Goal: Information Seeking & Learning: Check status

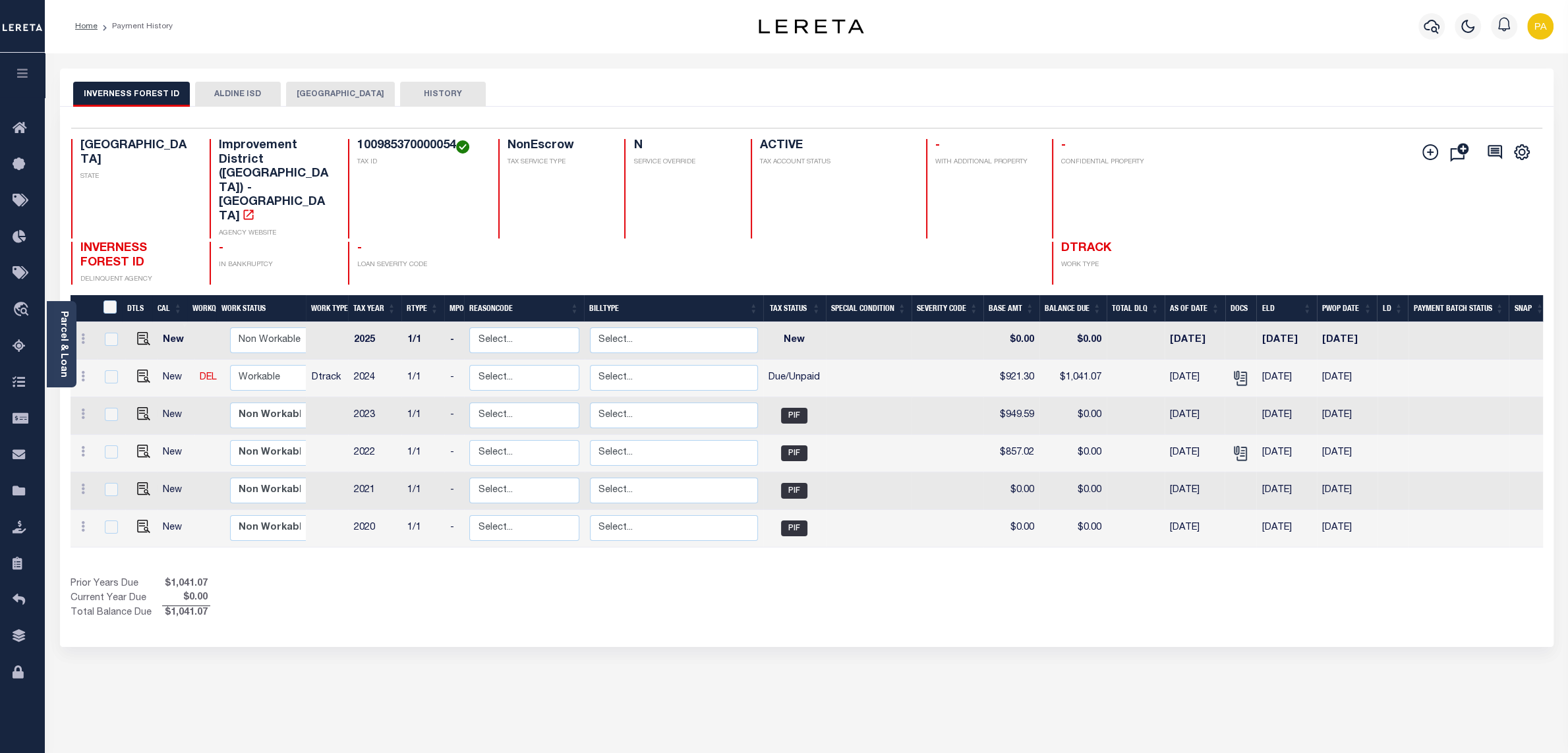
click at [256, 93] on button "ALDINE ISD" at bounding box center [238, 94] width 86 height 25
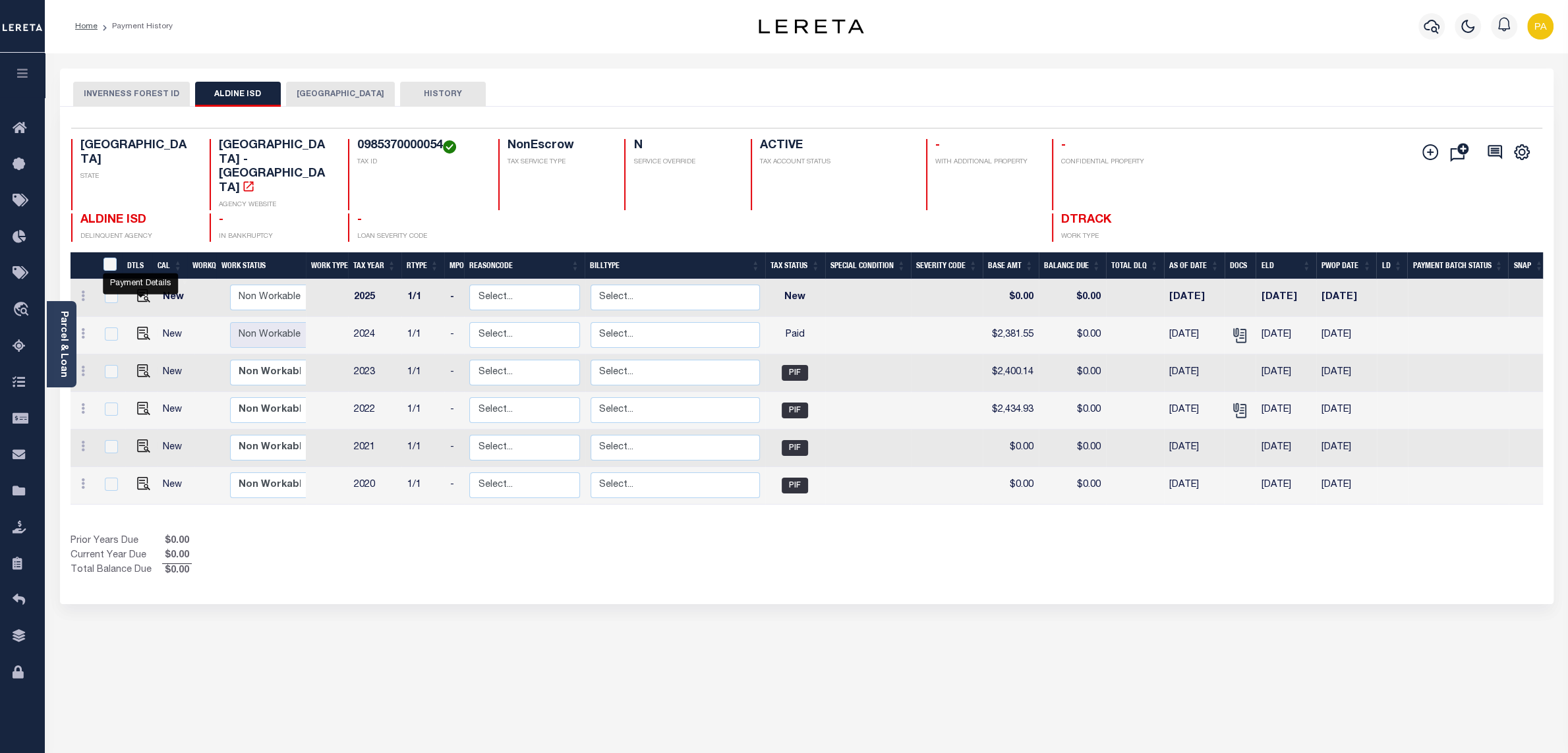
click at [134, 330] on link at bounding box center [140, 334] width 20 height 10
checkbox input "true"
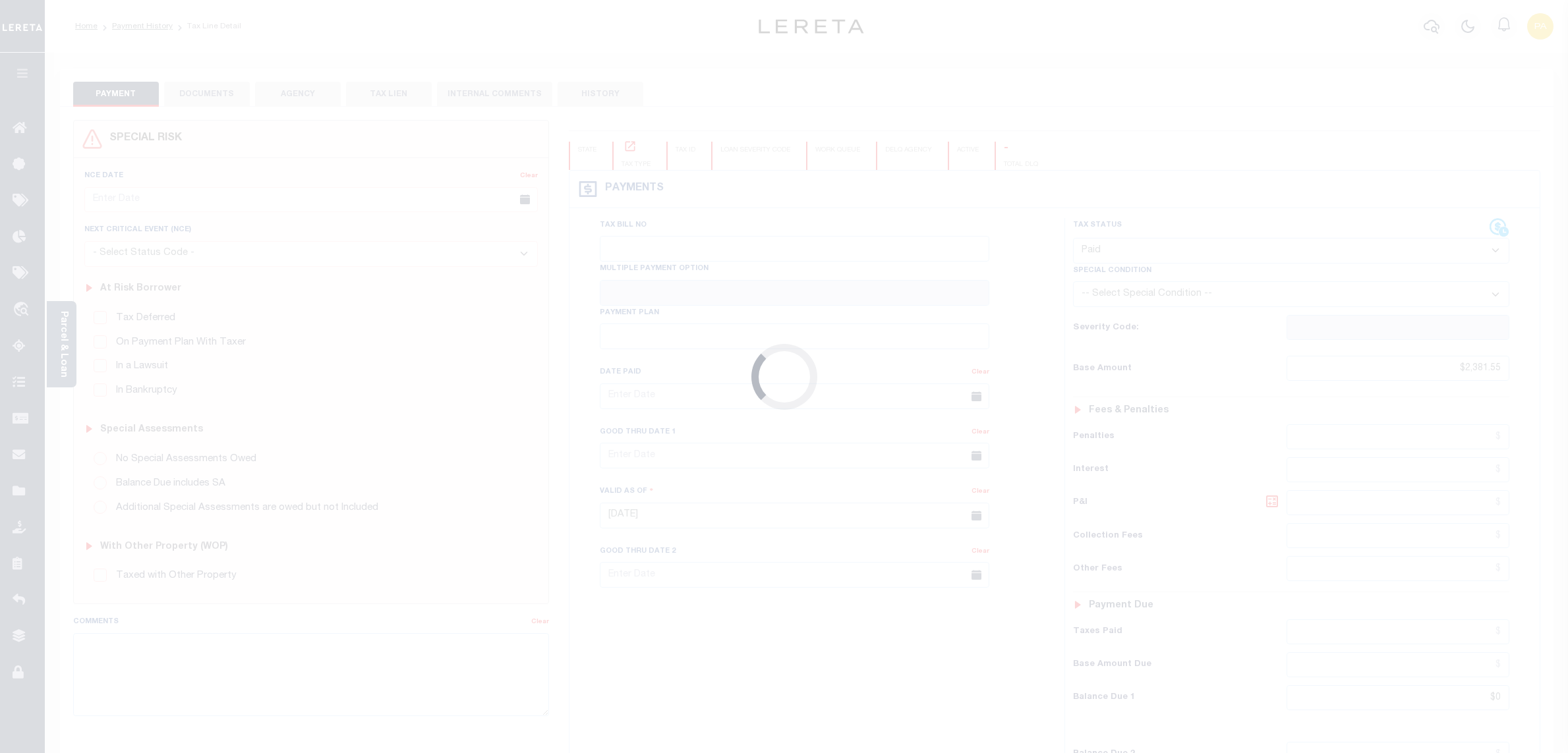
select select "PYD"
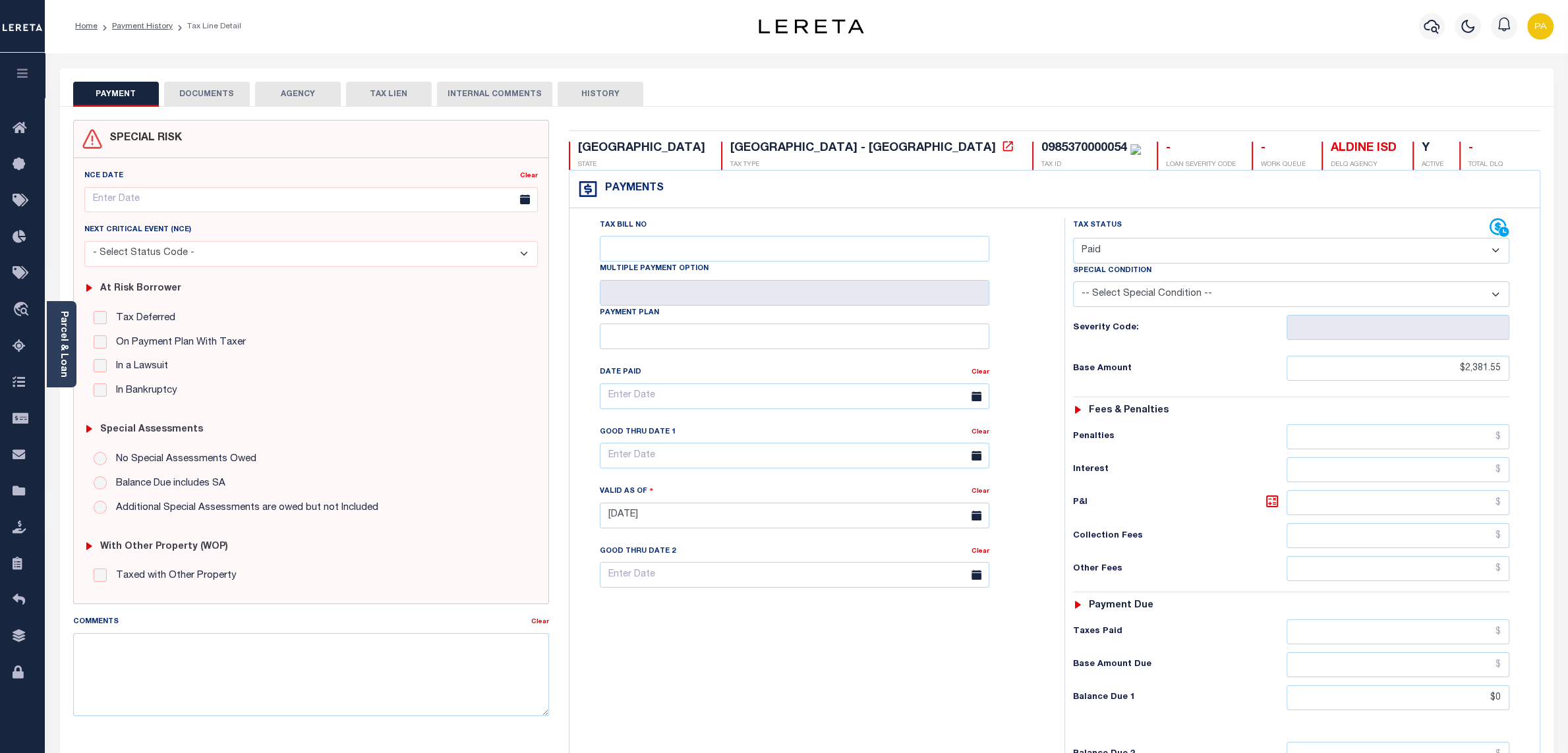
click at [213, 101] on button "DOCUMENTS" at bounding box center [207, 94] width 86 height 25
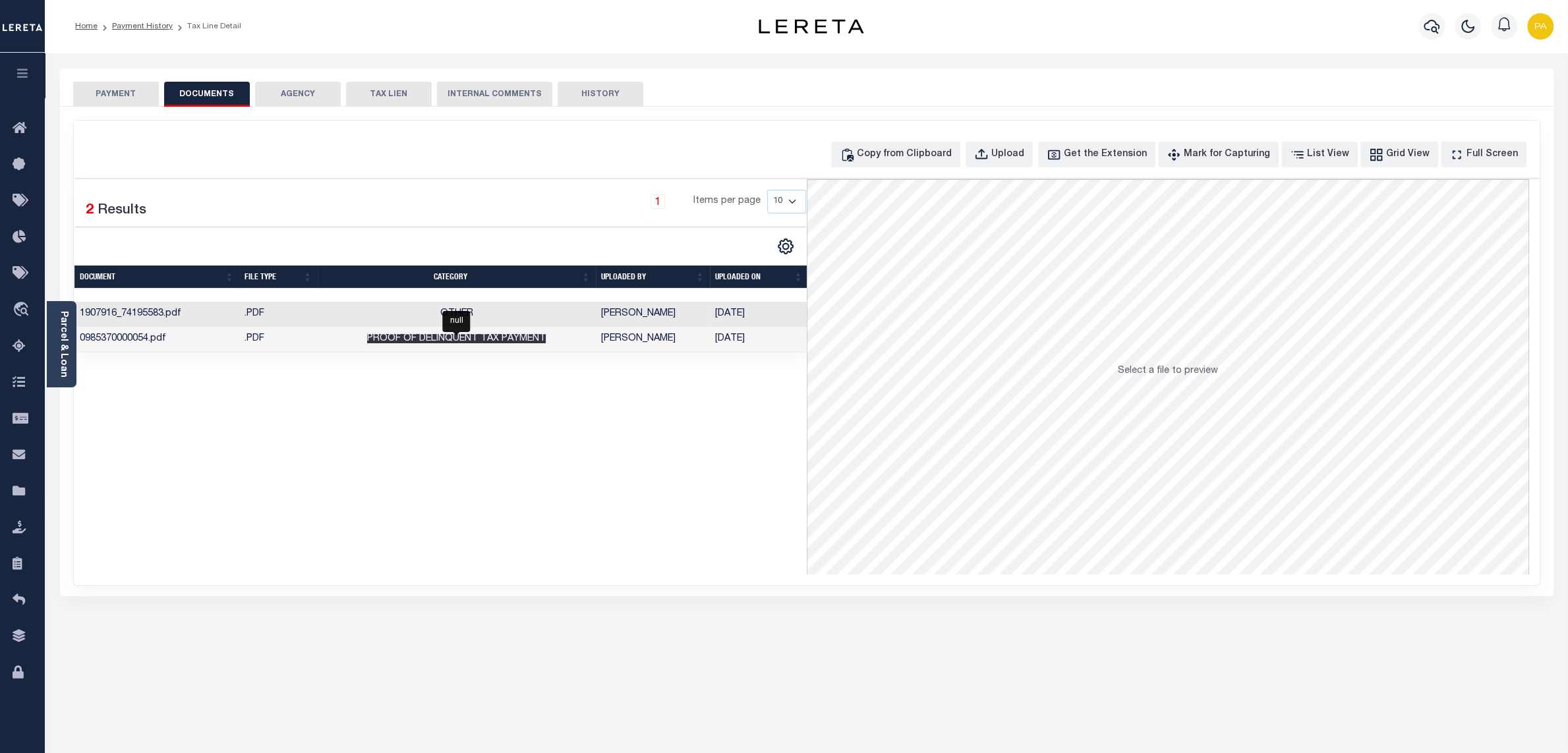
click at [489, 343] on span "Proof of Delinquent Tax Payment" at bounding box center [456, 338] width 178 height 10
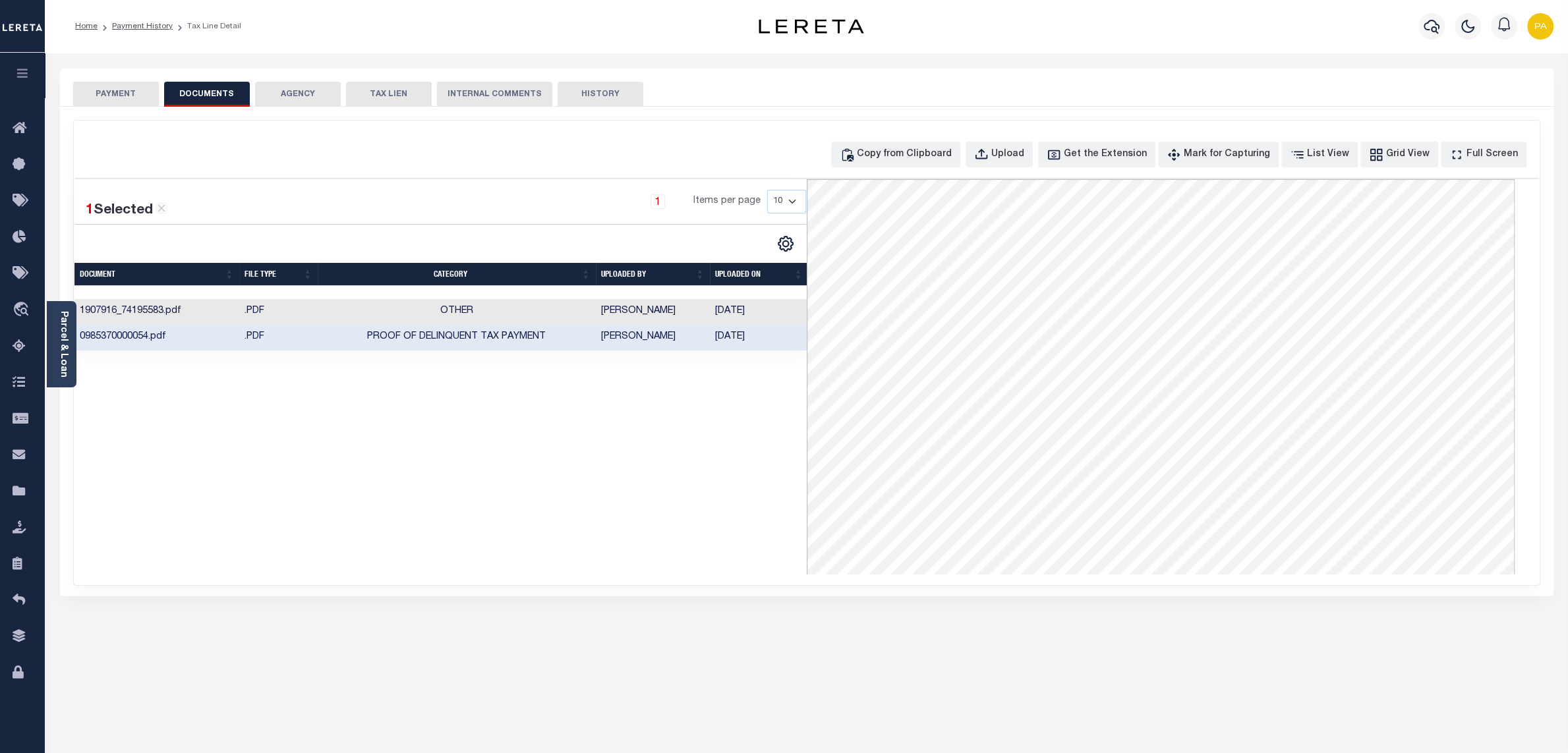
click at [148, 97] on button "PAYMENT" at bounding box center [116, 94] width 86 height 25
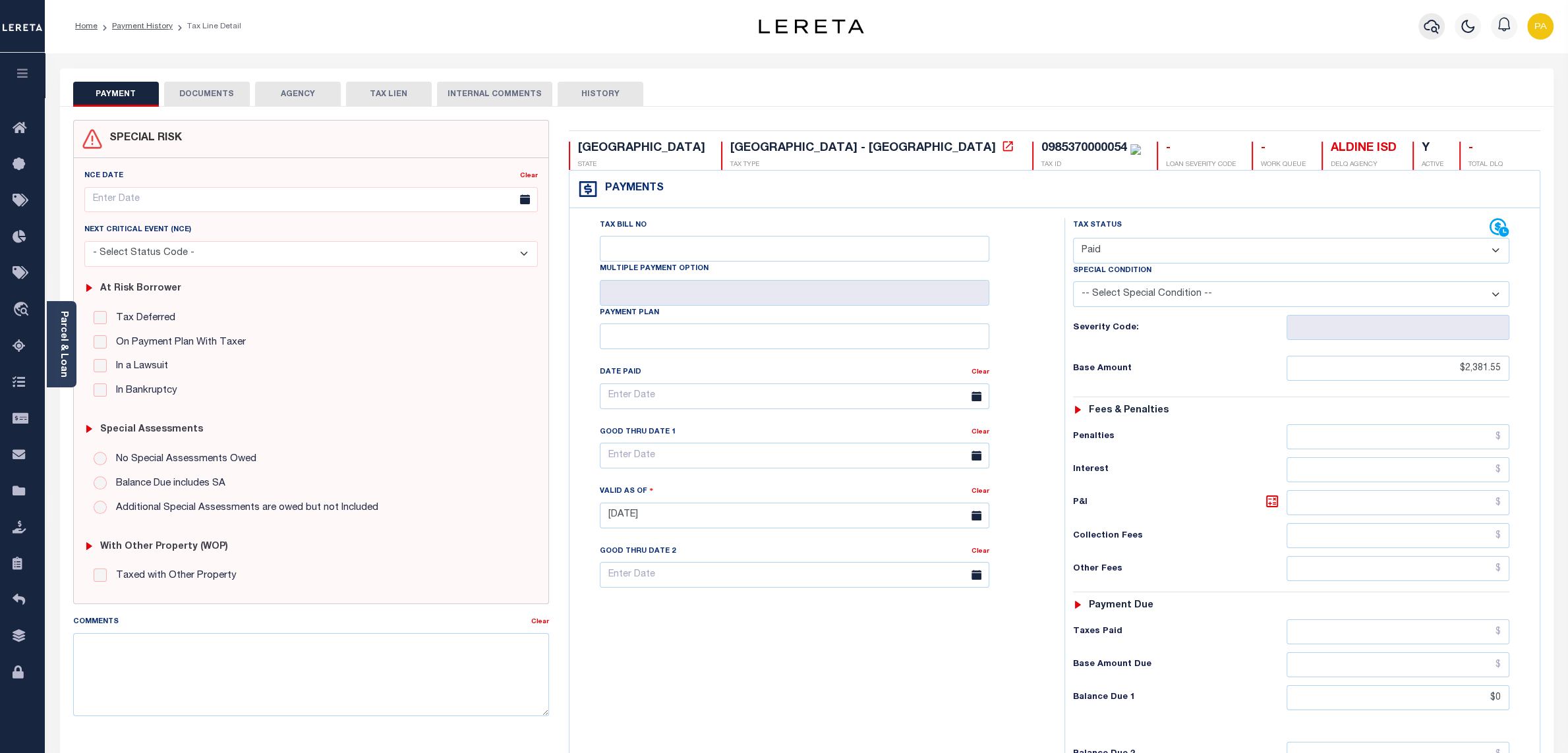
click at [1430, 27] on icon "button" at bounding box center [1432, 26] width 16 height 16
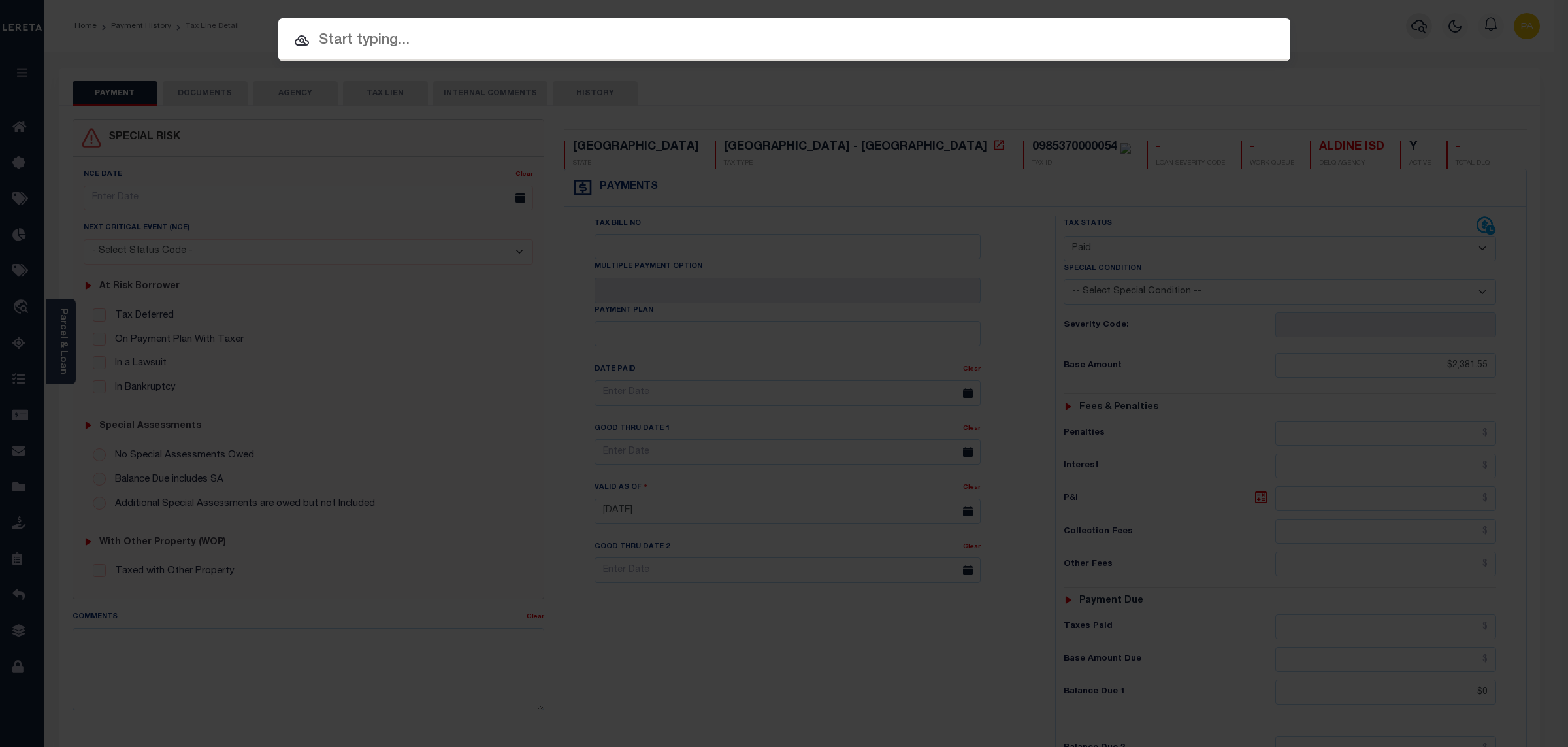
paste input "10168028"
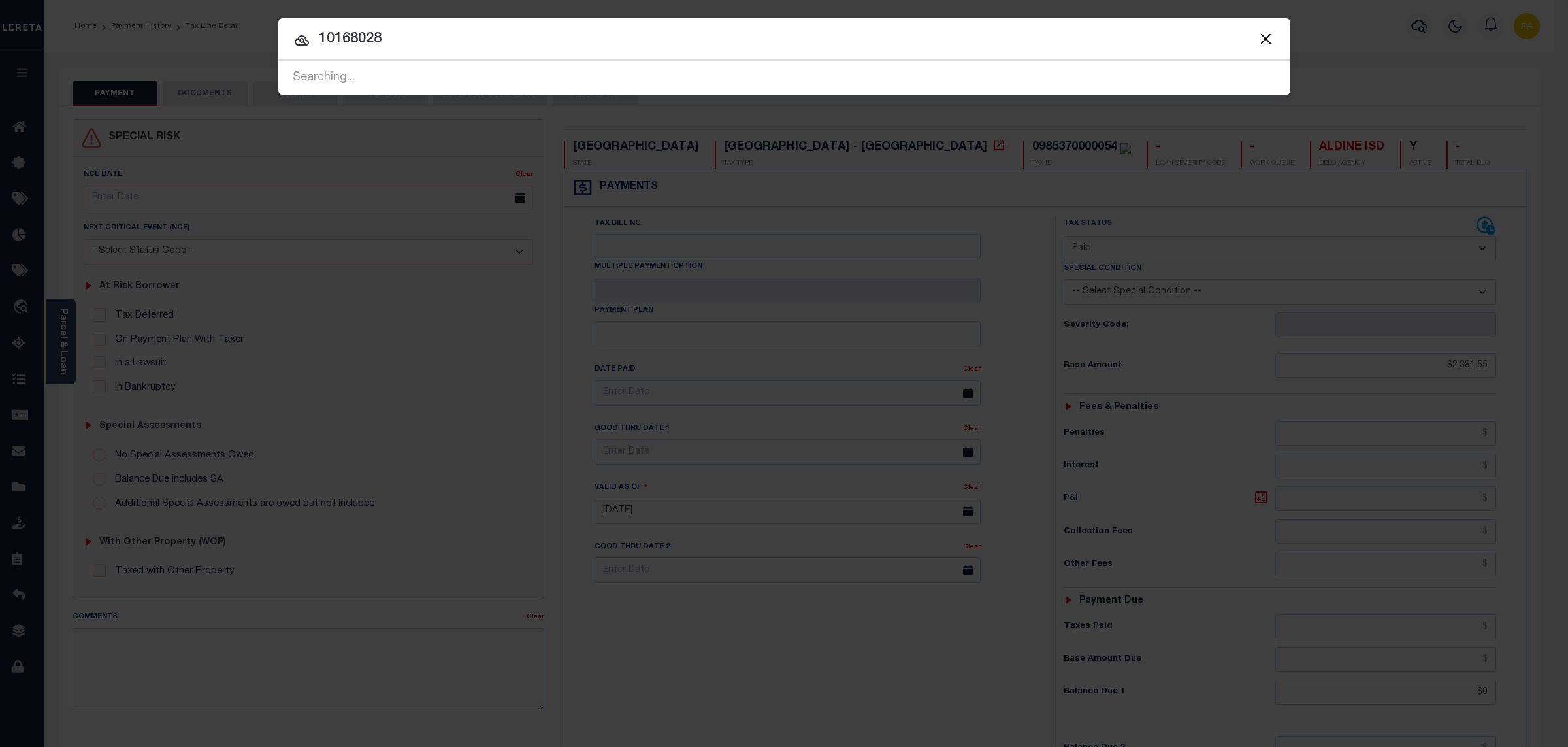
type input "10168028"
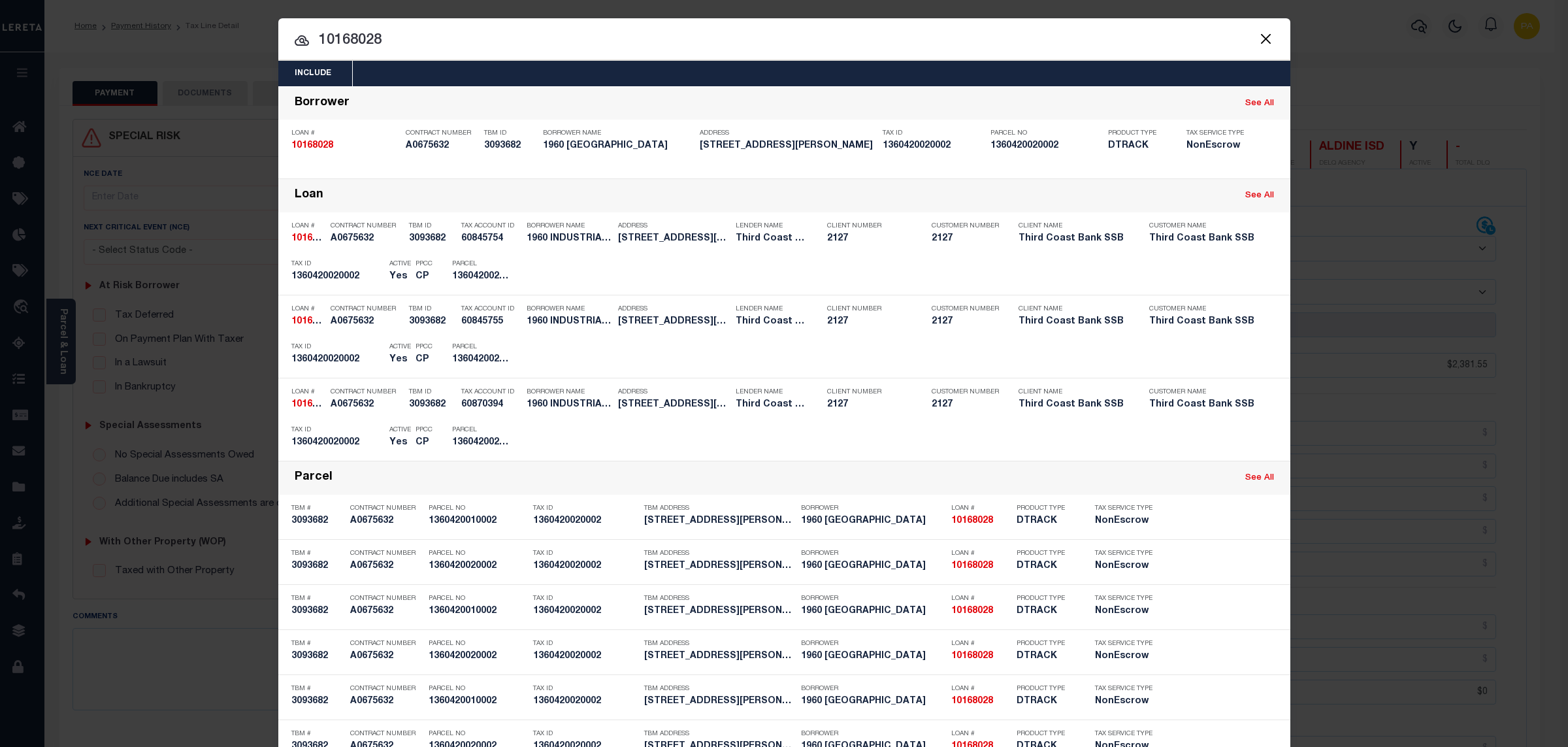
click at [782, 9] on div "Include Loans TBM Customers Borrowers Payments (Lender Non-Disb) Payments (Lend…" at bounding box center [784, 374] width 1568 height 747
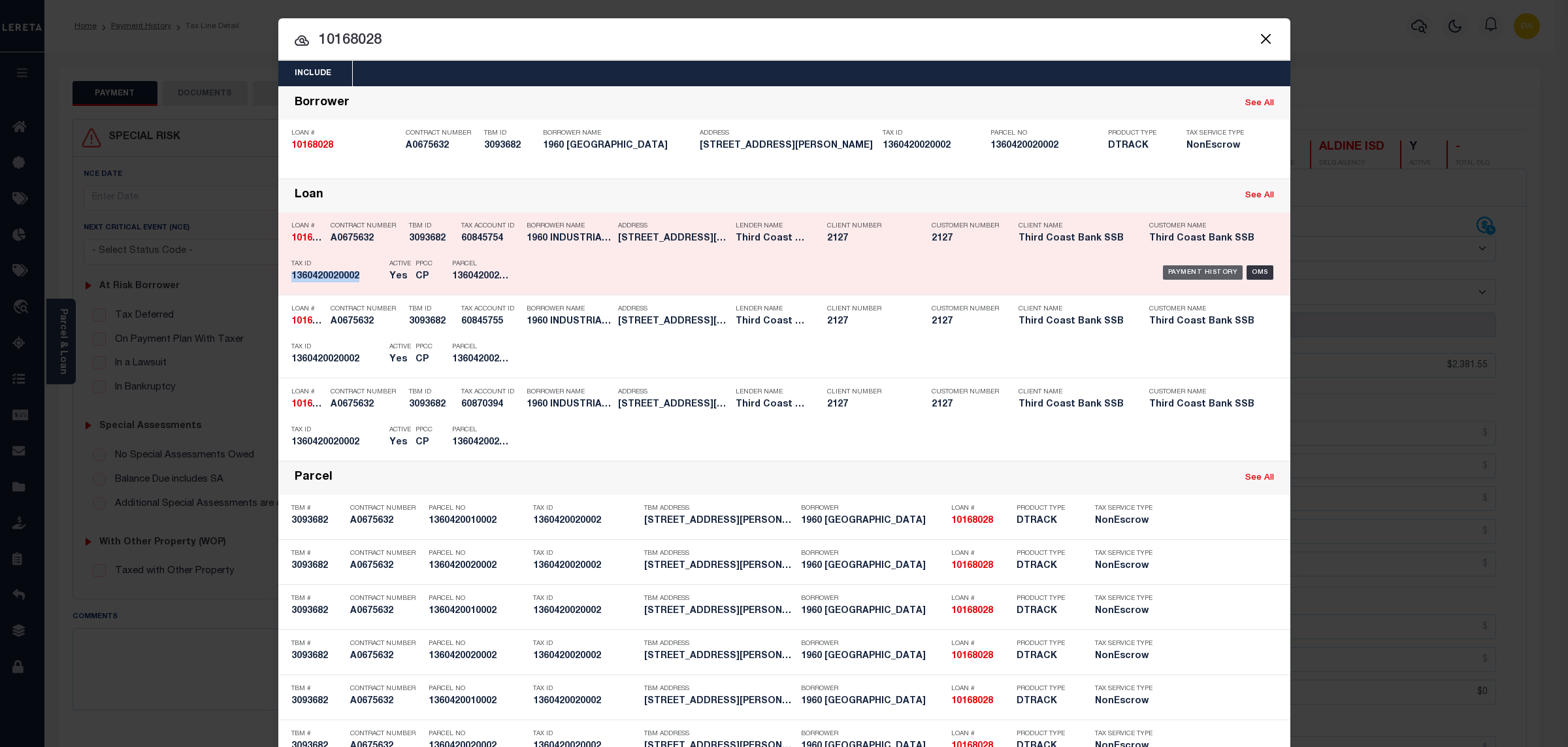
click at [1173, 274] on div "Payment History" at bounding box center [1203, 272] width 80 height 14
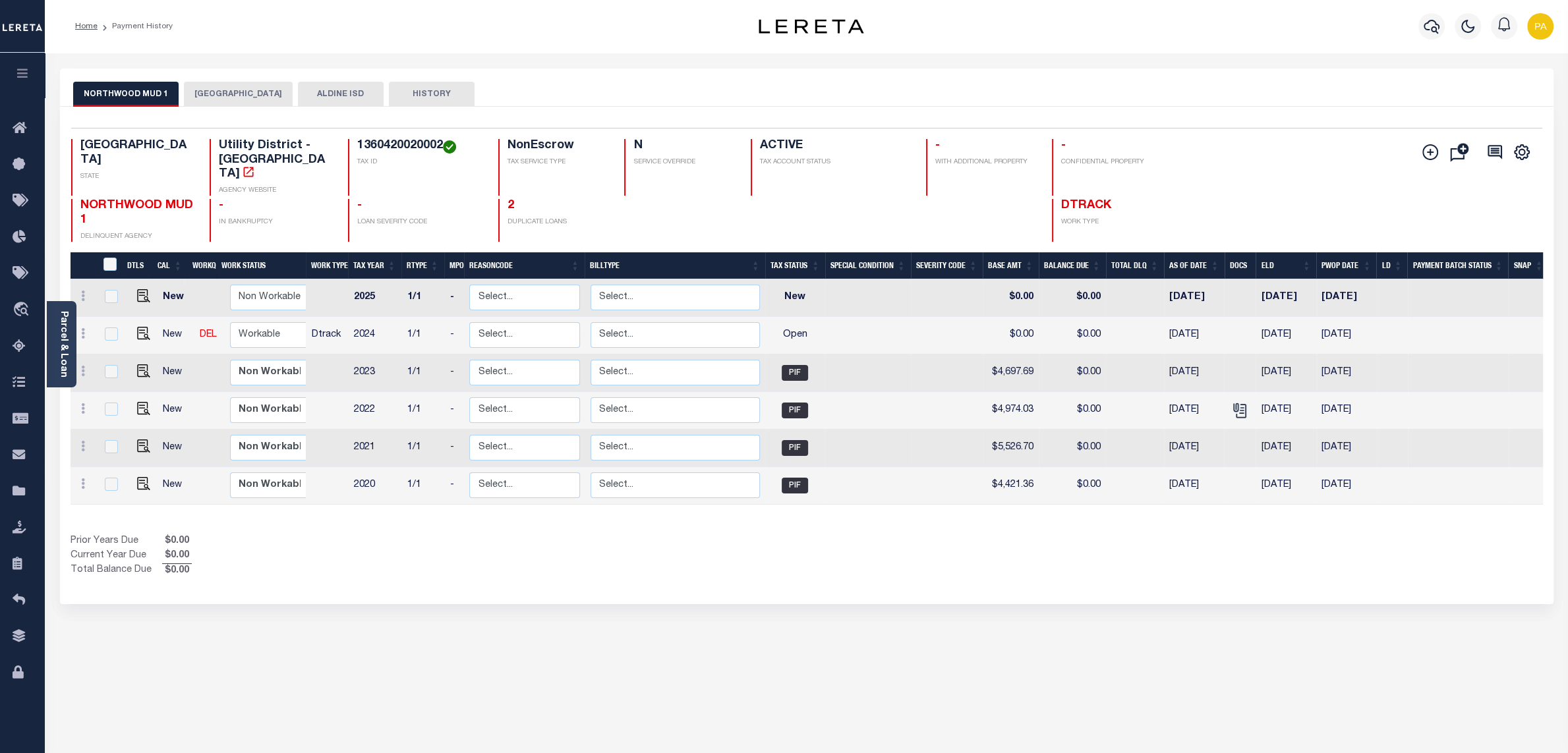
click at [316, 86] on button "ALDINE ISD" at bounding box center [341, 94] width 86 height 25
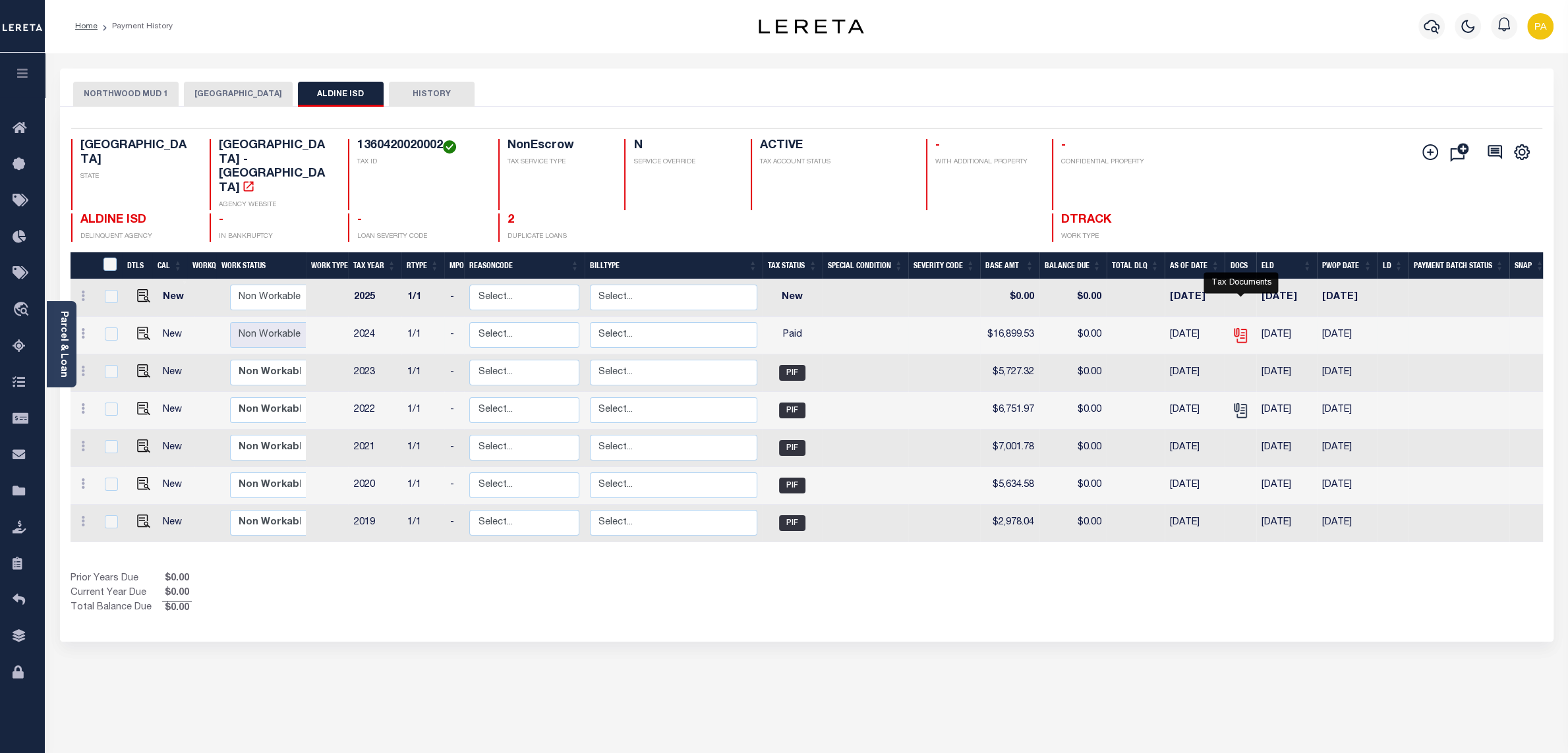
click at [1238, 327] on icon "" at bounding box center [1240, 335] width 17 height 17
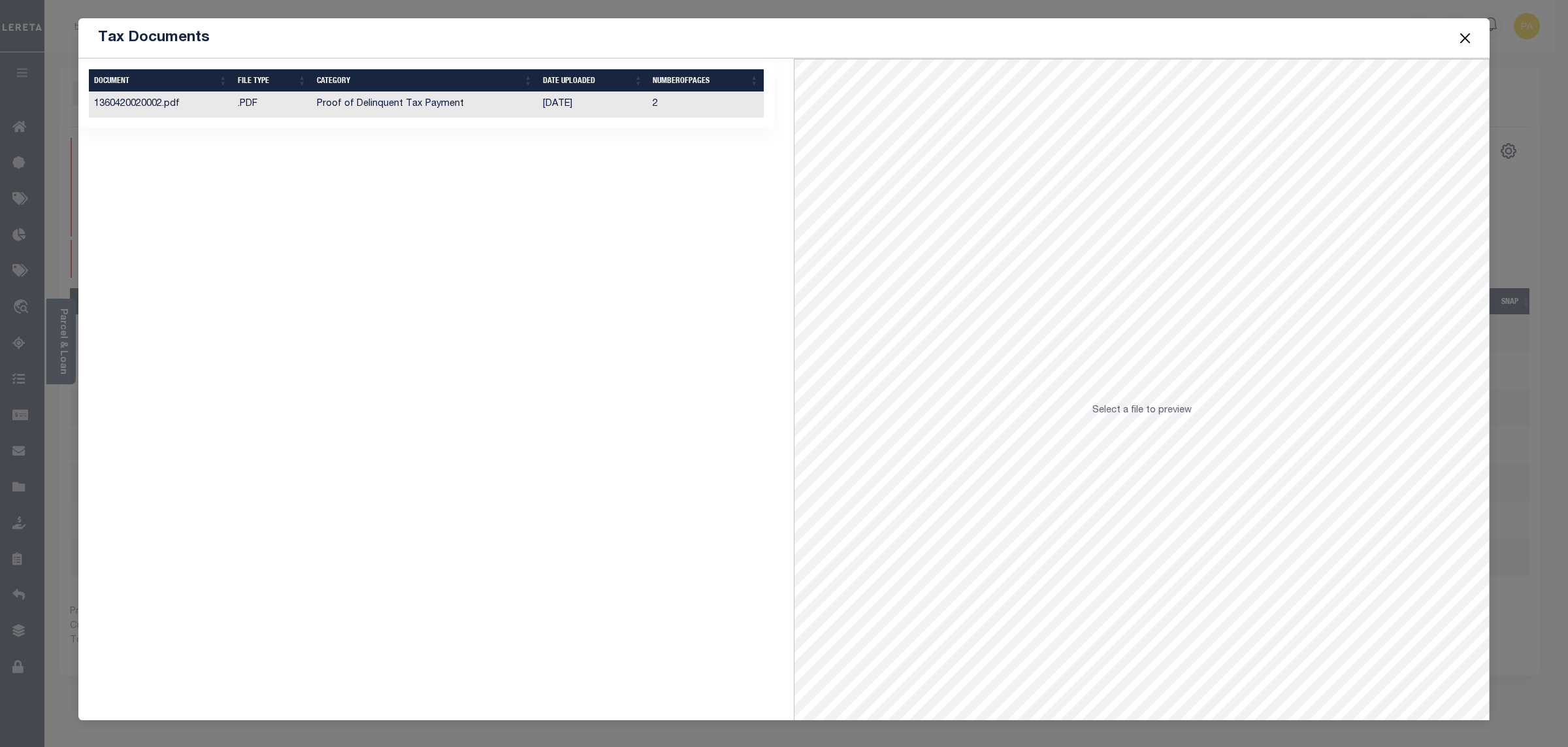
click at [411, 114] on td "Proof of Delinquent Tax Payment" at bounding box center [425, 105] width 226 height 25
click at [1463, 40] on button "Close" at bounding box center [1466, 38] width 17 height 17
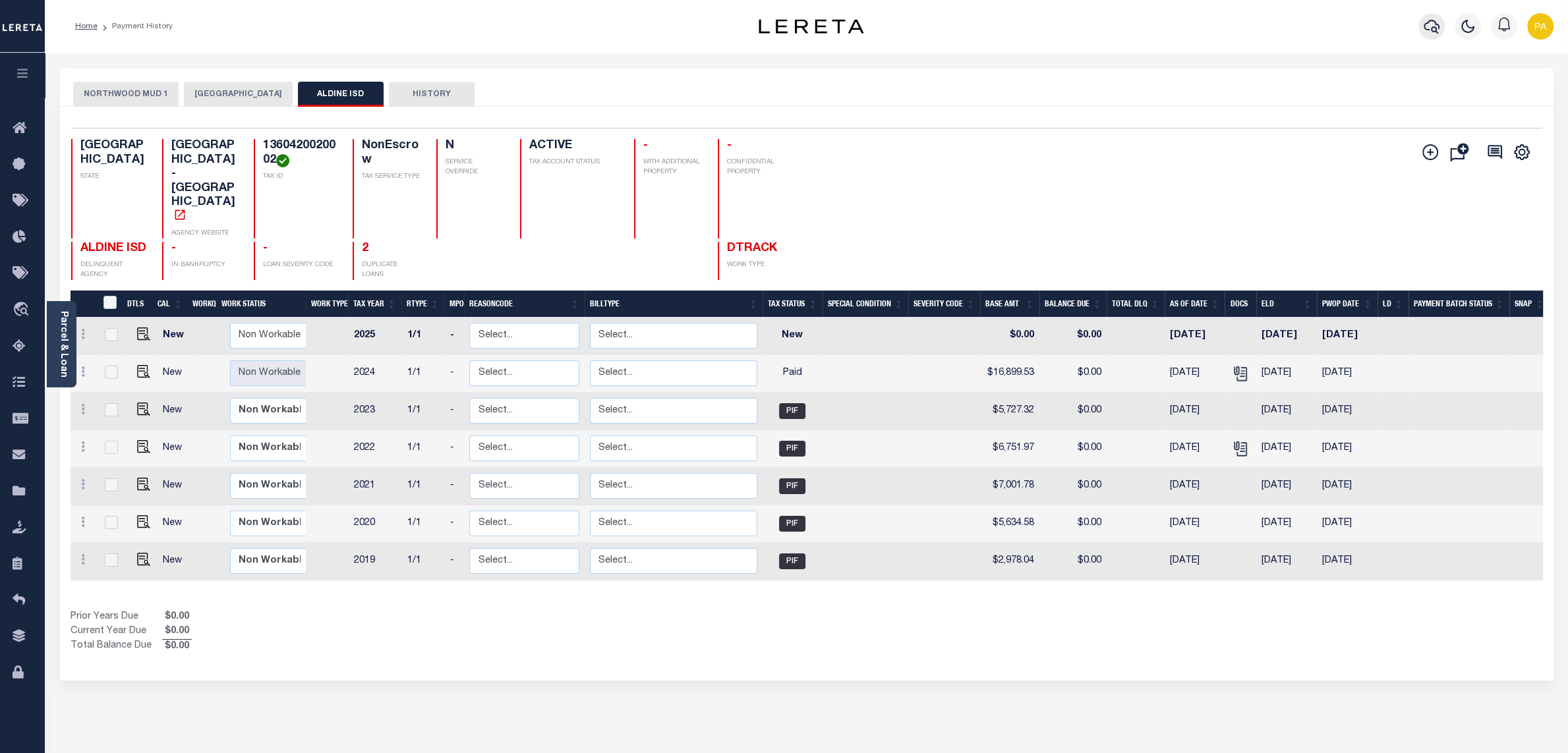
click at [1428, 19] on button "button" at bounding box center [1431, 26] width 26 height 26
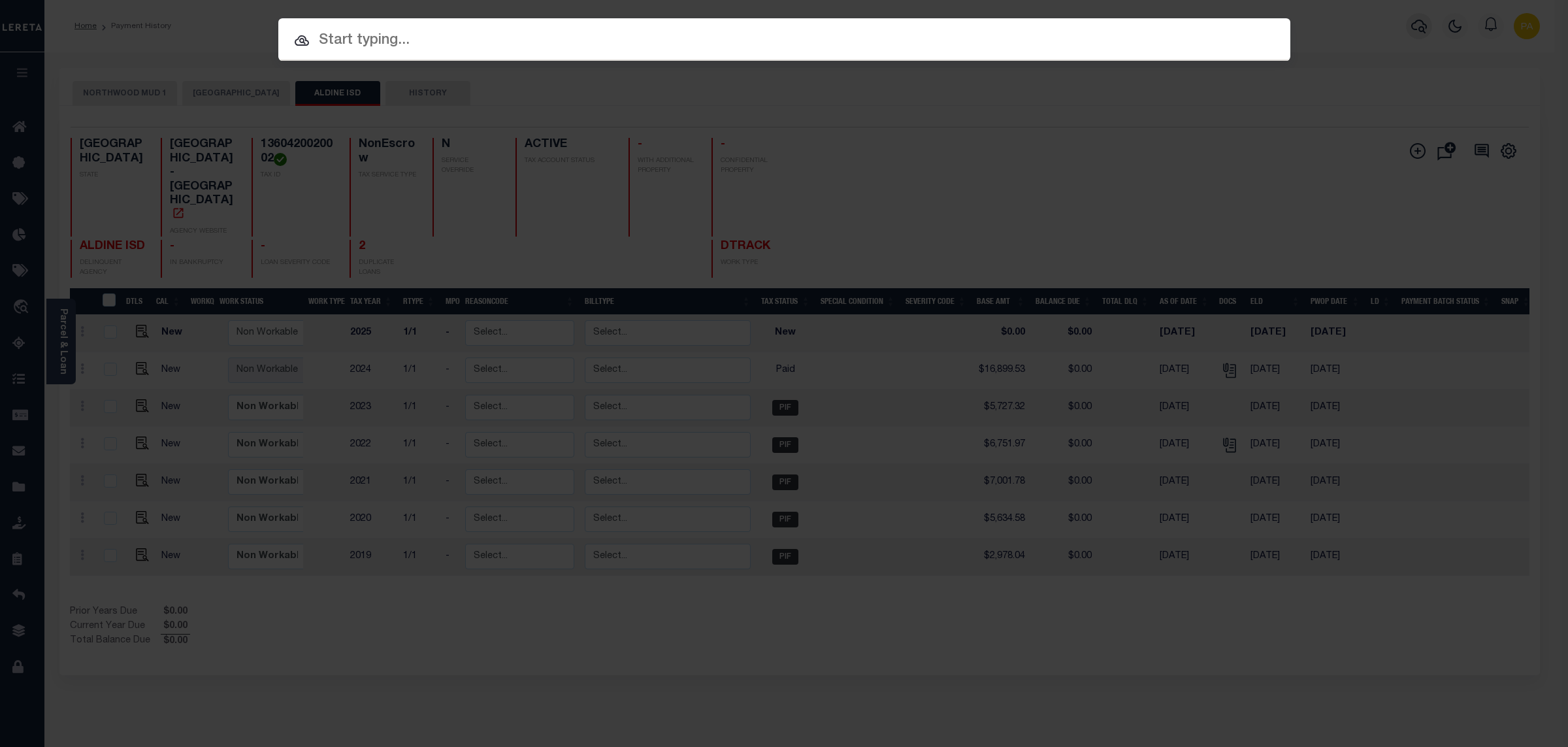
paste input "10199543"
type input "10199543"
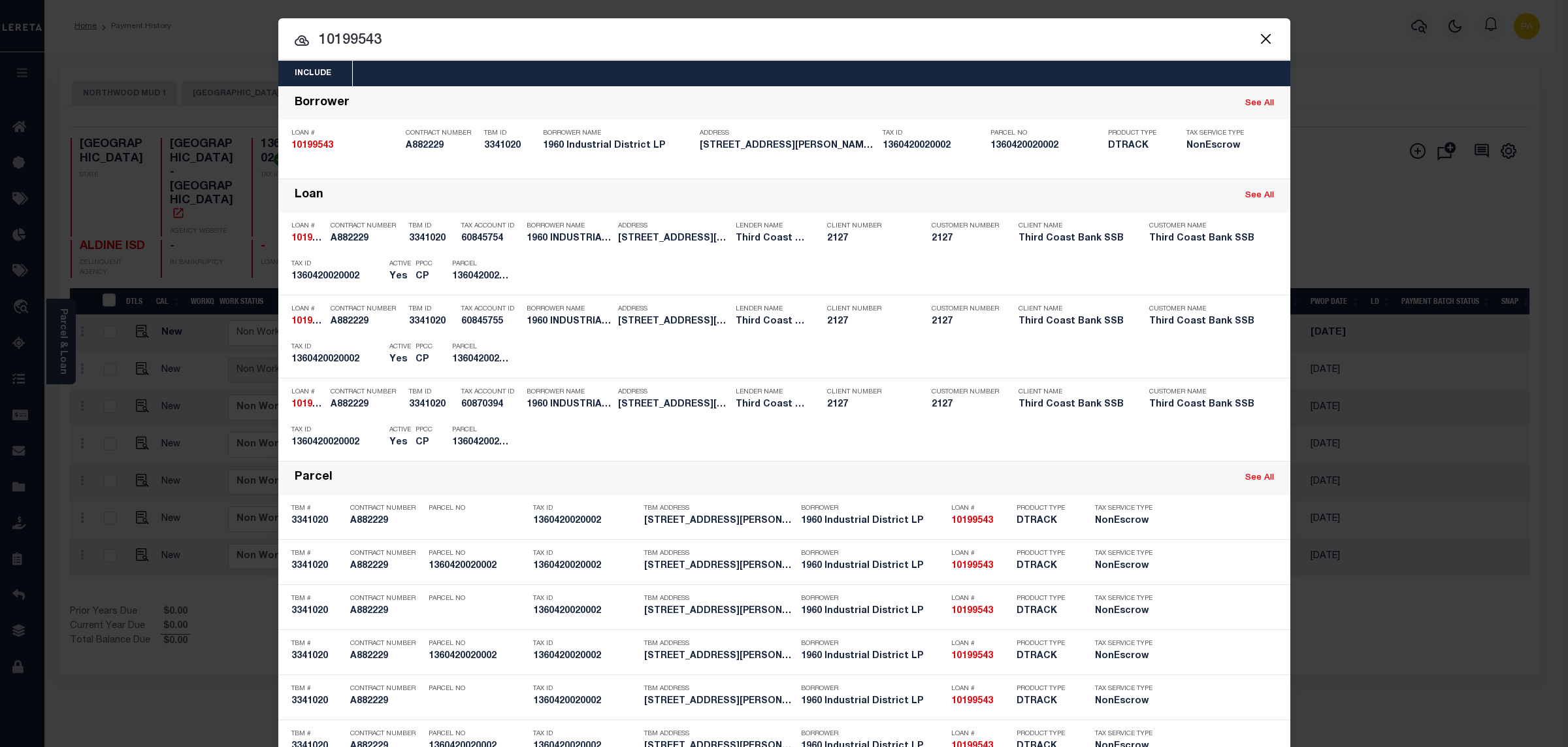
click at [755, 9] on div "Include Loans TBM Customers Borrowers Payments (Lender Non-Disb) Payments (Lend…" at bounding box center [784, 374] width 1568 height 747
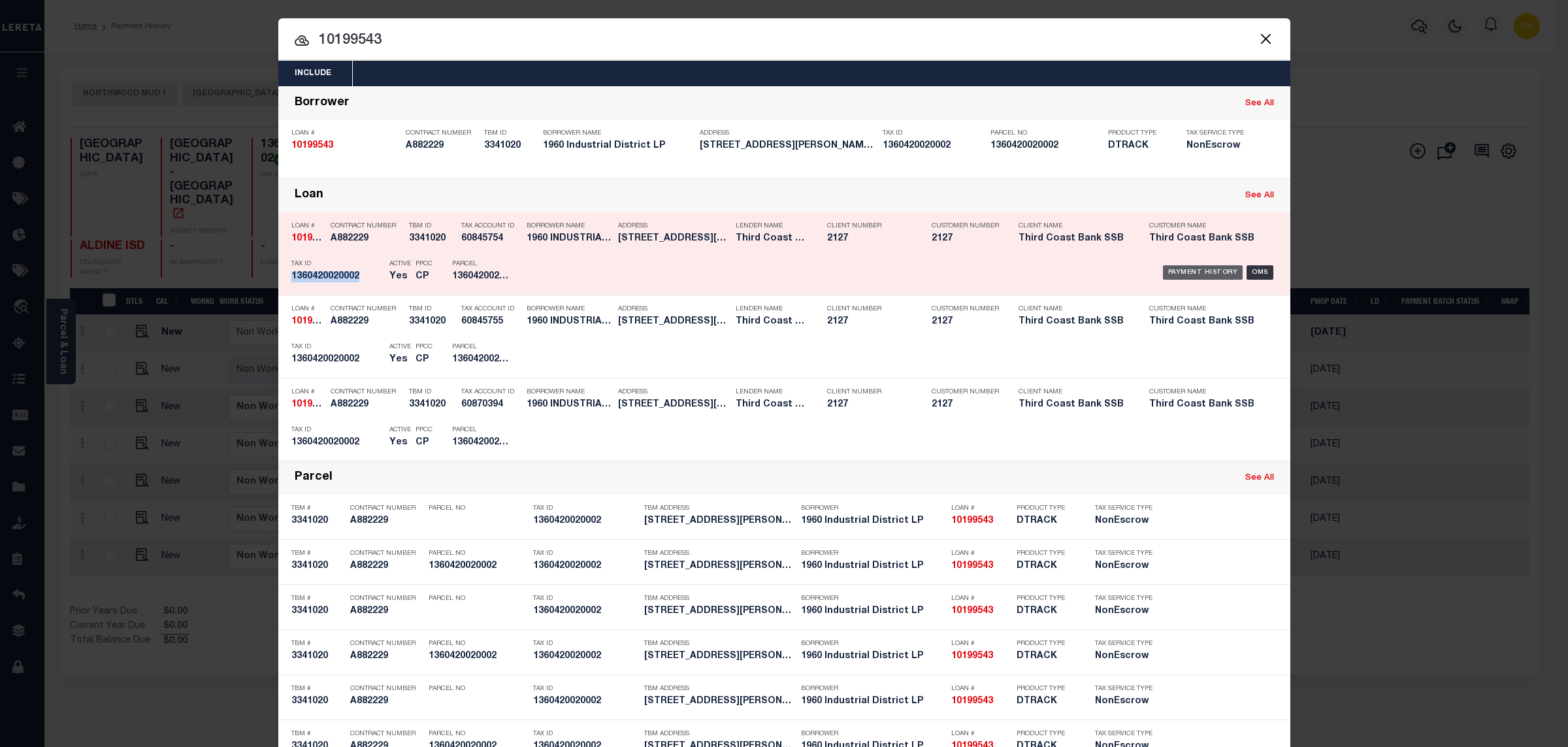
click at [1176, 270] on div "Payment History" at bounding box center [1203, 272] width 80 height 14
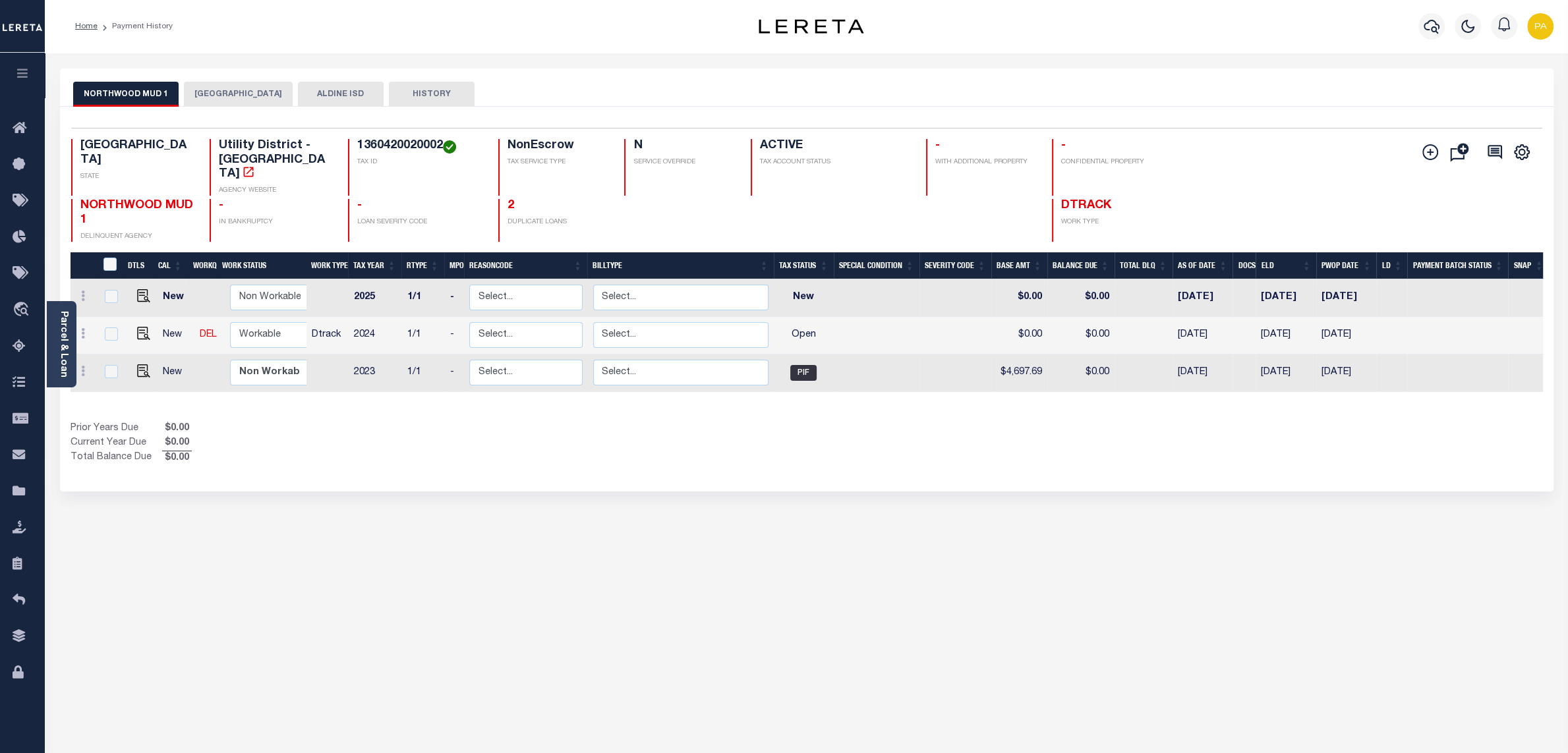
click at [314, 93] on button "ALDINE ISD" at bounding box center [341, 94] width 86 height 25
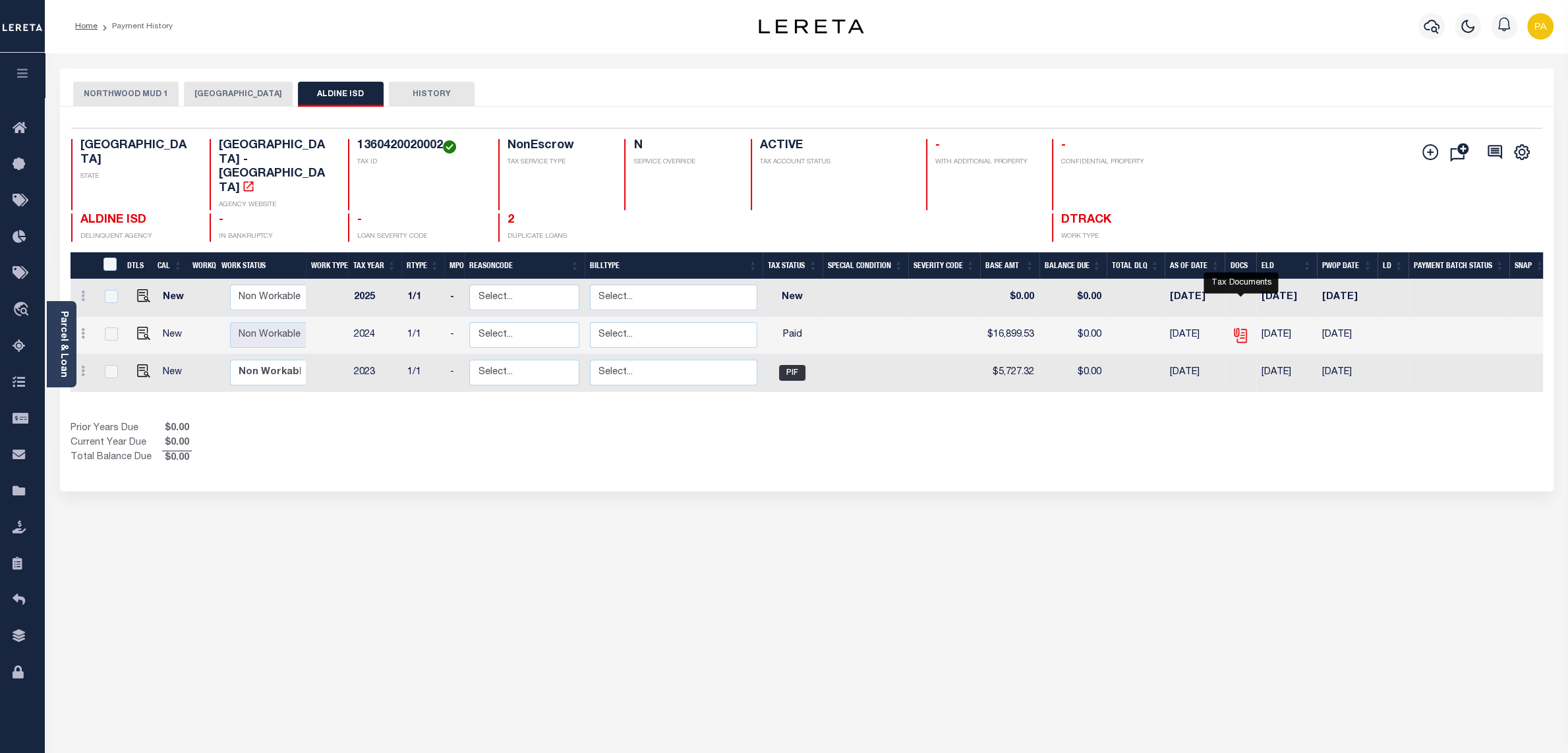
click at [1241, 327] on icon "" at bounding box center [1239, 332] width 10 height 10
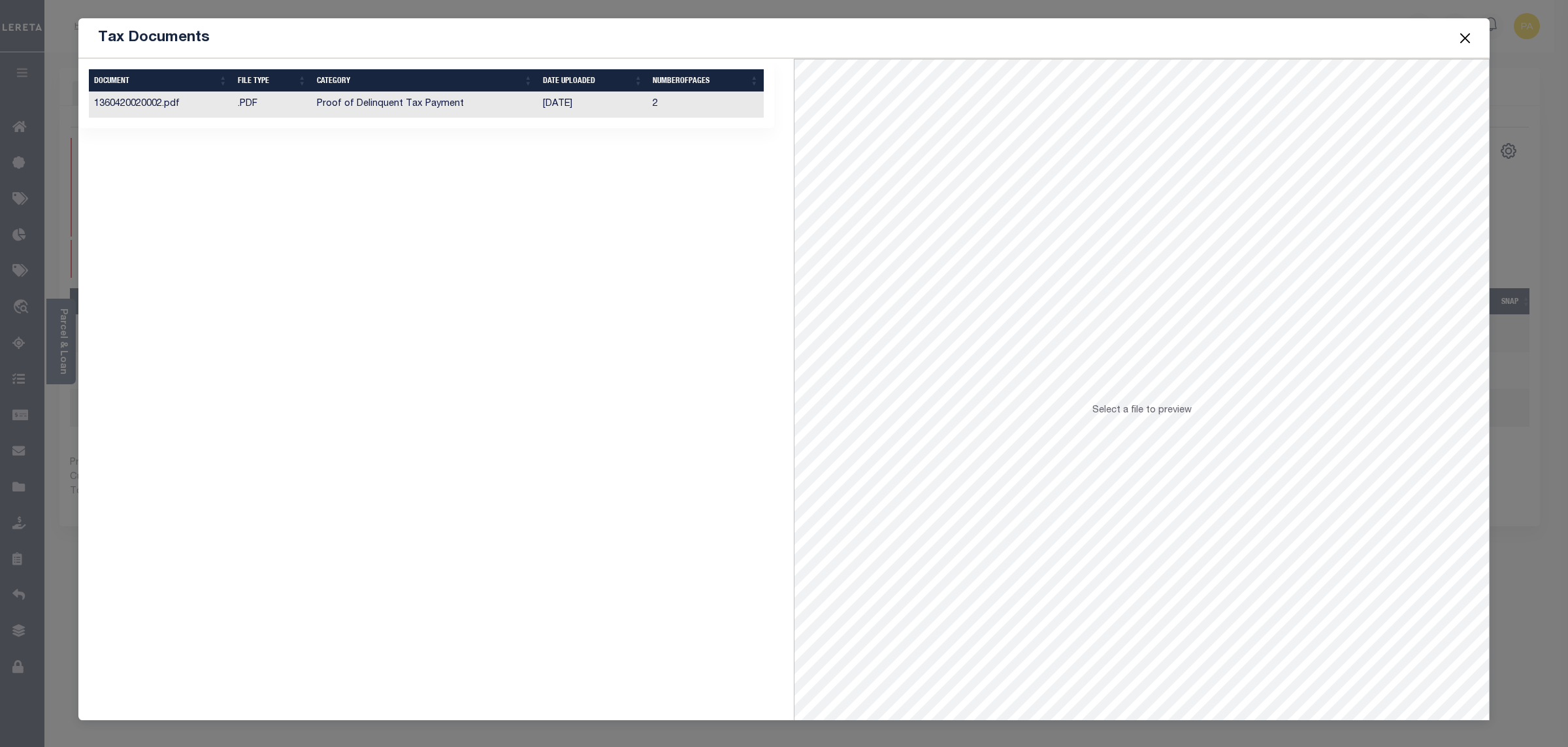
click at [533, 105] on td "Proof of Delinquent Tax Payment" at bounding box center [425, 105] width 226 height 25
click at [1463, 42] on button "Close" at bounding box center [1466, 38] width 17 height 17
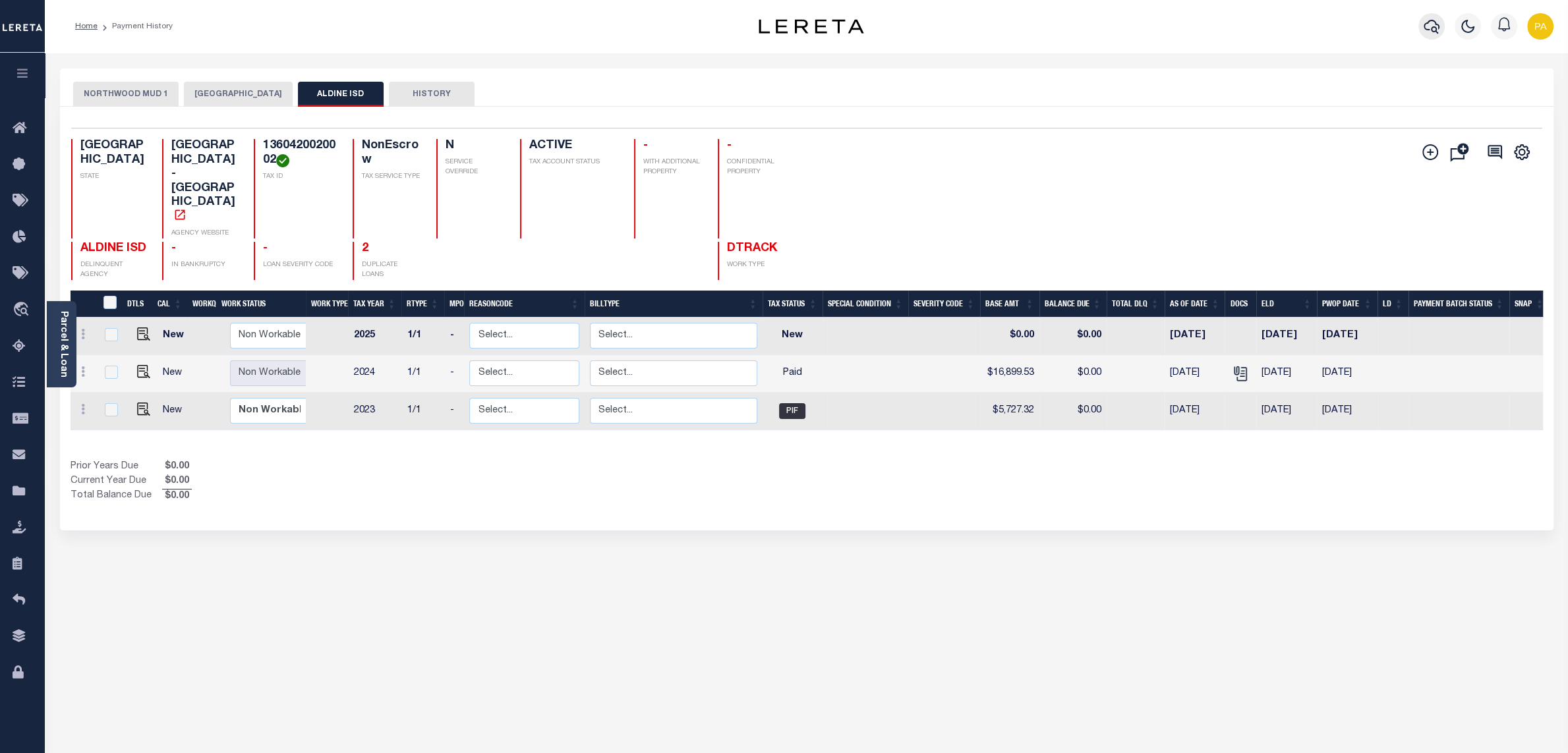
click at [1432, 23] on icon "button" at bounding box center [1432, 26] width 16 height 16
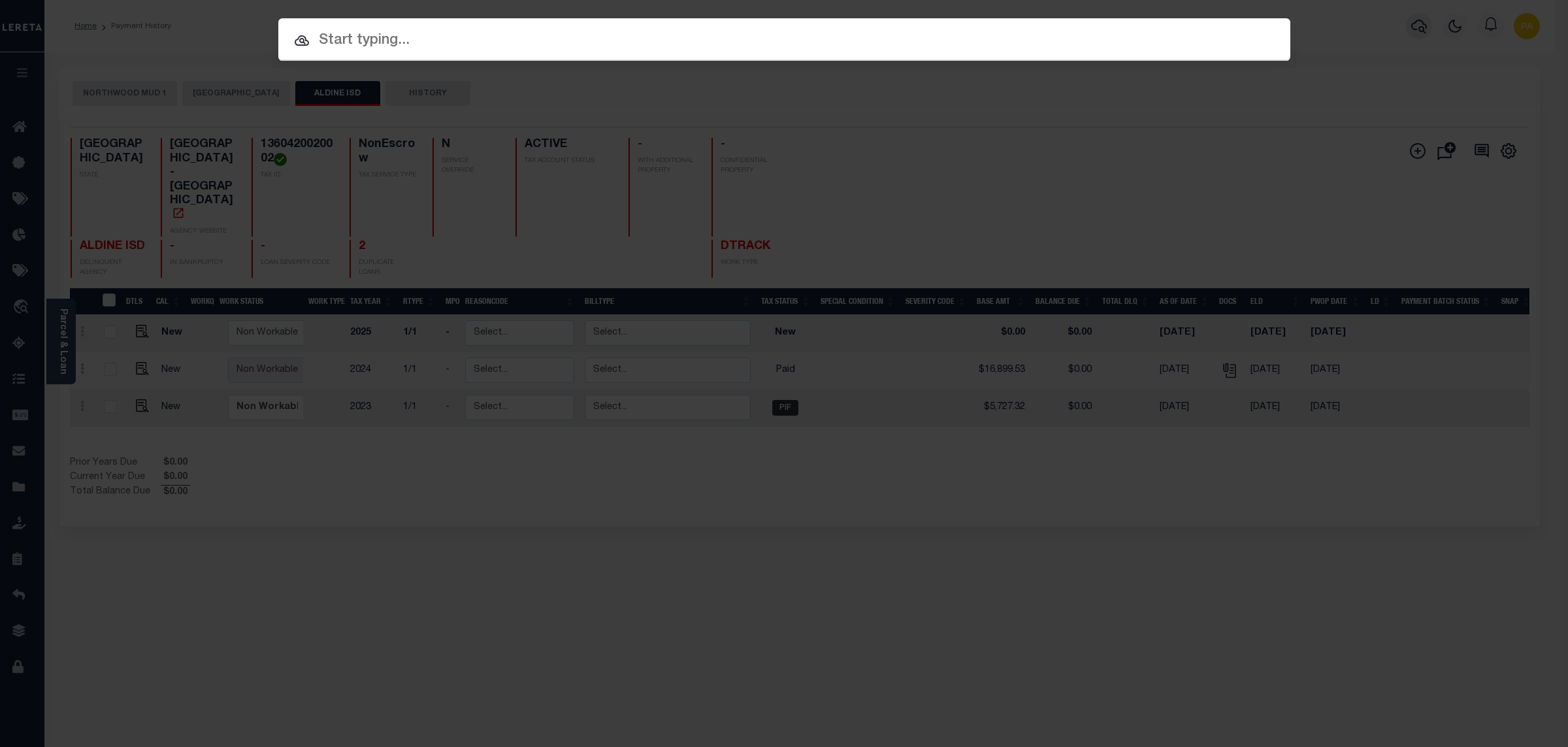
paste input "121506043"
type input "121506043"
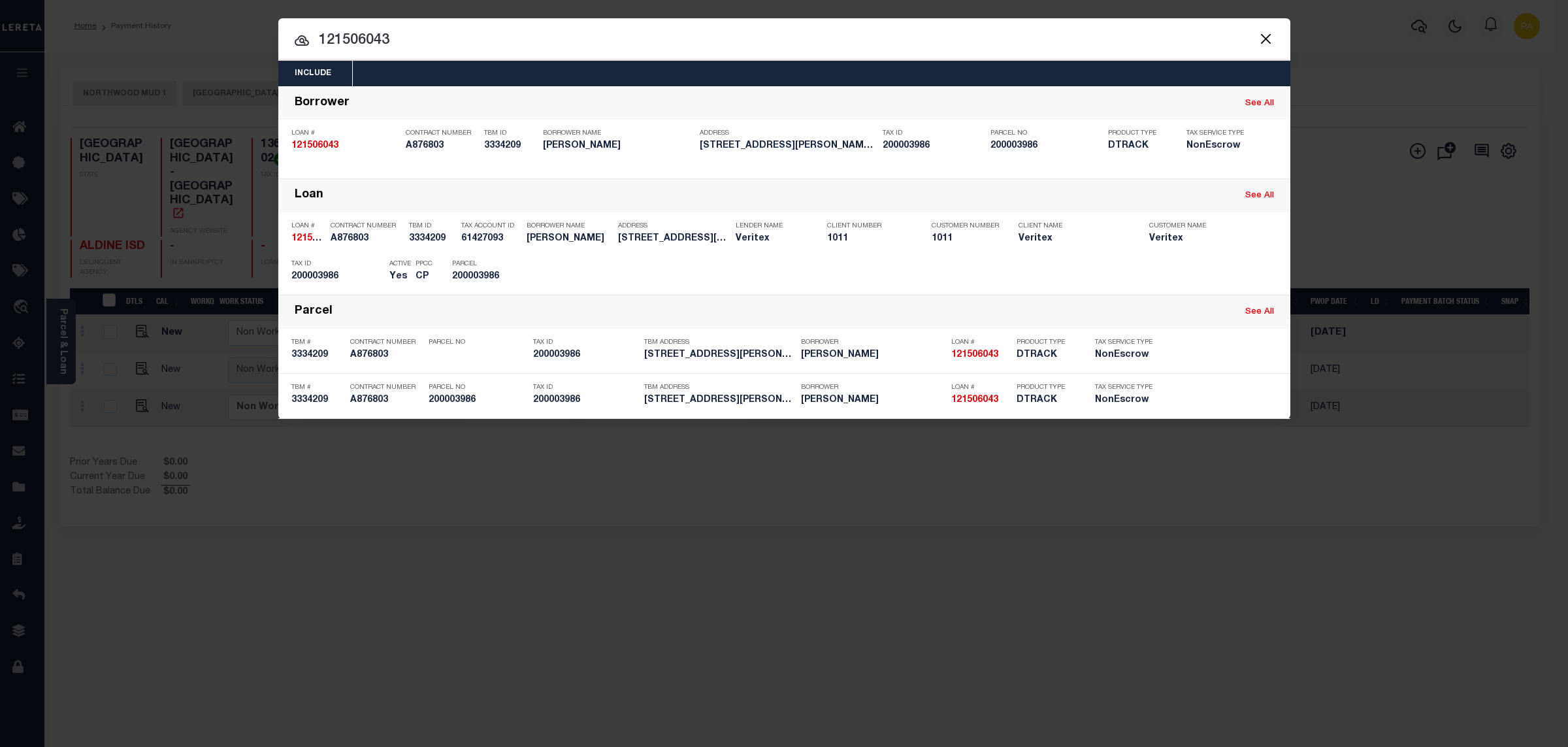
click at [1196, 270] on div "Payment History" at bounding box center [1203, 272] width 80 height 14
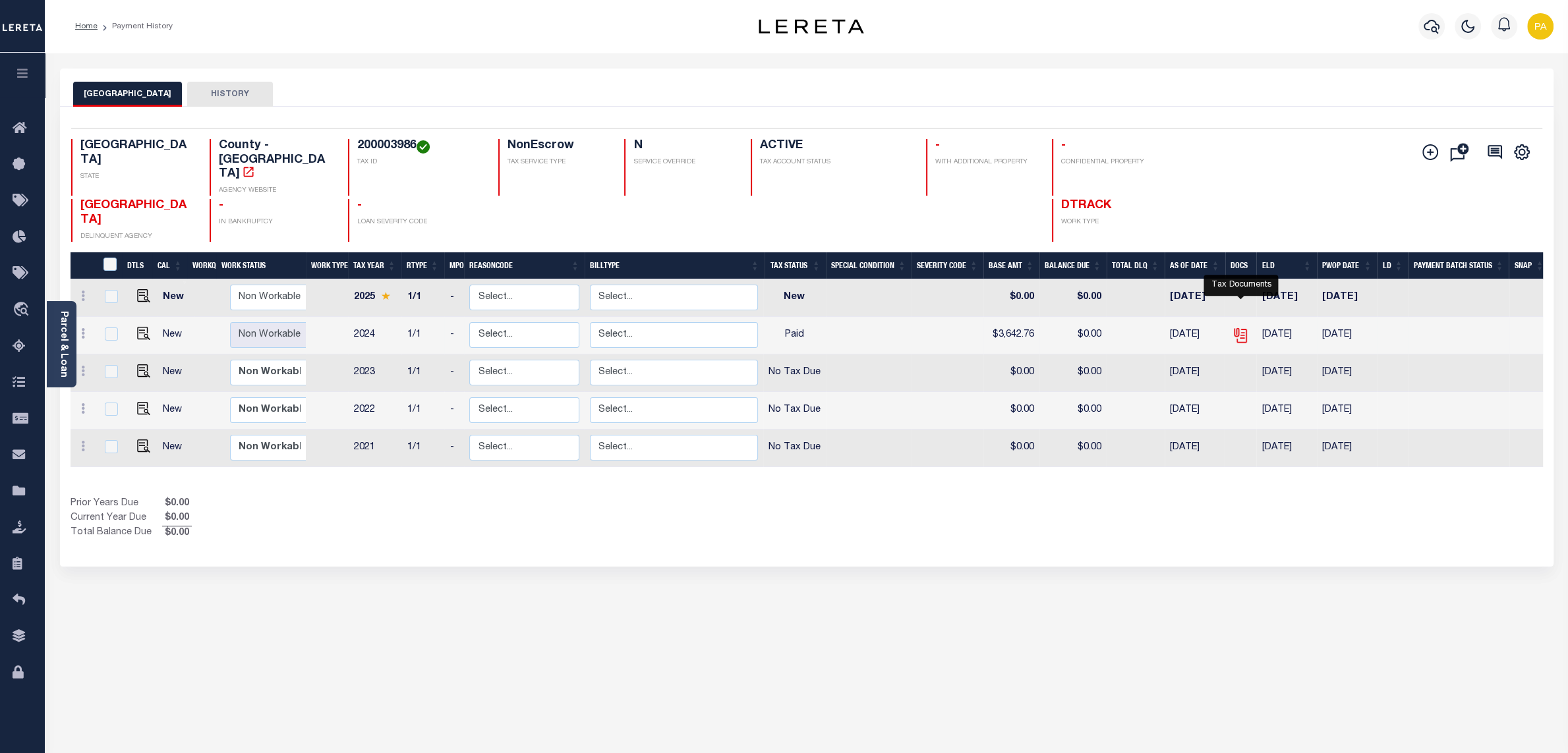
click at [1243, 327] on icon "" at bounding box center [1240, 335] width 17 height 17
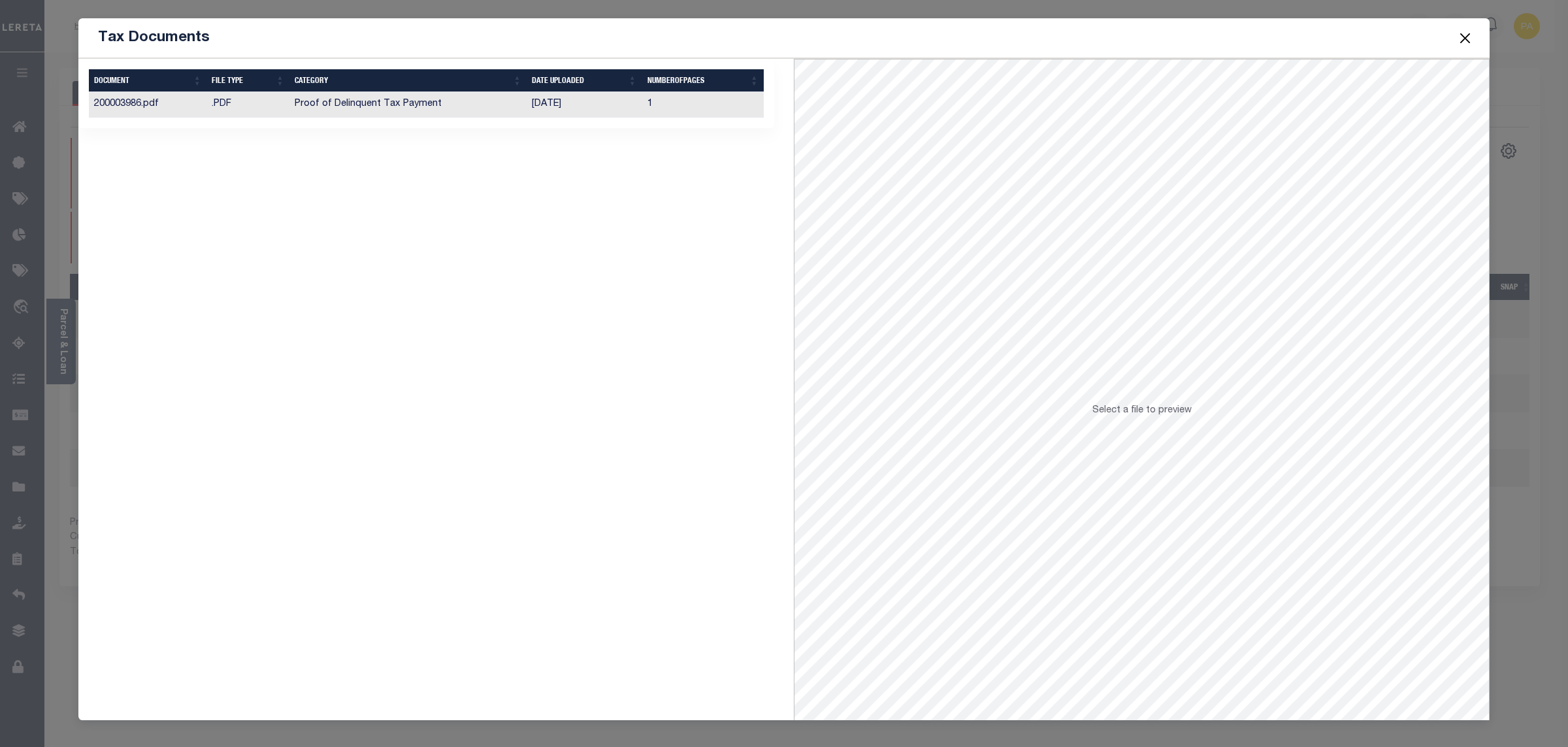
click at [542, 107] on td "[DATE]" at bounding box center [584, 105] width 115 height 25
click at [1466, 39] on button "Close" at bounding box center [1466, 38] width 17 height 17
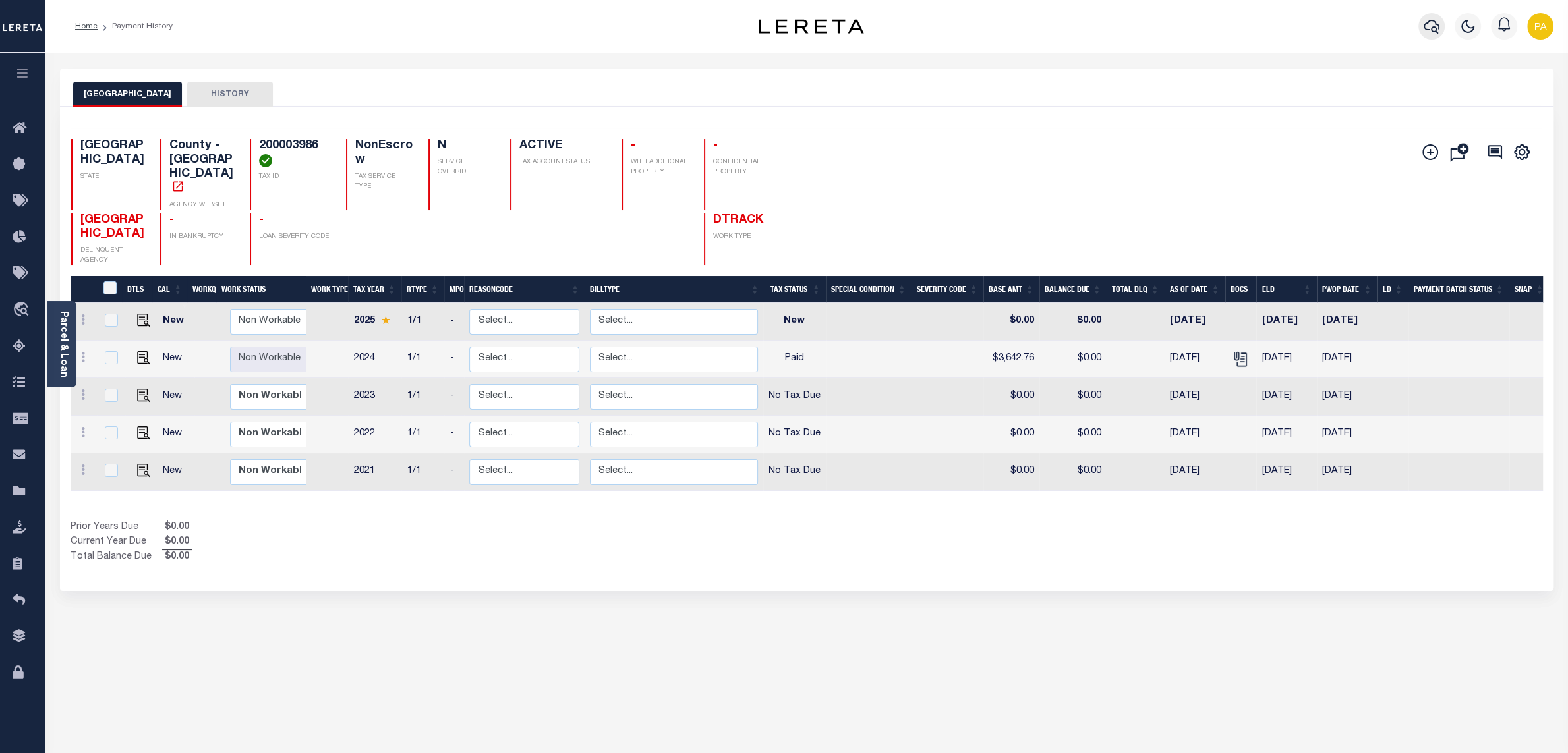
click at [1437, 21] on icon "button" at bounding box center [1432, 26] width 16 height 16
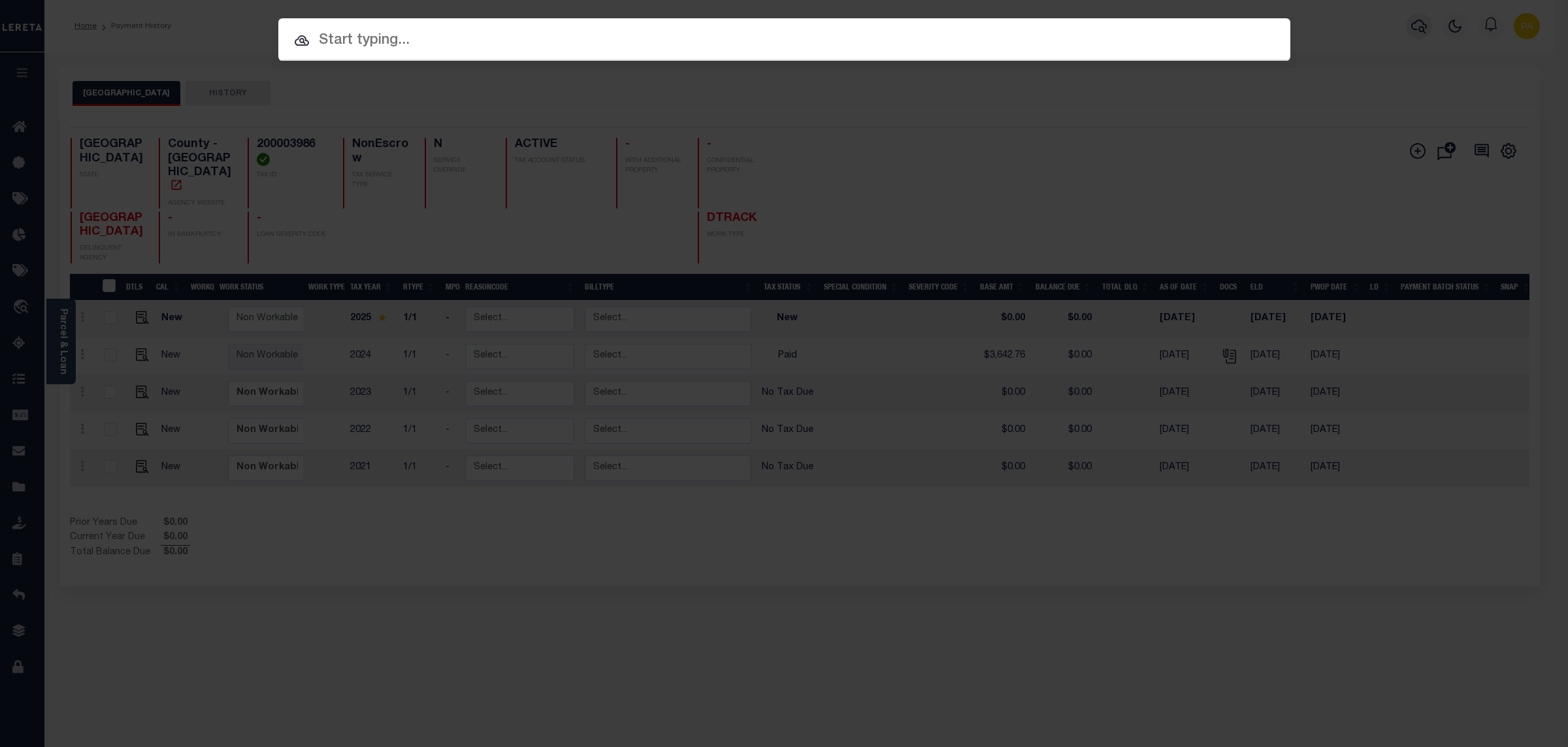
paste input "8001065486"
type input "8001065486"
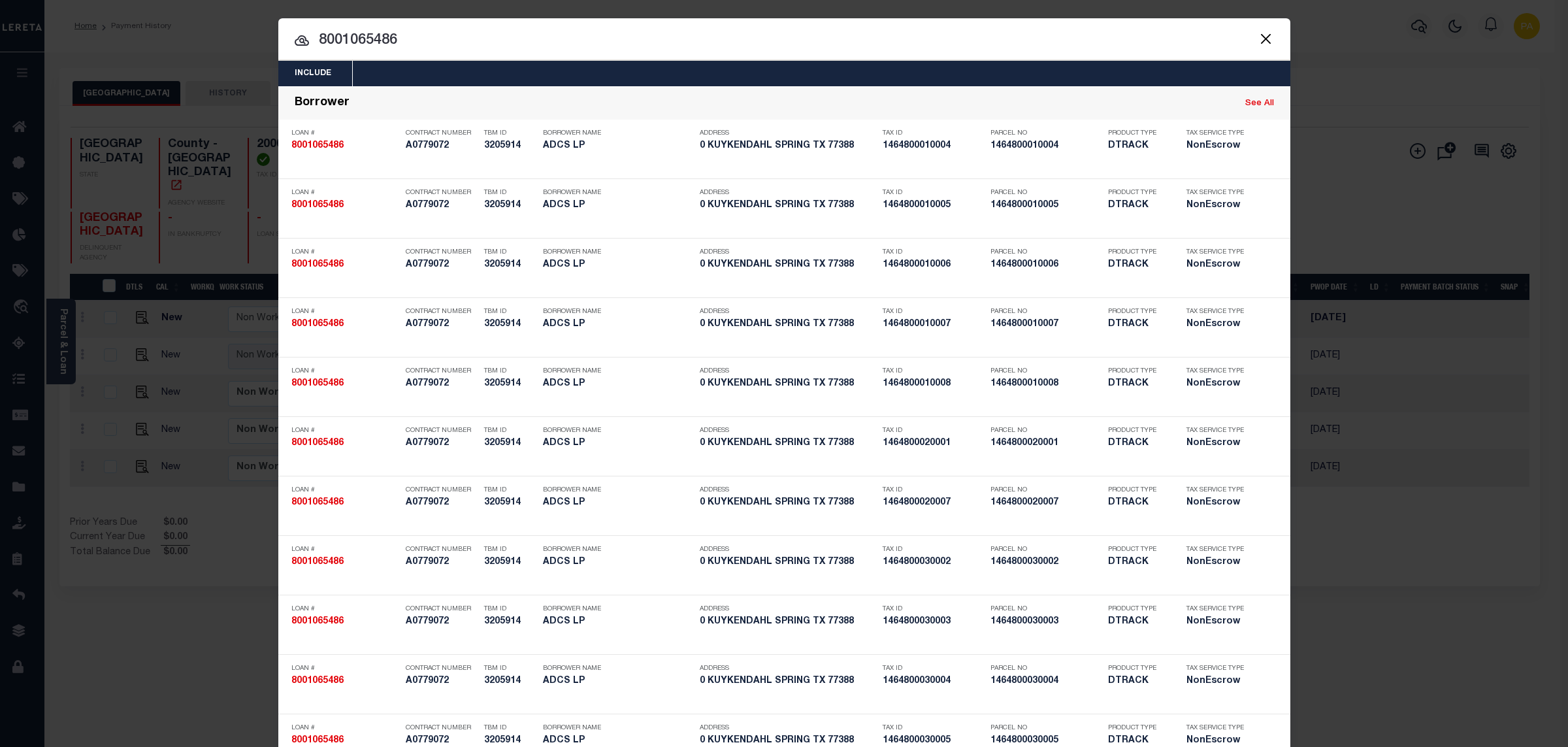
click at [767, 10] on div "Include Loans TBM Customers Borrowers Payments (Lender Non-Disb) Payments (Lend…" at bounding box center [784, 374] width 1568 height 747
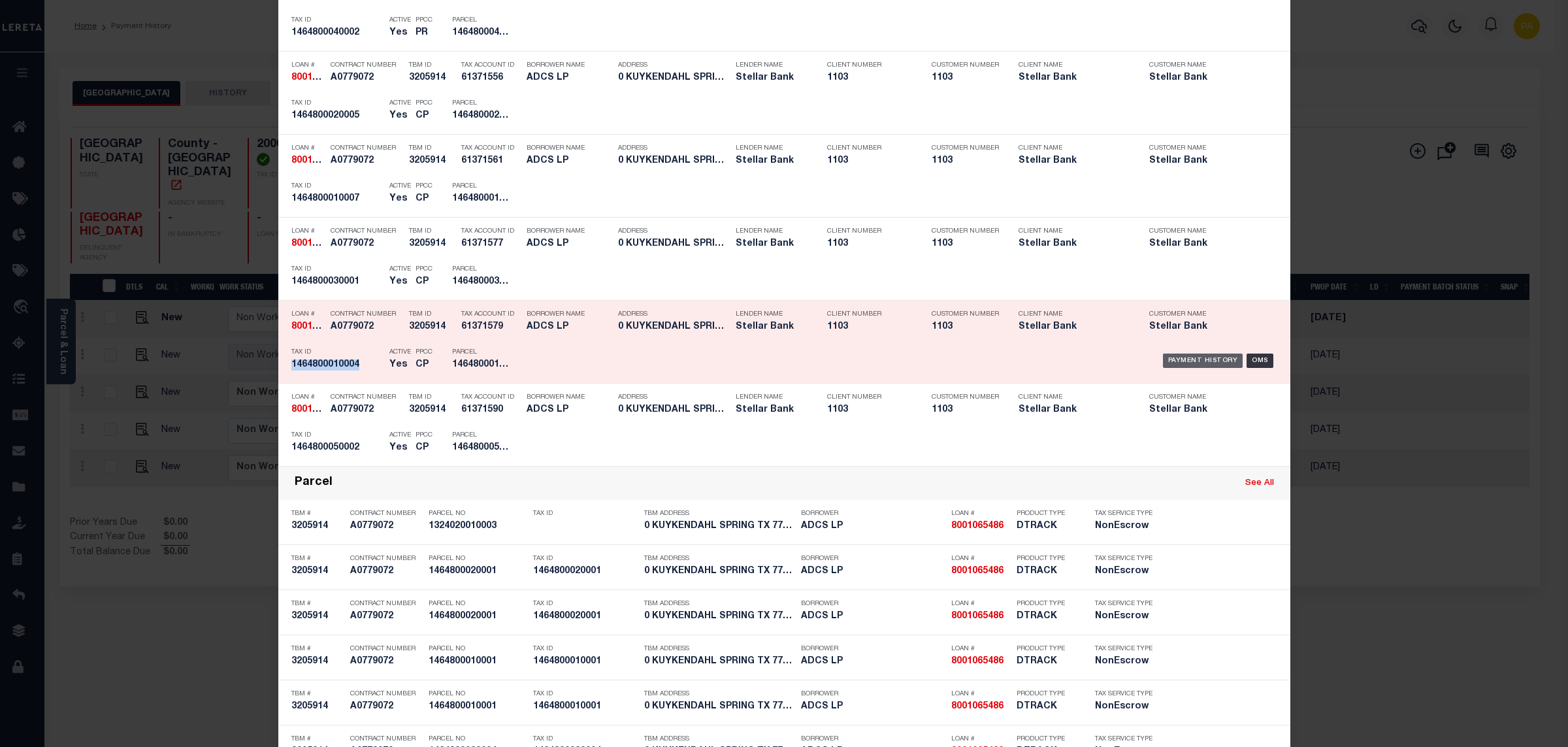
click at [1193, 368] on div "Payment History" at bounding box center [1203, 361] width 80 height 14
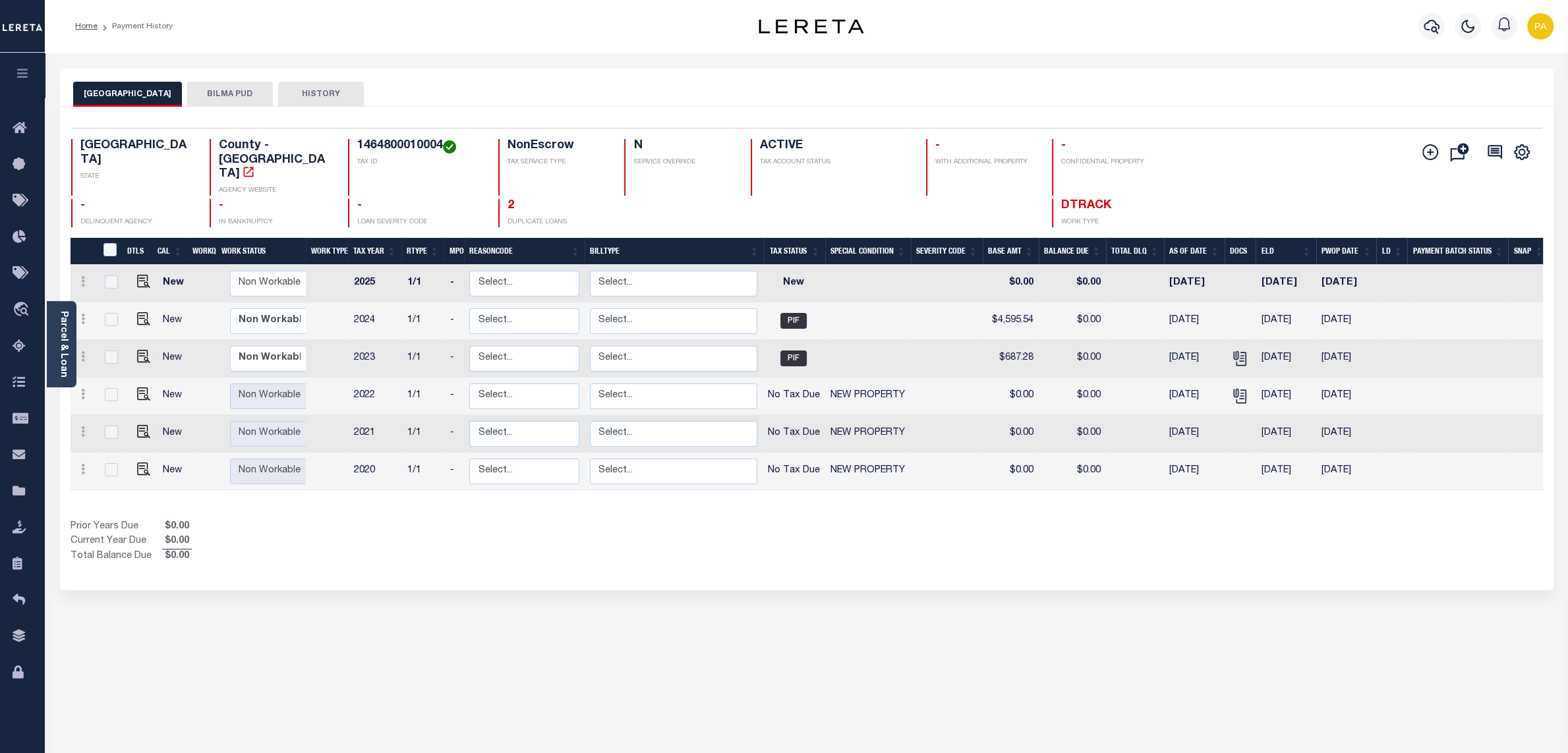
click at [204, 76] on div "HARRIS COUNTY BILMA PUD HISTORY" at bounding box center [807, 87] width 1493 height 38
click at [215, 93] on button "BILMA PUD" at bounding box center [230, 94] width 86 height 25
click at [742, 721] on div "HARRIS COUNTY BILMA PUD HISTORY Selected 6" at bounding box center [807, 440] width 1513 height 743
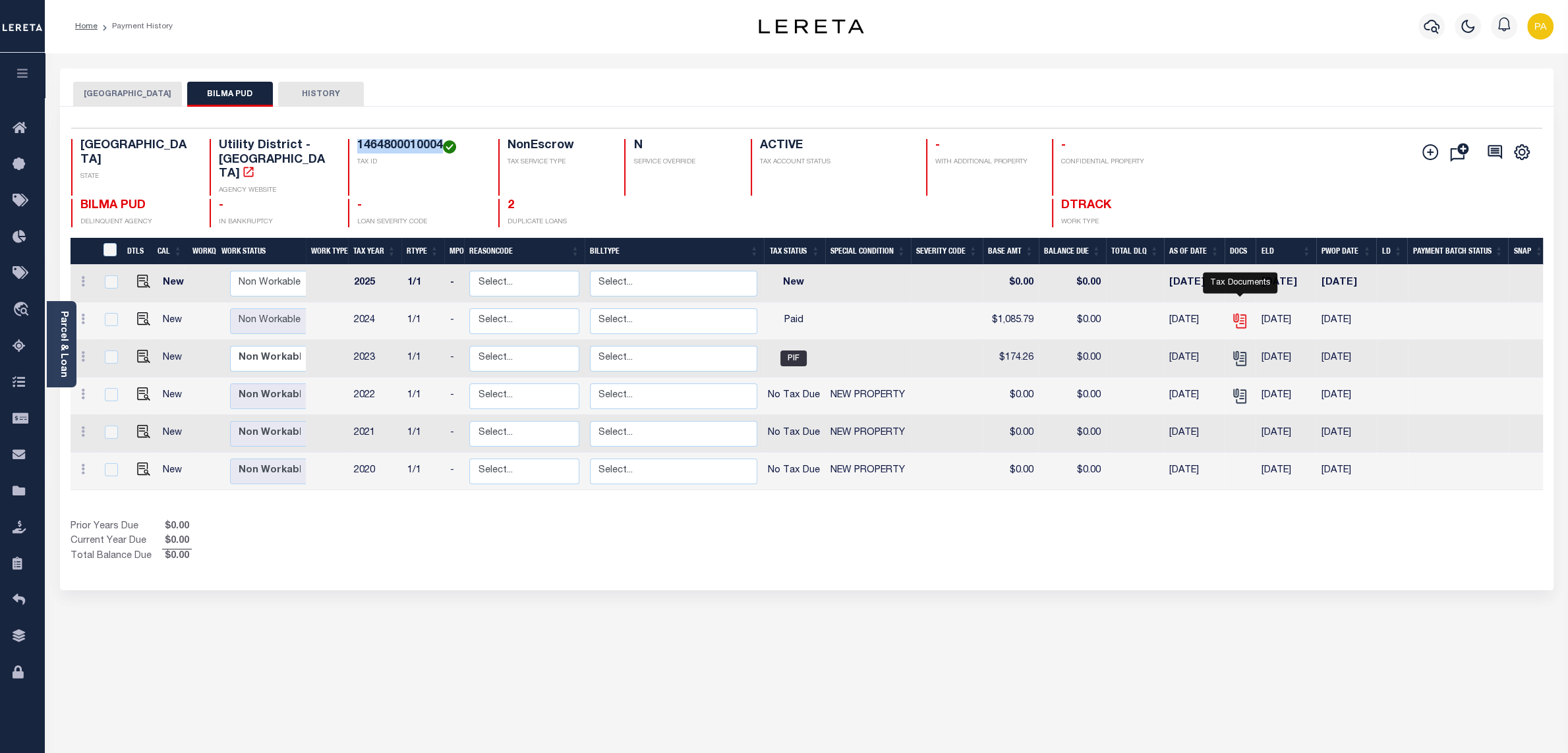
click at [1241, 314] on icon "" at bounding box center [1239, 319] width 10 height 10
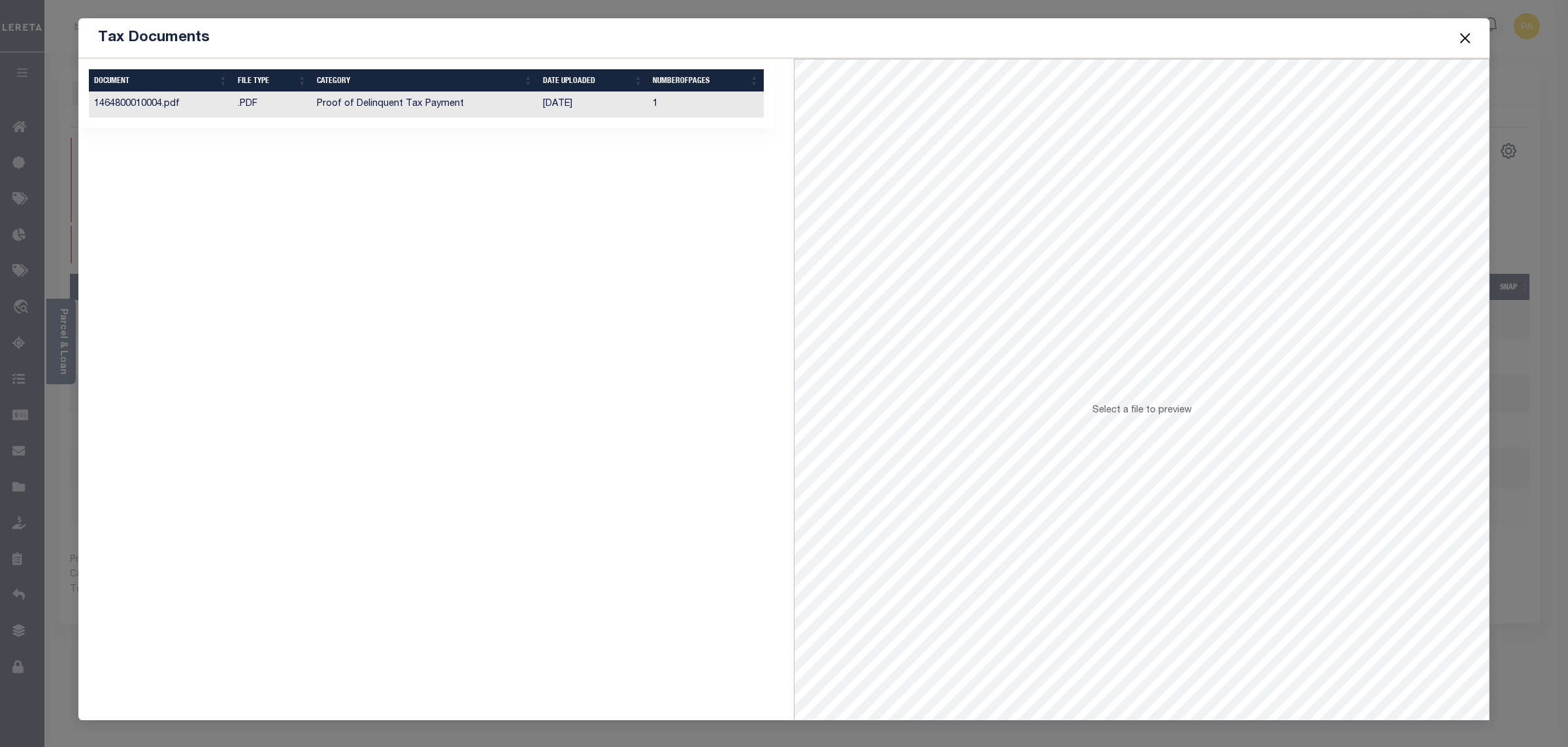
click at [561, 102] on td "[DATE]" at bounding box center [593, 105] width 110 height 25
click at [1459, 42] on button "Close" at bounding box center [1466, 38] width 17 height 17
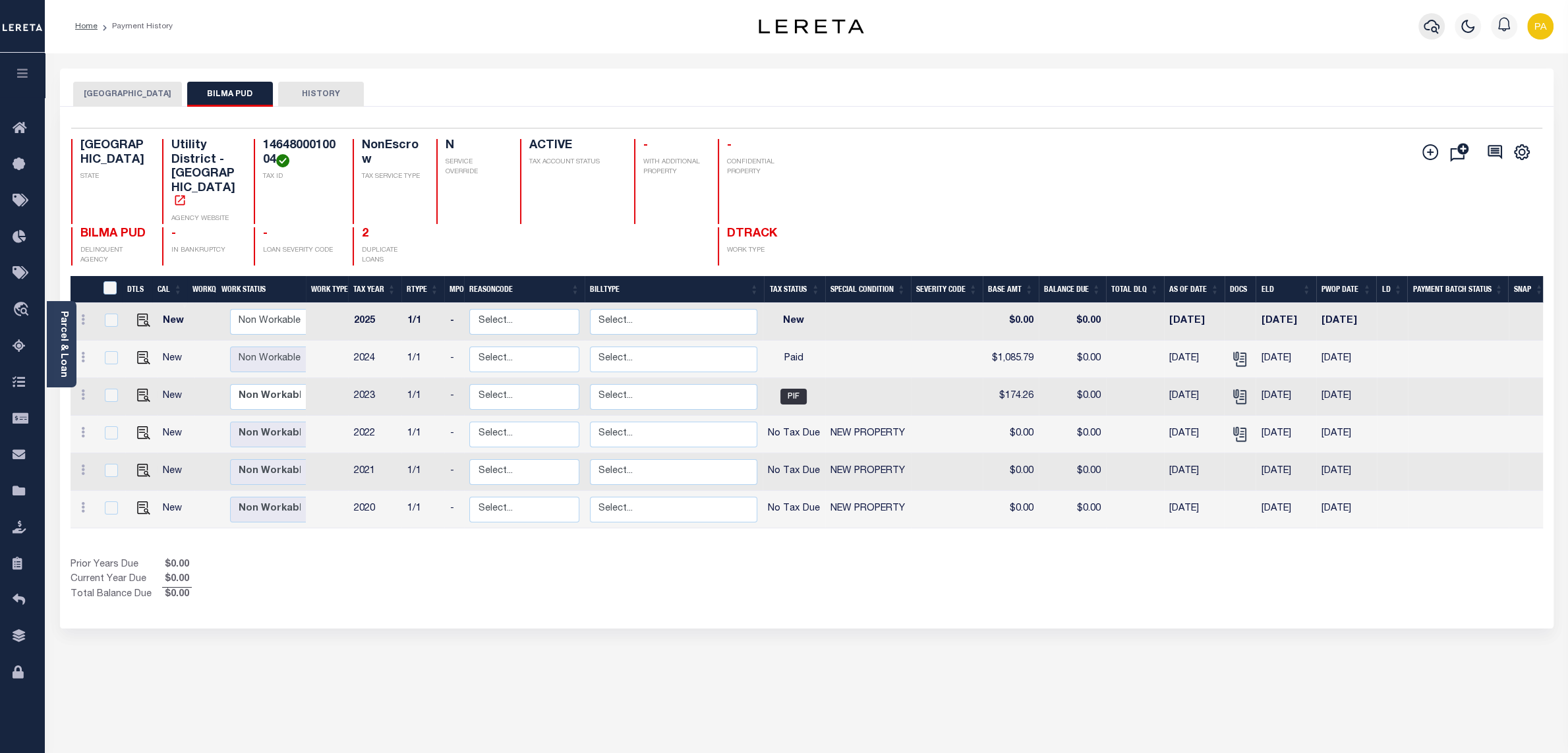
click at [1440, 24] on button "button" at bounding box center [1431, 26] width 26 height 26
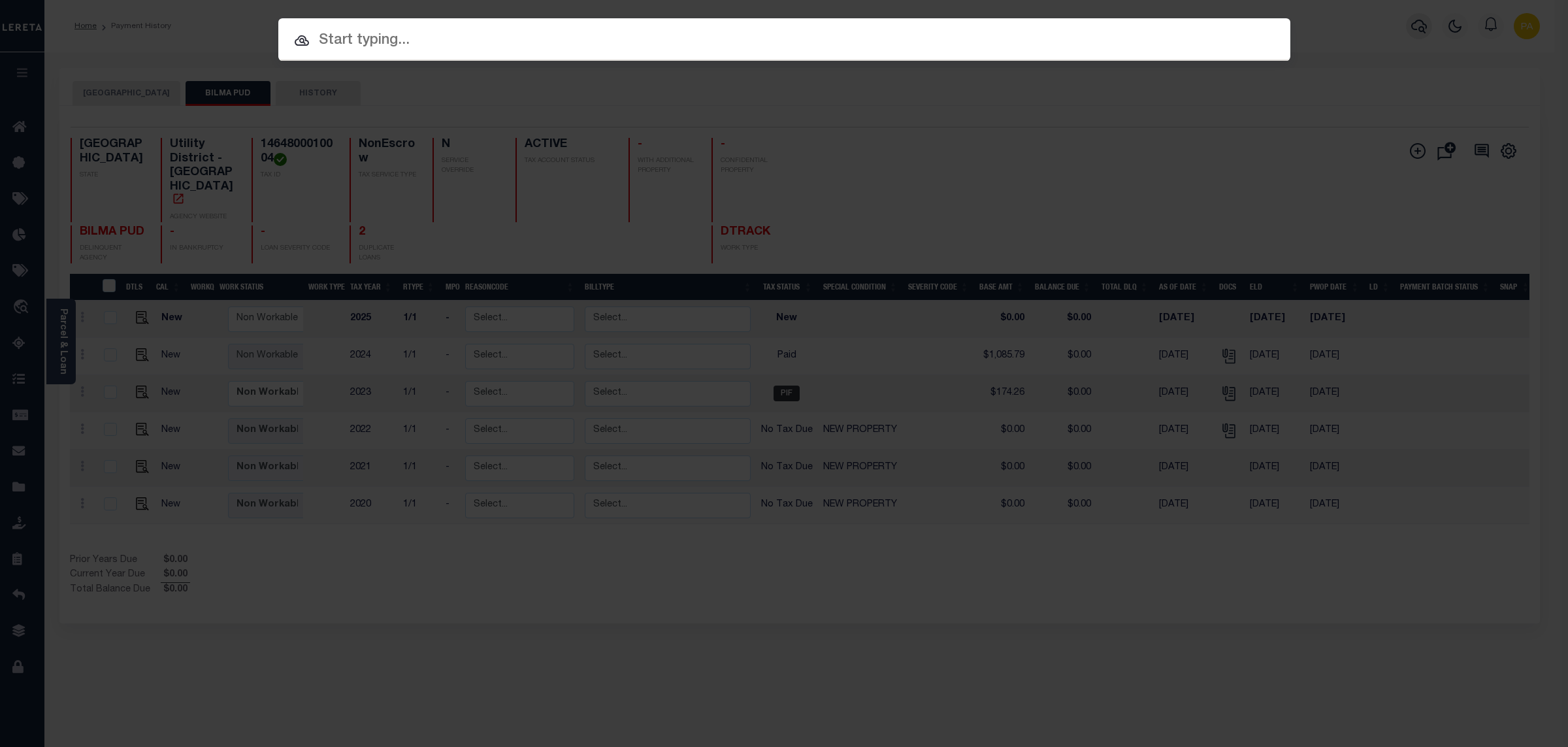
paste input "101255995"
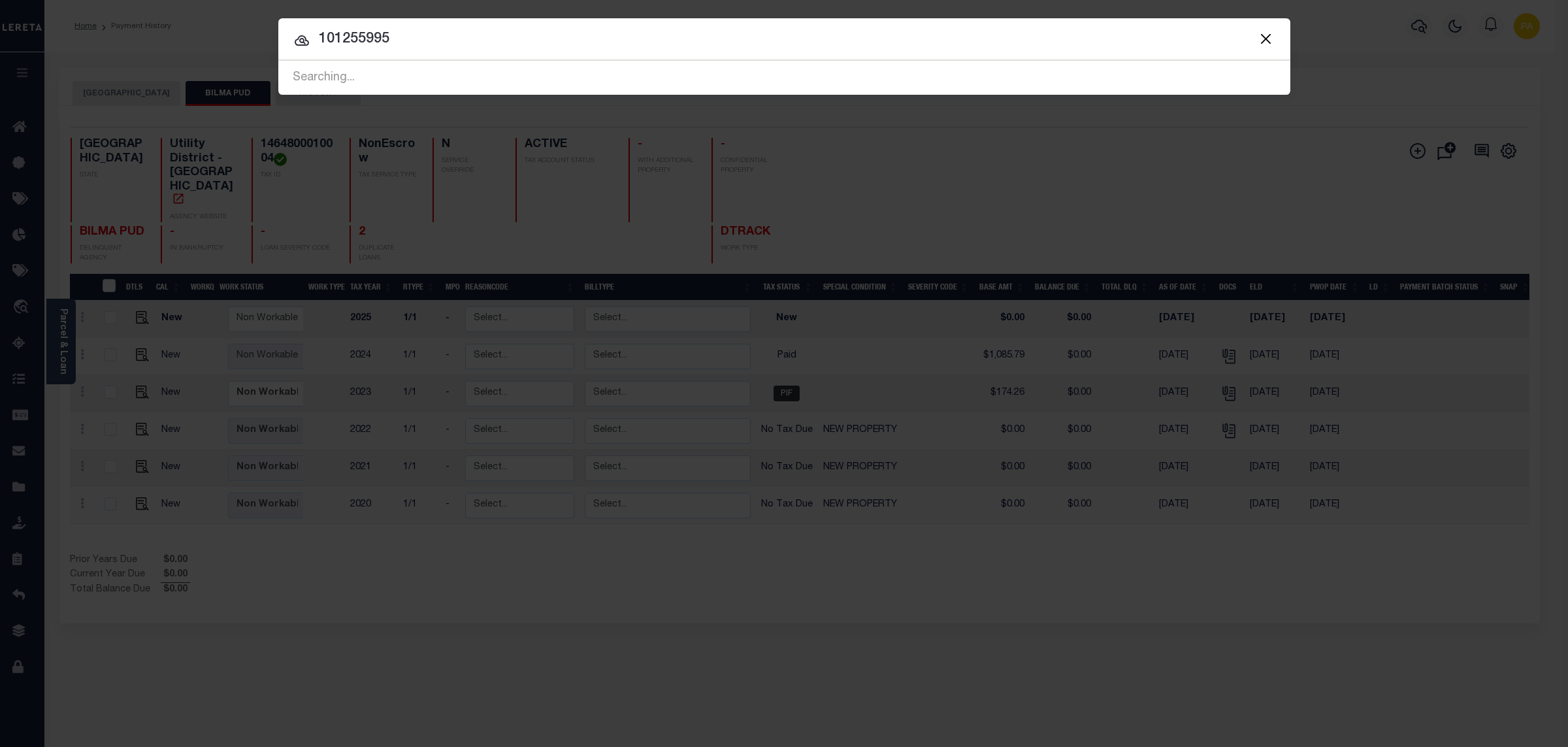
type input "101255995"
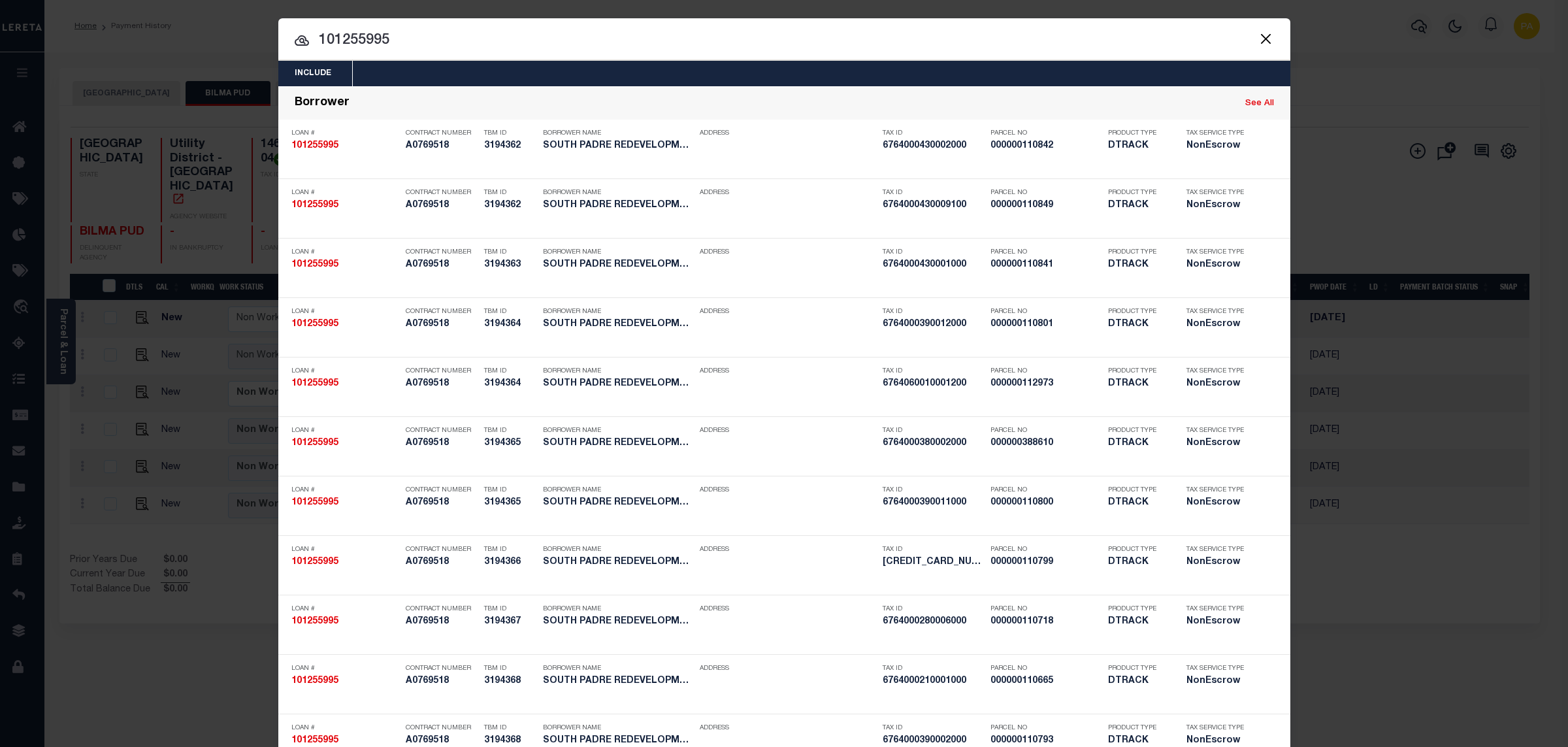
click at [921, 13] on div "Include Loans TBM Customers Borrowers Payments (Lender Non-Disb) Payments (Lend…" at bounding box center [784, 374] width 1568 height 747
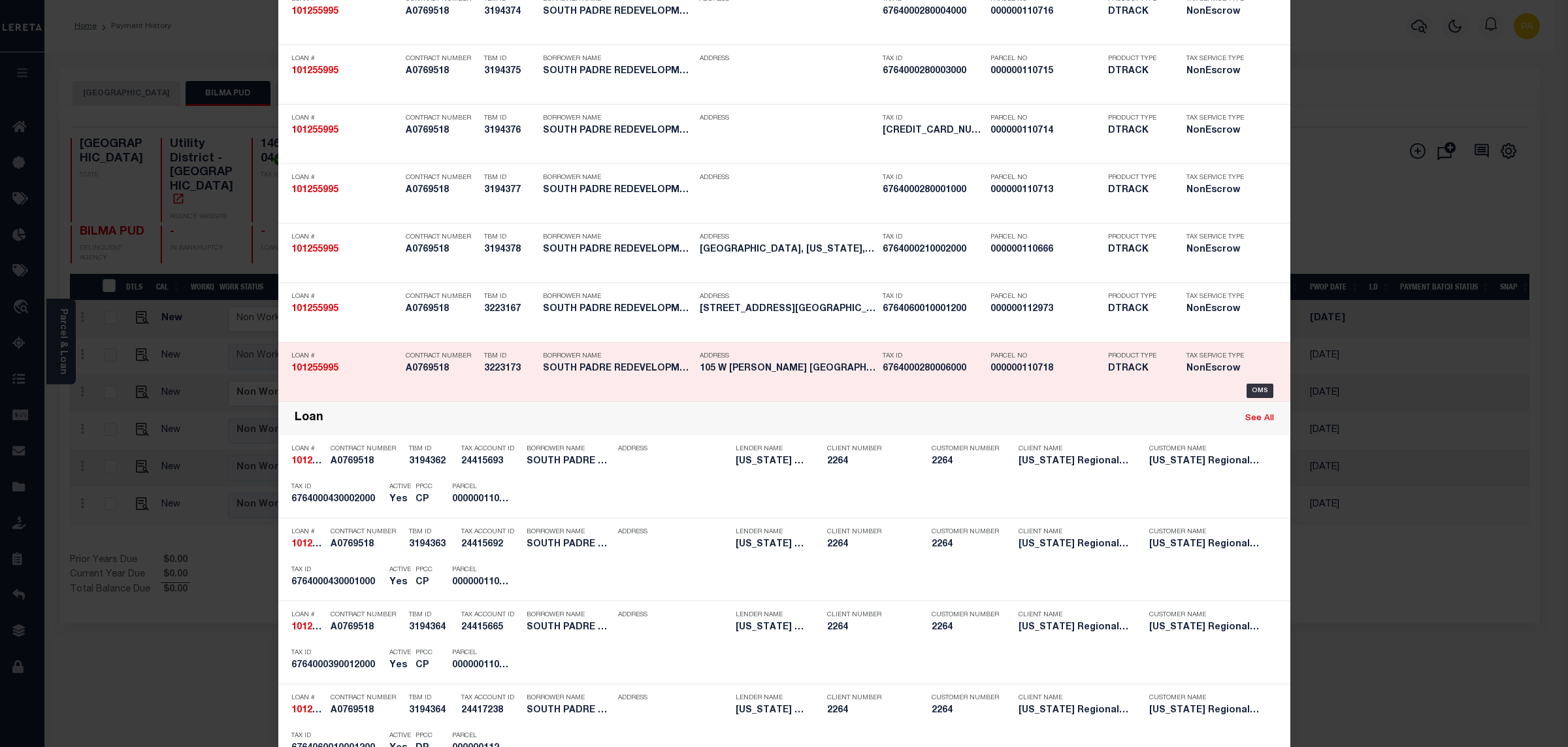
scroll to position [3500, 0]
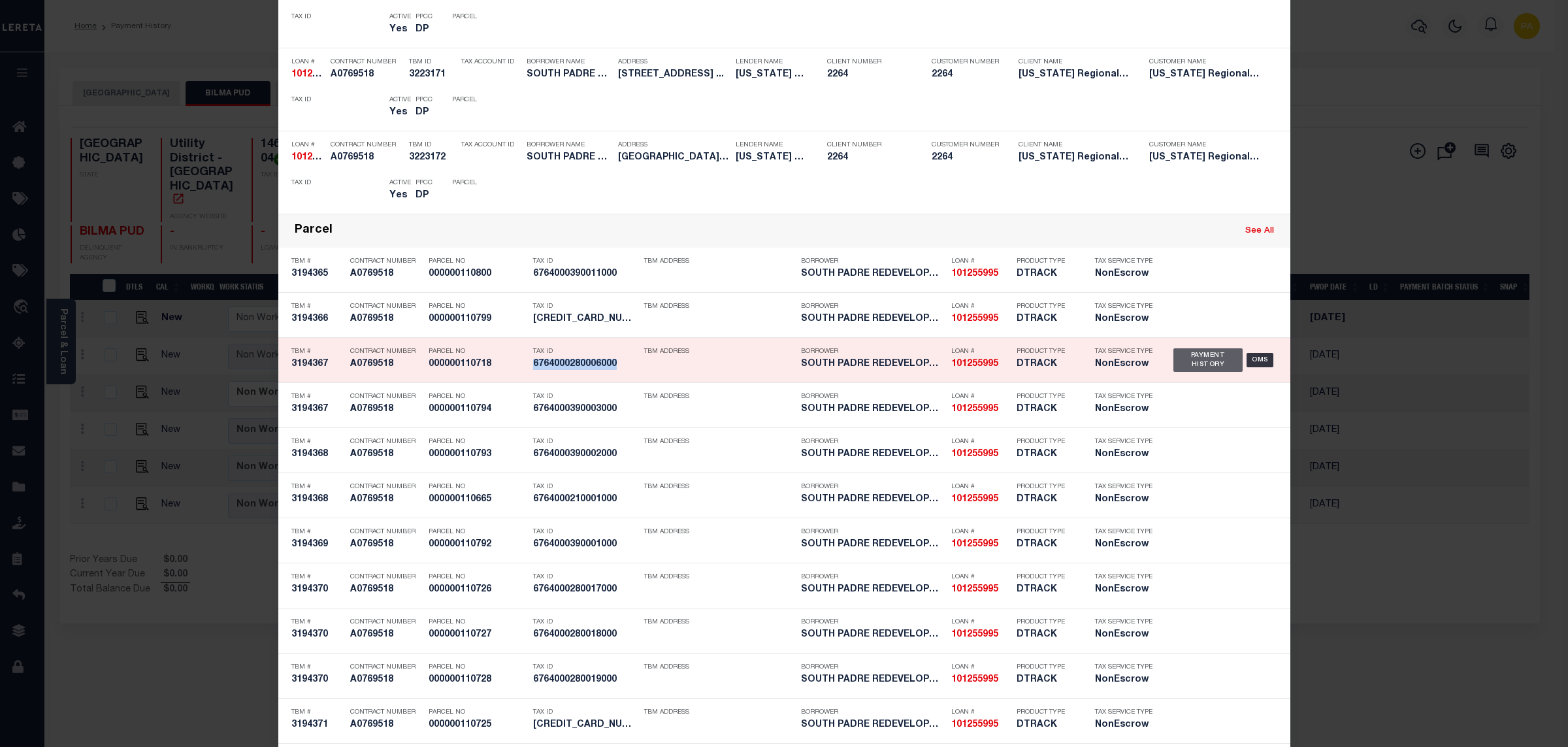
click at [1200, 362] on div "Payment History" at bounding box center [1208, 360] width 70 height 24
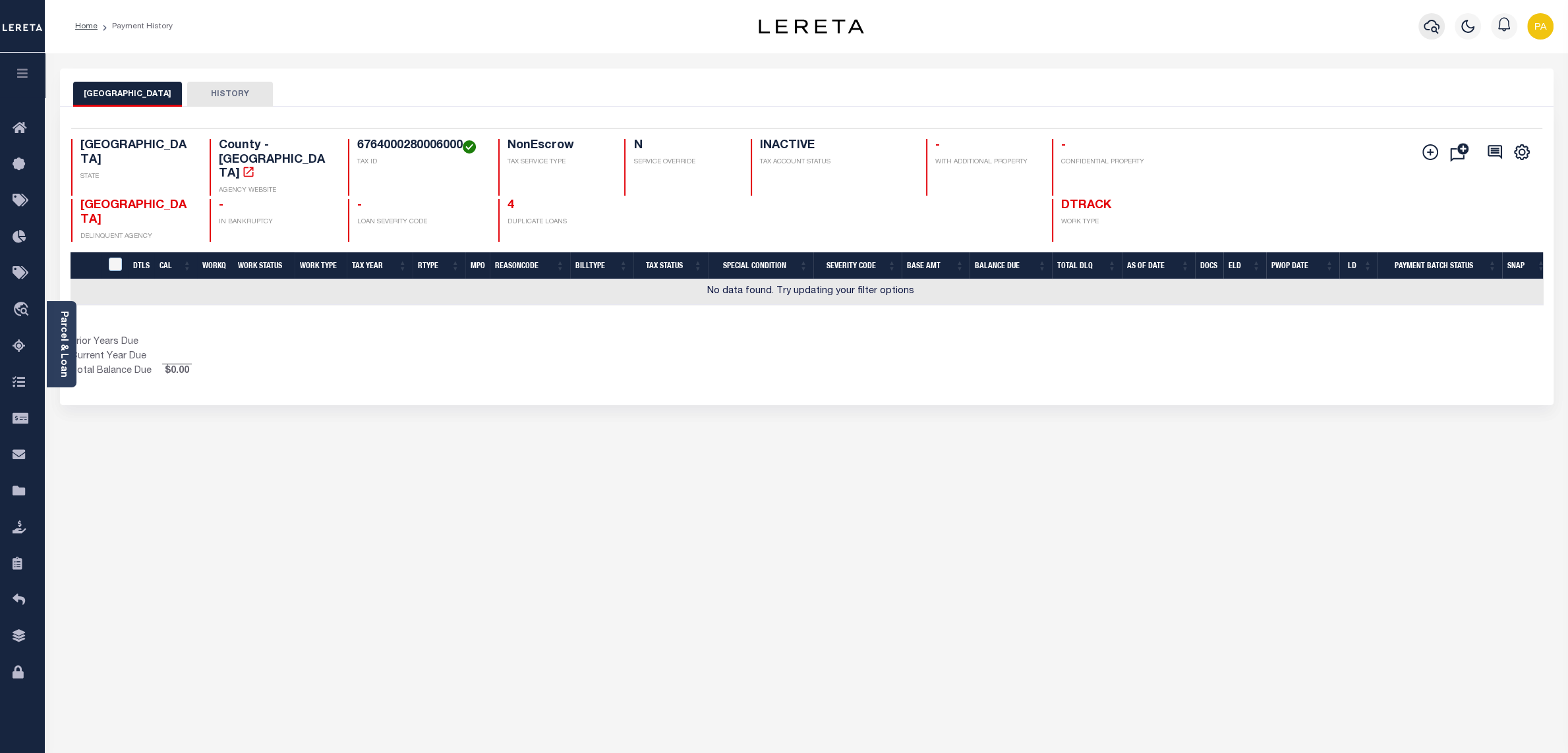
click at [1429, 22] on icon "button" at bounding box center [1432, 26] width 16 height 16
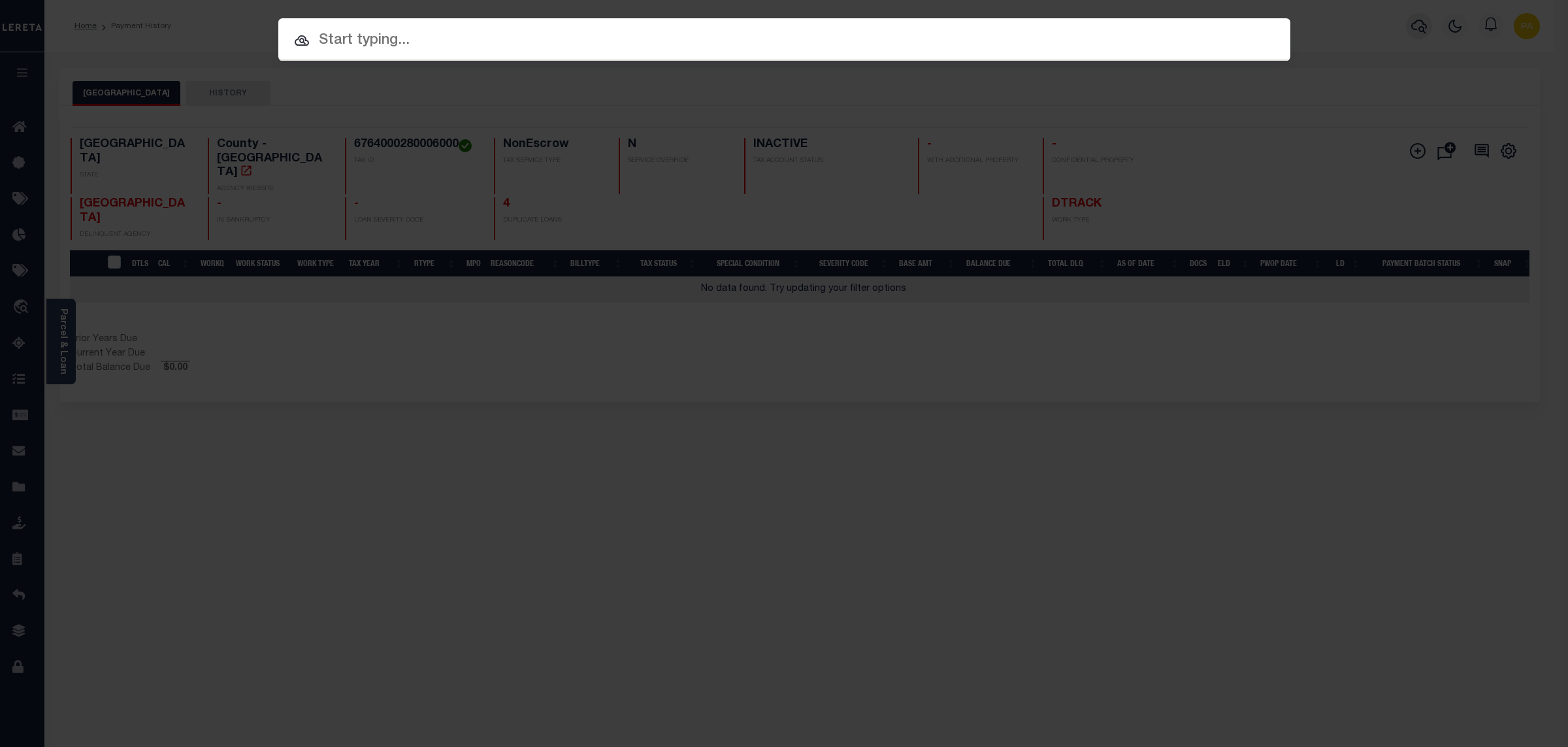
paste input "101256008"
type input "101256008"
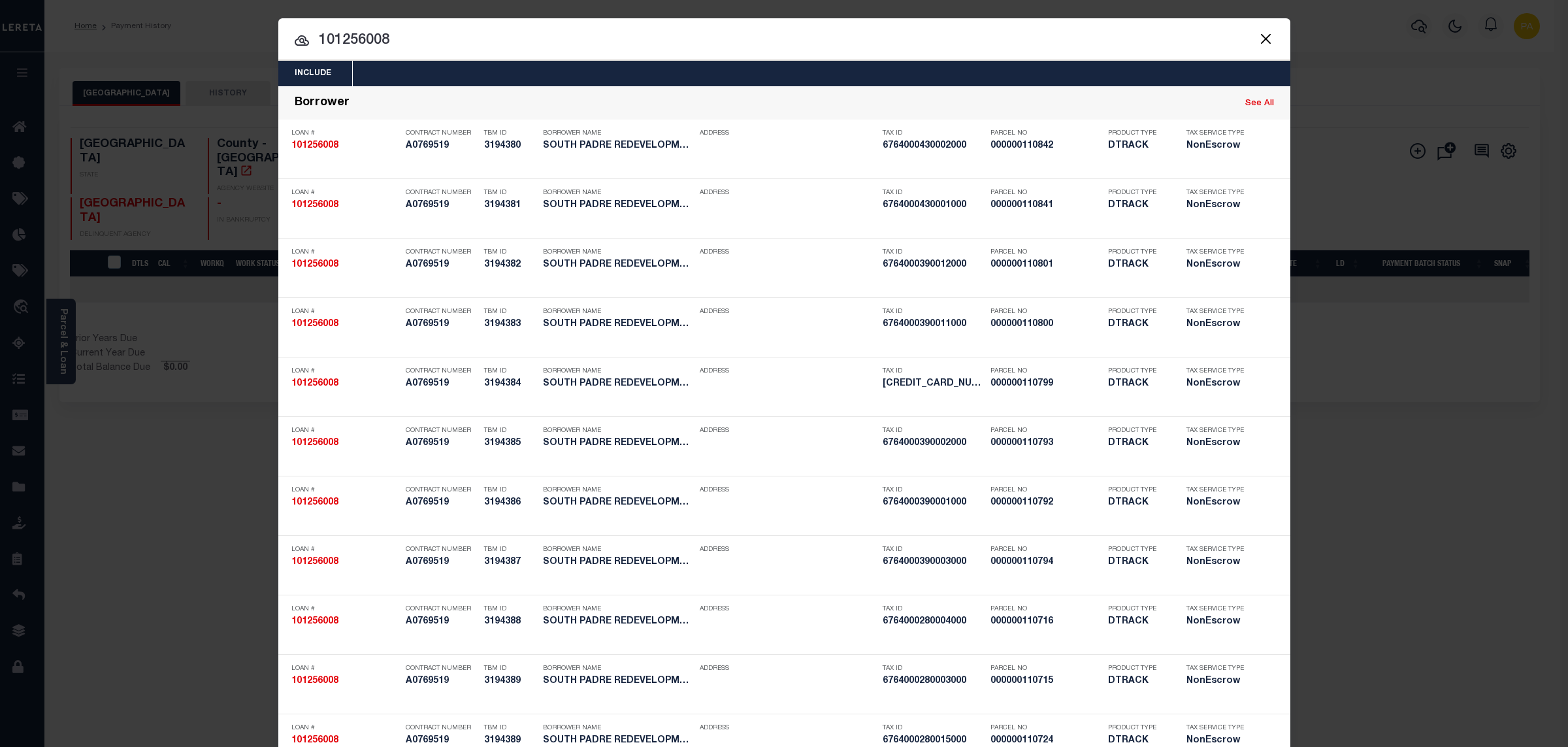
click at [675, 2] on div "Include Loans TBM Customers Borrowers Payments (Lender Non-Disb) Payments (Lend…" at bounding box center [784, 374] width 1568 height 747
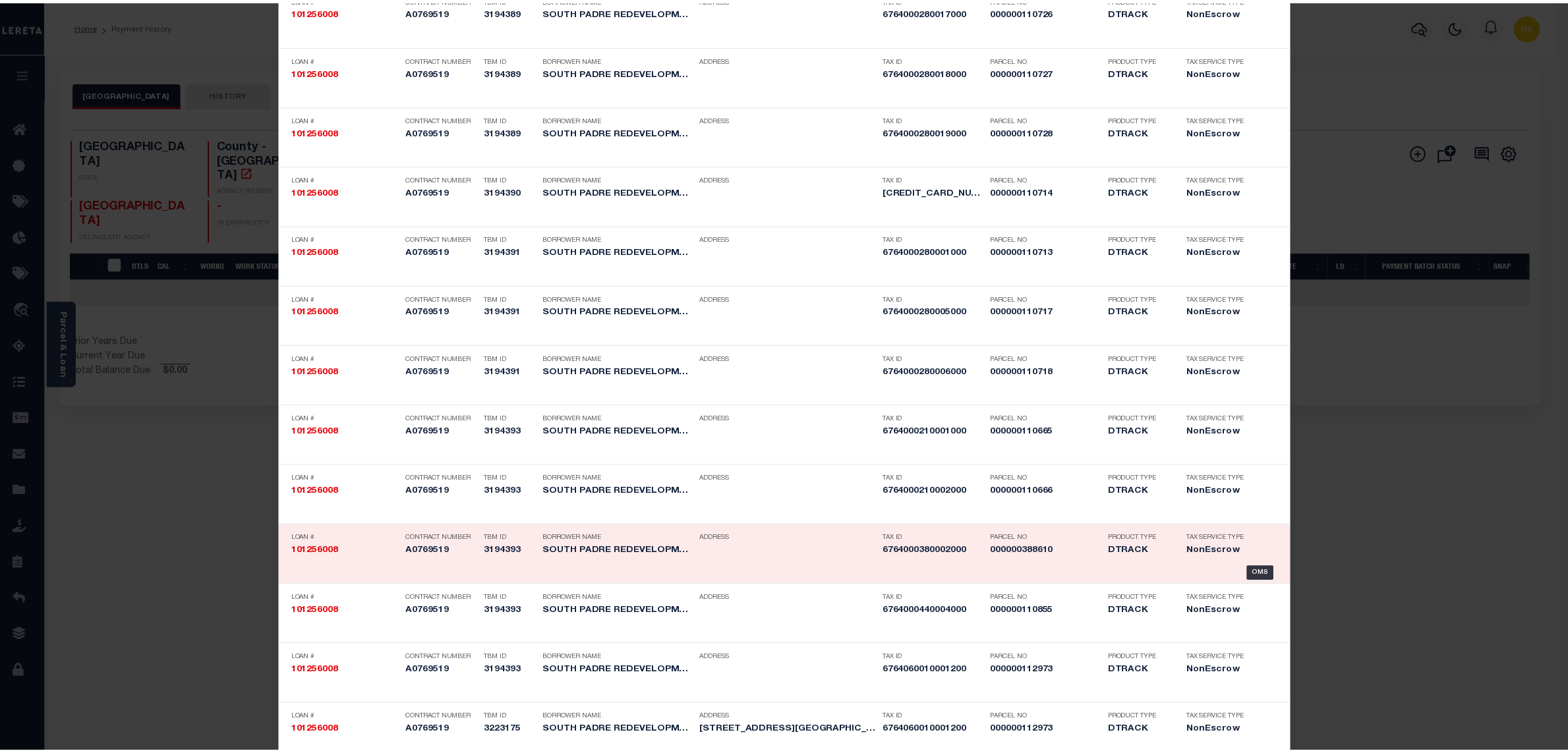
scroll to position [3357, 0]
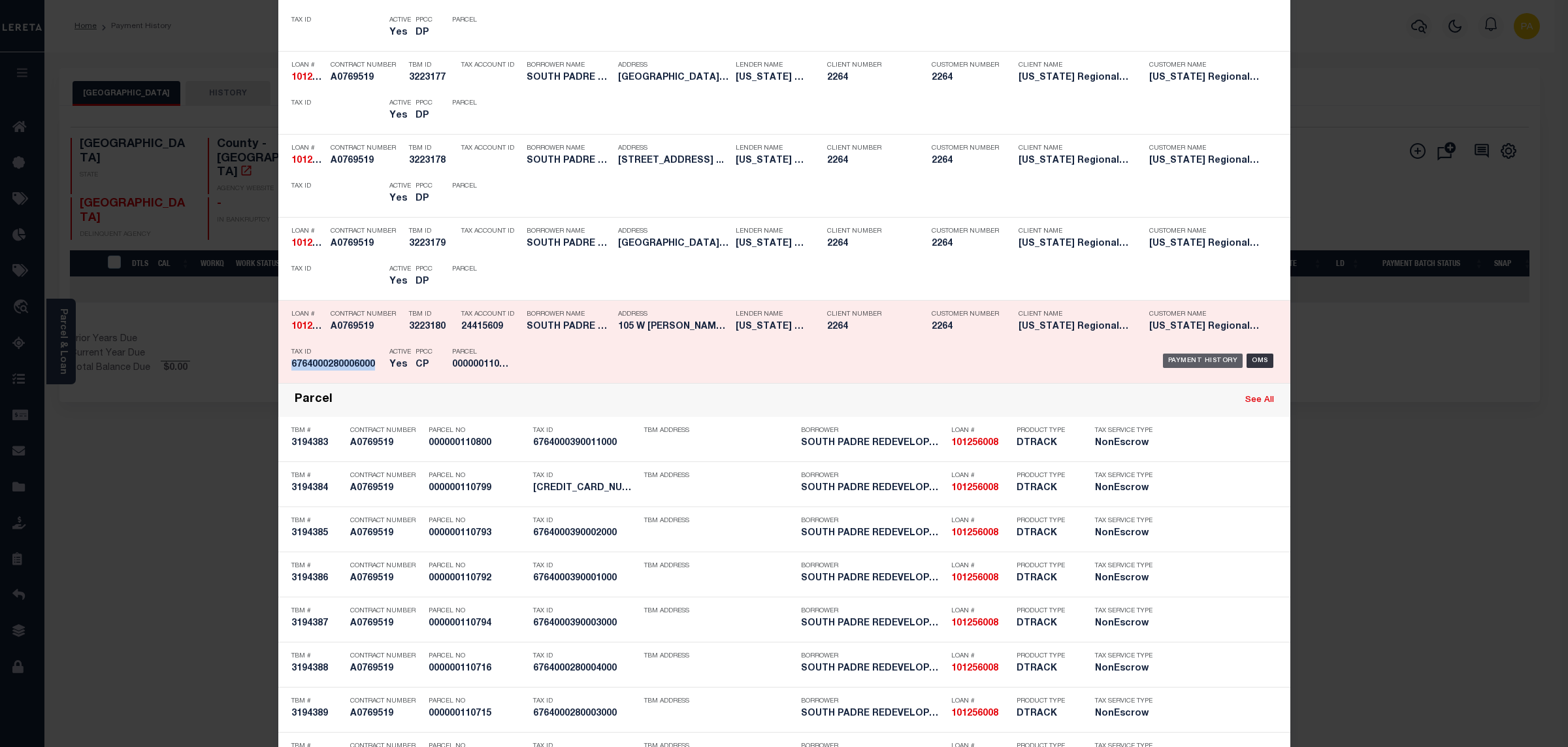
click at [1198, 366] on div "Payment History" at bounding box center [1203, 361] width 80 height 14
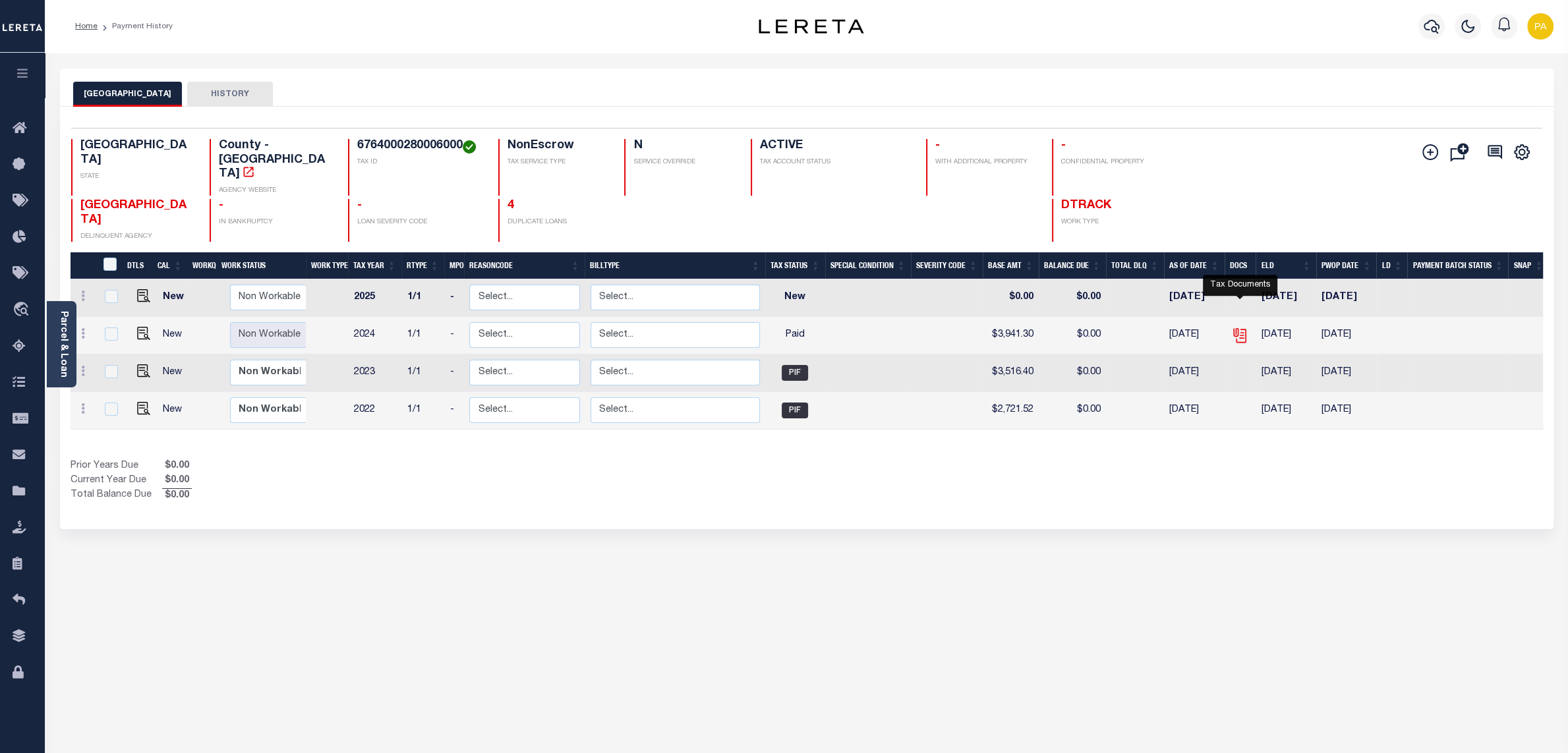
click at [1242, 327] on icon "" at bounding box center [1240, 335] width 17 height 17
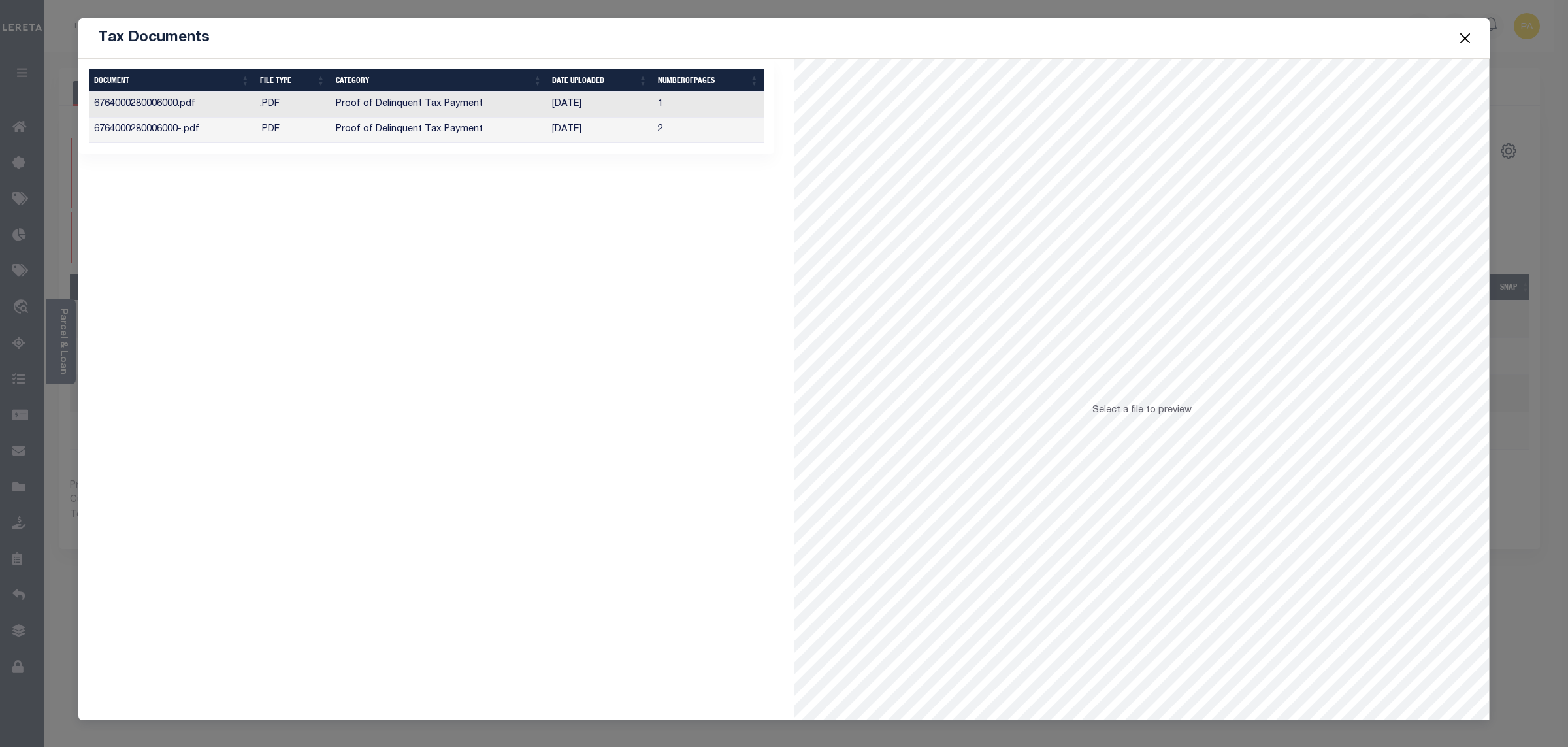
click at [554, 130] on td "[DATE]" at bounding box center [600, 131] width 105 height 25
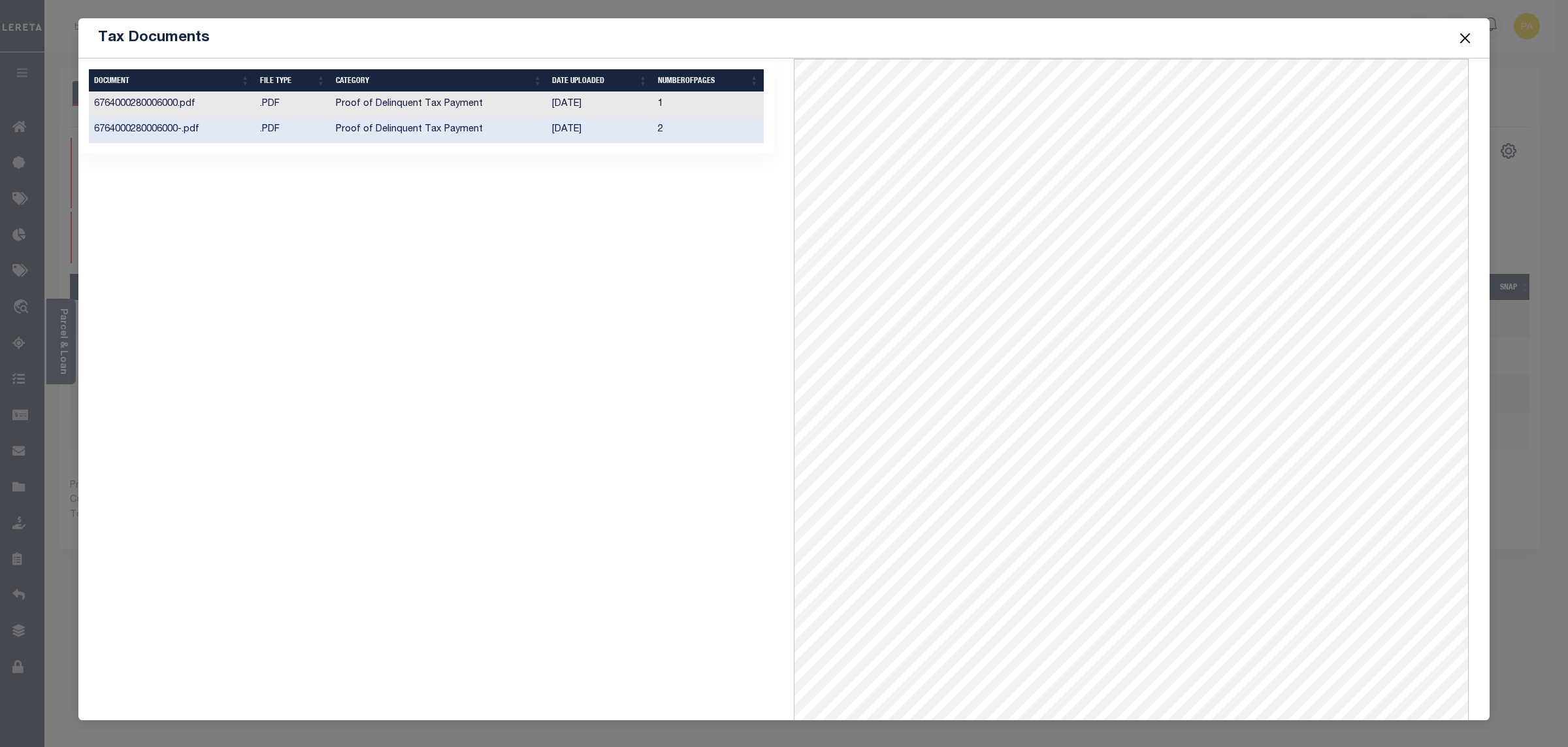
click at [653, 105] on td "1" at bounding box center [708, 105] width 111 height 25
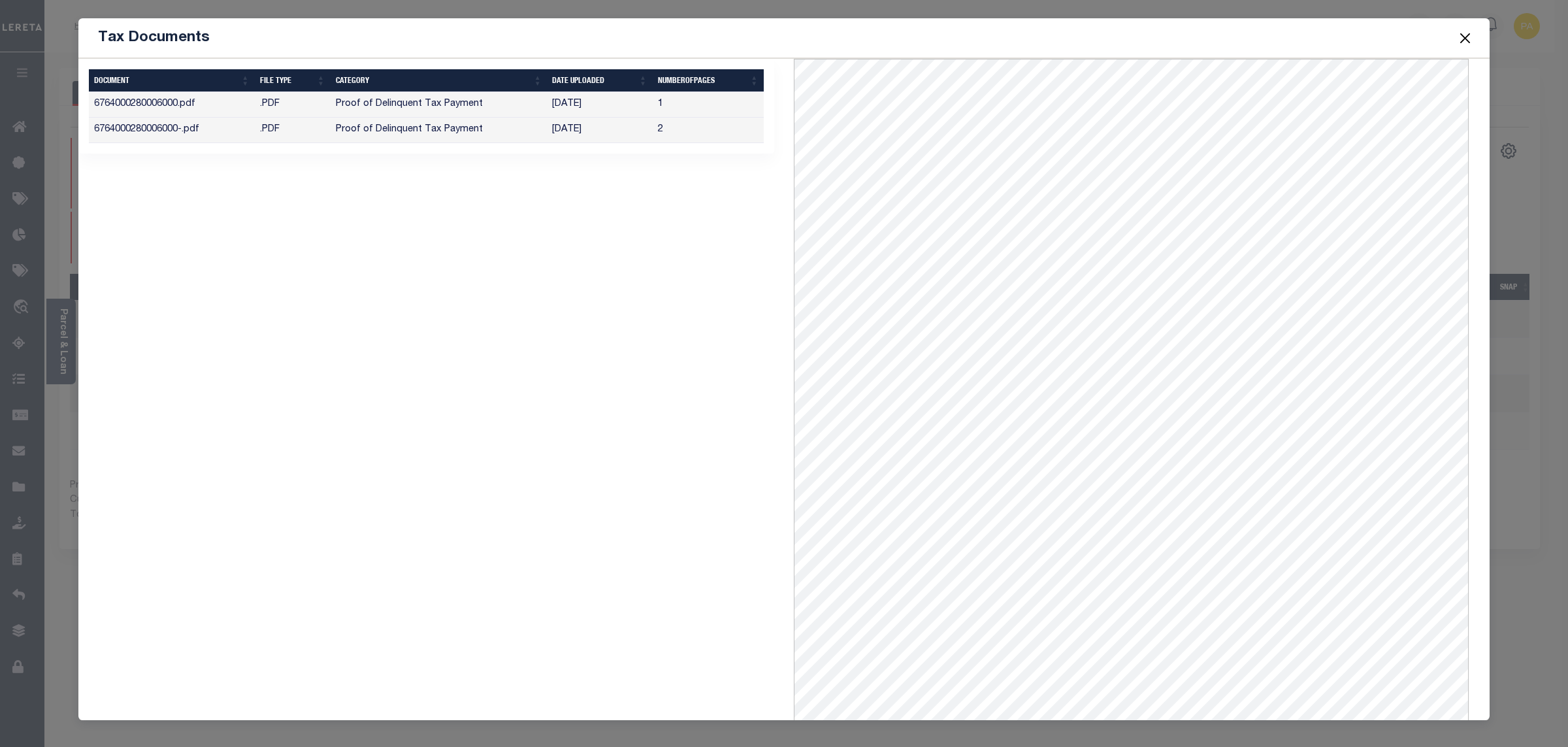
click at [1464, 41] on button "Close" at bounding box center [1466, 38] width 17 height 17
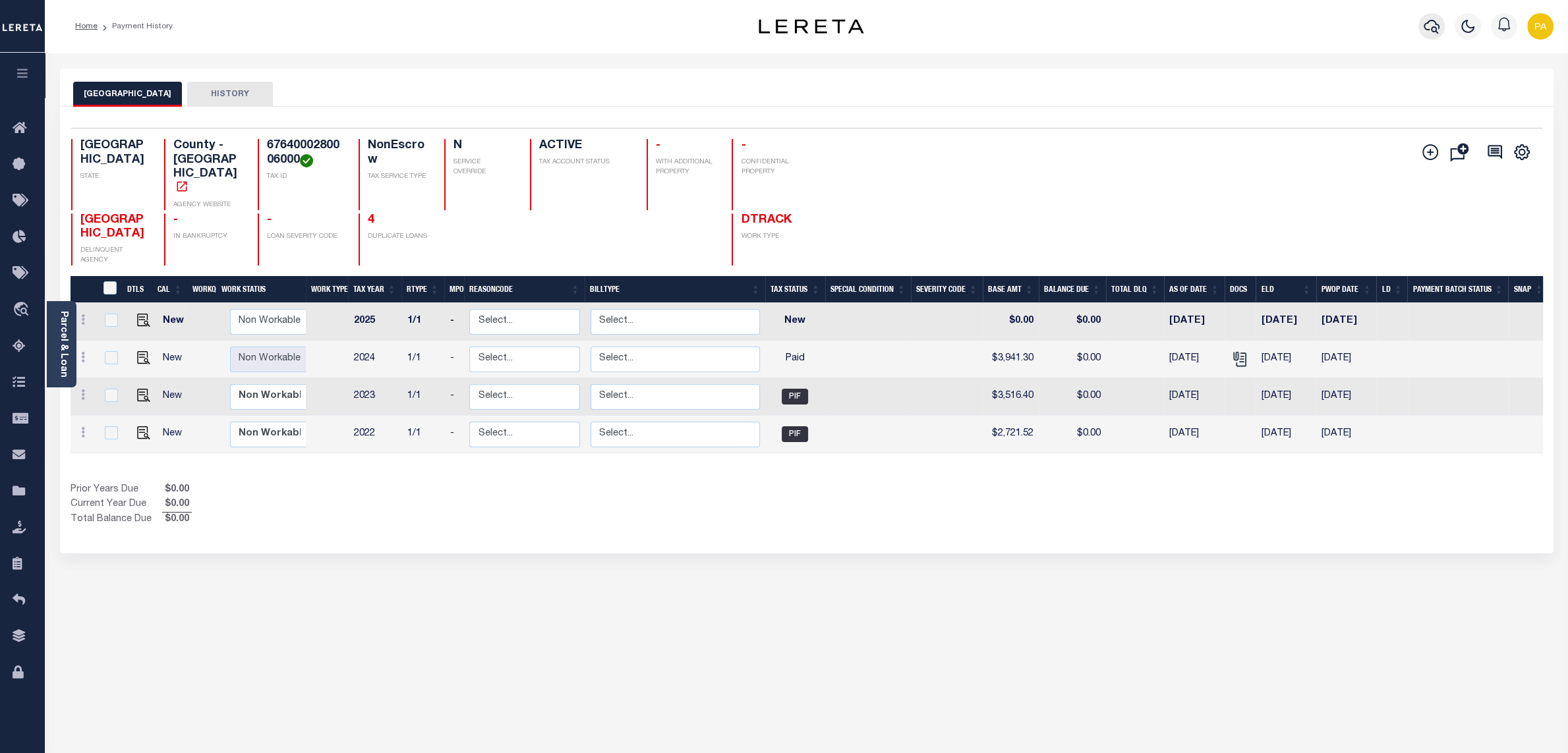
click at [1419, 24] on button "button" at bounding box center [1431, 26] width 26 height 26
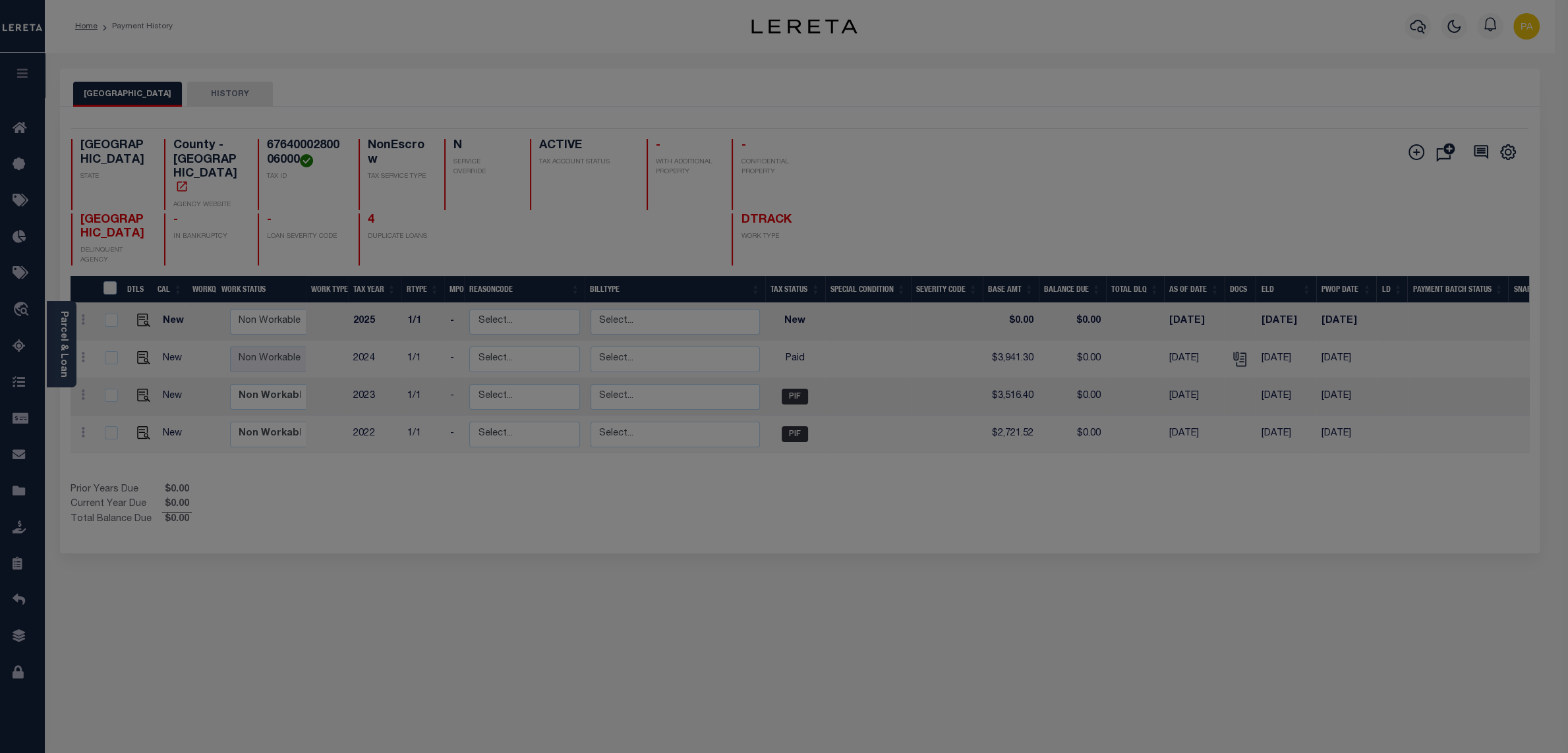
click at [1427, 25] on div at bounding box center [784, 376] width 1568 height 753
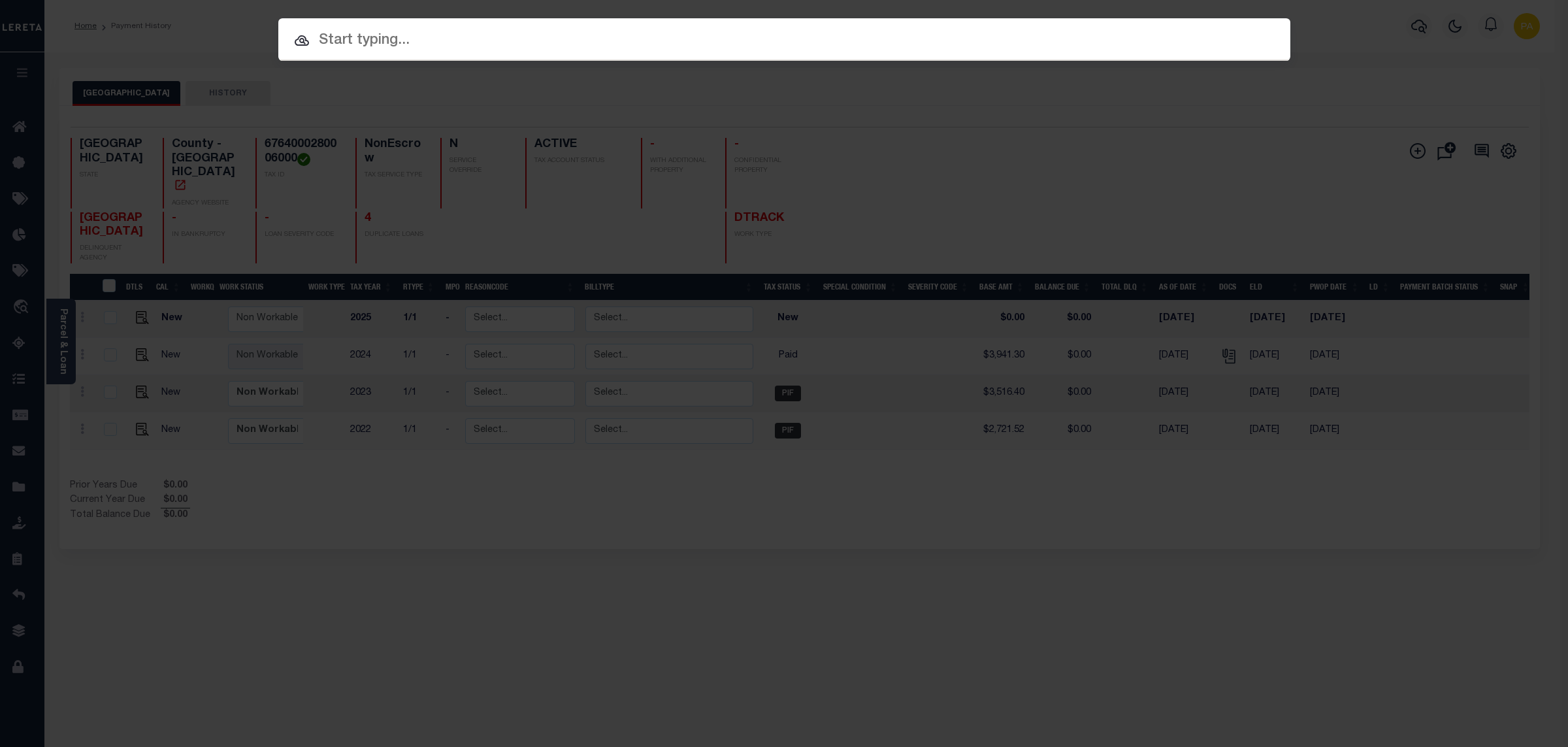
paste input "10089195"
type input "10089195"
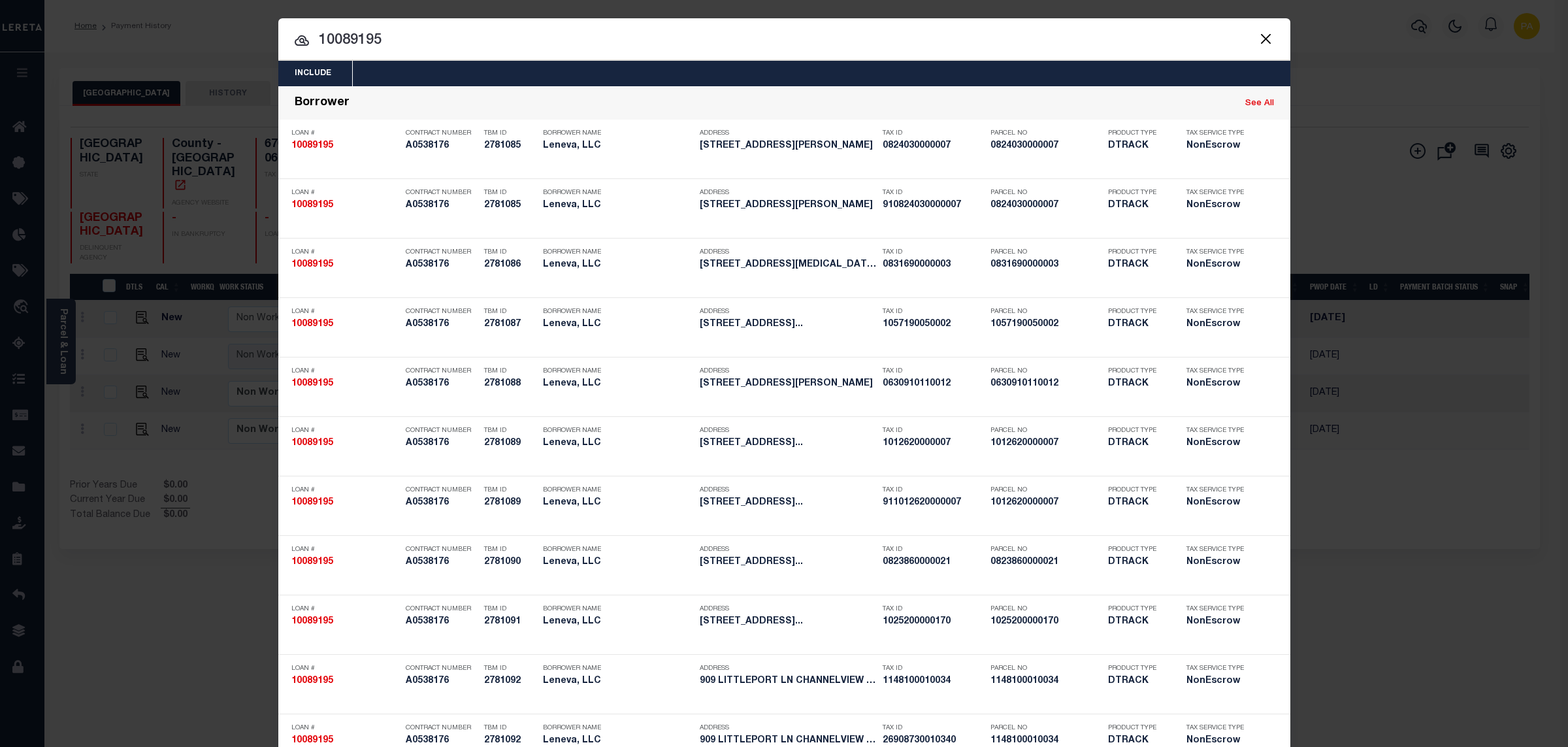
click at [595, 7] on div "Include Loans TBM Customers Borrowers Payments (Lender Non-Disb) Payments (Lend…" at bounding box center [784, 374] width 1568 height 747
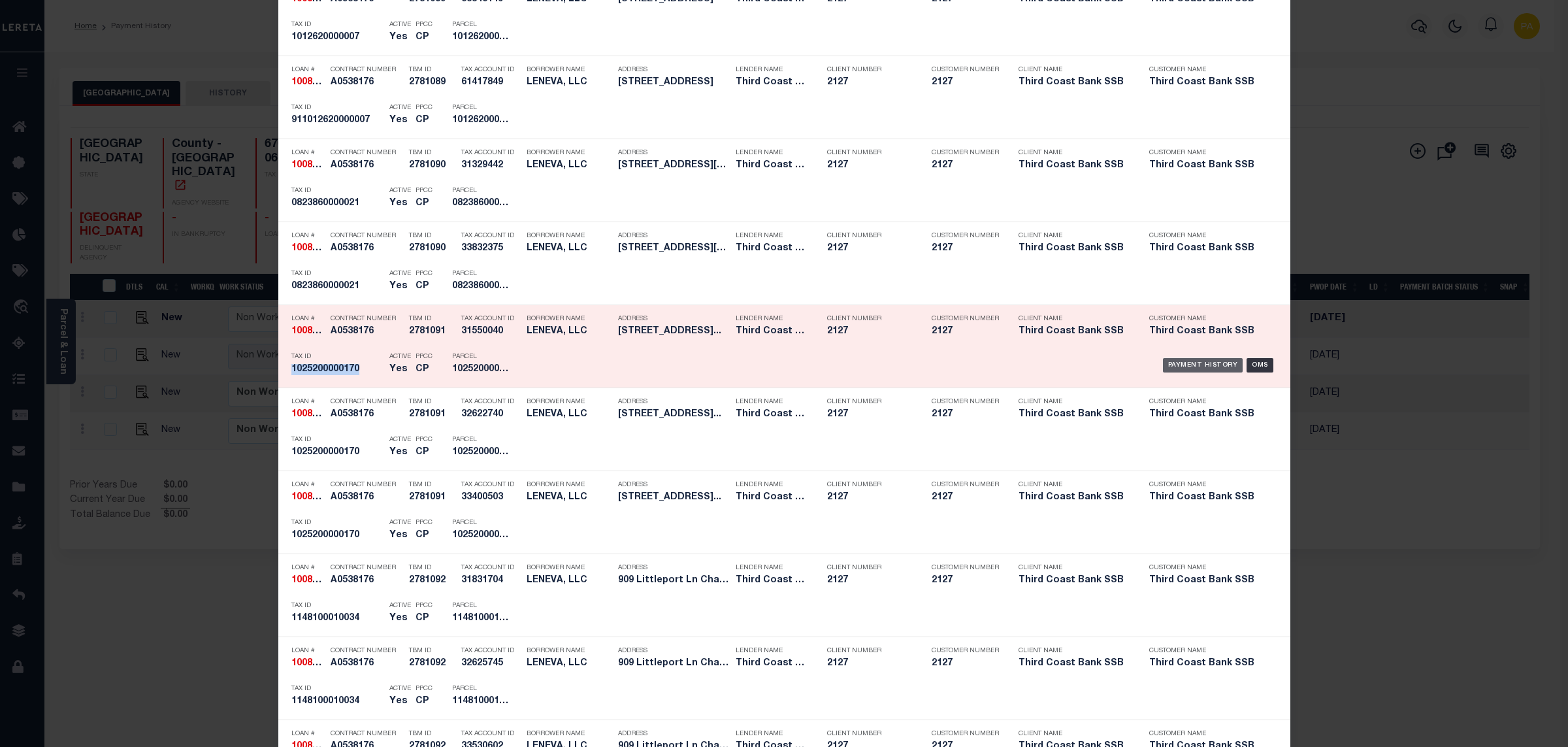
click at [1170, 363] on div "Payment History" at bounding box center [1203, 365] width 80 height 14
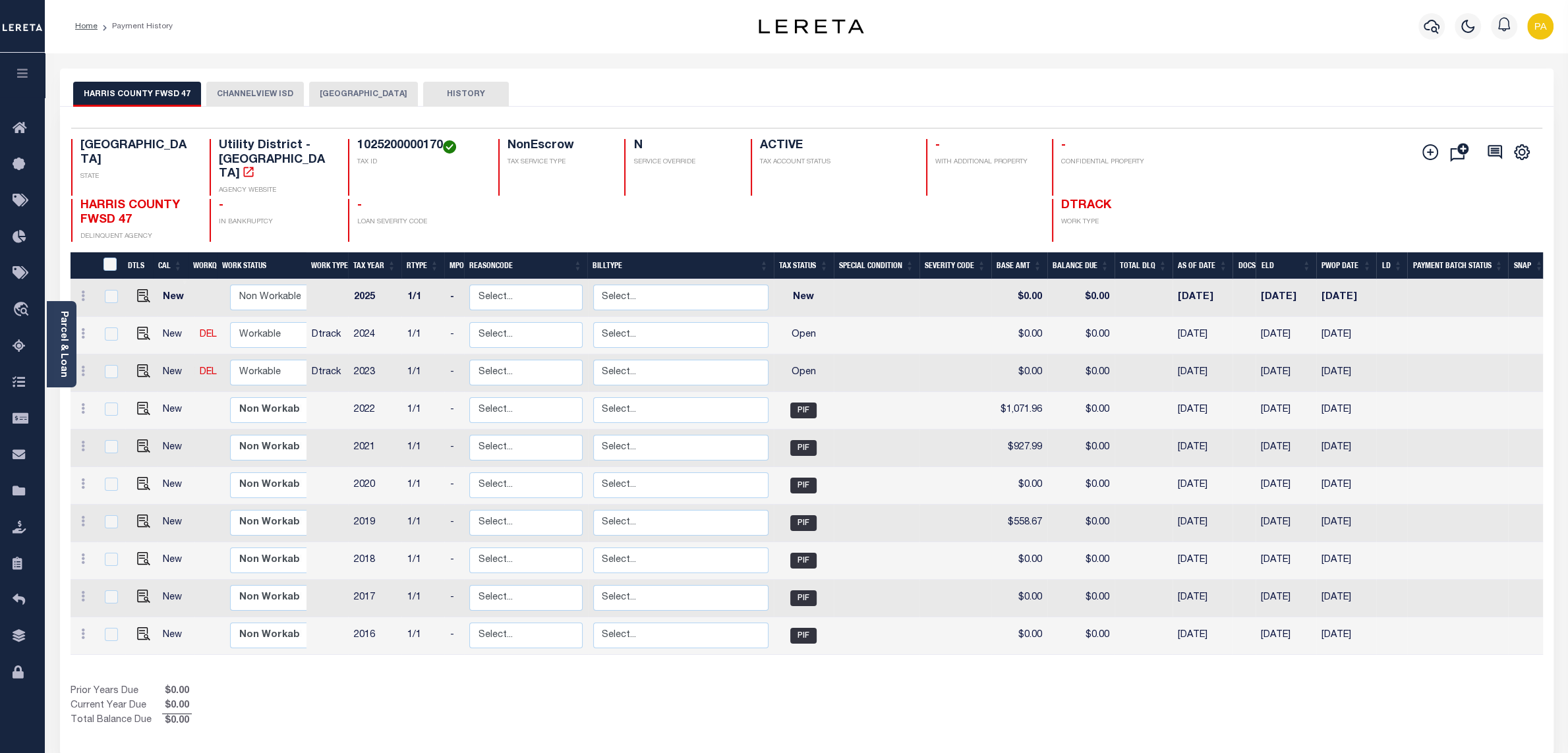
click at [282, 101] on button "CHANNELVIEW ISD" at bounding box center [255, 94] width 98 height 25
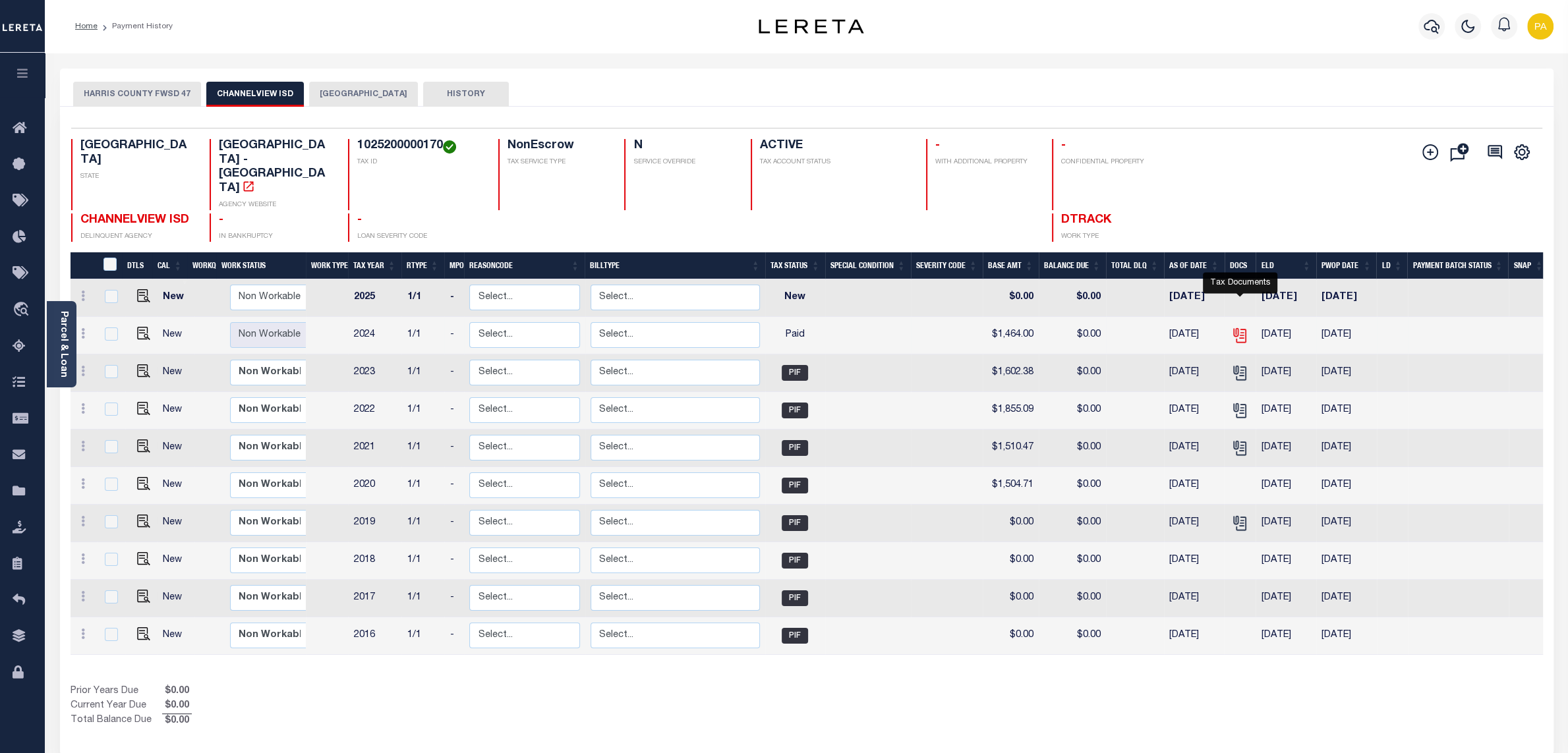
click at [1236, 327] on icon "" at bounding box center [1239, 332] width 10 height 10
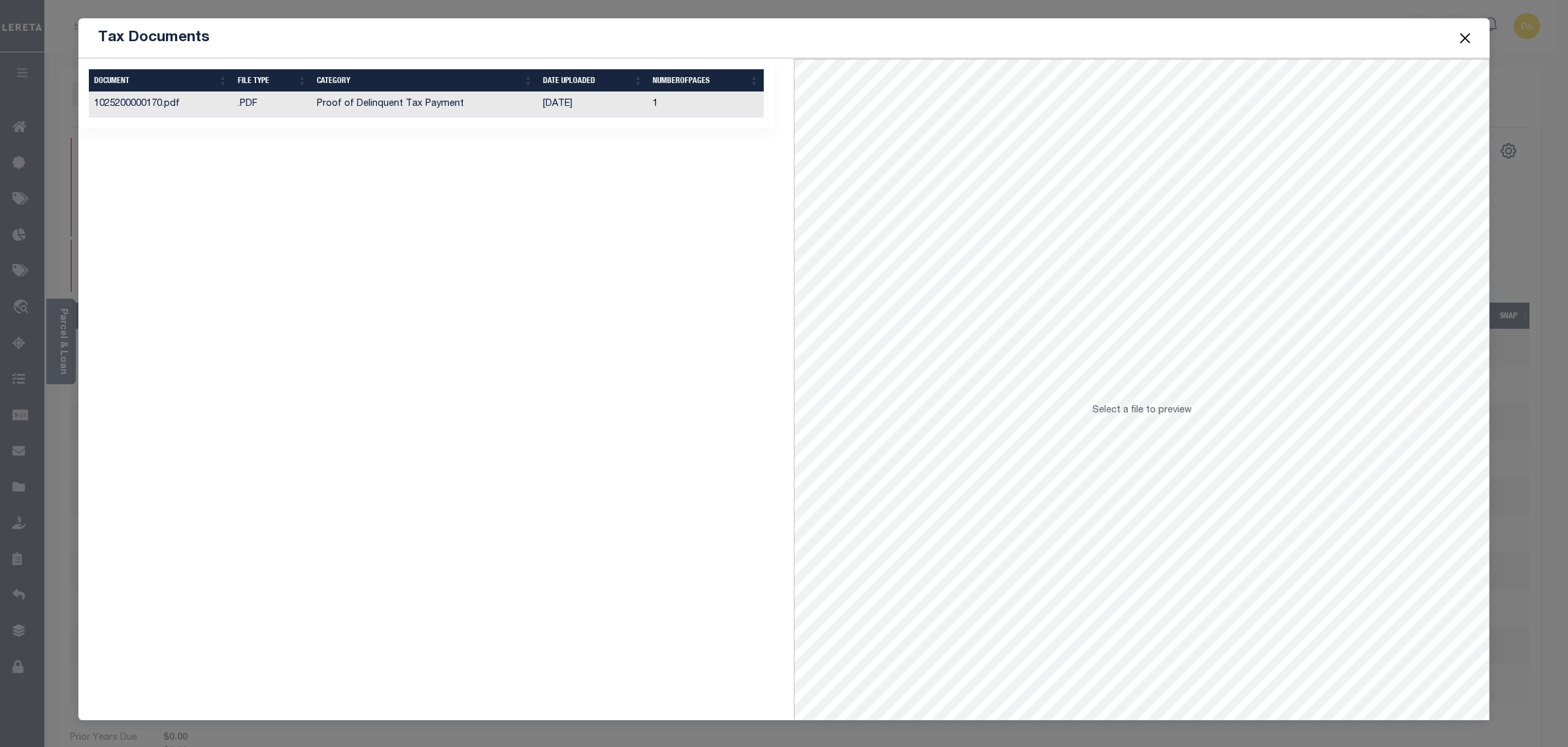
click at [442, 110] on td "Proof of Delinquent Tax Payment" at bounding box center [425, 105] width 226 height 25
click at [1474, 40] on button "Close" at bounding box center [1466, 38] width 17 height 17
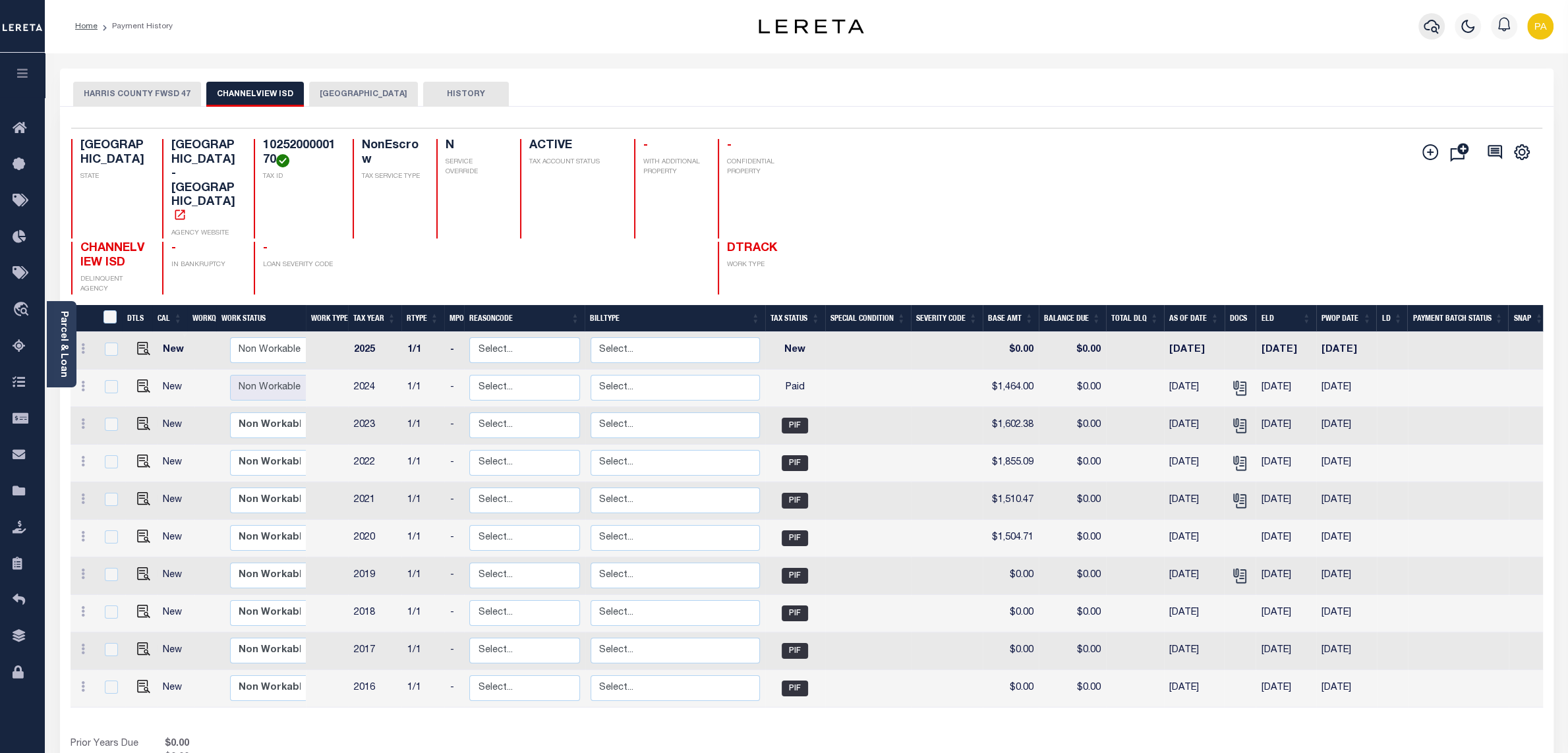
click at [1431, 20] on icon "button" at bounding box center [1432, 26] width 16 height 16
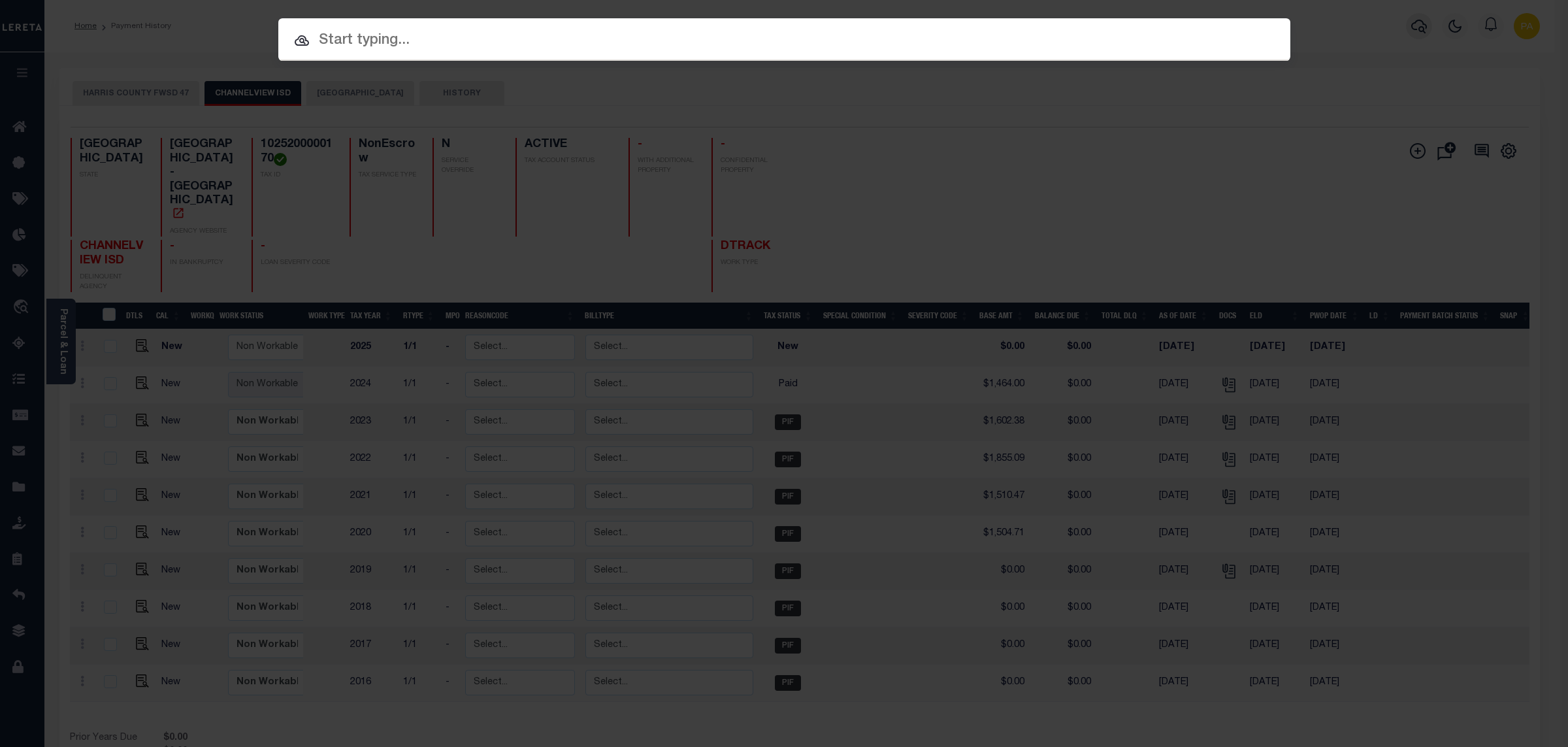
paste input "300723401"
type input "300723401"
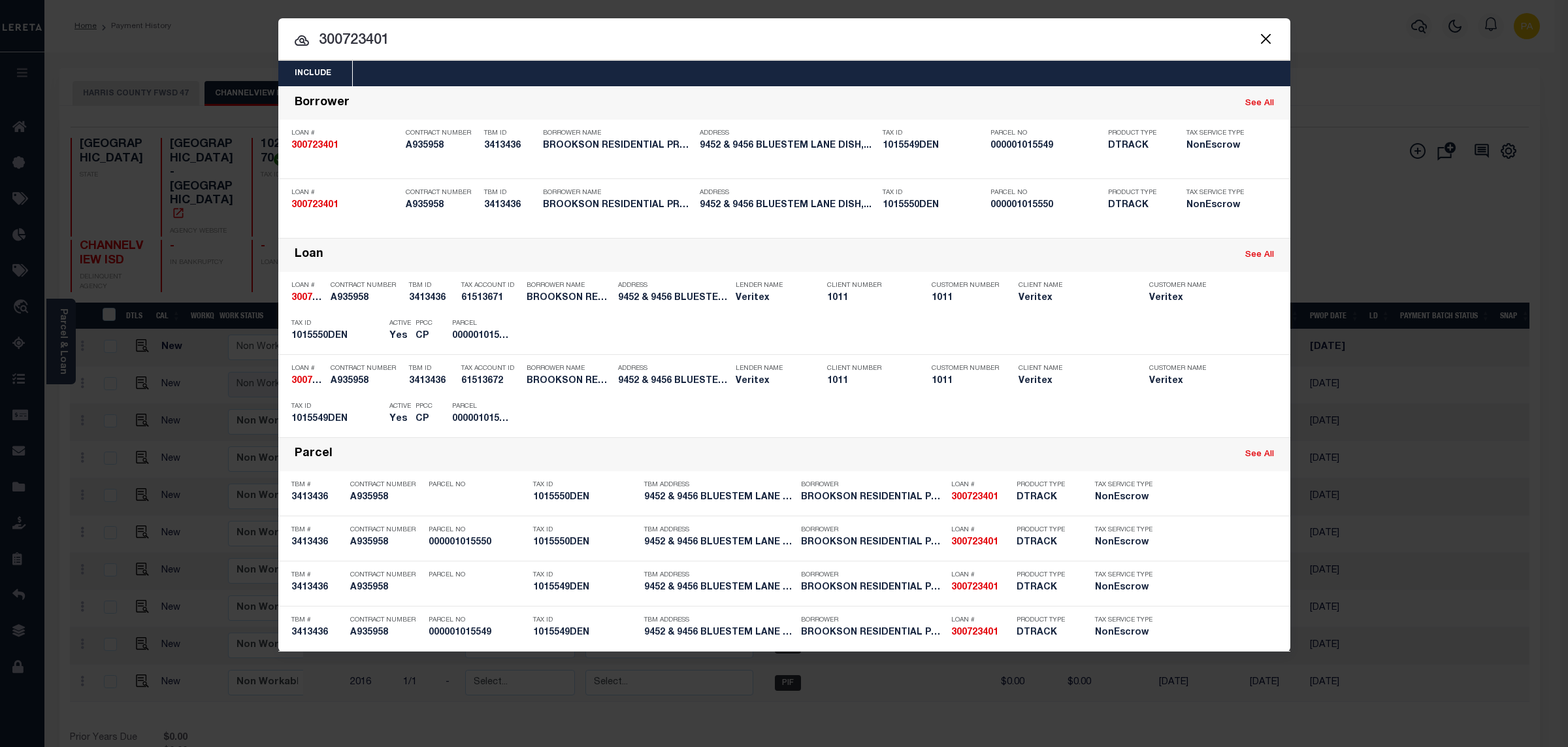
click at [810, 10] on div "Include Loans TBM Customers Borrowers Payments (Lender Non-Disb) Payments (Lend…" at bounding box center [784, 374] width 1568 height 747
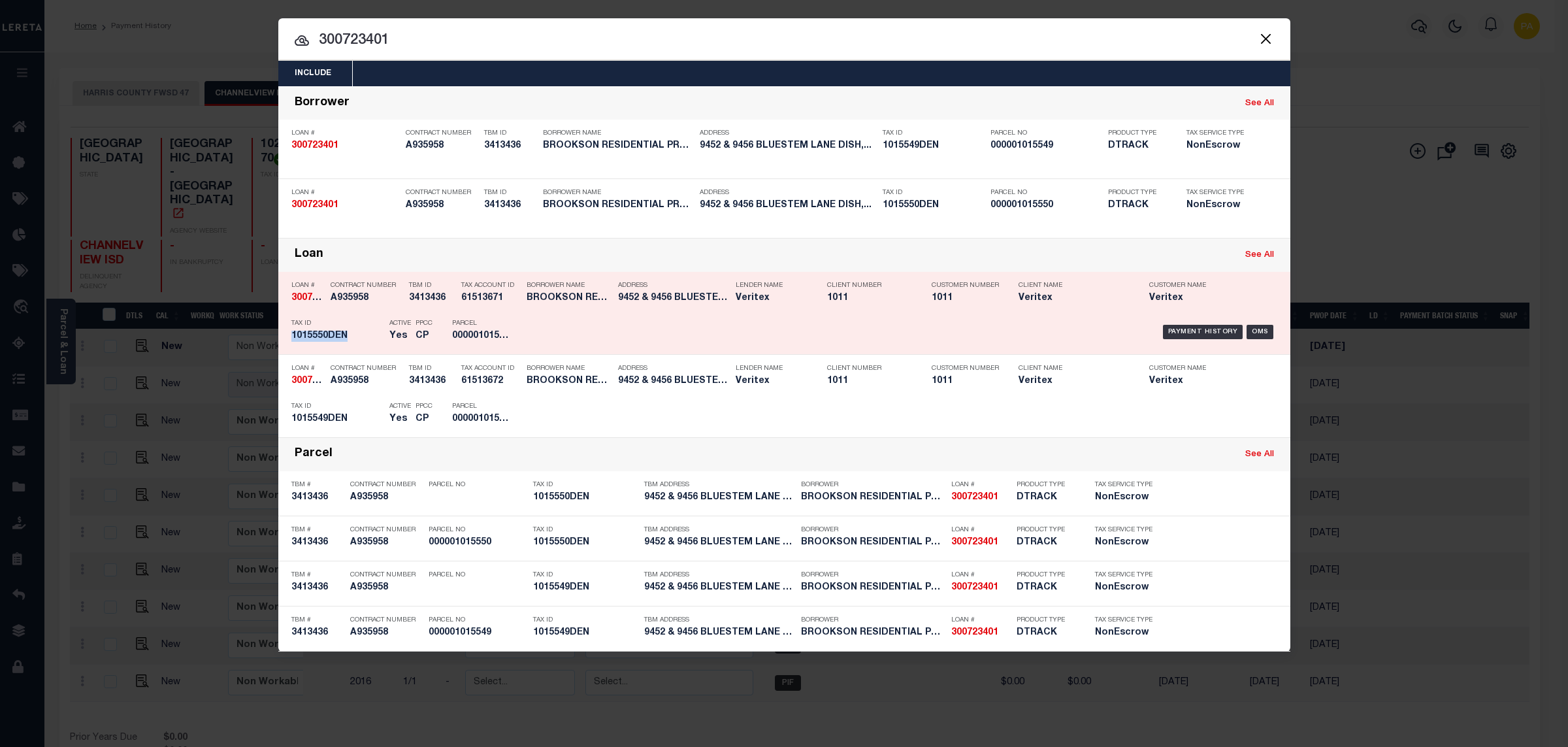
click at [1202, 326] on div "Payment History OMS" at bounding box center [904, 332] width 747 height 38
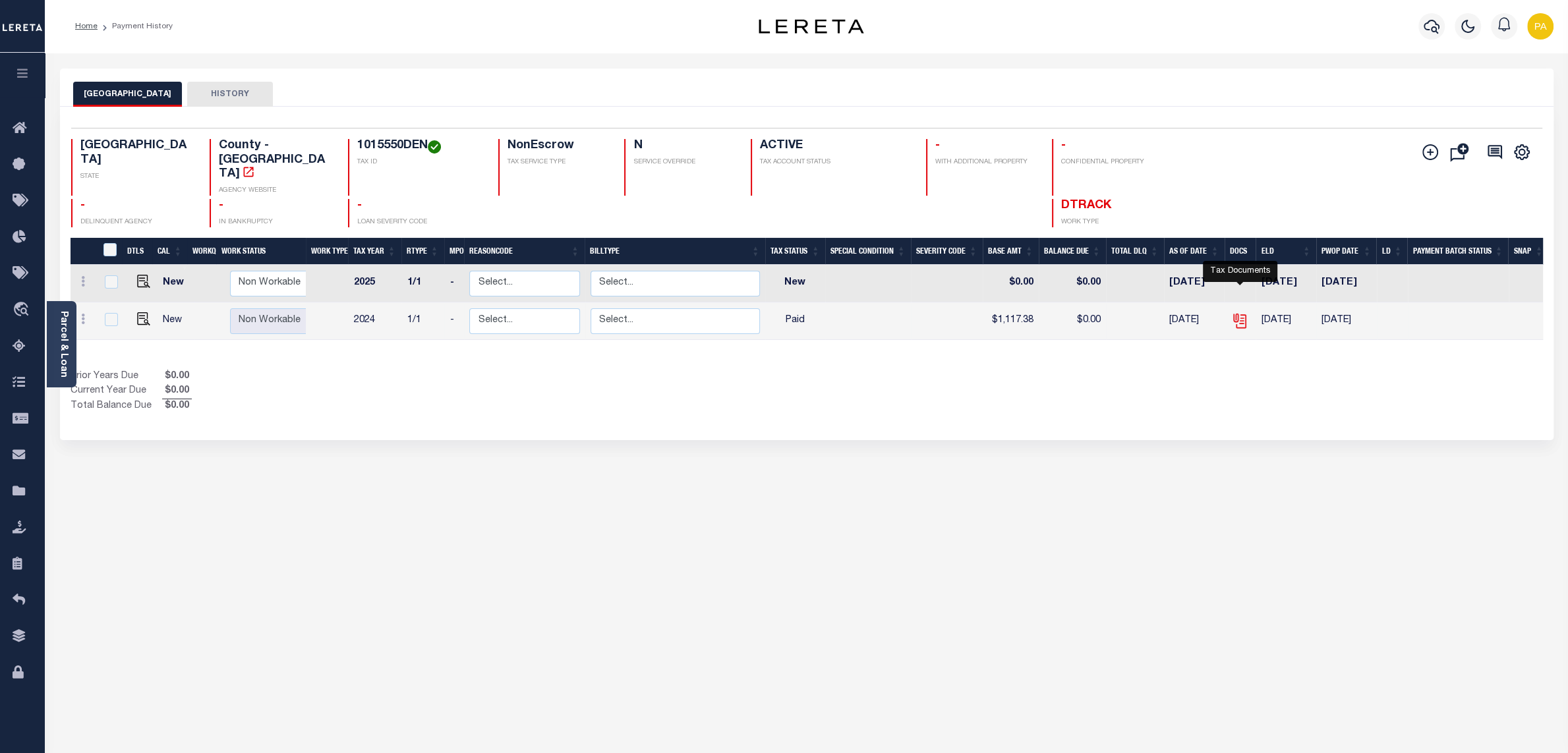
click at [1241, 314] on icon "" at bounding box center [1239, 319] width 10 height 10
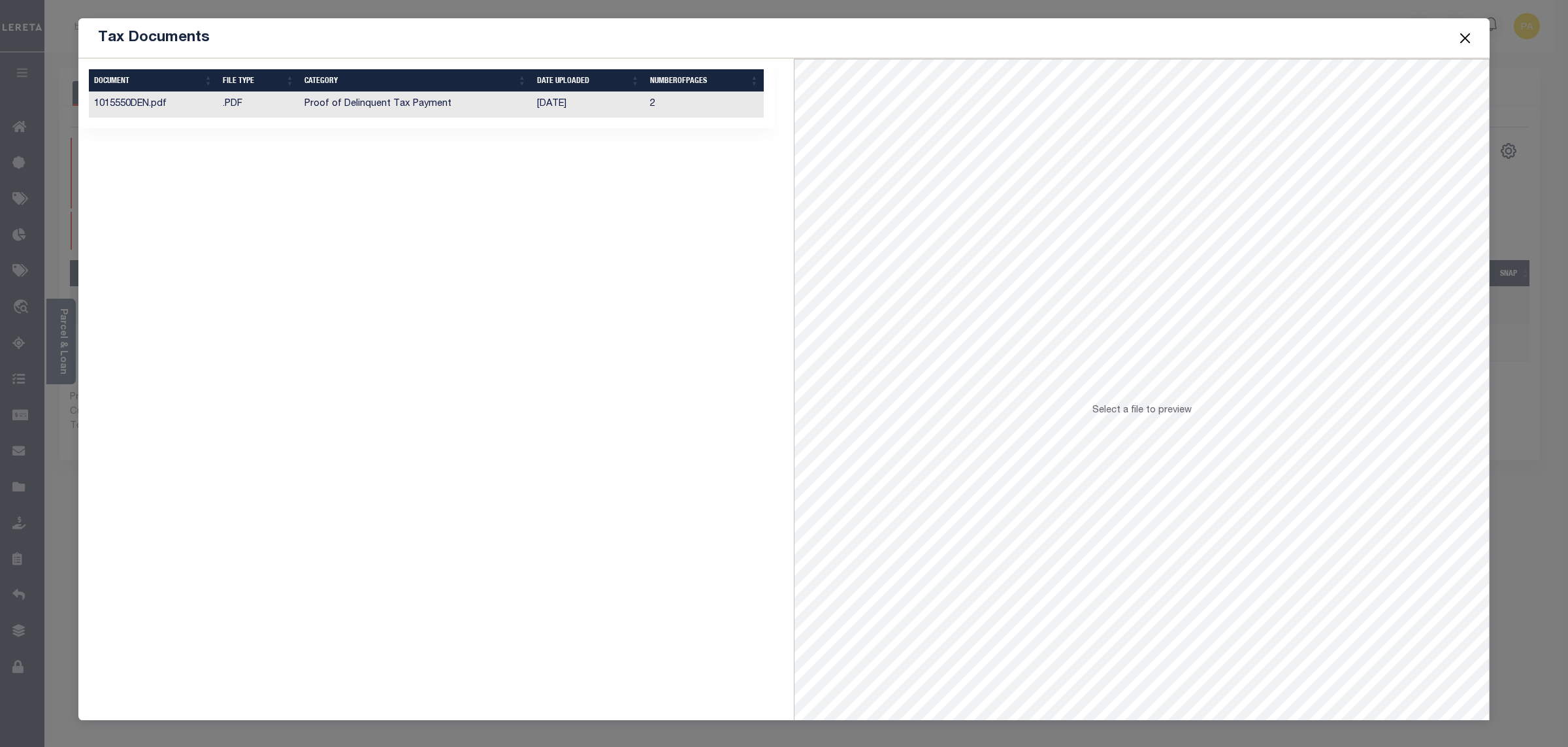
click at [558, 105] on td "[DATE]" at bounding box center [588, 105] width 113 height 25
click at [1463, 40] on button "Close" at bounding box center [1466, 38] width 17 height 17
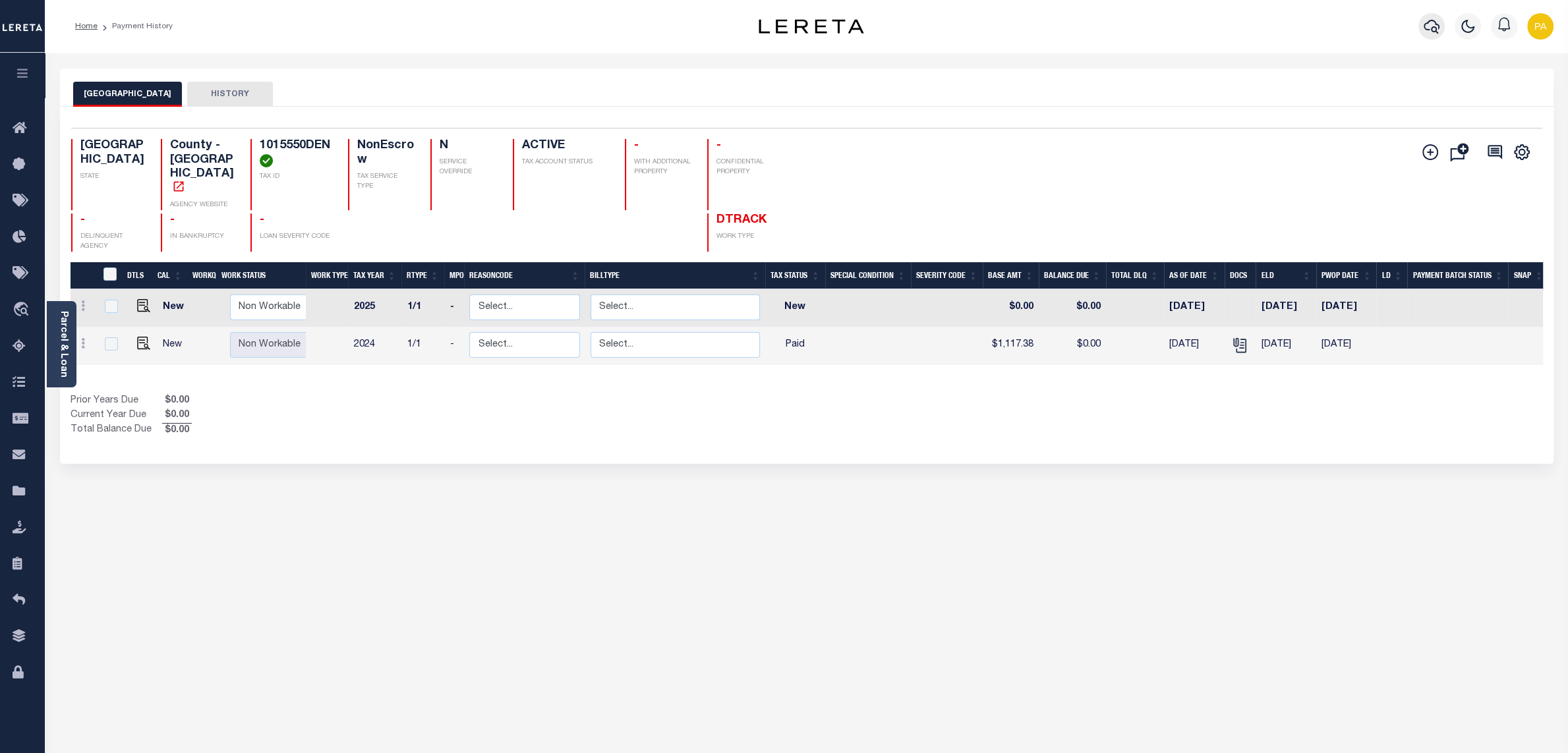
click at [1434, 29] on icon "button" at bounding box center [1432, 26] width 16 height 13
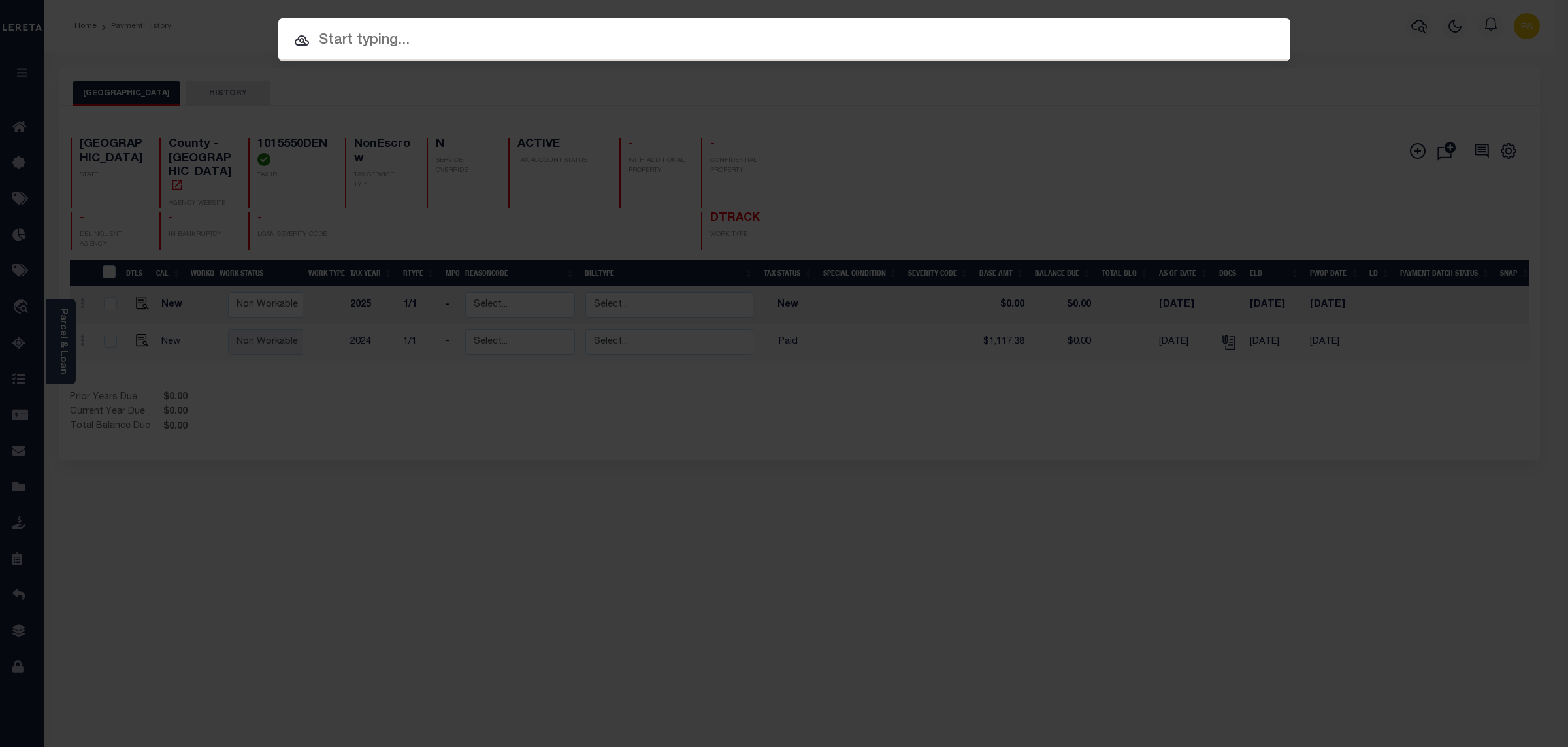
paste input "1000049020"
type input "1000049020"
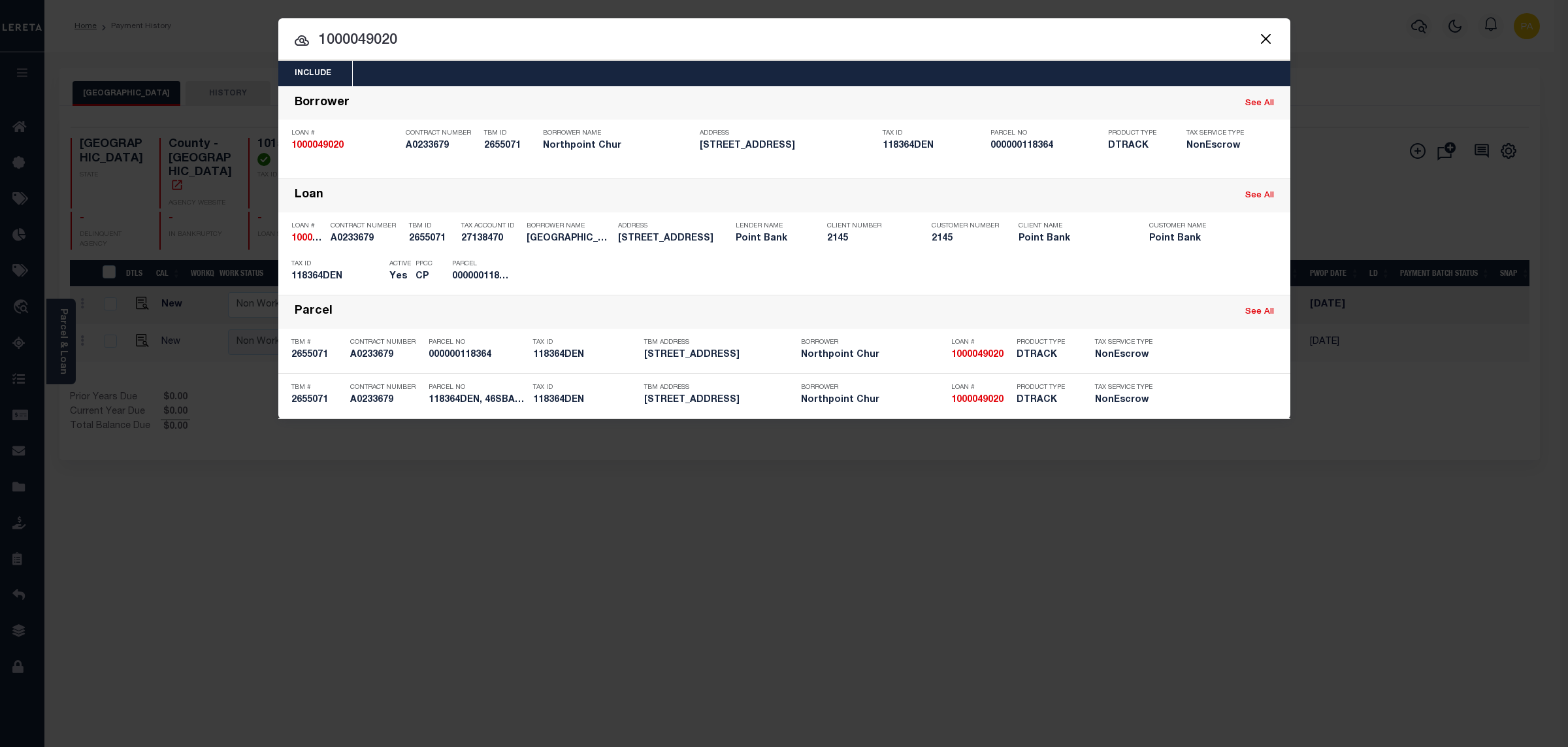
click at [1201, 270] on div "Payment History" at bounding box center [1203, 272] width 80 height 14
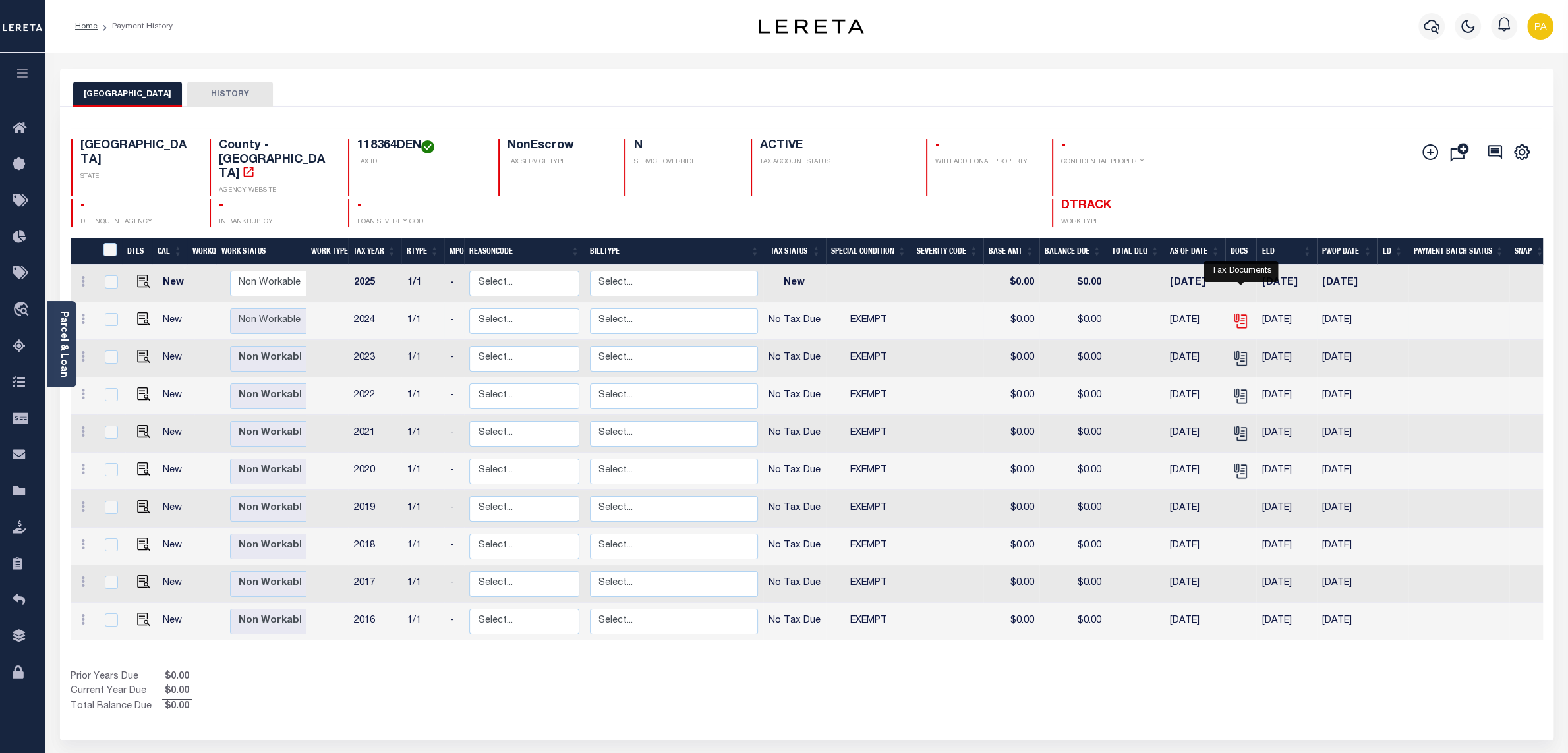
click at [1245, 312] on icon "" at bounding box center [1240, 321] width 17 height 17
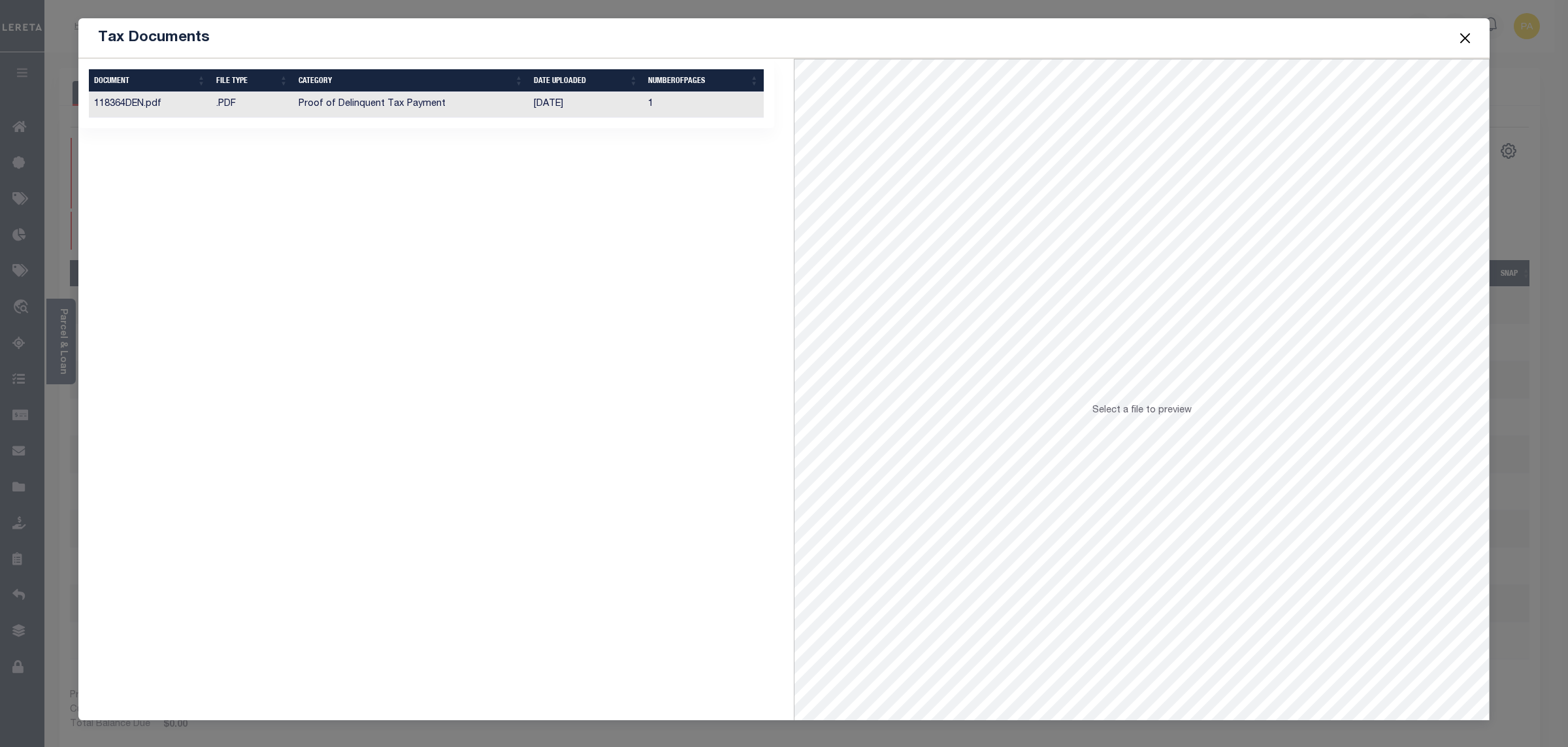
click at [542, 101] on td "[DATE]" at bounding box center [586, 105] width 115 height 25
click at [1467, 40] on button "Close" at bounding box center [1466, 38] width 17 height 17
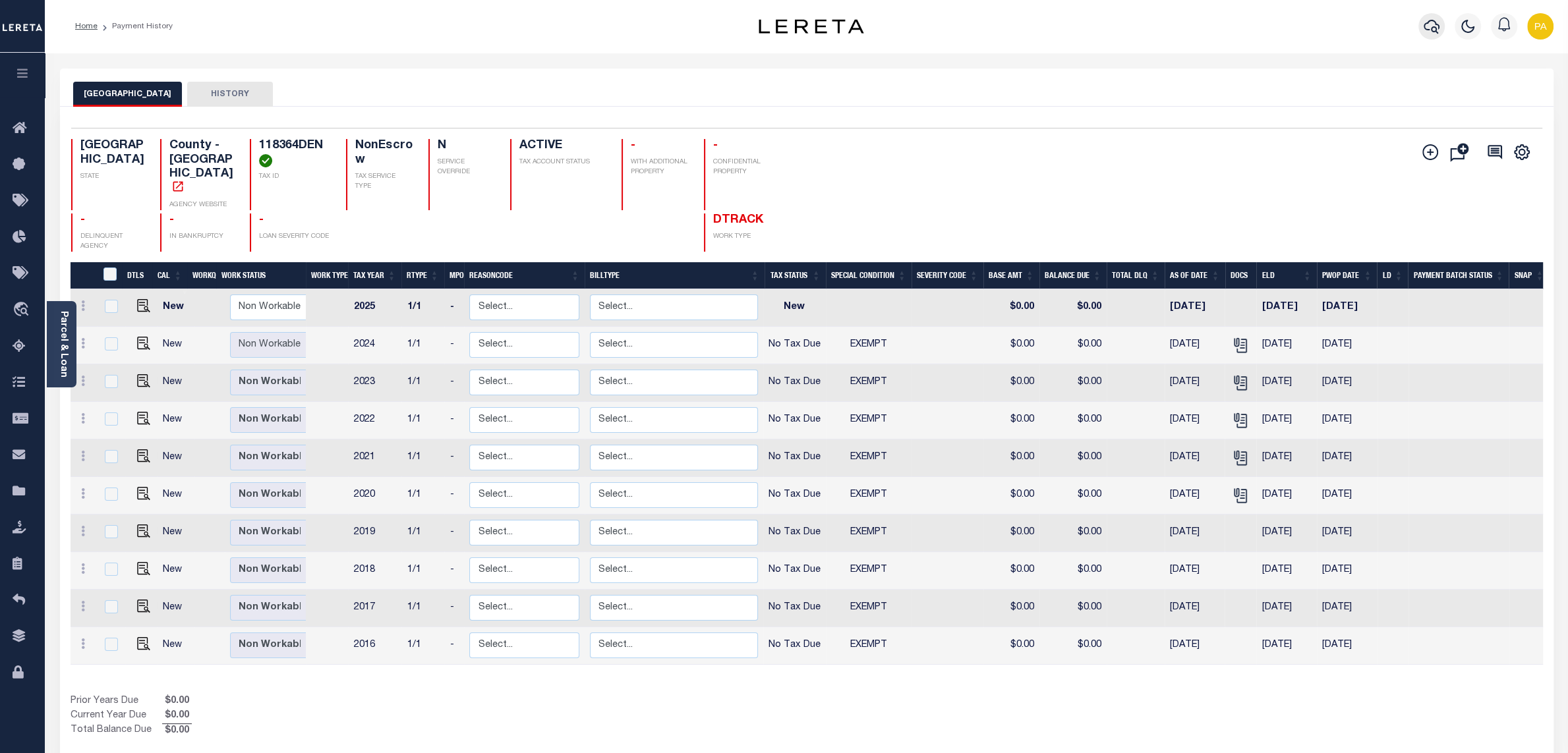
click at [1436, 24] on icon "button" at bounding box center [1432, 26] width 16 height 13
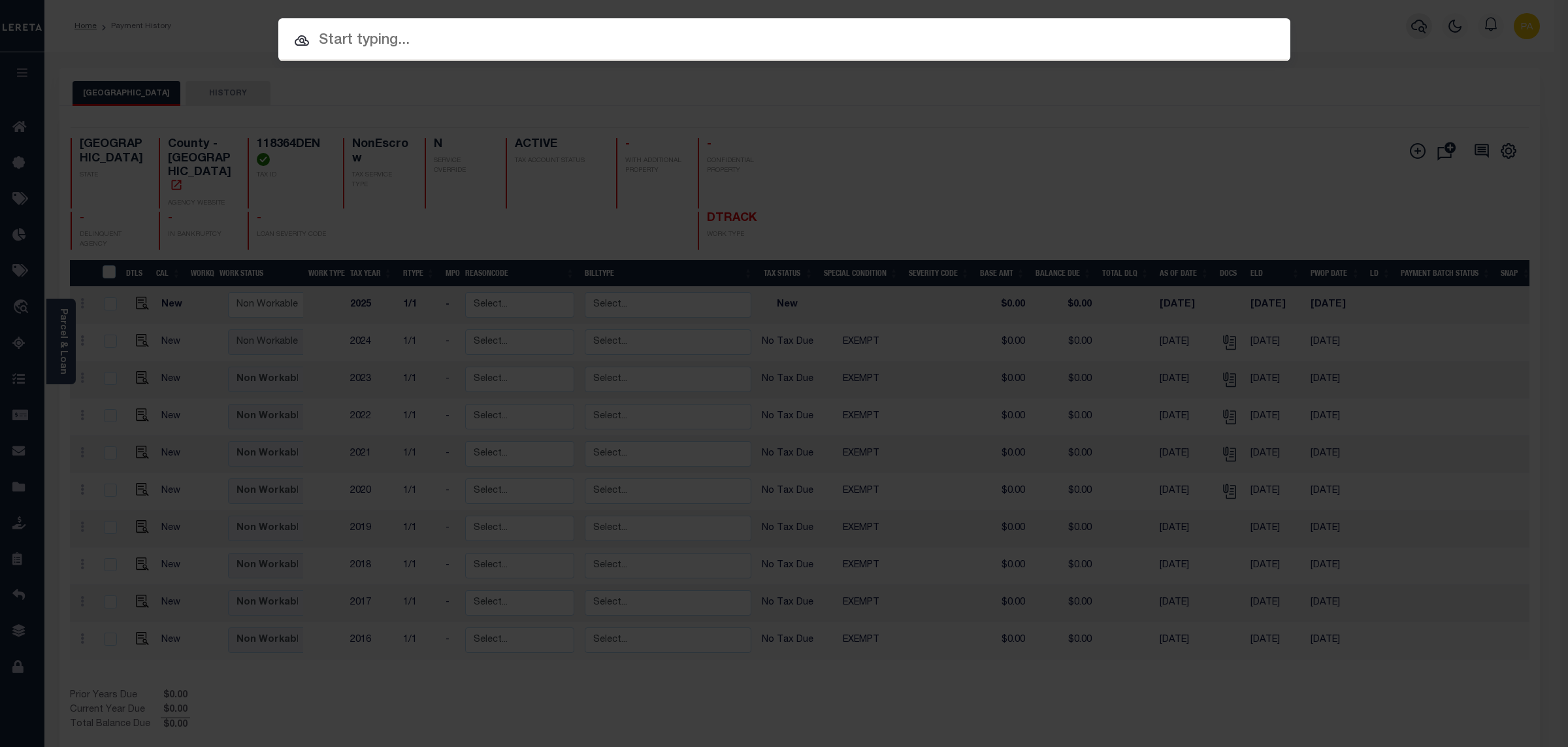
paste input "1110002324"
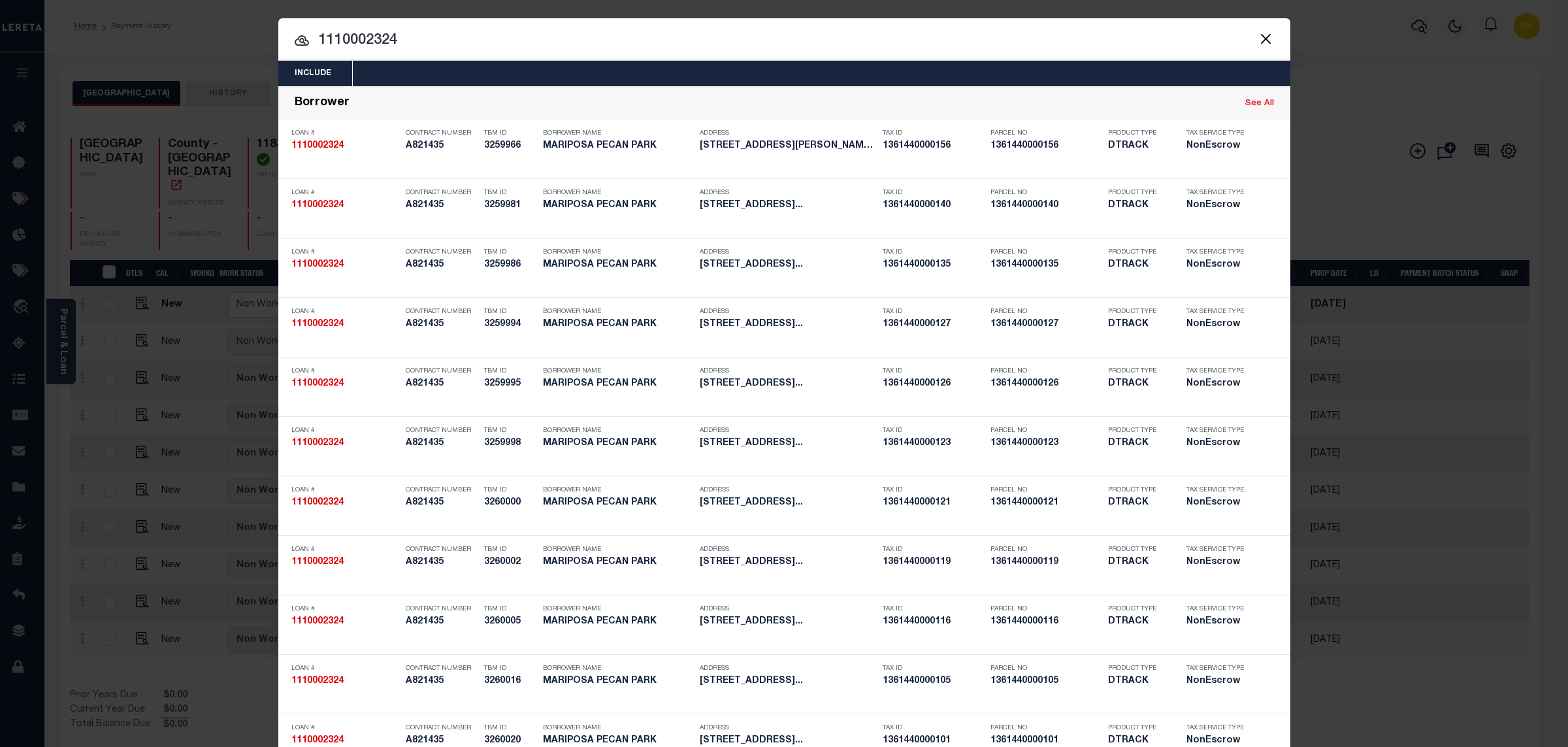
click at [654, 4] on div "Include Loans TBM Customers Borrowers Payments (Lender Non-Disb) Payments (Lend…" at bounding box center [784, 374] width 1568 height 747
click at [278, 37] on input "1110002324" at bounding box center [784, 40] width 1012 height 23
paste input "2039084843"
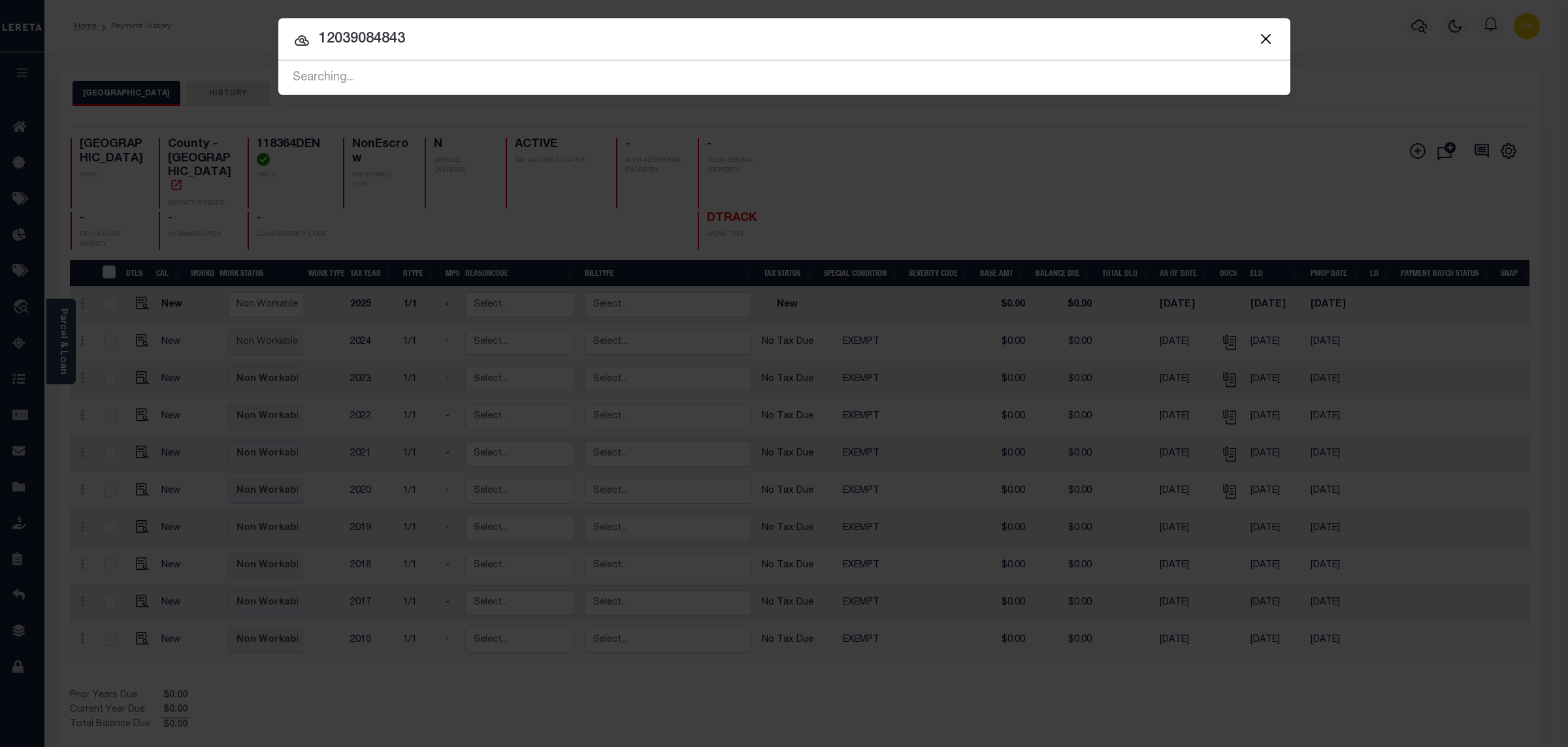
type input "12039084843"
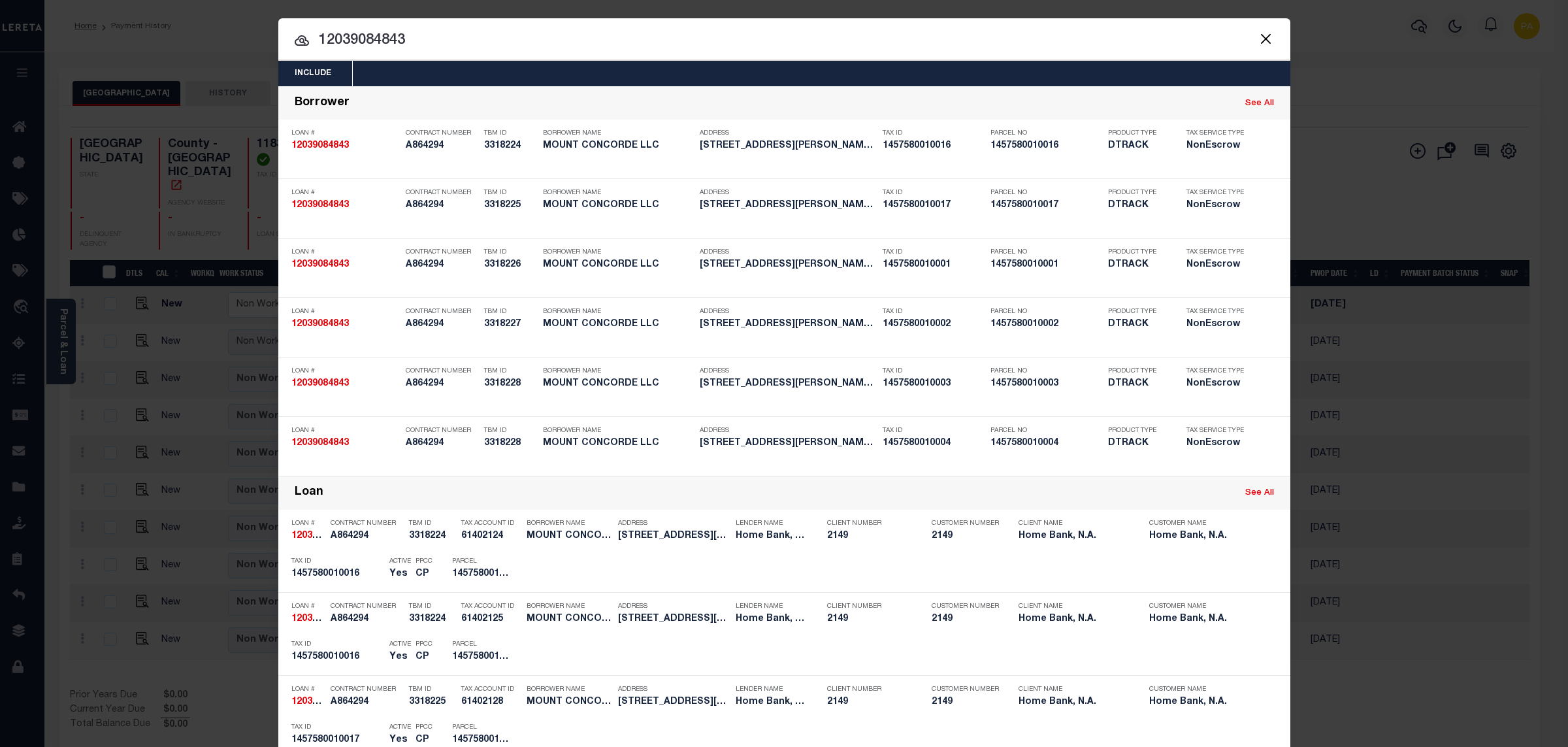
click at [651, 13] on div "Include Loans TBM Customers Borrowers Payments (Lender Non-Disb) Payments (Lend…" at bounding box center [784, 374] width 1568 height 747
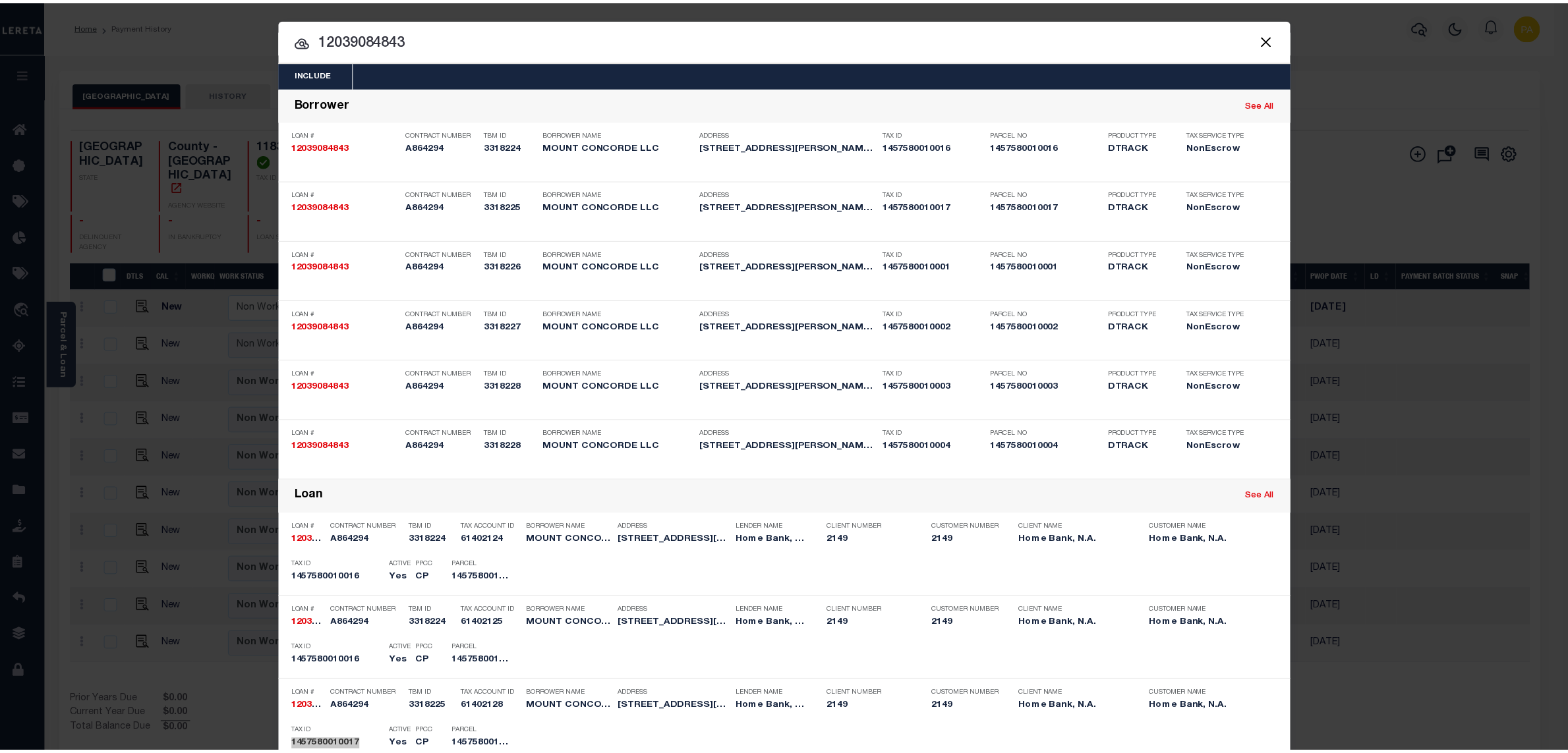
scroll to position [371, 0]
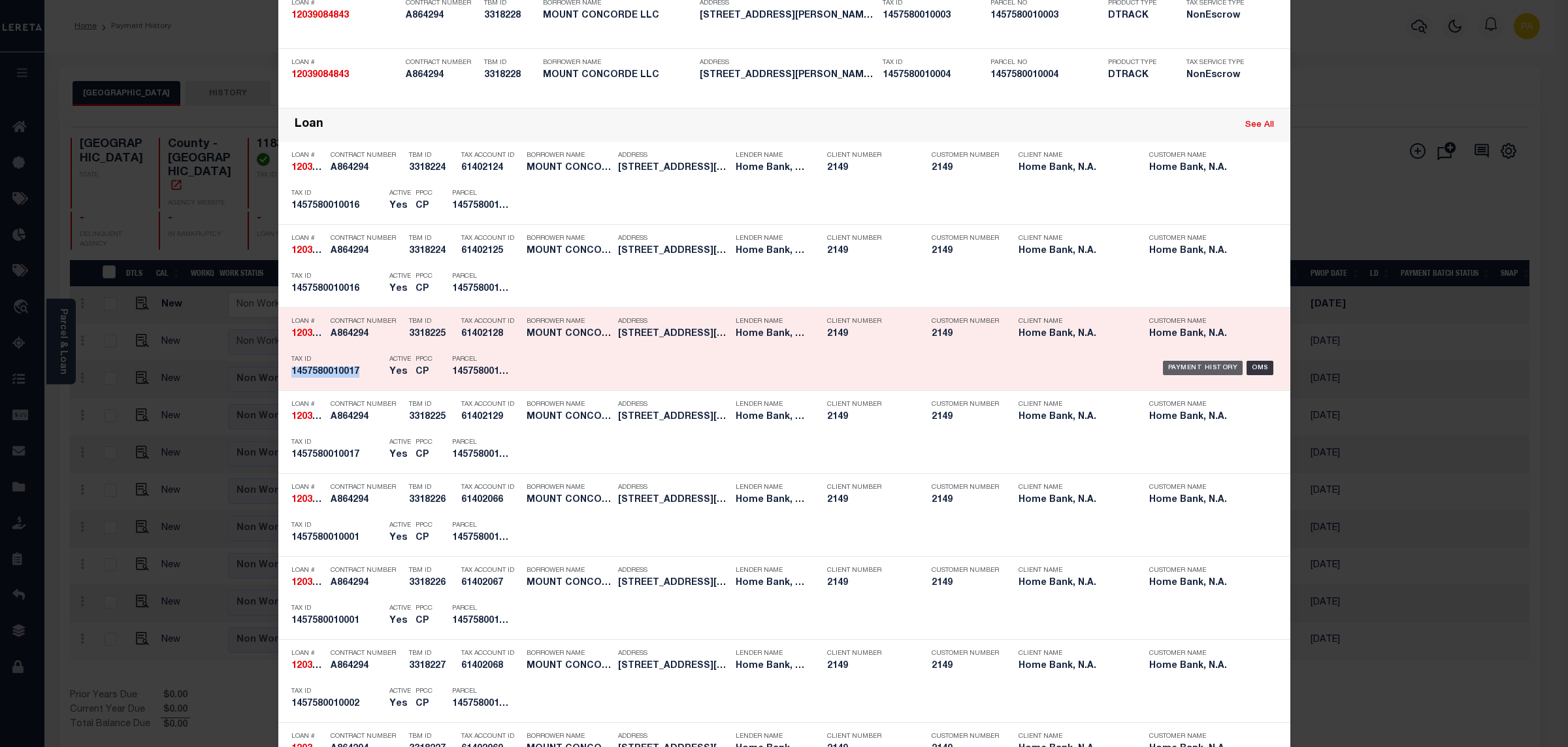
click at [1185, 362] on div "Payment History" at bounding box center [1203, 368] width 80 height 14
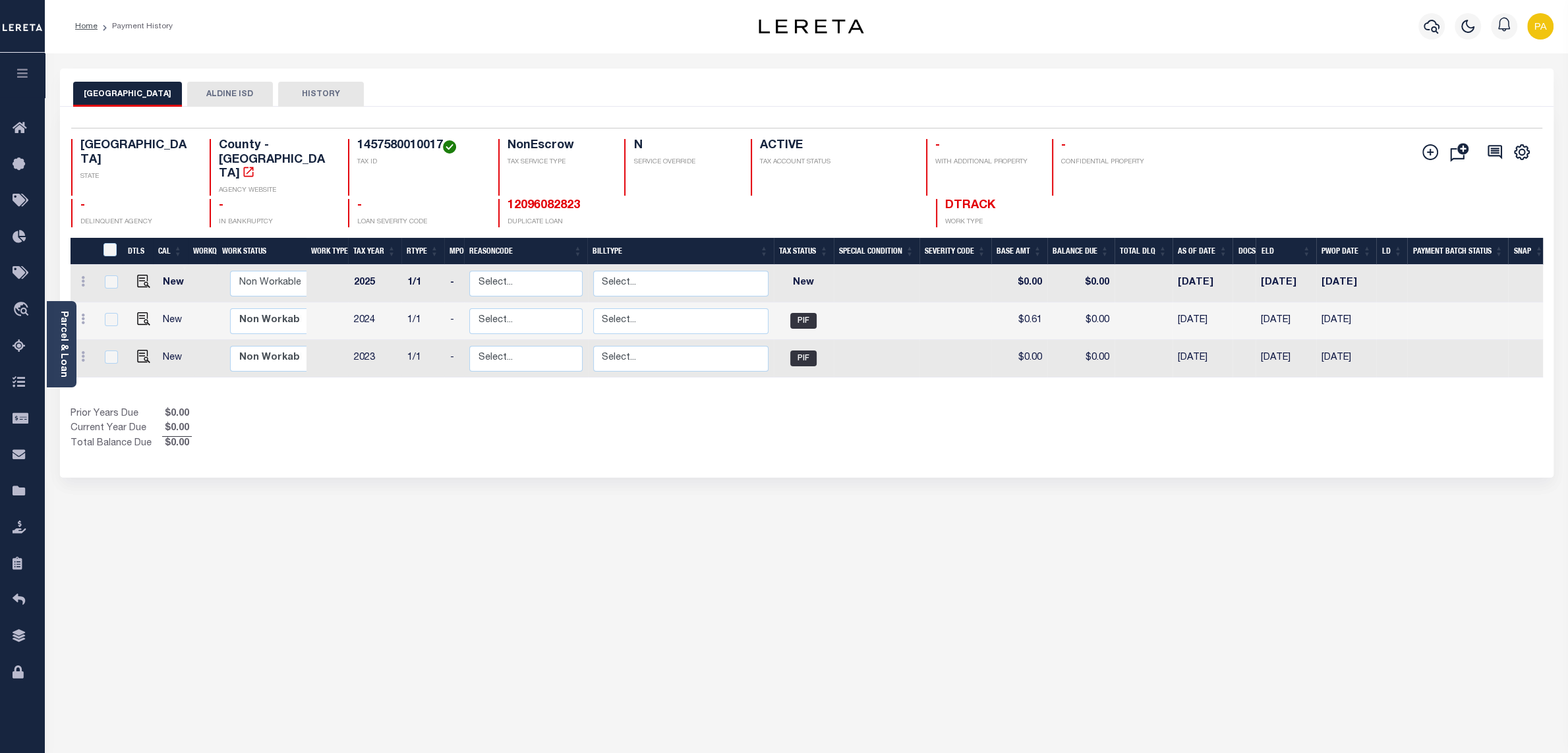
click at [187, 89] on button "ALDINE ISD" at bounding box center [230, 94] width 86 height 25
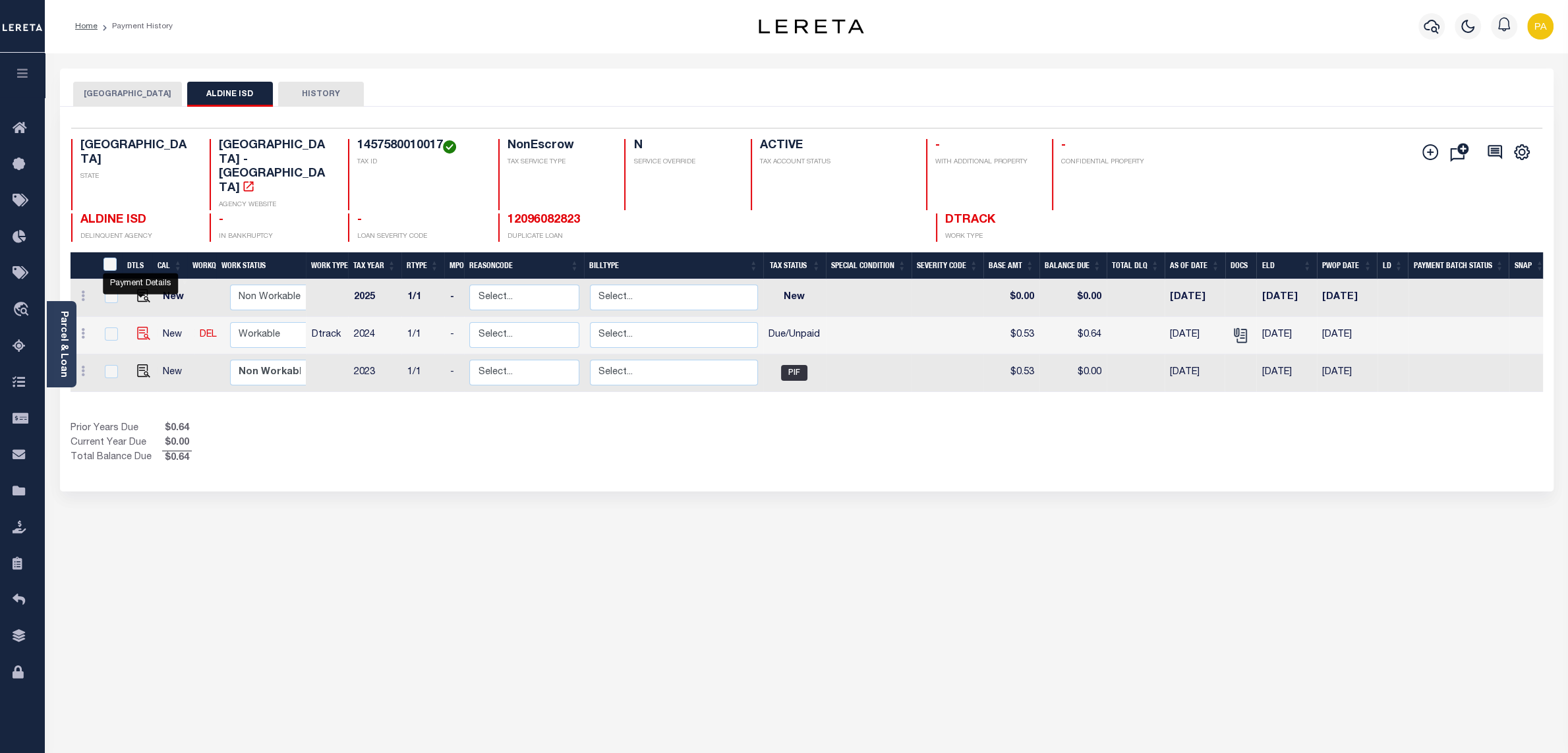
click at [137, 327] on img "" at bounding box center [144, 333] width 13 height 13
checkbox input "true"
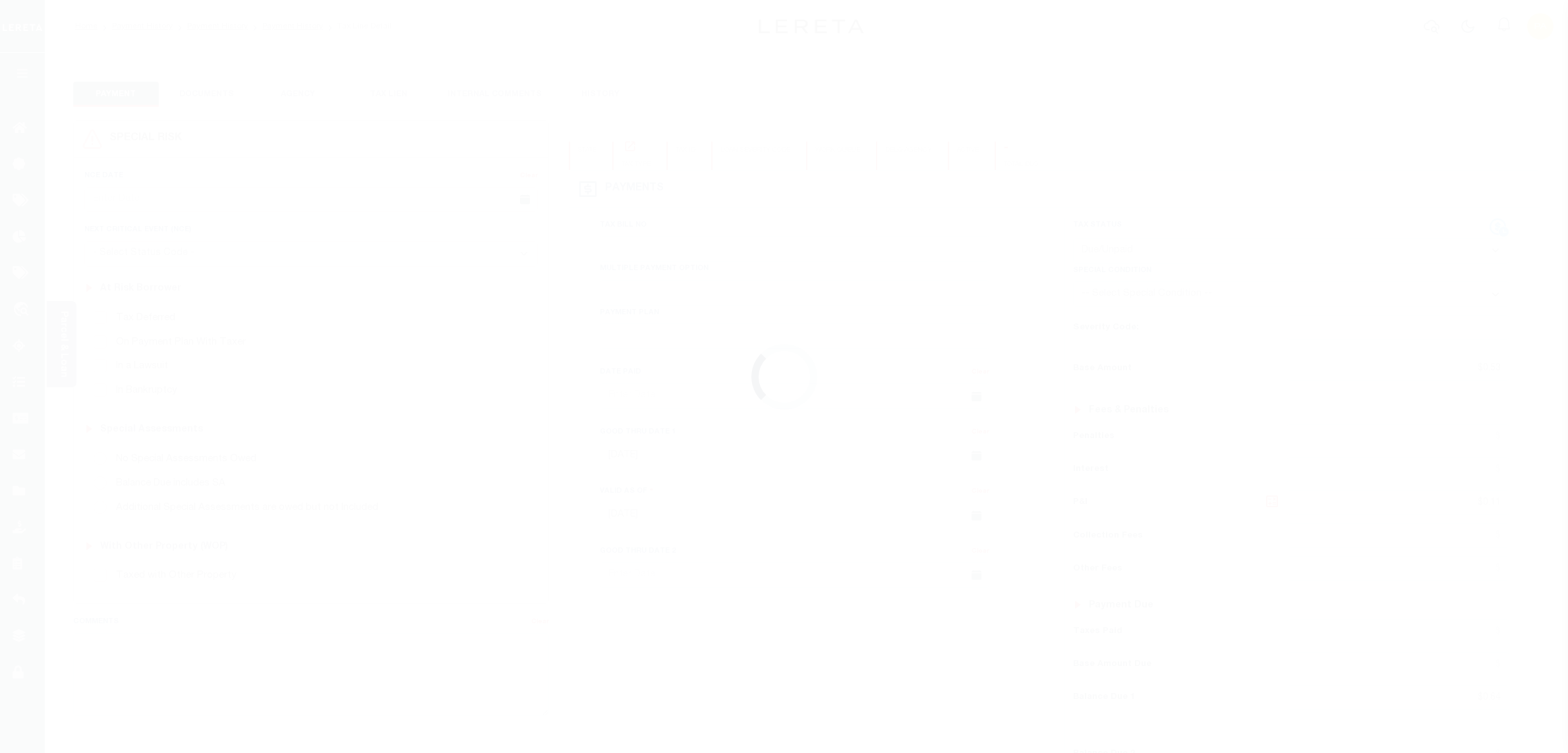
select select "DUE"
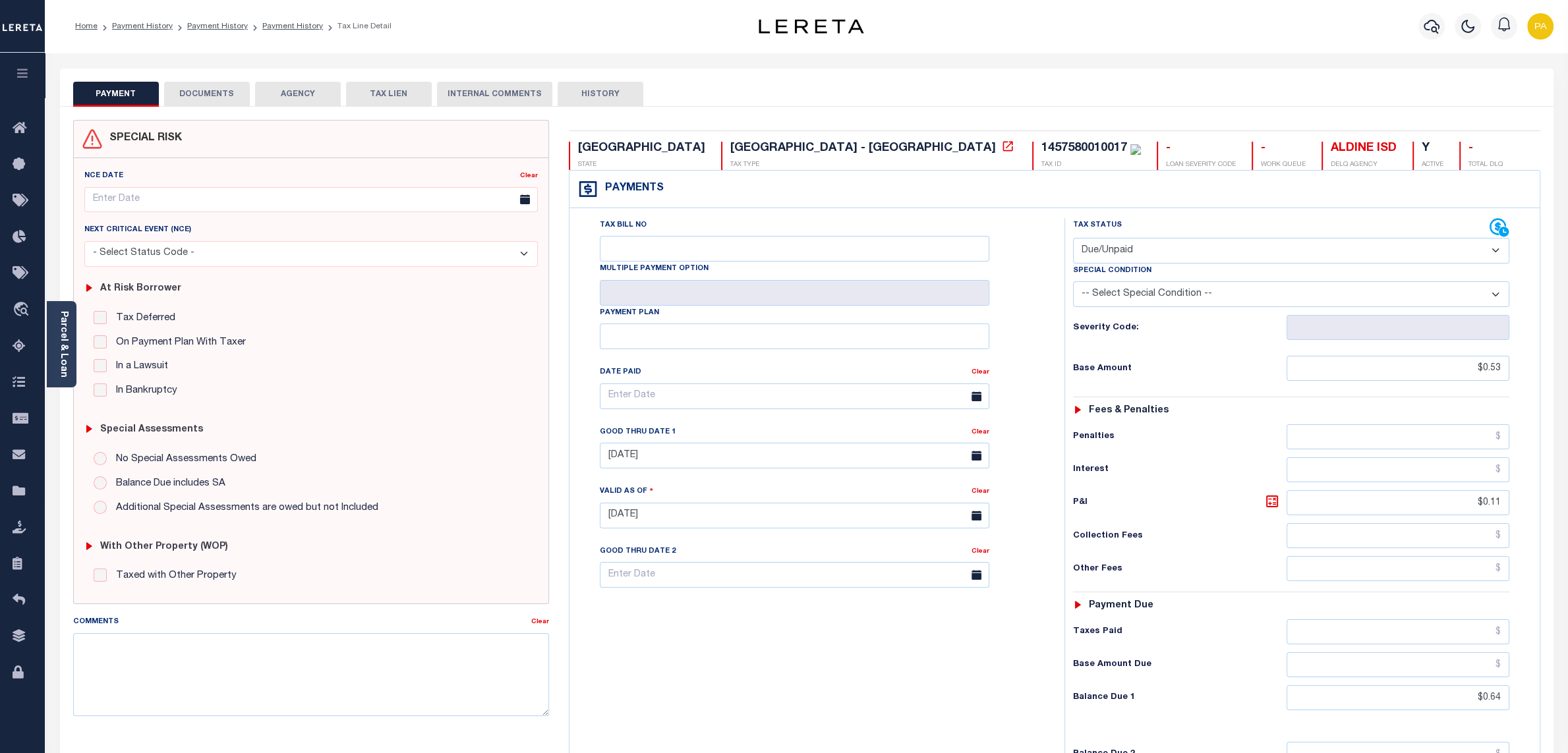
click at [214, 91] on button "DOCUMENTS" at bounding box center [207, 94] width 86 height 25
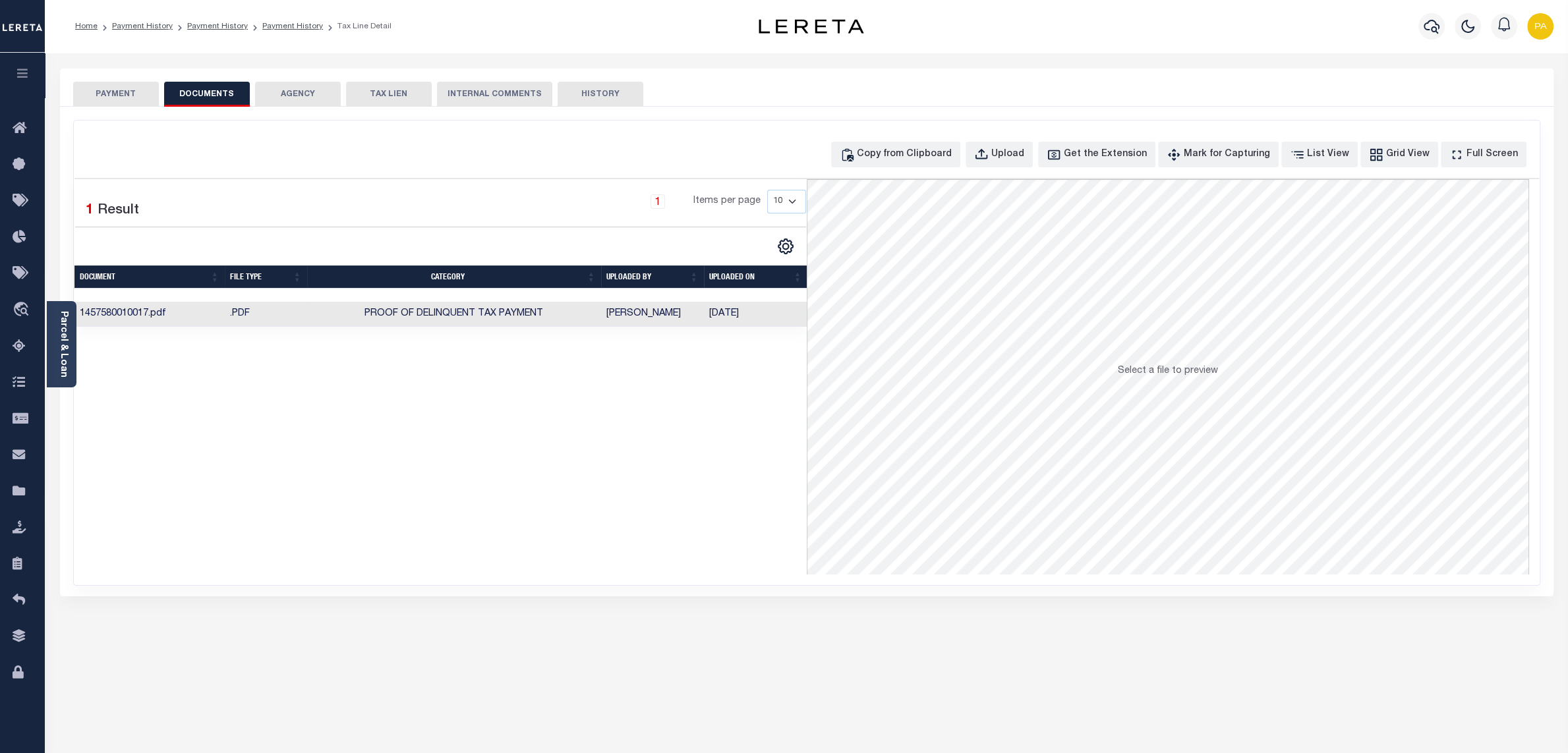
click at [489, 310] on td "Proof of Delinquent Tax Payment" at bounding box center [454, 315] width 294 height 25
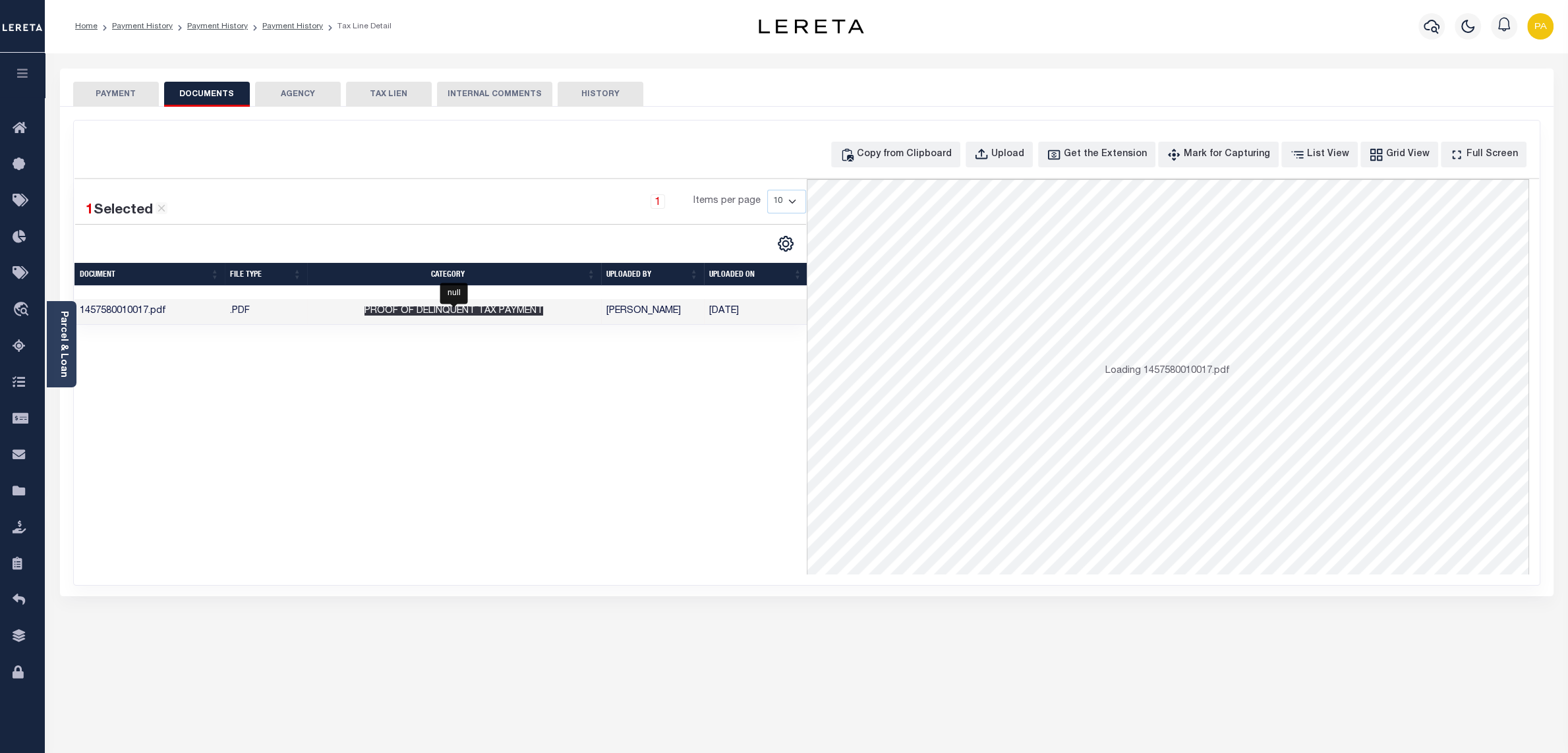
click at [490, 312] on span "Proof of Delinquent Tax Payment" at bounding box center [454, 311] width 178 height 10
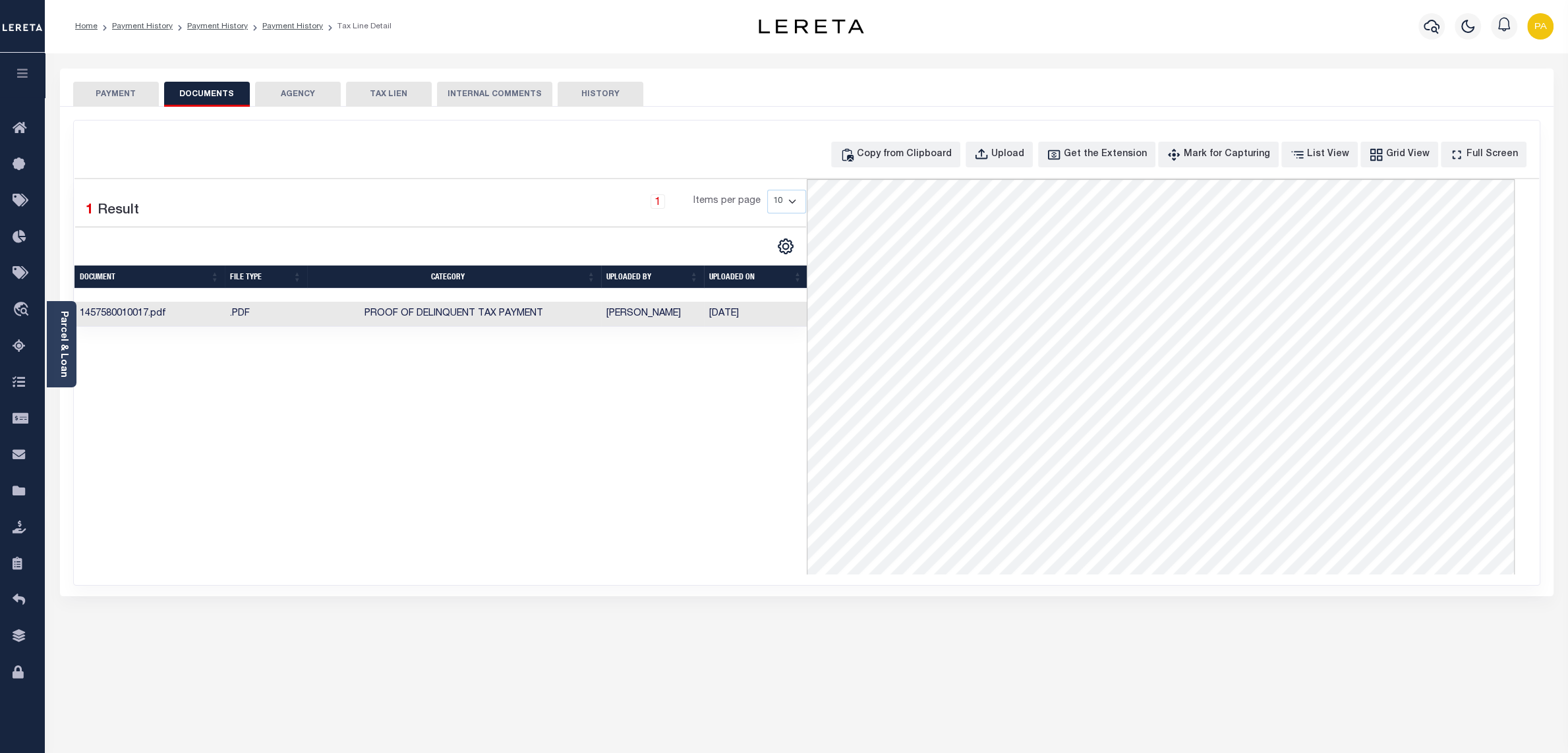
click at [144, 96] on button "PAYMENT" at bounding box center [116, 94] width 86 height 25
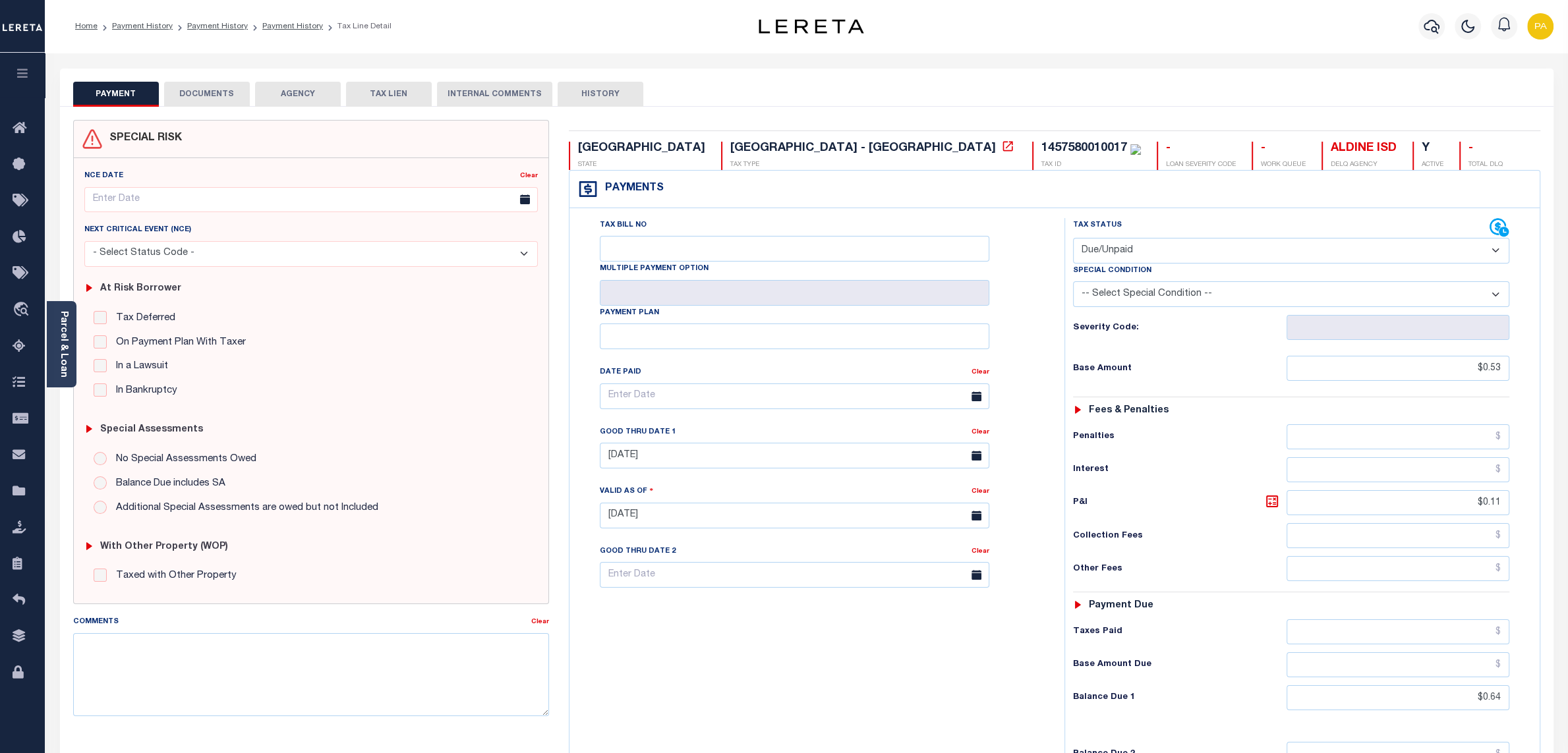
click at [232, 88] on button "DOCUMENTS" at bounding box center [207, 94] width 86 height 25
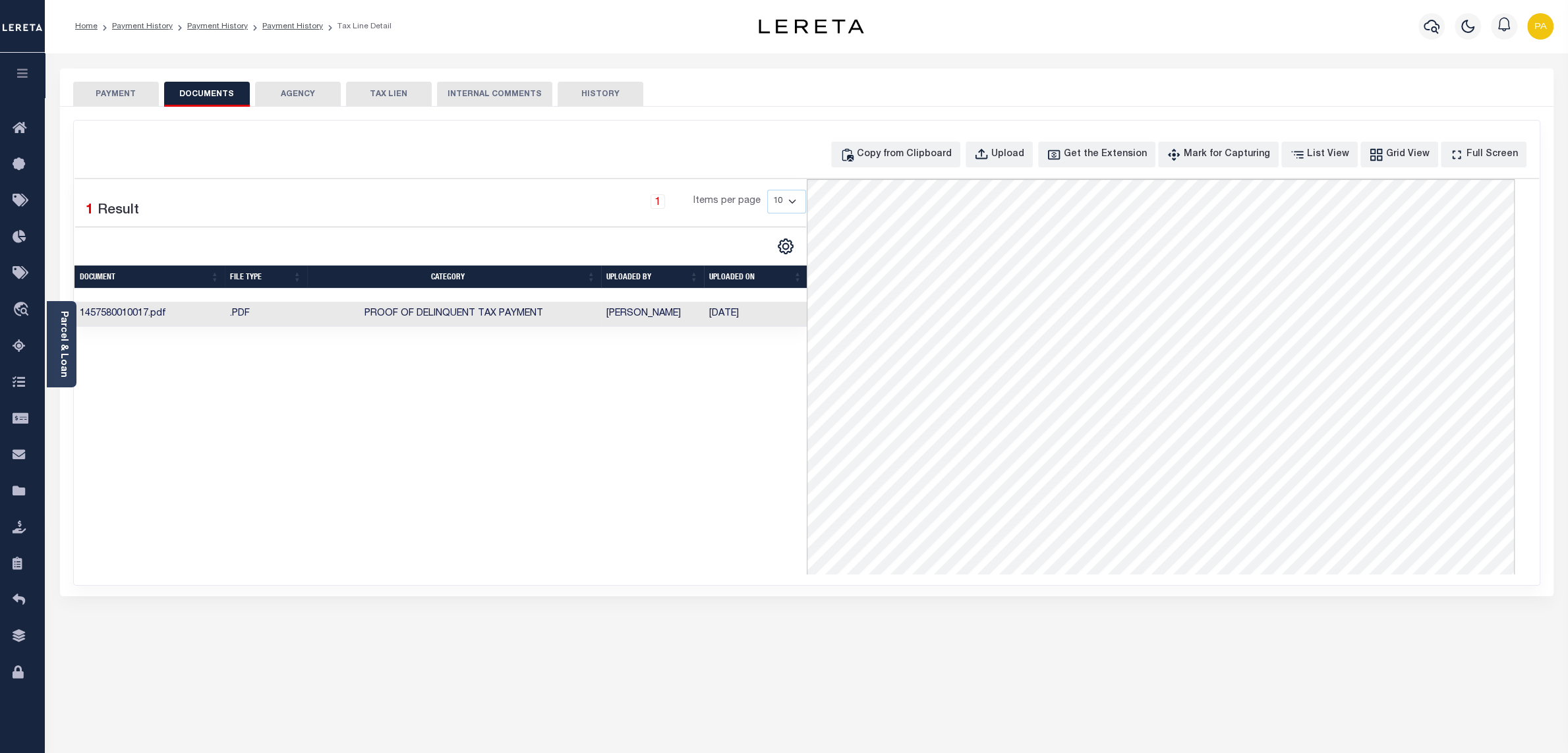
click at [139, 92] on button "PAYMENT" at bounding box center [116, 94] width 86 height 25
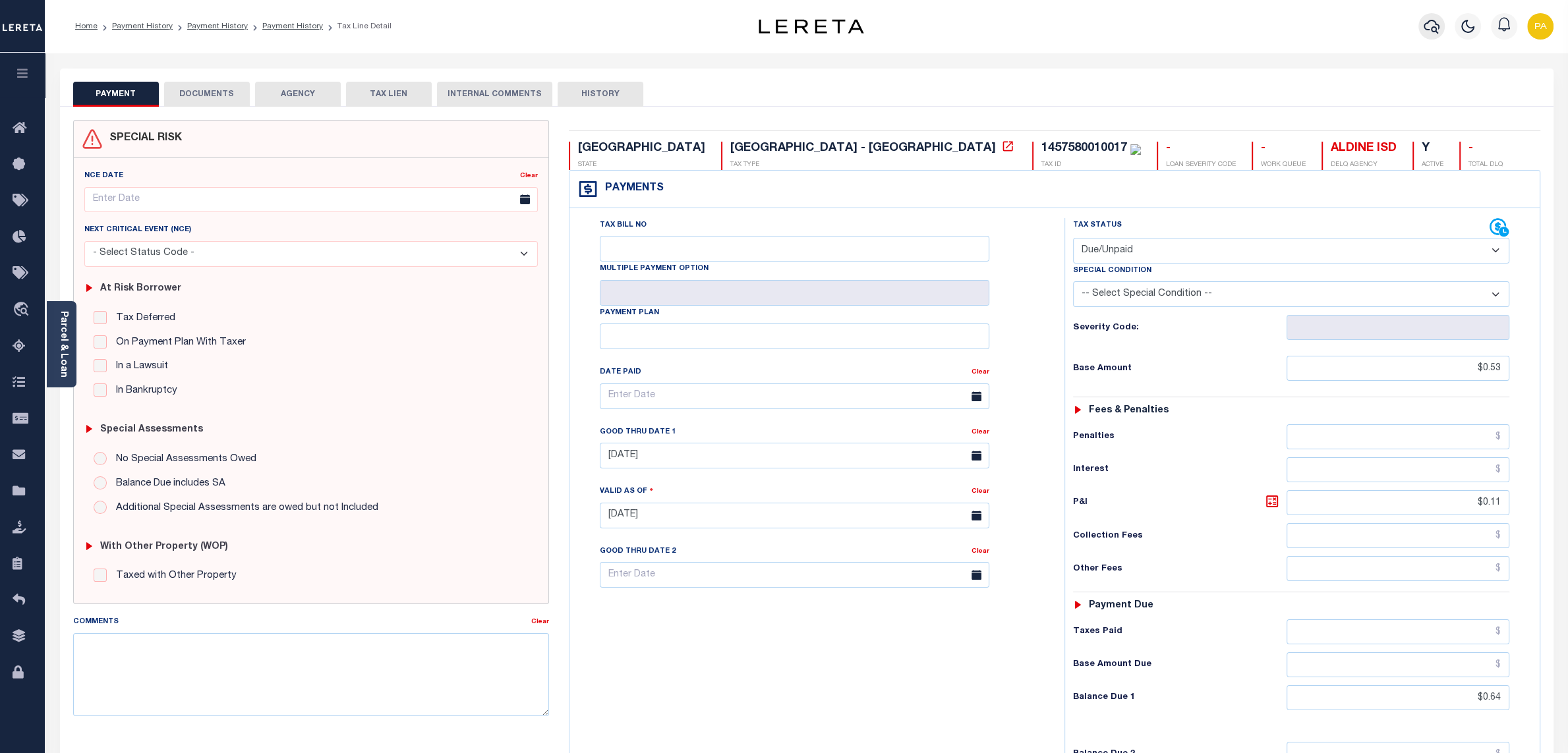
click at [1429, 17] on button "button" at bounding box center [1431, 26] width 26 height 26
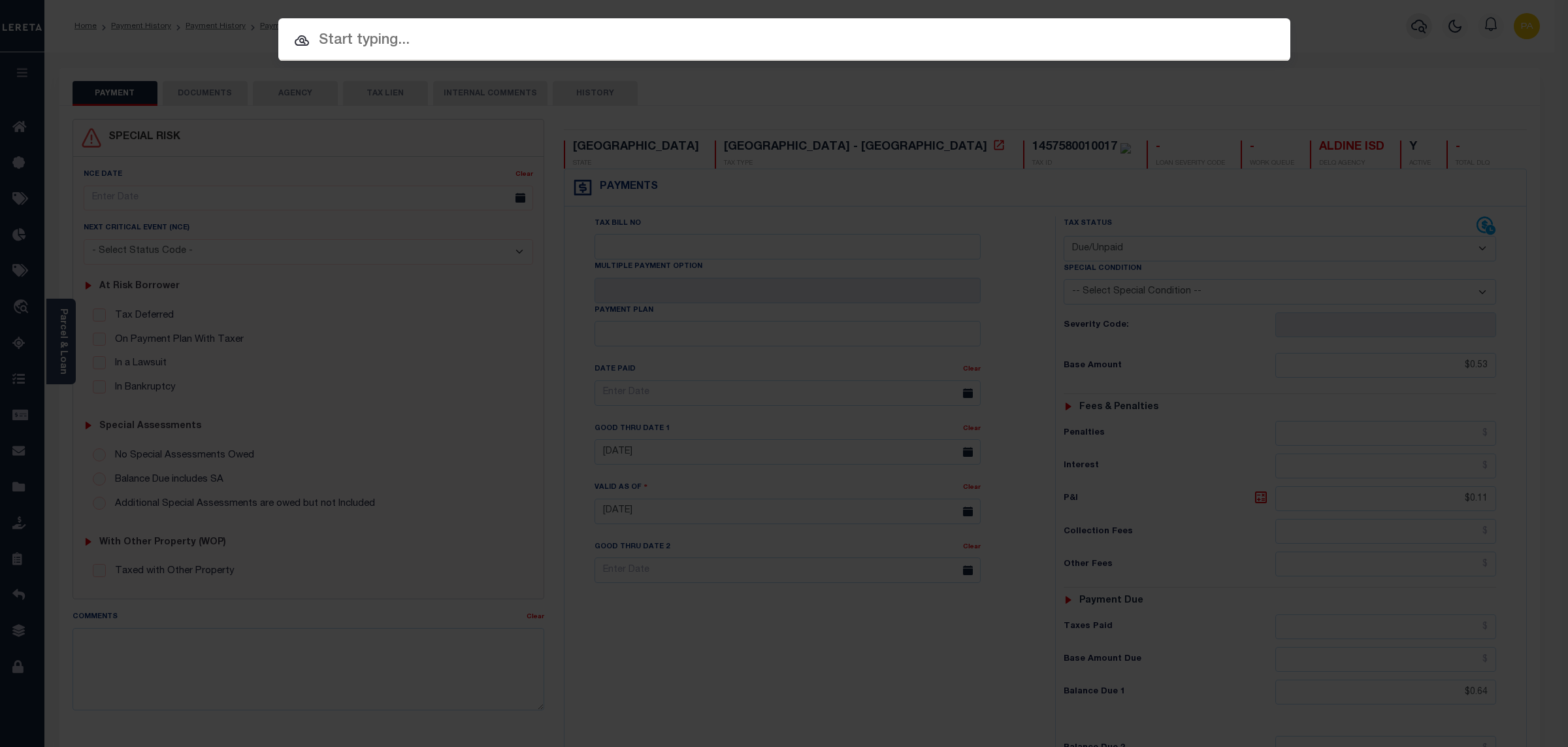
paste input "12096082823"
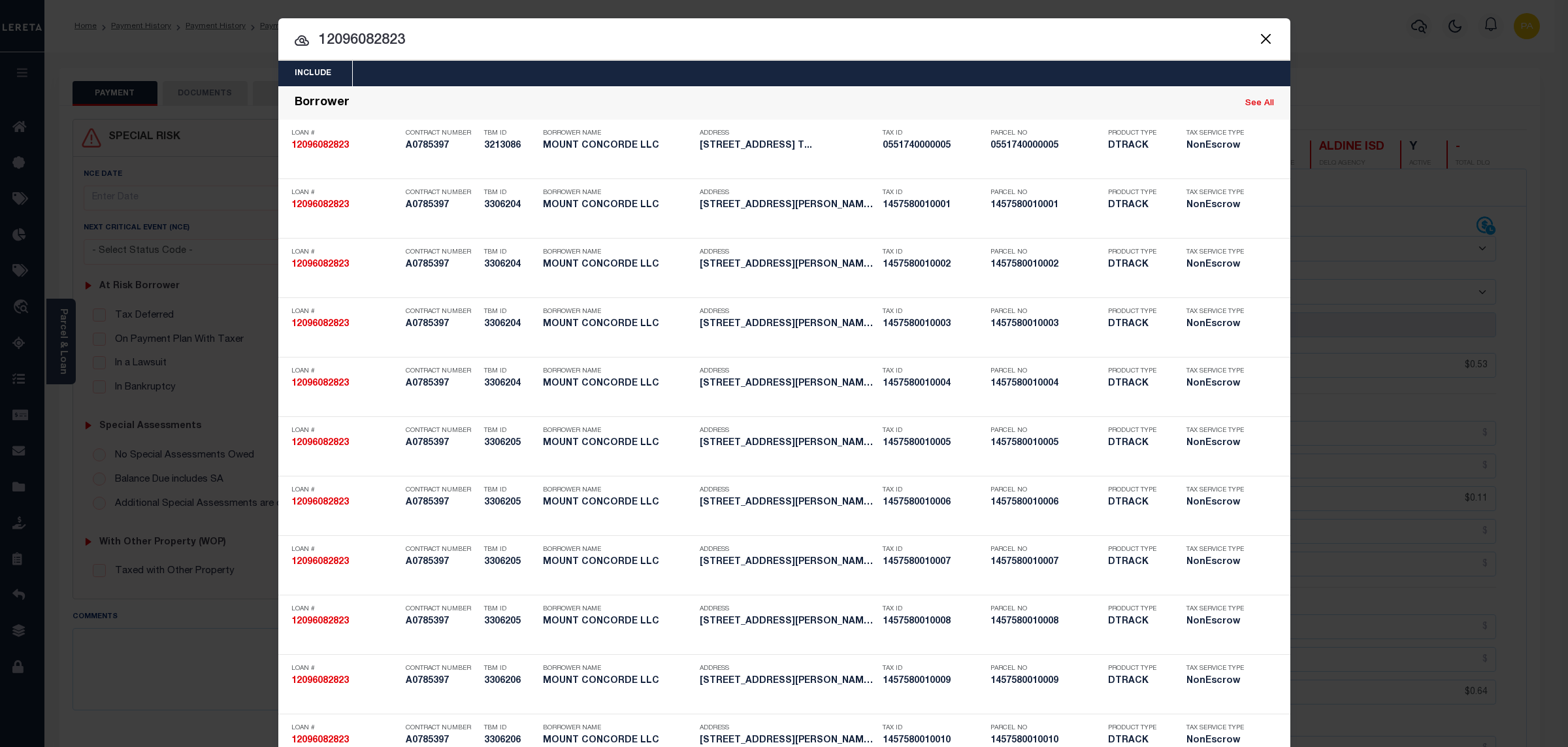
click at [675, 6] on div "Include Loans TBM Customers Borrowers Payments (Lender Non-Disb) Payments (Lend…" at bounding box center [784, 374] width 1568 height 747
drag, startPoint x: 460, startPoint y: 46, endPoint x: 9, endPoint y: 40, distance: 451.0
click at [278, 40] on input "12096082823" at bounding box center [784, 40] width 1012 height 23
paste input "457580010017"
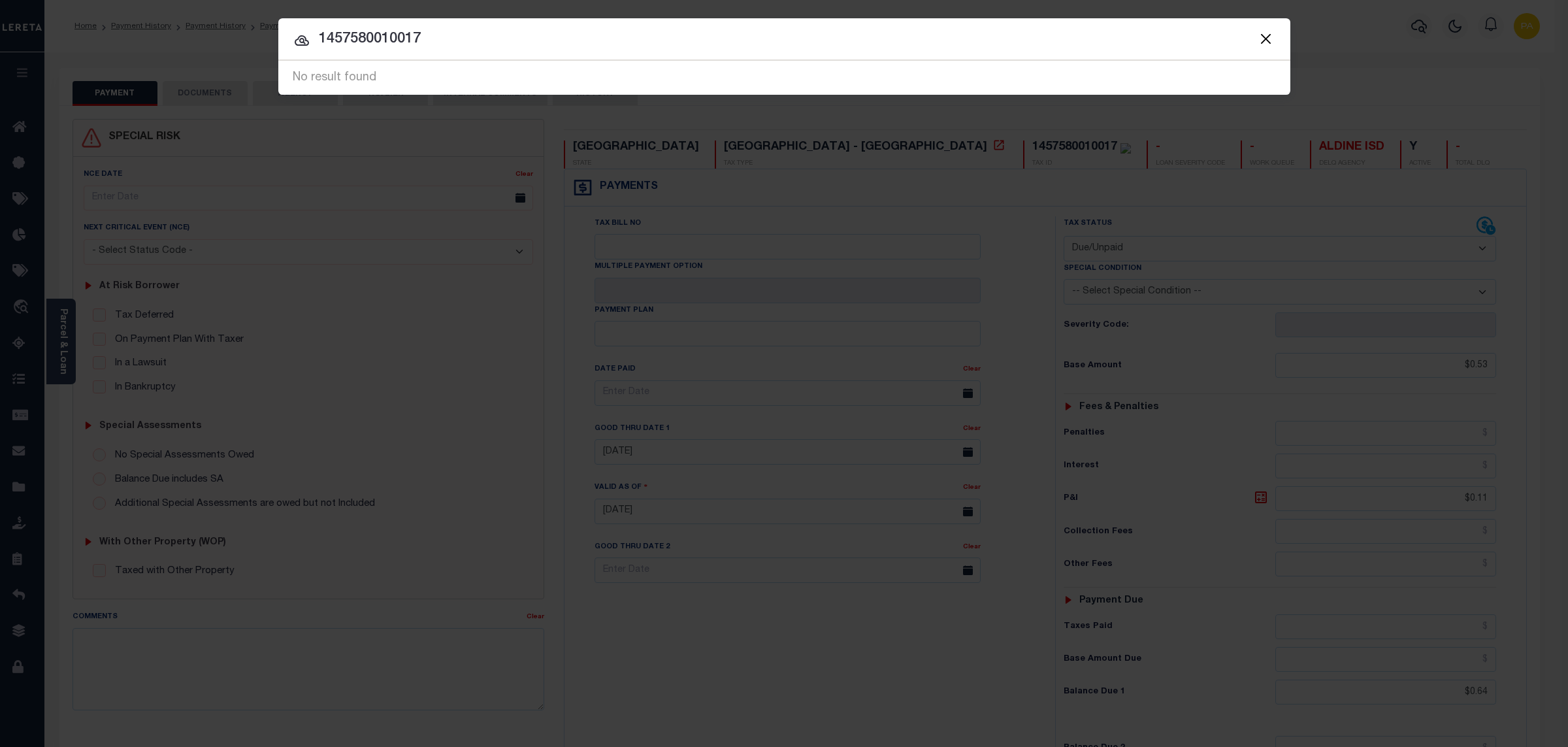
click at [1264, 42] on button "Close" at bounding box center [1267, 39] width 17 height 17
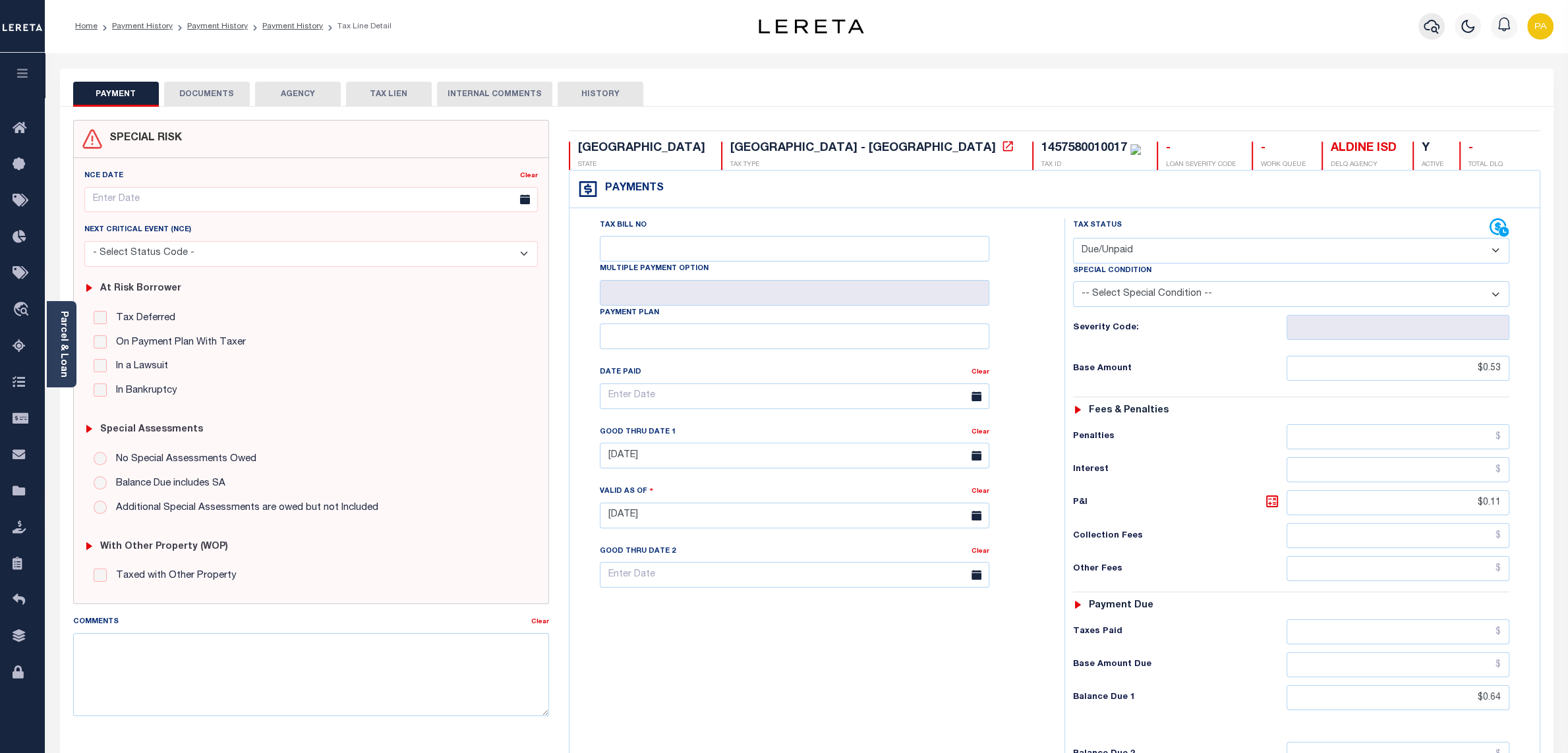
click at [1425, 22] on icon "button" at bounding box center [1432, 26] width 16 height 16
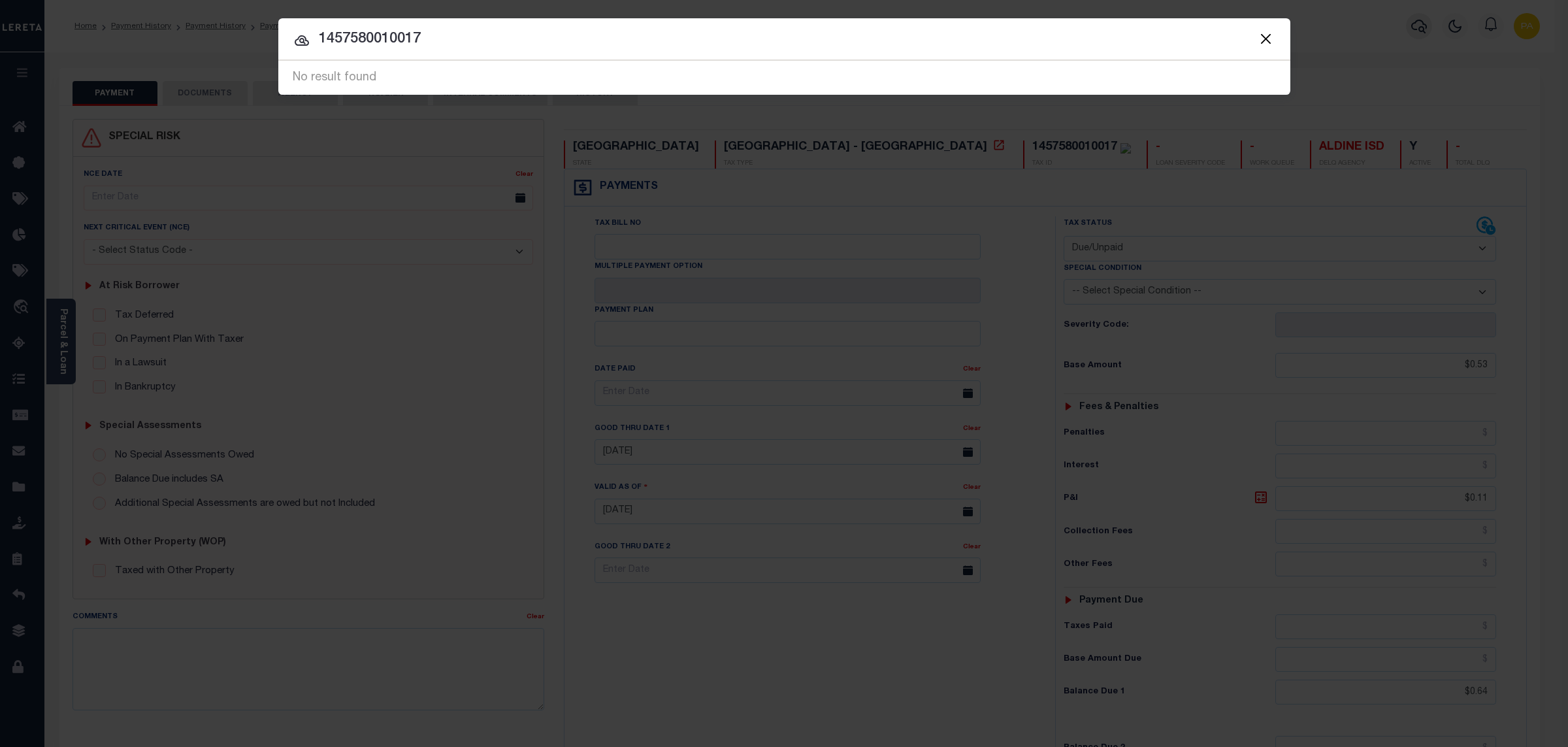
paste input "1110007070"
drag, startPoint x: 530, startPoint y: 40, endPoint x: 72, endPoint y: 39, distance: 458.0
click at [278, 39] on input "14575800100171110007070" at bounding box center [784, 39] width 1012 height 23
paste input "text"
type input "1110007070"
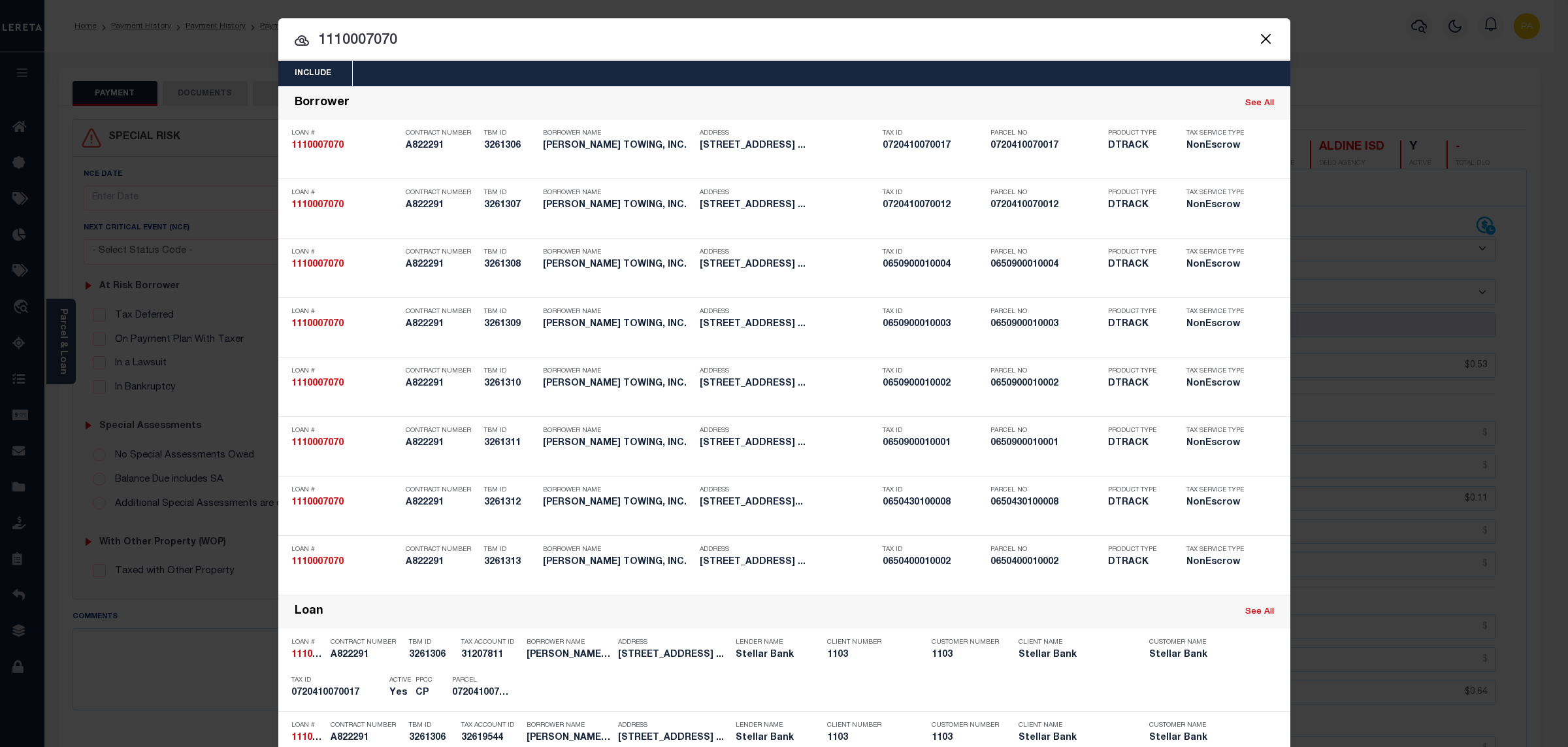
click at [838, 2] on div "Include Loans TBM Customers Borrowers Payments (Lender Non-Disb) Payments (Lend…" at bounding box center [784, 374] width 1568 height 747
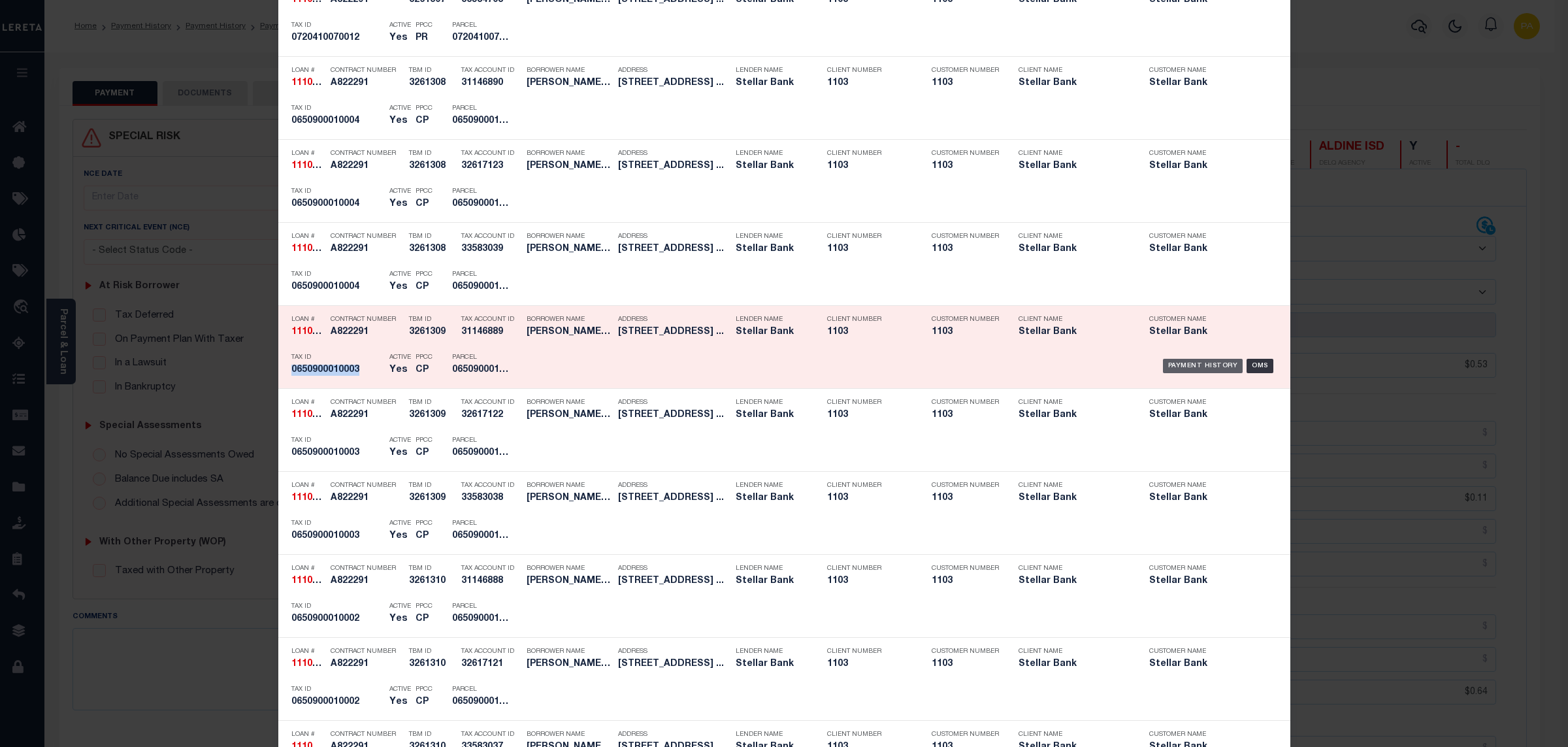
click at [1190, 366] on div "Payment History" at bounding box center [1203, 366] width 80 height 14
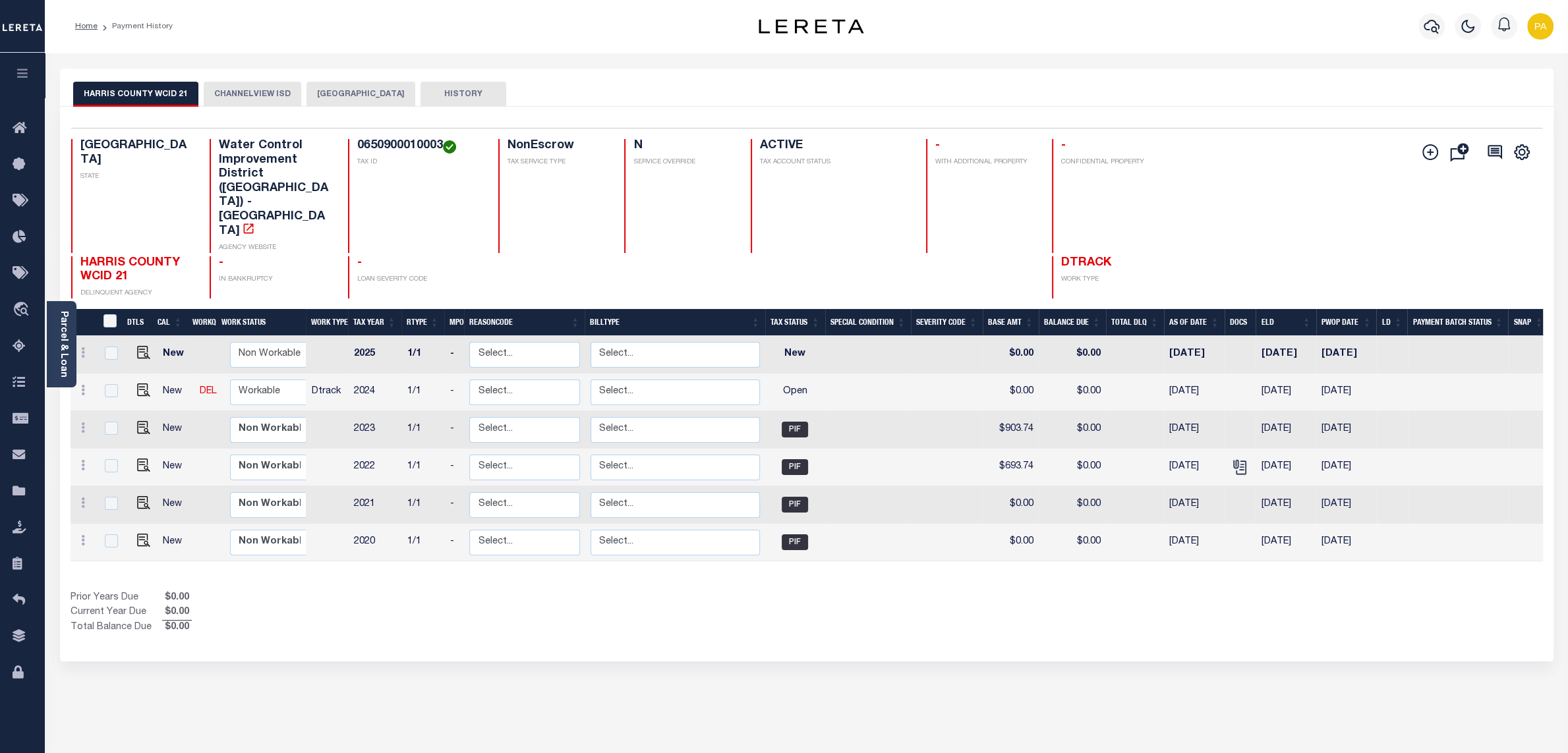
click at [267, 92] on button "CHANNELVIEW ISD" at bounding box center [252, 94] width 98 height 25
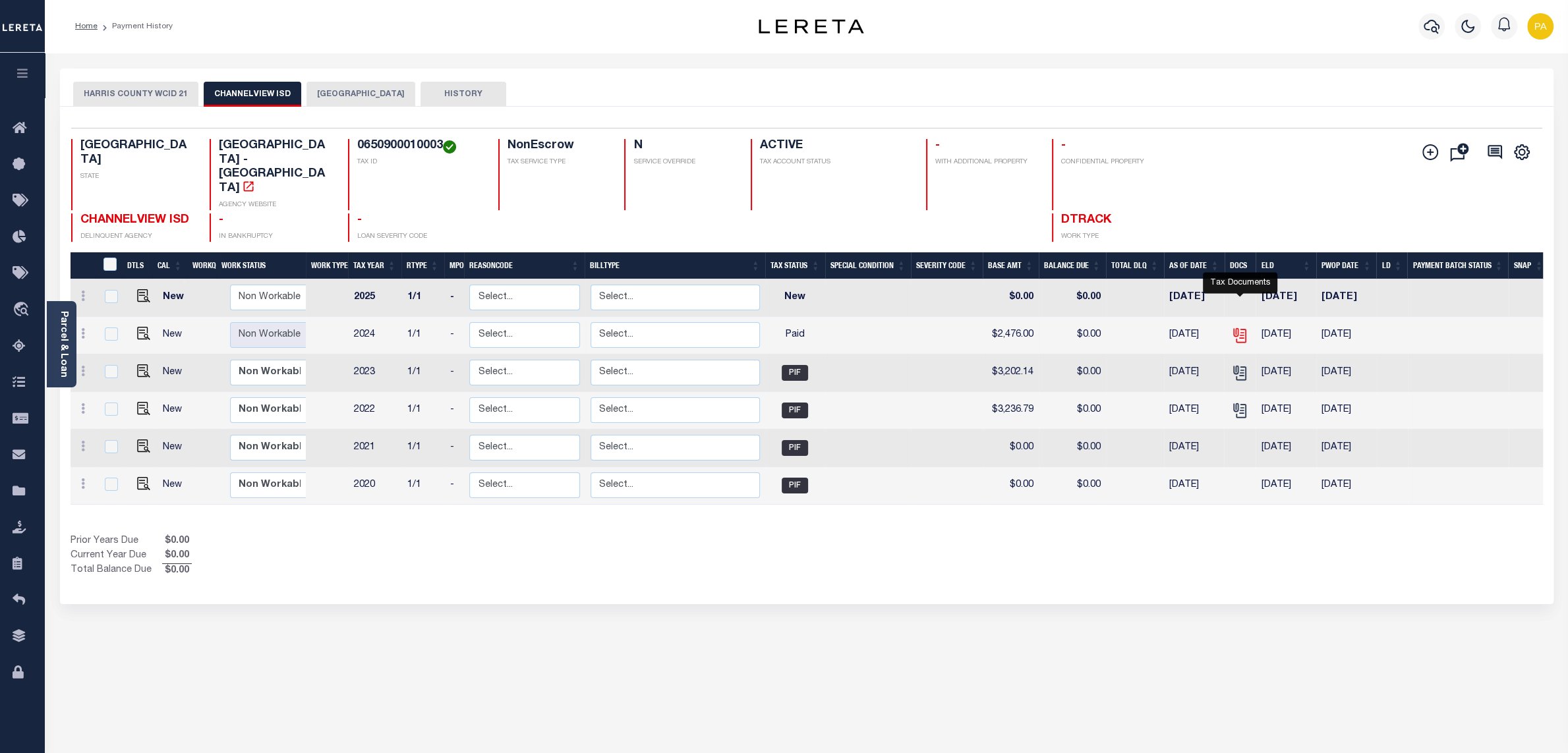
click at [1242, 327] on icon "" at bounding box center [1240, 335] width 17 height 17
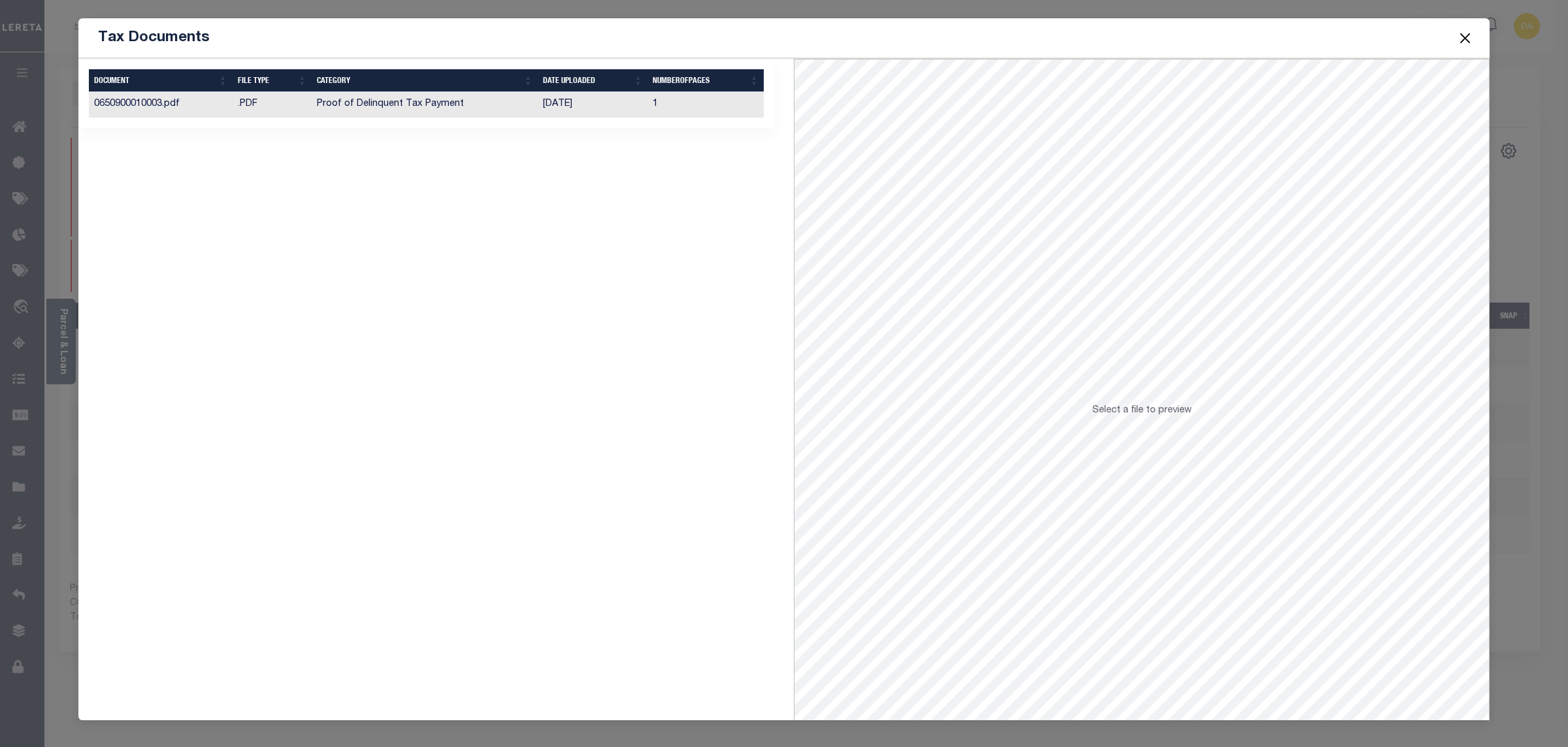
click at [542, 107] on td "[DATE]" at bounding box center [593, 105] width 110 height 25
click at [1463, 41] on button "Close" at bounding box center [1466, 38] width 17 height 17
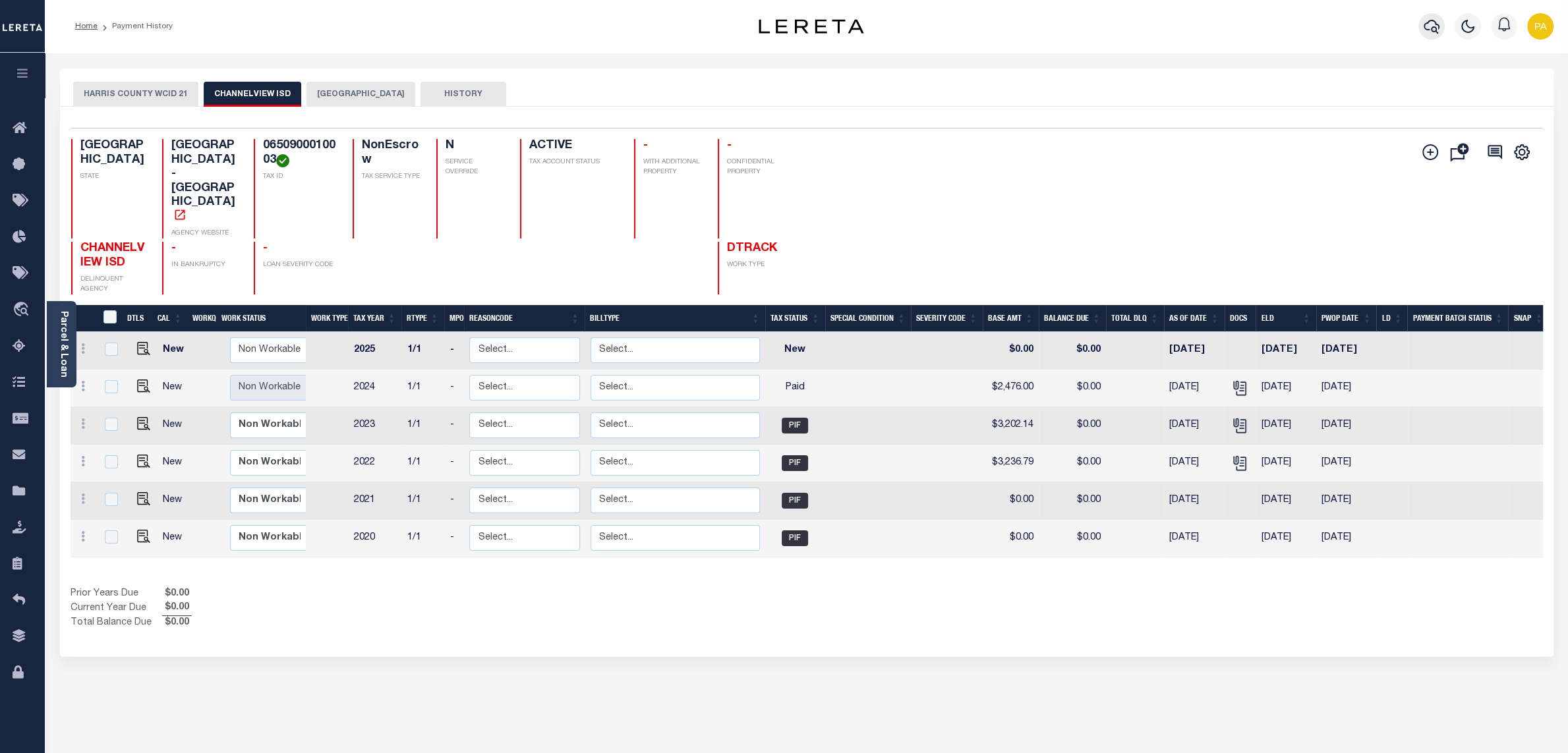
click at [1431, 27] on icon "button" at bounding box center [1432, 26] width 16 height 16
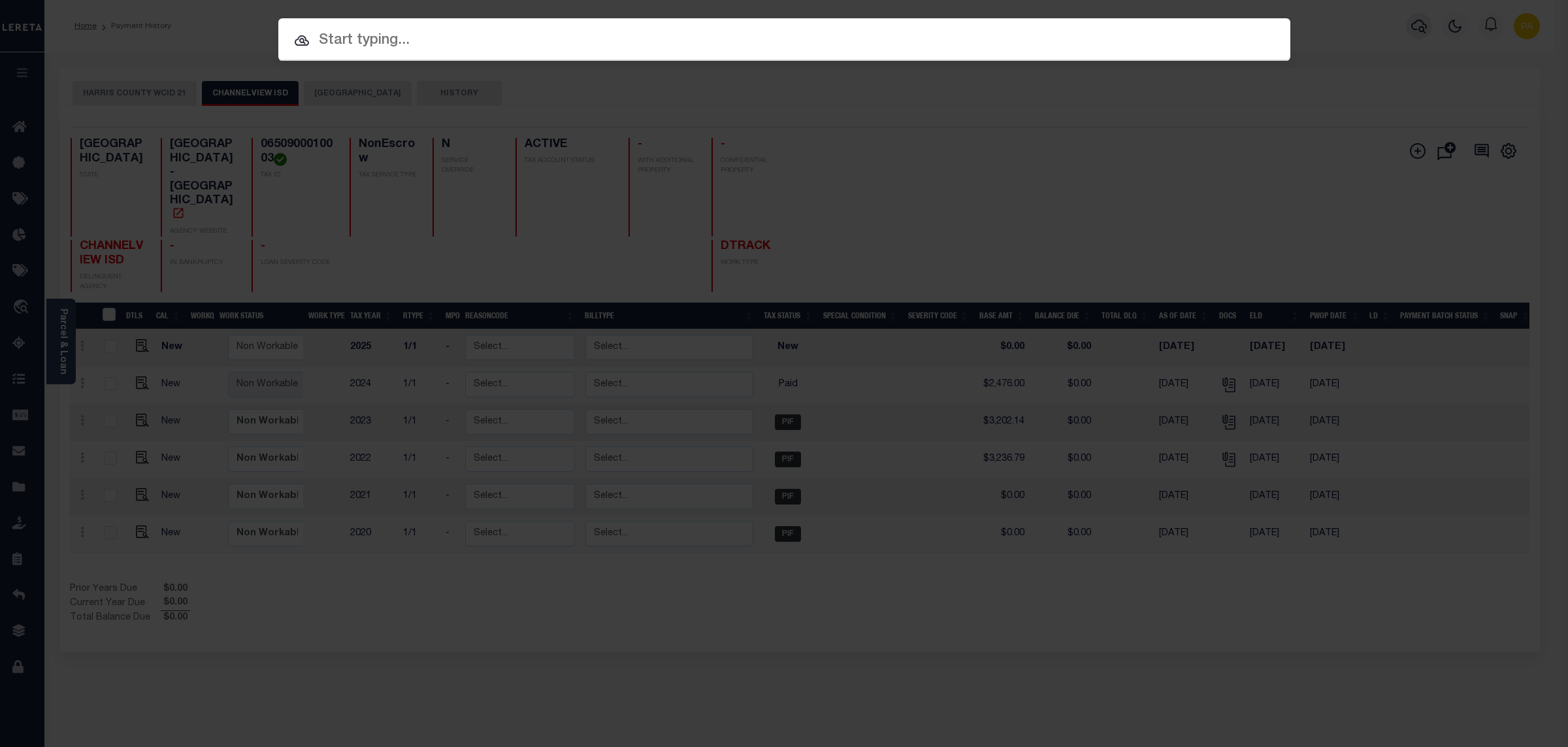
paste input "101318486"
type input "101318486"
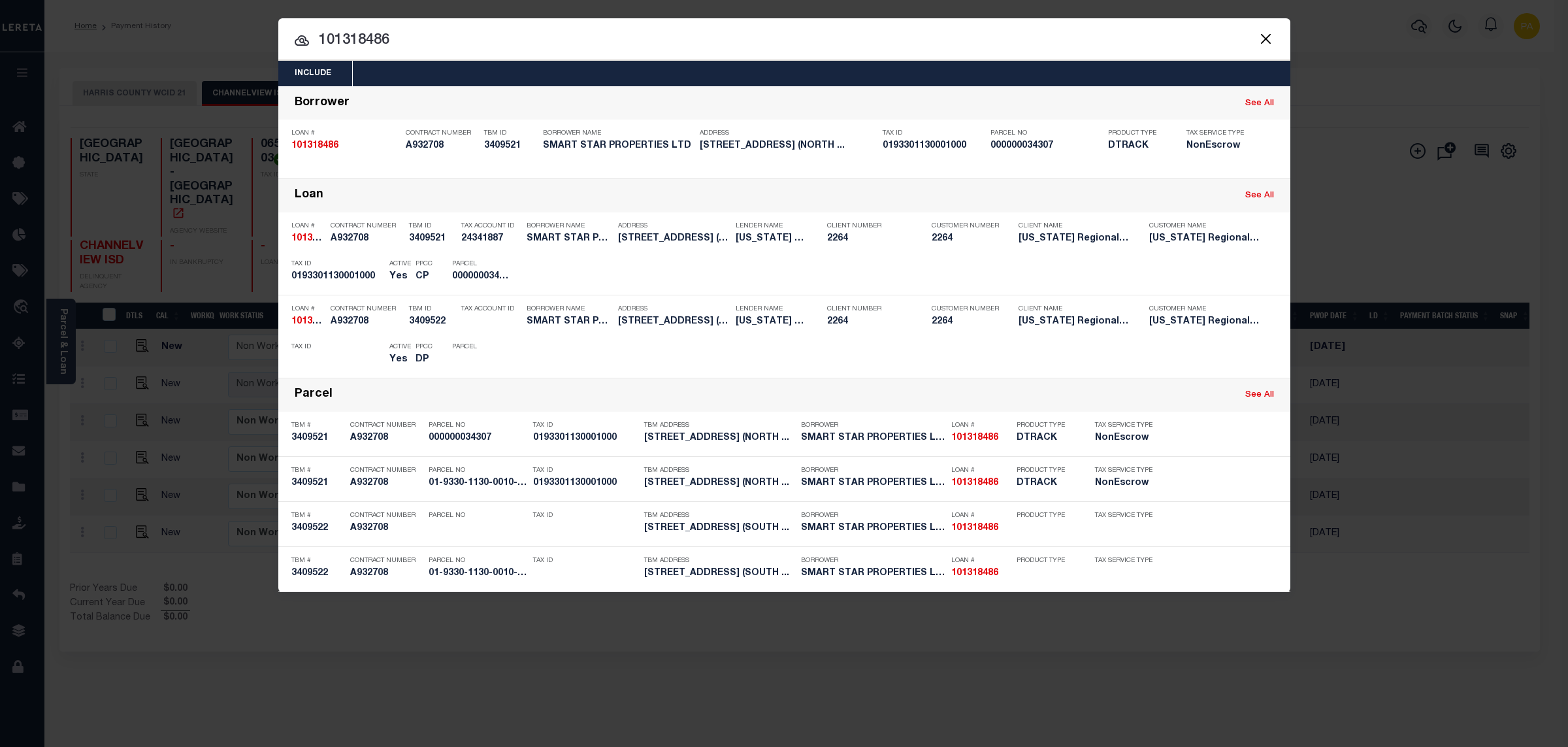
click at [725, 7] on div "Include Loans TBM Customers Borrowers Payments (Lender Non-Disb) Payments (Lend…" at bounding box center [784, 374] width 1568 height 747
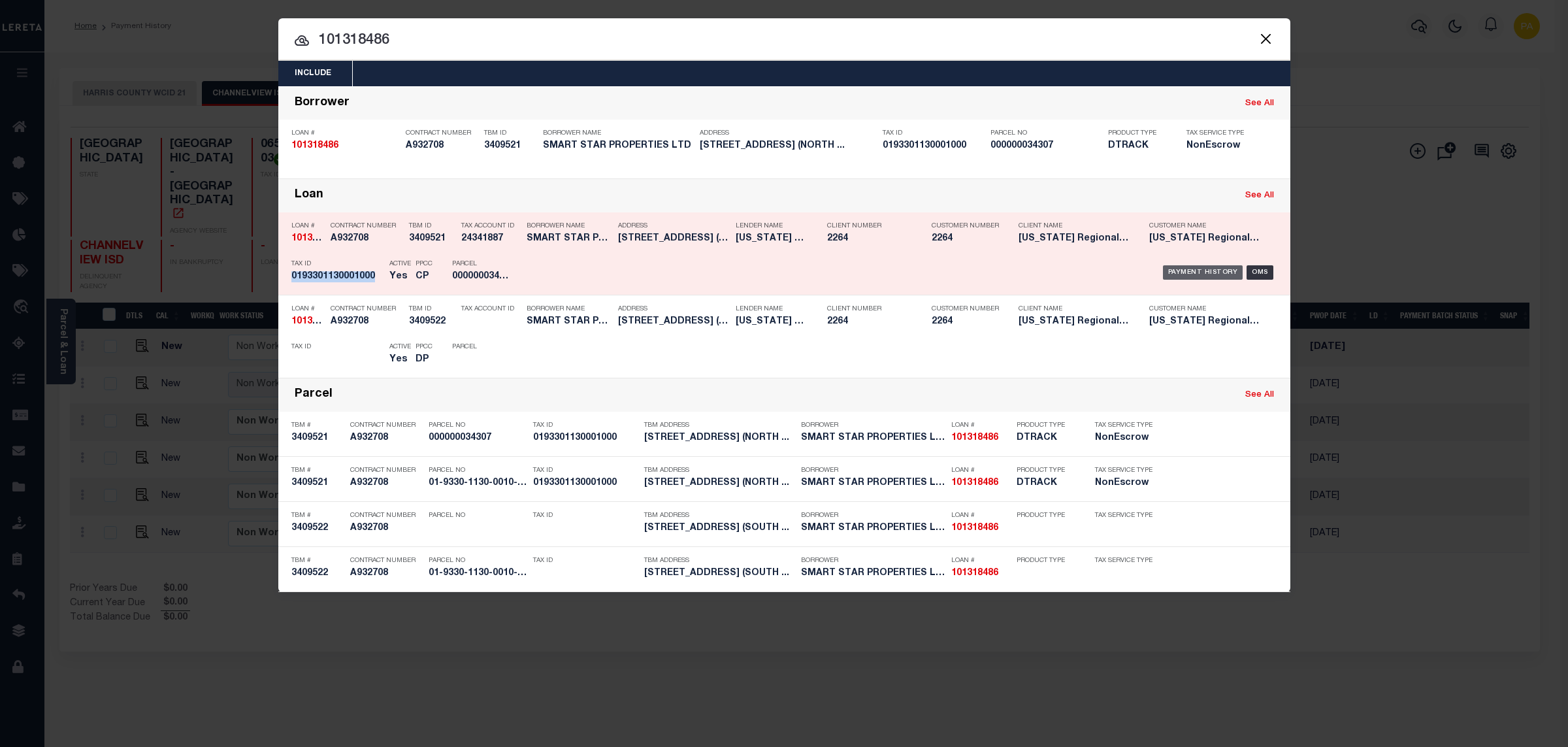
click at [1220, 267] on div "Payment History" at bounding box center [1203, 272] width 80 height 14
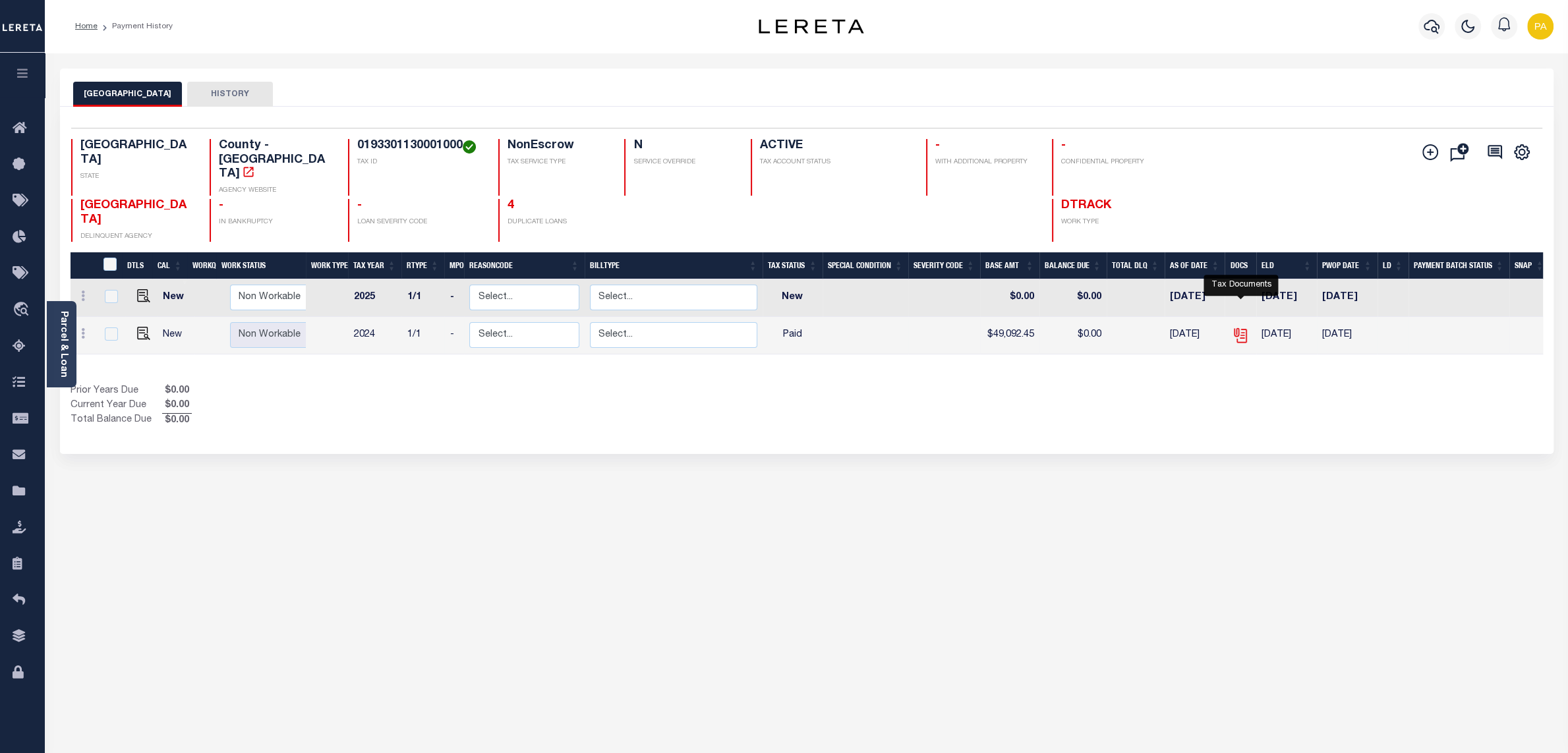
click at [1245, 327] on icon "" at bounding box center [1240, 335] width 17 height 17
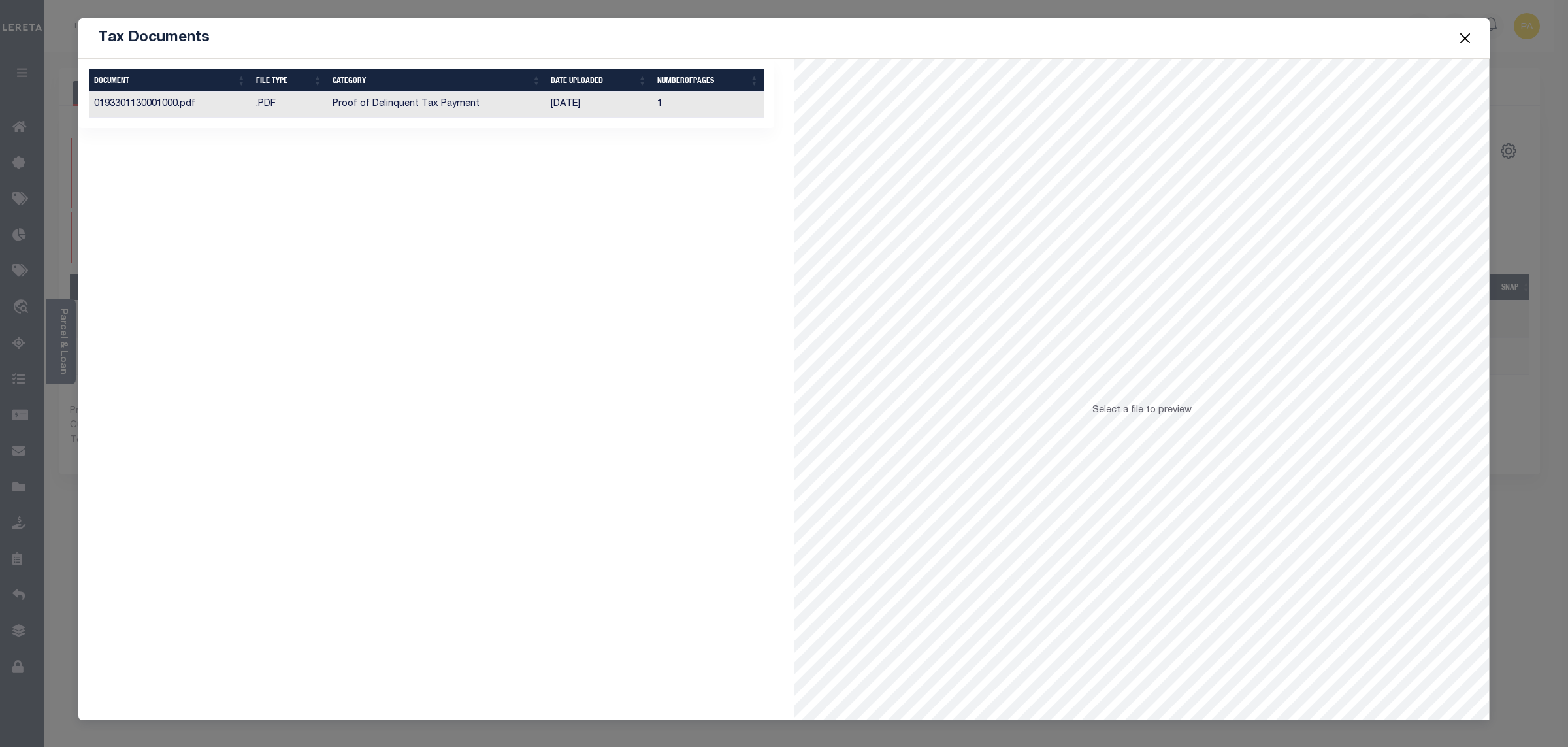
click at [574, 106] on td "[DATE]" at bounding box center [598, 105] width 106 height 25
click at [1470, 38] on button "Close" at bounding box center [1466, 38] width 17 height 17
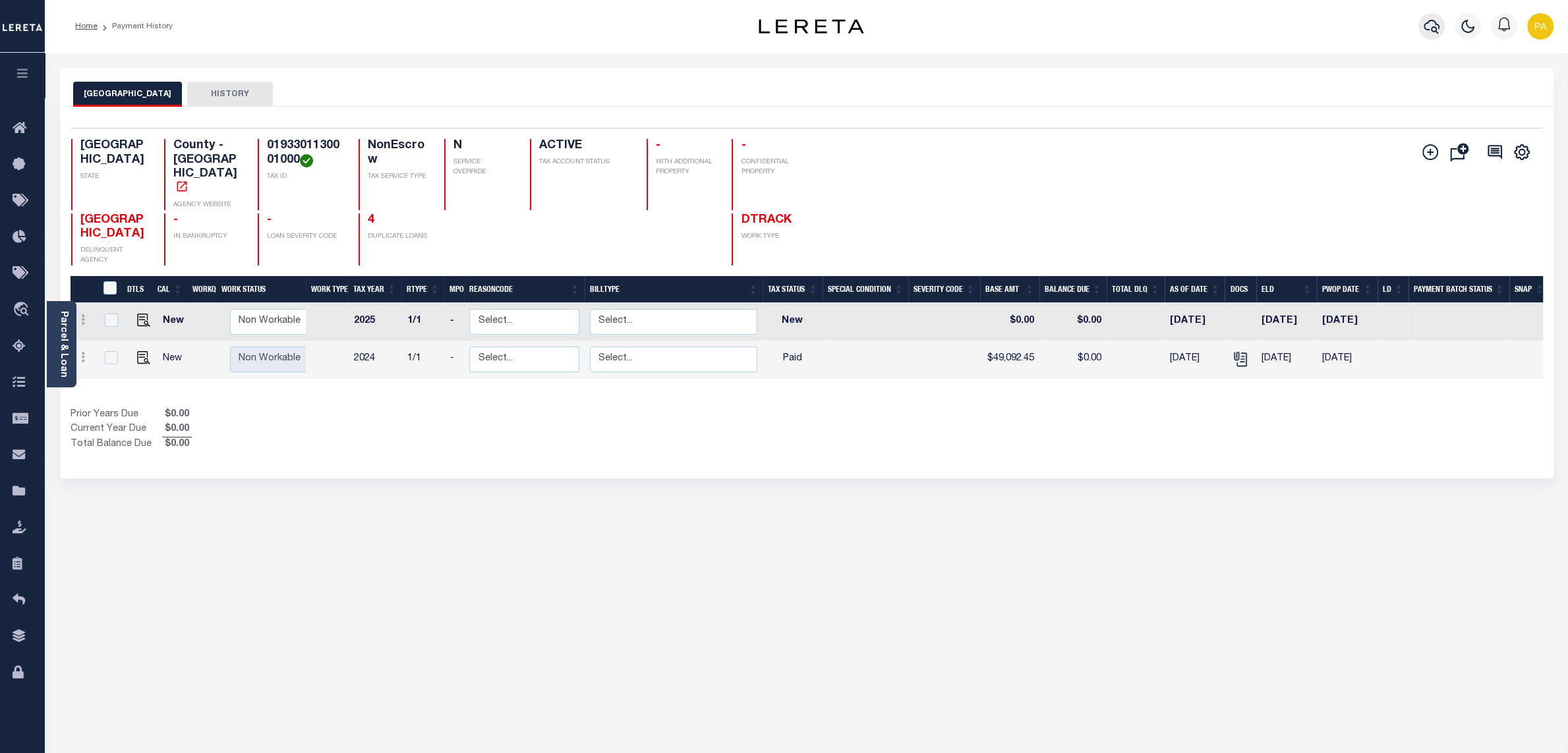
click at [1431, 25] on icon "button" at bounding box center [1432, 26] width 16 height 16
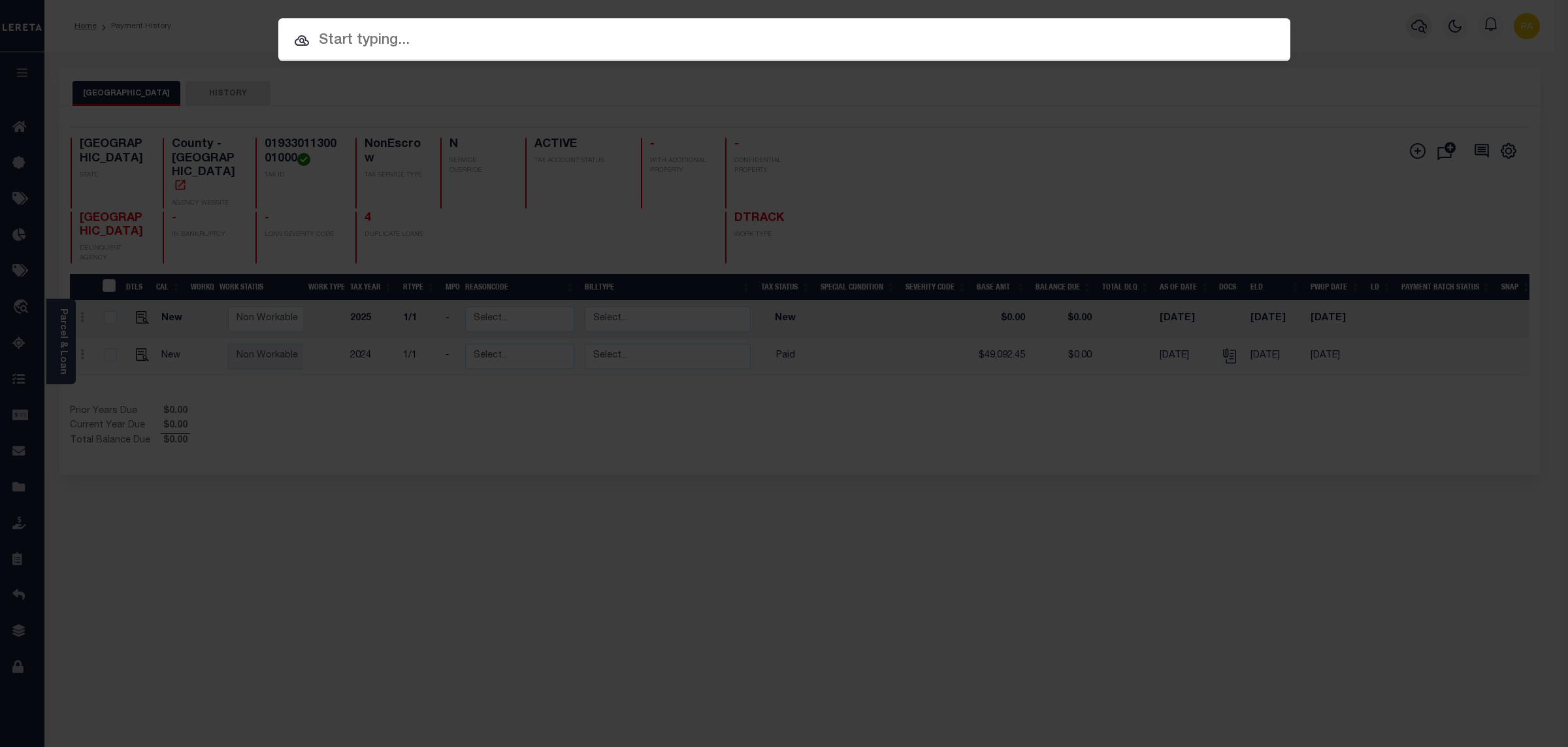
paste input "101315704"
type input "101315704"
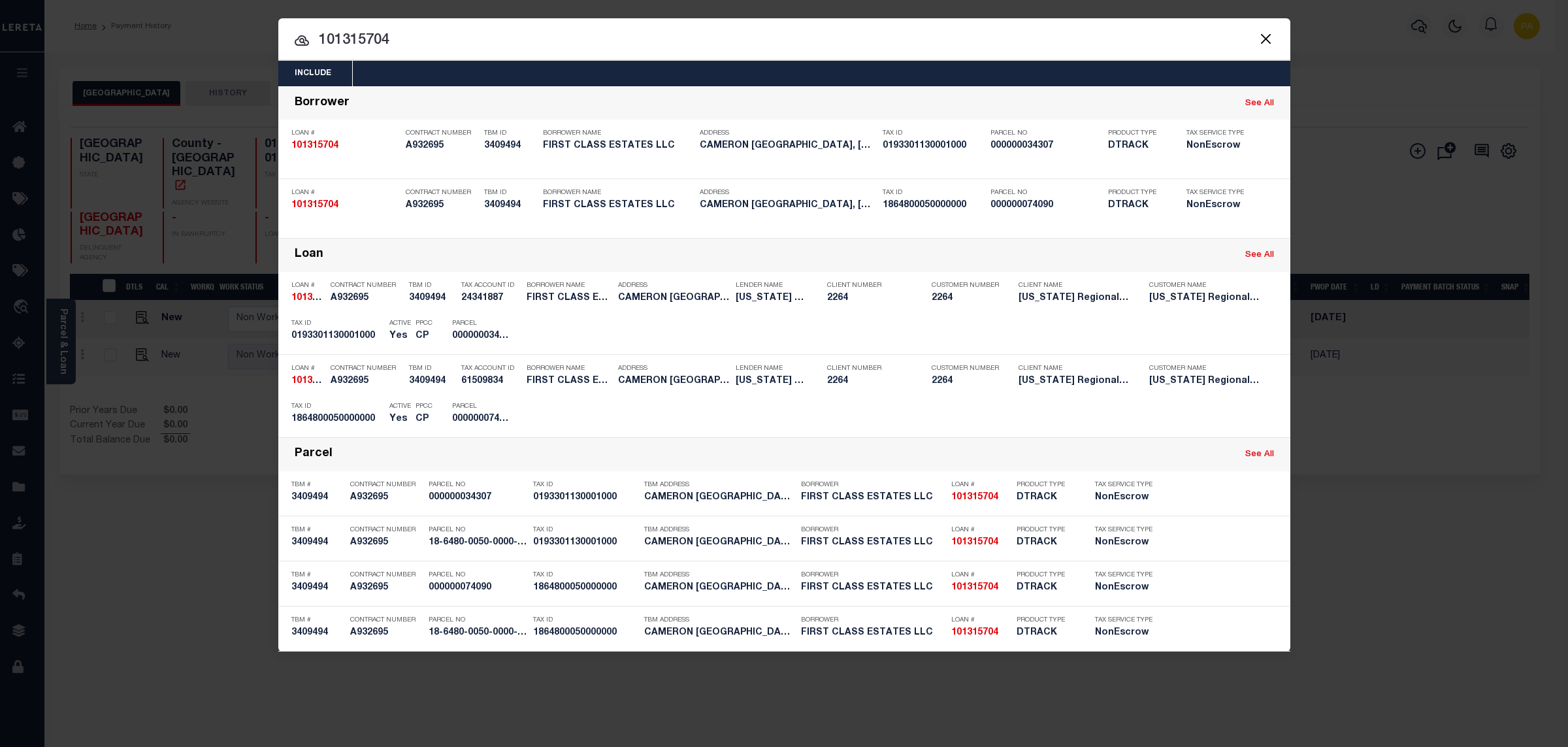
click at [809, 6] on div "Include Loans TBM Customers Borrowers Payments (Lender Non-Disb) Payments (Lend…" at bounding box center [784, 374] width 1568 height 747
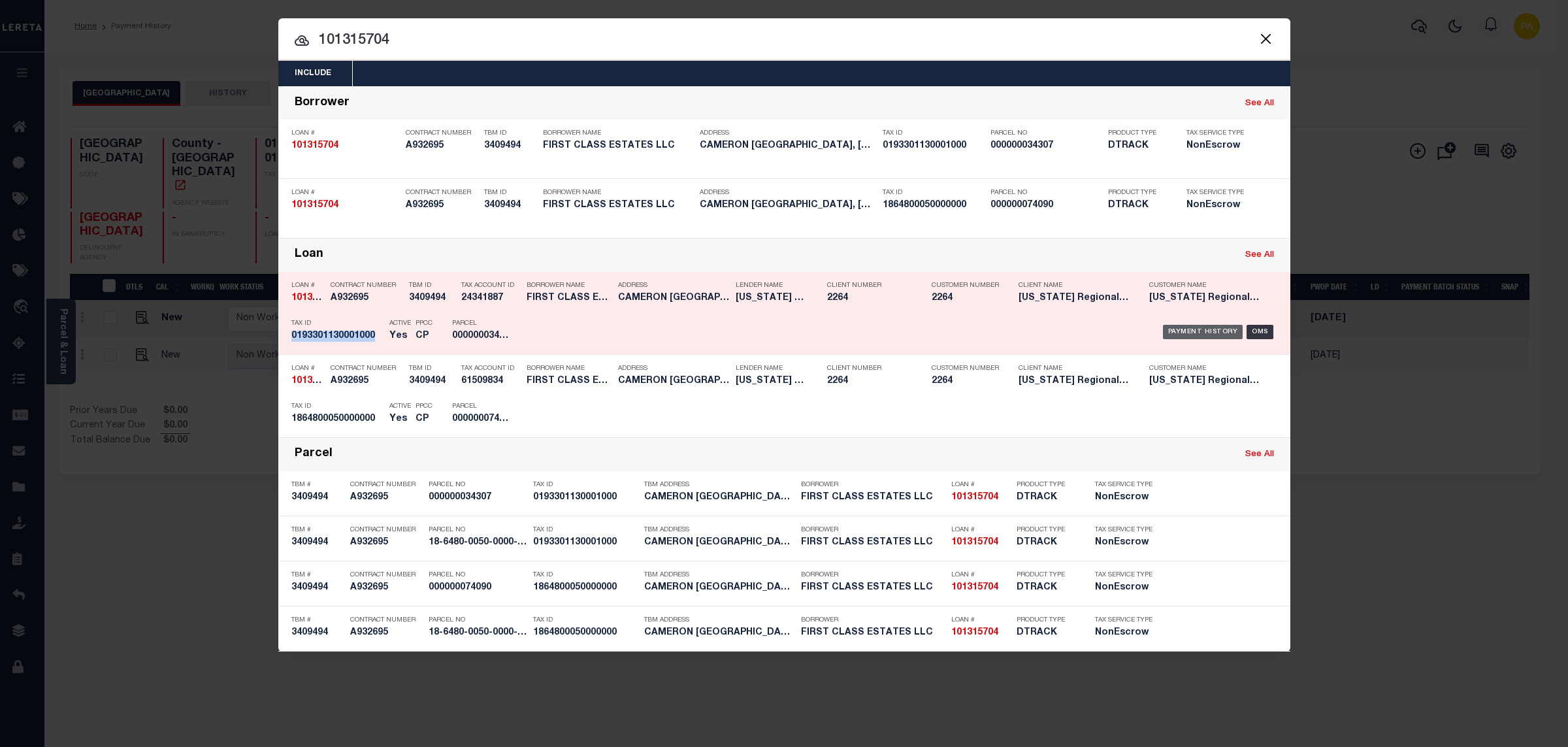
click at [1223, 330] on div "Payment History" at bounding box center [1203, 332] width 80 height 14
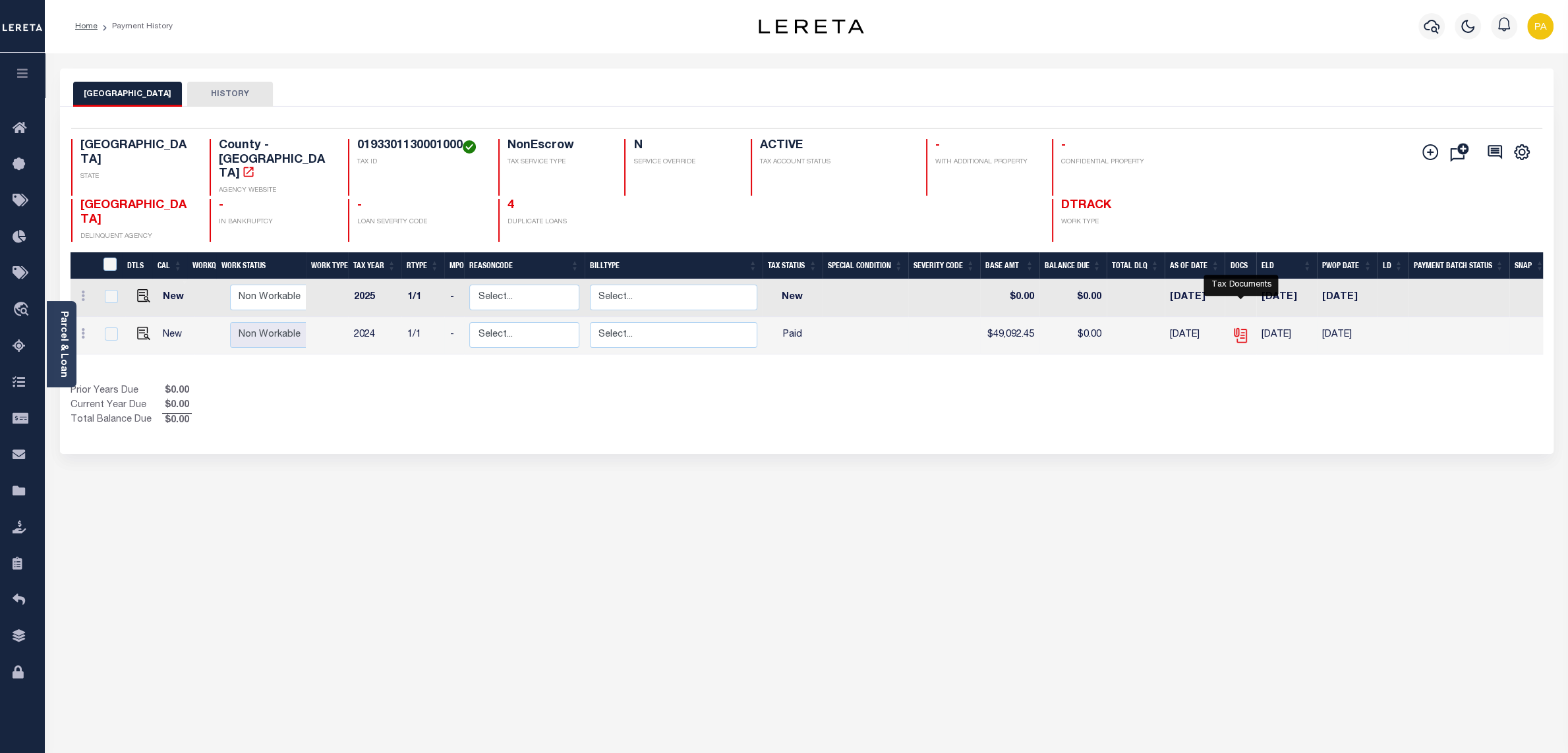
click at [1240, 327] on icon "" at bounding box center [1240, 335] width 17 height 17
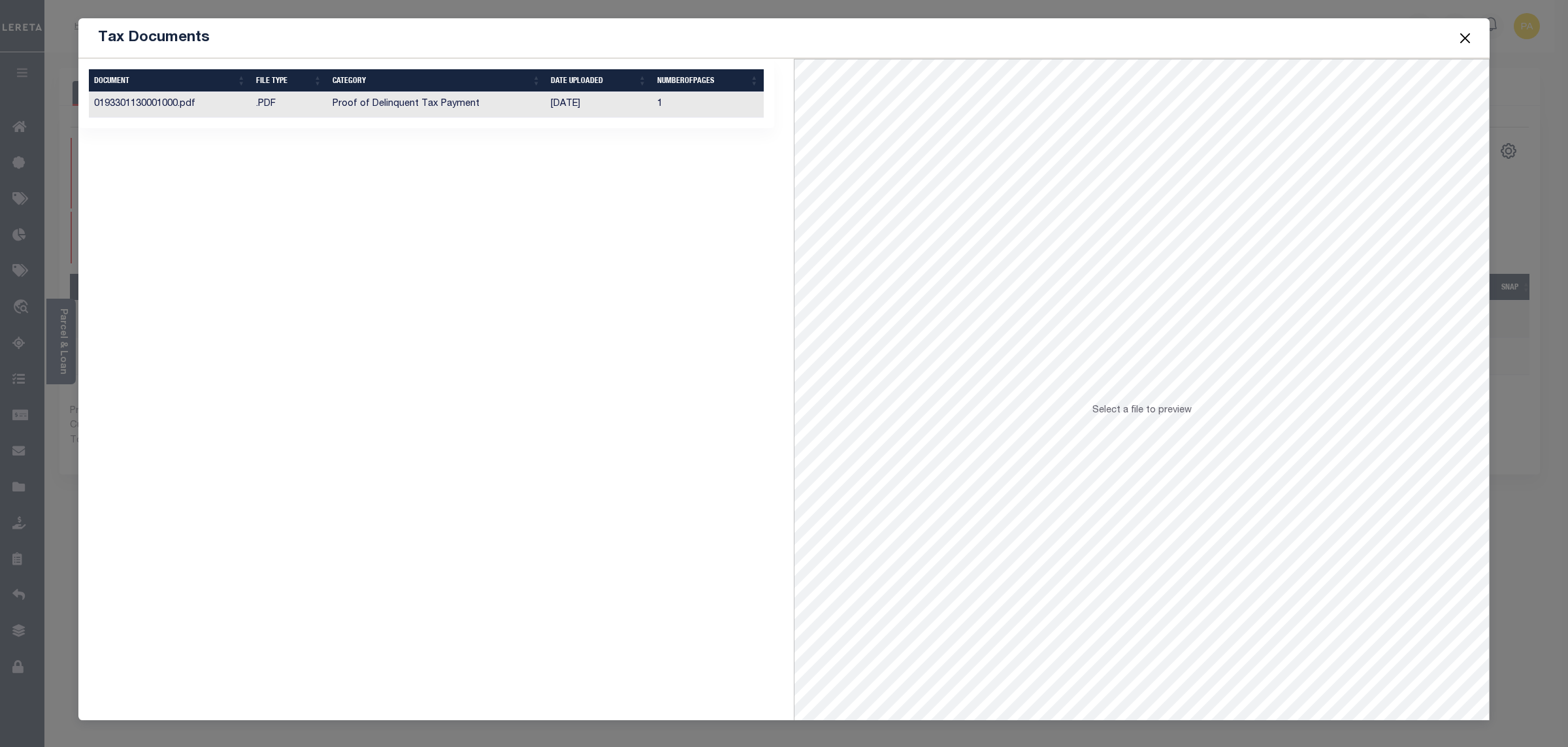
click at [569, 111] on td "[DATE]" at bounding box center [598, 105] width 106 height 25
click at [1470, 42] on button "Close" at bounding box center [1466, 38] width 17 height 17
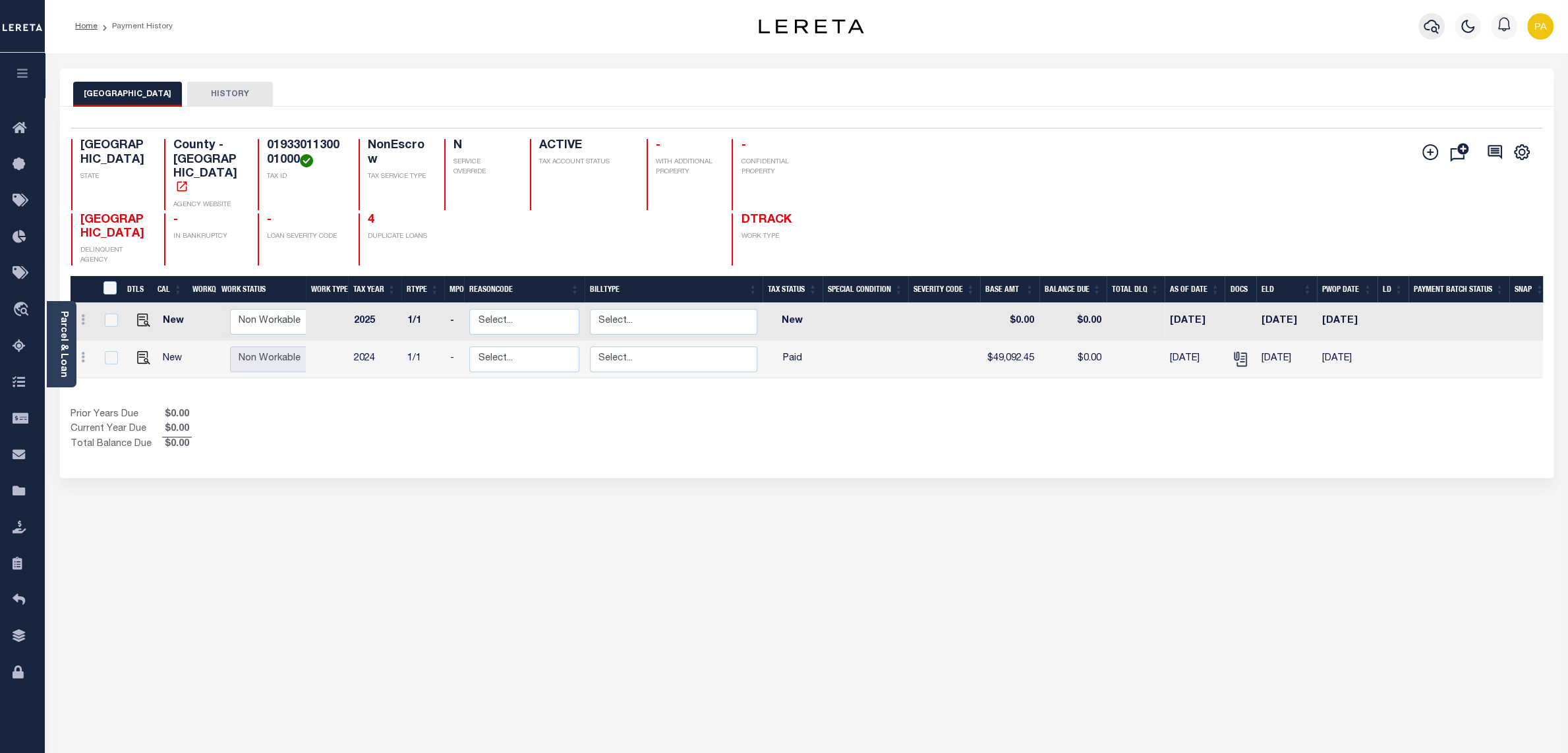
click at [1433, 25] on icon "button" at bounding box center [1432, 26] width 16 height 16
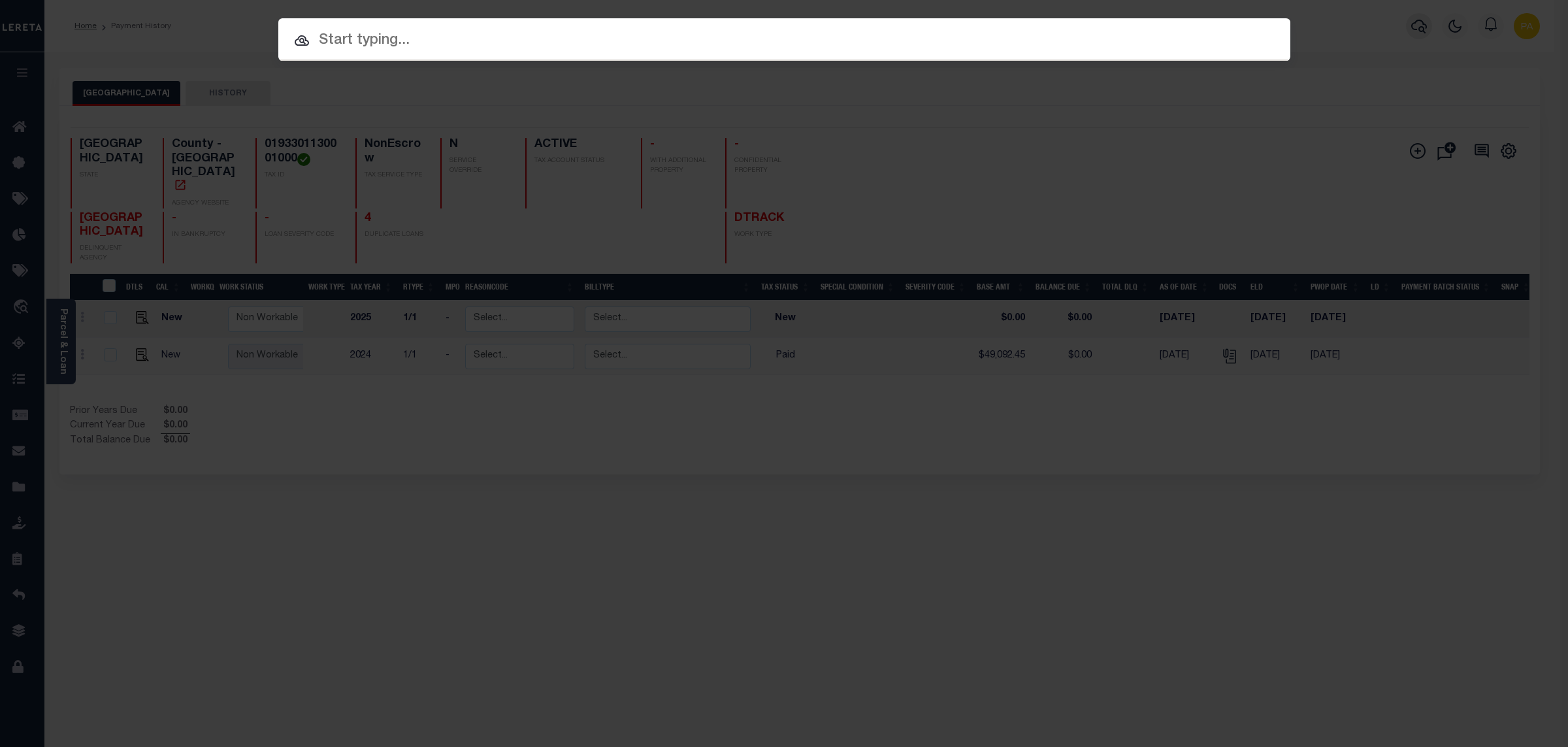
paste input "300721254"
type input "300721254"
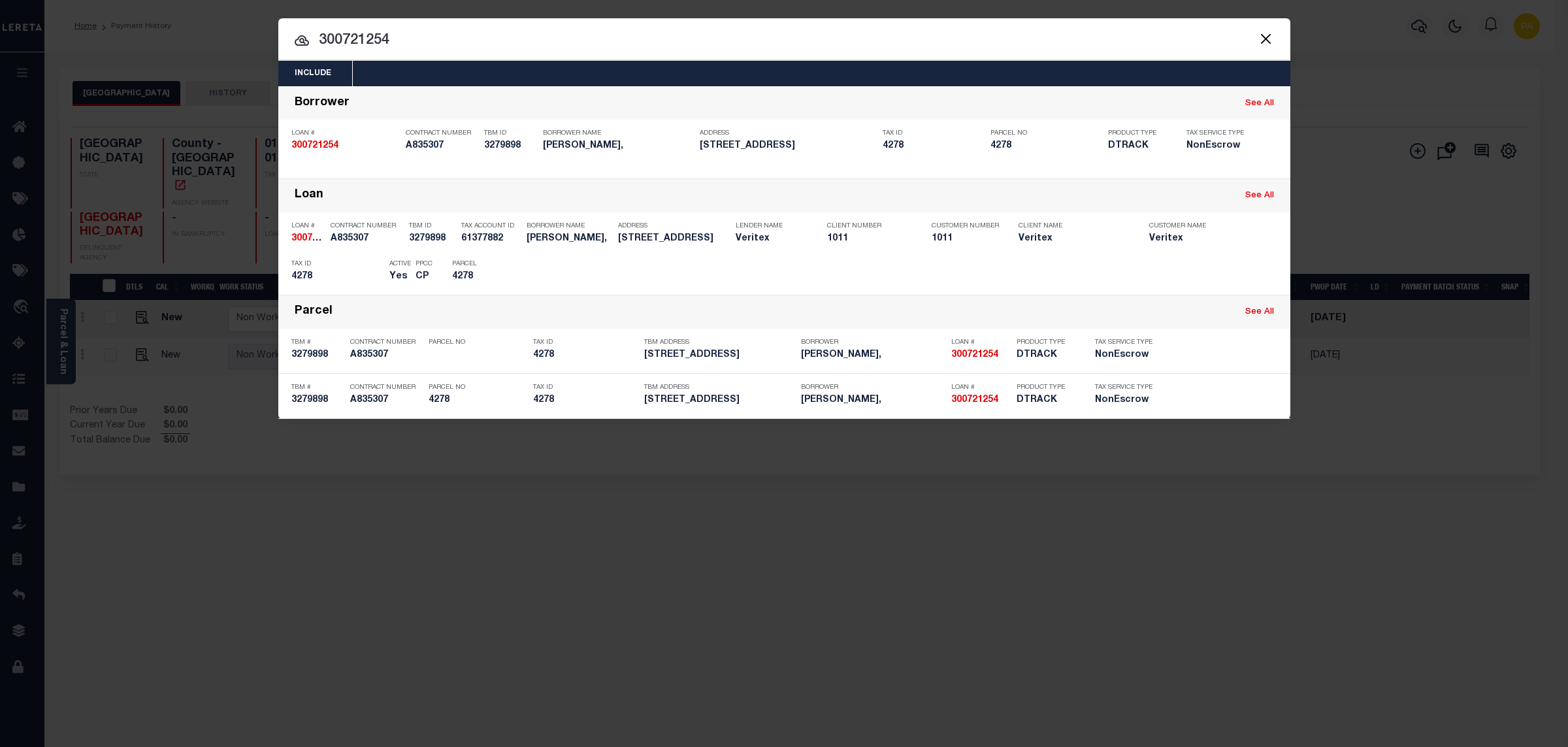
click at [1192, 267] on div "Payment History" at bounding box center [1203, 272] width 80 height 14
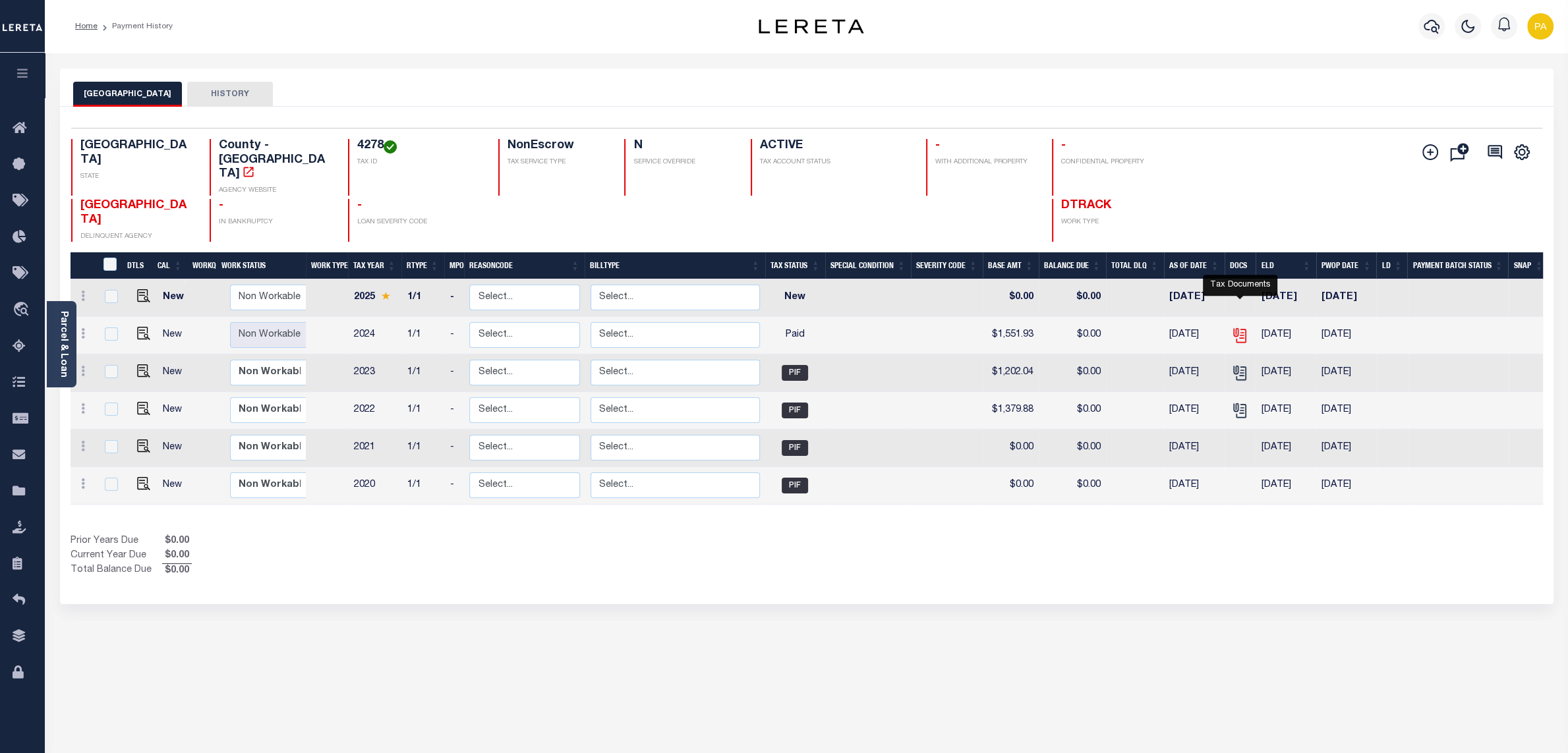
click at [1241, 327] on icon "" at bounding box center [1239, 332] width 10 height 10
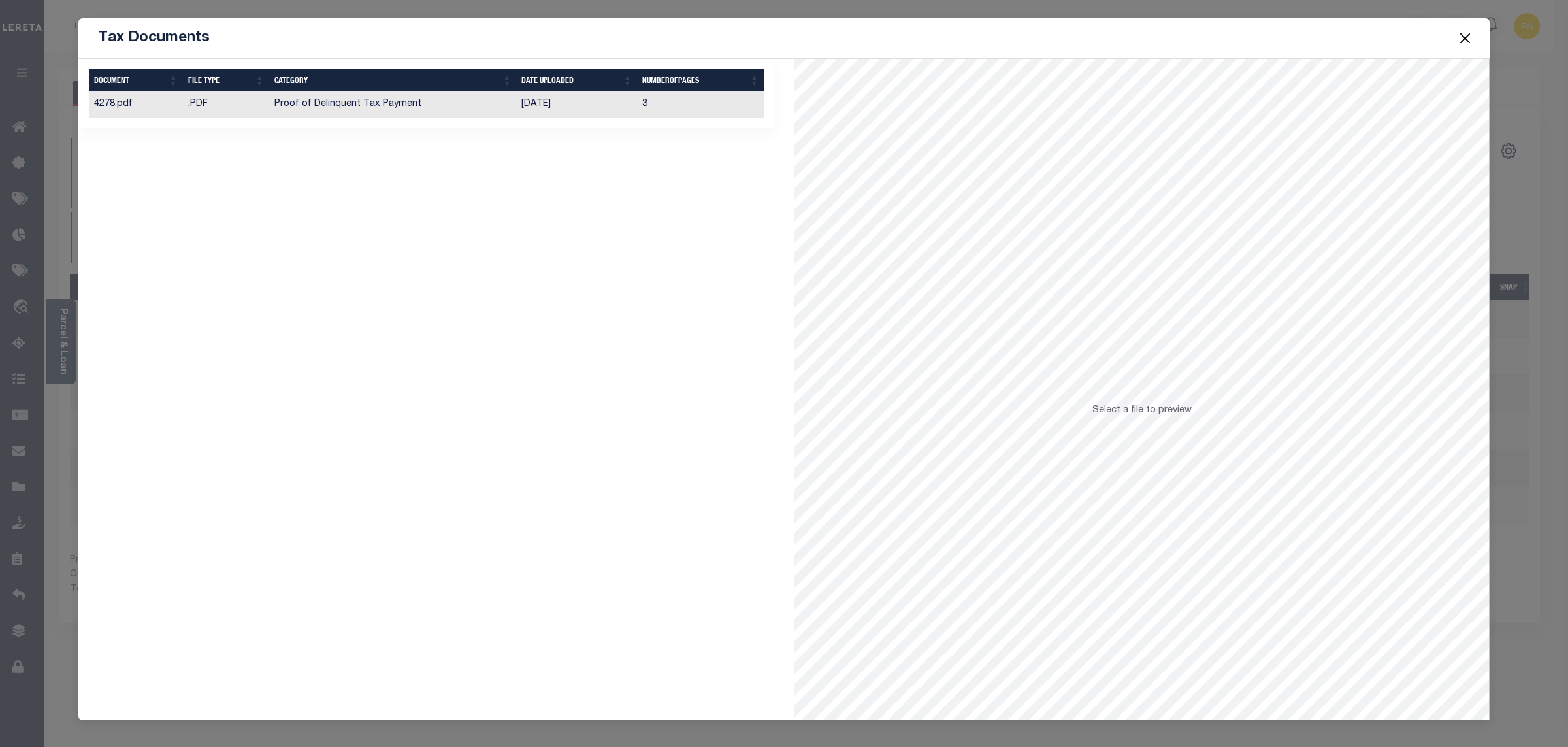
click at [520, 105] on td "[DATE]" at bounding box center [576, 105] width 120 height 25
click at [1466, 39] on button "Close" at bounding box center [1466, 38] width 17 height 17
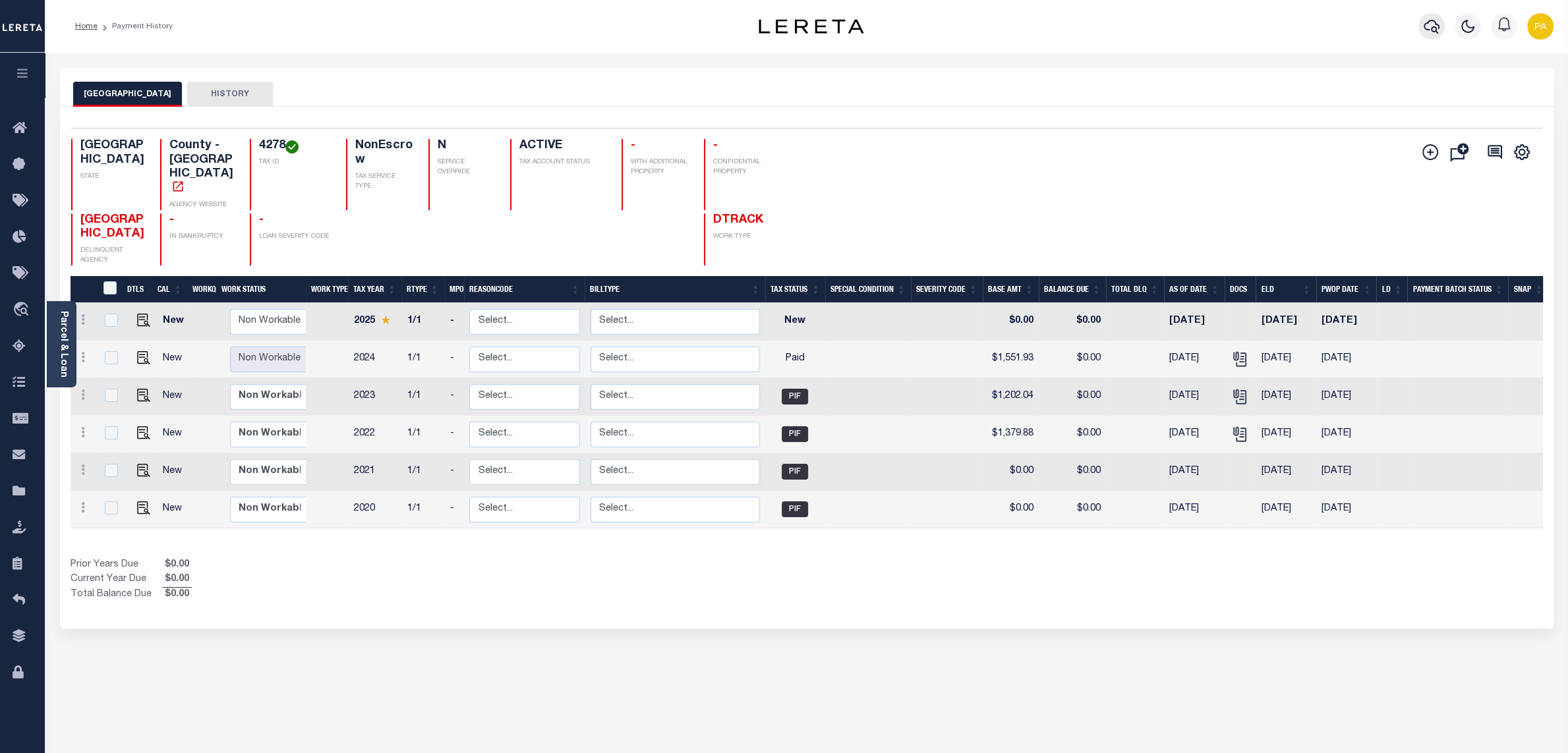
click at [1432, 30] on icon "button" at bounding box center [1432, 26] width 16 height 16
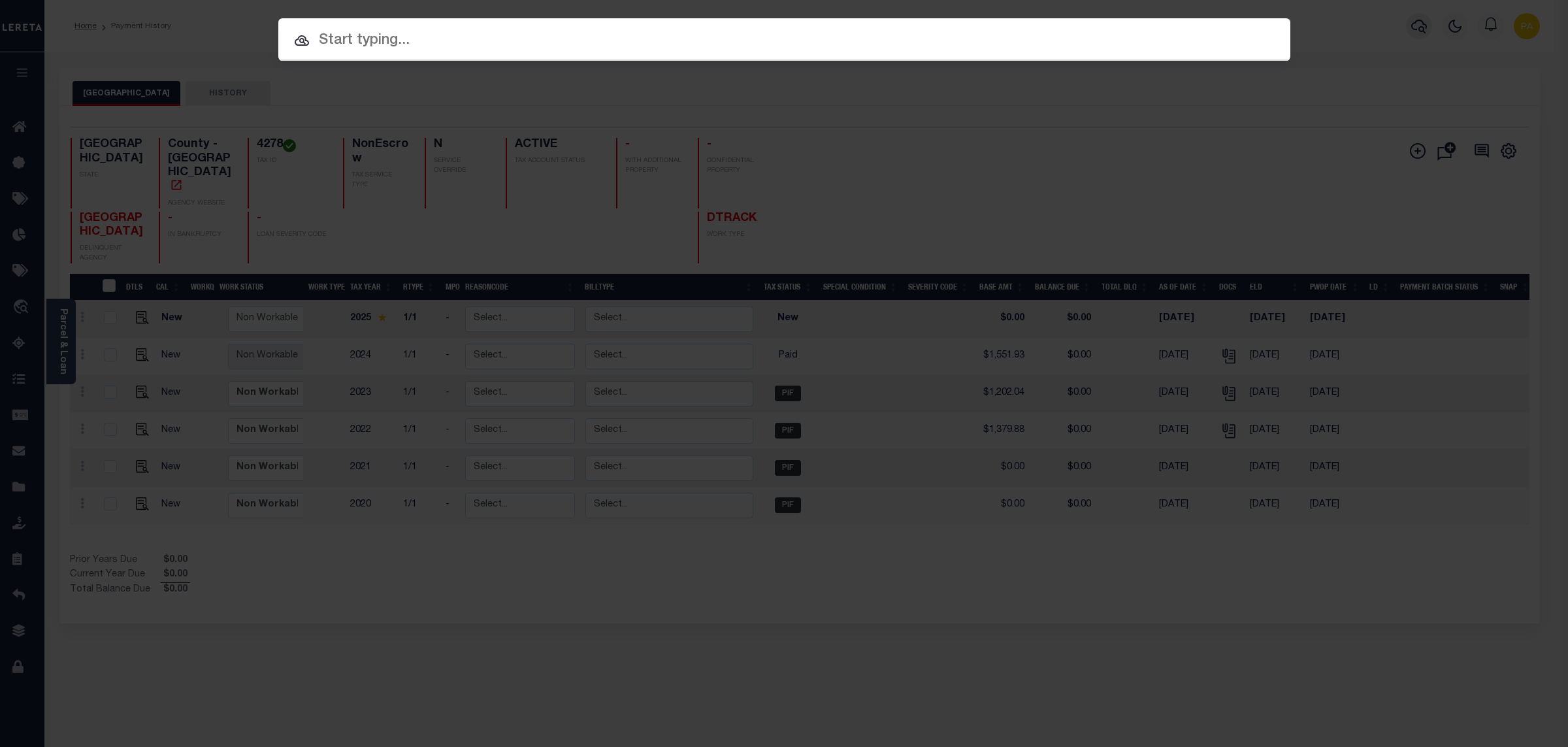
paste input "1002224896"
type input "1002224896"
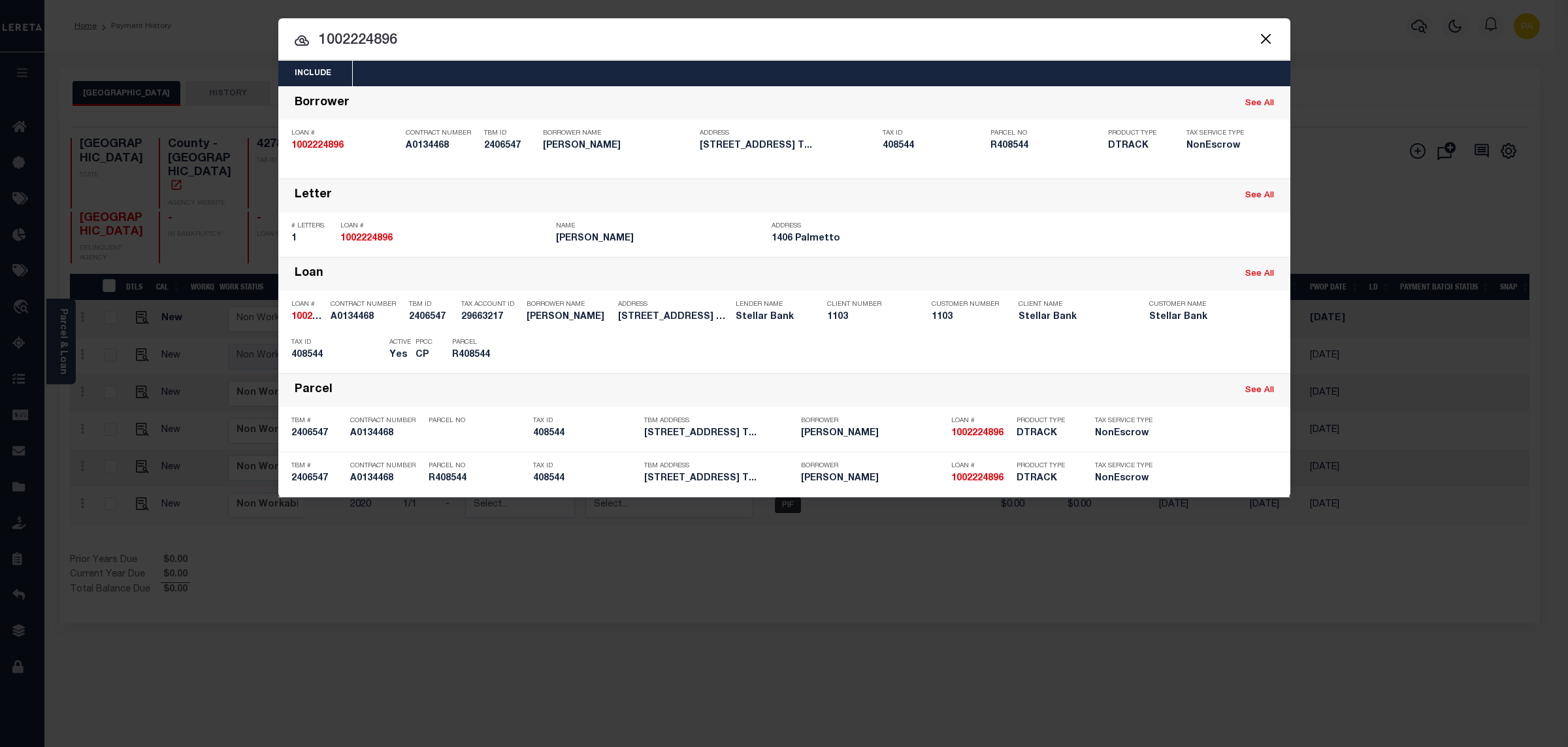
click at [748, 7] on div "Include Loans TBM Customers Borrowers Payments (Lender Non-Disb) Payments (Lend…" at bounding box center [784, 374] width 1568 height 747
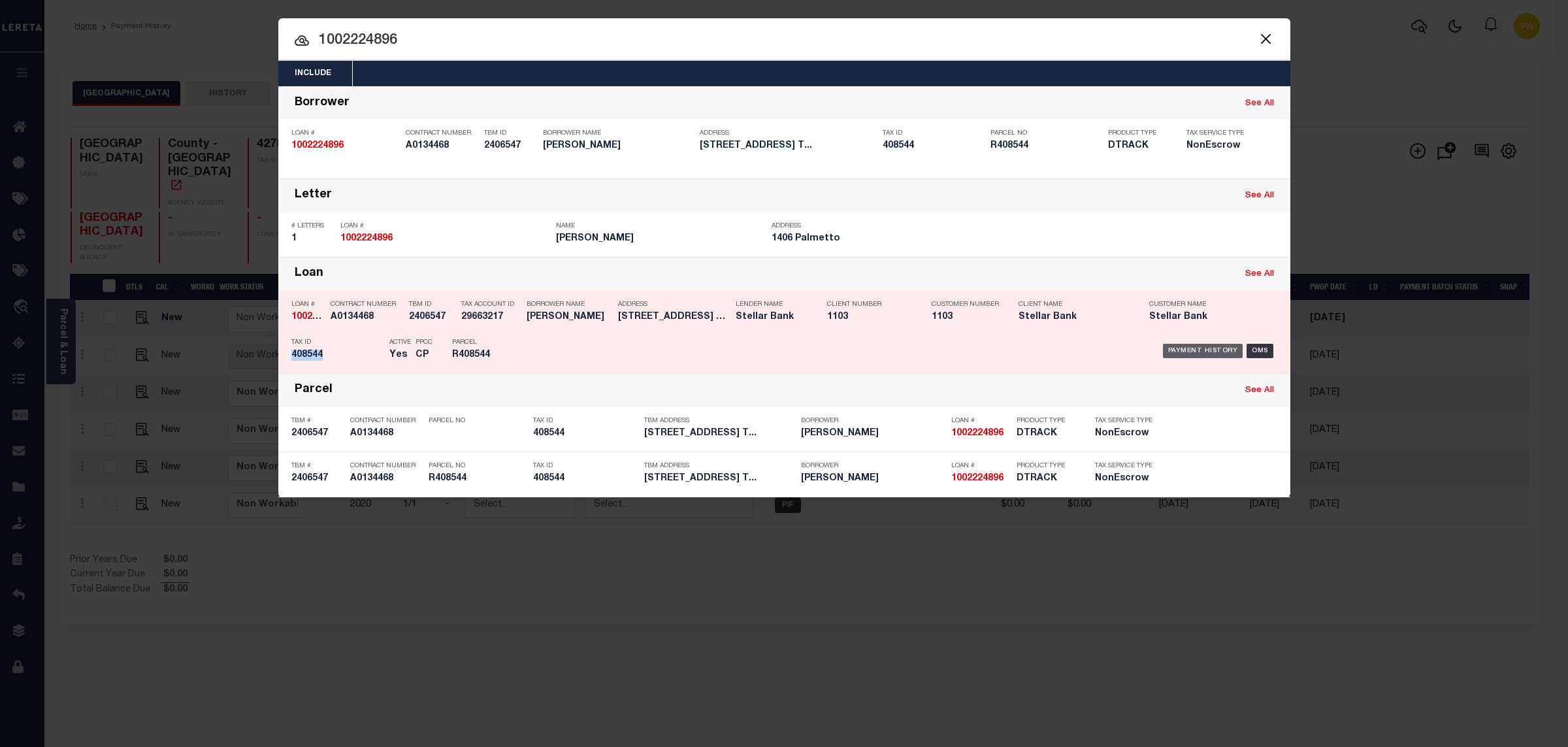
click at [1199, 350] on div "Payment History" at bounding box center [1203, 351] width 80 height 14
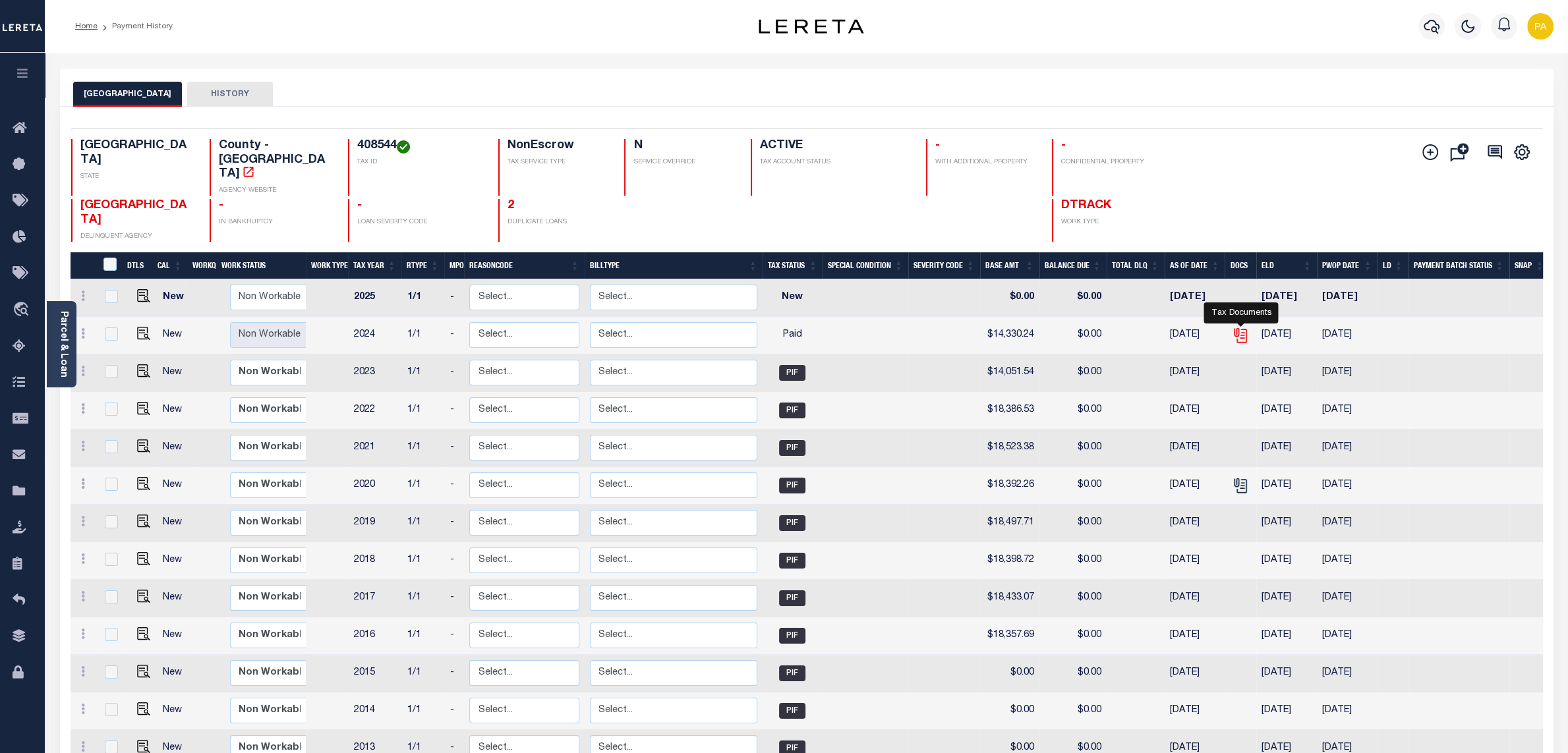
click at [1241, 327] on icon "" at bounding box center [1240, 335] width 17 height 17
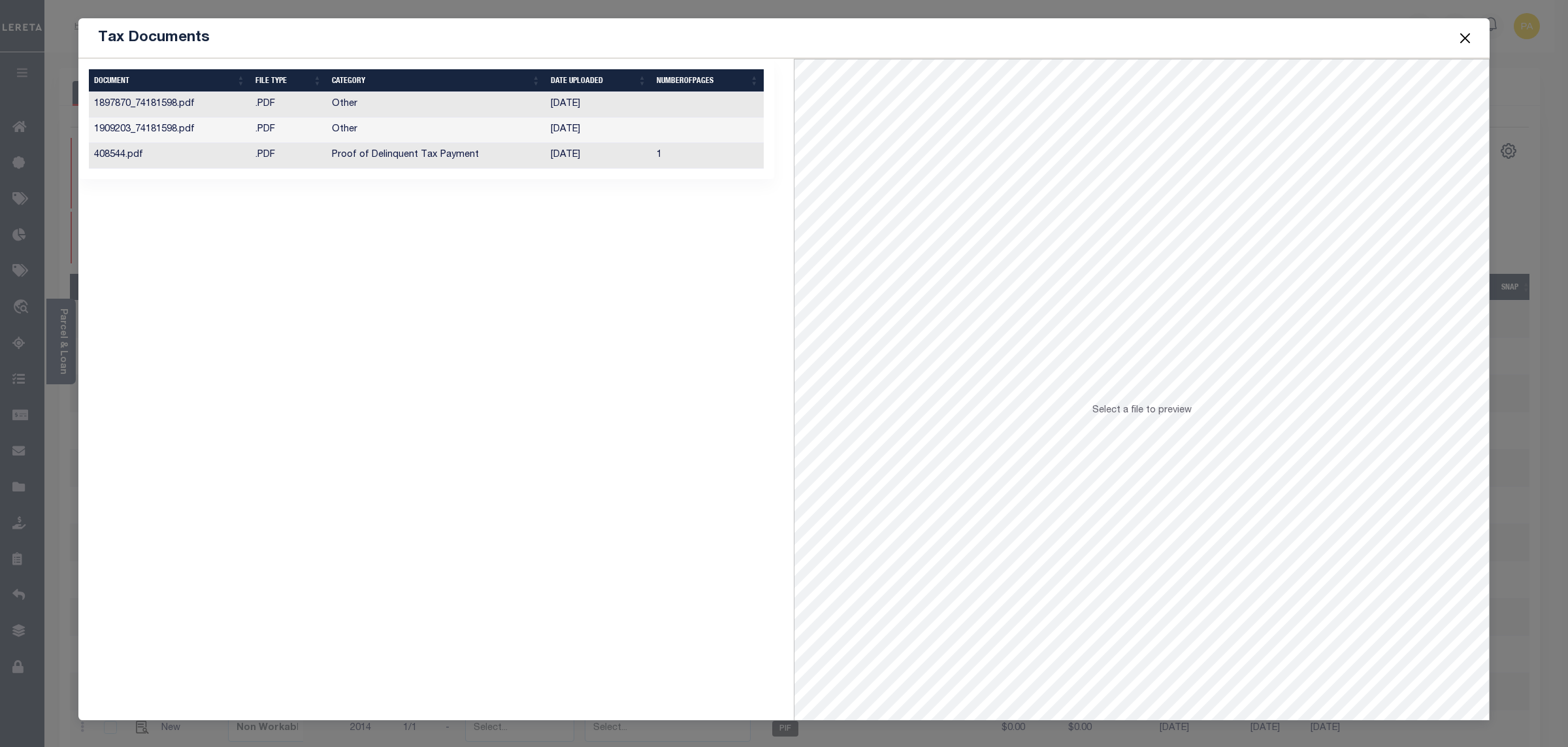
click at [572, 157] on td "[DATE]" at bounding box center [598, 156] width 106 height 25
click at [1470, 38] on button "Close" at bounding box center [1466, 38] width 17 height 17
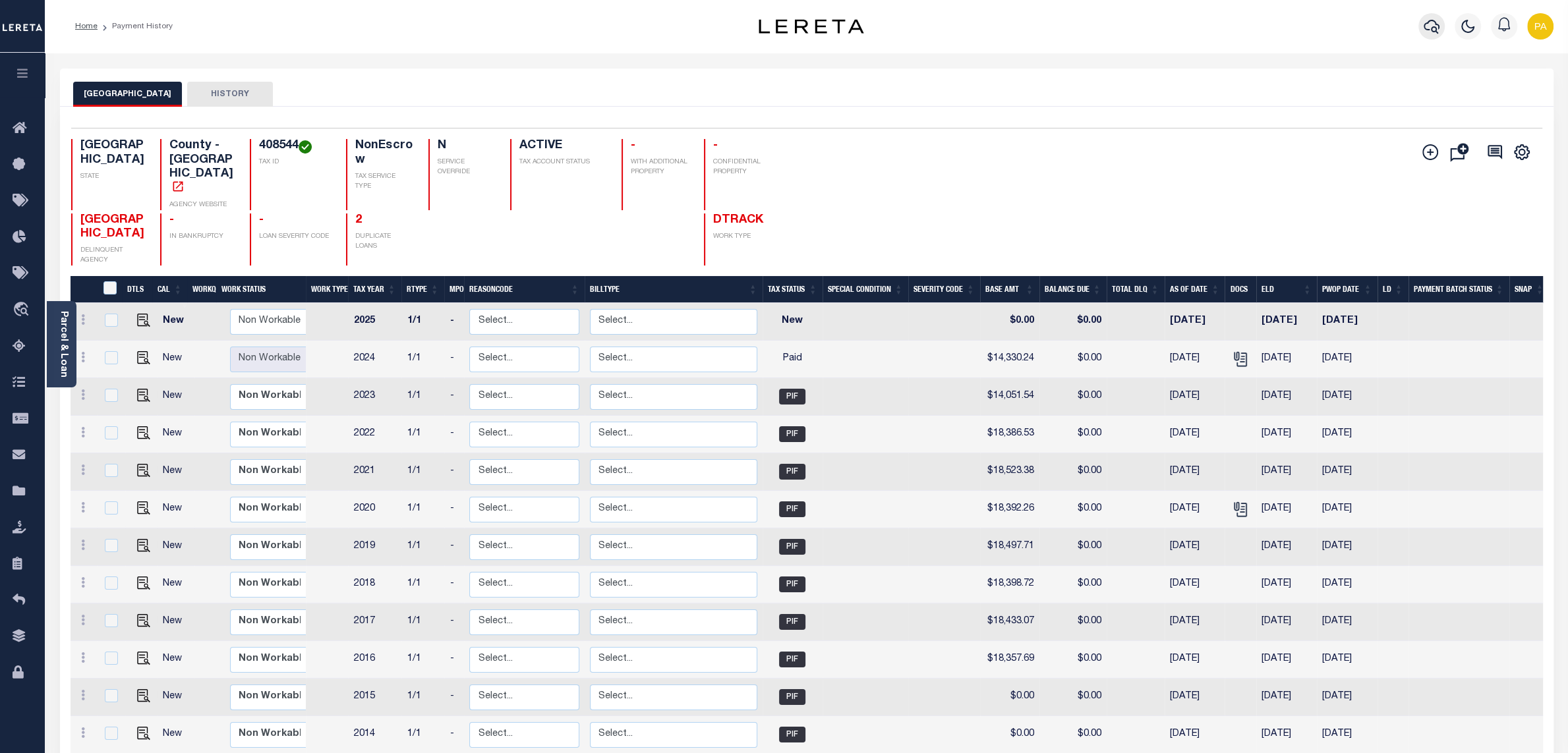
click at [1427, 25] on icon "button" at bounding box center [1432, 26] width 16 height 16
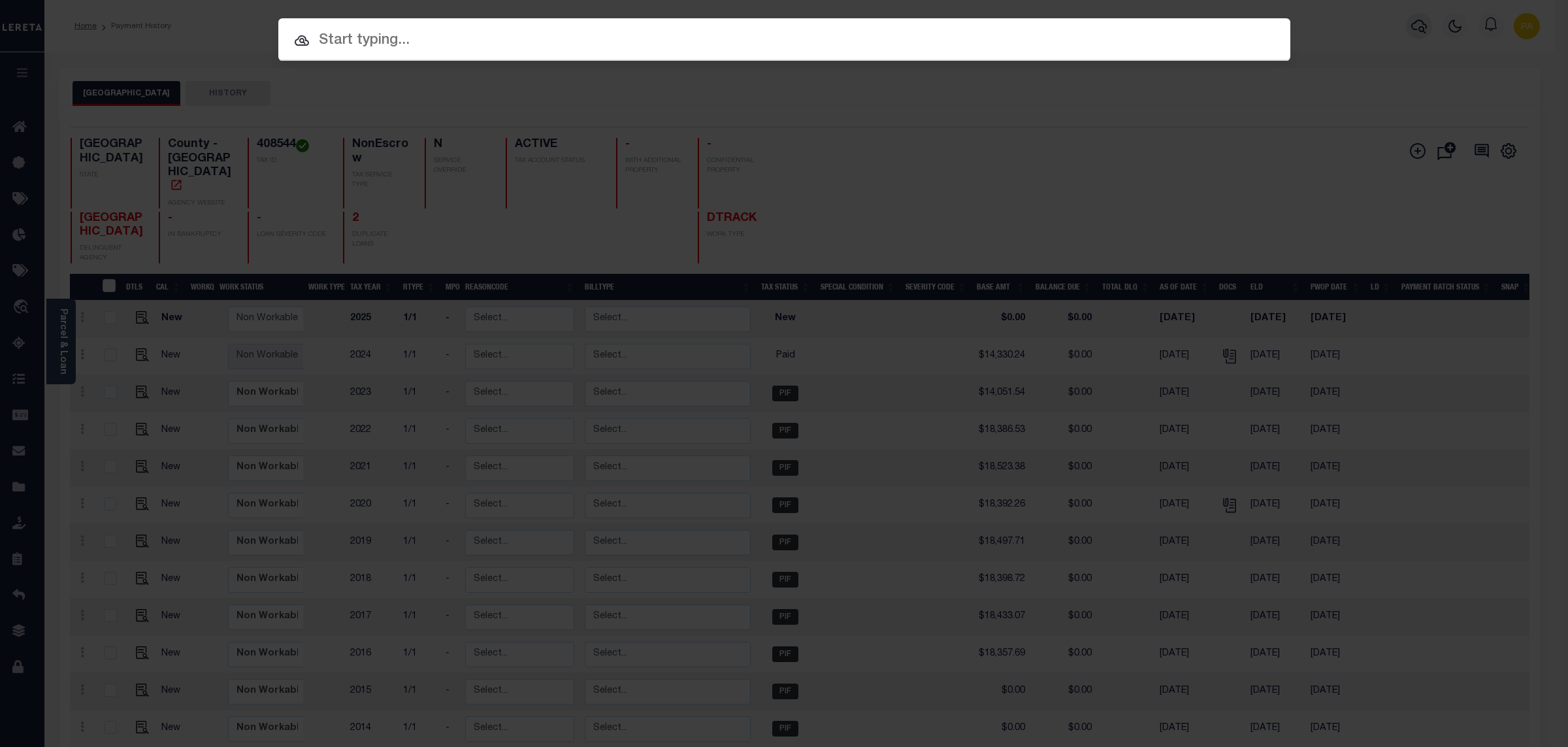
paste input "1002973568"
type input "1002973568"
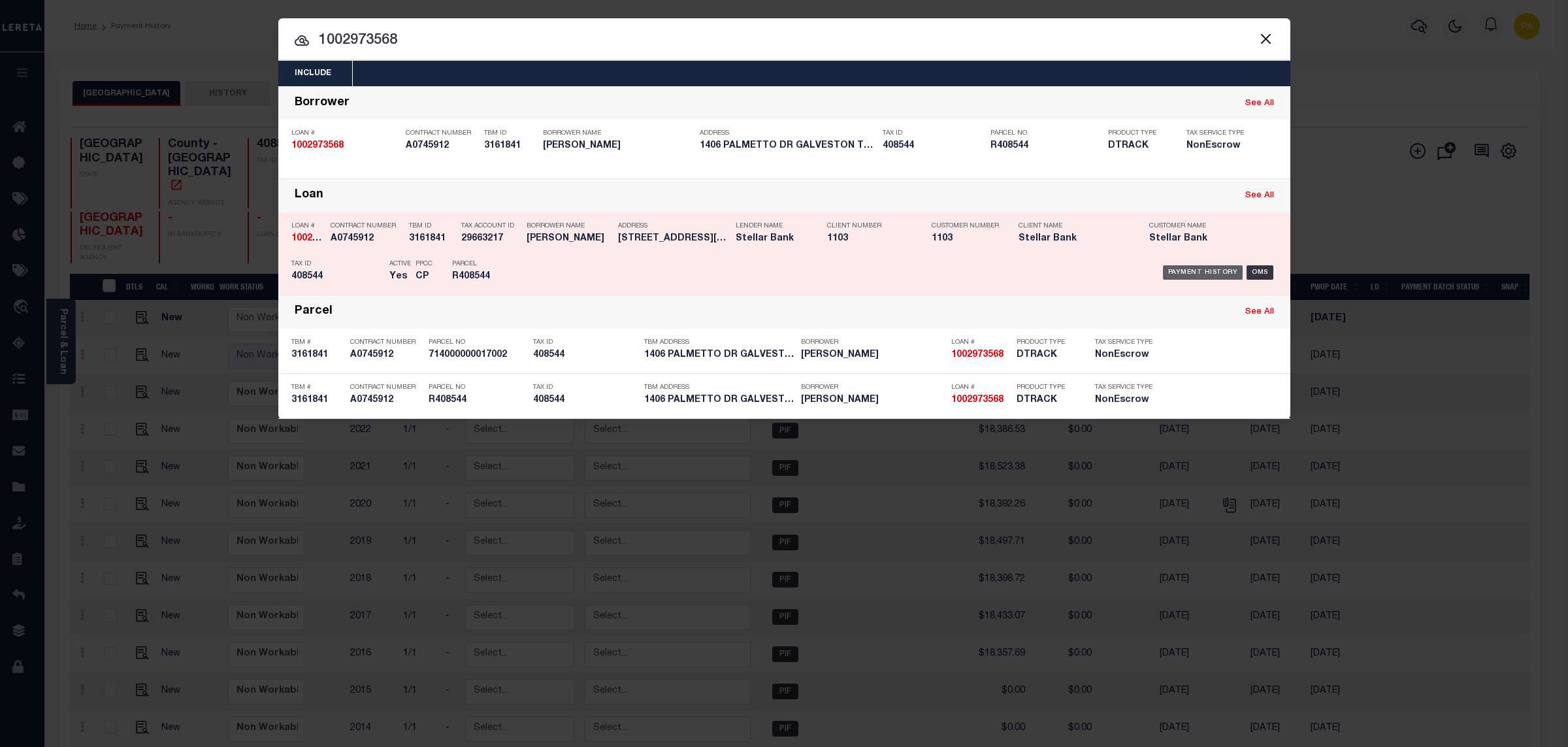
click at [1178, 278] on div "Payment History" at bounding box center [1203, 272] width 80 height 14
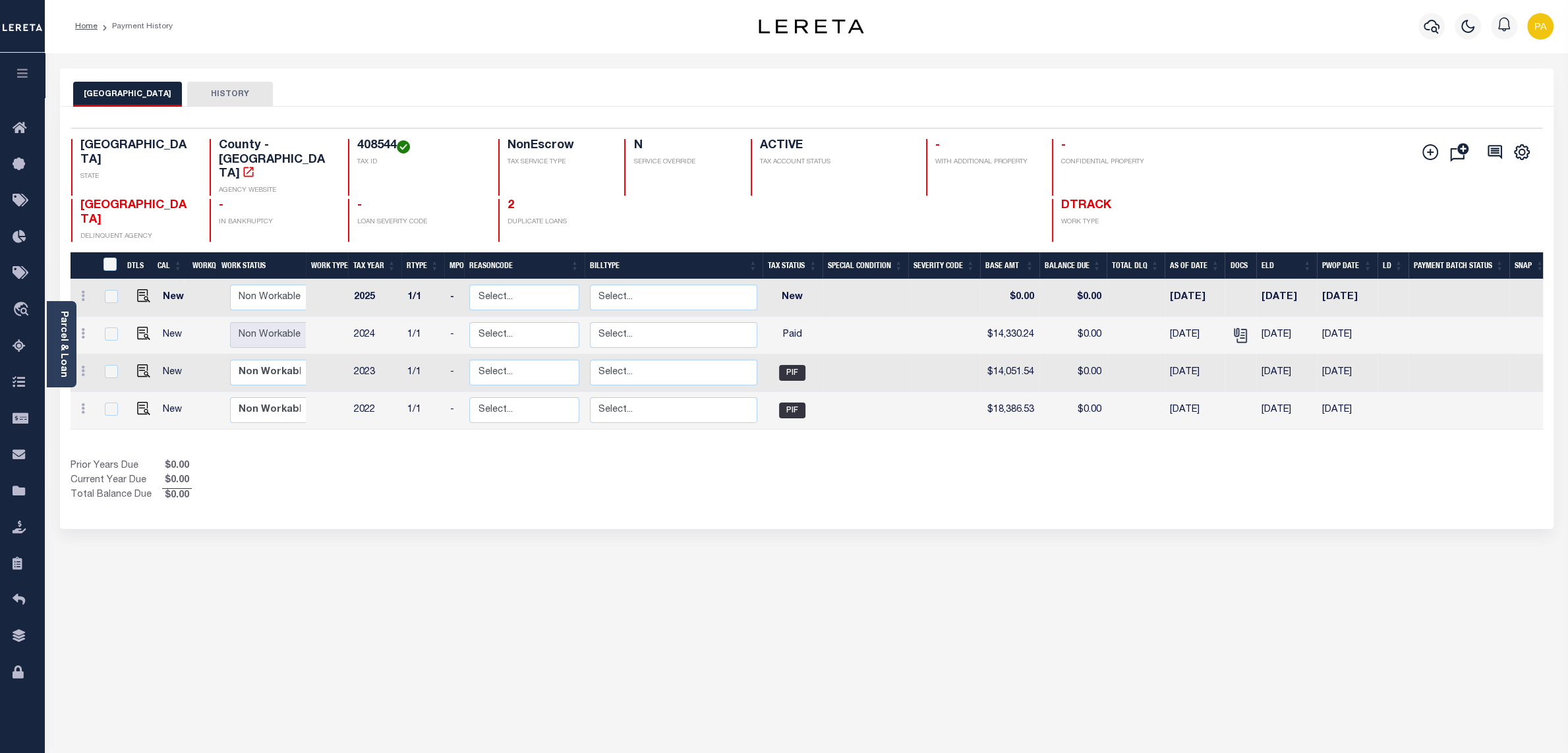
click at [1156, 524] on div "GALVESTON COUNTY HISTORY Selected 4 Results" at bounding box center [807, 440] width 1513 height 743
click at [1240, 327] on icon "" at bounding box center [1239, 332] width 10 height 10
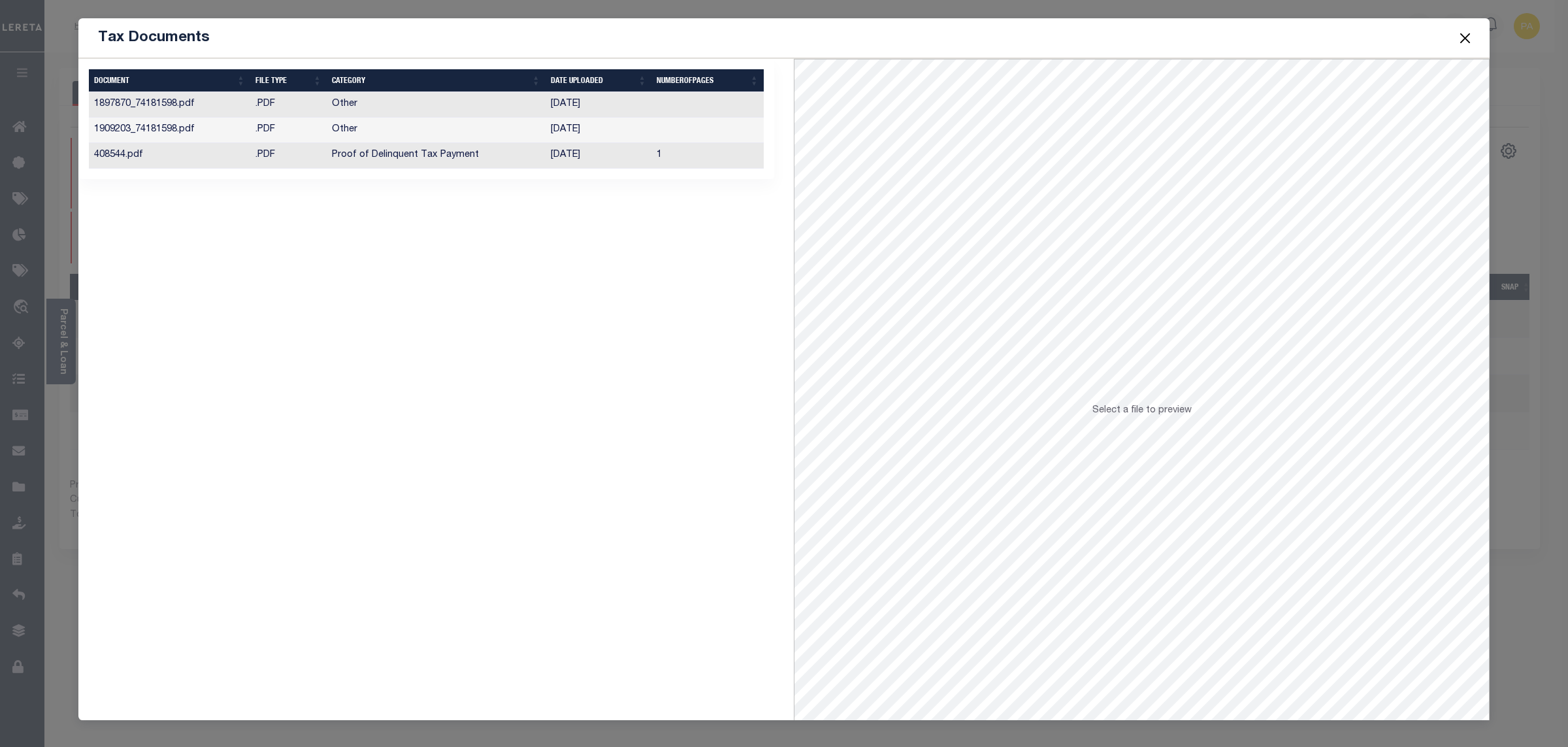
click at [554, 153] on td "[DATE]" at bounding box center [598, 156] width 106 height 25
click at [1459, 43] on button "Close" at bounding box center [1466, 38] width 17 height 17
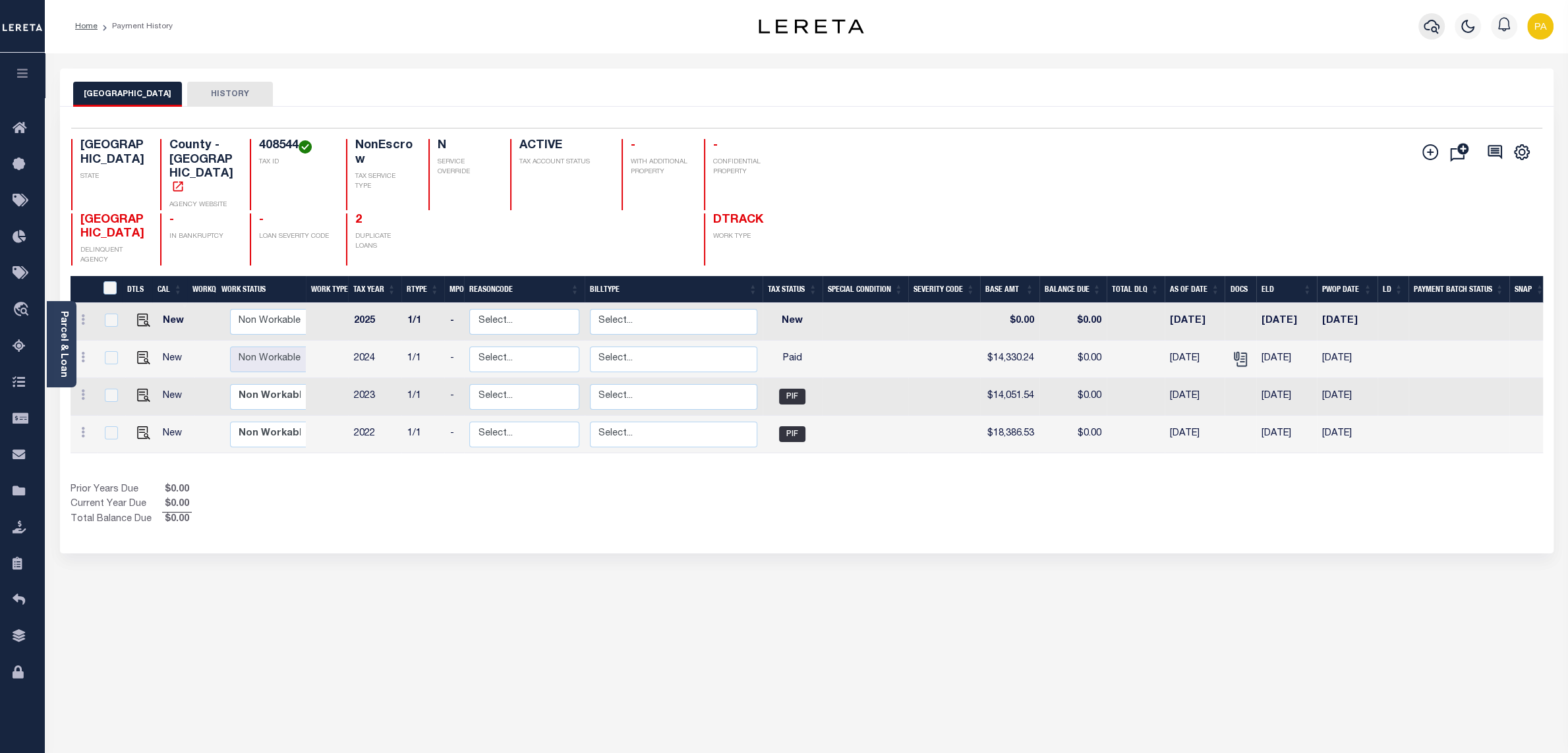
click at [1424, 26] on icon "button" at bounding box center [1432, 26] width 16 height 16
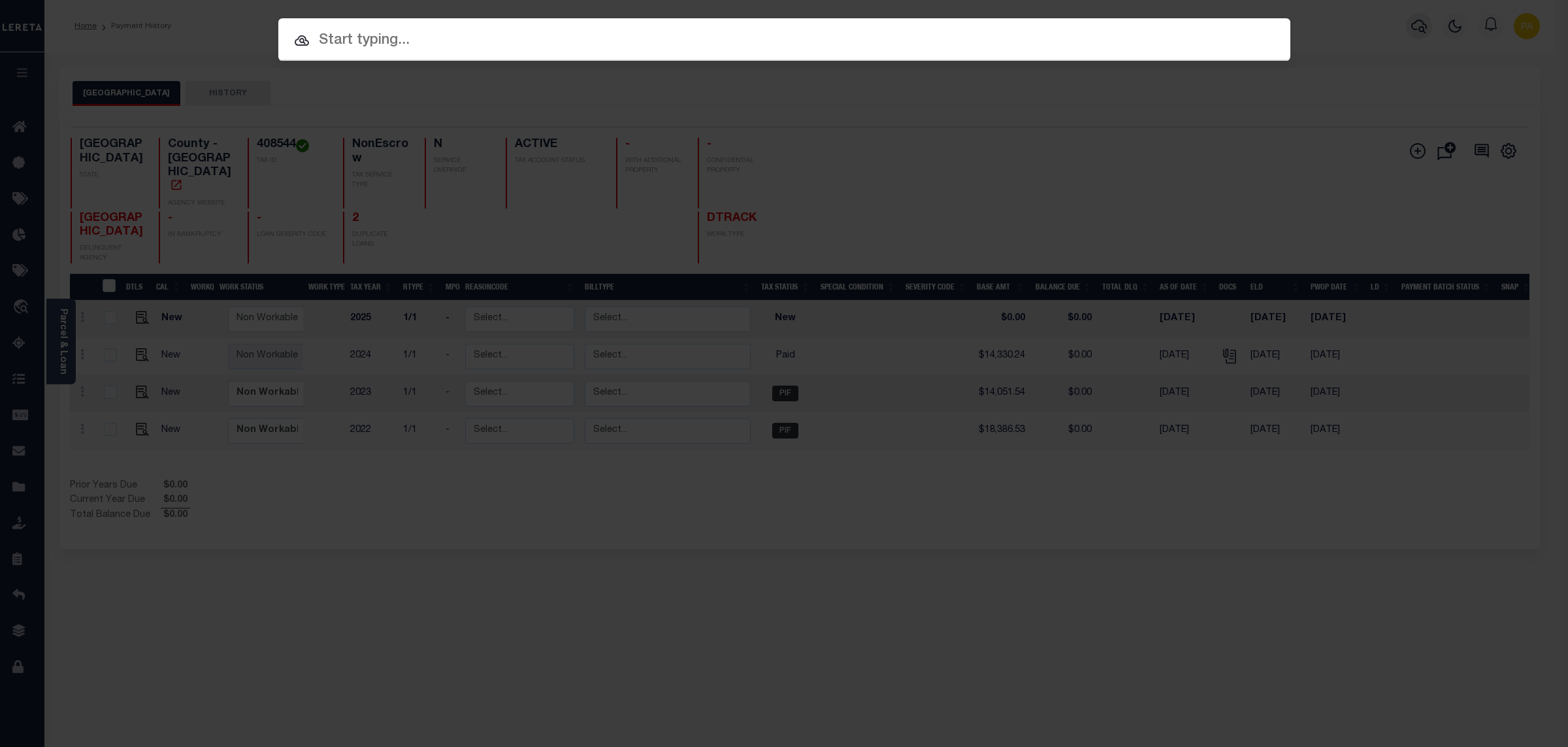
paste input "1000073365"
type input "1000073365"
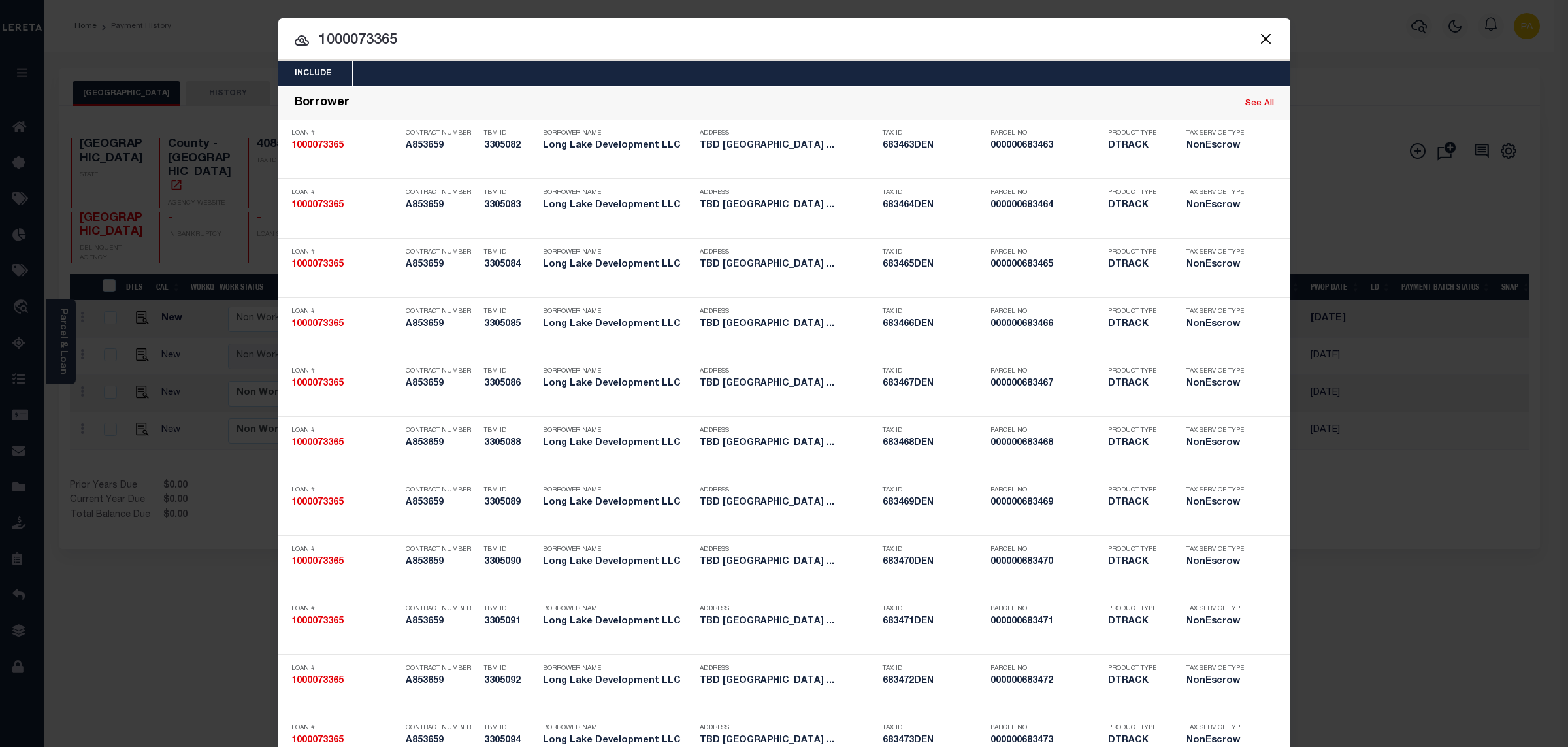
click at [644, 15] on div "Include Loans TBM Customers Borrowers Payments (Lender Non-Disb) Payments (Lend…" at bounding box center [784, 374] width 1568 height 747
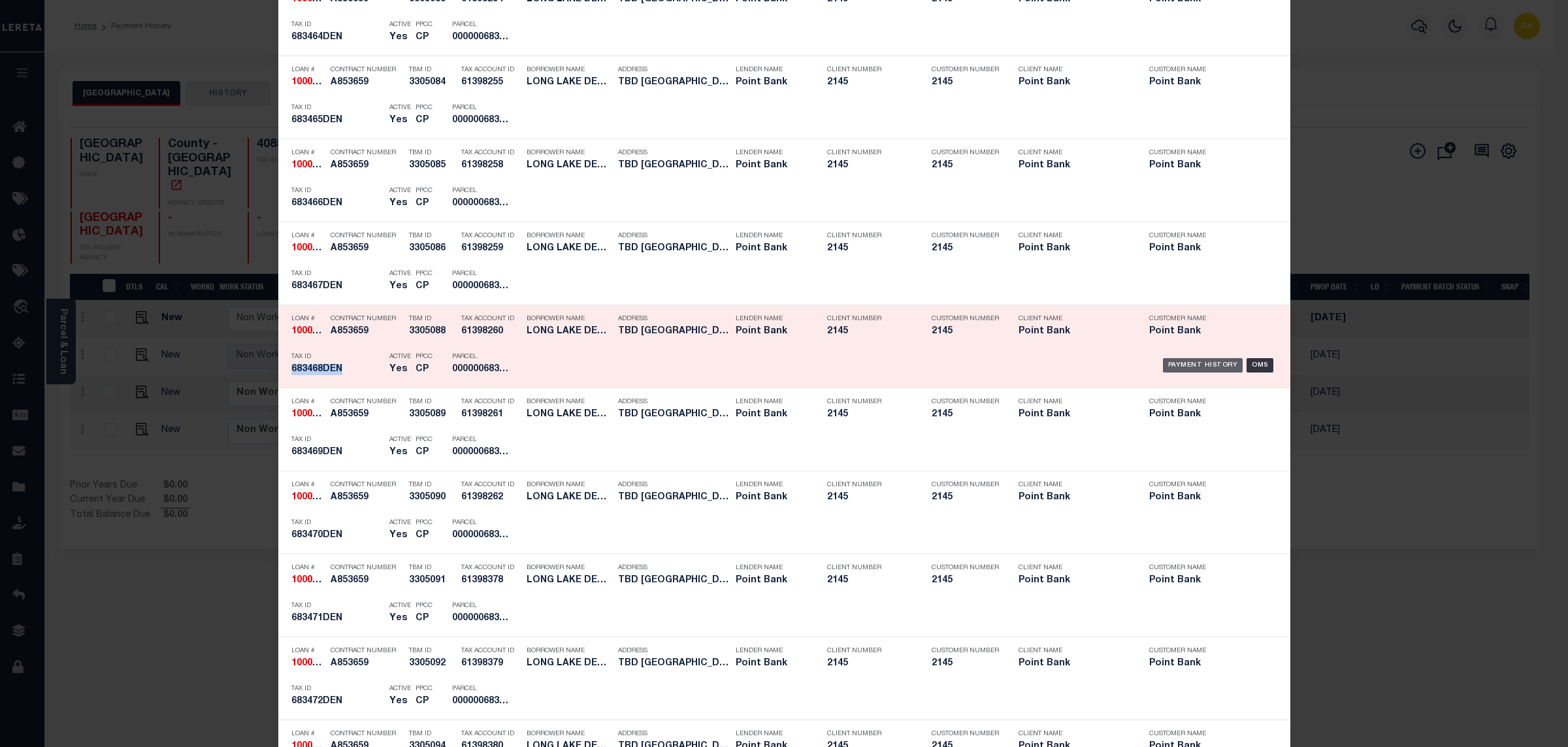
click at [1188, 369] on div "Payment History" at bounding box center [1203, 365] width 80 height 14
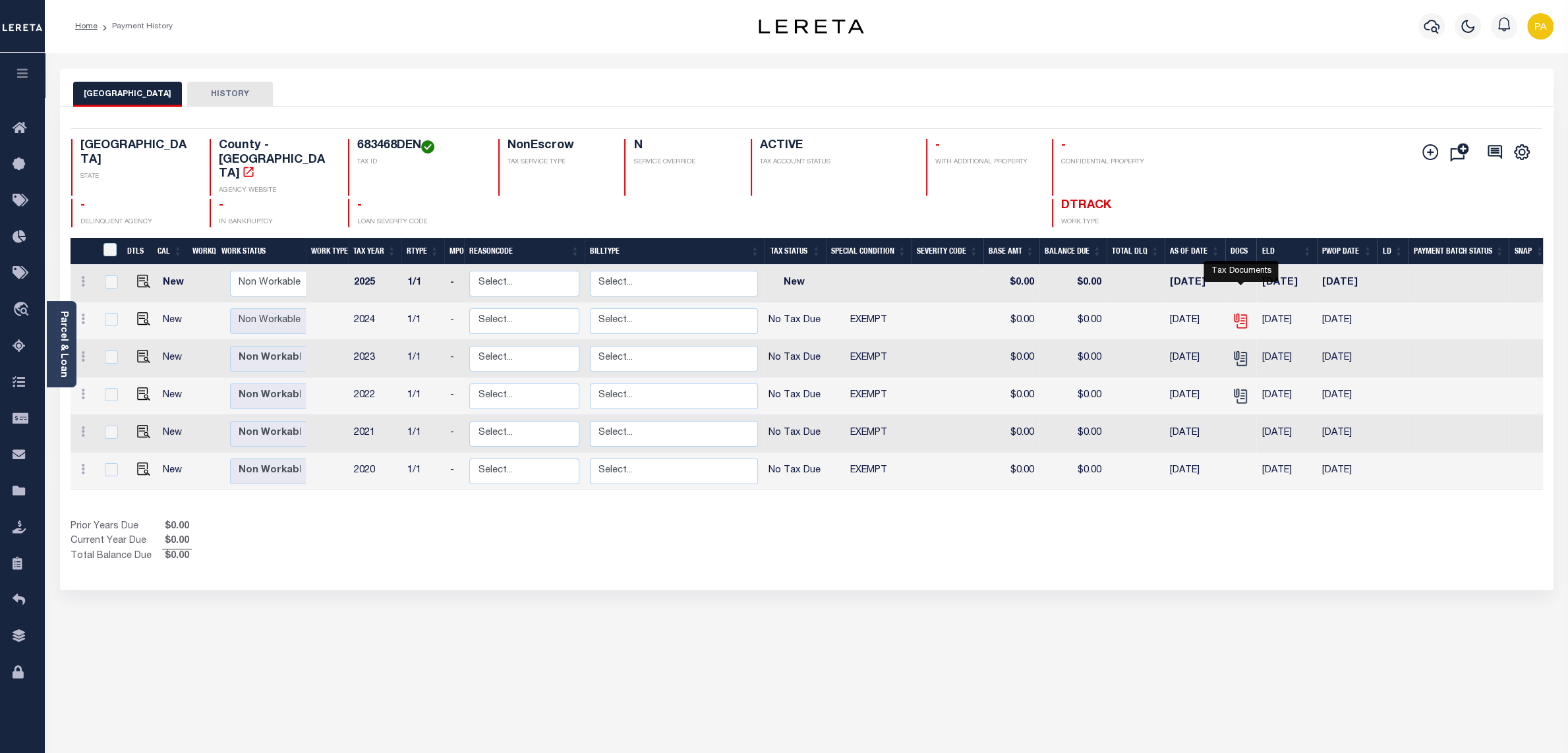
click at [1236, 312] on icon "" at bounding box center [1240, 321] width 17 height 17
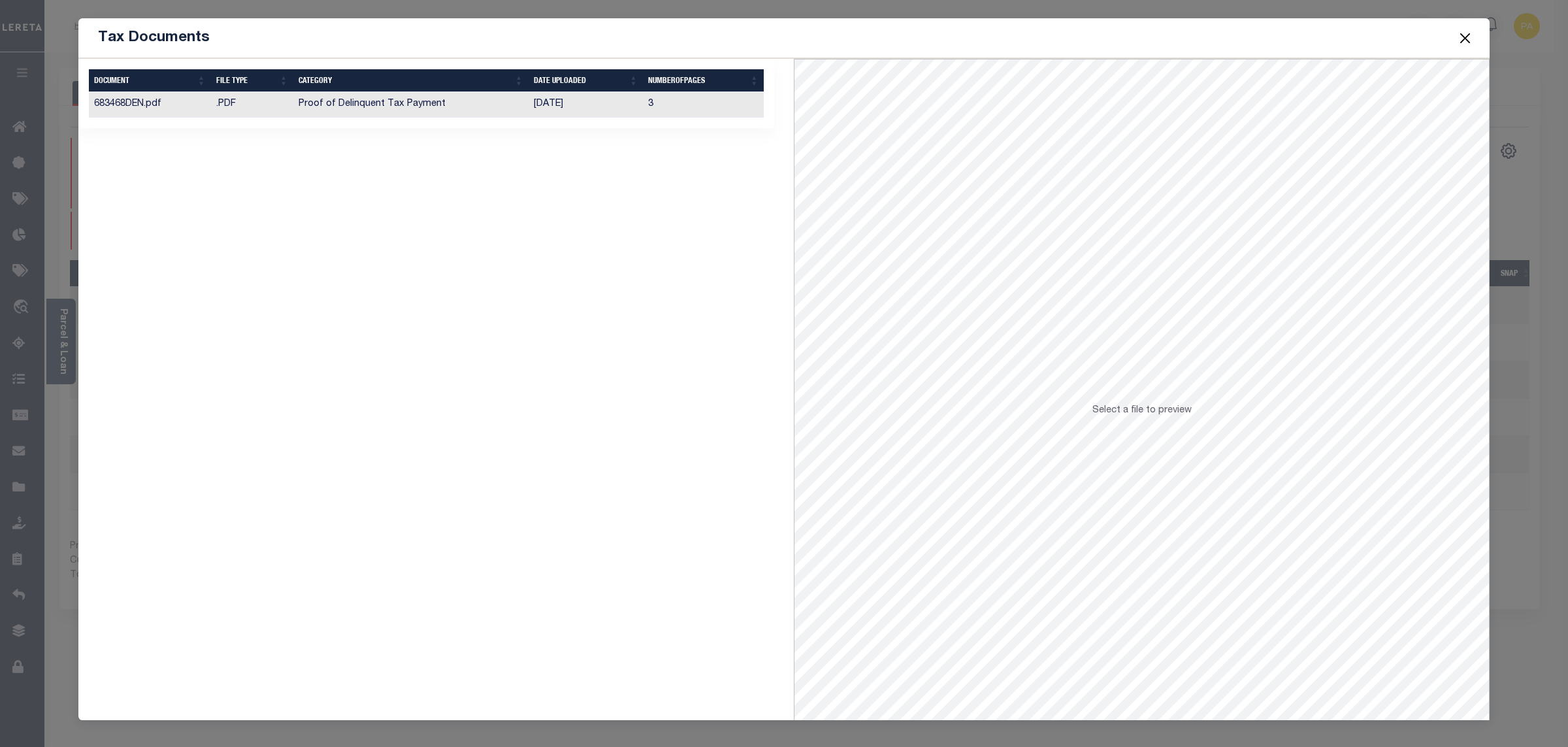
click at [547, 115] on td "[DATE]" at bounding box center [586, 105] width 115 height 25
click at [1466, 39] on button "Close" at bounding box center [1466, 38] width 17 height 17
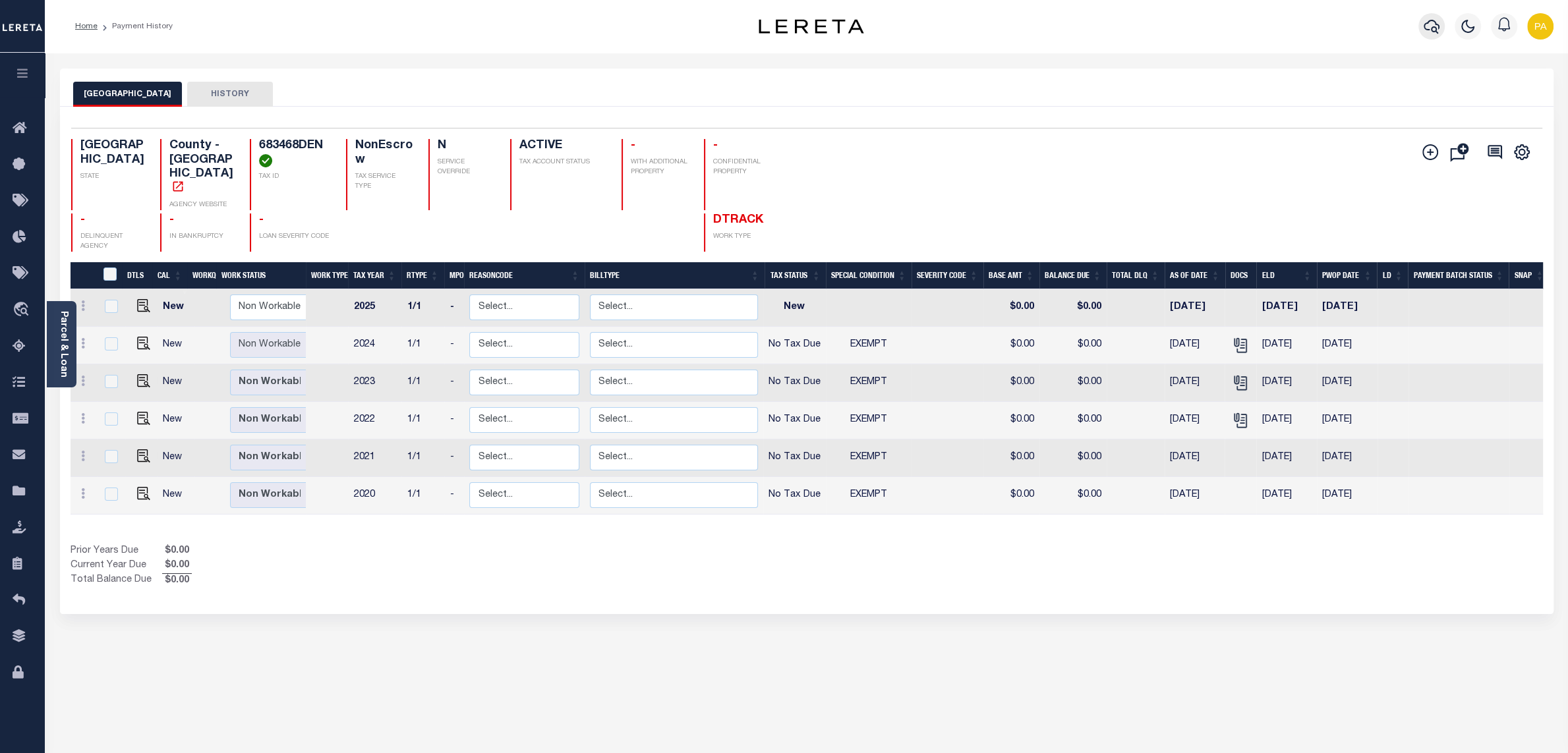
click at [1429, 17] on button "button" at bounding box center [1431, 26] width 26 height 26
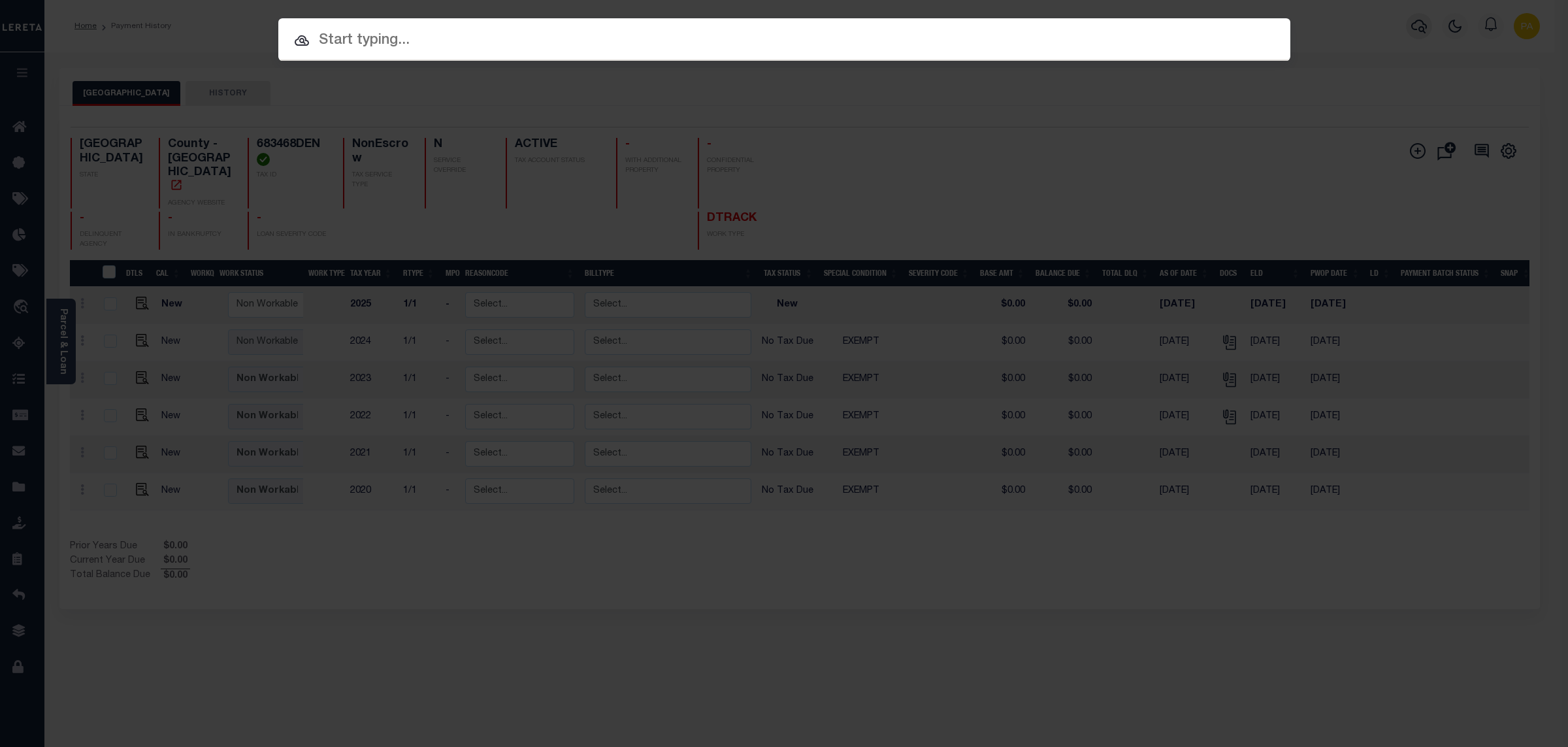
paste input "121504902"
type input "121504902"
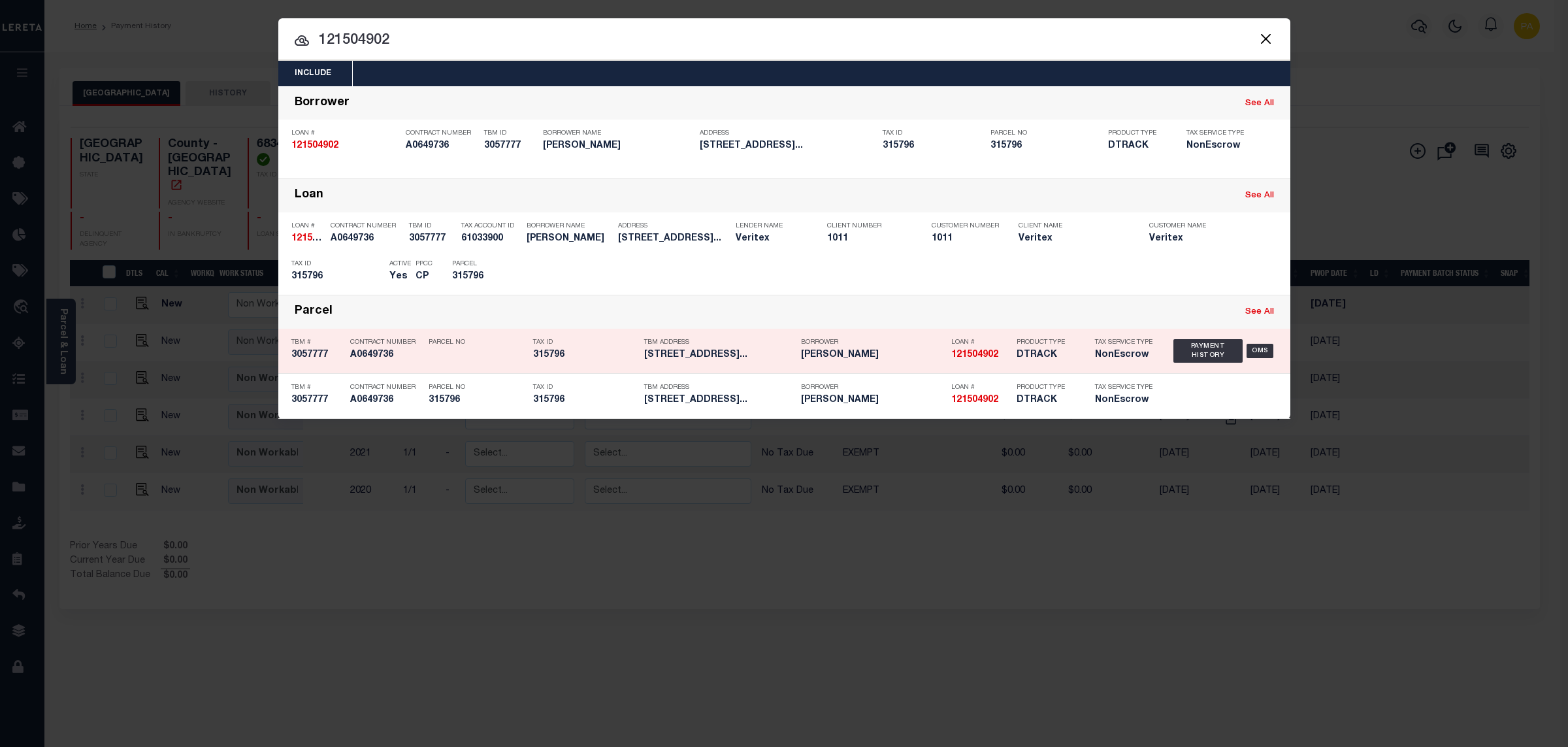
click at [1185, 268] on div "Payment History" at bounding box center [1203, 272] width 80 height 14
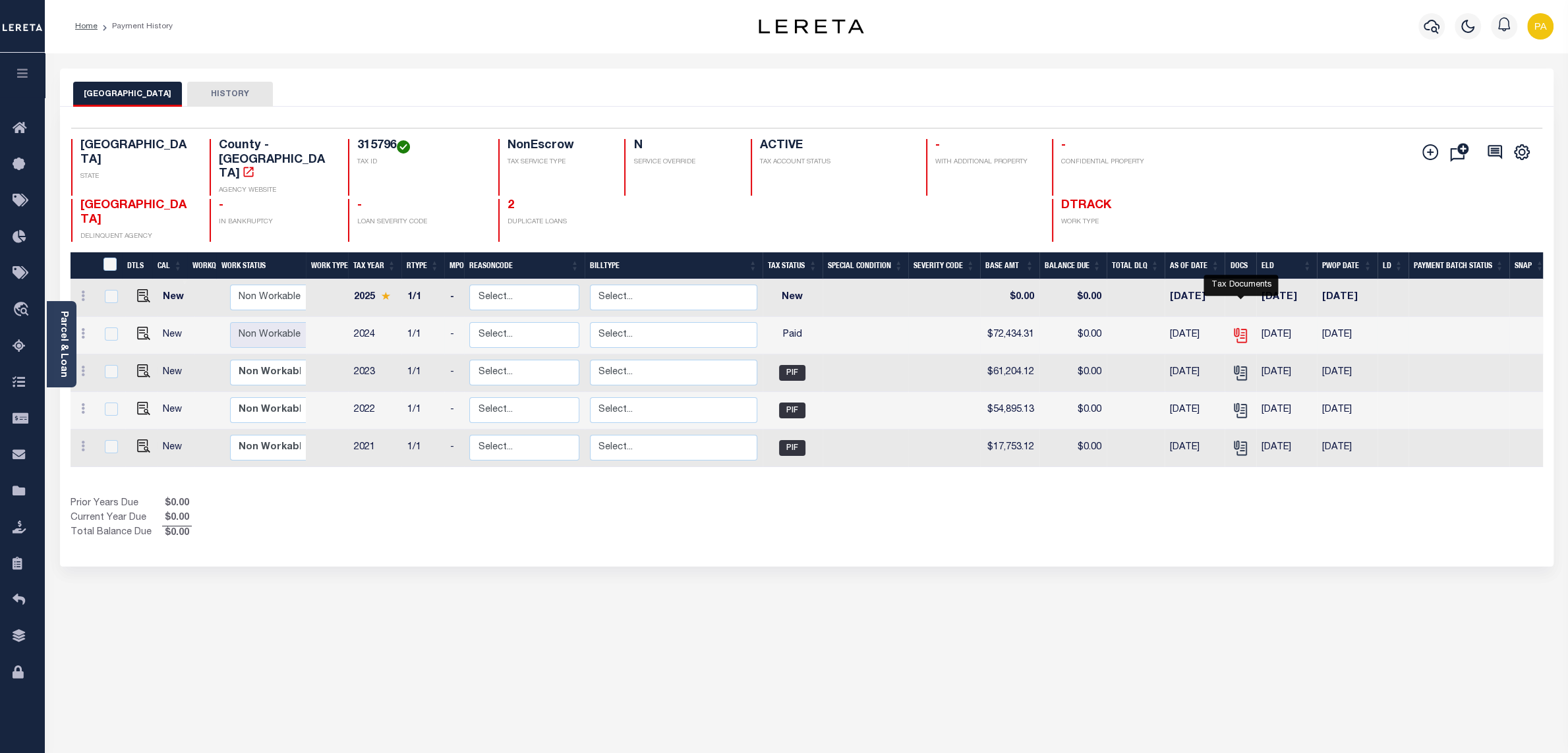
click at [1236, 327] on icon "" at bounding box center [1240, 335] width 17 height 17
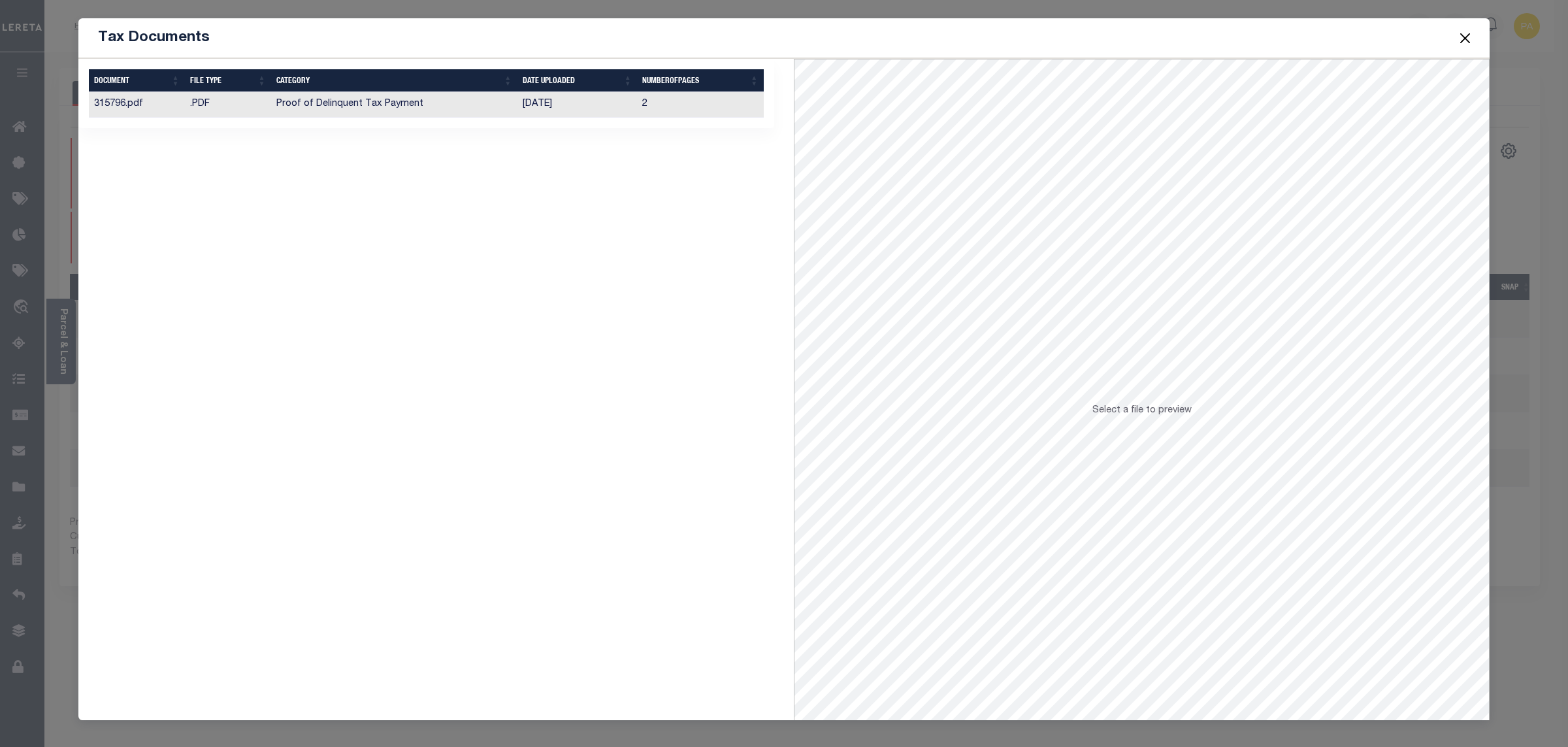
click at [532, 102] on td "[DATE]" at bounding box center [577, 105] width 120 height 25
click at [1470, 41] on button "Close" at bounding box center [1466, 38] width 17 height 17
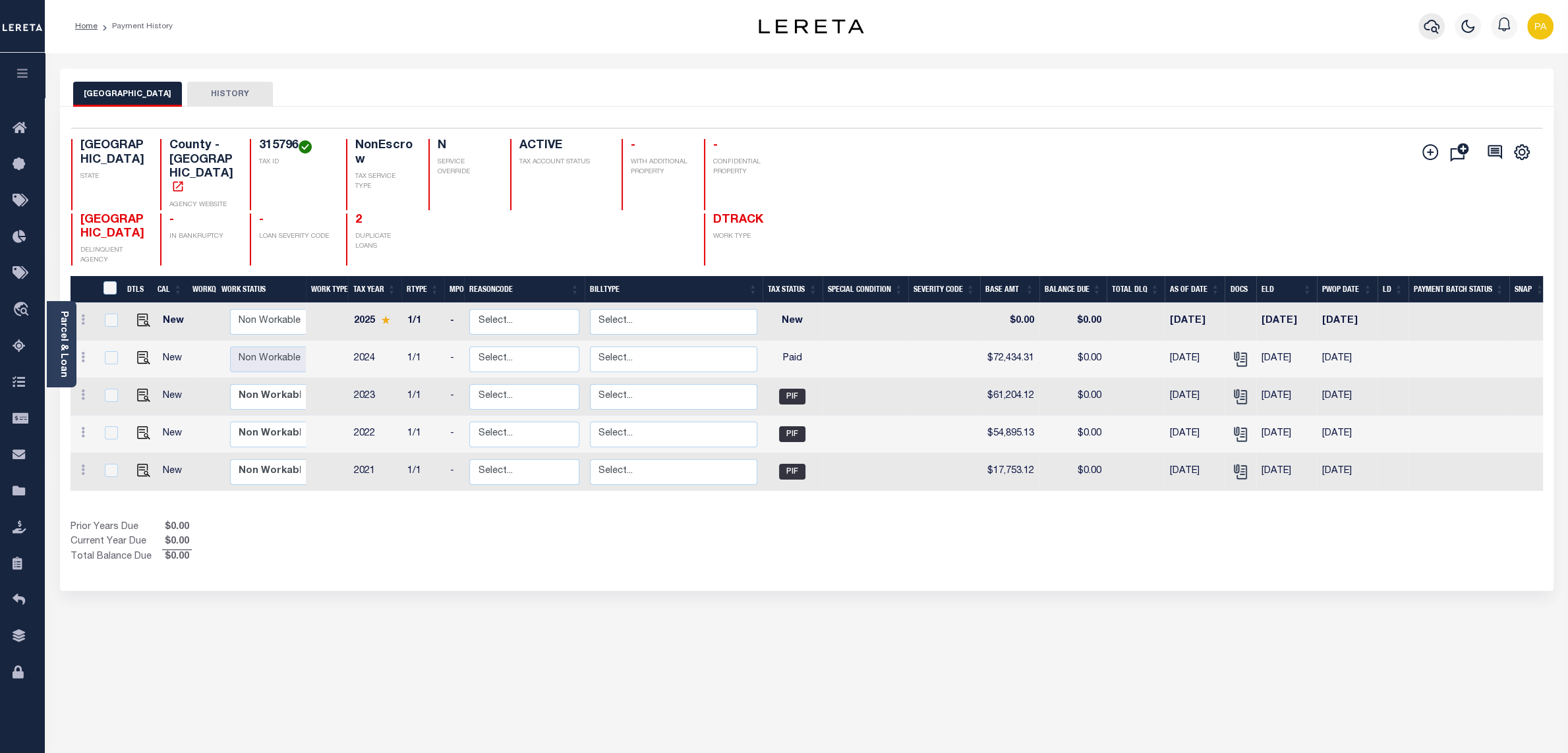
click at [1429, 21] on icon "button" at bounding box center [1432, 26] width 16 height 13
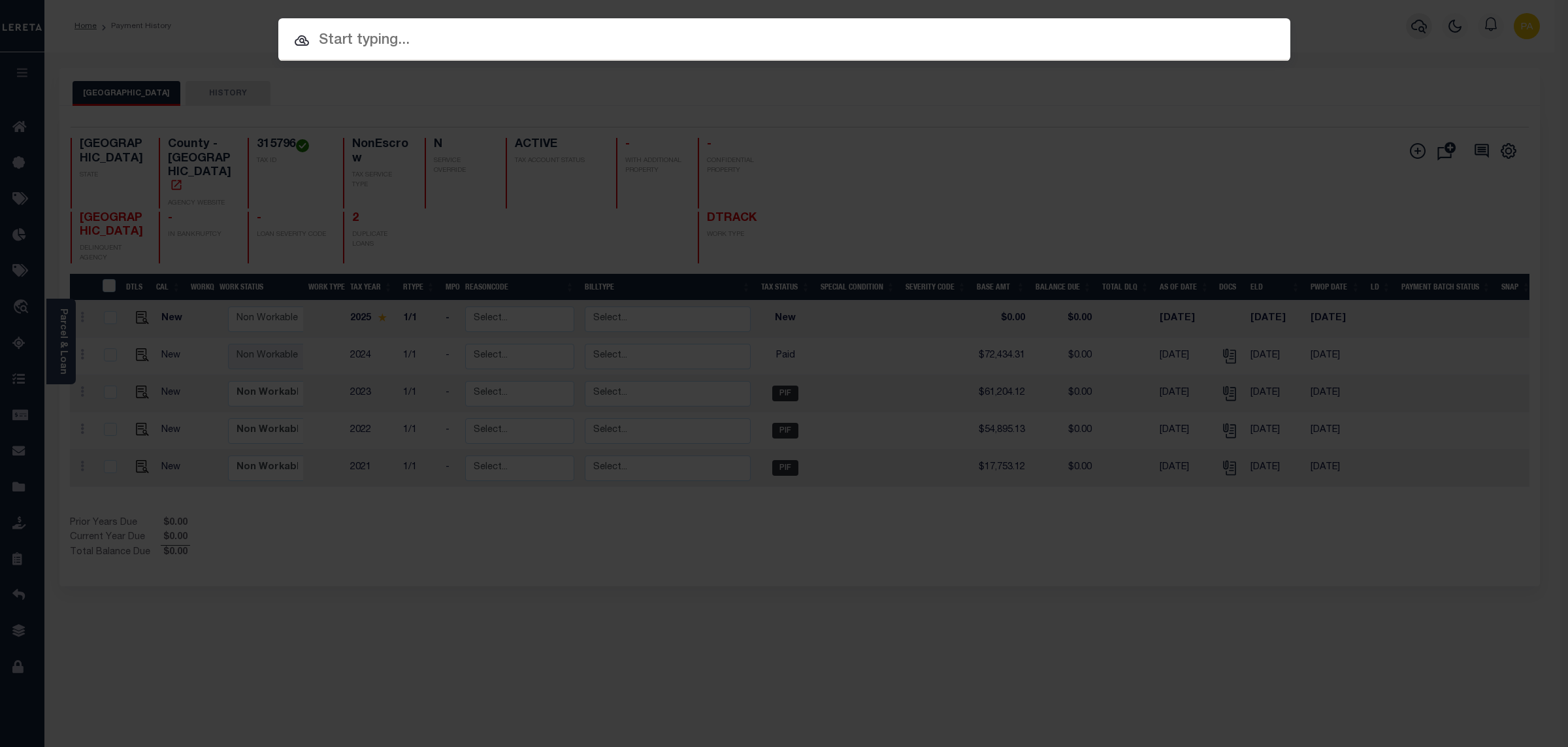
paste input "72575"
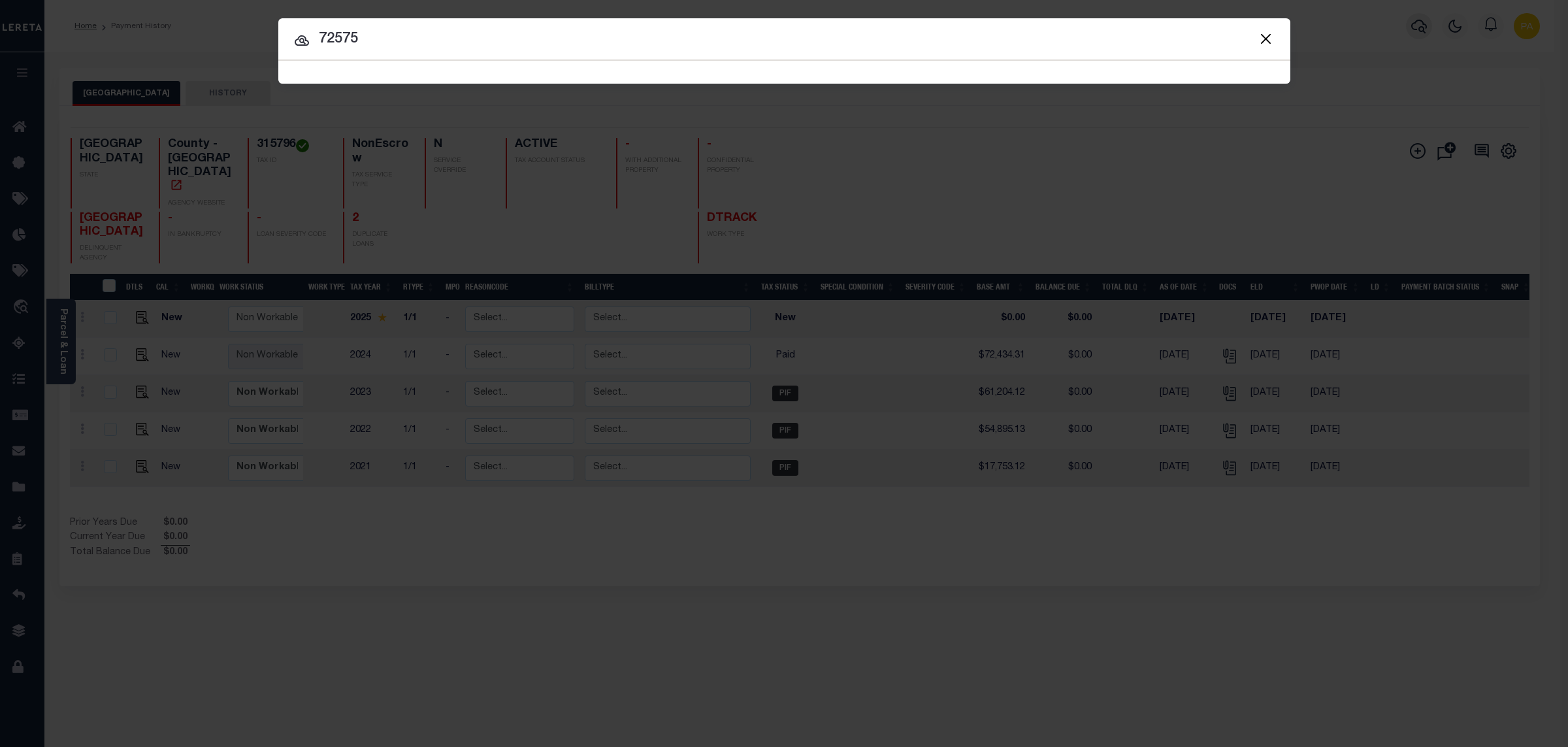
type input "72575"
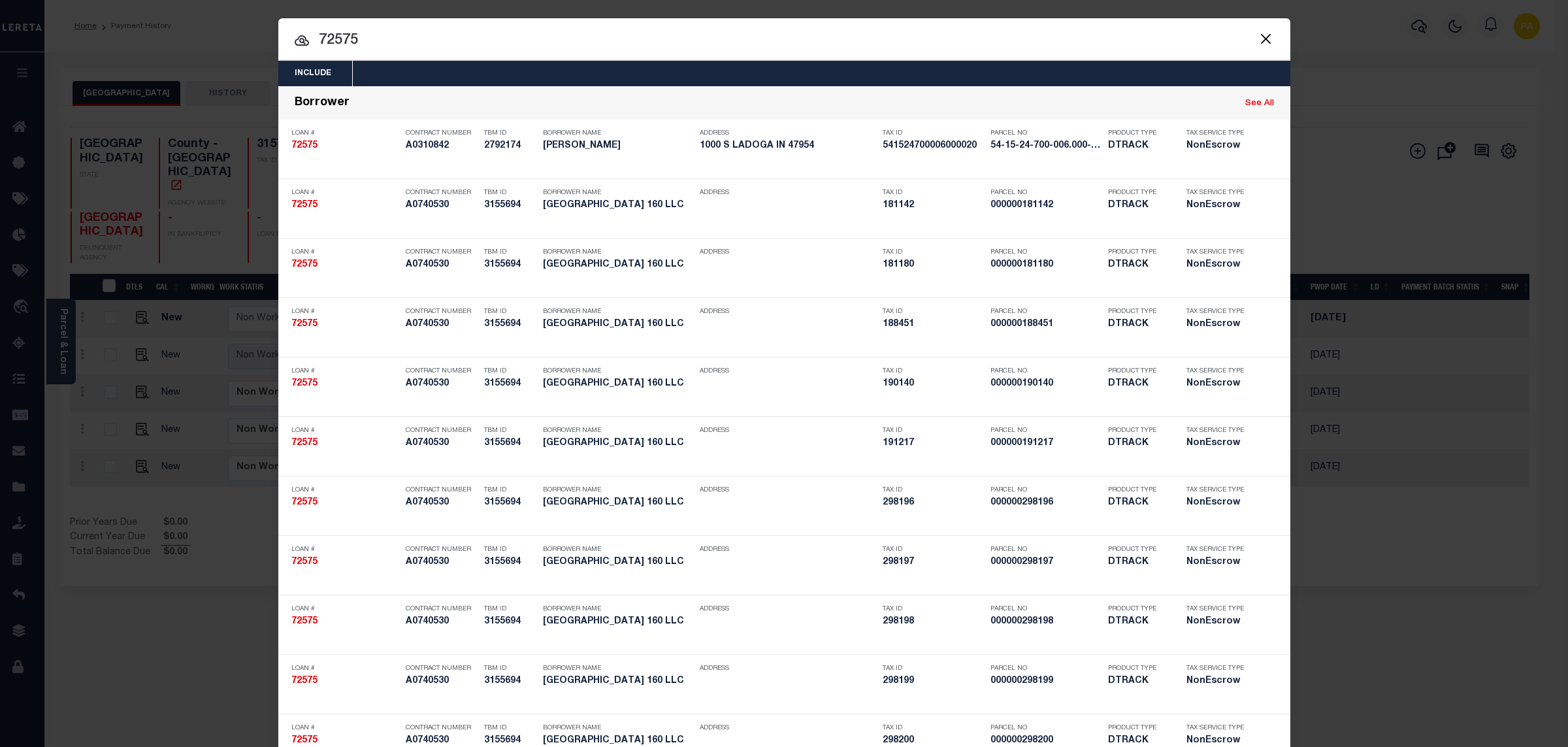
click at [776, 10] on div "Include Loans TBM Customers Borrowers Payments (Lender Non-Disb) Payments (Lend…" at bounding box center [784, 374] width 1568 height 747
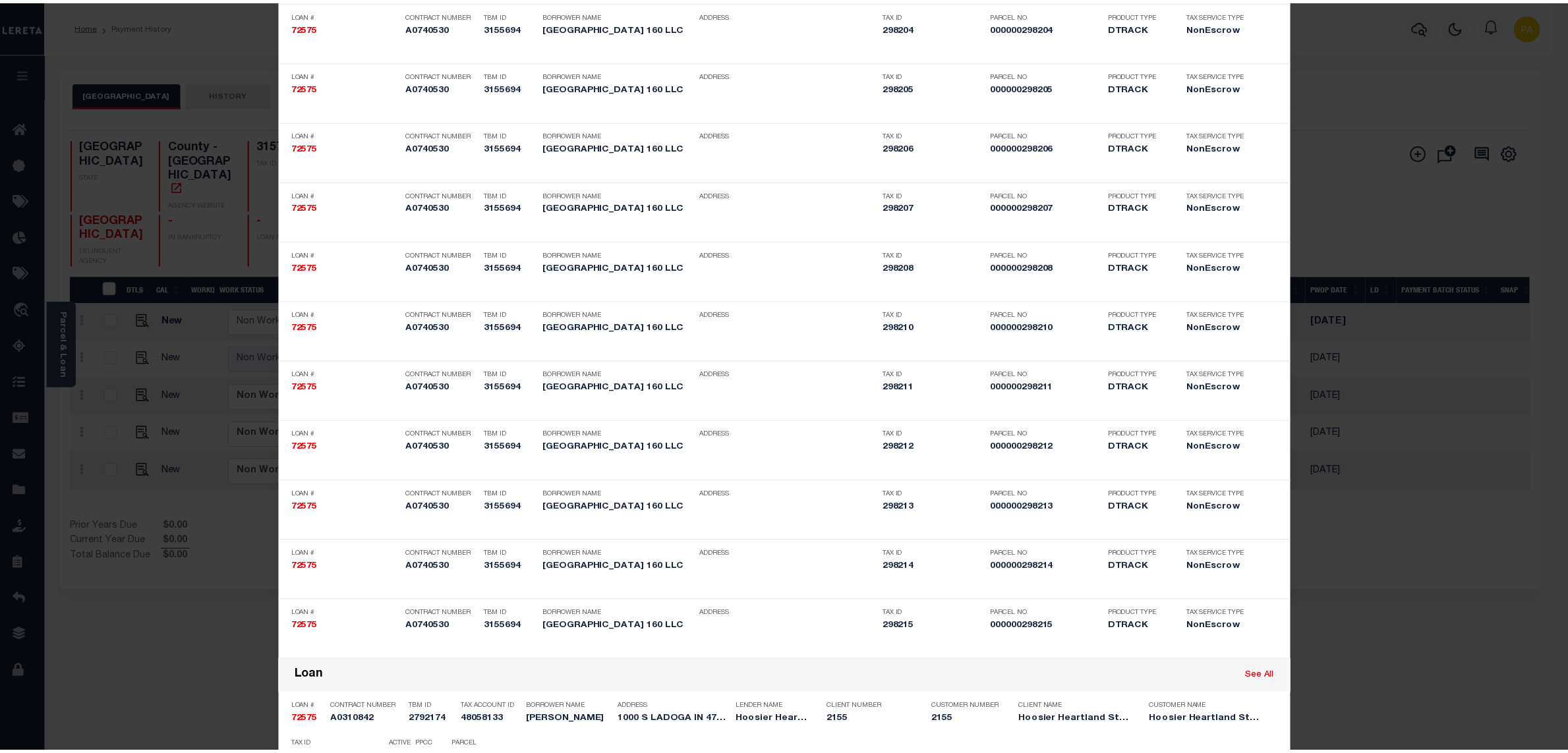
scroll to position [3106, 0]
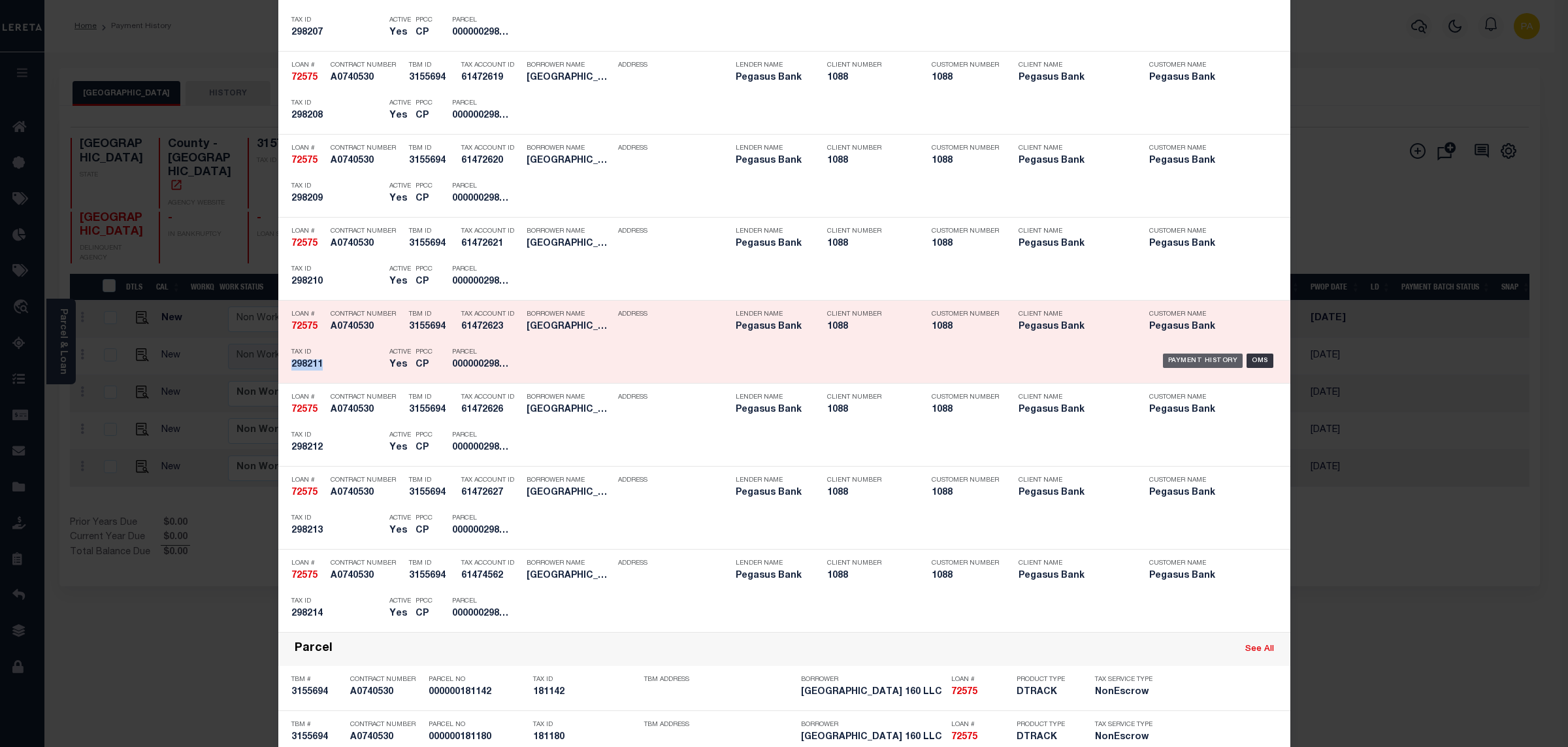
click at [1165, 368] on div "Payment History" at bounding box center [1203, 361] width 80 height 14
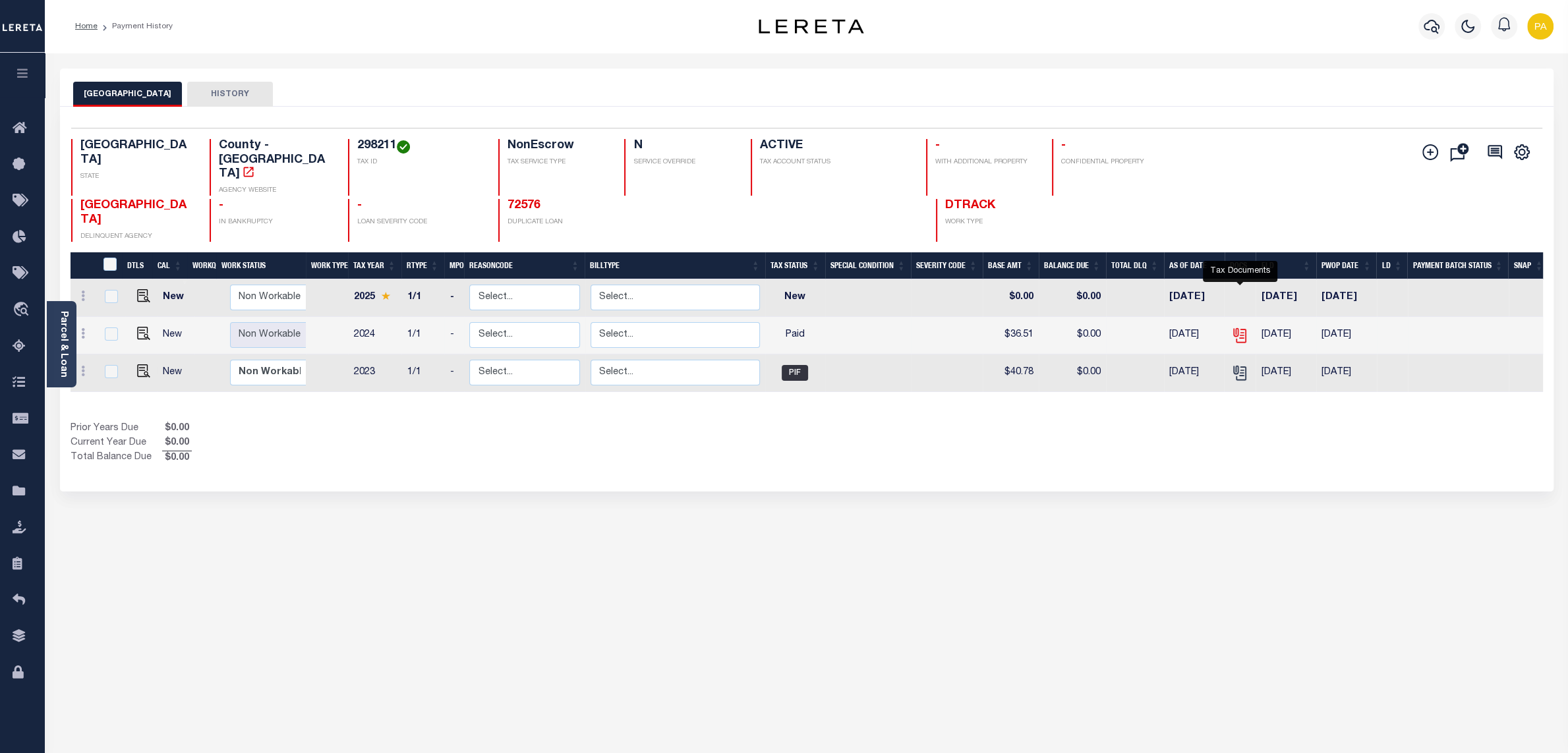
click at [1240, 327] on icon "" at bounding box center [1240, 335] width 17 height 17
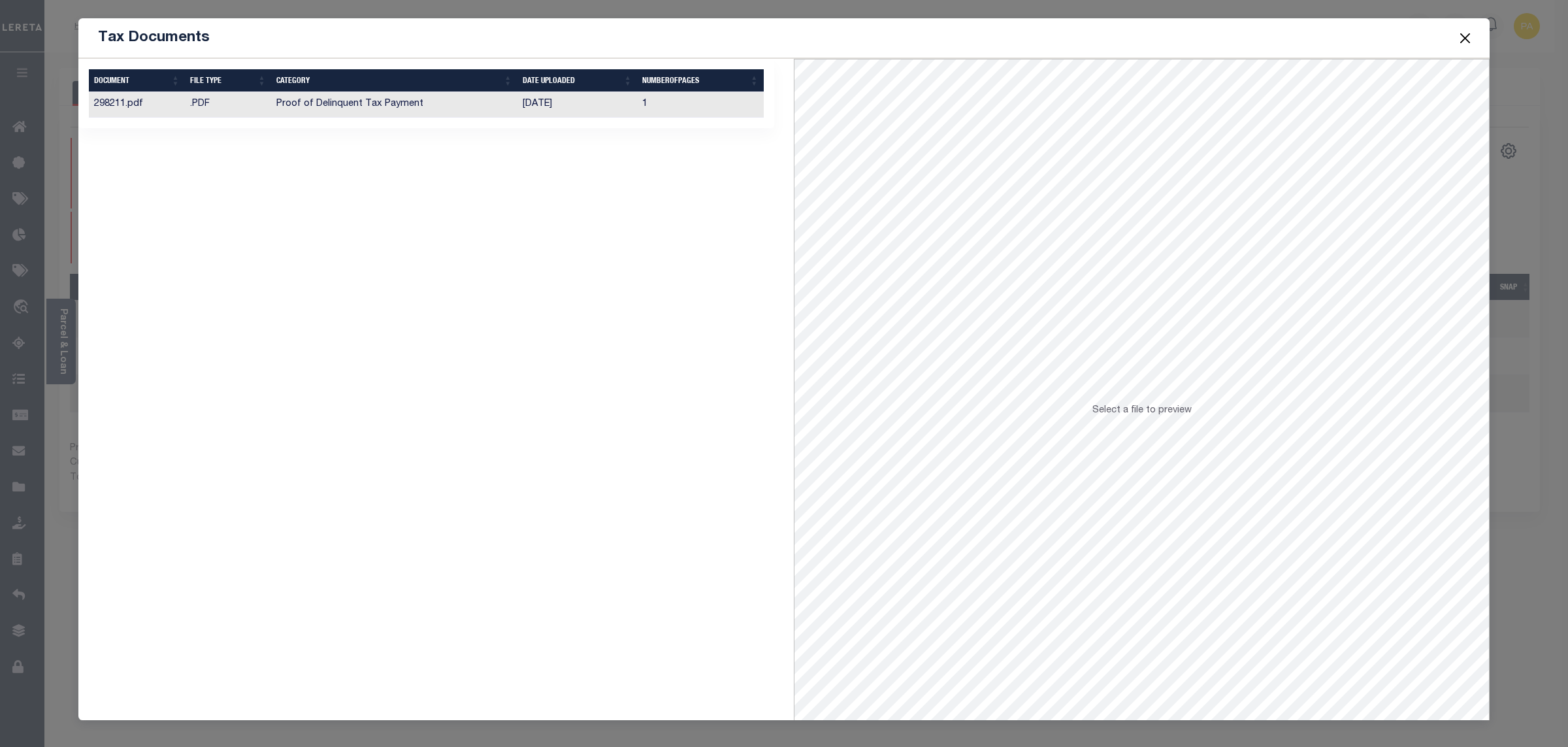
click at [541, 110] on td "[DATE]" at bounding box center [577, 105] width 120 height 25
click at [1459, 39] on button "Close" at bounding box center [1466, 38] width 17 height 17
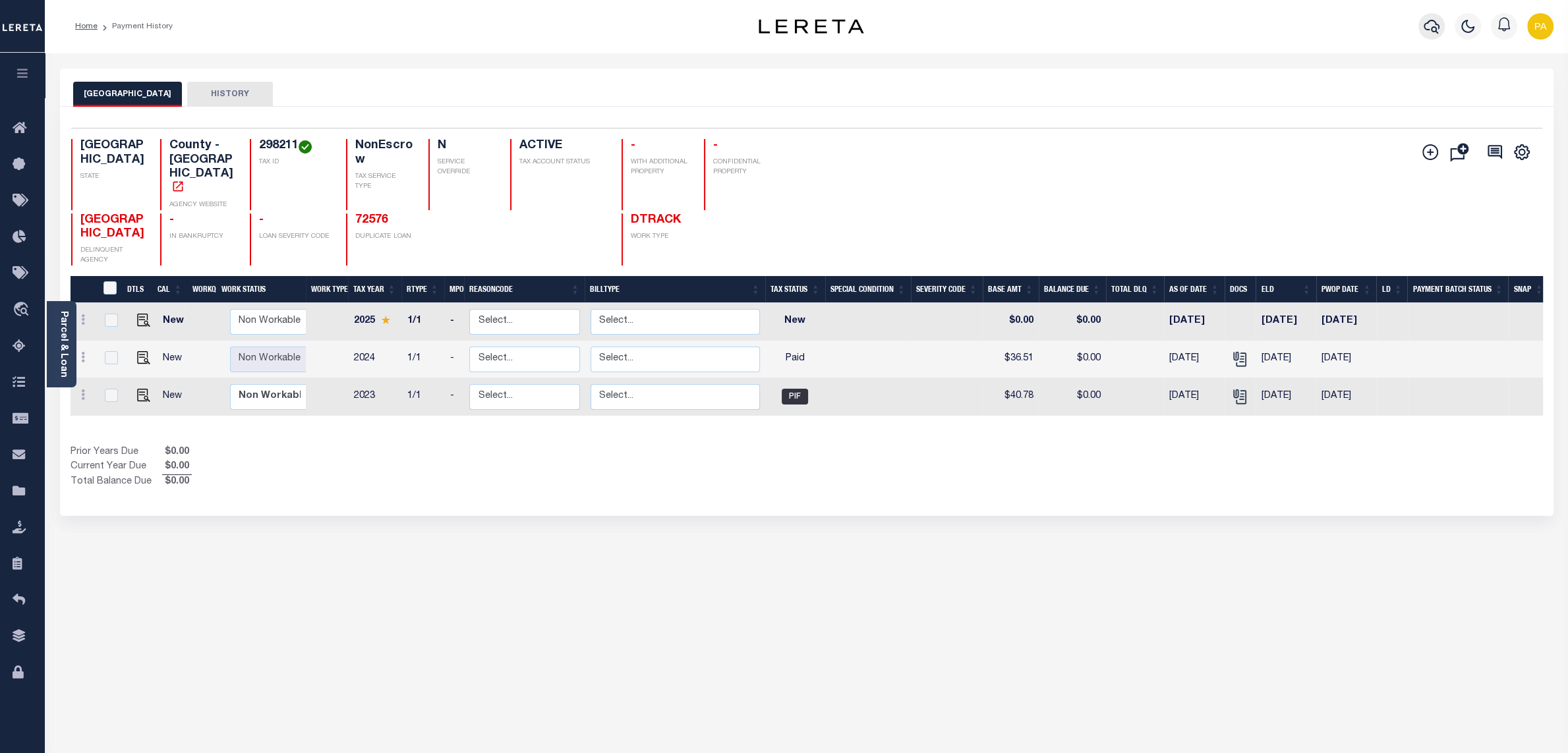
click at [1428, 21] on icon "button" at bounding box center [1432, 26] width 16 height 16
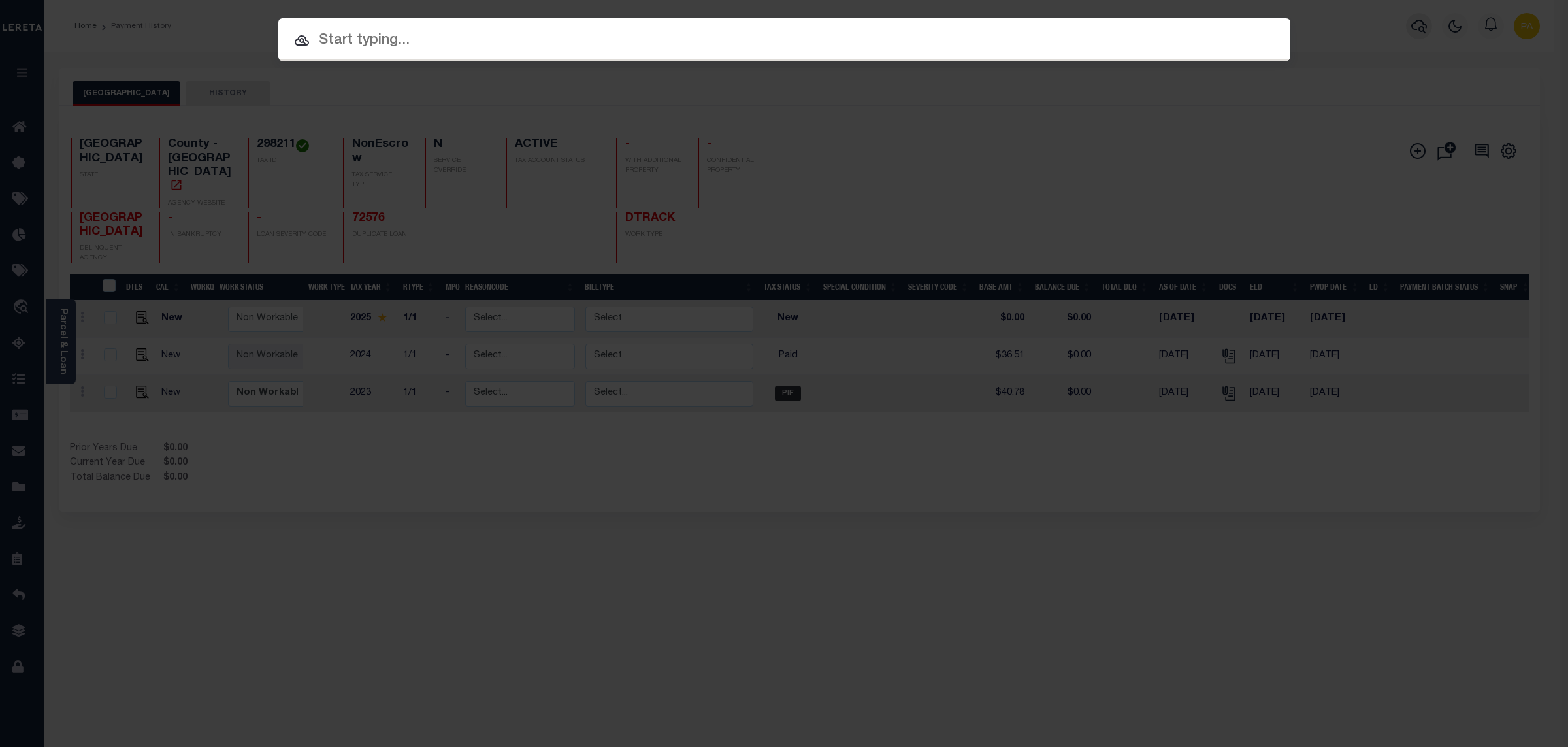
paste input "72576"
type input "72576"
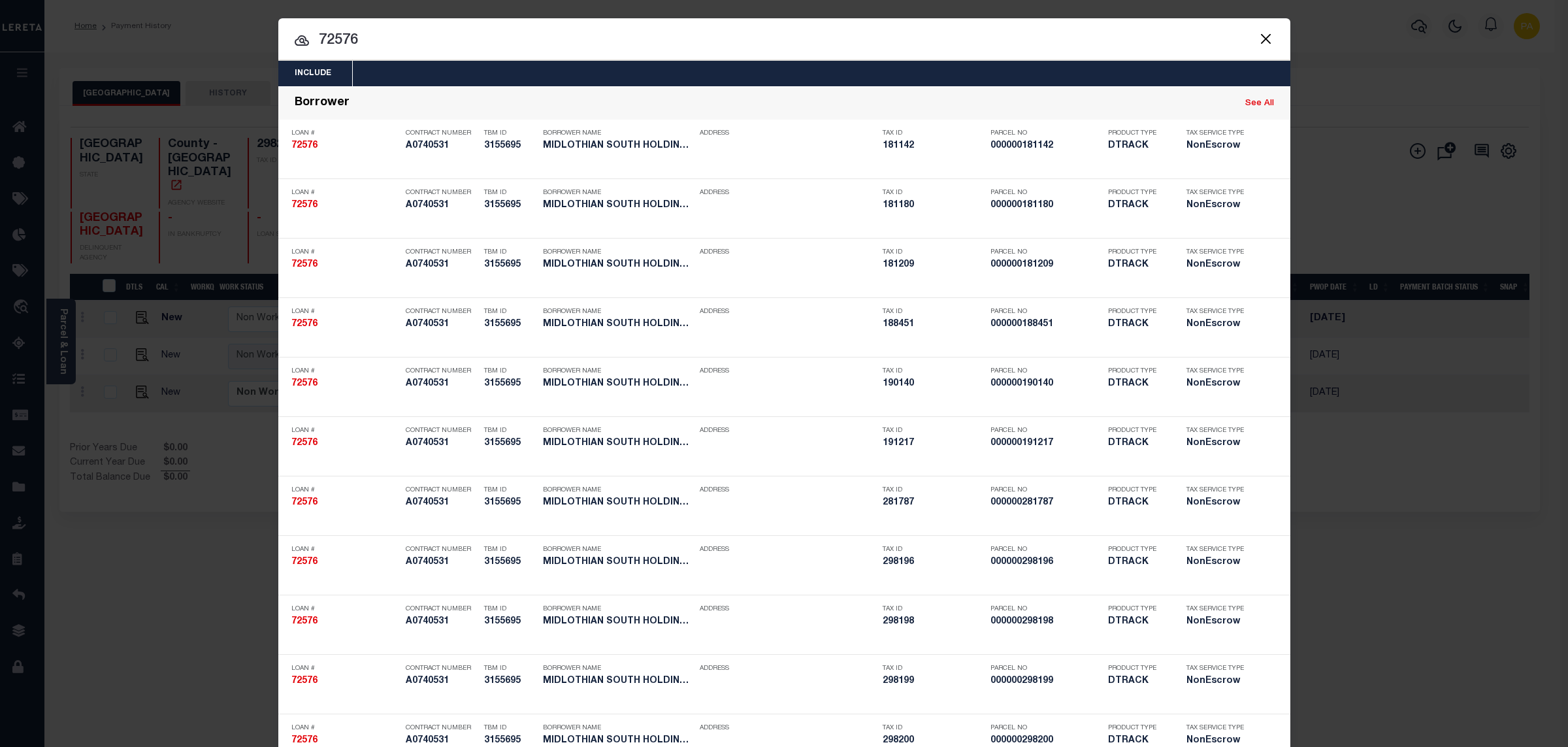
click at [703, 9] on div "Include Loans TBM Customers Borrowers Payments (Lender Non-Disb) Payments (Lend…" at bounding box center [784, 374] width 1568 height 747
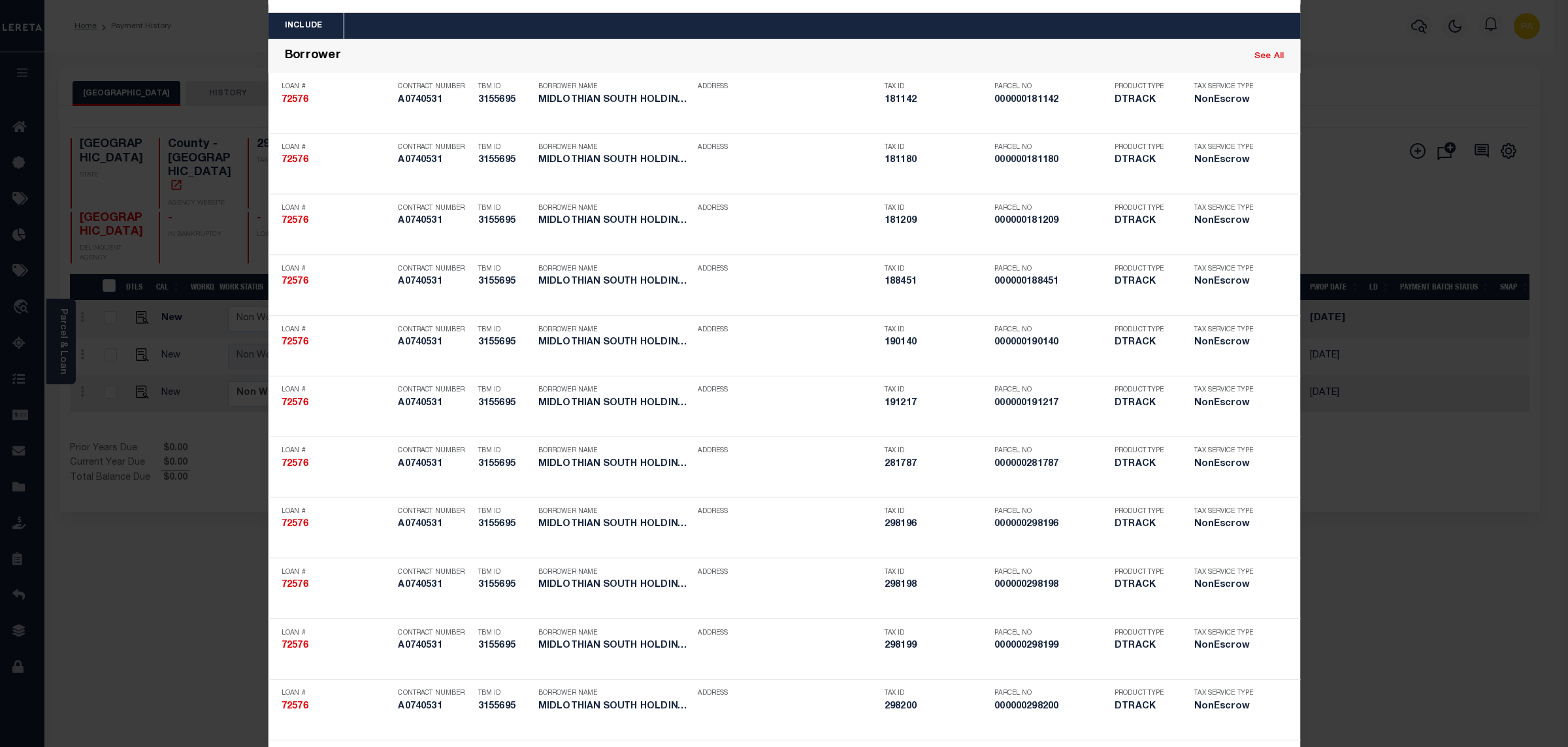
scroll to position [3101, 0]
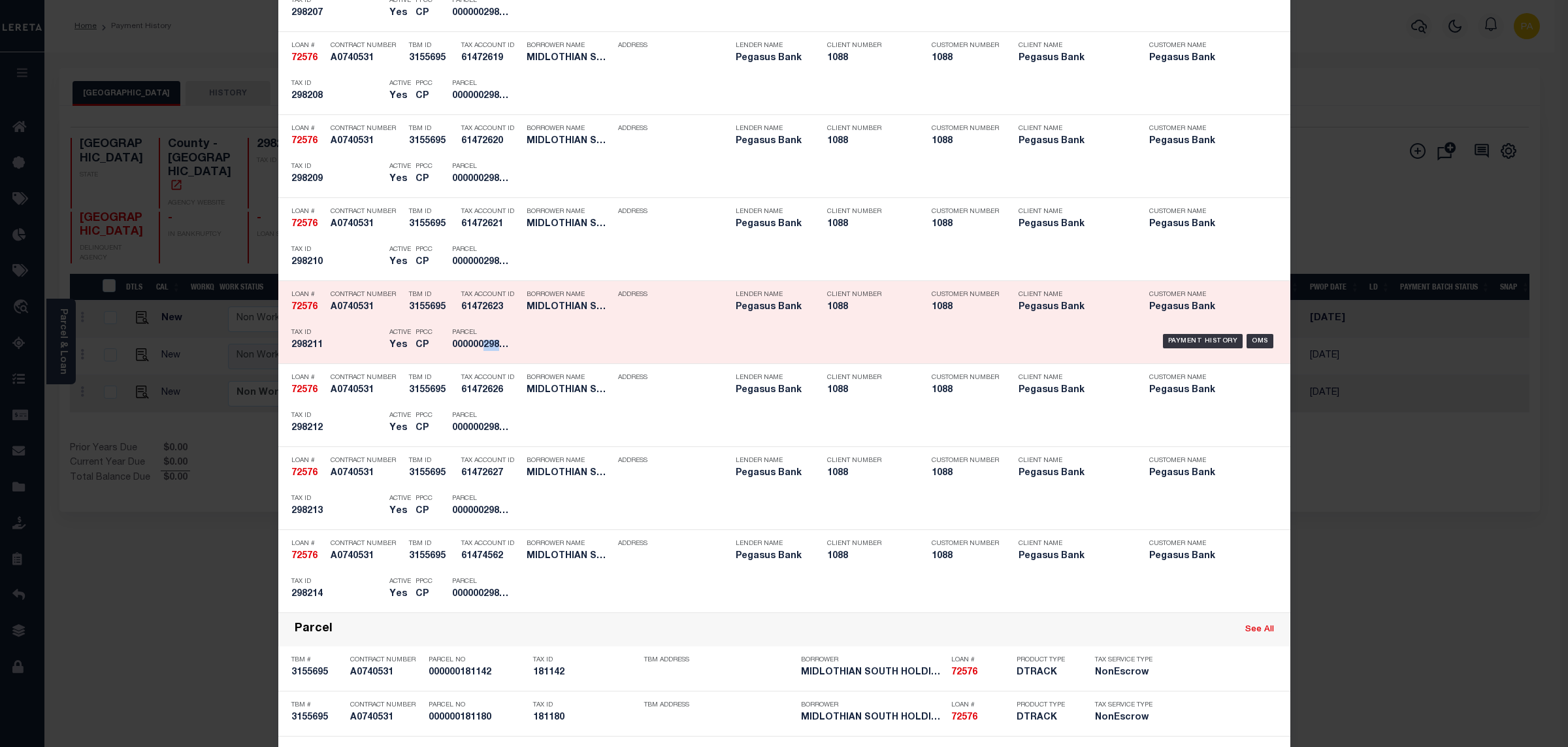
click at [1180, 342] on div "Payment History OMS" at bounding box center [904, 341] width 747 height 38
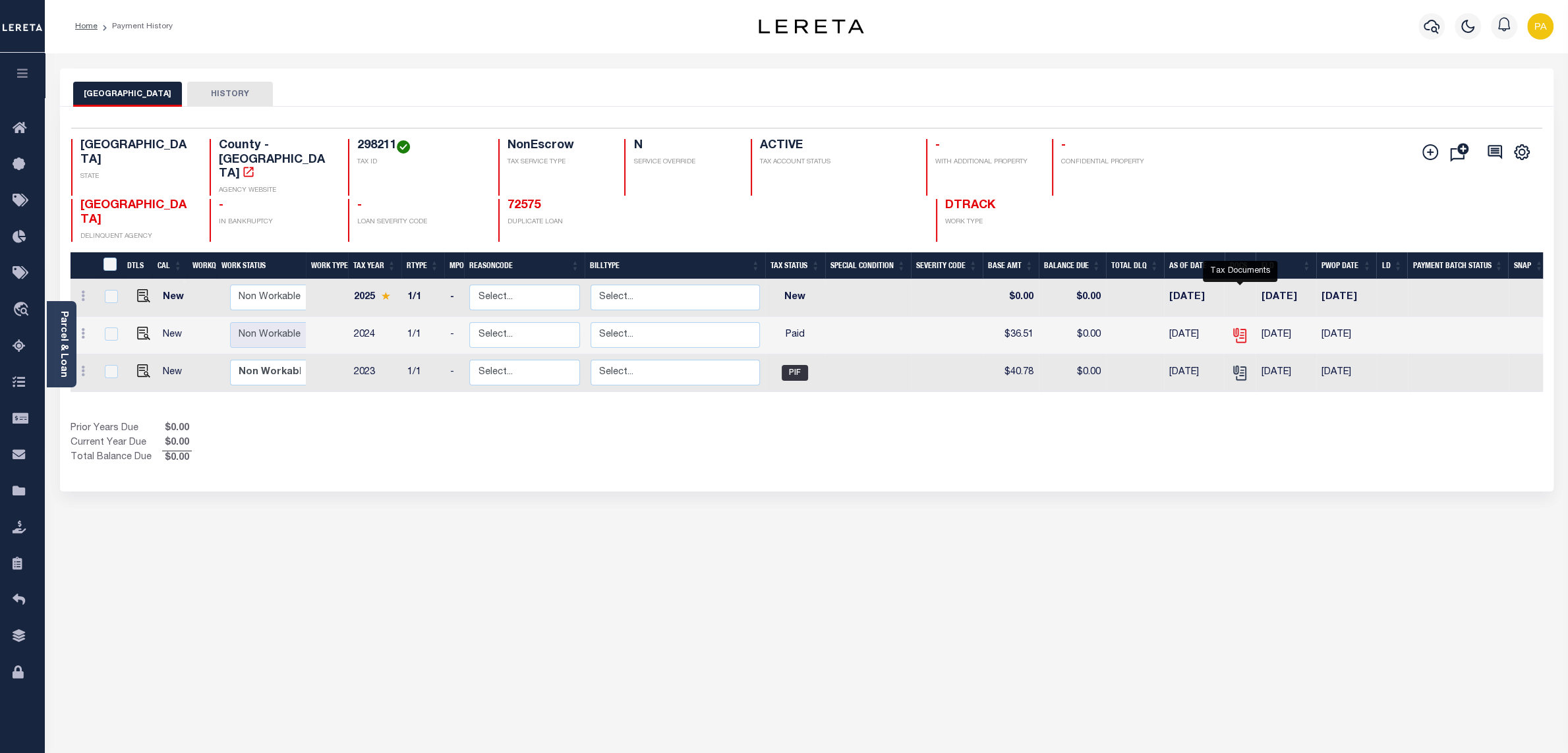
click at [1239, 327] on icon "" at bounding box center [1240, 335] width 17 height 17
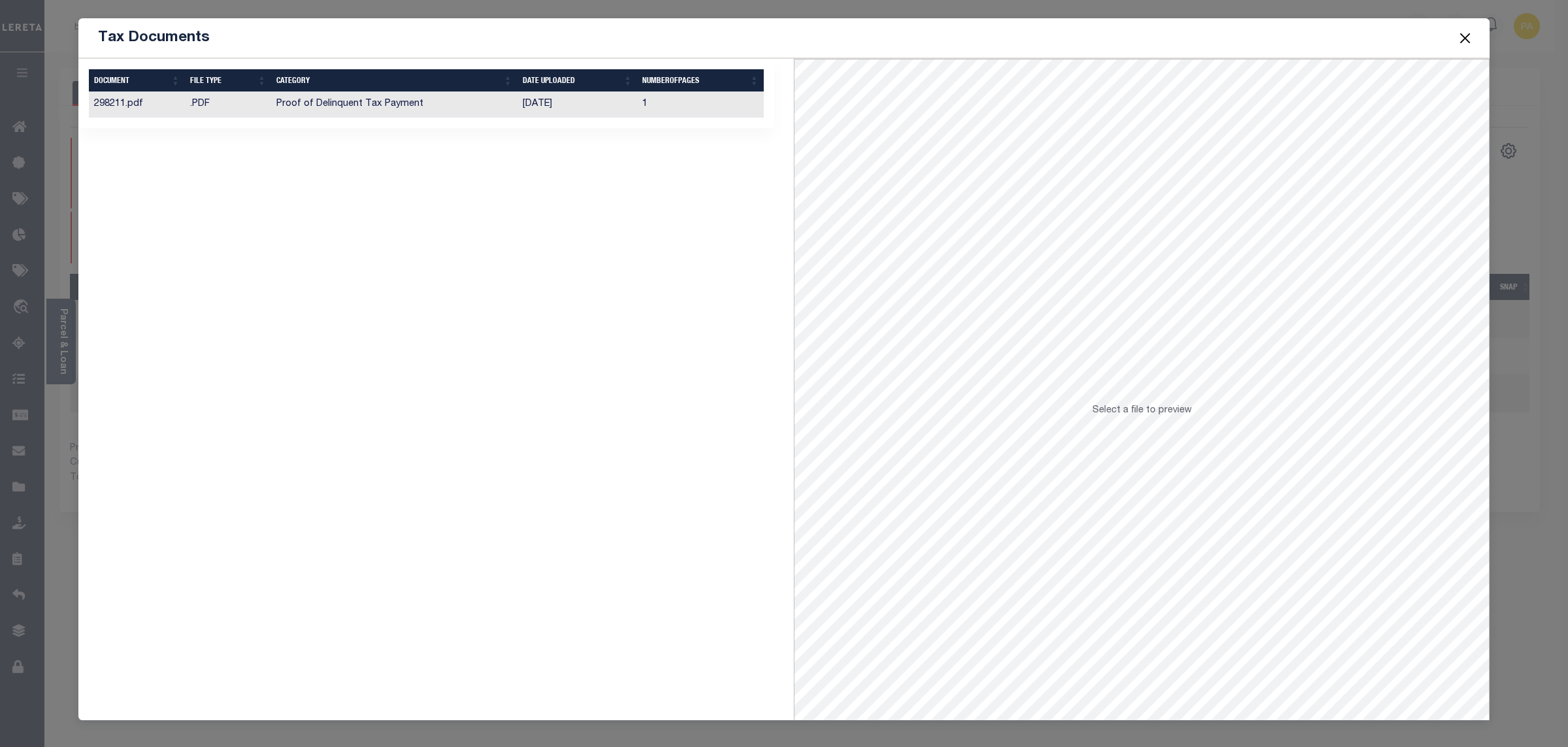
click at [547, 97] on td "[DATE]" at bounding box center [577, 105] width 120 height 25
click at [1467, 35] on button "Close" at bounding box center [1466, 38] width 17 height 17
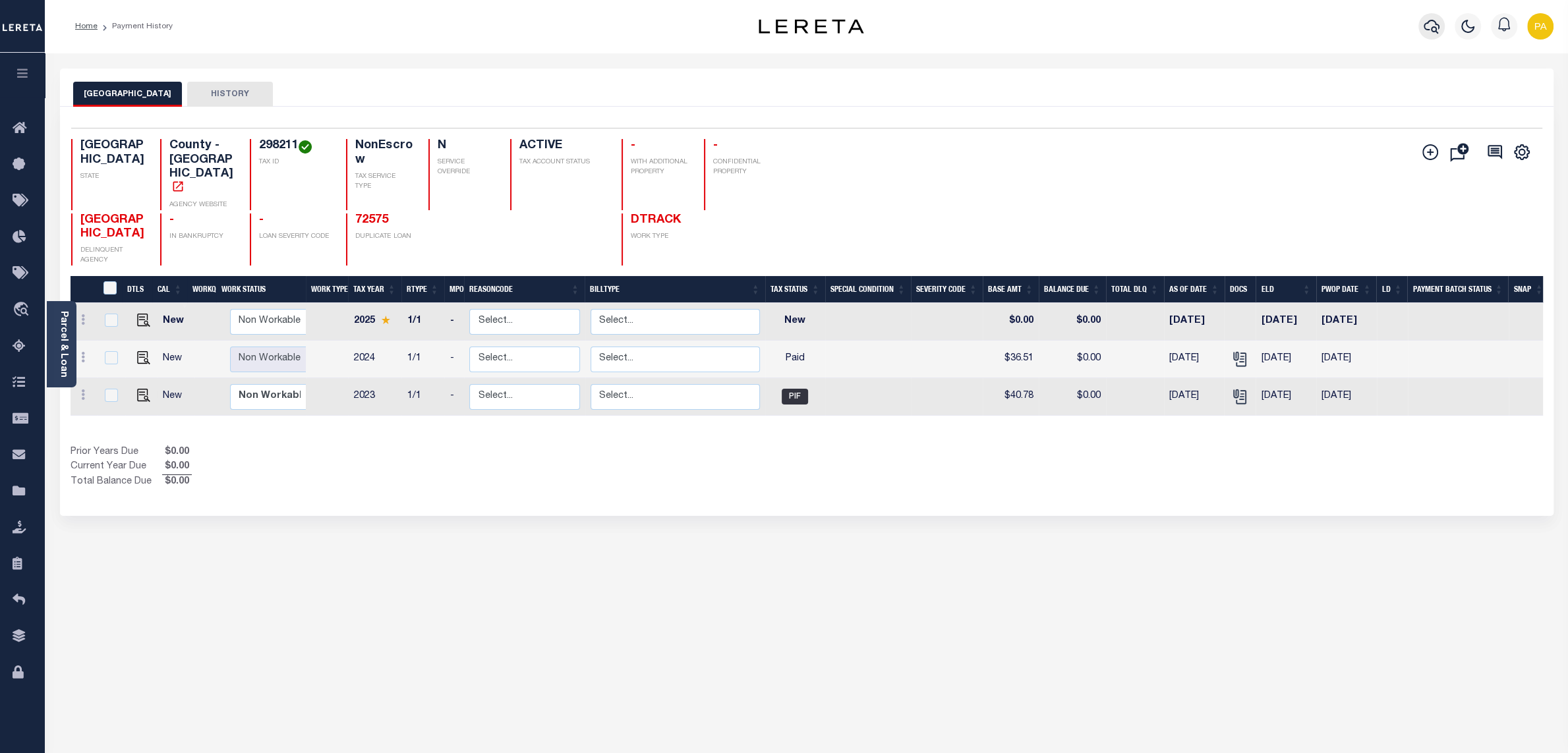
click at [1428, 21] on icon "button" at bounding box center [1432, 26] width 16 height 16
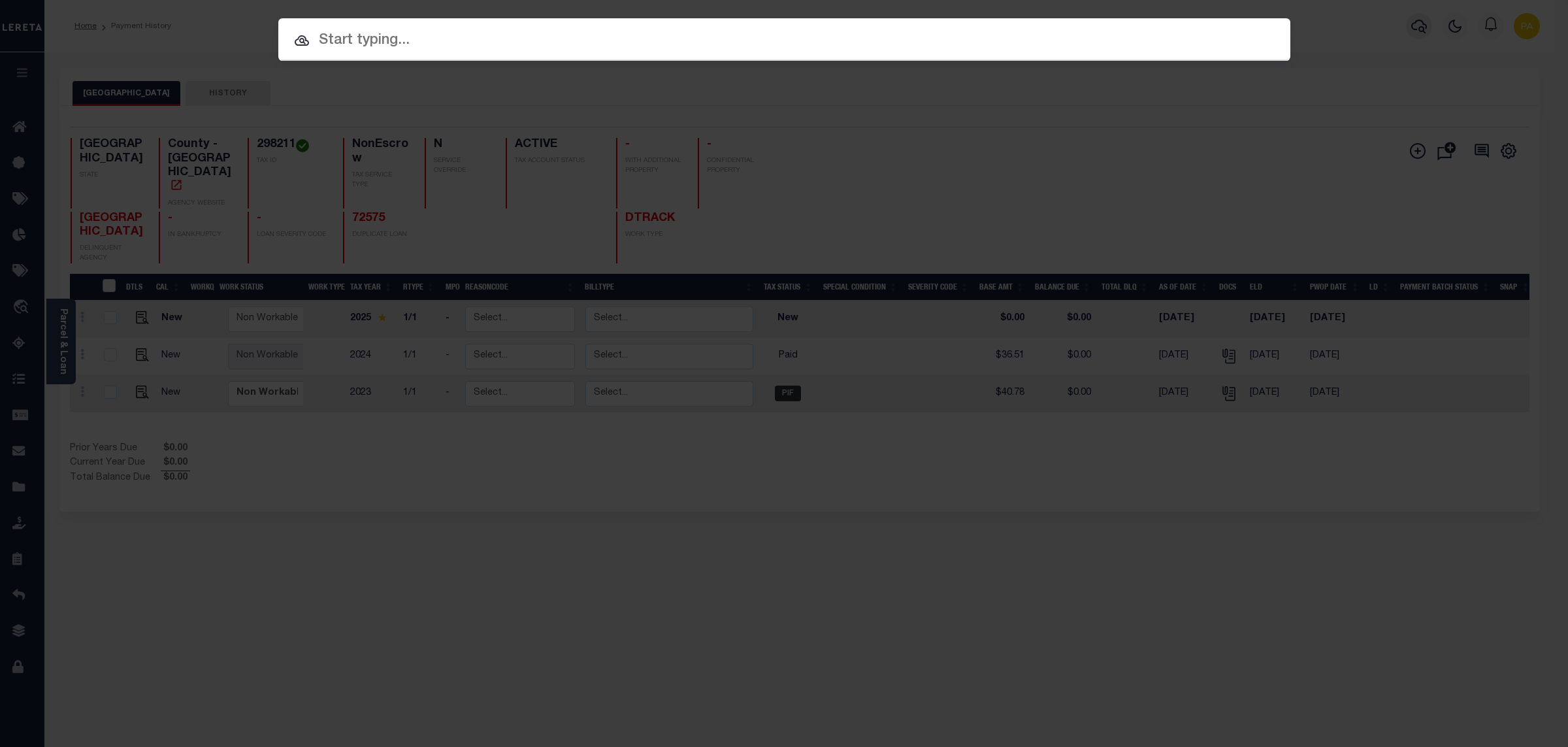
paste input "703148115"
type input "703148115"
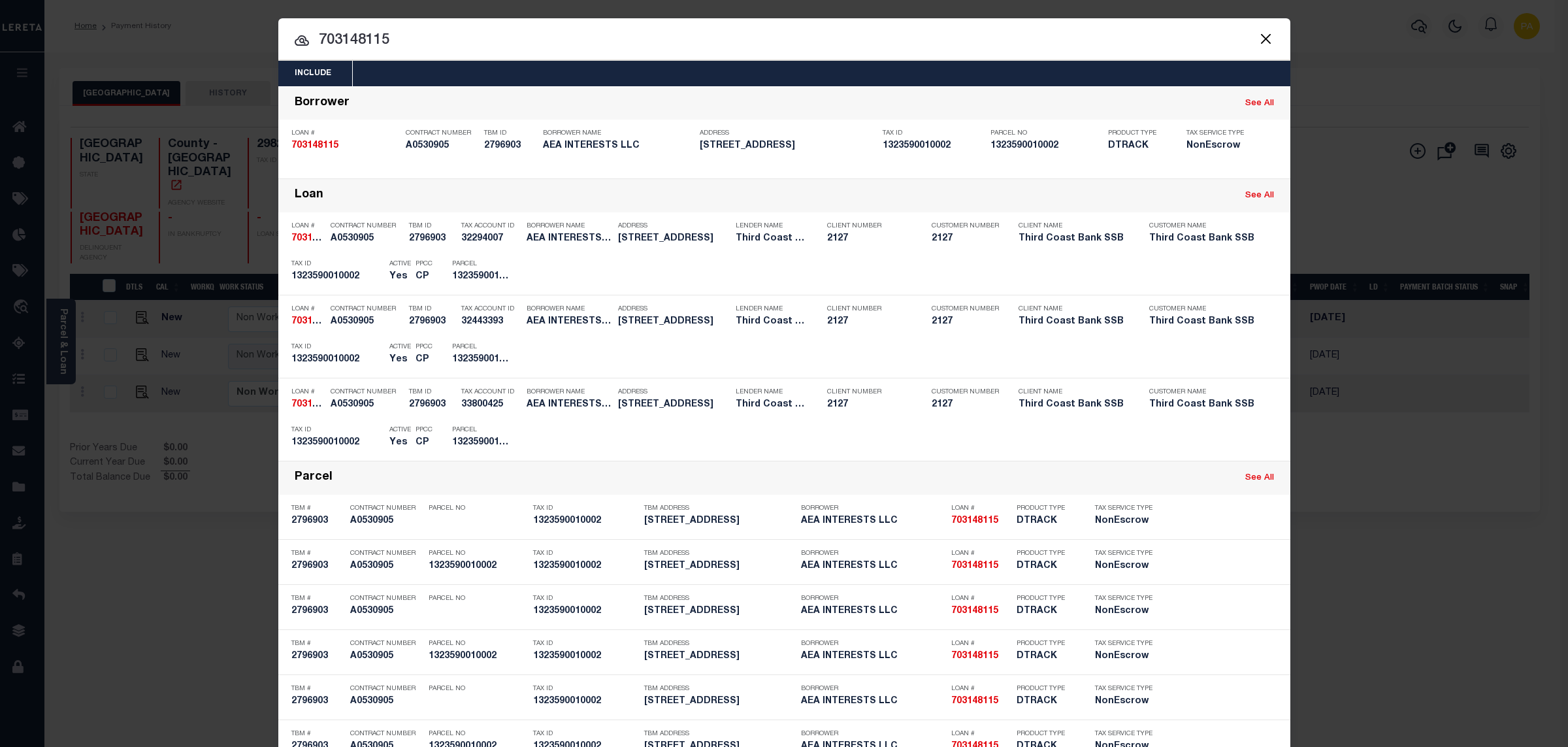
click at [833, 6] on div "Include Loans TBM Customers Borrowers Payments (Lender Non-Disb) Payments (Lend…" at bounding box center [784, 374] width 1568 height 747
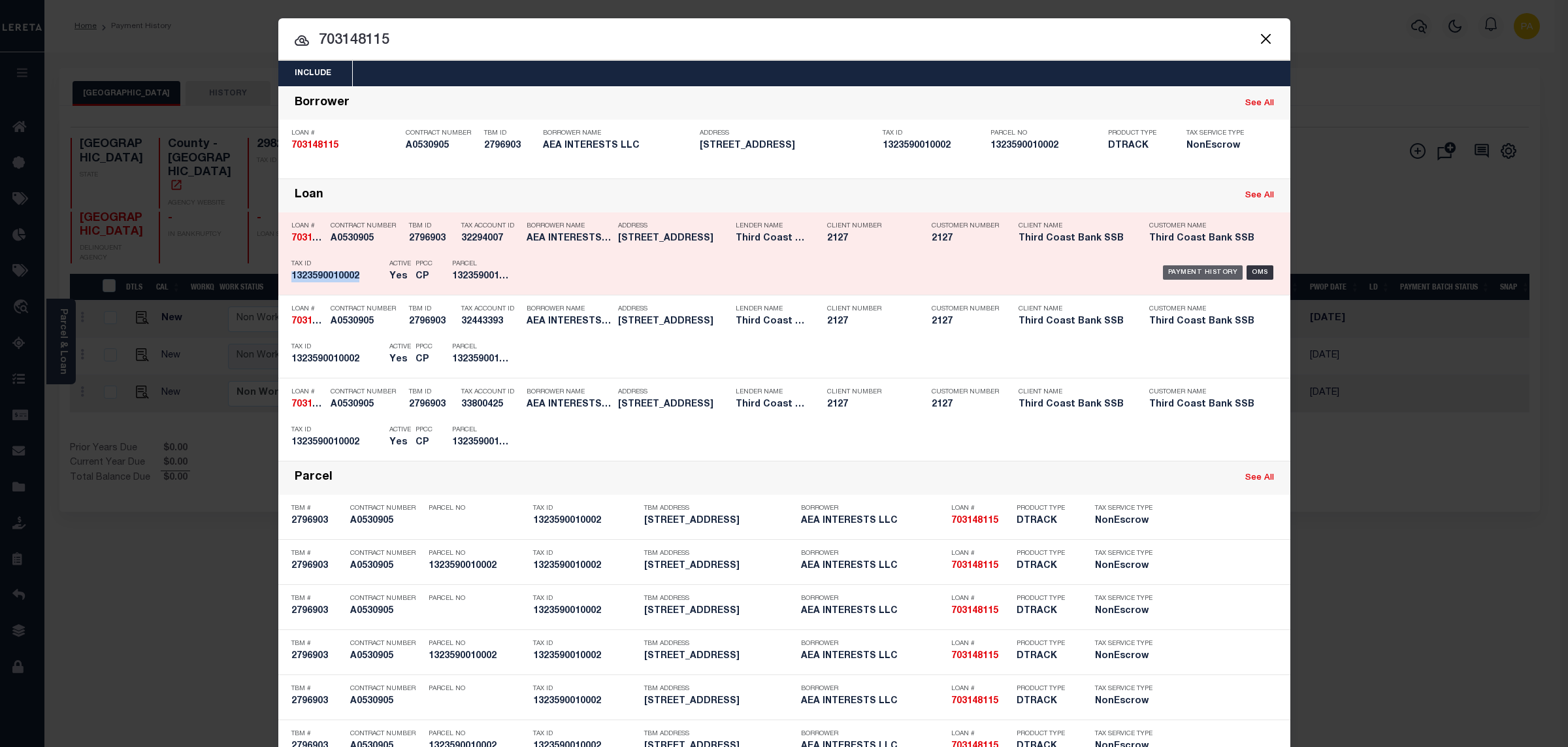
click at [1181, 267] on div "Payment History" at bounding box center [1203, 272] width 80 height 14
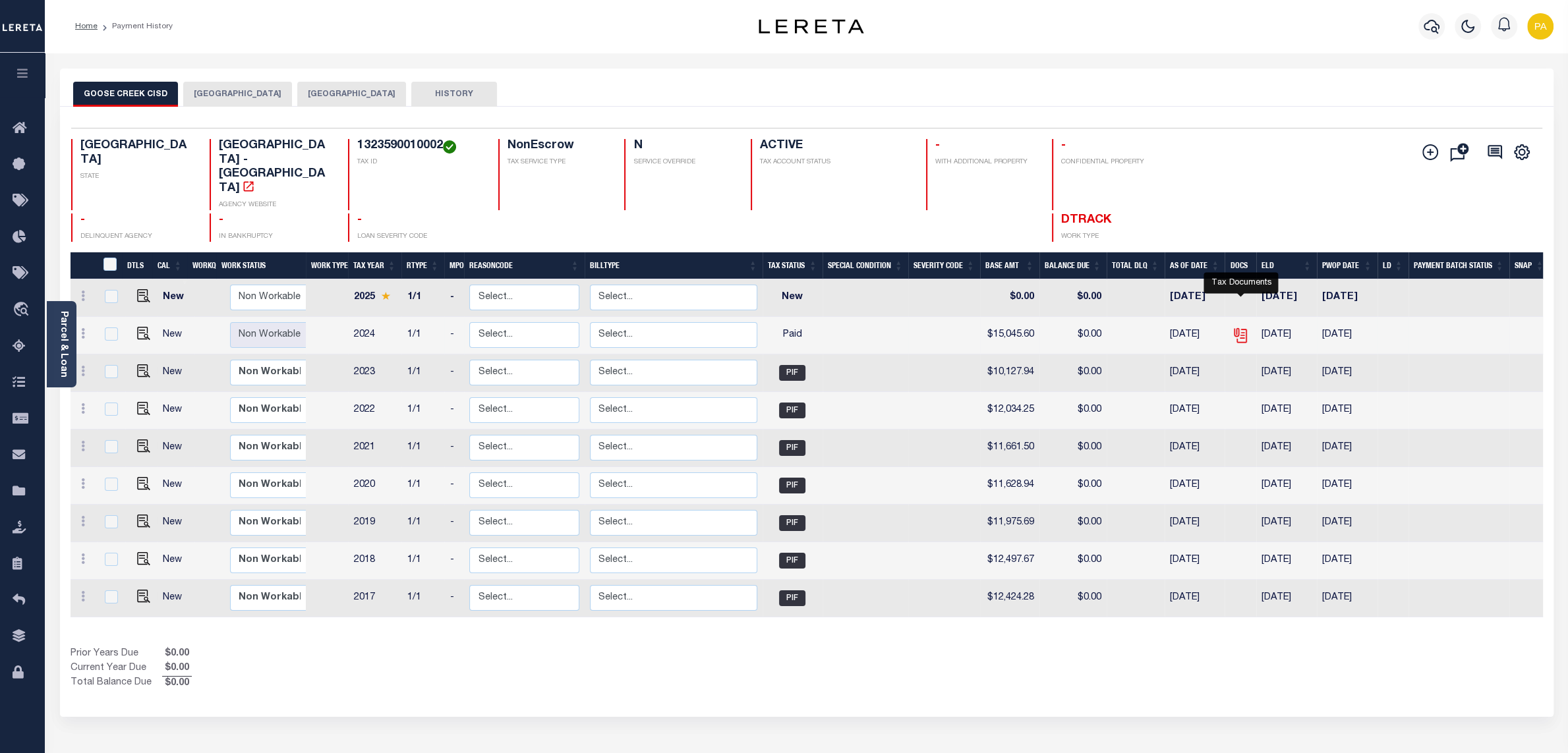
click at [1240, 327] on icon "" at bounding box center [1240, 335] width 17 height 17
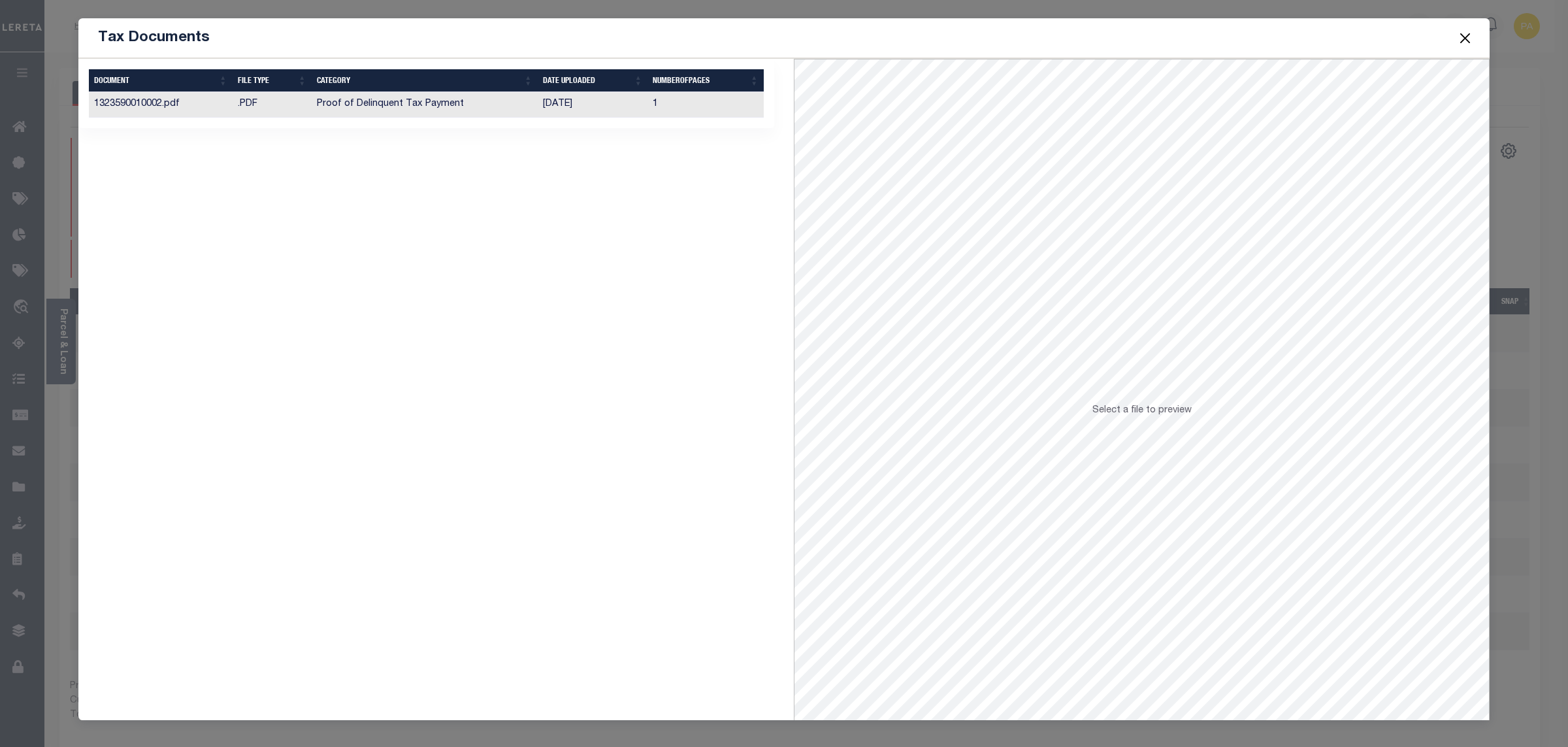
click at [568, 106] on td "[DATE]" at bounding box center [593, 105] width 110 height 25
click at [1467, 35] on button "Close" at bounding box center [1466, 38] width 17 height 17
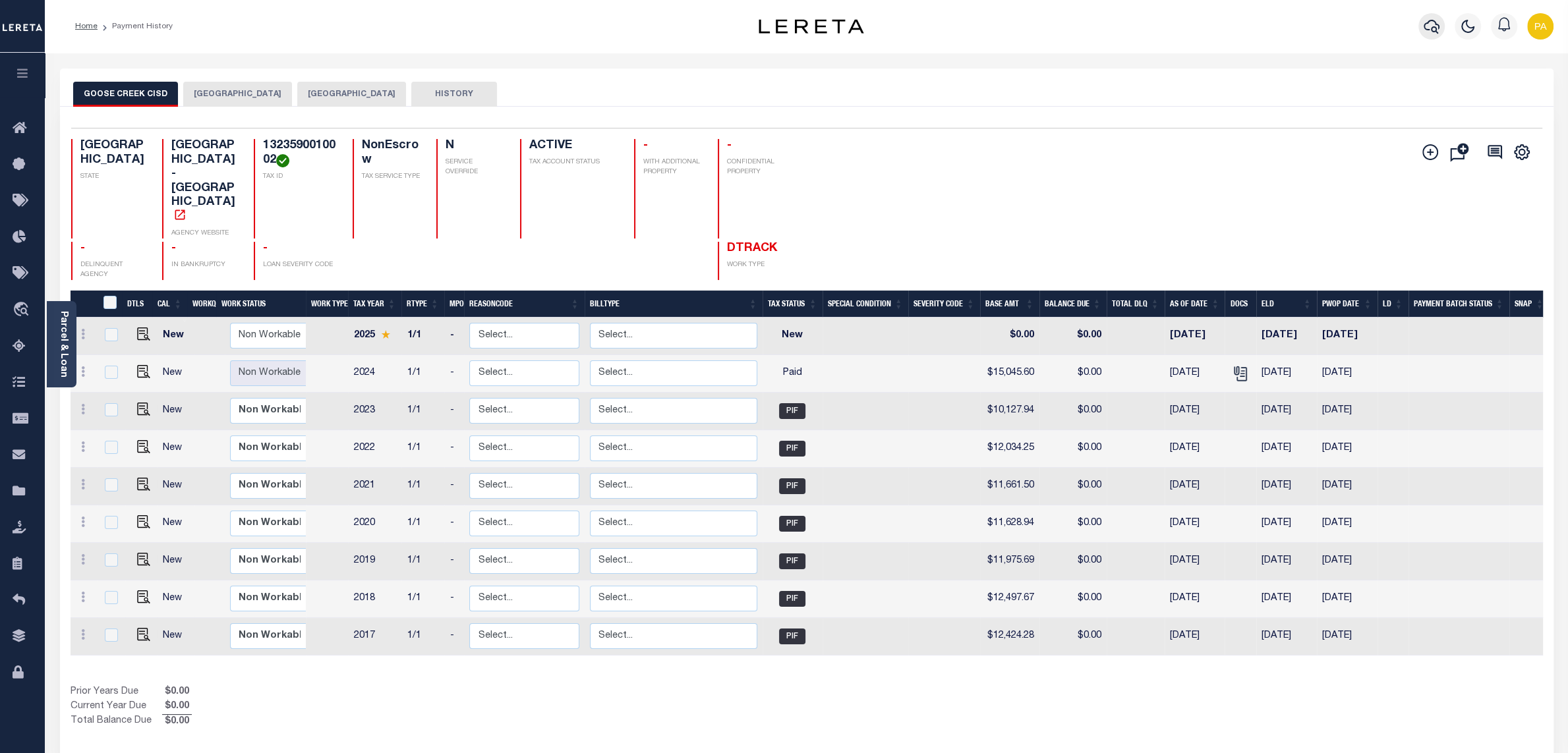
click at [1436, 27] on icon "button" at bounding box center [1432, 26] width 16 height 16
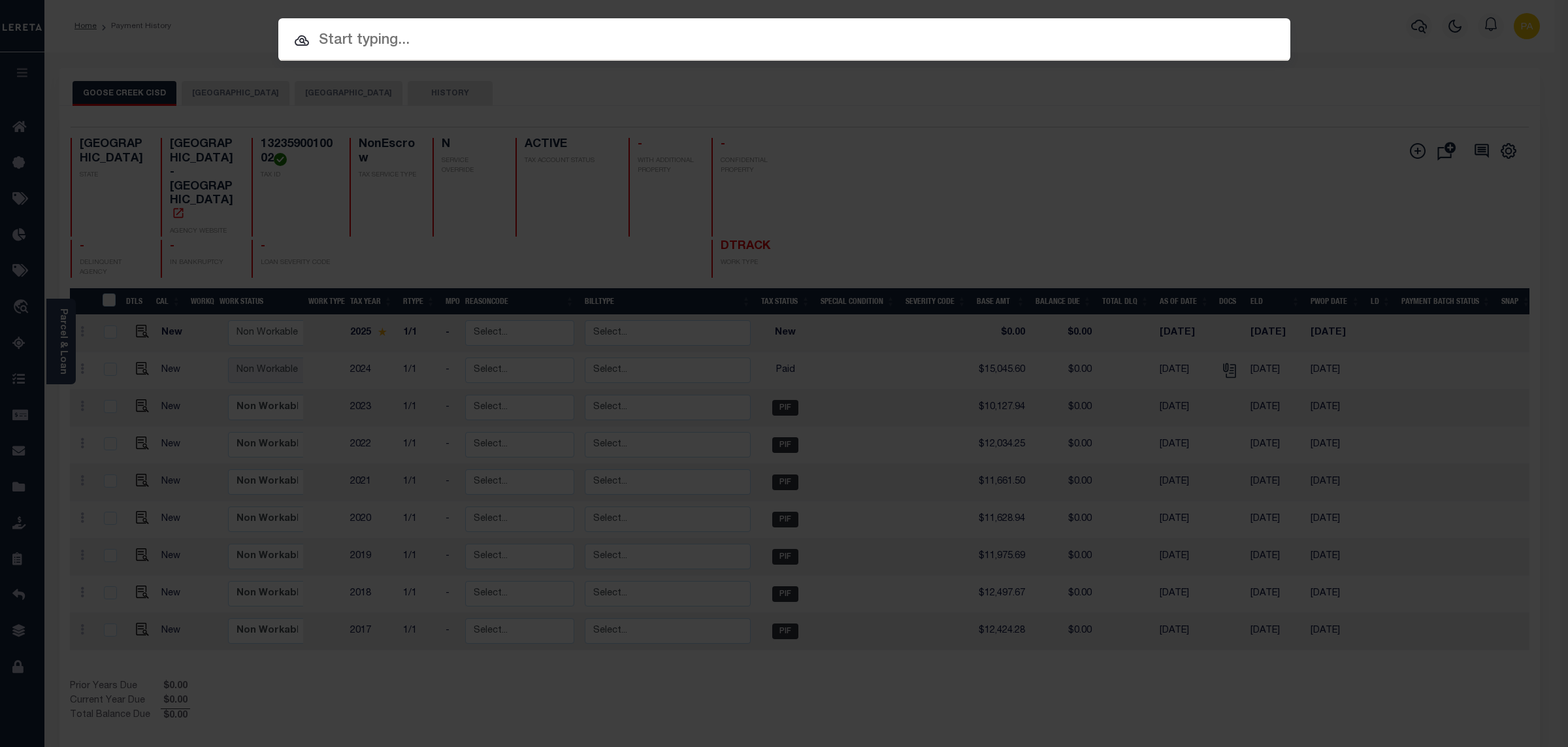
paste input "12024082531"
type input "12024082531"
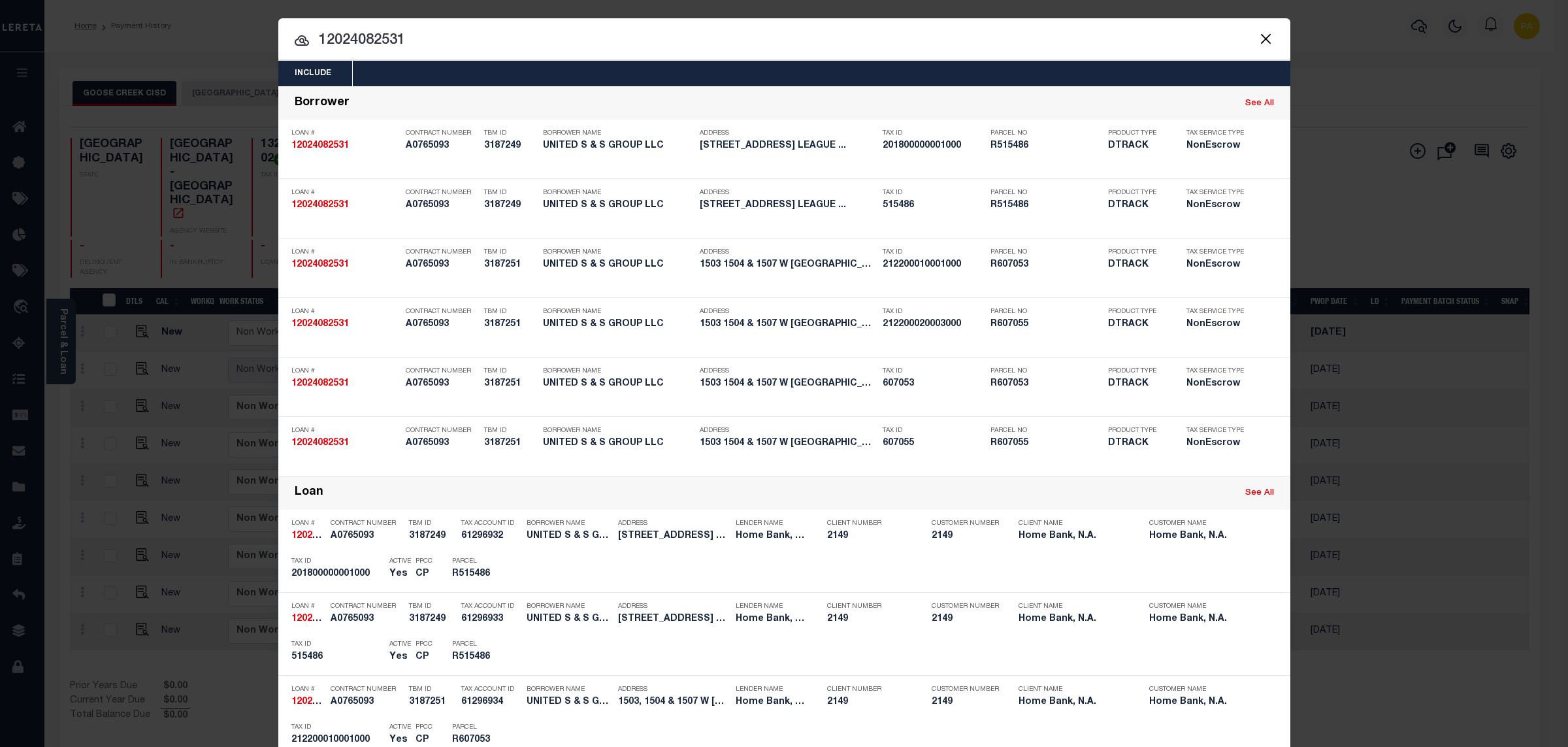
click at [679, 9] on div "Include Loans TBM Customers Borrowers Payments (Lender Non-Disb) Payments (Lend…" at bounding box center [784, 374] width 1568 height 747
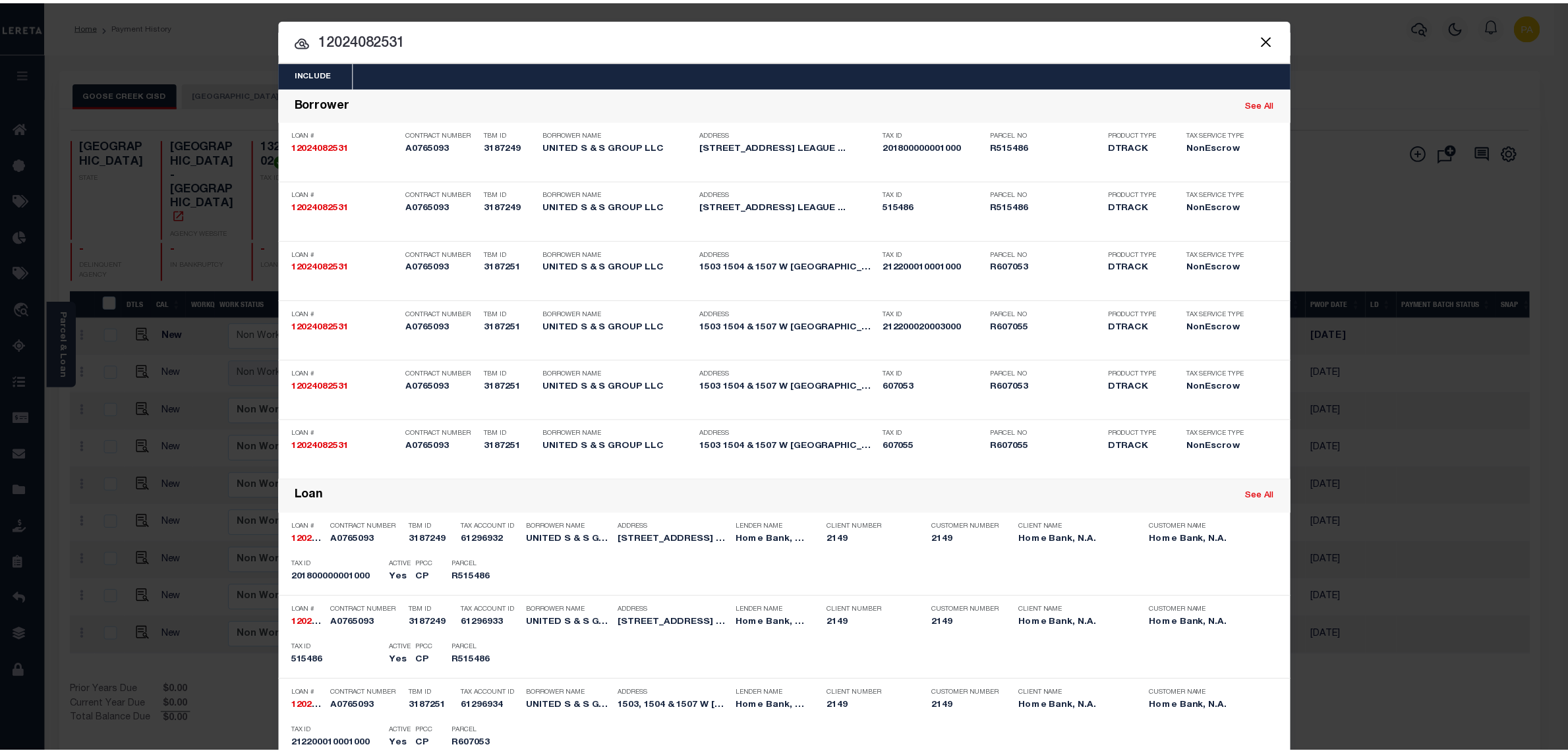
scroll to position [539, 0]
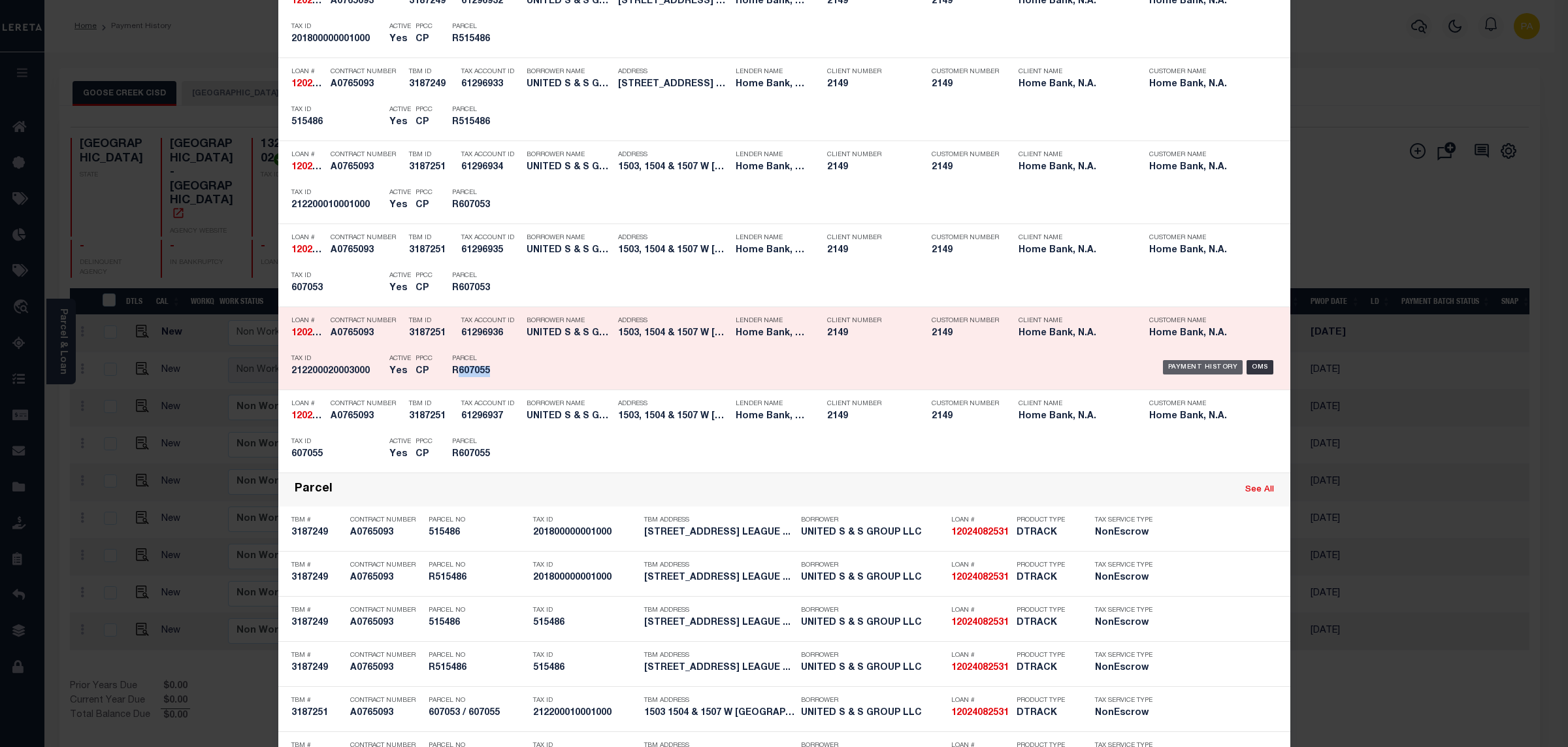
click at [1188, 366] on div "Payment History" at bounding box center [1203, 367] width 80 height 14
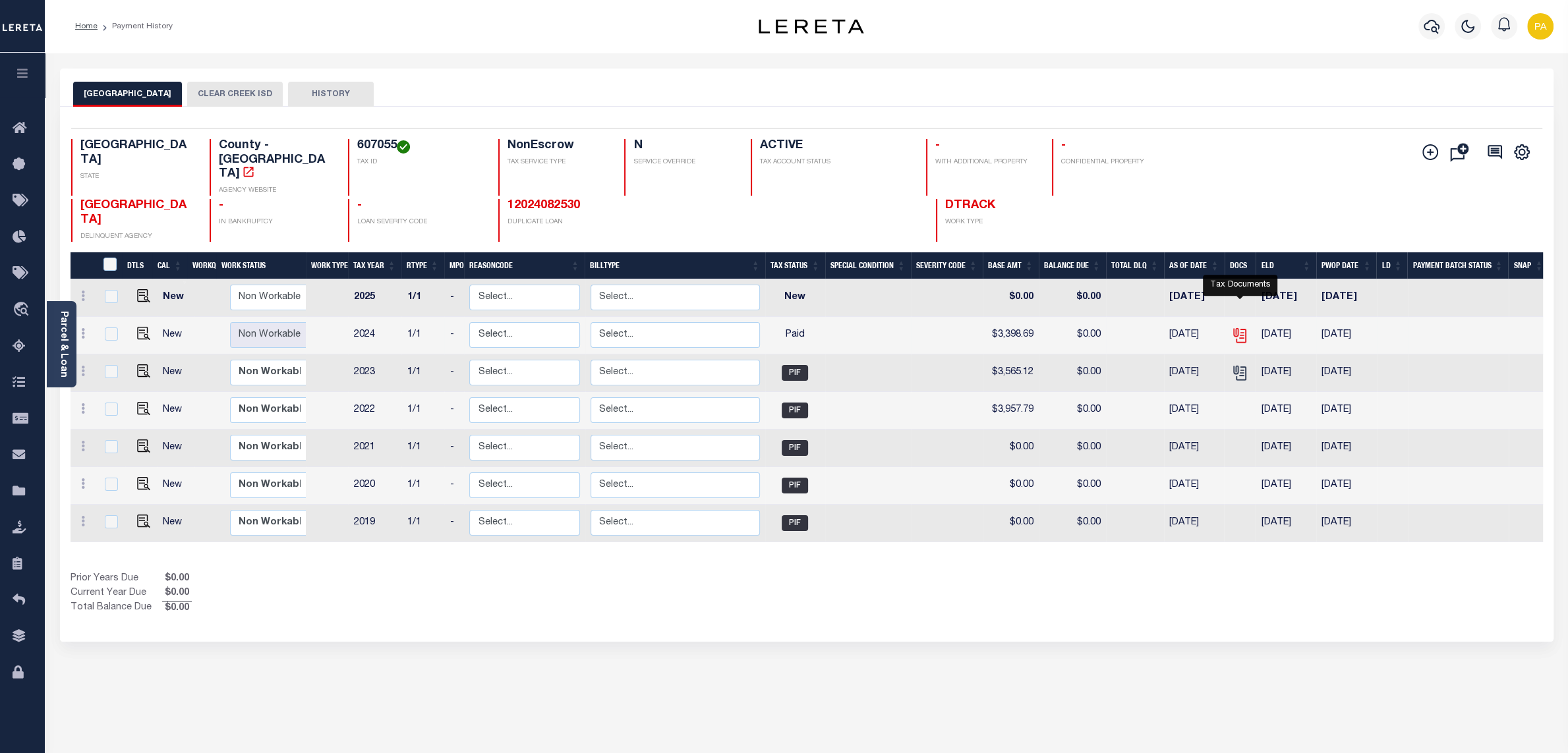
click at [1238, 327] on icon "" at bounding box center [1239, 332] width 10 height 10
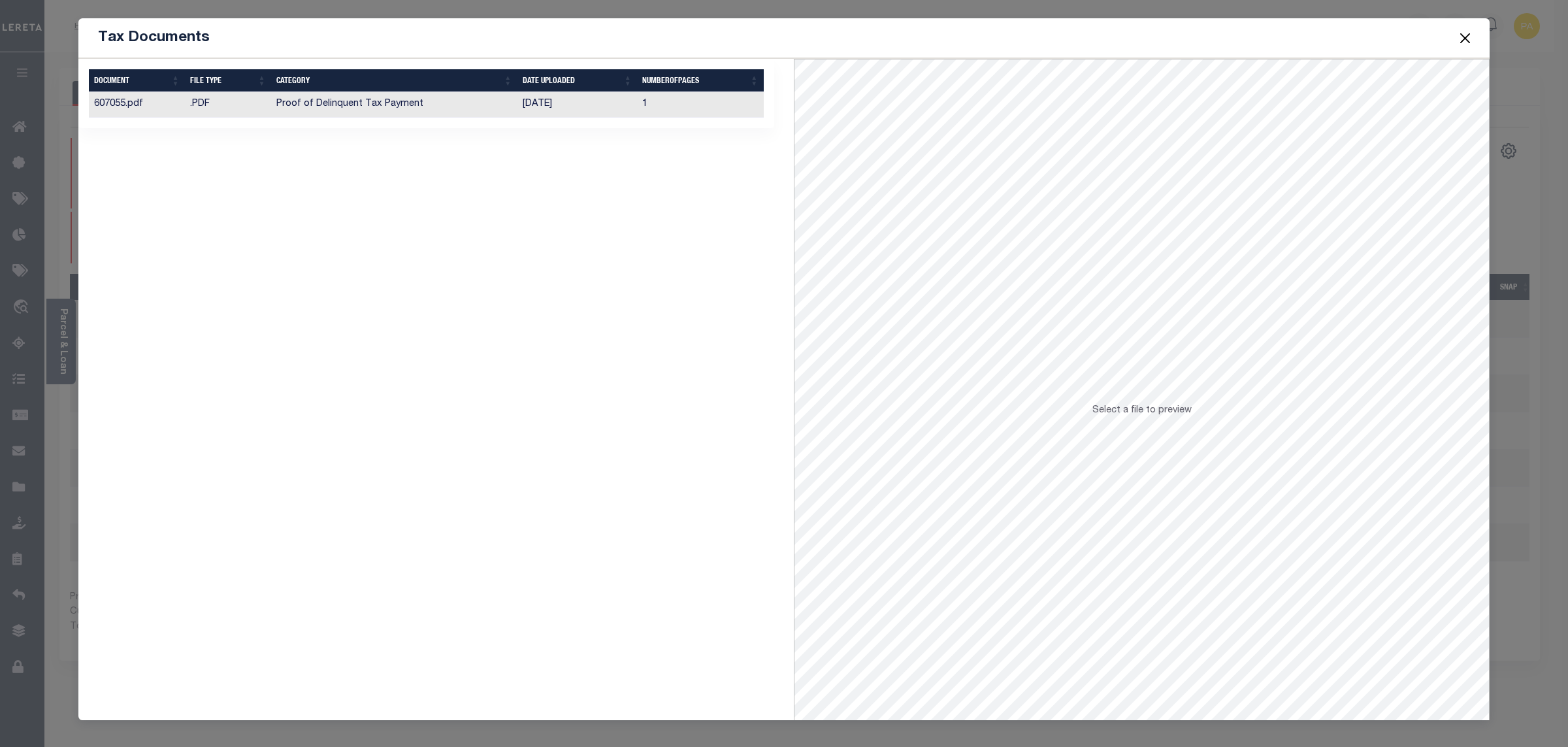
click at [562, 105] on td "[DATE]" at bounding box center [577, 105] width 120 height 25
click at [1469, 39] on button "Close" at bounding box center [1466, 38] width 17 height 17
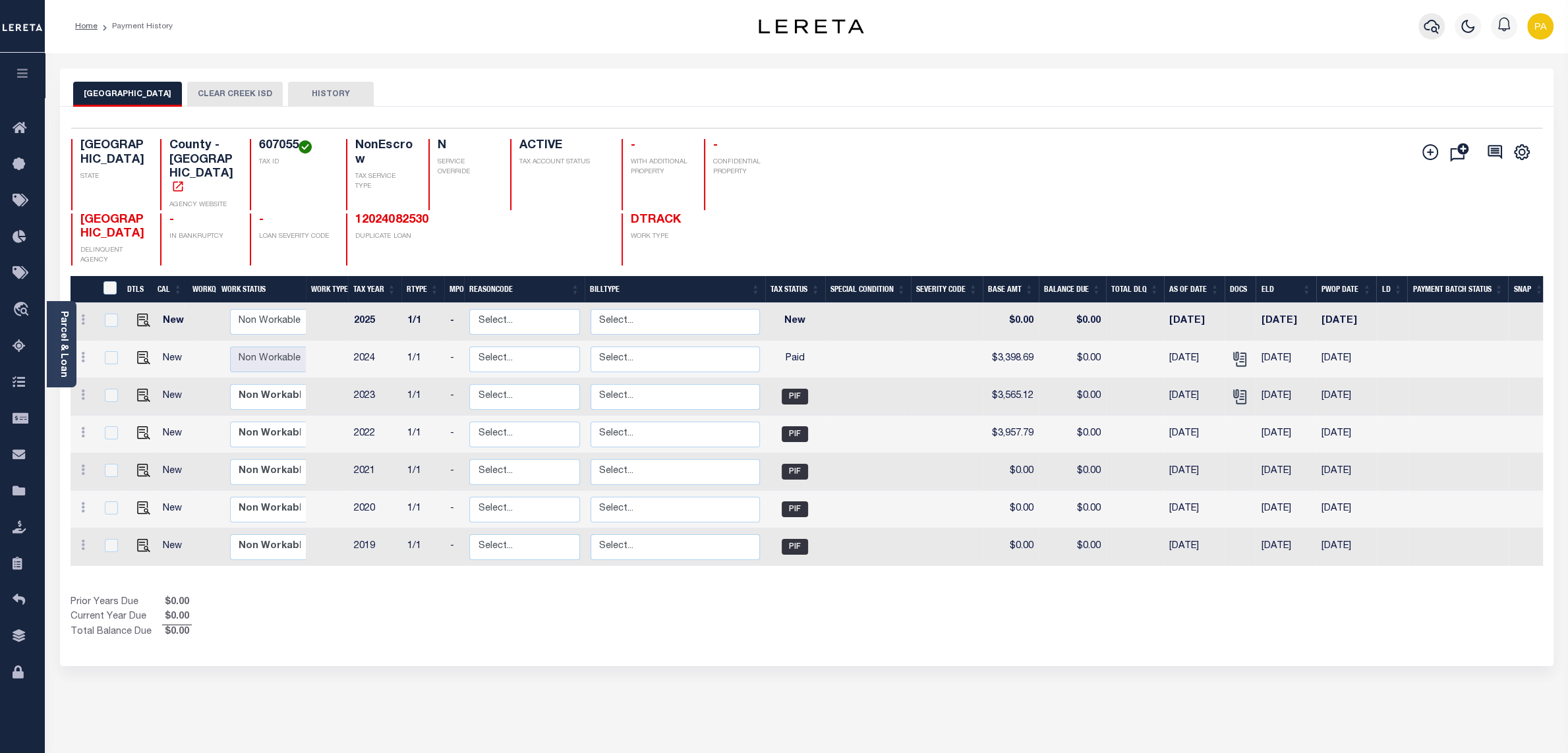
click at [1425, 25] on icon "button" at bounding box center [1432, 26] width 16 height 16
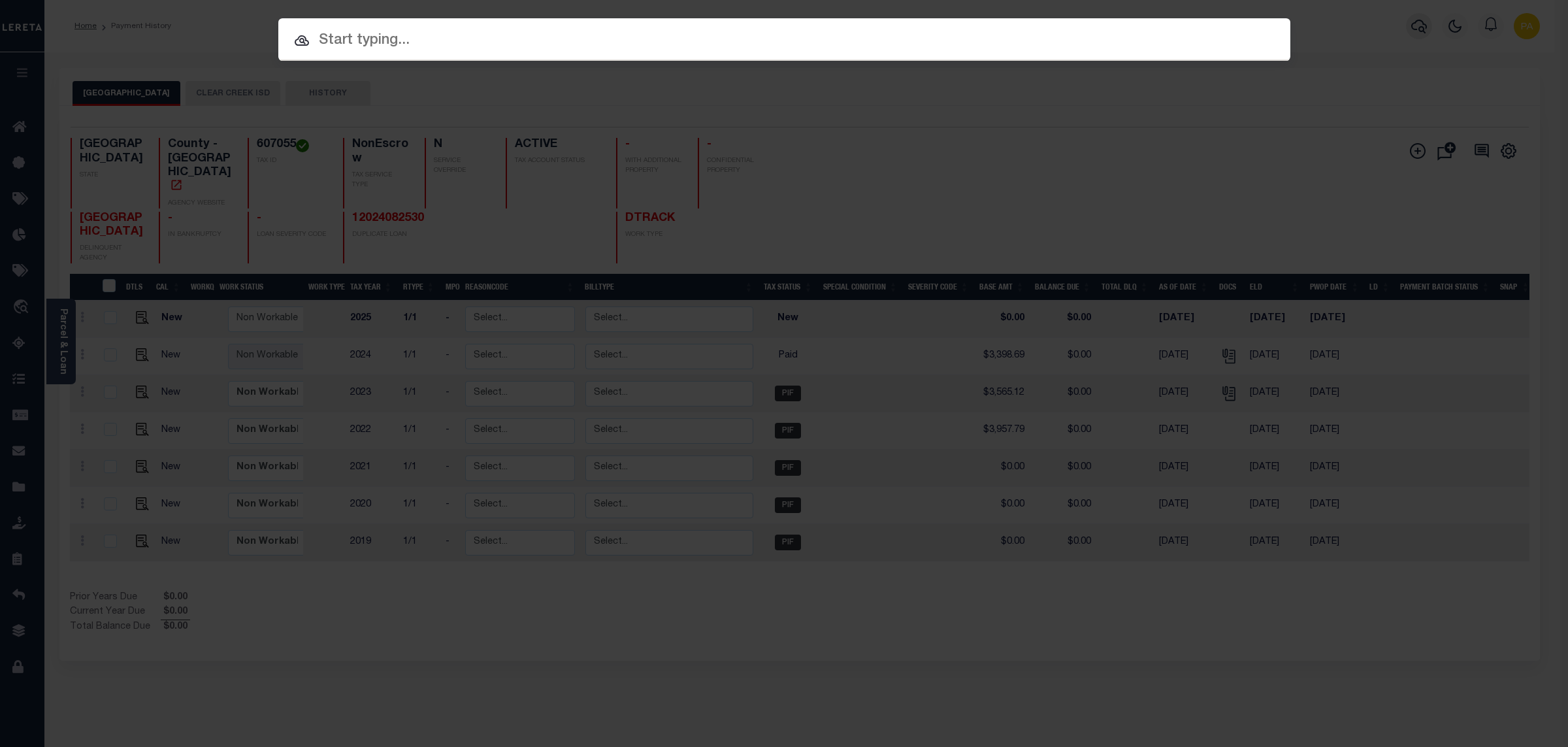
paste input "12024082530"
type input "12024082530"
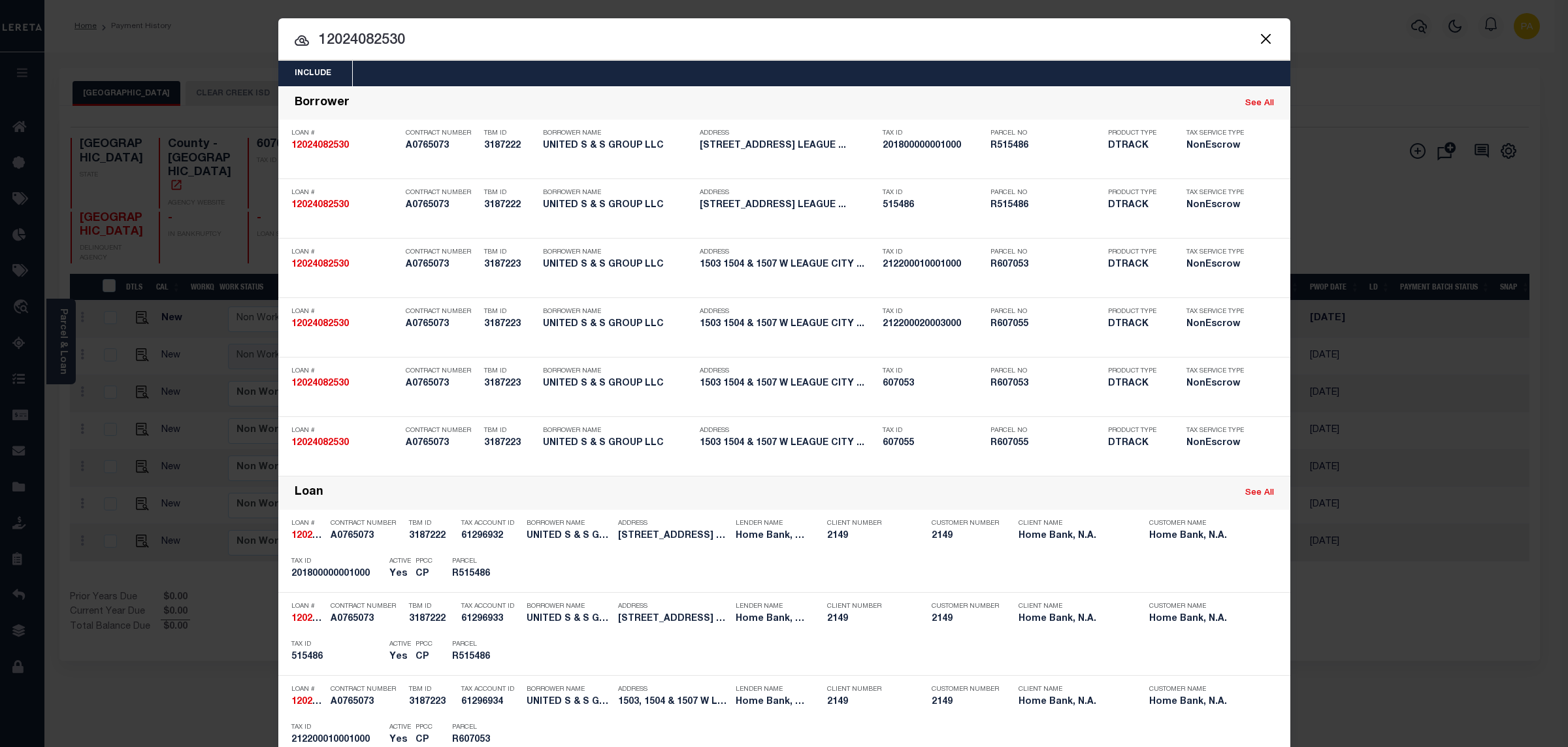
click at [579, 13] on div "Include Loans TBM Customers Borrowers Payments (Lender Non-Disb) Payments (Lend…" at bounding box center [784, 374] width 1568 height 747
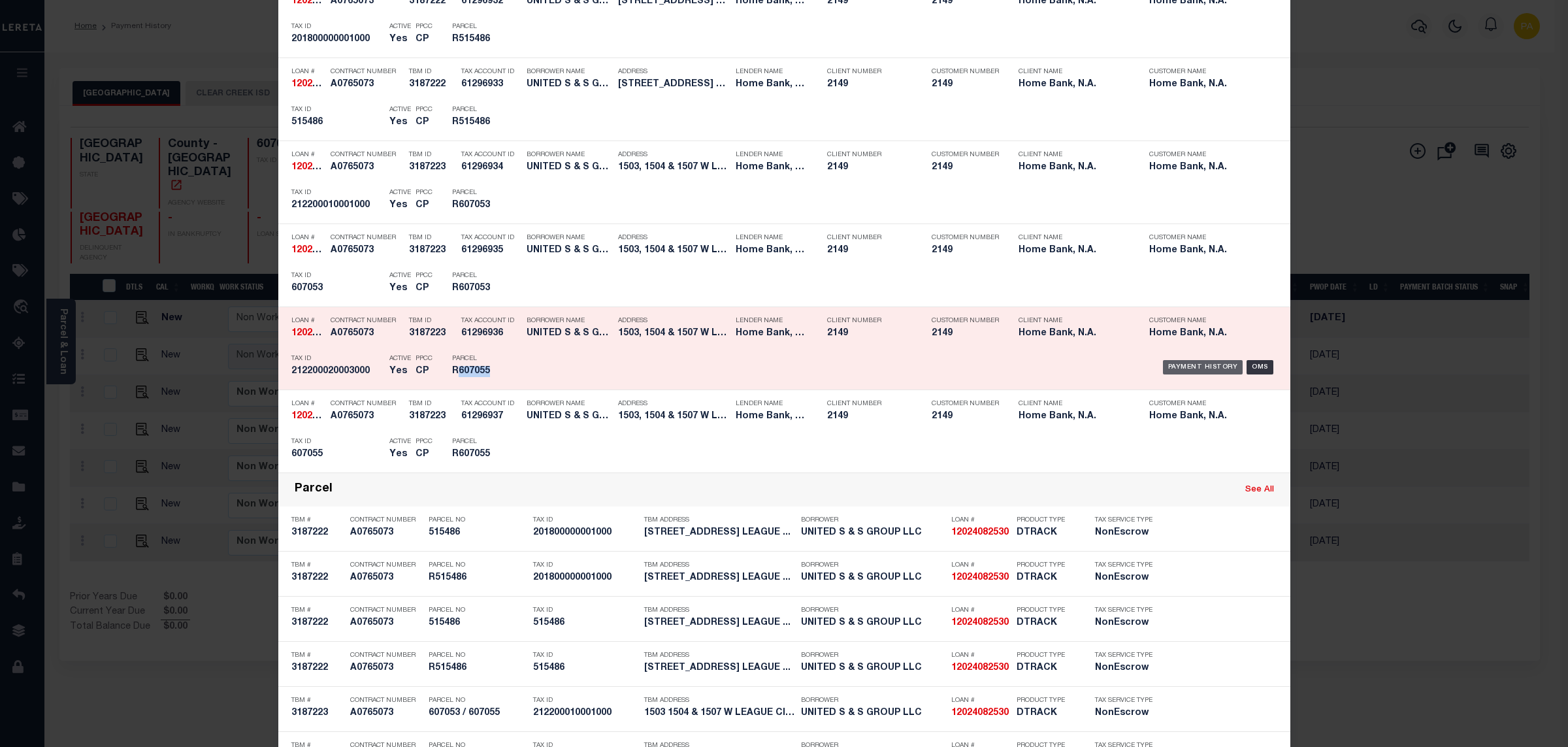
click at [1196, 369] on div "Payment History" at bounding box center [1203, 367] width 80 height 14
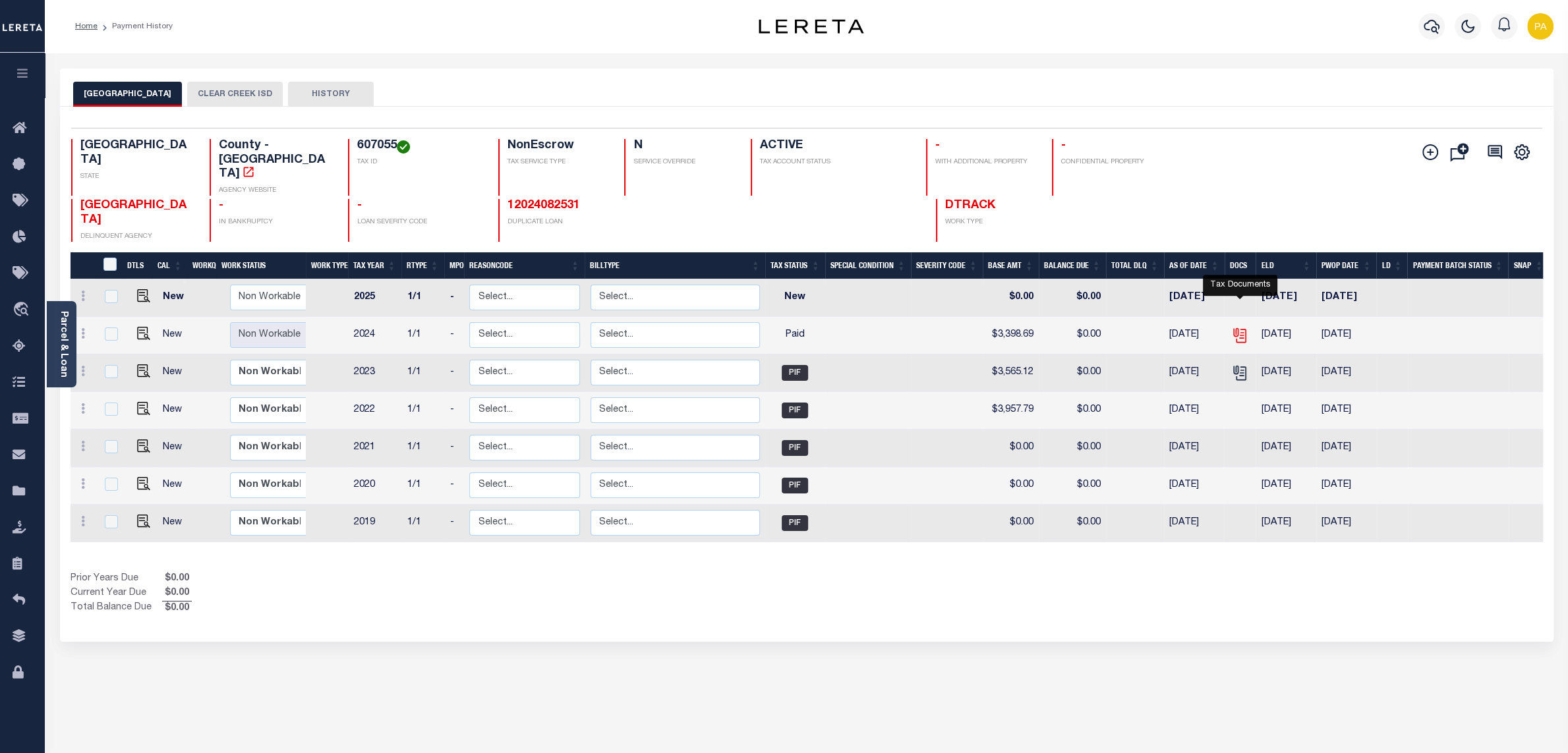
click at [1238, 327] on icon "" at bounding box center [1240, 335] width 17 height 17
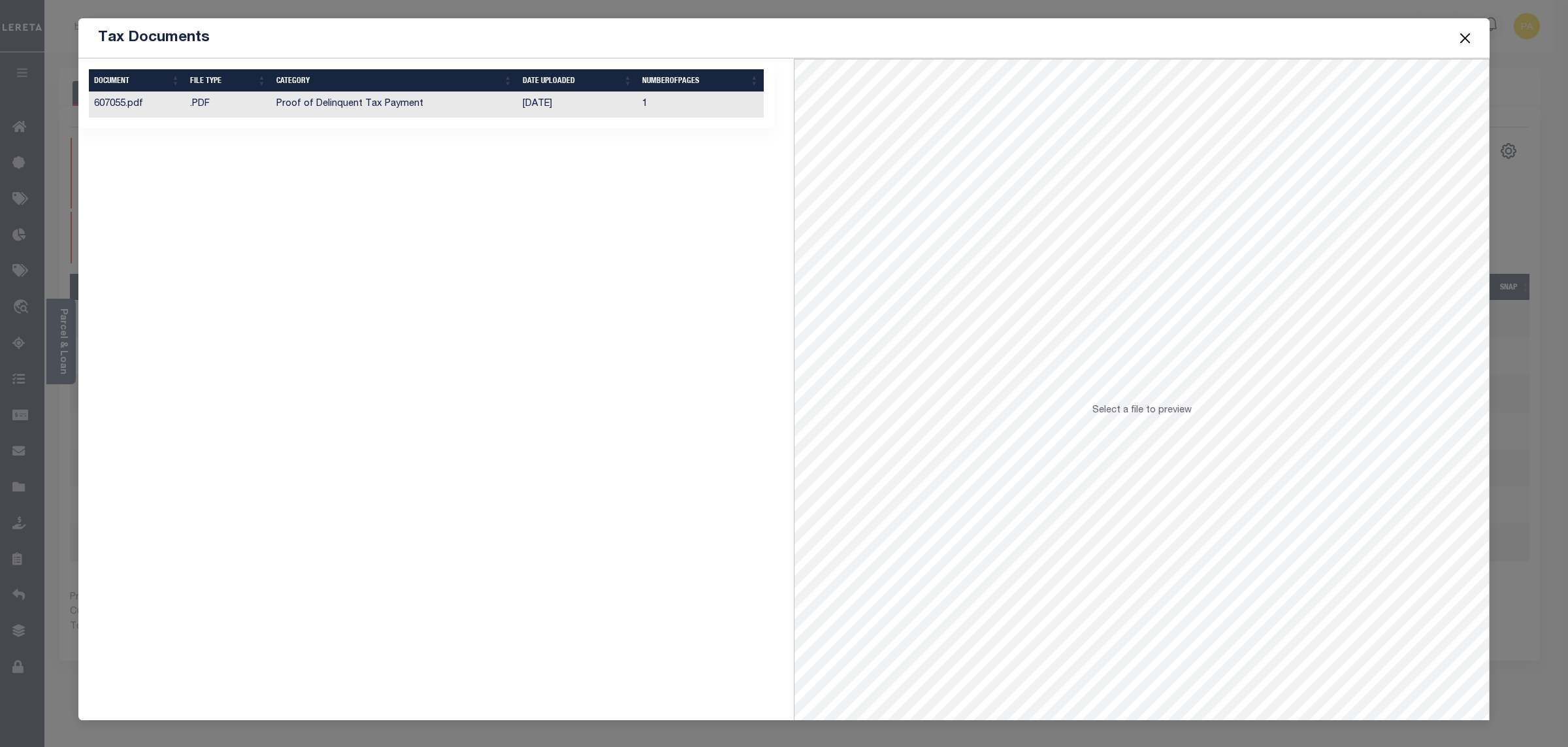
click at [546, 105] on td "[DATE]" at bounding box center [577, 105] width 120 height 25
click at [1473, 42] on button "Close" at bounding box center [1466, 38] width 17 height 17
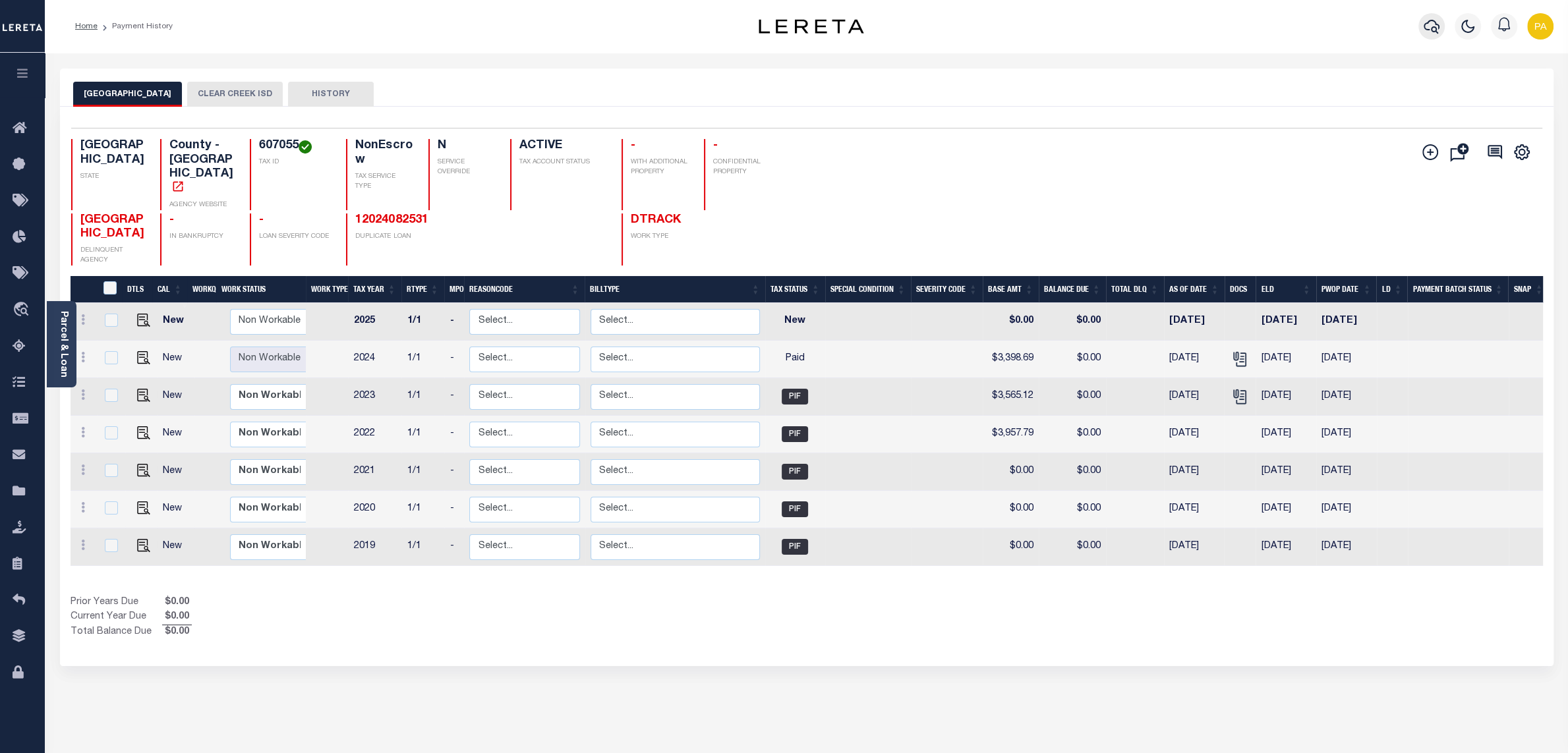
click at [1436, 32] on icon "button" at bounding box center [1432, 26] width 16 height 16
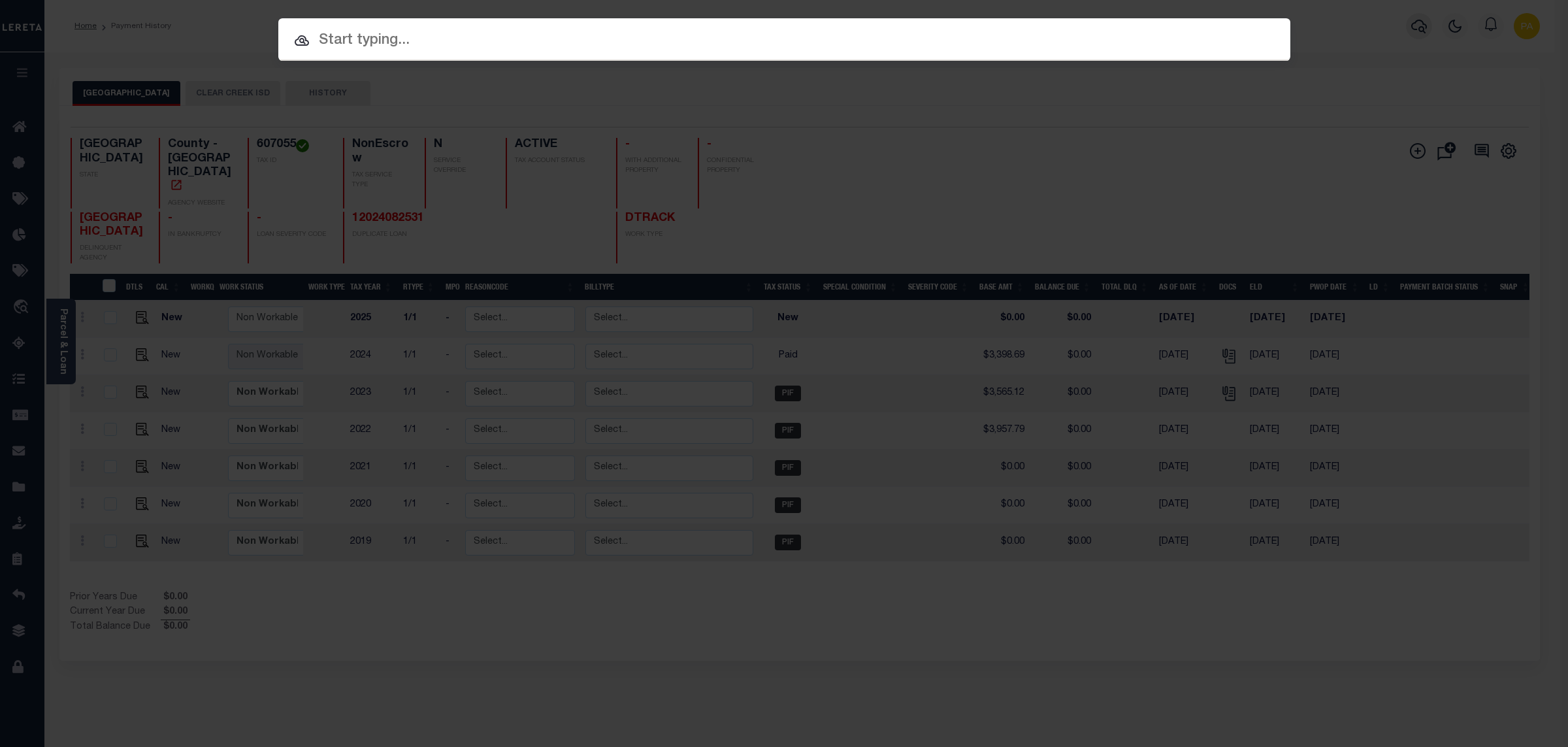
paste input "8001070034"
type input "8001070034"
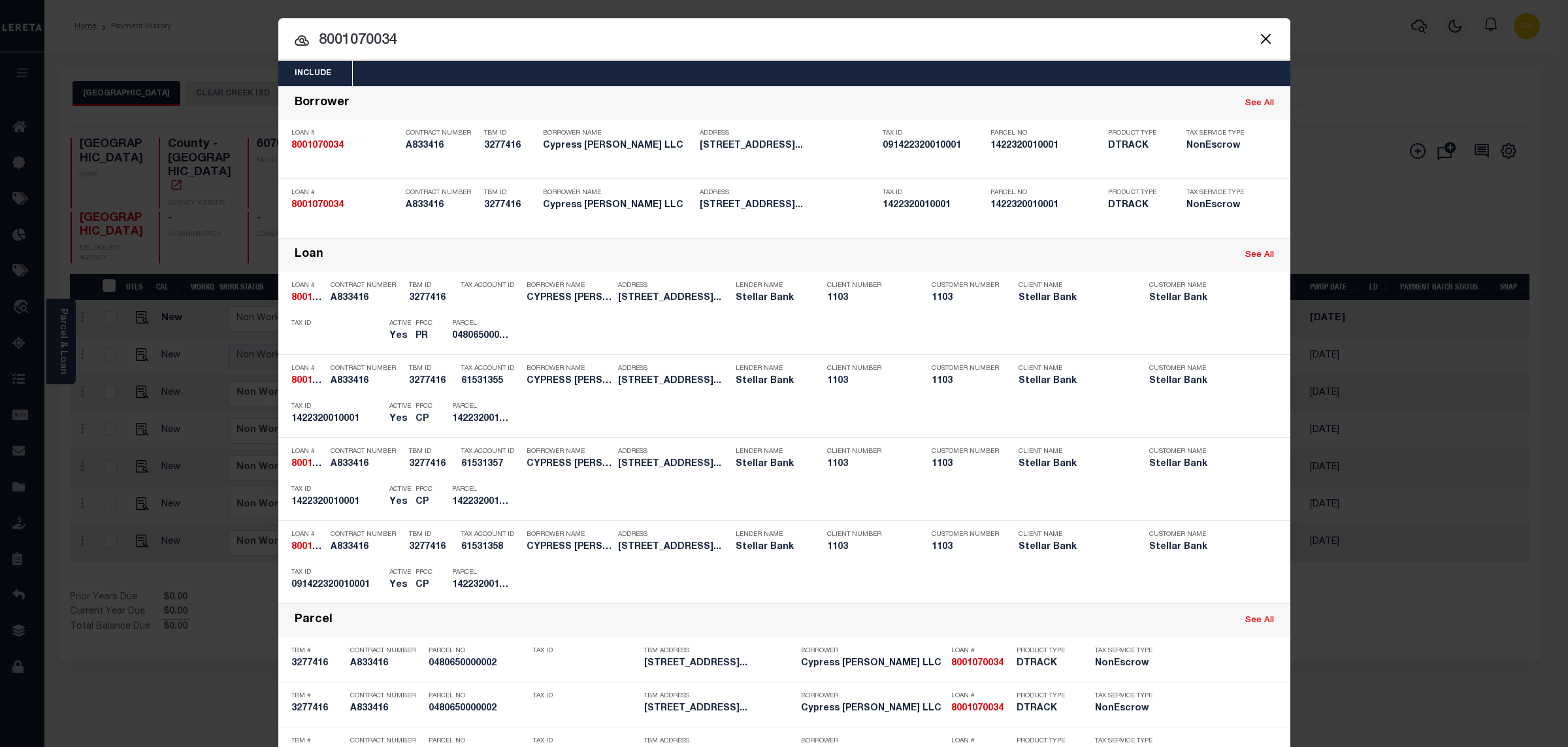
click at [776, 7] on div "Include Loans TBM Customers Borrowers Payments (Lender Non-Disb) Payments (Lend…" at bounding box center [784, 374] width 1568 height 747
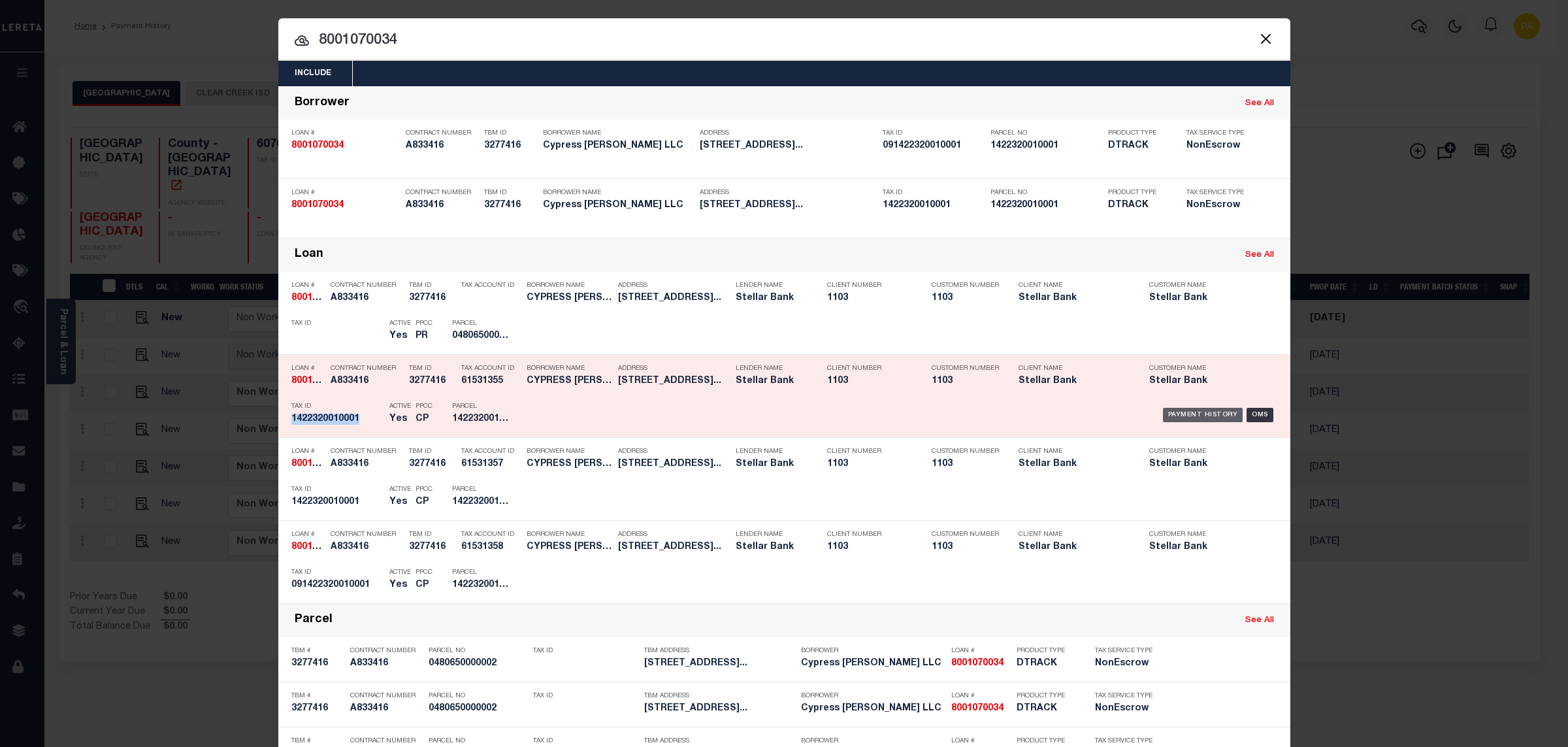
click at [1191, 415] on div "Payment History" at bounding box center [1203, 415] width 80 height 14
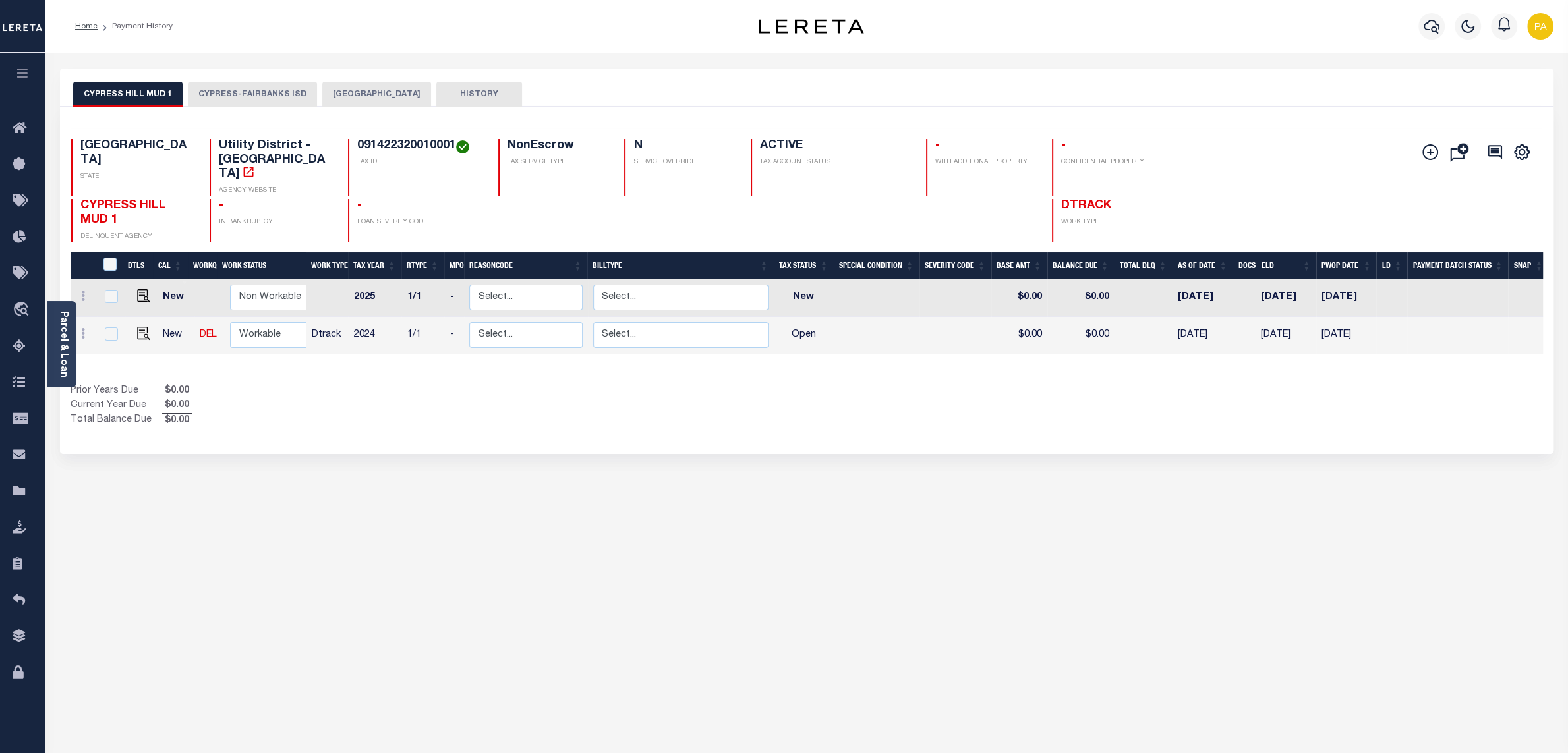
click at [283, 93] on button "CYPRESS-FAIRBANKS ISD" at bounding box center [252, 94] width 129 height 25
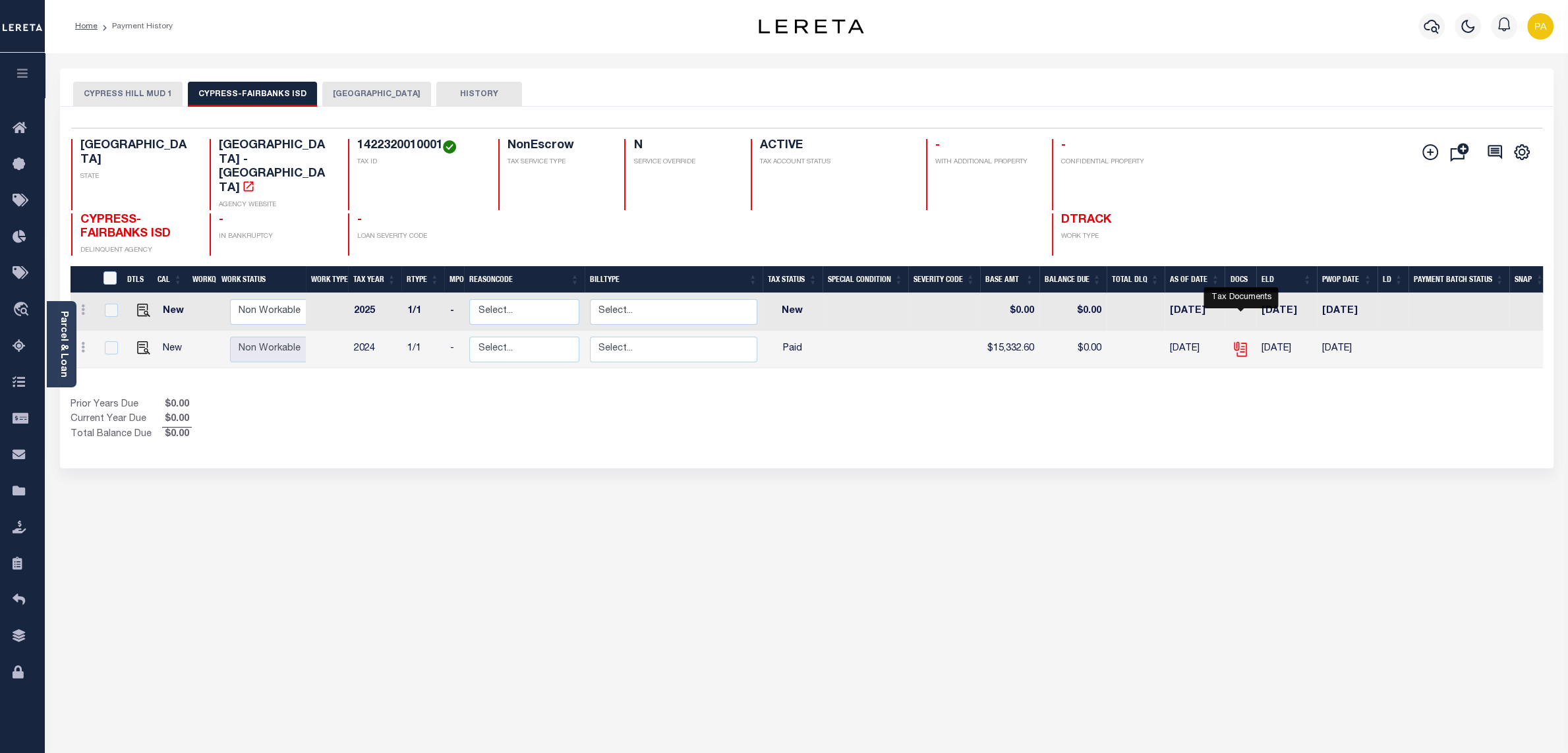
click at [1241, 342] on icon "" at bounding box center [1239, 346] width 10 height 10
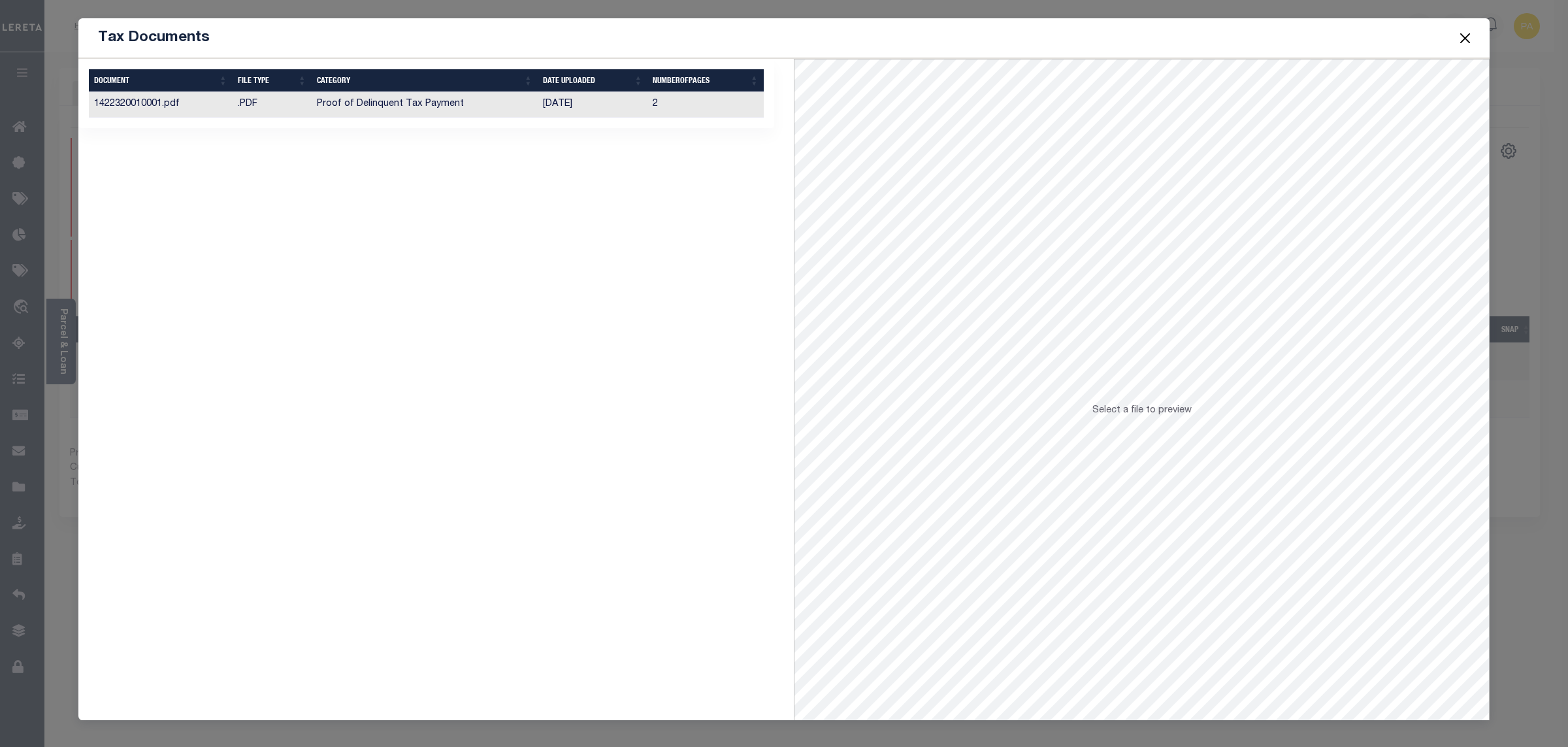
click at [579, 102] on td "[DATE]" at bounding box center [593, 105] width 110 height 25
click at [1460, 45] on button "Close" at bounding box center [1466, 38] width 17 height 17
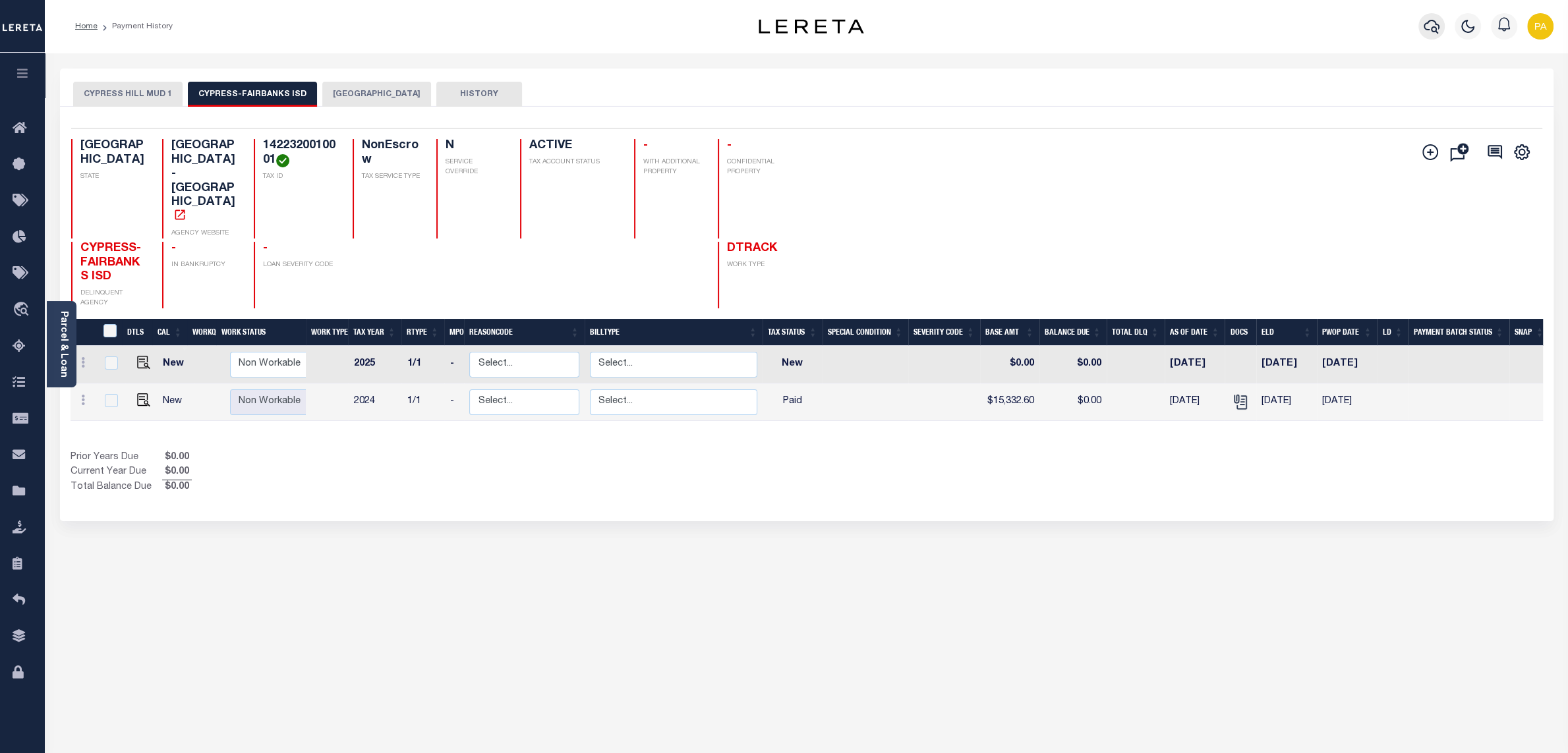
click at [1440, 25] on button "button" at bounding box center [1431, 26] width 26 height 26
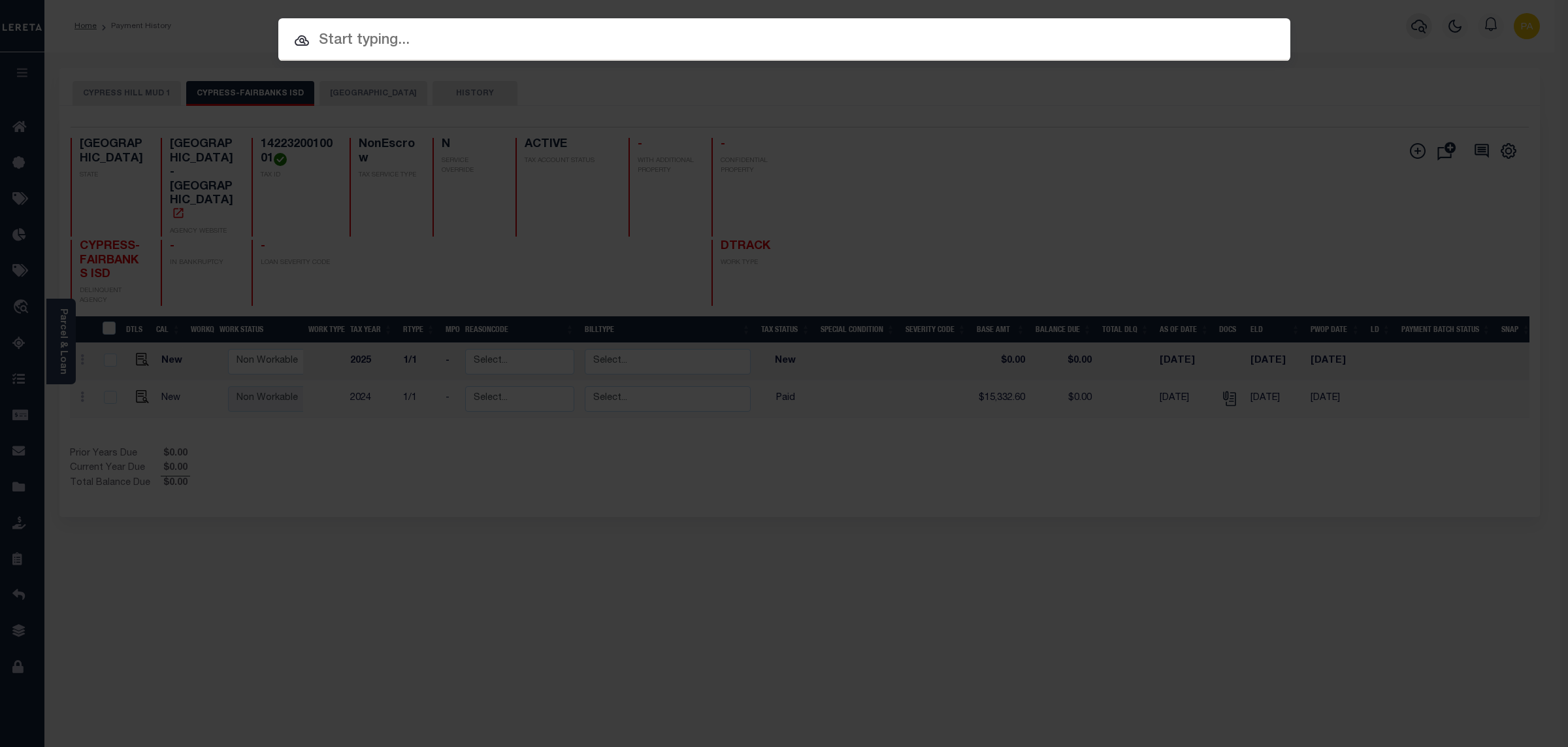
paste input "4004180"
type input "4004180"
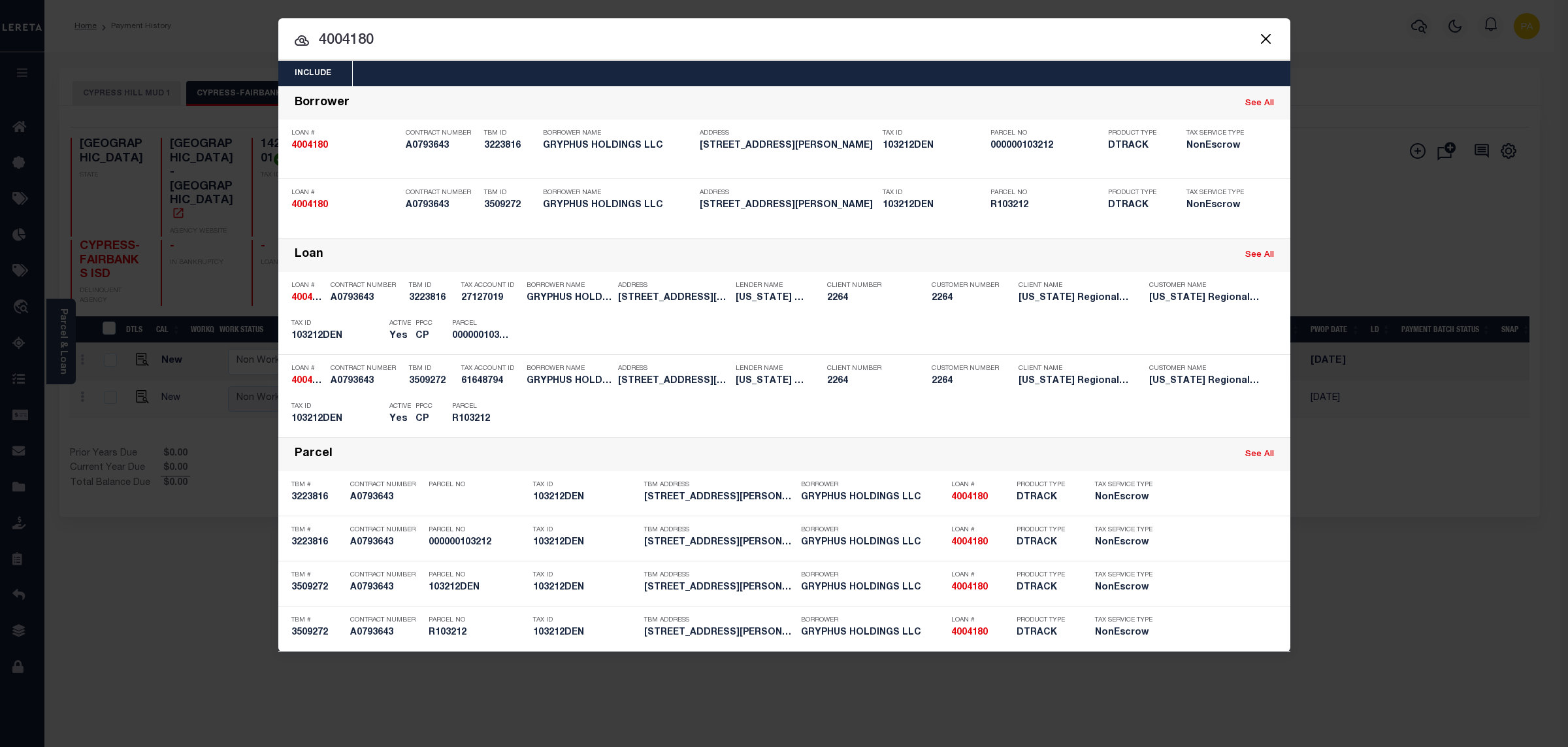
click at [664, 15] on div "Include Loans TBM Customers Borrowers Payments (Lender Non-Disb) Payments (Lend…" at bounding box center [784, 374] width 1568 height 747
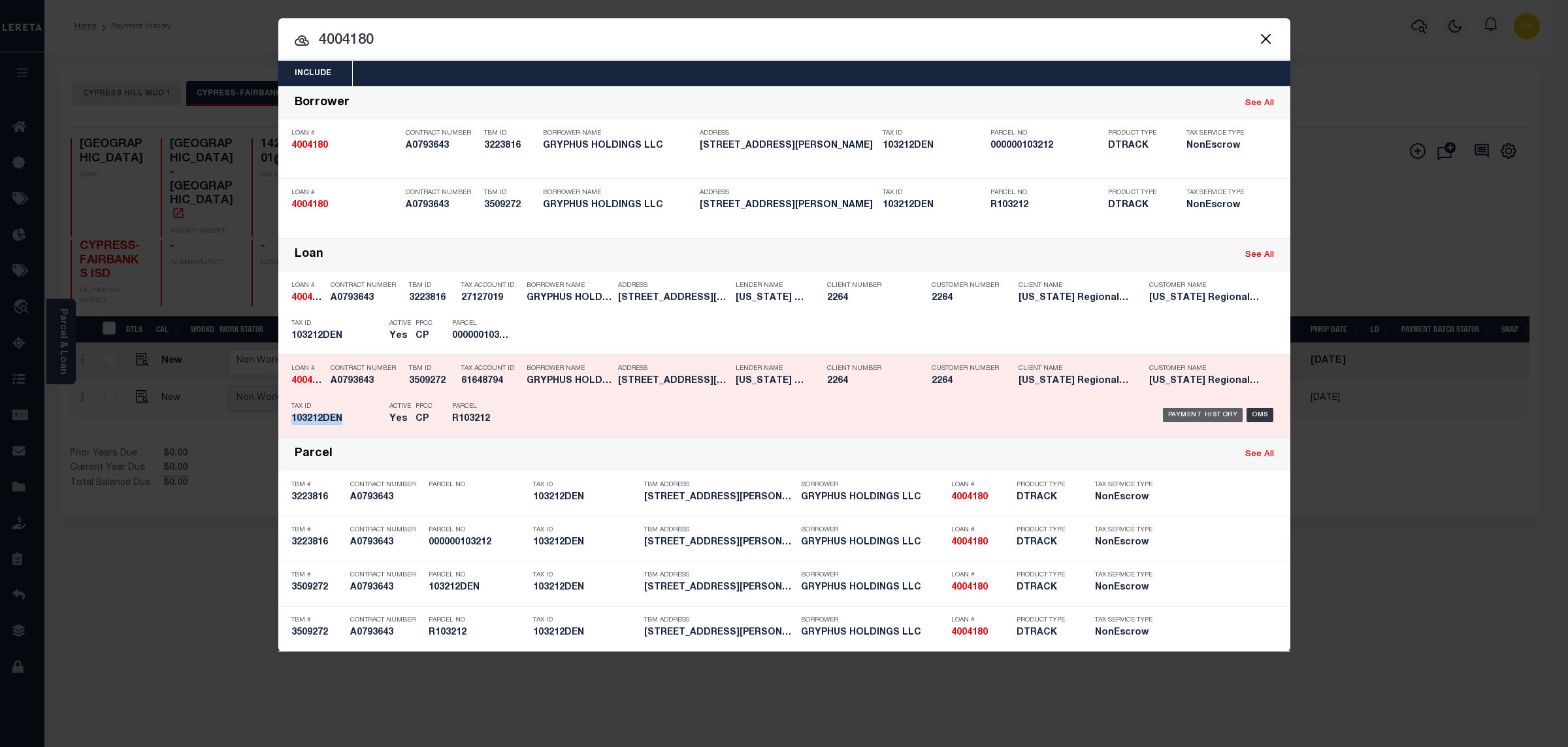
click at [1185, 411] on div "Payment History" at bounding box center [1203, 415] width 80 height 14
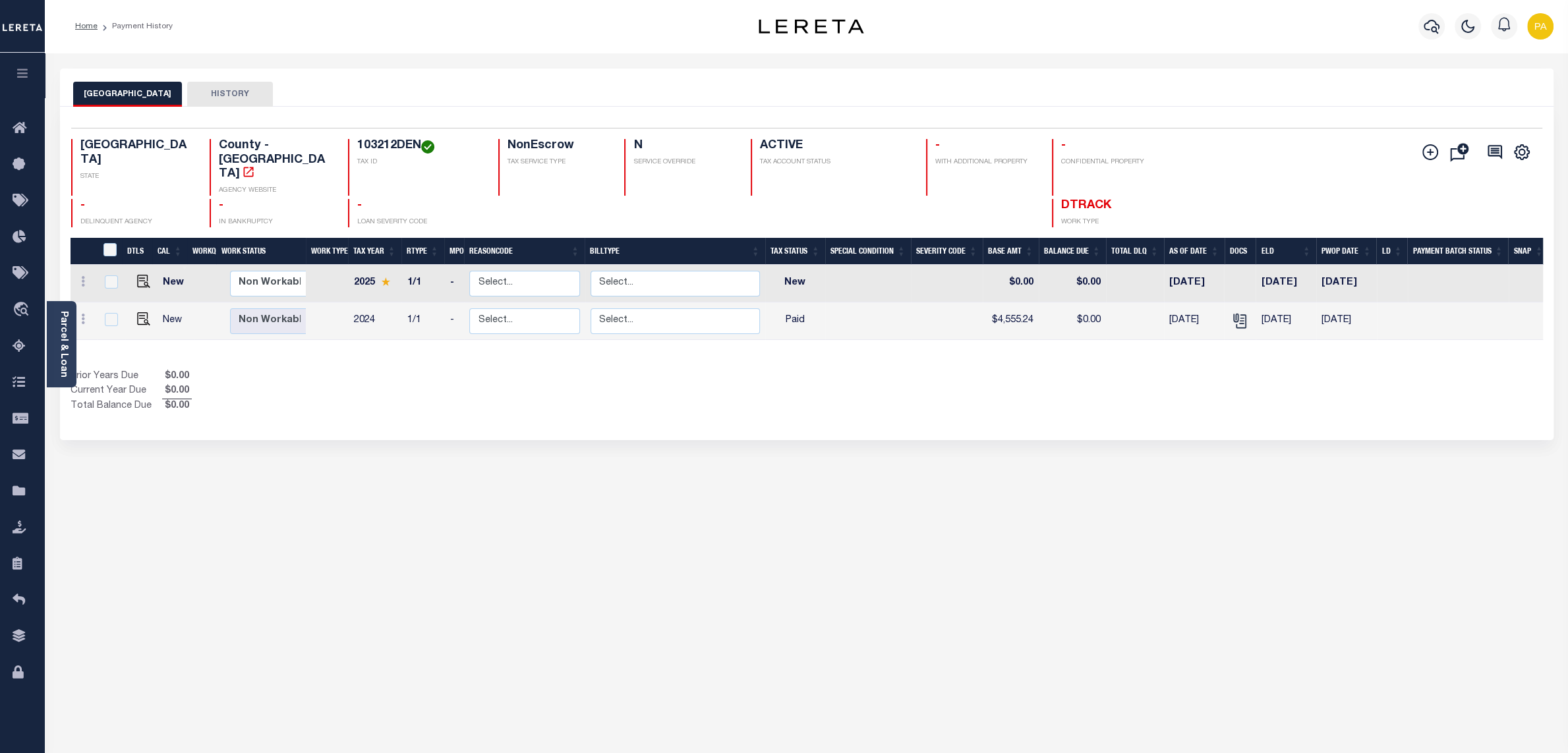
click at [1018, 579] on div "DENTON COUNTY HISTORY Selected 2 Results" at bounding box center [807, 440] width 1513 height 743
click at [1238, 314] on icon "" at bounding box center [1239, 319] width 10 height 10
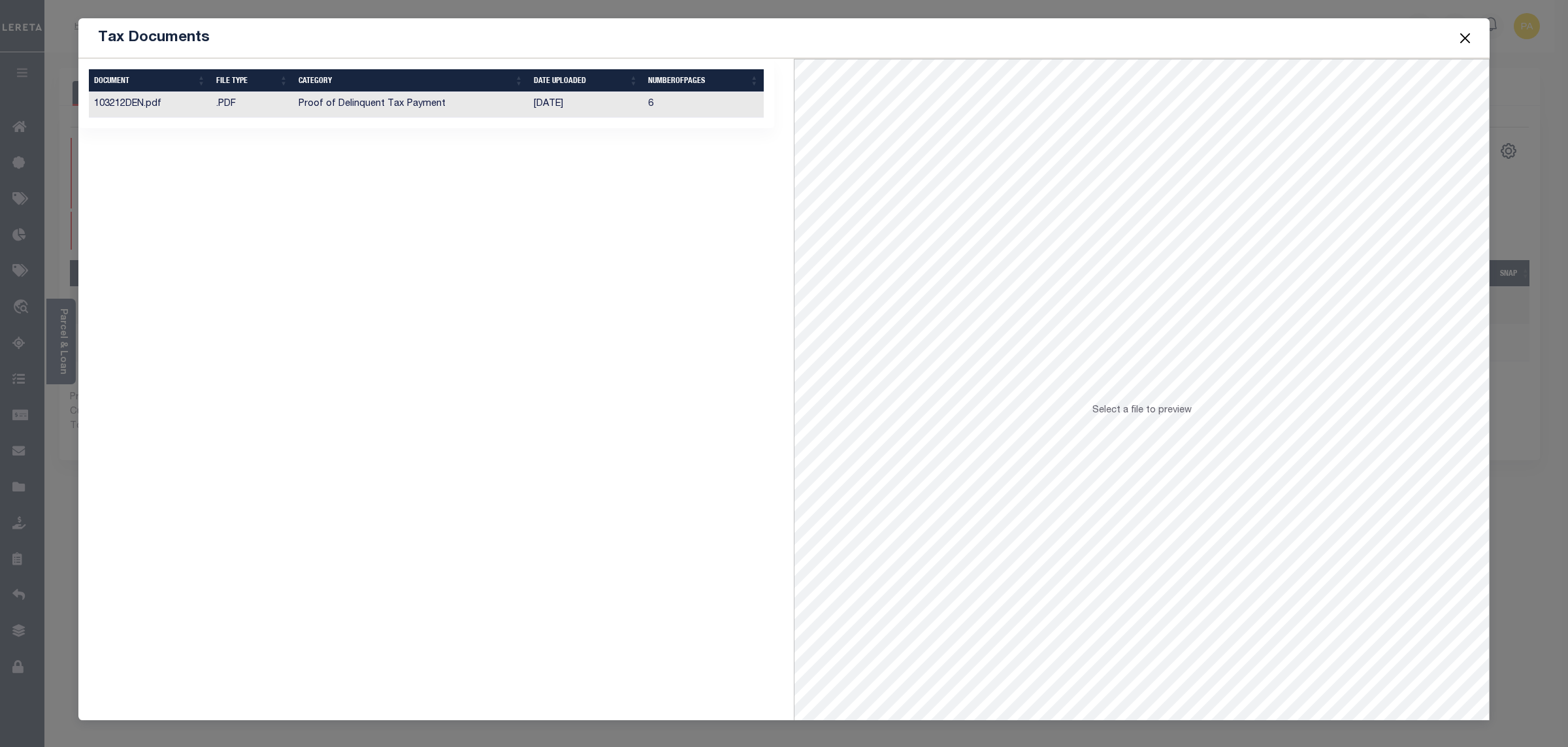
click at [538, 92] on th "Date Uploaded" at bounding box center [586, 80] width 115 height 23
click at [397, 102] on td "Proof of Delinquent Tax Payment" at bounding box center [410, 105] width 235 height 25
click at [1460, 39] on button "Close" at bounding box center [1466, 38] width 17 height 17
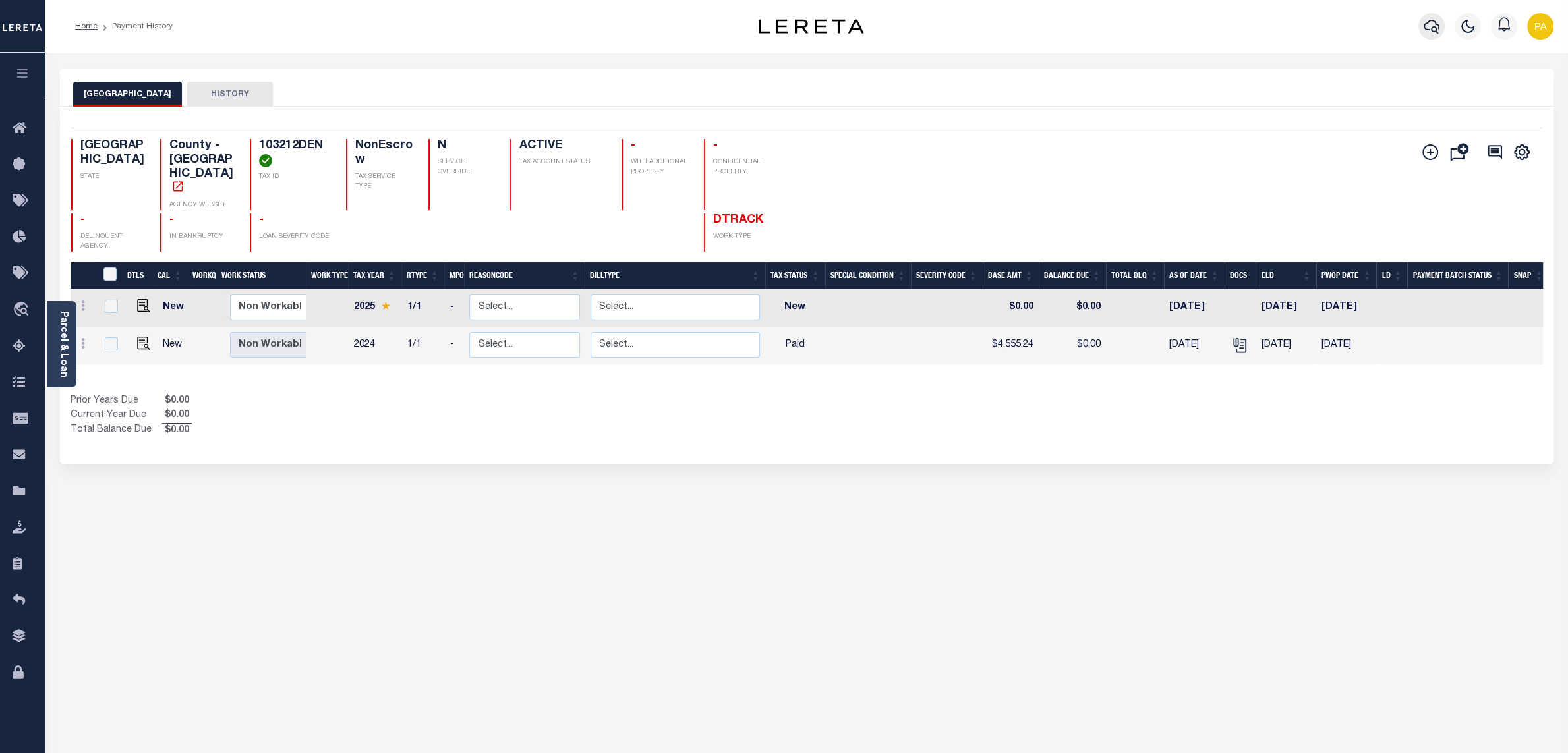
click at [1437, 25] on icon "button" at bounding box center [1432, 26] width 16 height 16
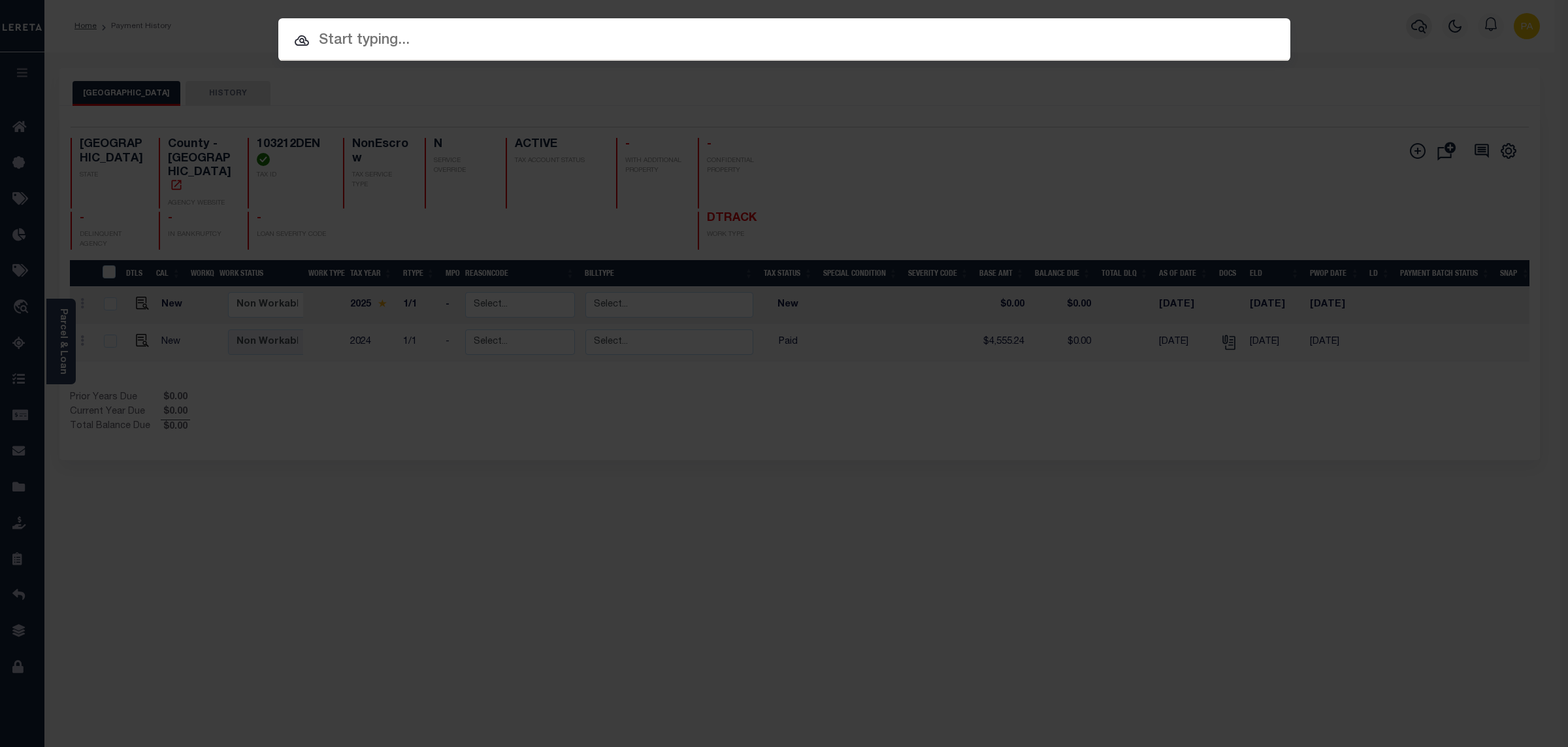
paste input "8001038462"
type input "8001038462"
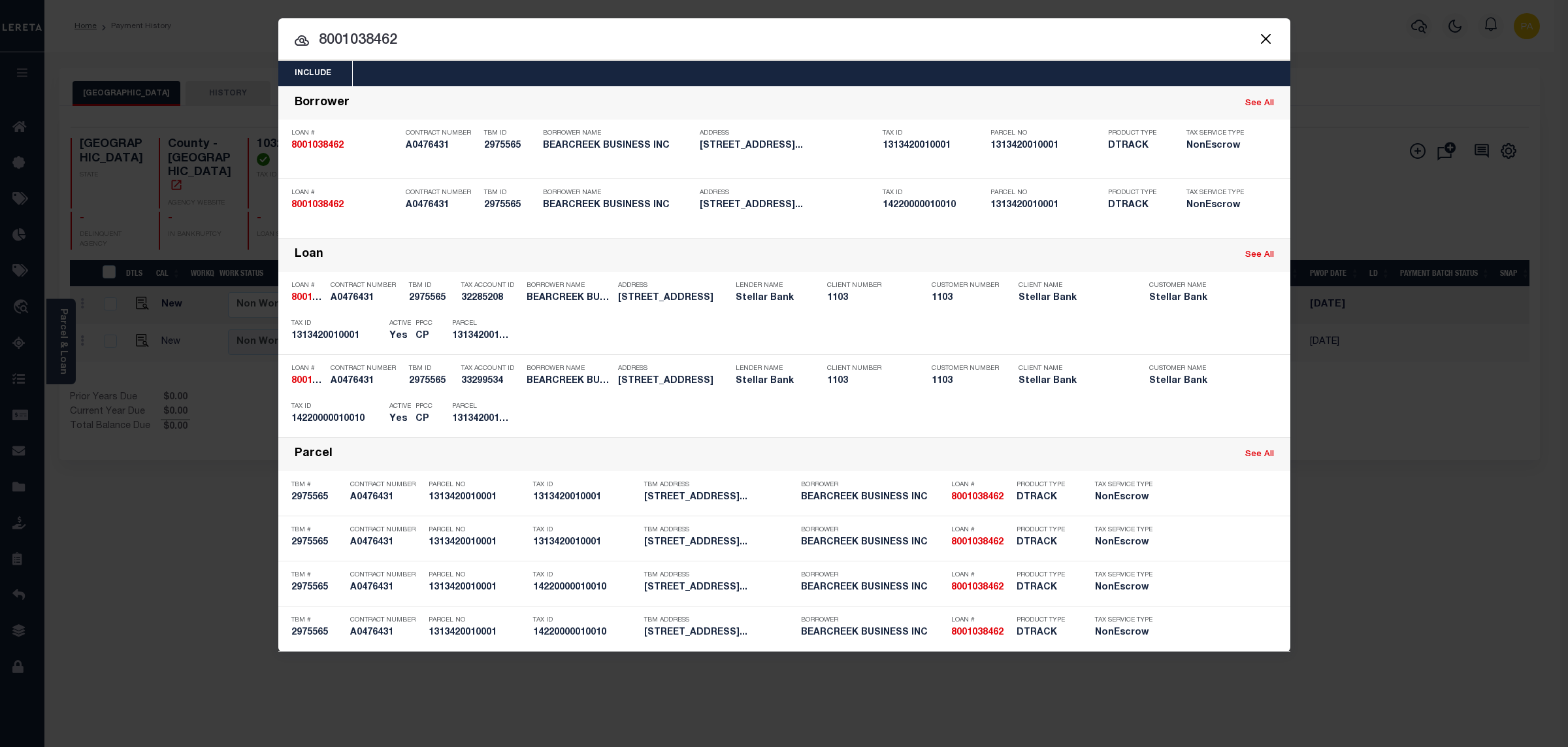
click at [705, 9] on div "Include Loans TBM Customers Borrowers Payments (Lender Non-Disb) Payments (Lend…" at bounding box center [784, 374] width 1568 height 747
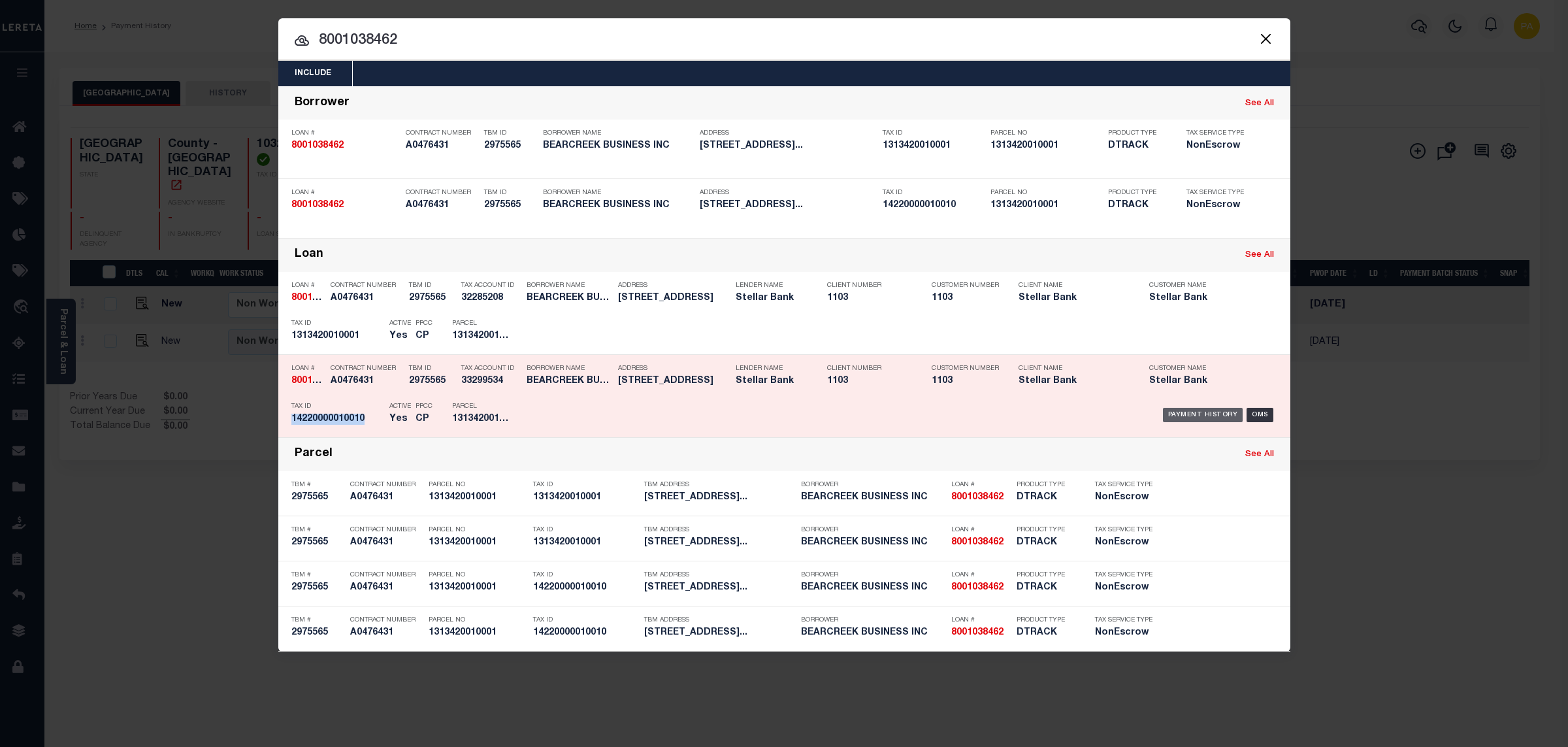
click at [1198, 415] on div "Payment History" at bounding box center [1203, 415] width 80 height 14
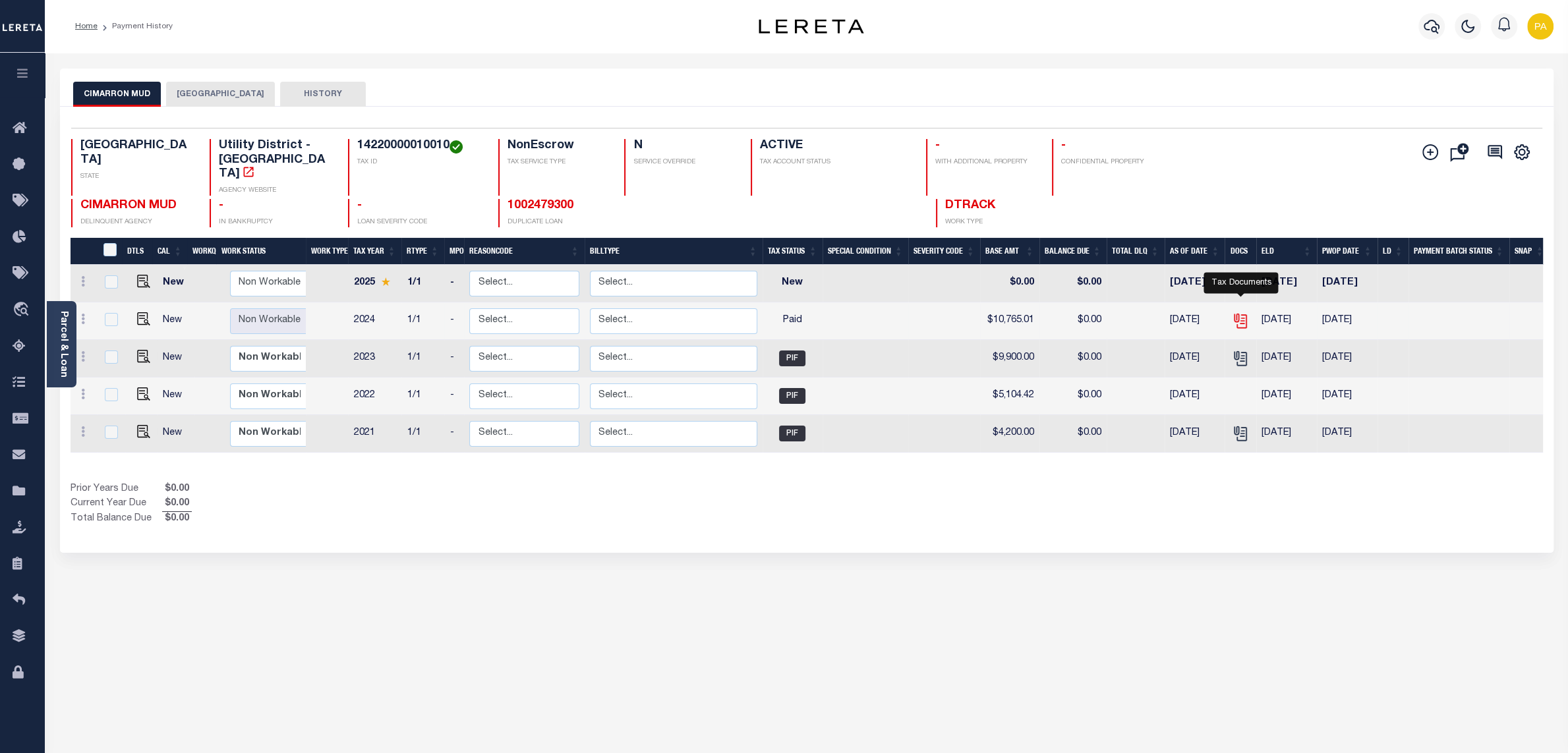
click at [1239, 312] on icon "" at bounding box center [1240, 321] width 17 height 17
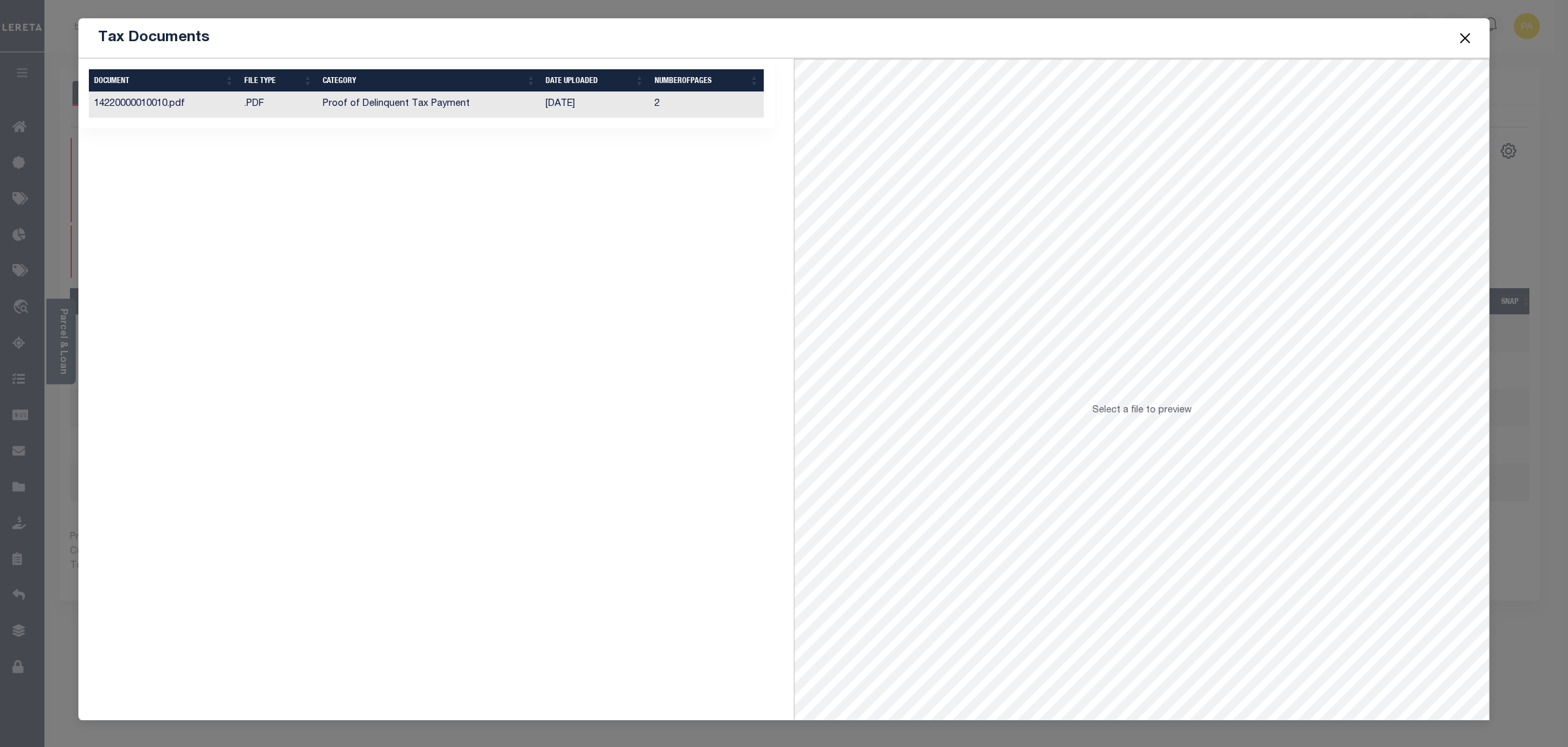
click at [1466, 36] on button "Close" at bounding box center [1466, 38] width 17 height 17
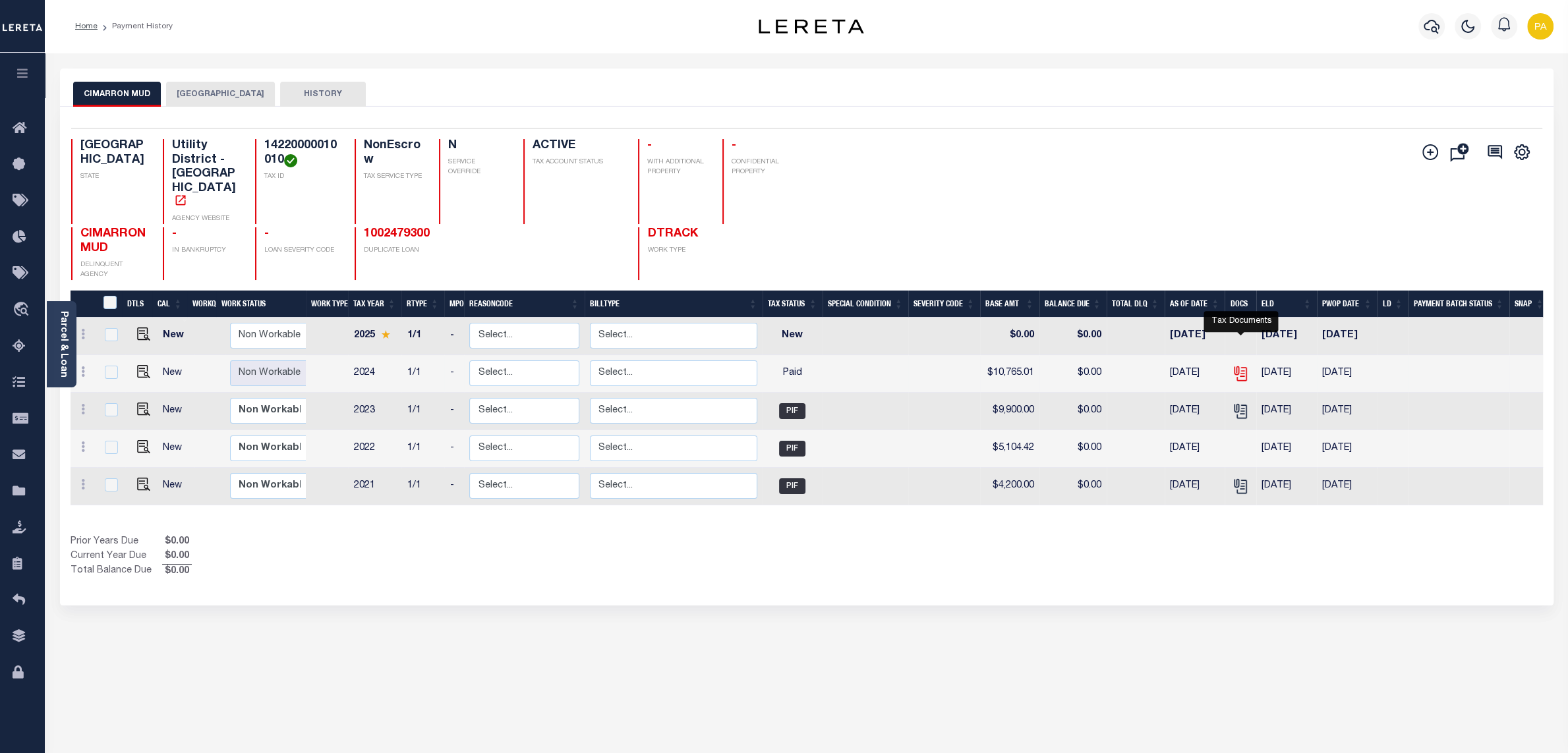
click at [1244, 365] on icon "" at bounding box center [1240, 373] width 17 height 17
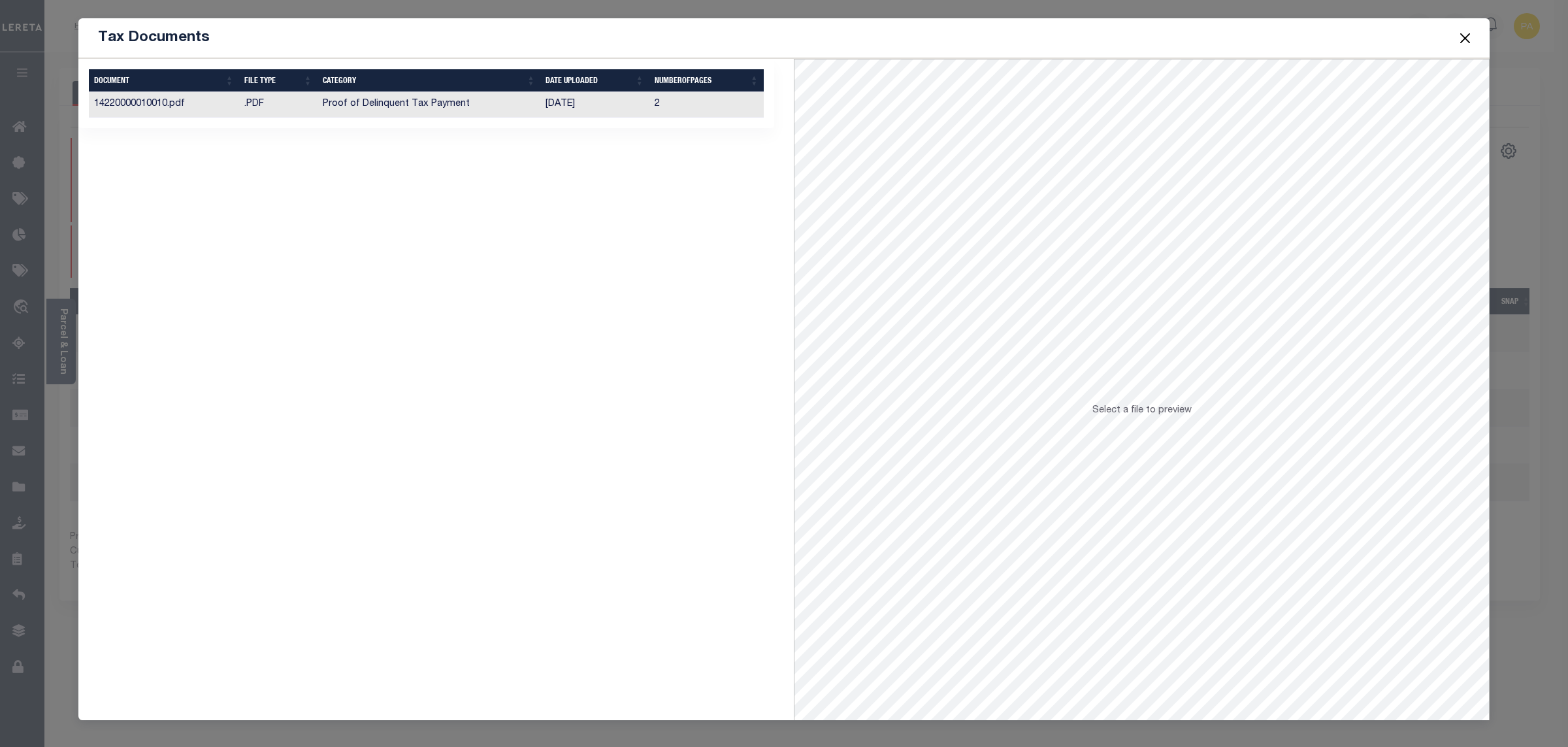
click at [550, 105] on td "[DATE]" at bounding box center [594, 105] width 109 height 25
click at [1469, 42] on button "Close" at bounding box center [1466, 38] width 17 height 17
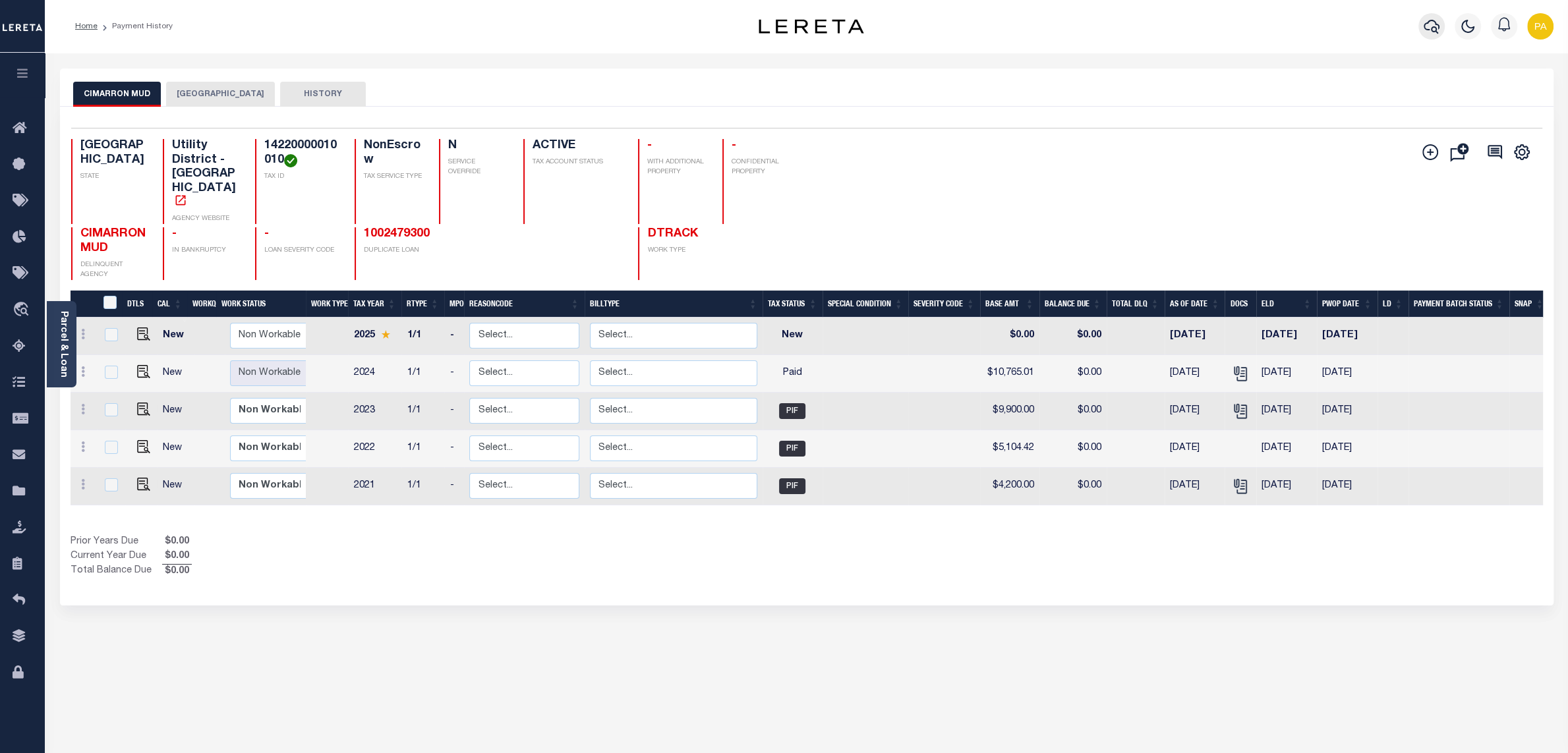
click at [1427, 29] on icon "button" at bounding box center [1432, 26] width 16 height 16
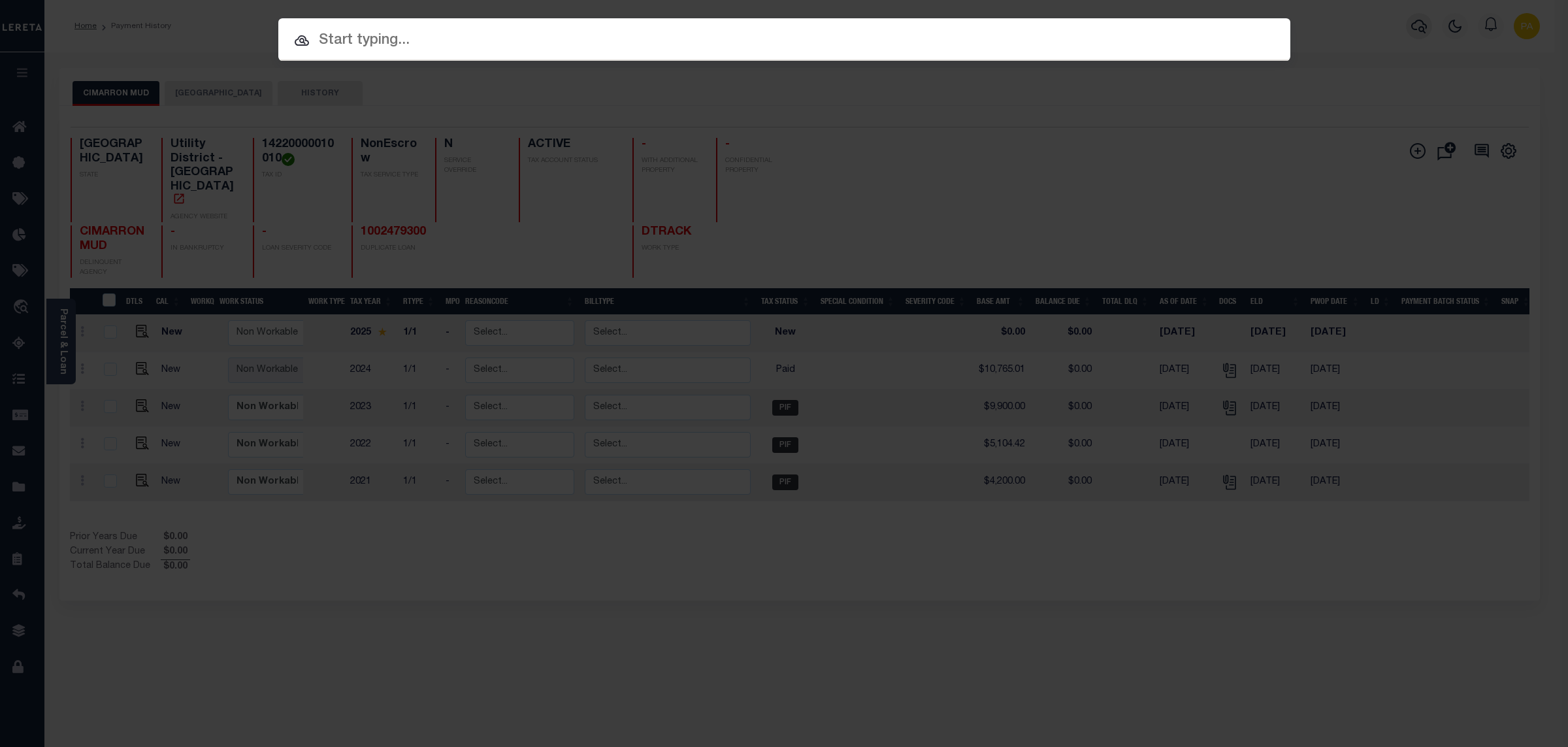
paste input "1002479300"
type input "1002479300"
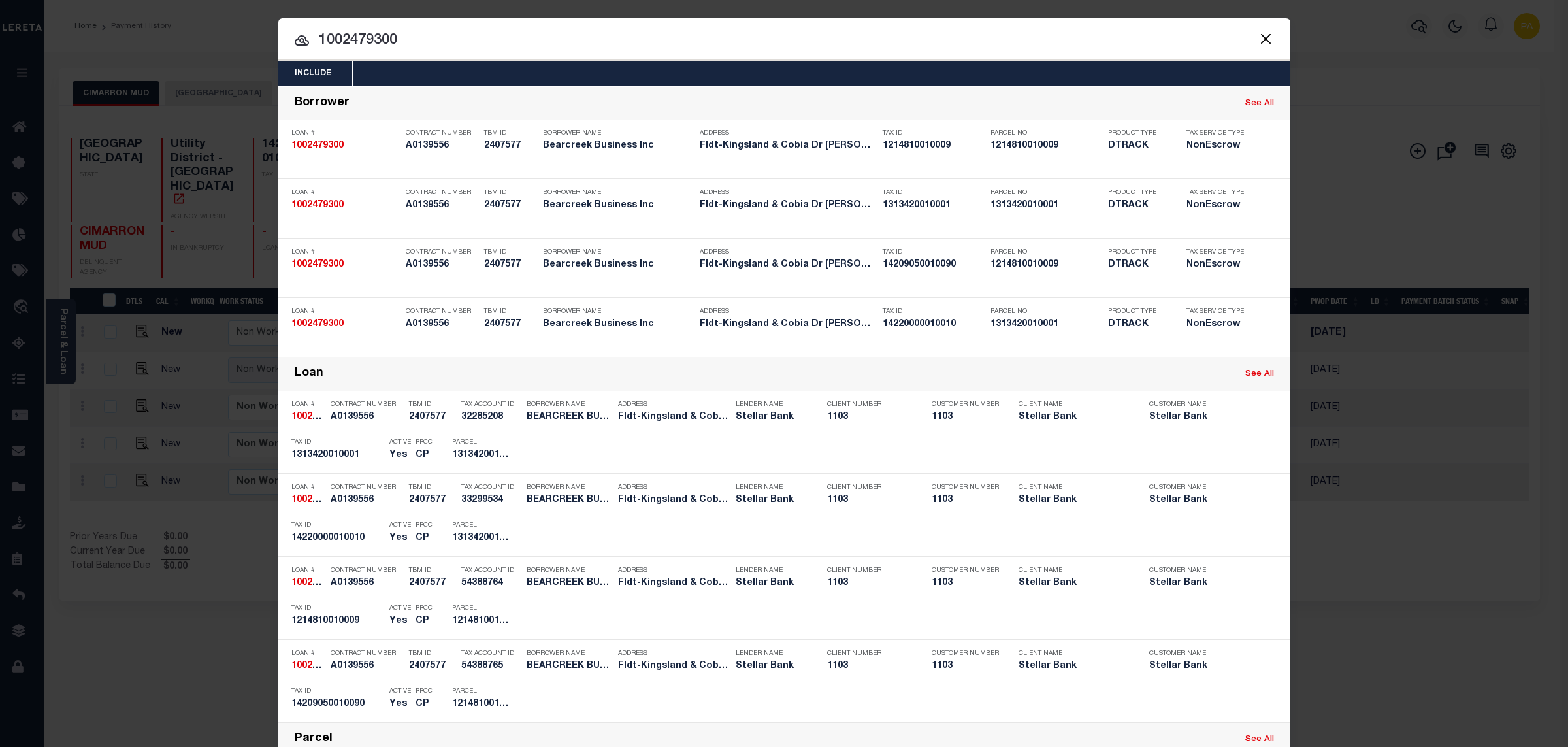
click at [756, 6] on div "Include Loans TBM Customers Borrowers Payments (Lender Non-Disb) Payments (Lend…" at bounding box center [784, 374] width 1568 height 747
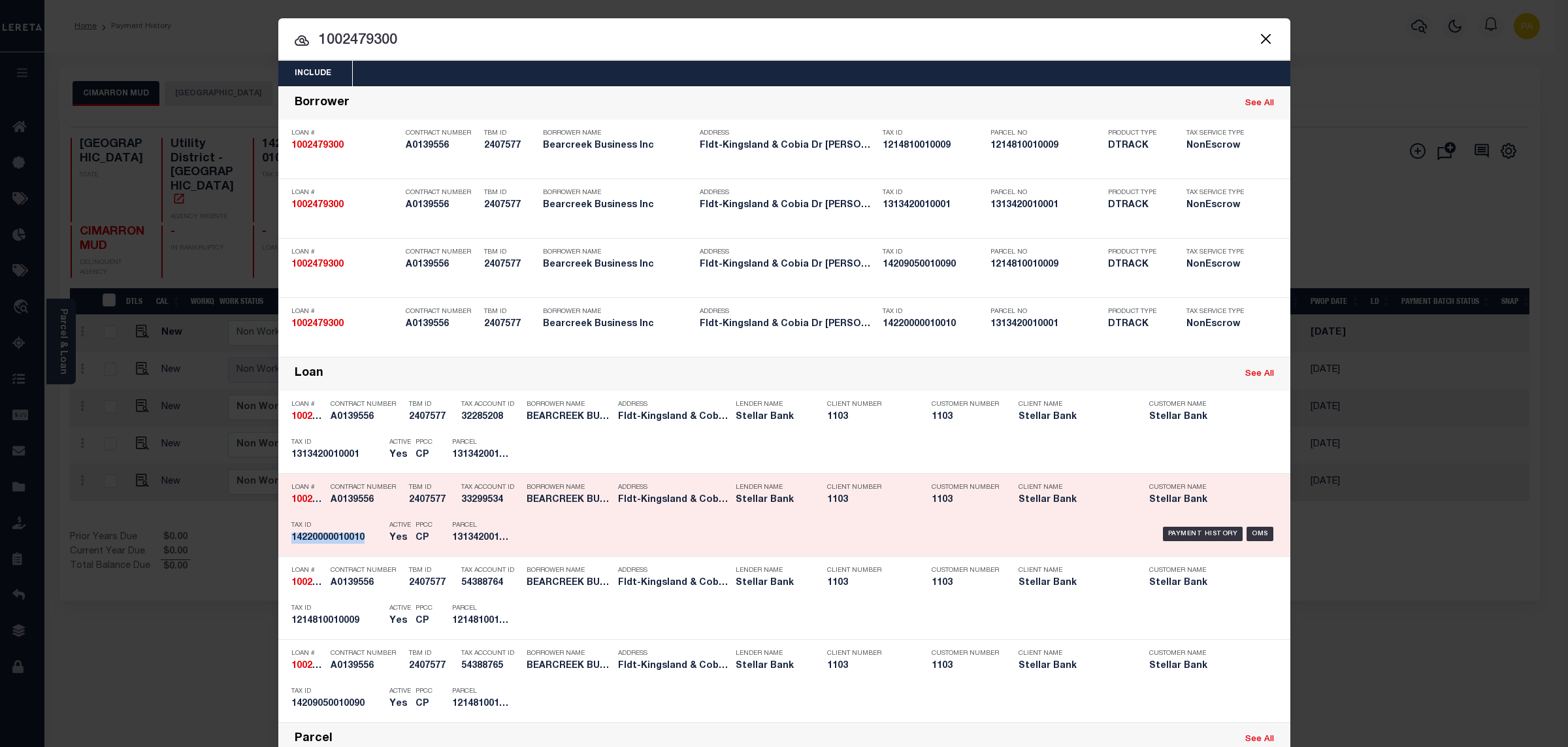
click at [1175, 526] on div "Payment History OMS" at bounding box center [904, 534] width 747 height 38
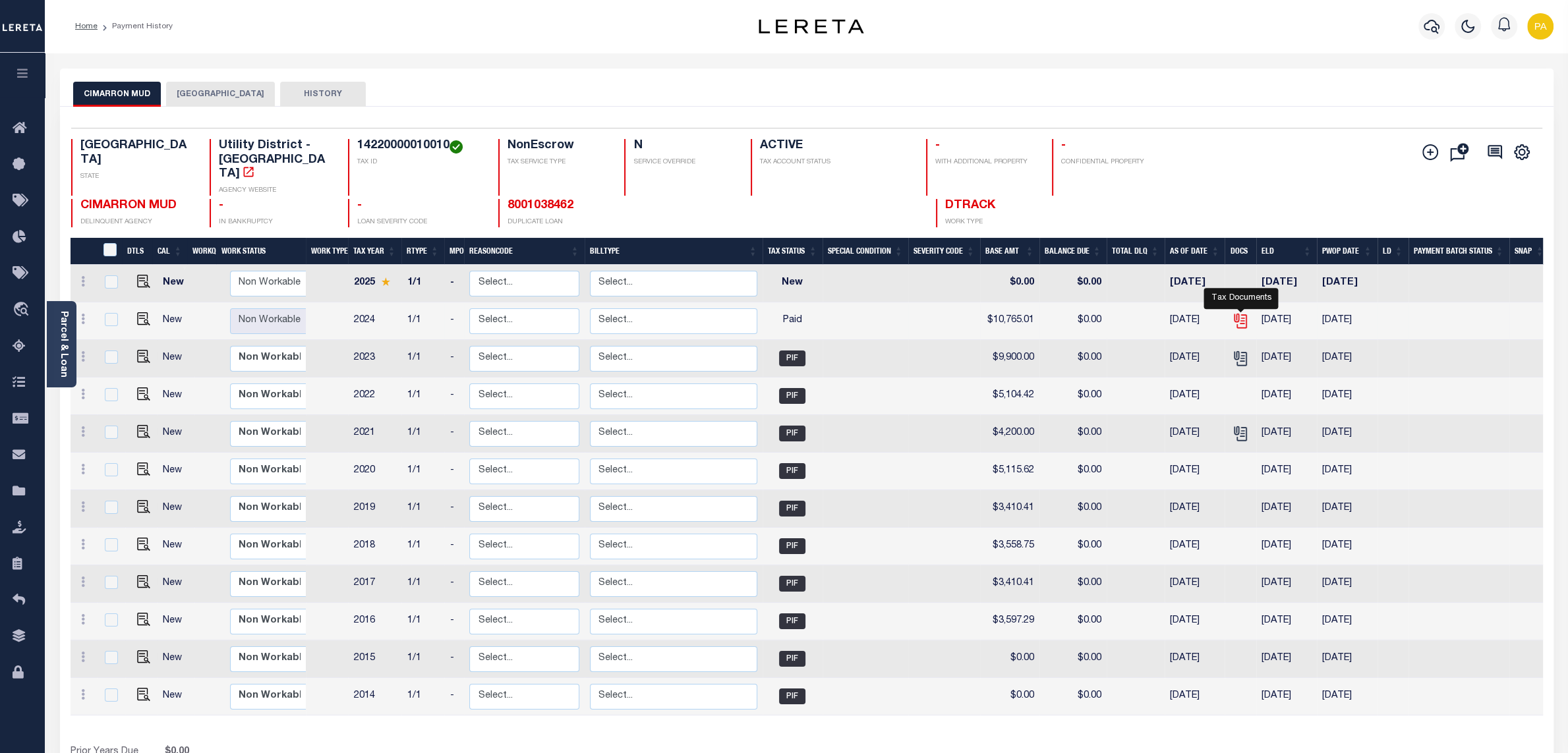
click at [1243, 312] on icon "" at bounding box center [1240, 321] width 17 height 17
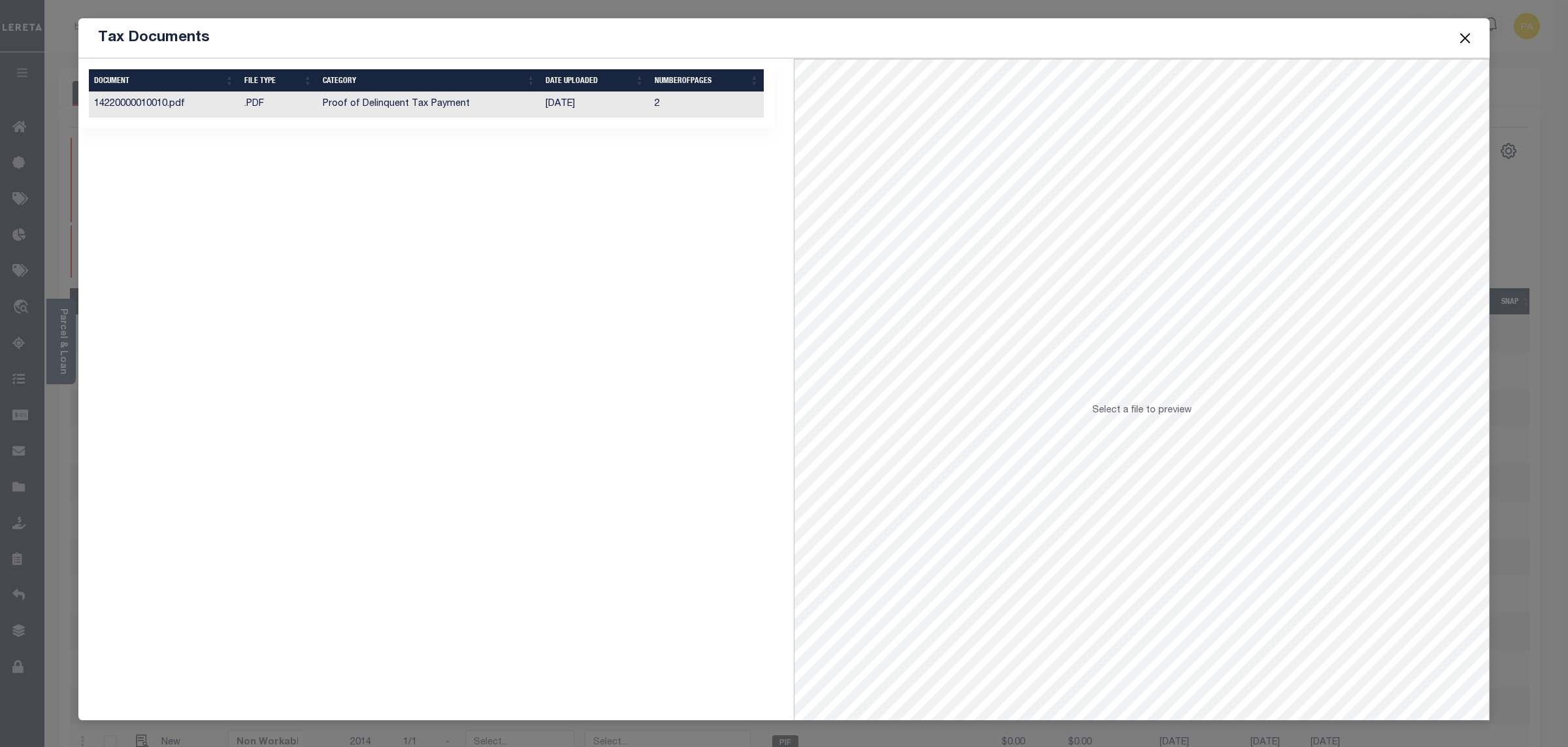
click at [549, 108] on td "[DATE]" at bounding box center [594, 105] width 109 height 25
click at [1469, 35] on button "Close" at bounding box center [1466, 38] width 17 height 17
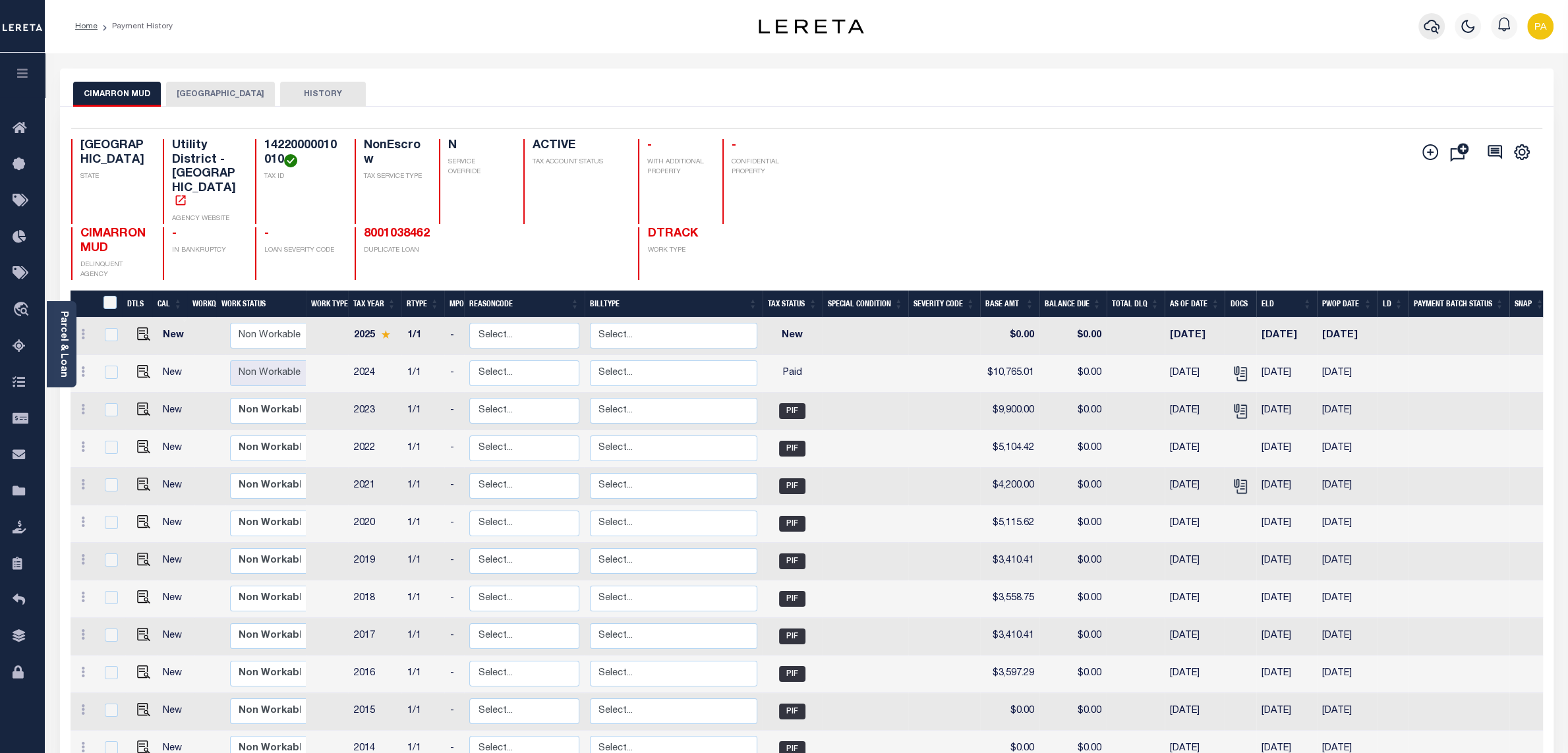
click at [1431, 25] on icon "button" at bounding box center [1432, 26] width 16 height 16
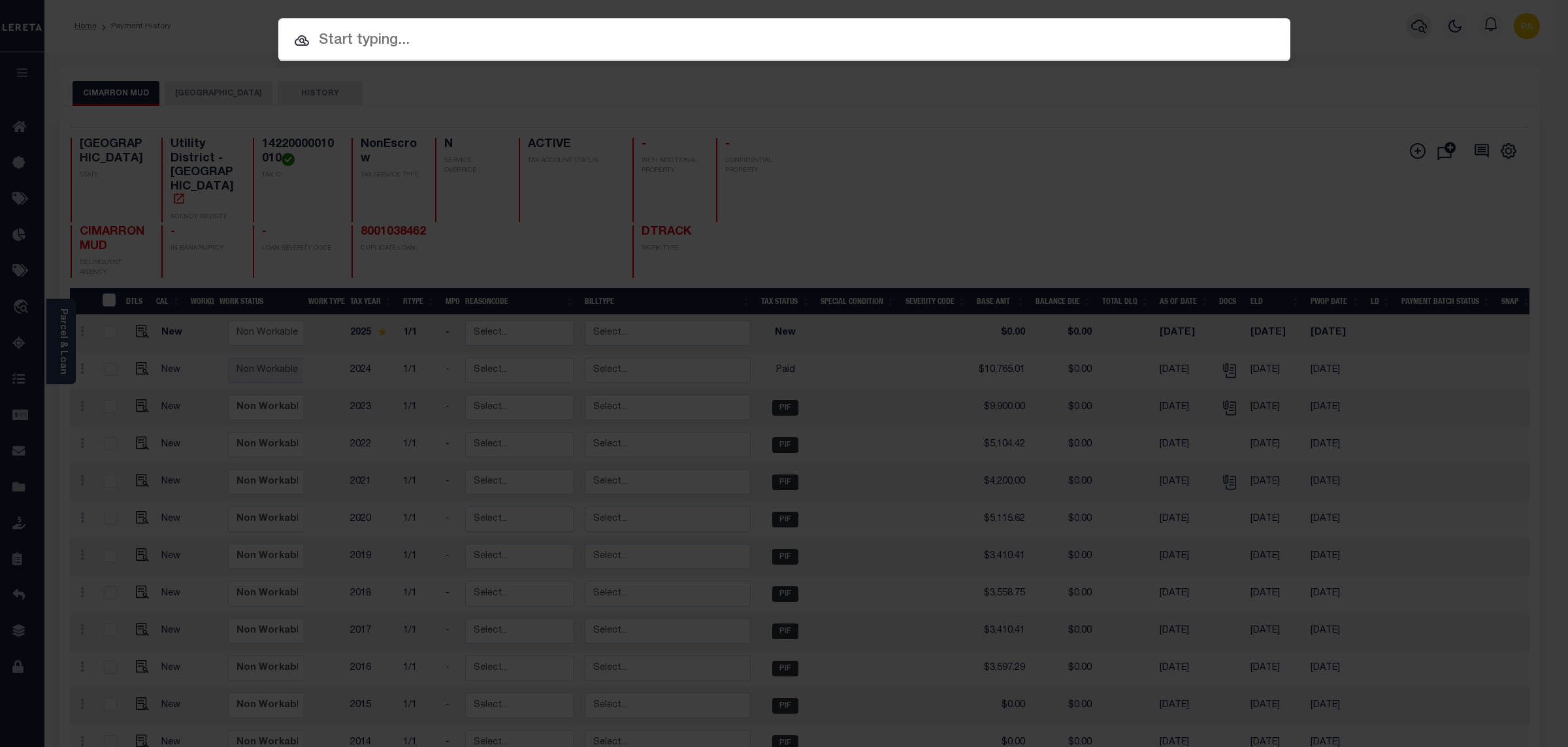
paste input "5001044952"
type input "5001044952"
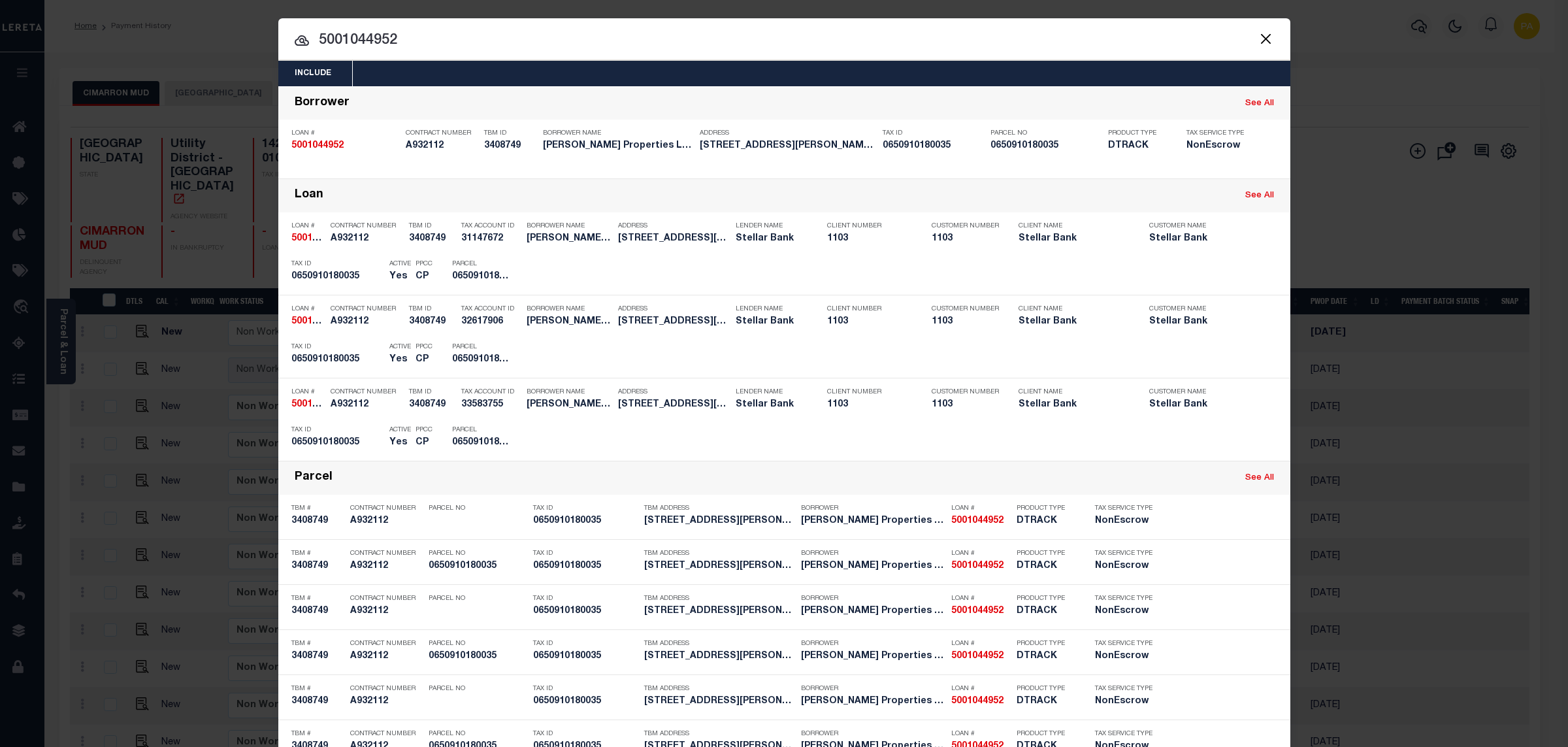
click at [847, 13] on div "Include Loans TBM Customers Borrowers Payments (Lender Non-Disb) Payments (Lend…" at bounding box center [784, 374] width 1568 height 747
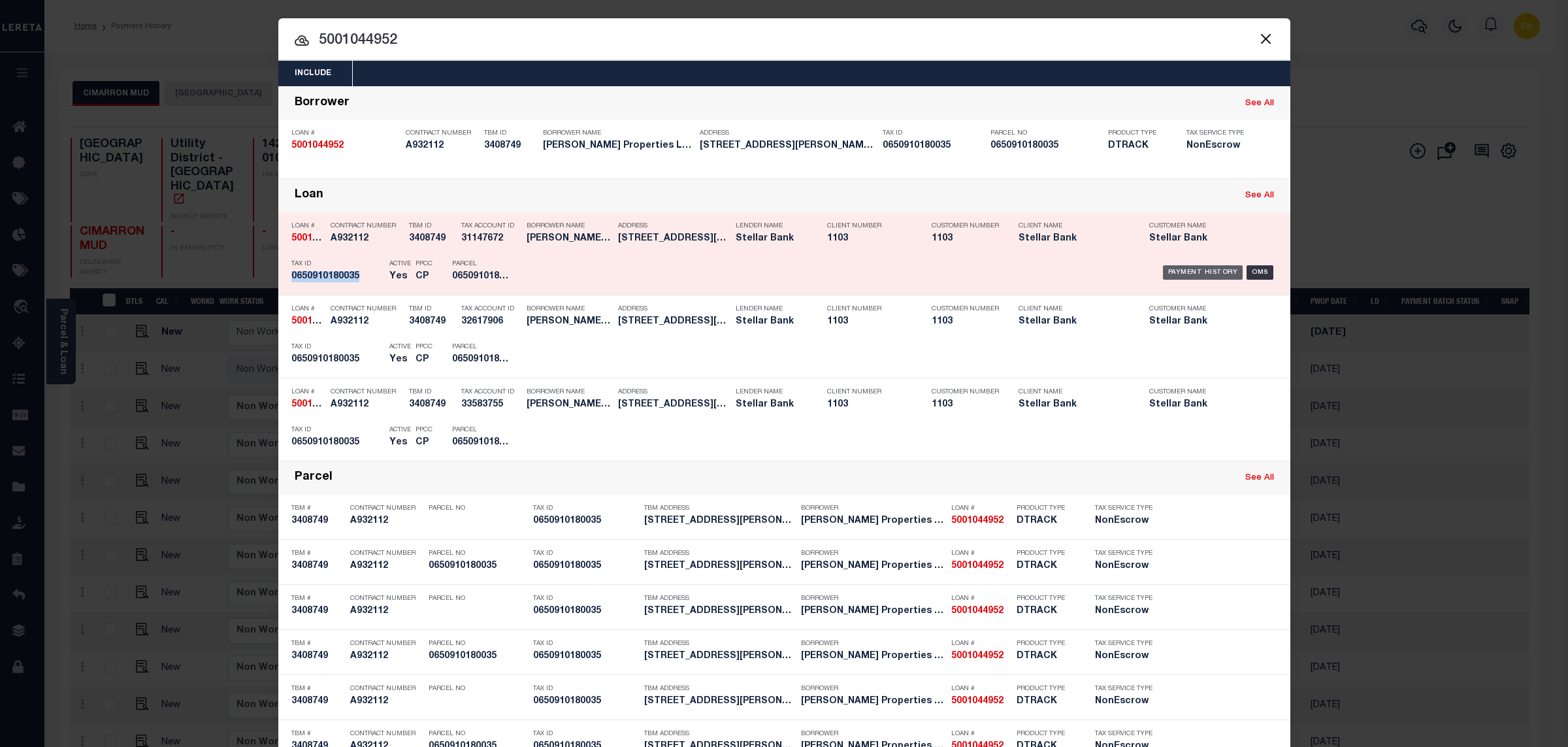
click at [1205, 270] on div "Payment History" at bounding box center [1203, 272] width 80 height 14
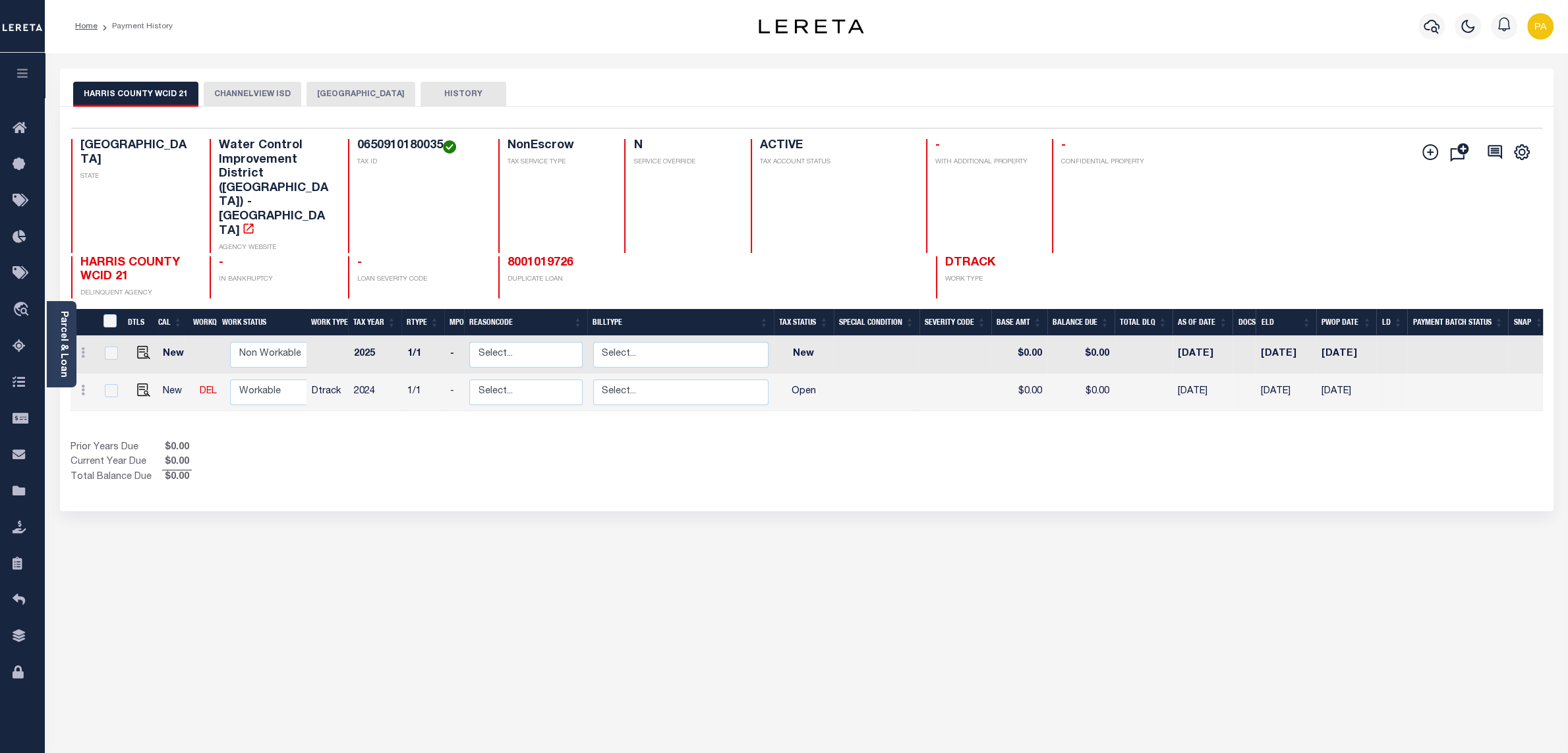
click at [260, 96] on button "CHANNELVIEW ISD" at bounding box center [252, 94] width 98 height 25
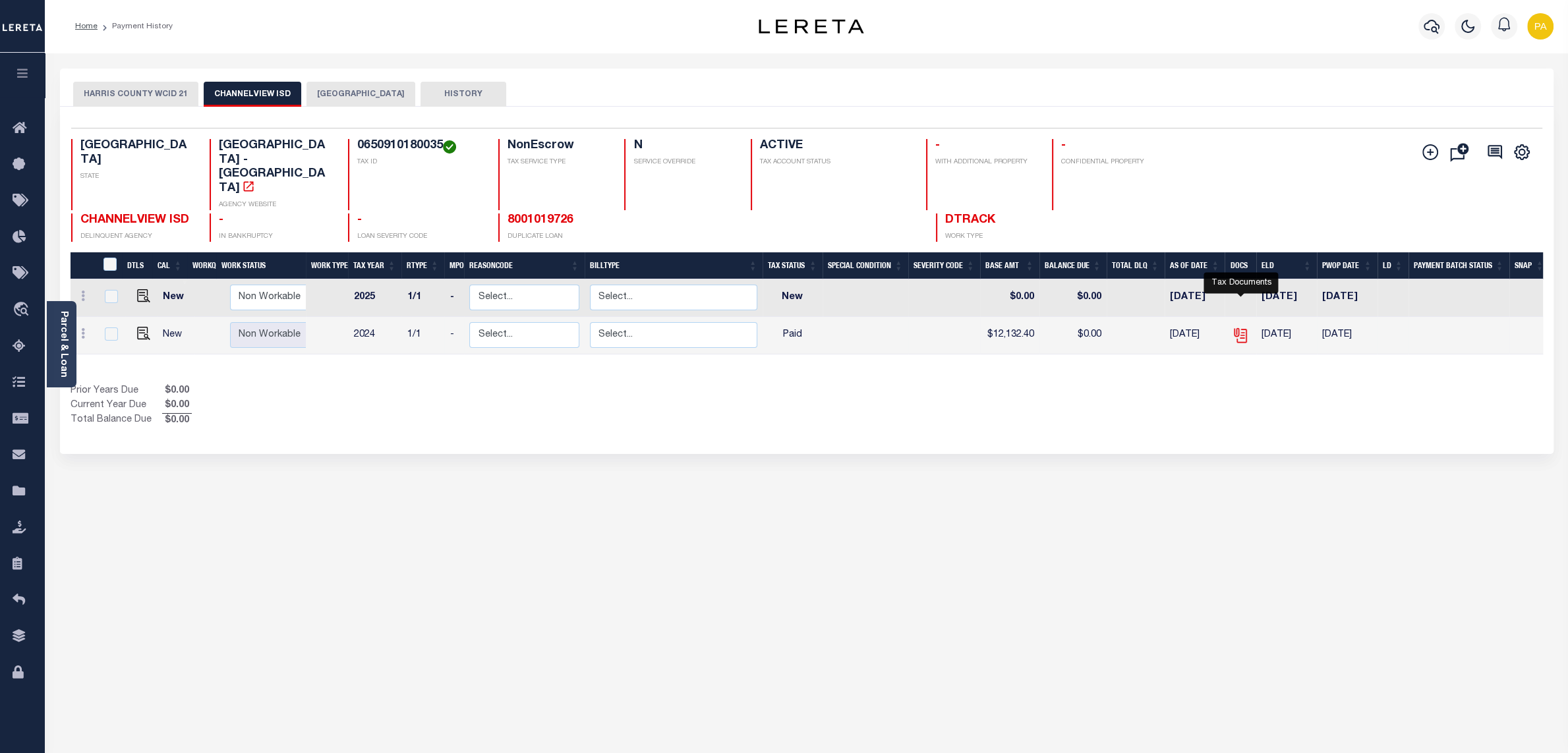
click at [1238, 327] on icon "" at bounding box center [1239, 332] width 10 height 10
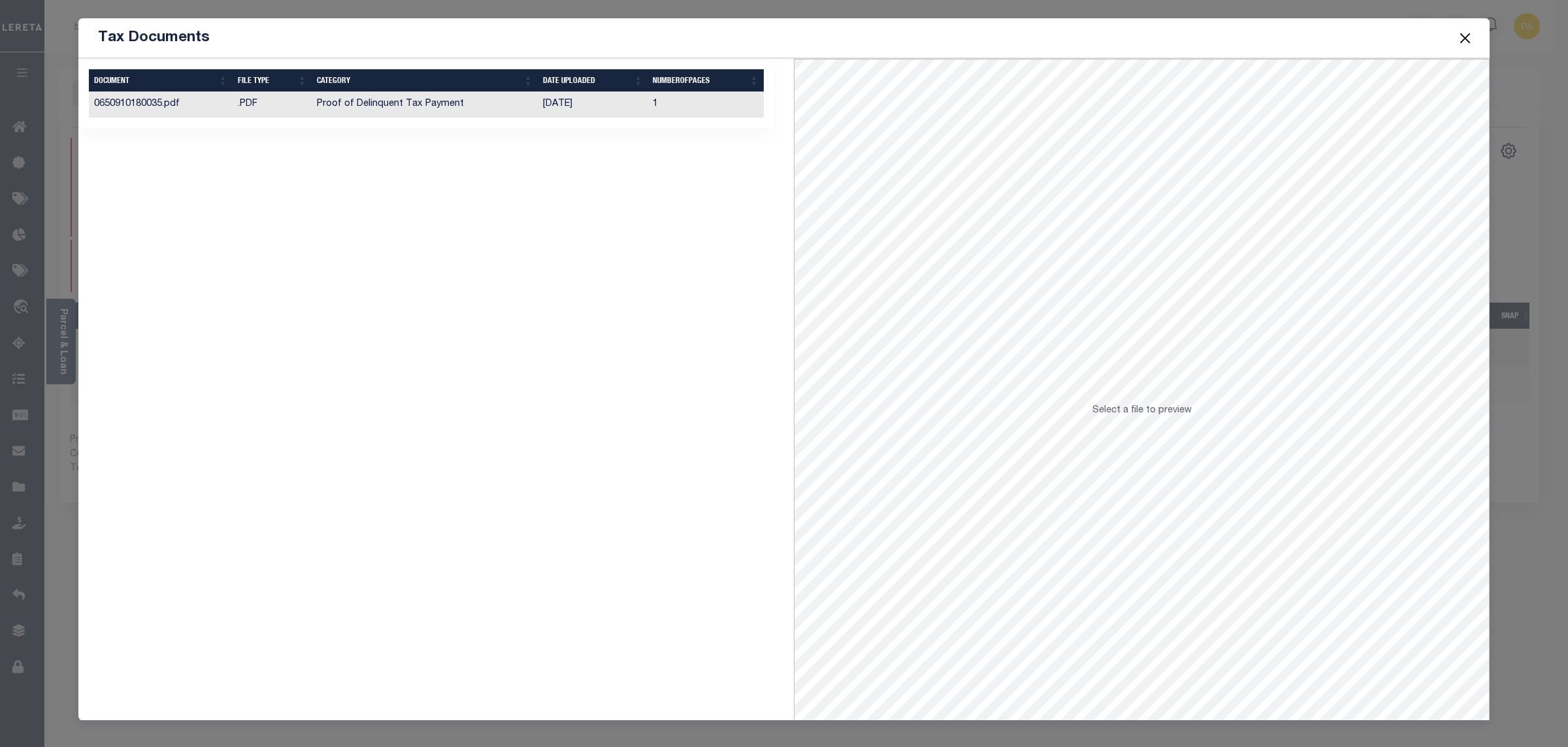
click at [542, 112] on td "[DATE]" at bounding box center [593, 105] width 110 height 25
drag, startPoint x: 1461, startPoint y: 36, endPoint x: 1460, endPoint y: 46, distance: 10.0
click at [1461, 37] on button "Close" at bounding box center [1466, 38] width 17 height 17
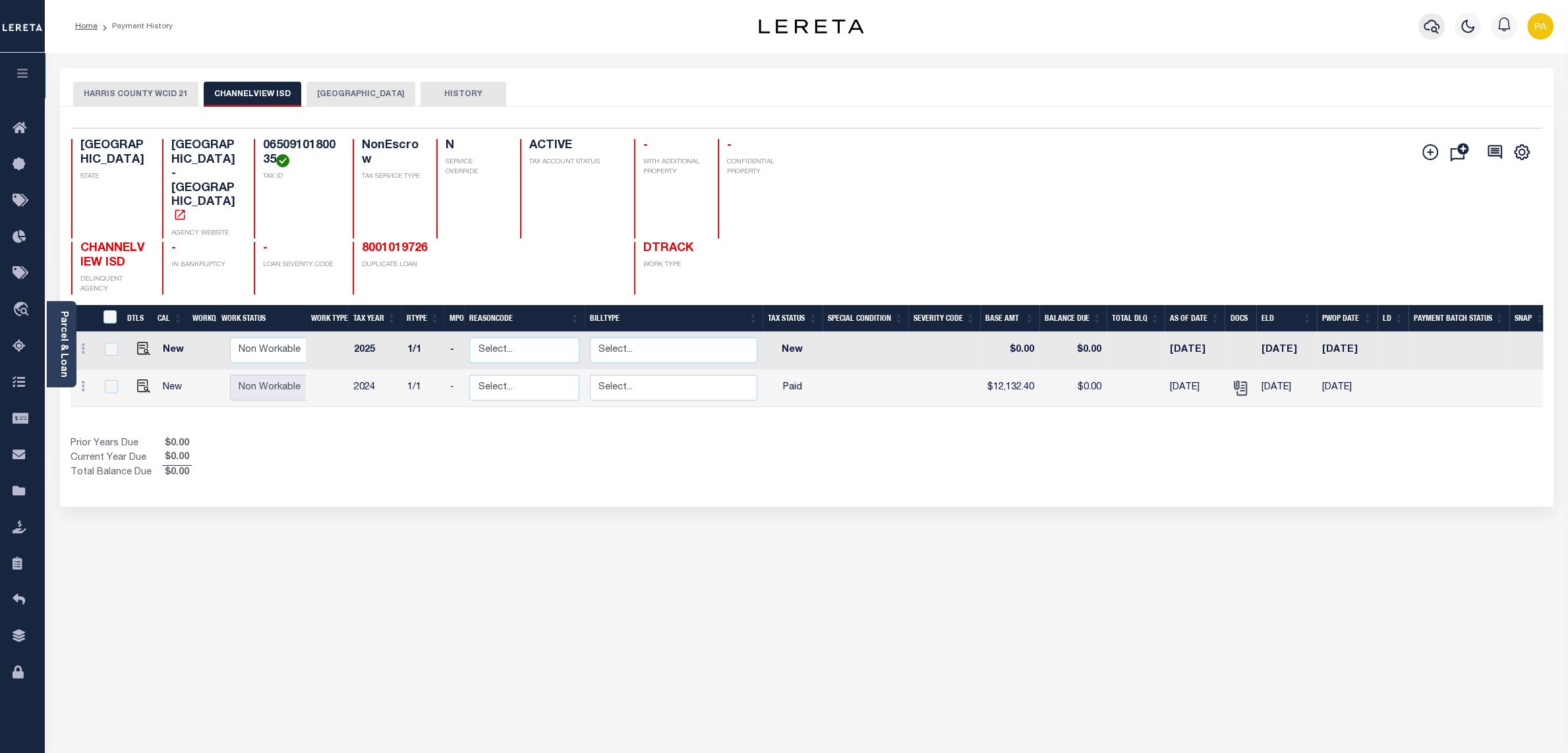
click at [1440, 22] on button "button" at bounding box center [1431, 26] width 26 height 26
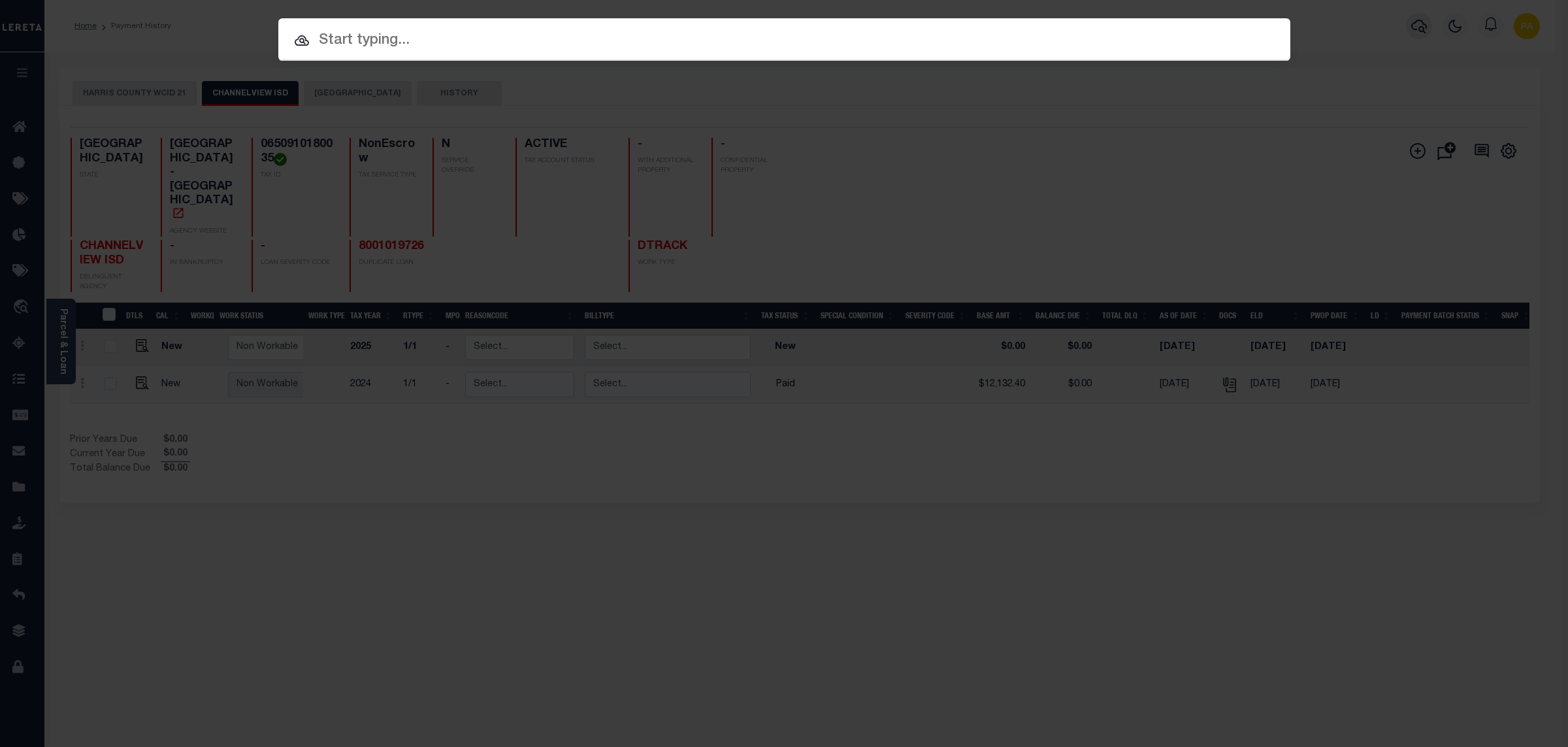
paste input "8001019726"
type input "8001019726"
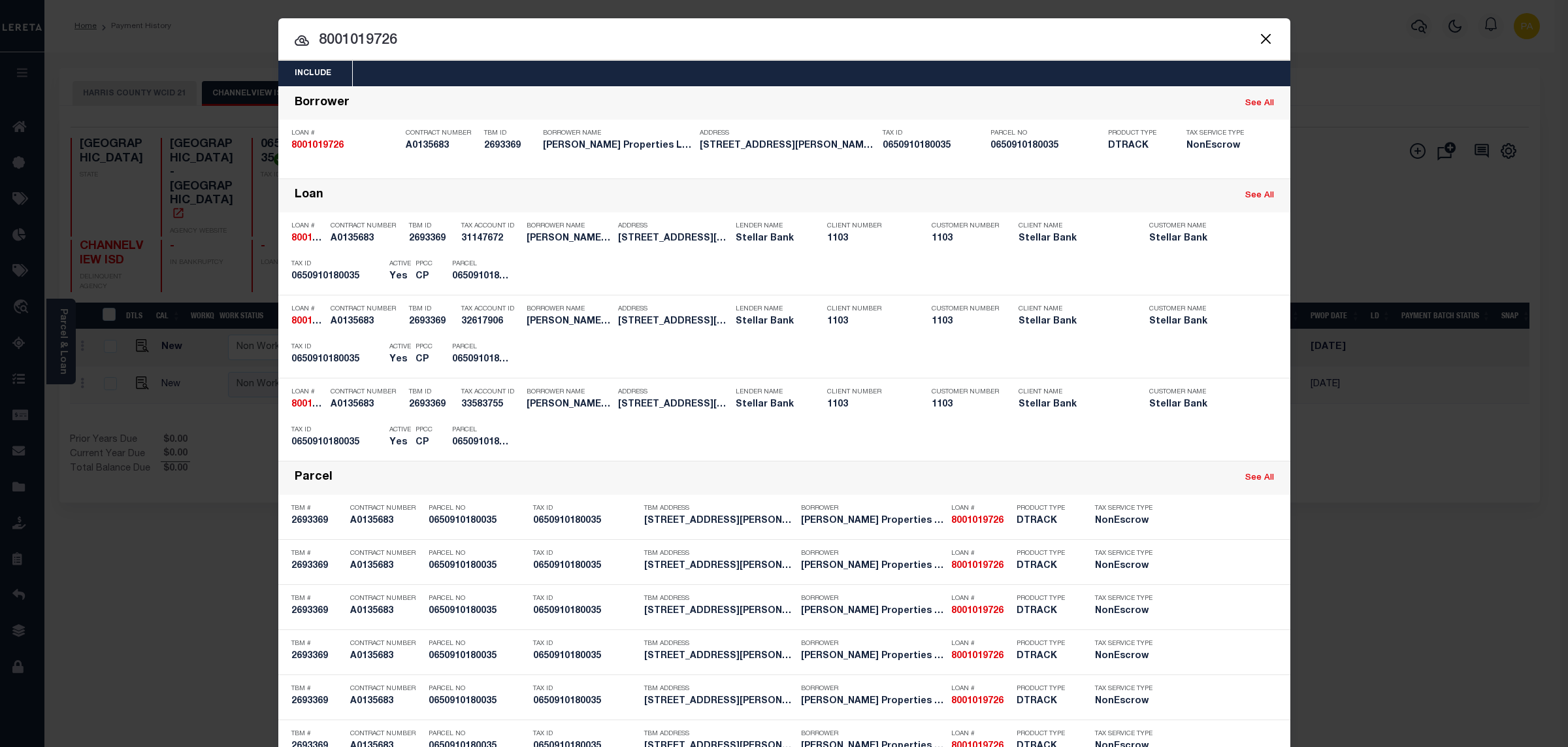
click at [941, 6] on div "Include Loans TBM Customers Borrowers Payments (Lender Non-Disb) Payments (Lend…" at bounding box center [784, 374] width 1568 height 747
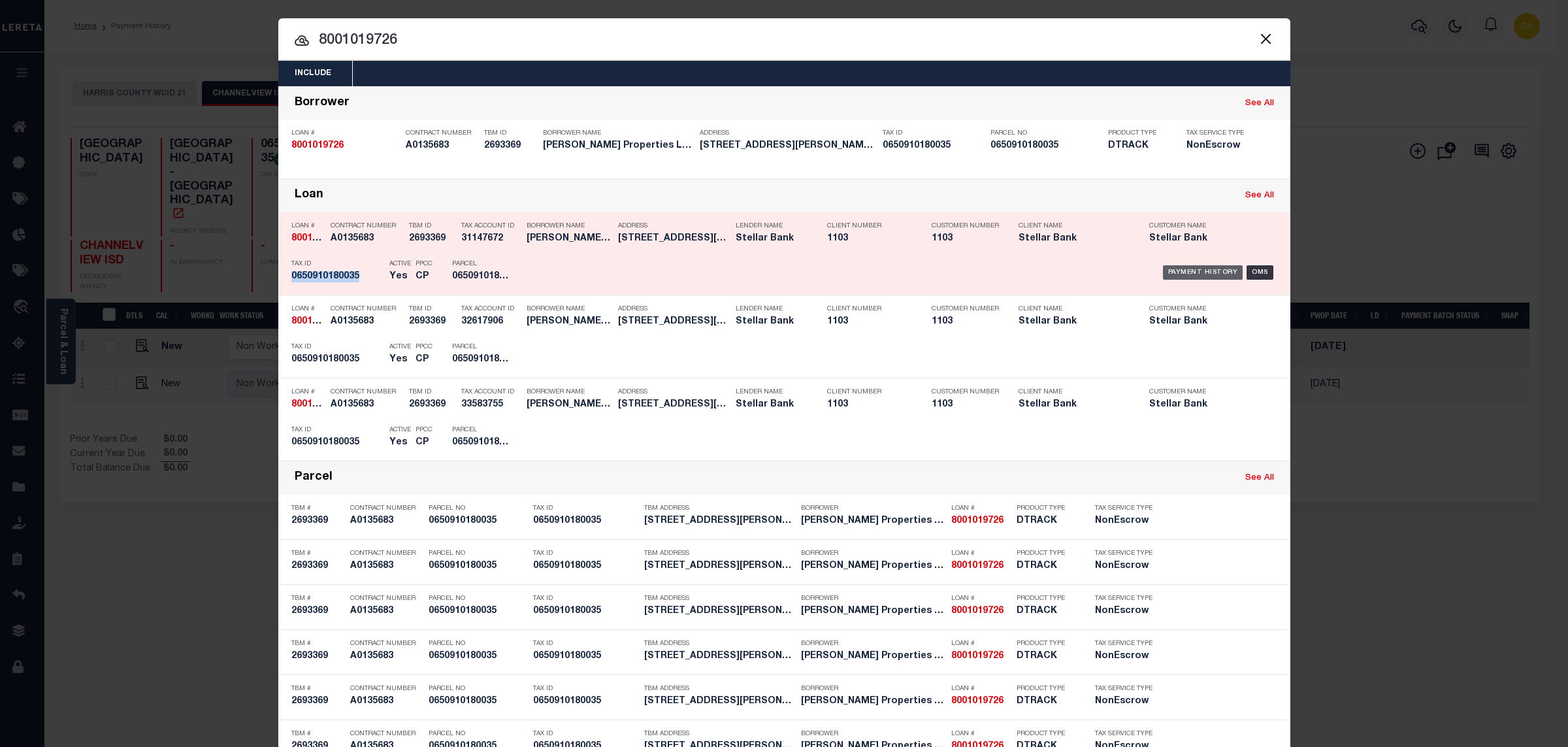
click at [1176, 277] on div "Payment History" at bounding box center [1203, 272] width 80 height 14
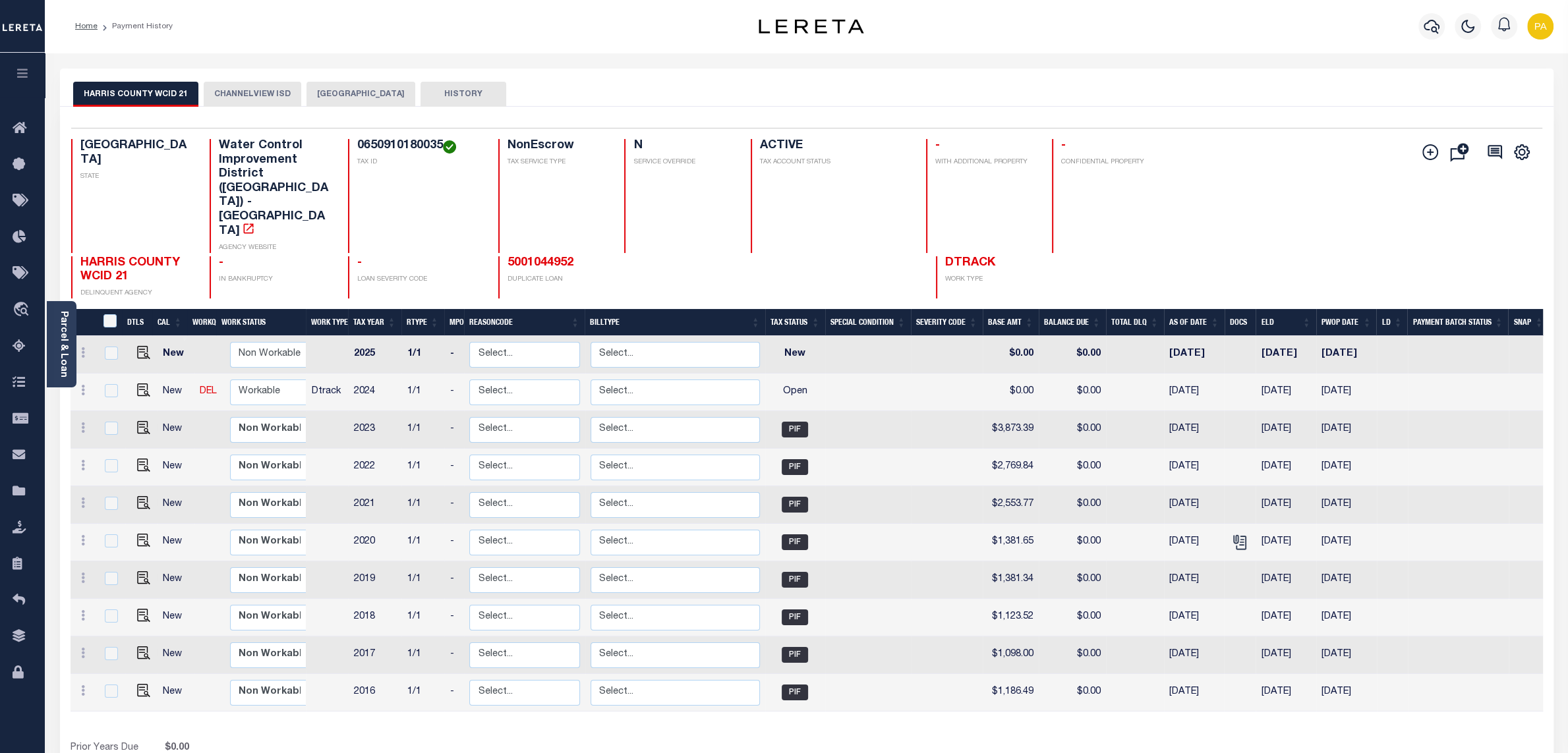
click at [250, 86] on button "CHANNELVIEW ISD" at bounding box center [252, 94] width 98 height 25
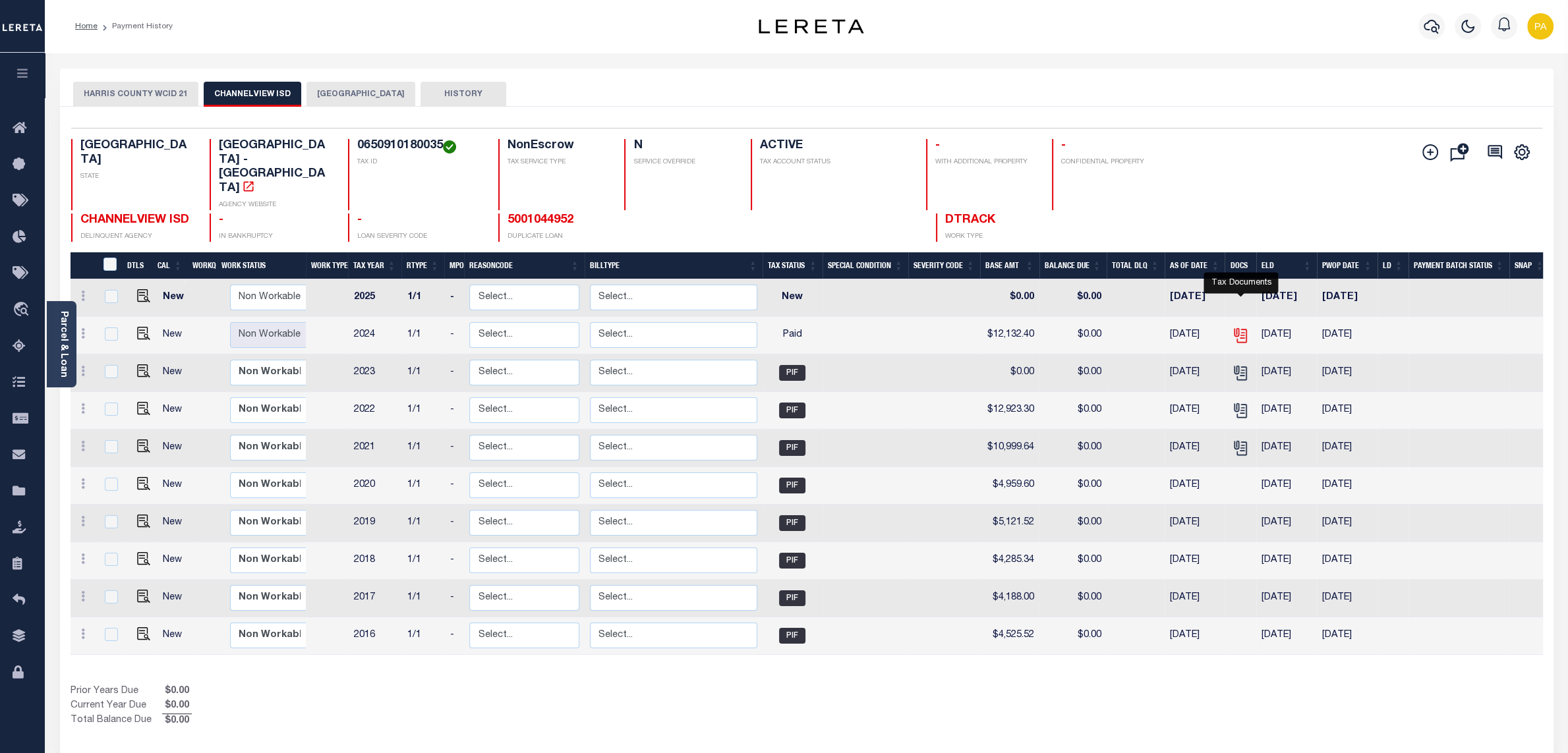
click at [1246, 329] on icon "" at bounding box center [1242, 335] width 10 height 13
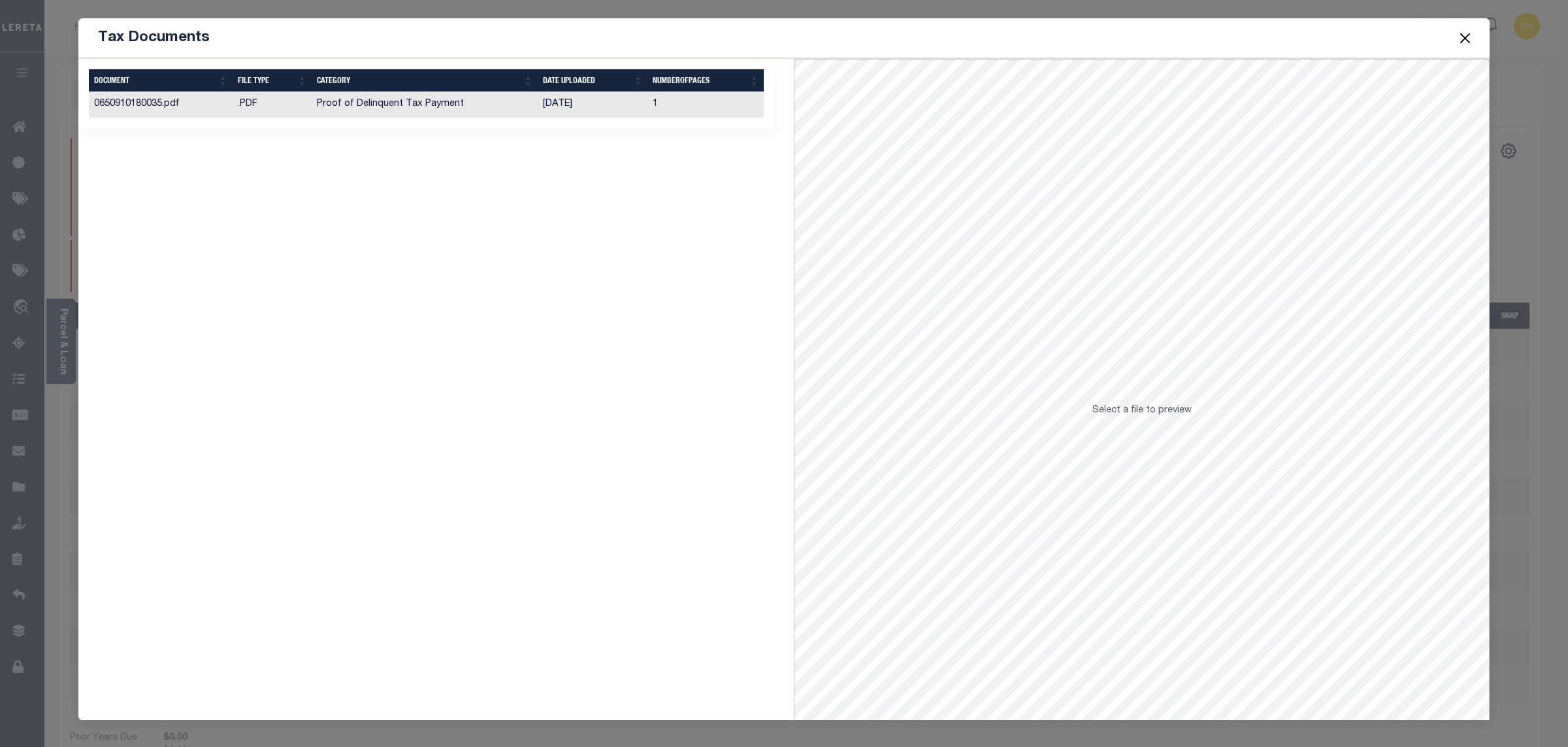
click at [572, 110] on td "[DATE]" at bounding box center [593, 105] width 110 height 25
click at [1467, 38] on button "Close" at bounding box center [1466, 38] width 17 height 17
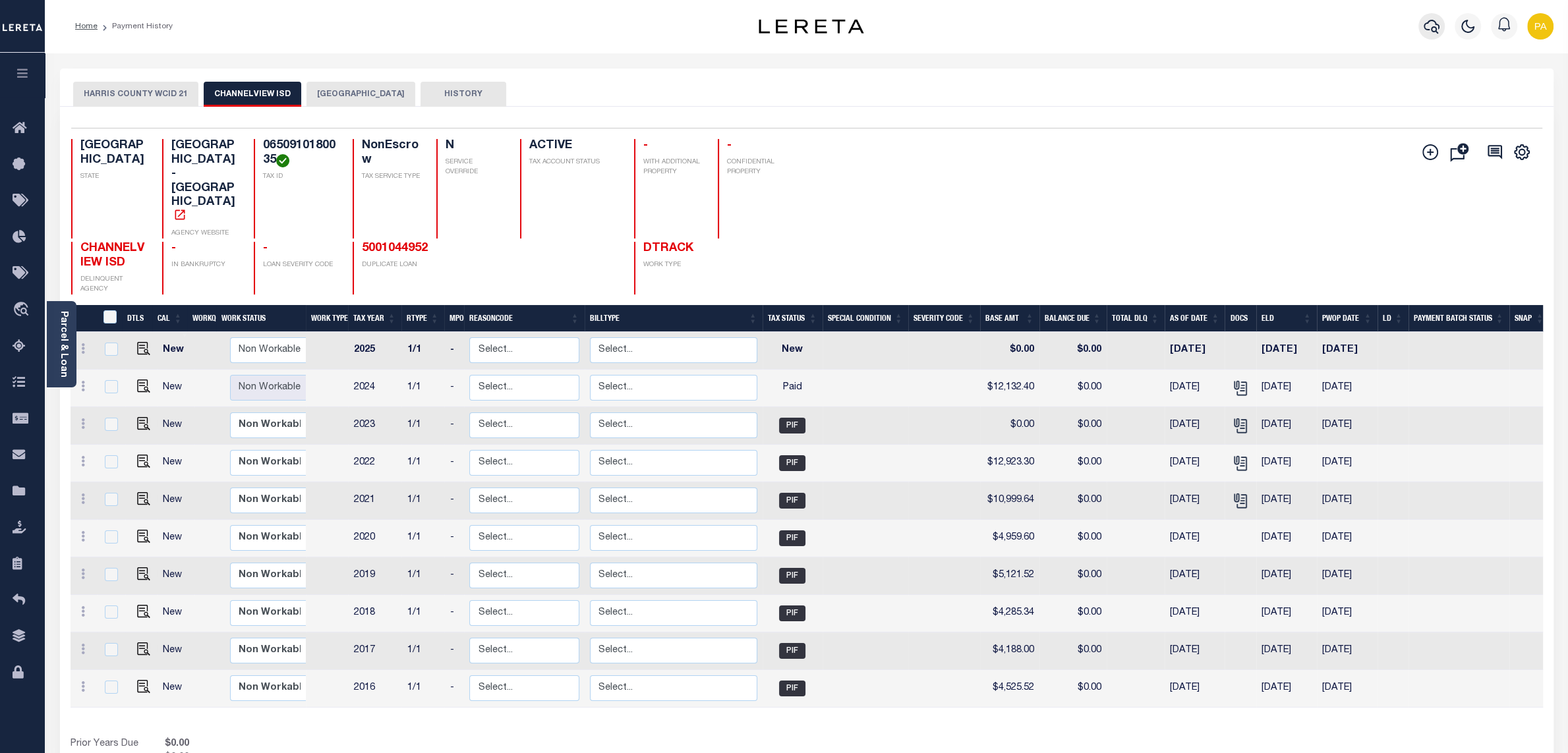
click at [1429, 29] on icon "button" at bounding box center [1432, 26] width 16 height 16
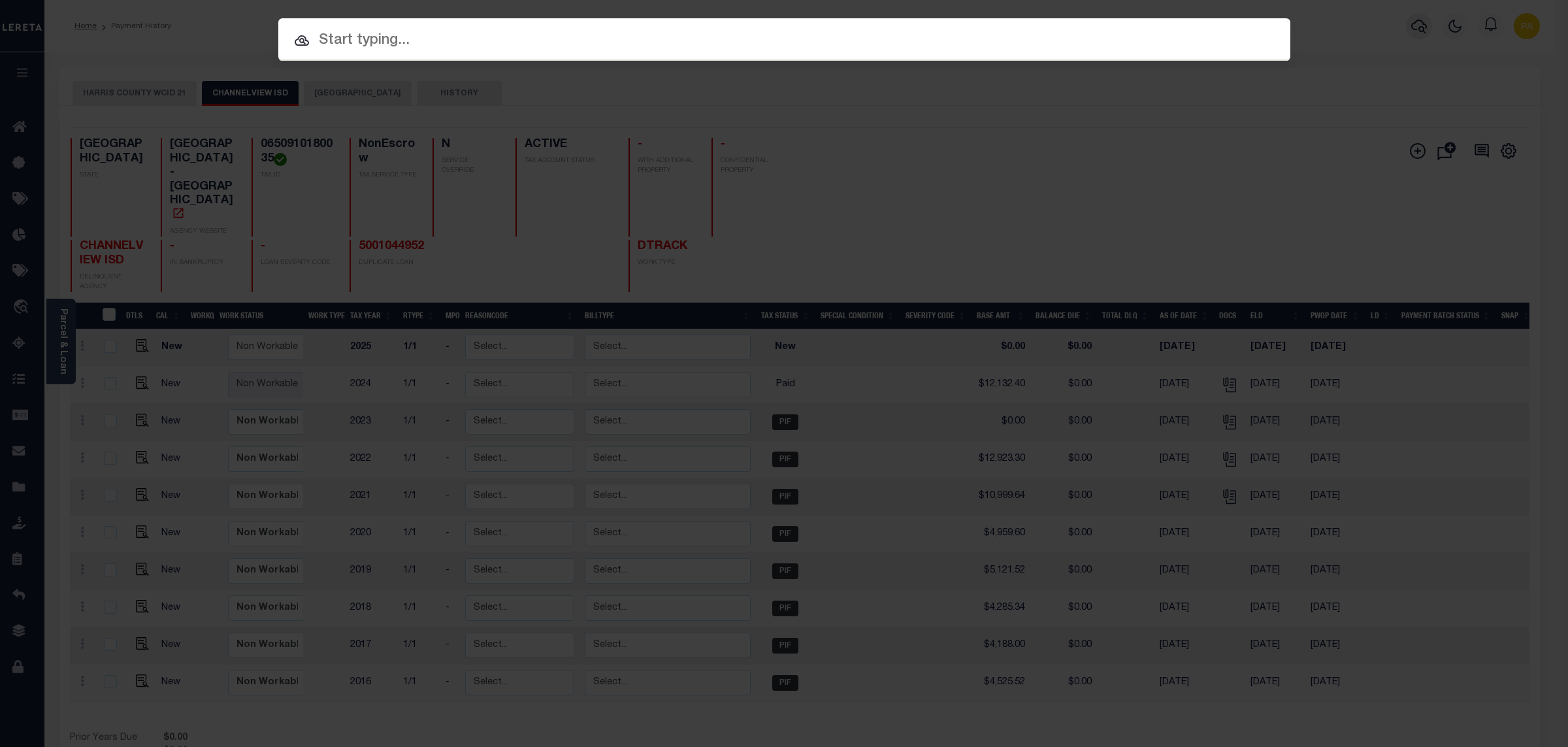
paste input "1043220-150"
type input "1043220-150"
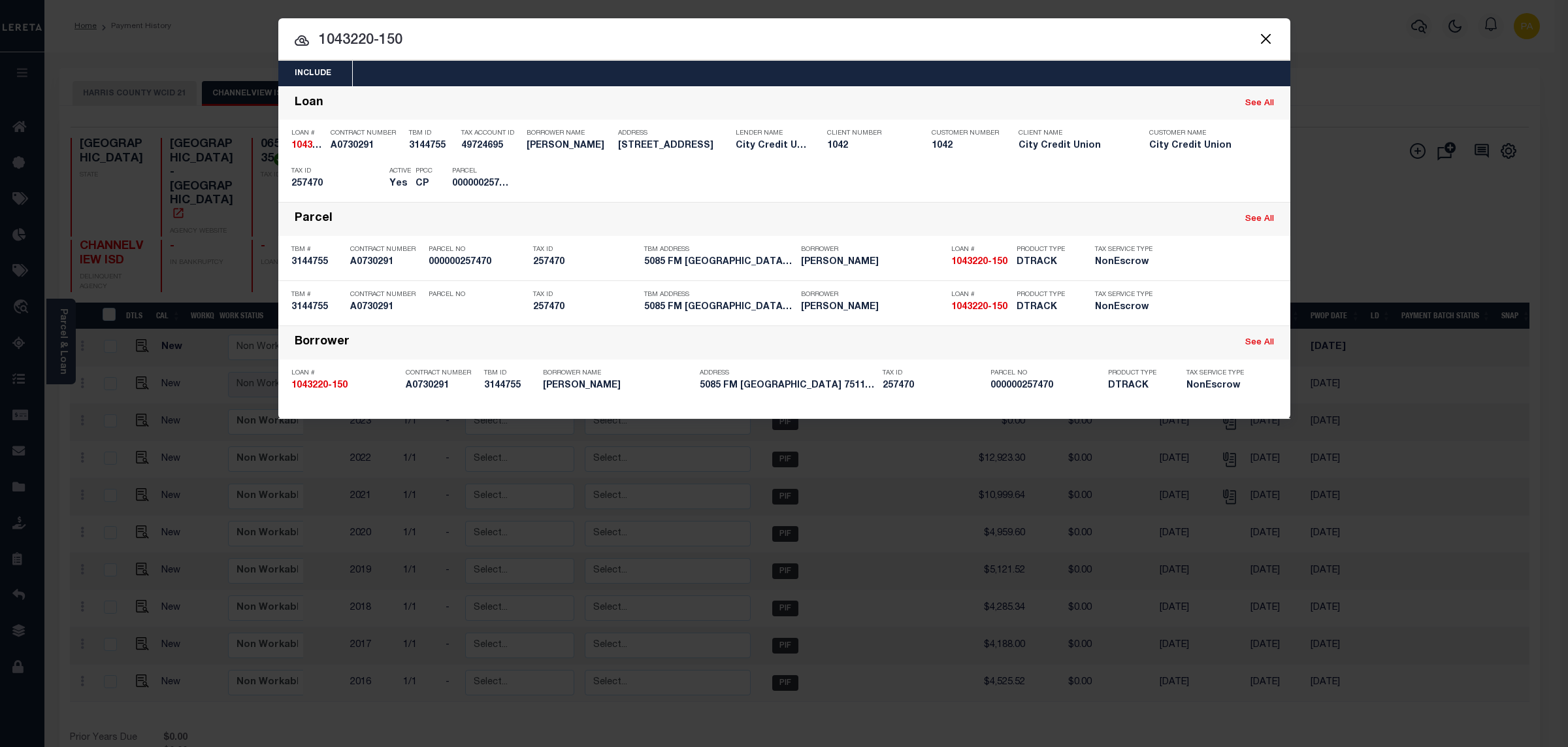
click at [864, 13] on div "Include Loans TBM Customers Borrowers Payments (Lender Non-Disb) Payments (Lend…" at bounding box center [784, 374] width 1568 height 747
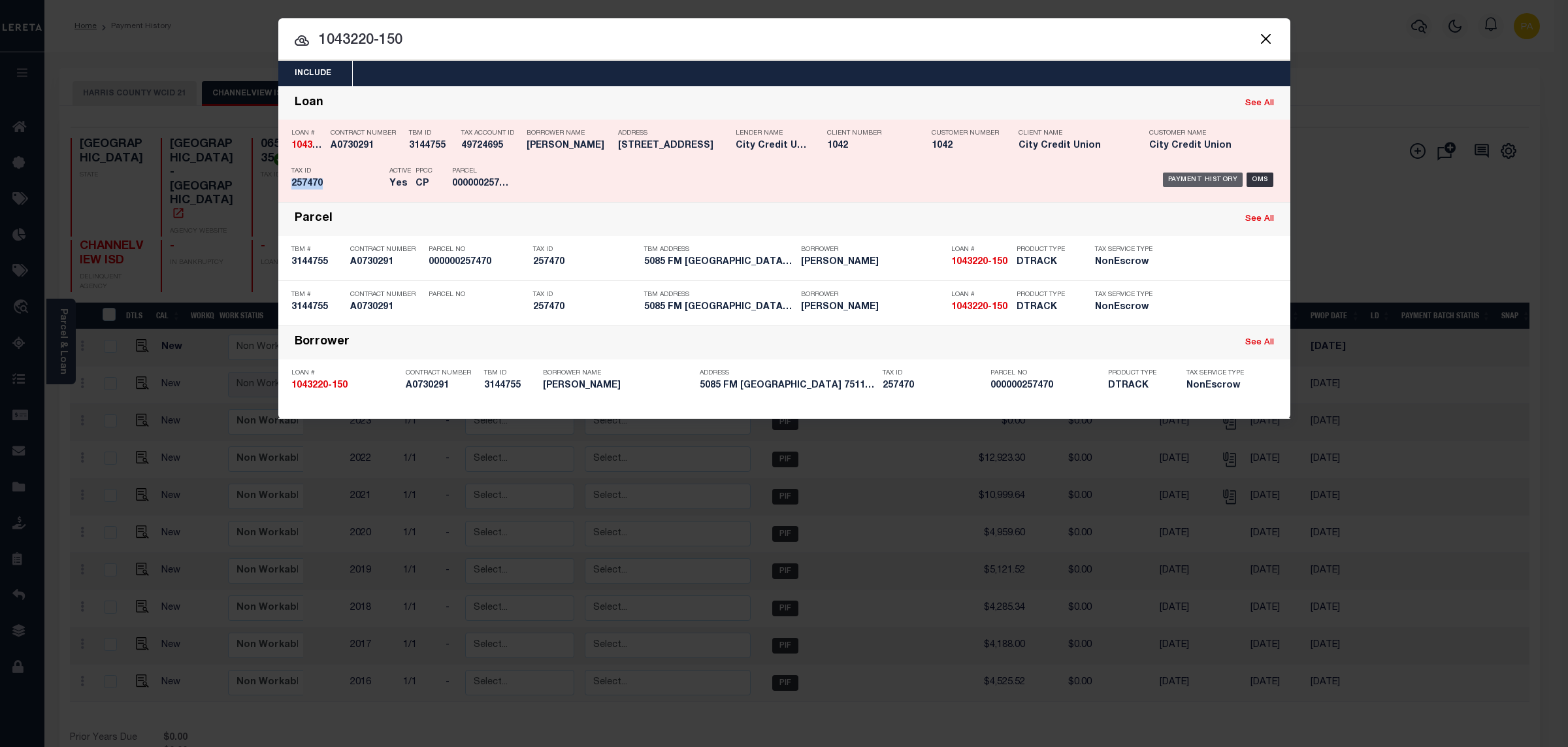
click at [1199, 178] on div "Payment History" at bounding box center [1203, 179] width 80 height 14
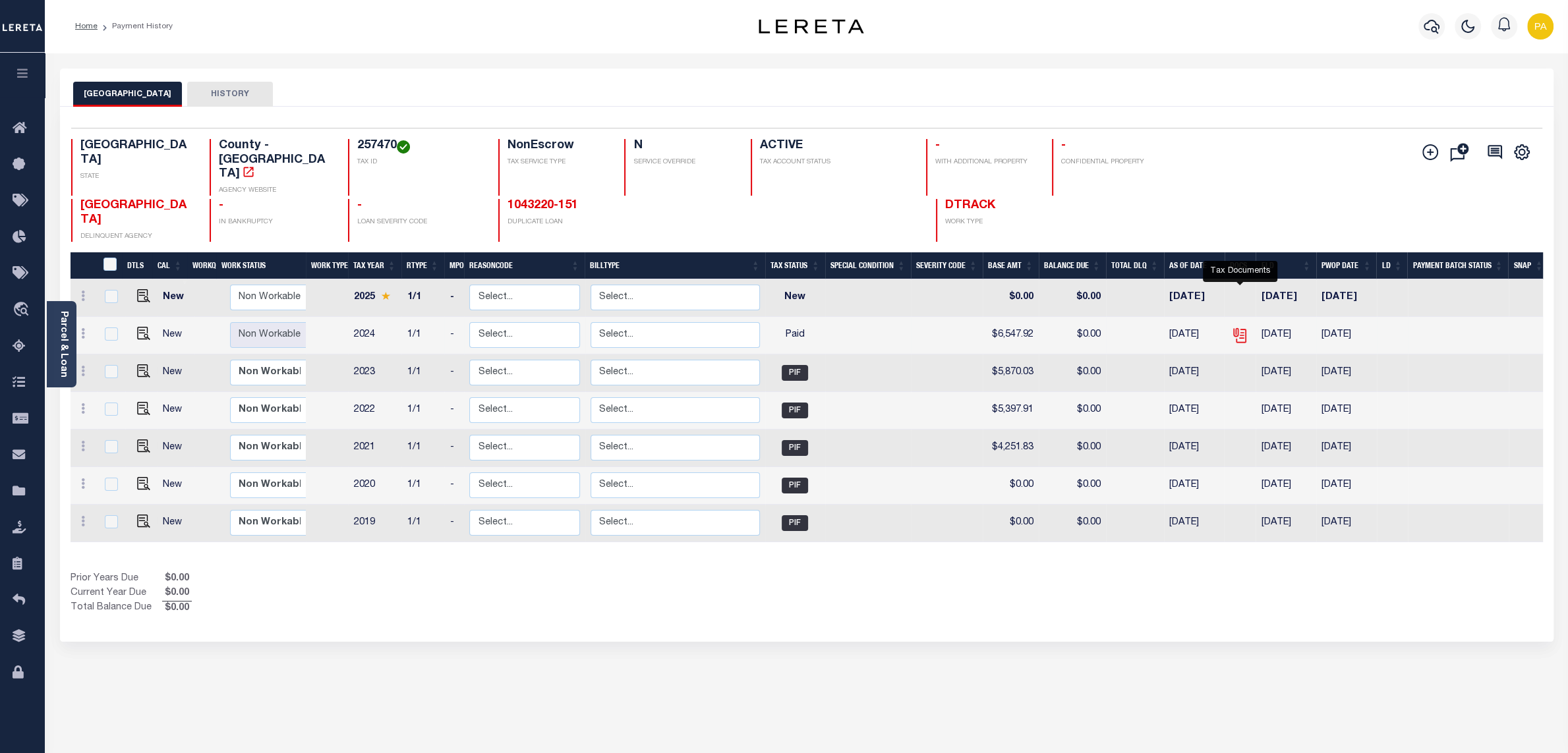
click at [1238, 327] on icon "" at bounding box center [1239, 332] width 10 height 10
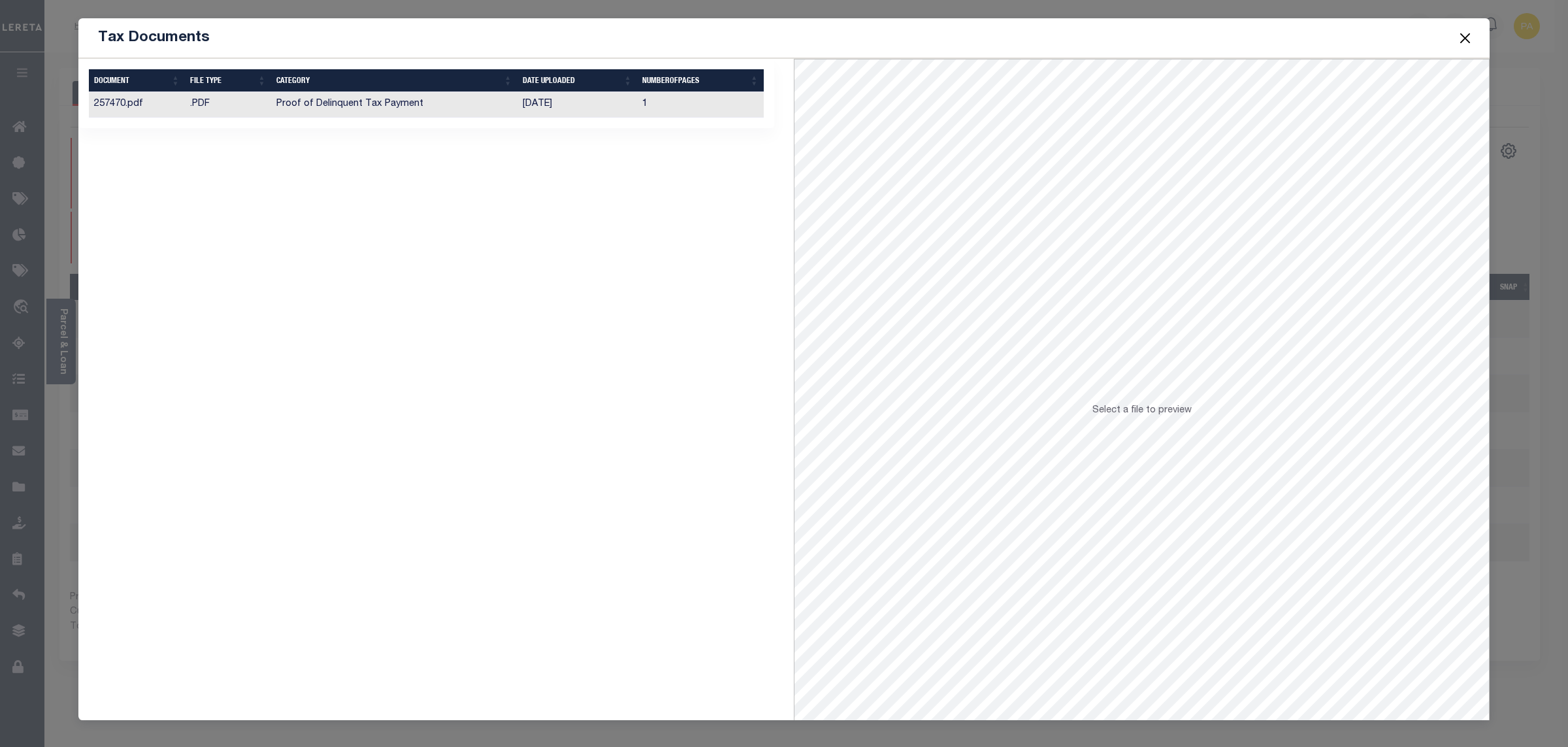
click at [544, 110] on td "[DATE]" at bounding box center [577, 105] width 120 height 25
click at [1467, 41] on button "Close" at bounding box center [1466, 38] width 17 height 17
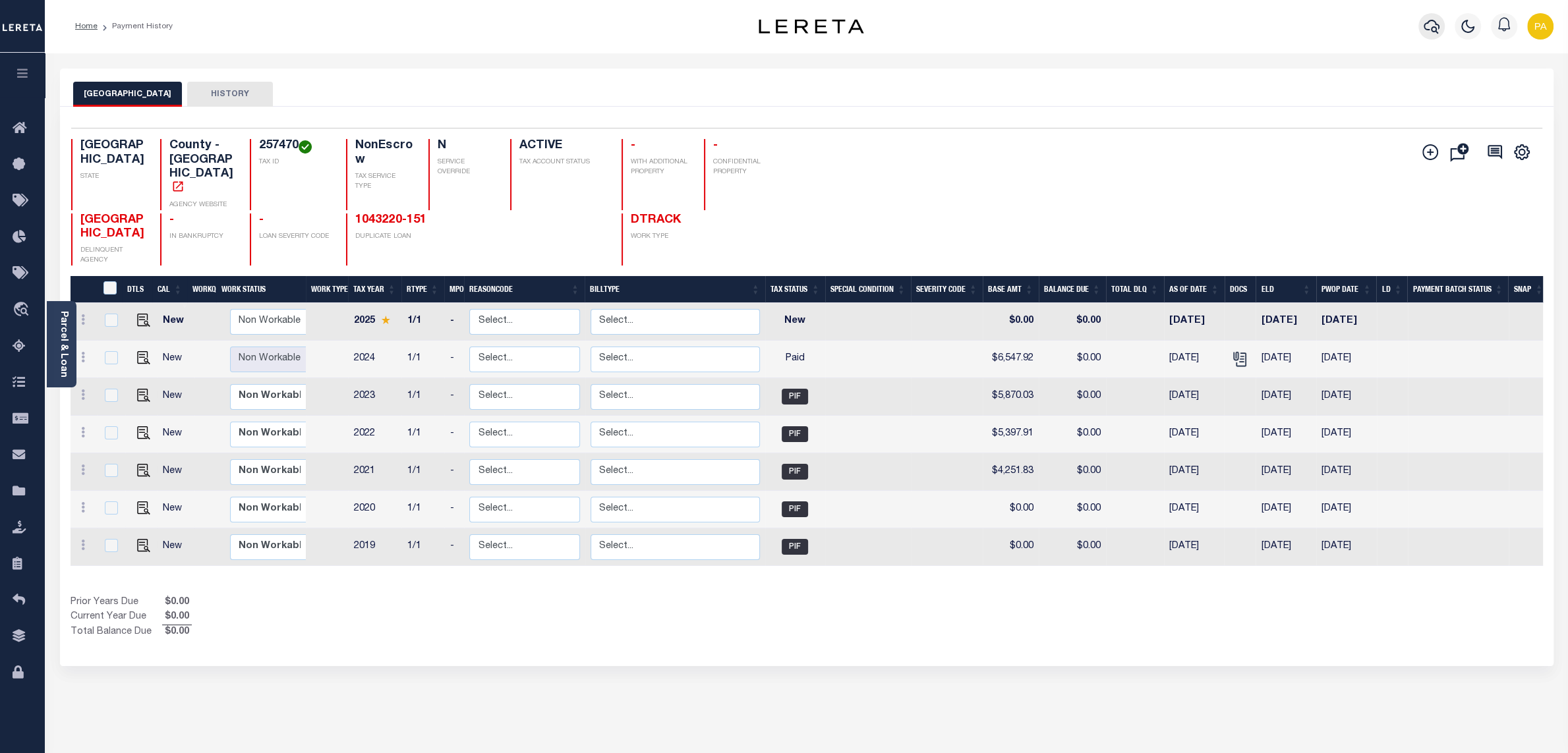
click at [1427, 25] on icon "button" at bounding box center [1432, 26] width 16 height 16
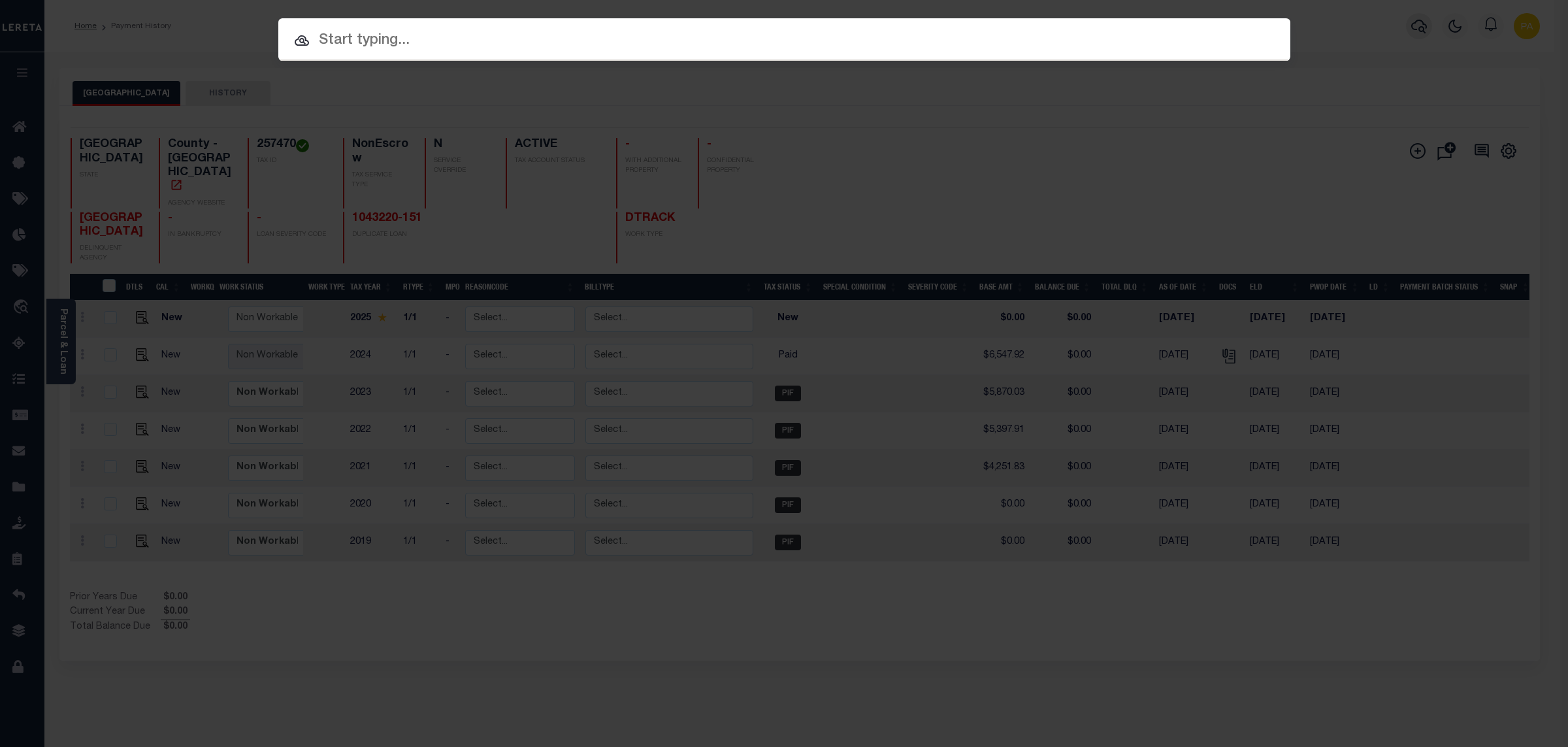
paste input "1043220-151"
type input "1043220-151"
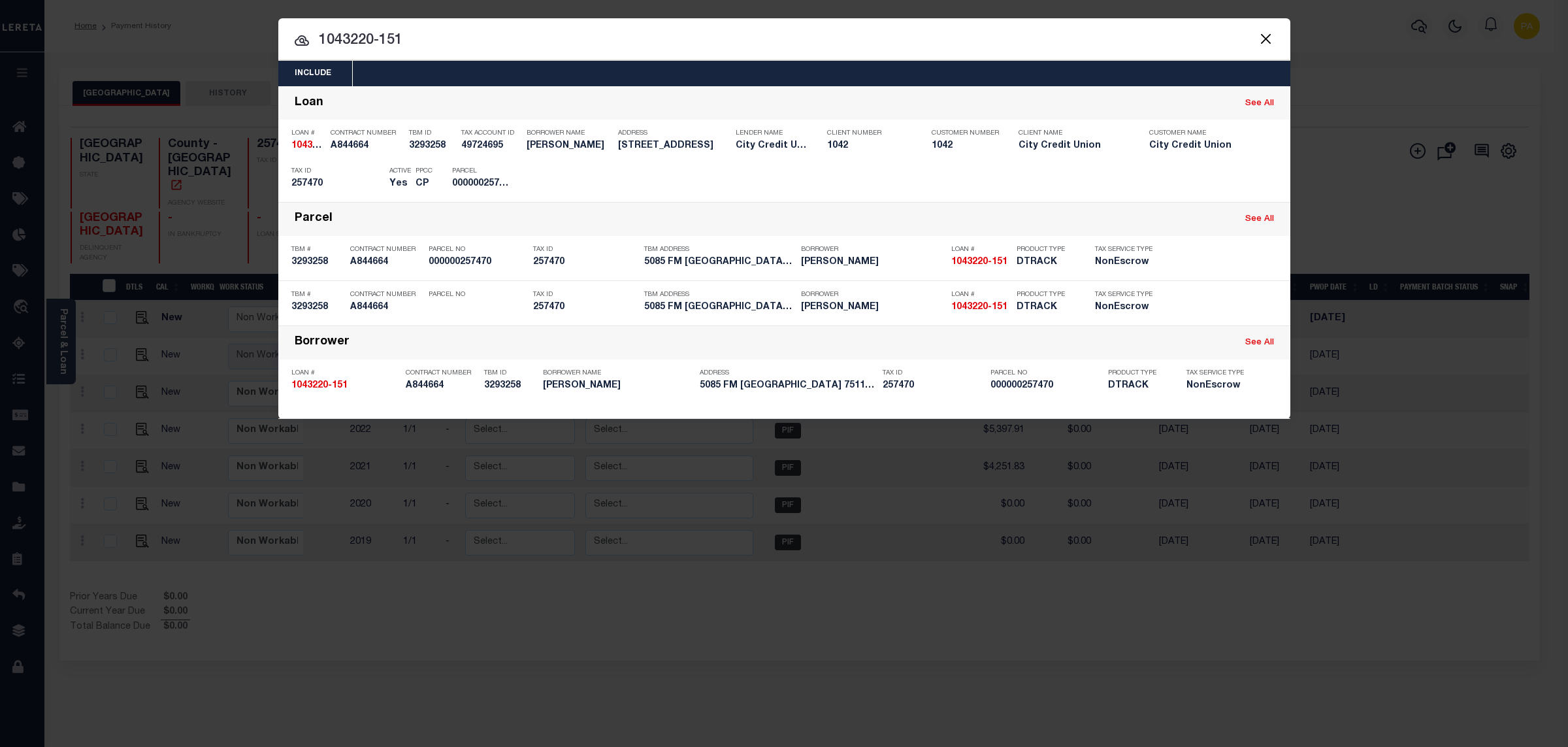
click at [716, 6] on div "Include Loans TBM Customers Borrowers Payments (Lender Non-Disb) Payments (Lend…" at bounding box center [784, 374] width 1568 height 747
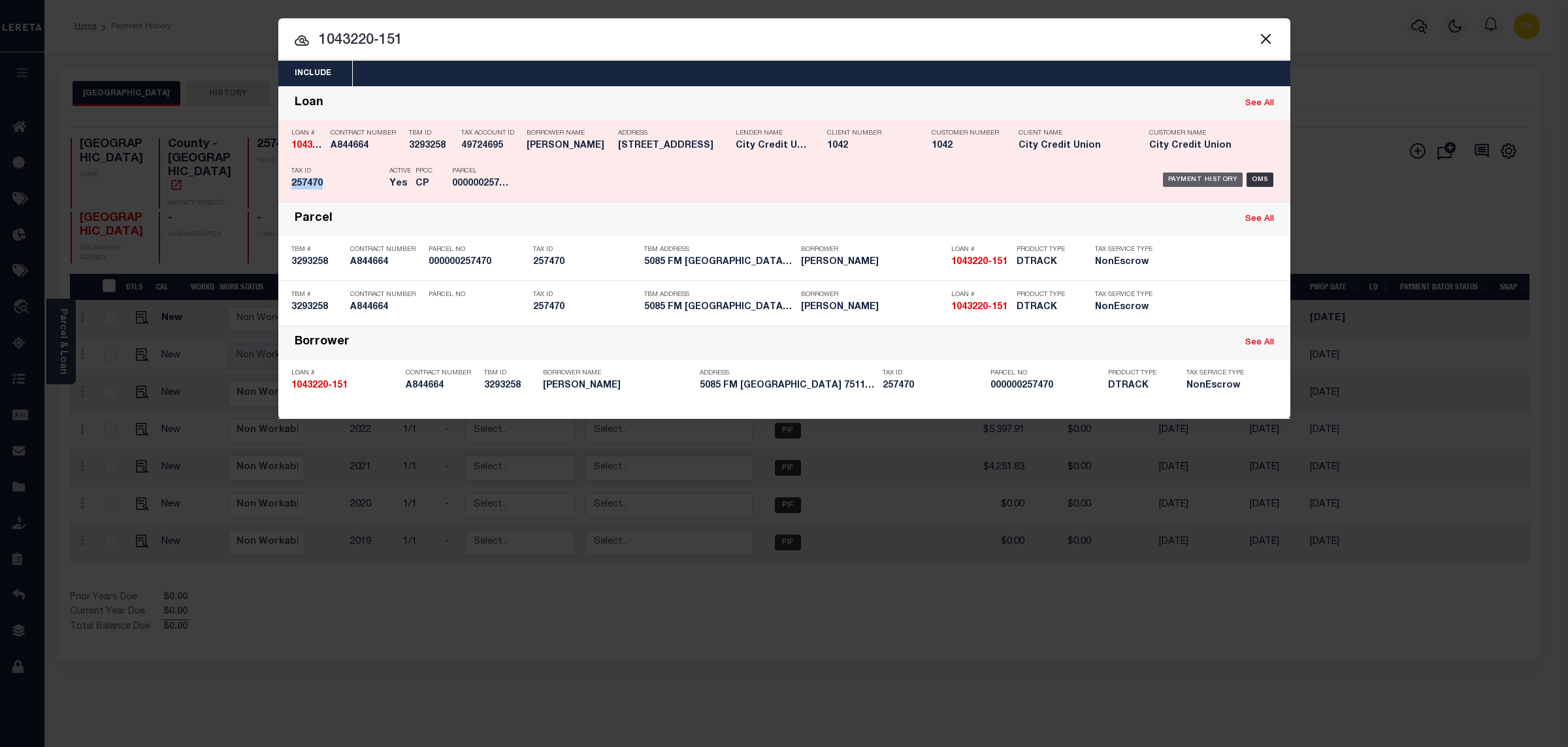
click at [1187, 178] on div "Payment History" at bounding box center [1203, 179] width 80 height 14
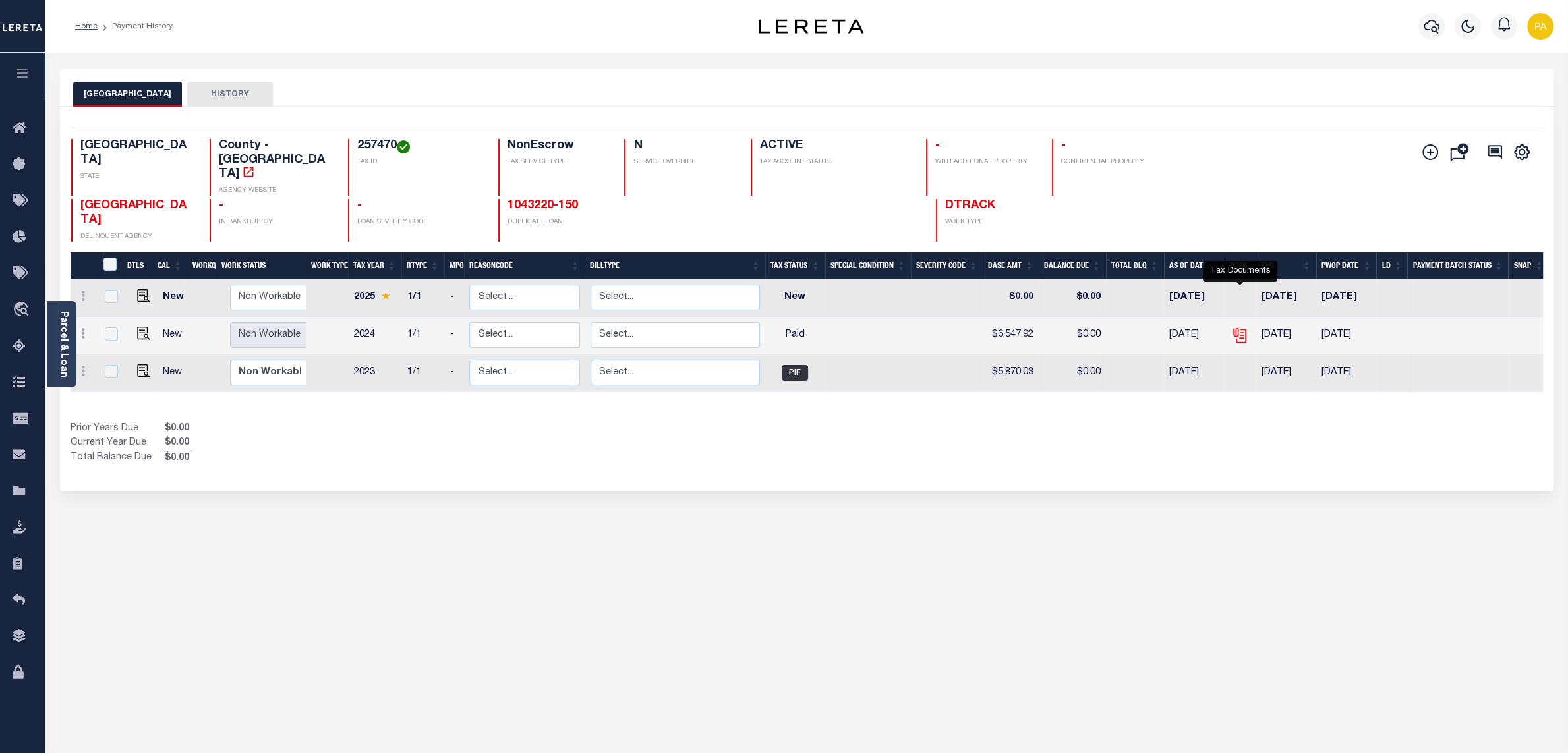
click at [1239, 327] on icon "" at bounding box center [1240, 335] width 17 height 17
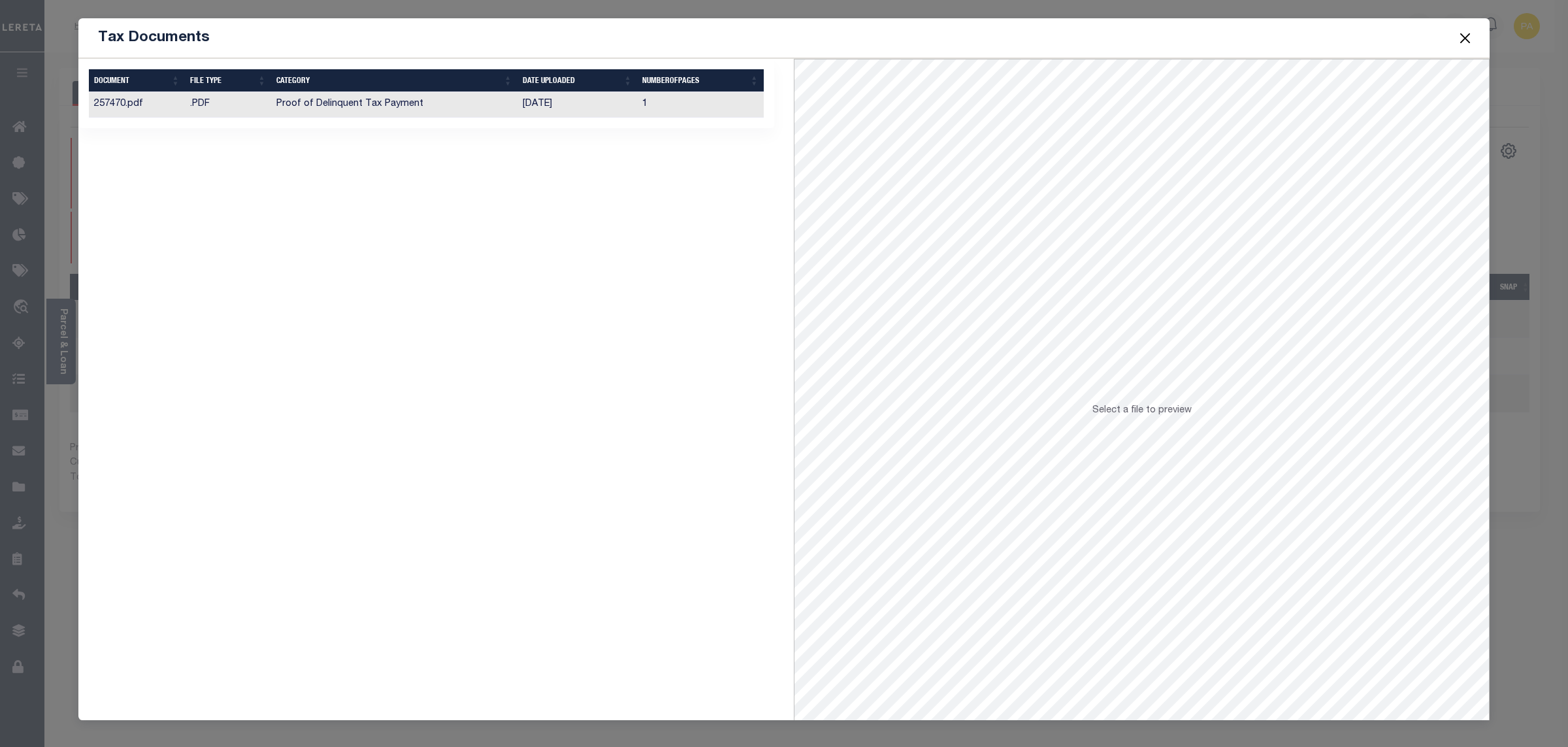
click at [549, 101] on td "[DATE]" at bounding box center [577, 105] width 120 height 25
click at [1466, 38] on button "Close" at bounding box center [1466, 38] width 17 height 17
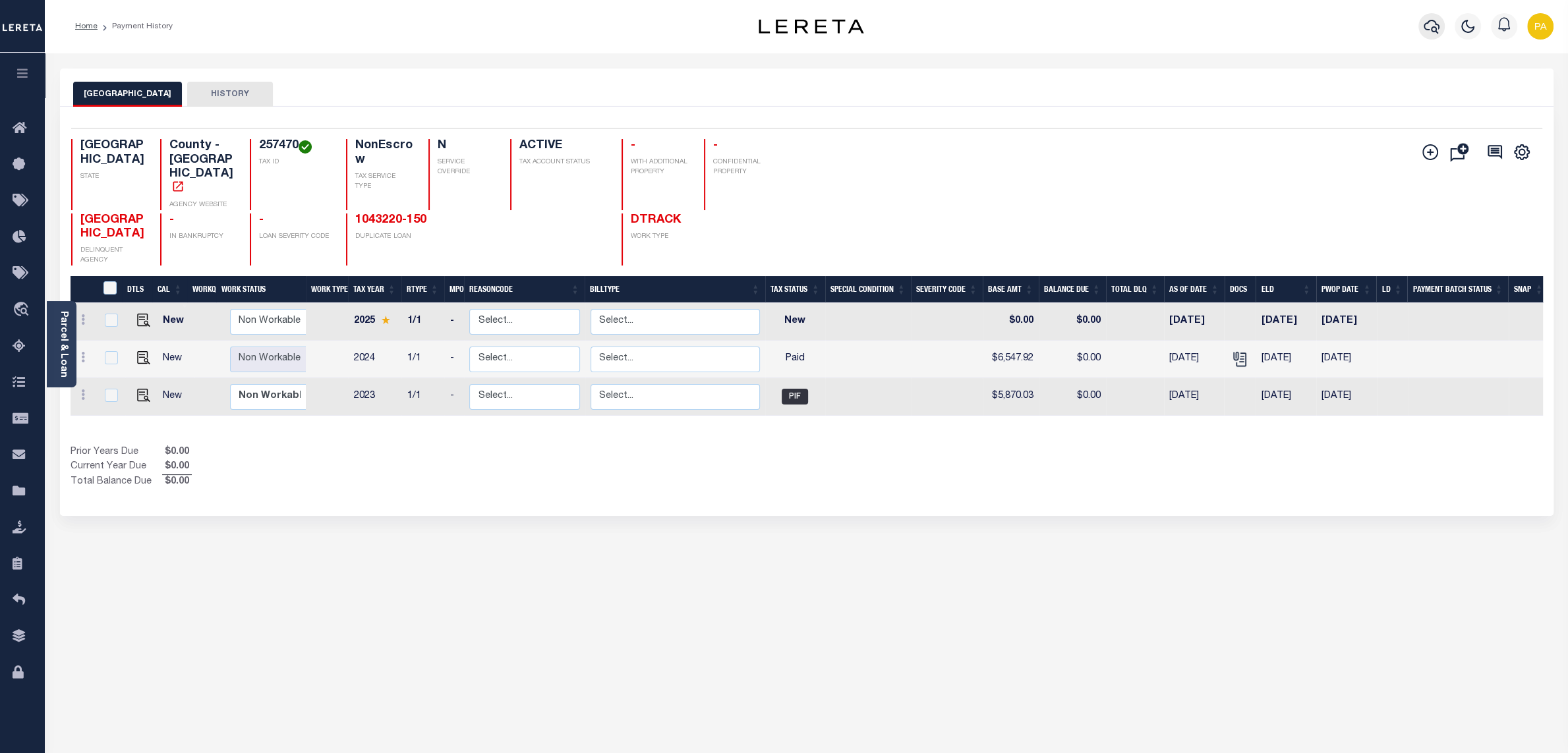
click at [1427, 27] on icon "button" at bounding box center [1432, 26] width 16 height 16
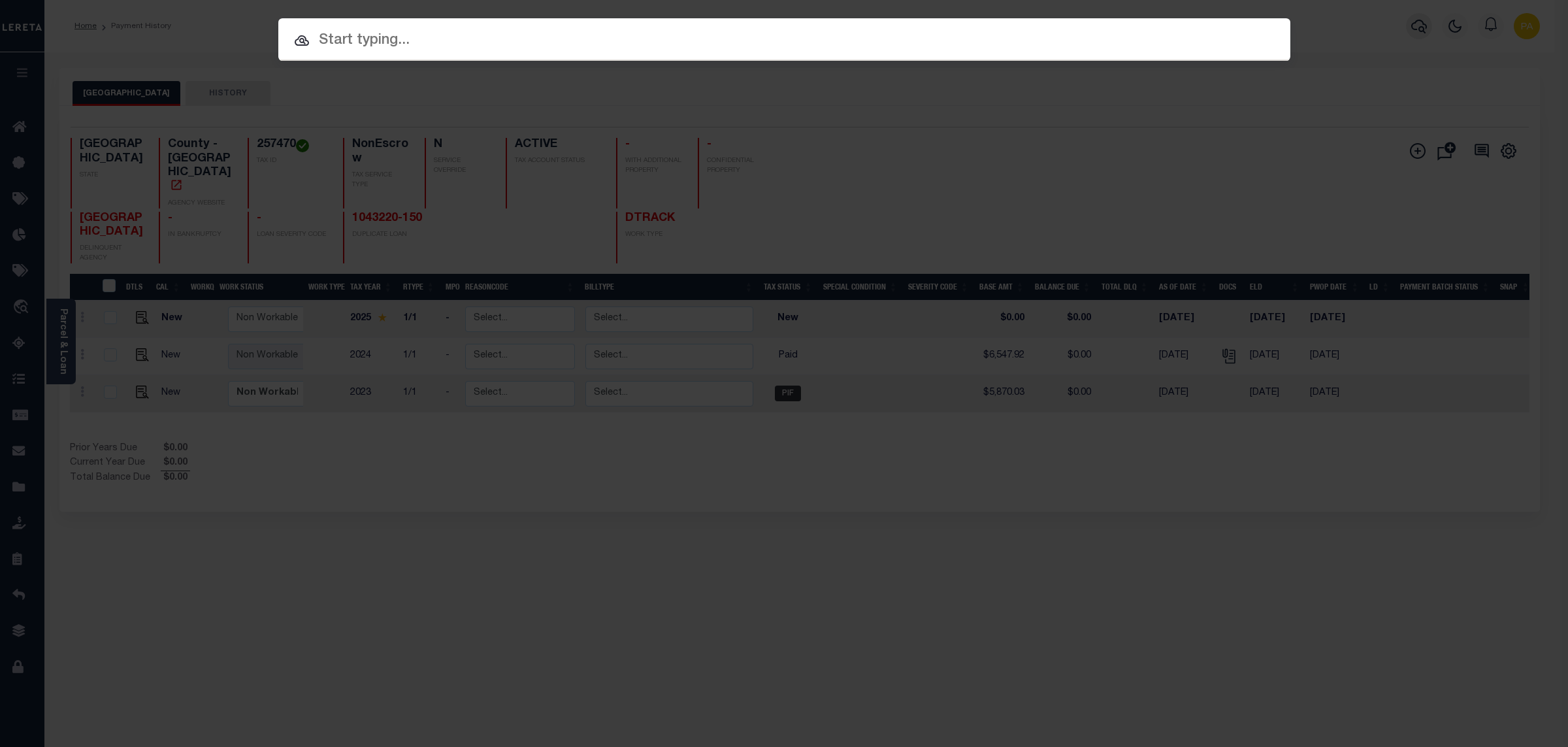
paste input "71049571"
type input "71049571"
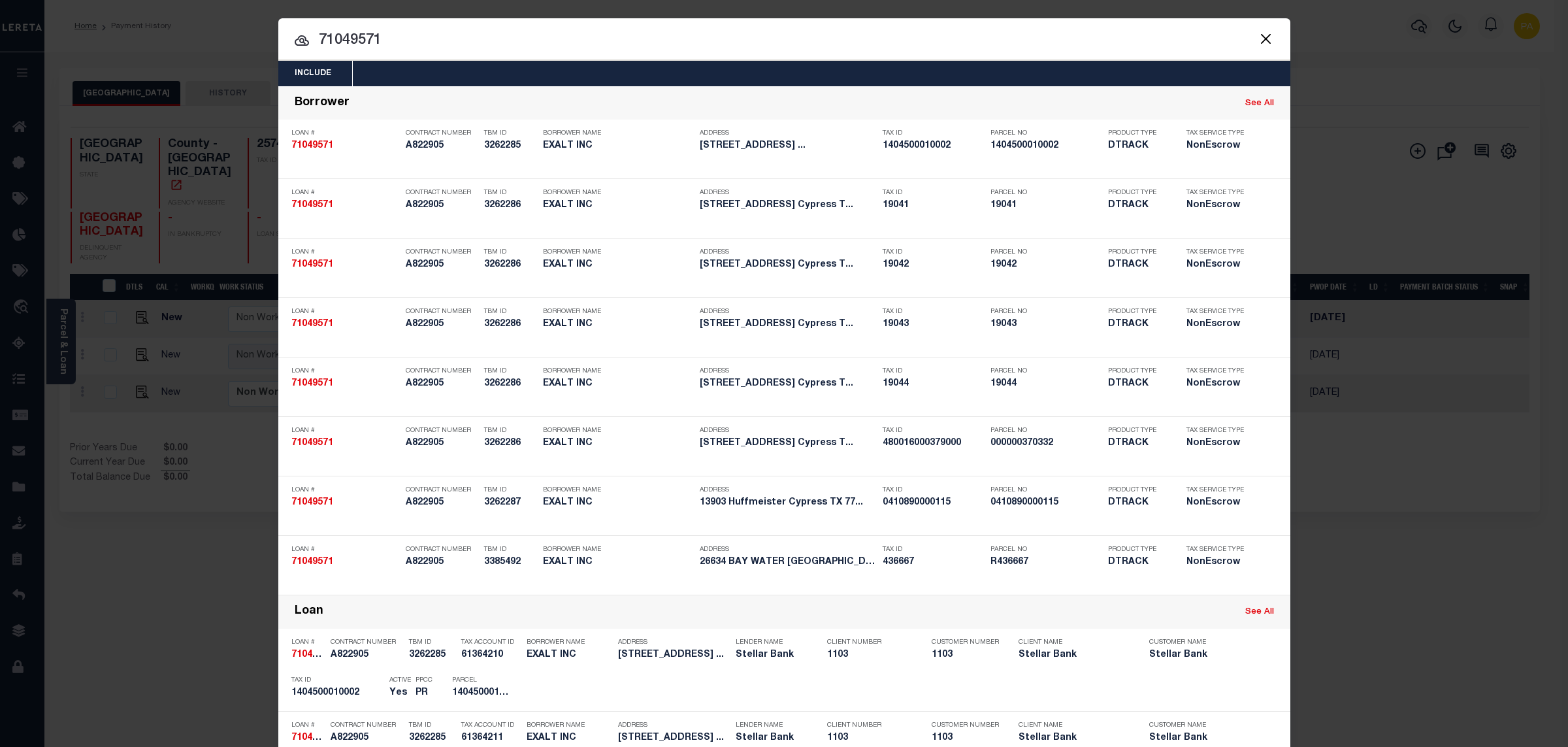
click at [667, 6] on div "Include Loans TBM Customers Borrowers Payments (Lender Non-Disb) Payments (Lend…" at bounding box center [784, 374] width 1568 height 747
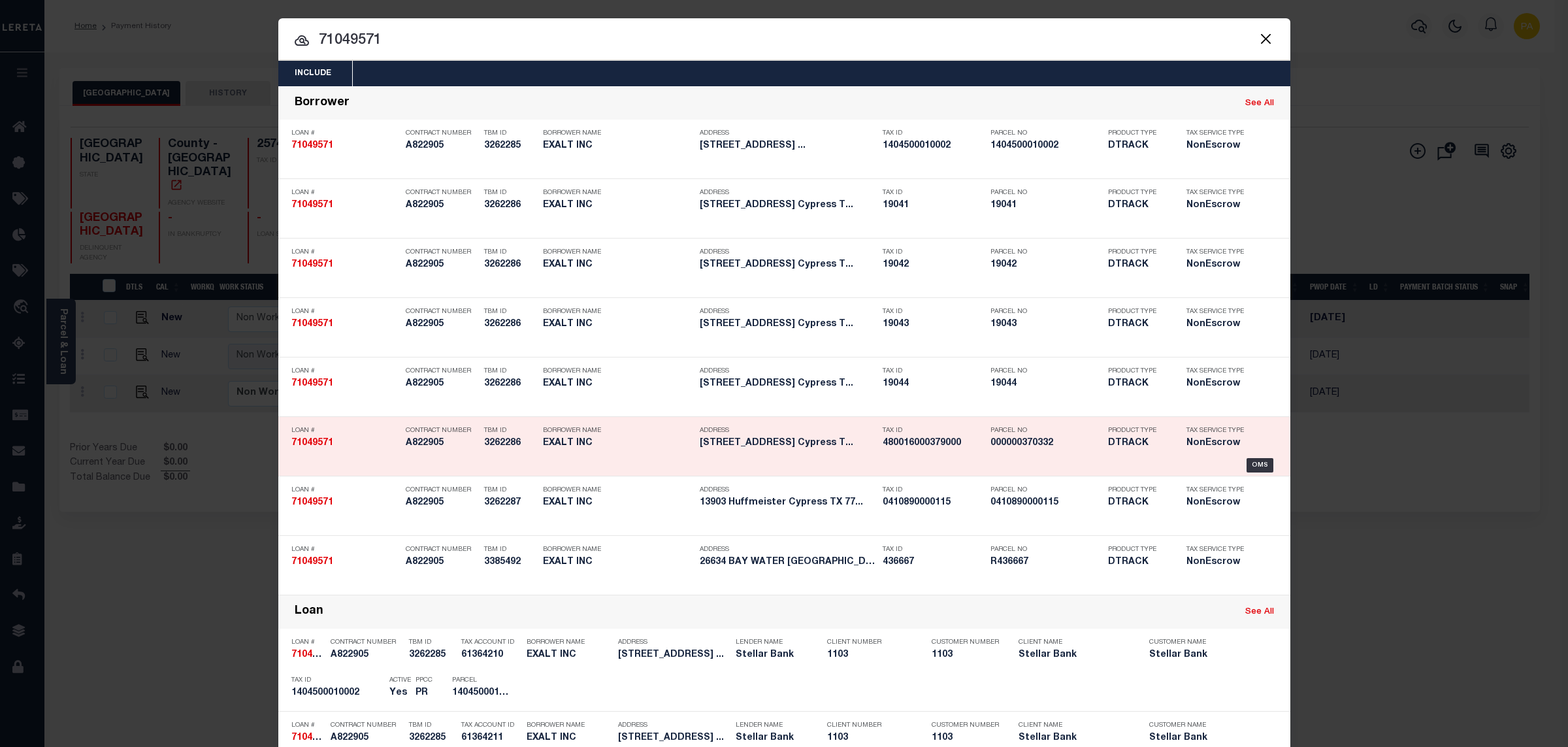
scroll to position [654, 0]
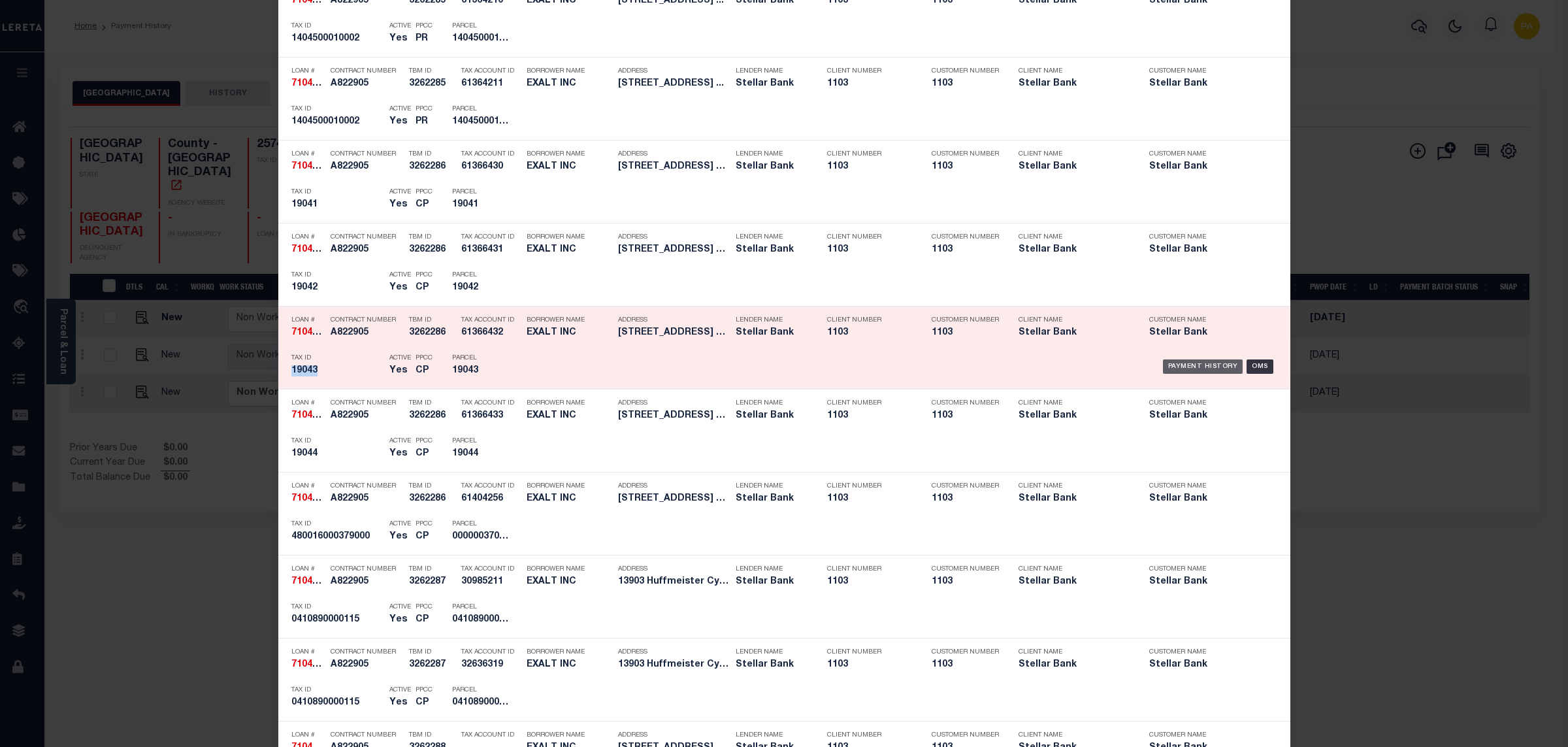
click at [1203, 371] on div "Payment History" at bounding box center [1203, 366] width 80 height 14
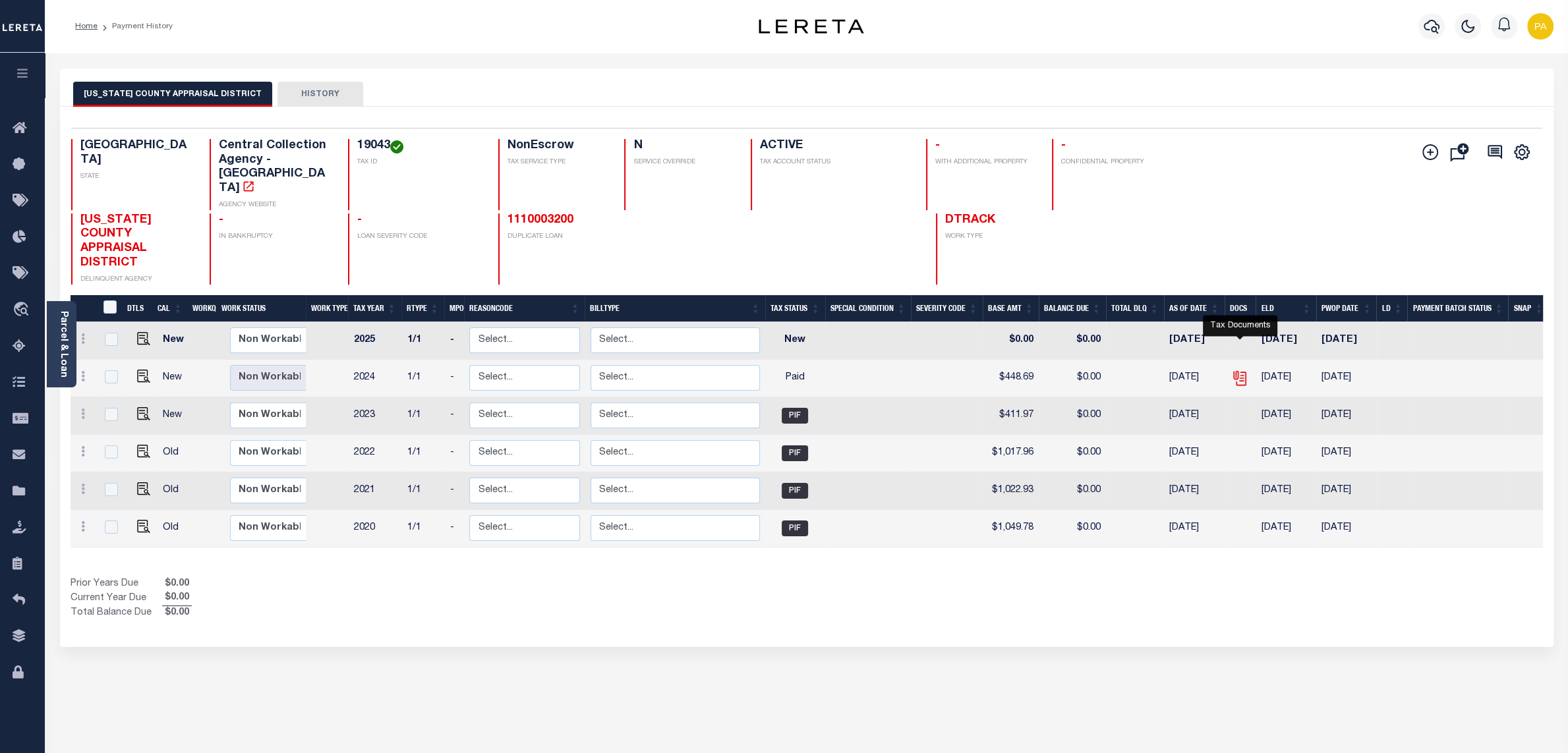
click at [1240, 370] on icon "" at bounding box center [1239, 375] width 10 height 10
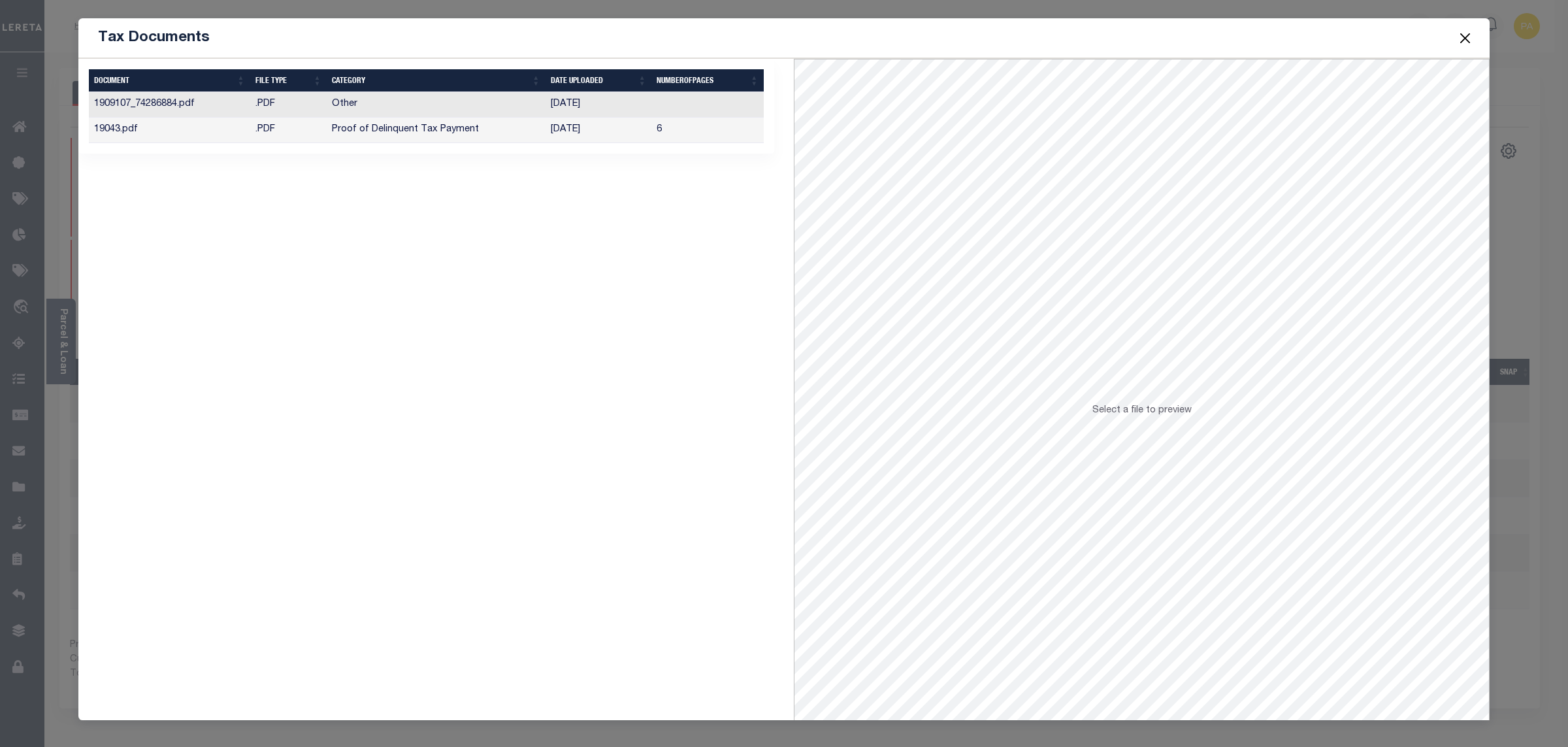
click at [562, 126] on td "[DATE]" at bounding box center [598, 131] width 106 height 25
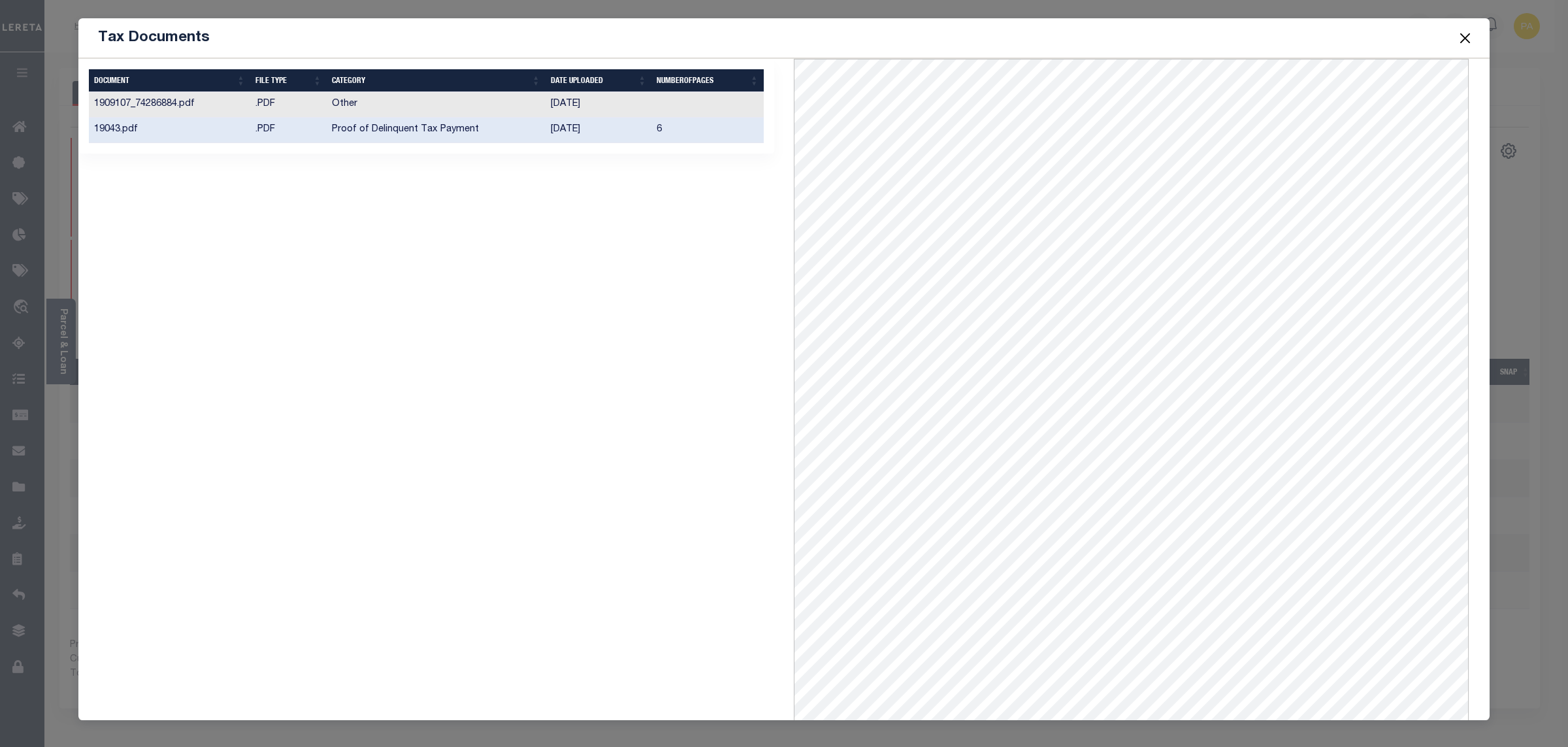
click at [1467, 37] on button "Close" at bounding box center [1466, 38] width 17 height 17
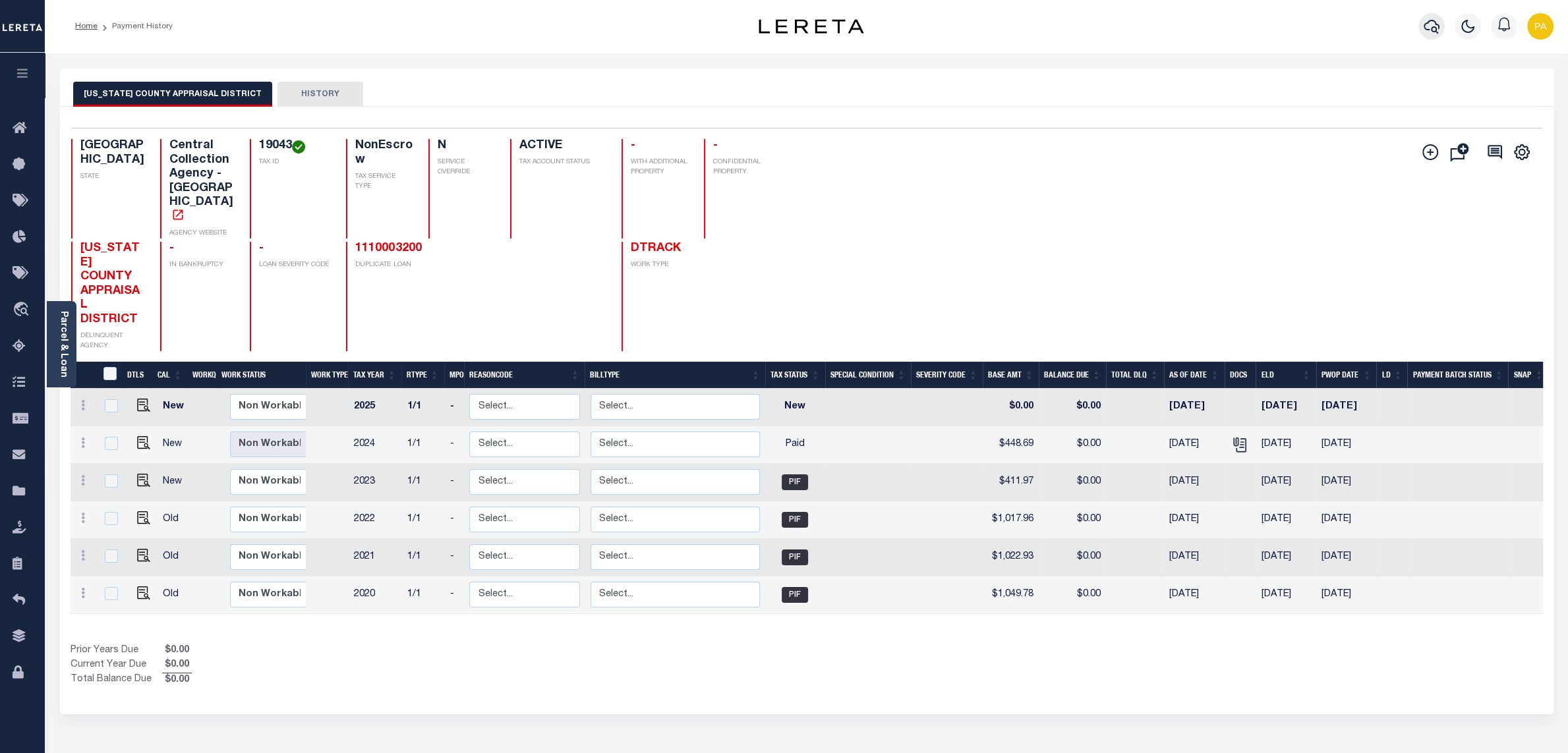
click at [1424, 22] on icon "button" at bounding box center [1432, 26] width 16 height 16
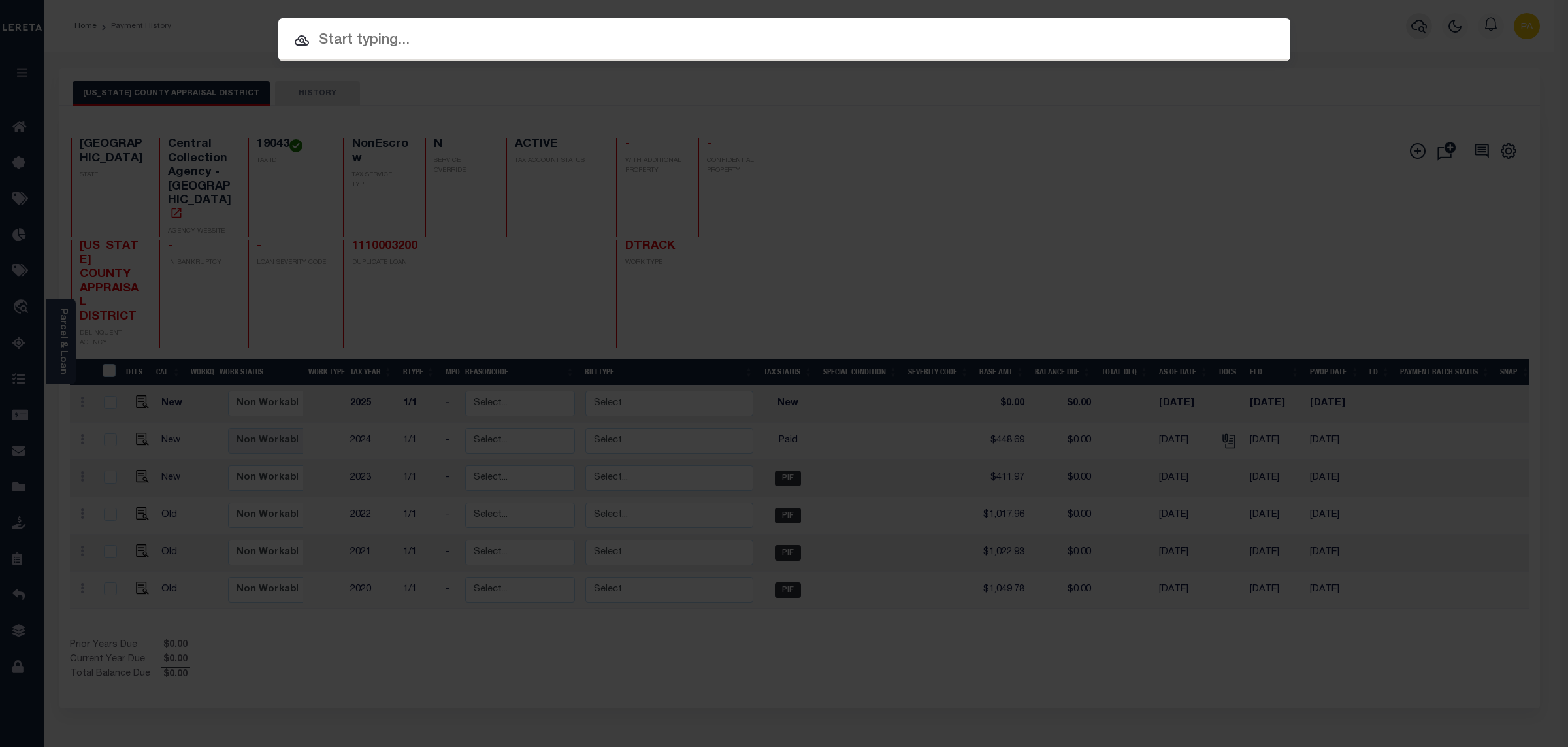
paste input "1110003200"
type input "1110003200"
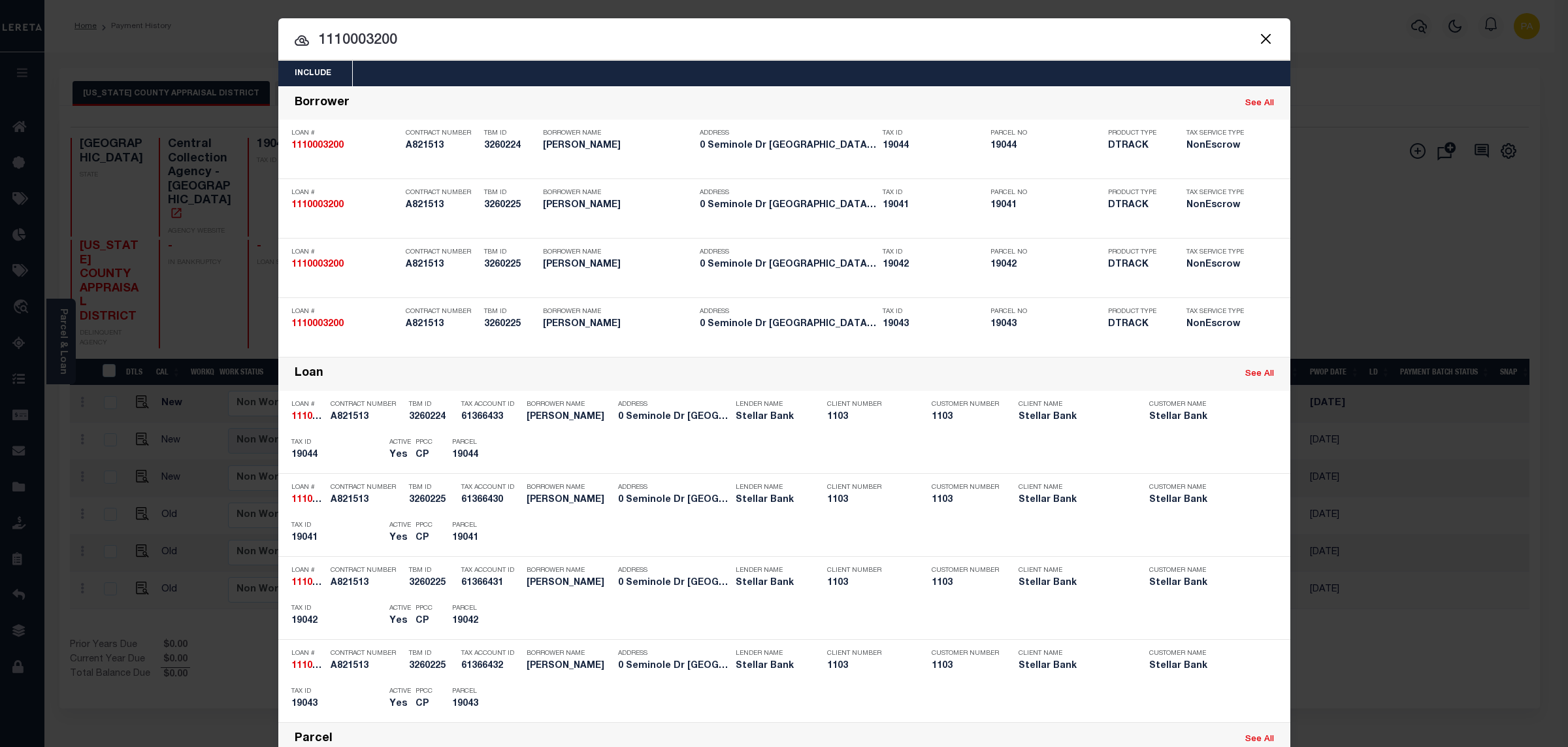
click at [738, 9] on div "Include Loans TBM Customers Borrowers Payments (Lender Non-Disb) Payments (Lend…" at bounding box center [784, 374] width 1568 height 747
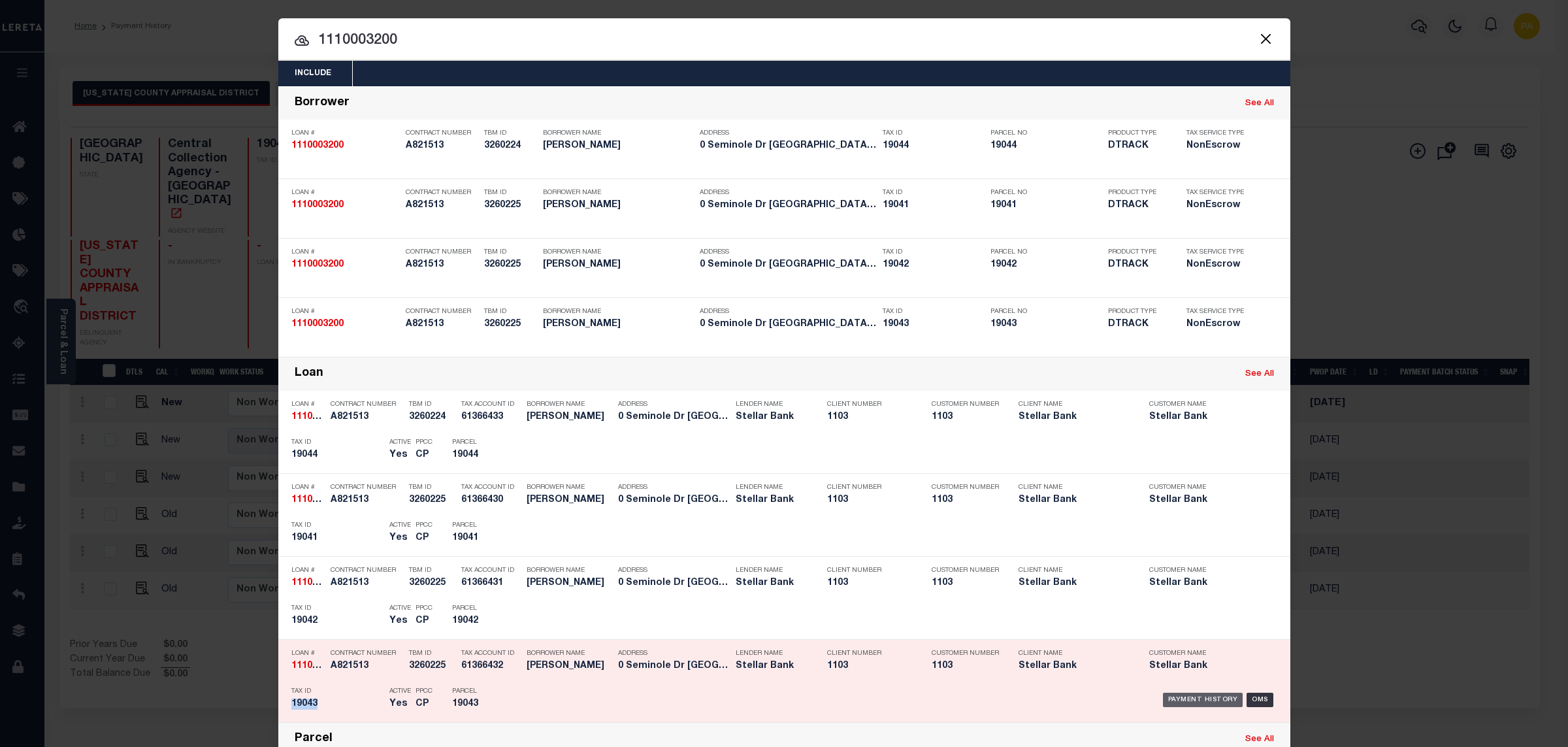
click at [1181, 695] on div "Payment History" at bounding box center [1203, 700] width 80 height 14
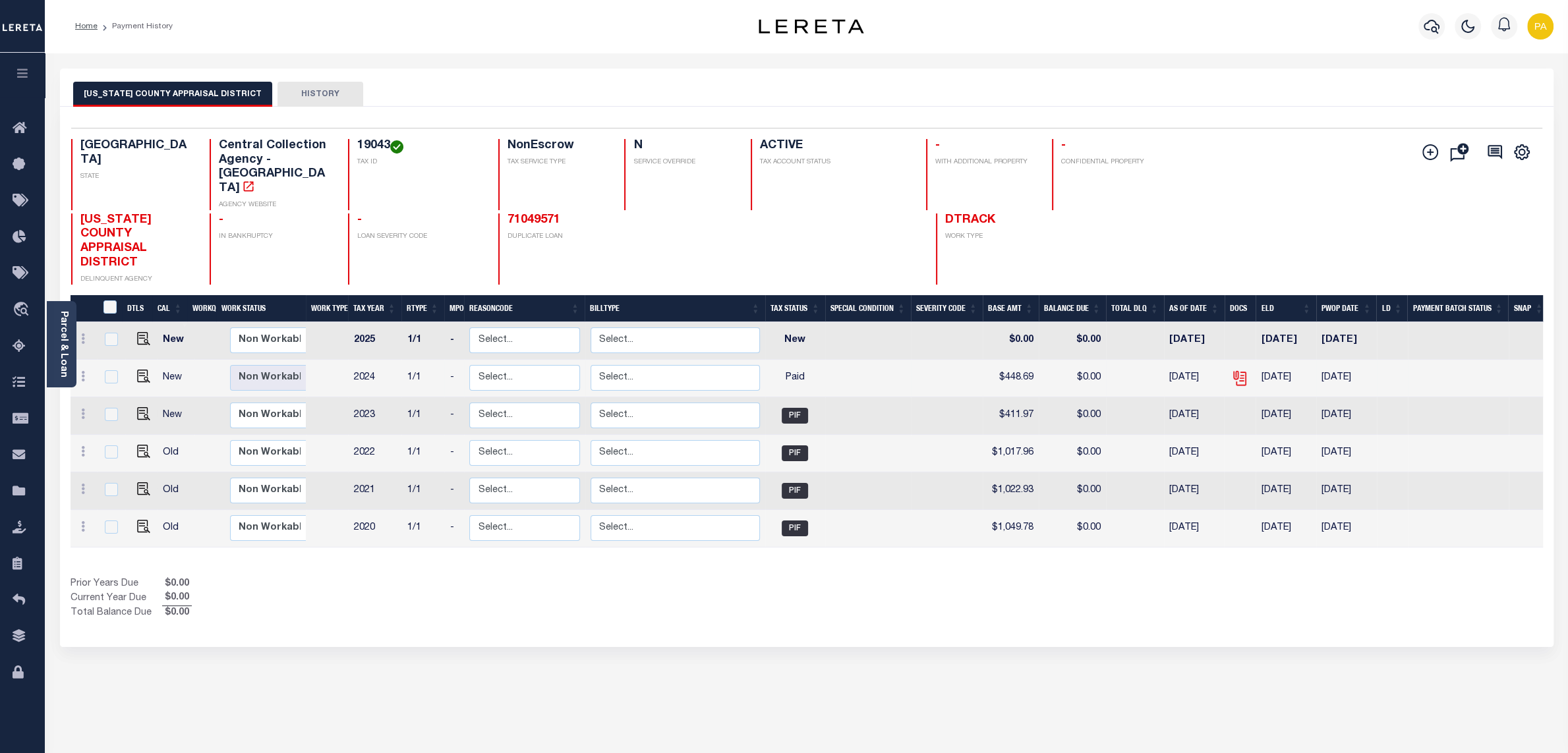
click at [1236, 372] on icon "" at bounding box center [1241, 378] width 10 height 13
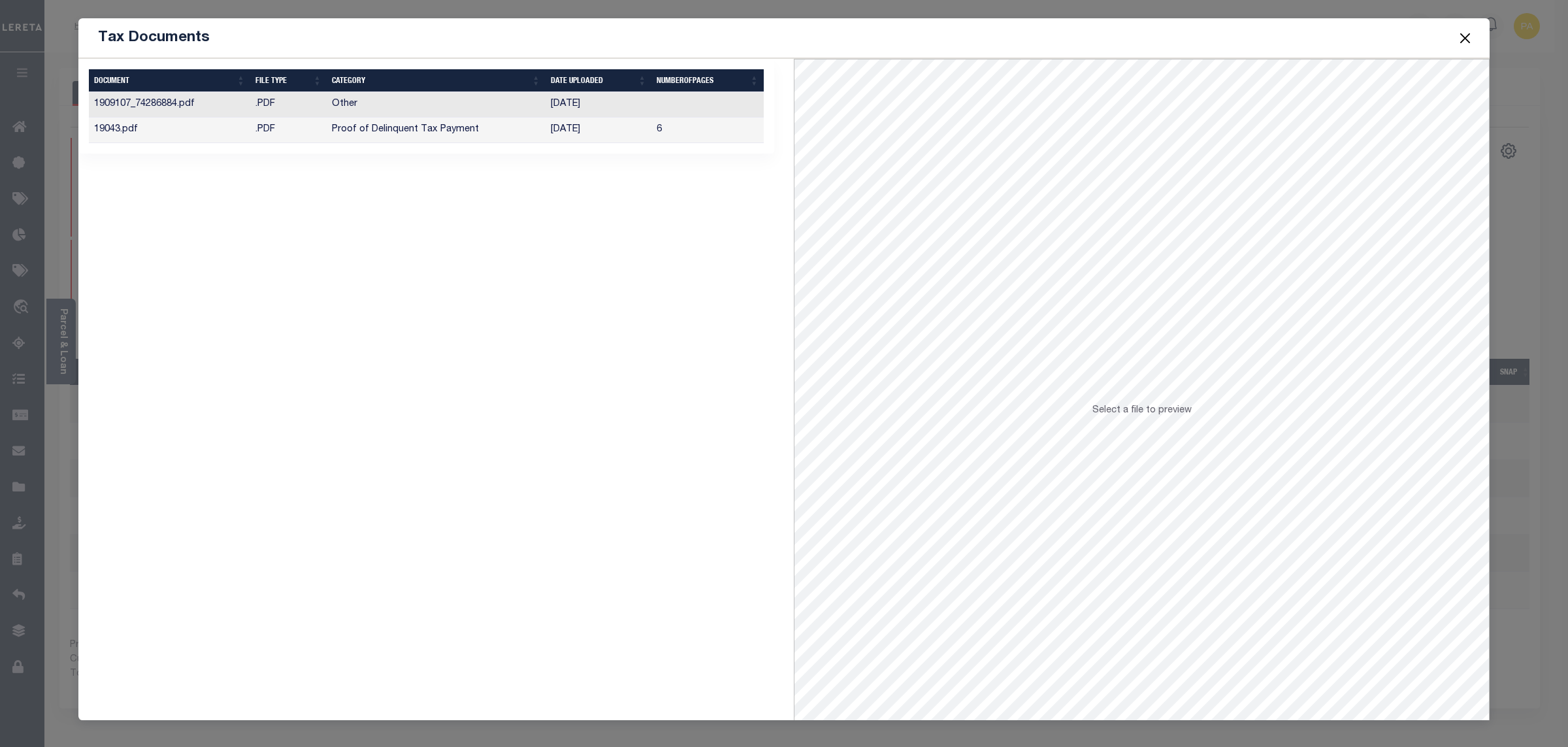
click at [578, 127] on td "[DATE]" at bounding box center [598, 131] width 106 height 25
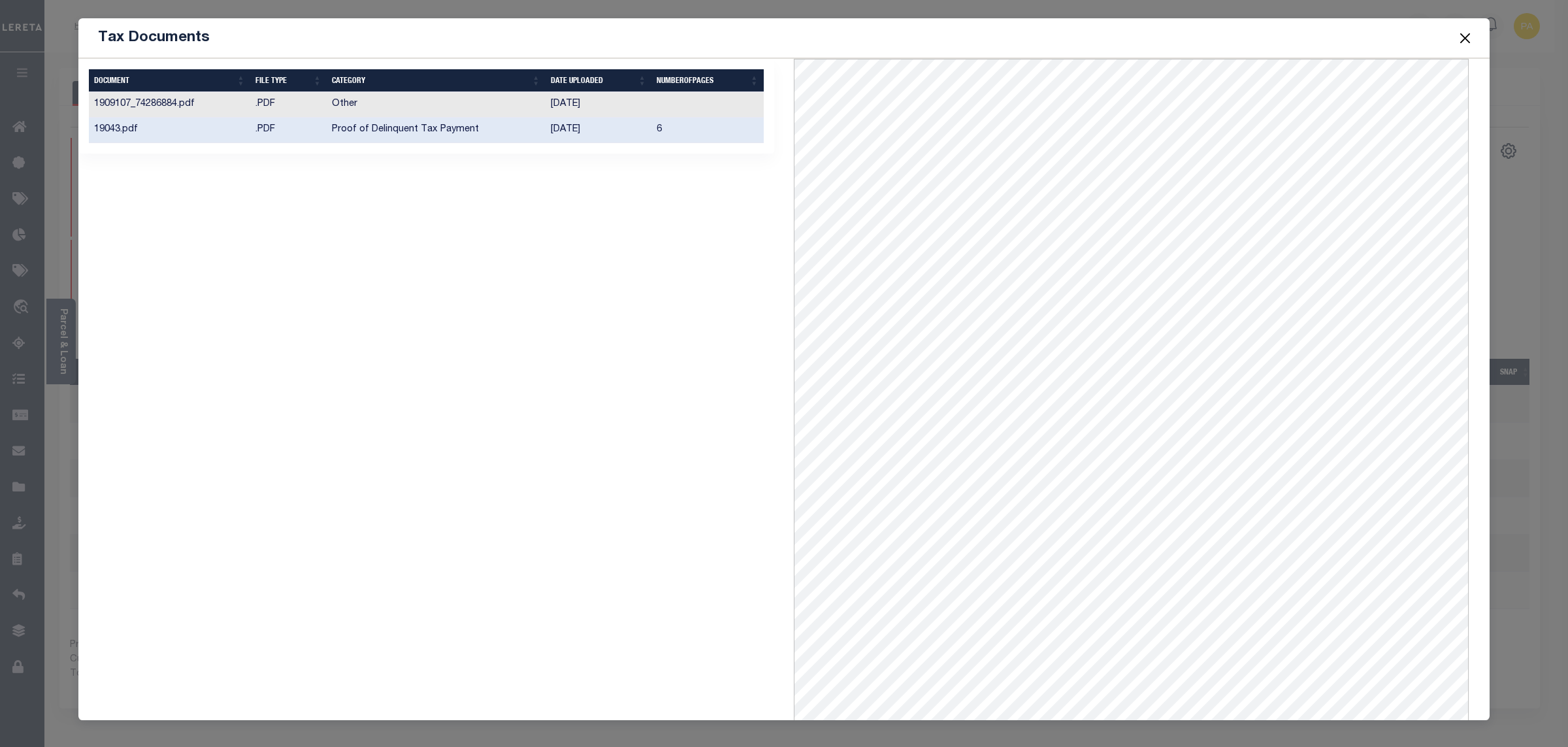
click at [1461, 42] on button "Close" at bounding box center [1466, 38] width 17 height 17
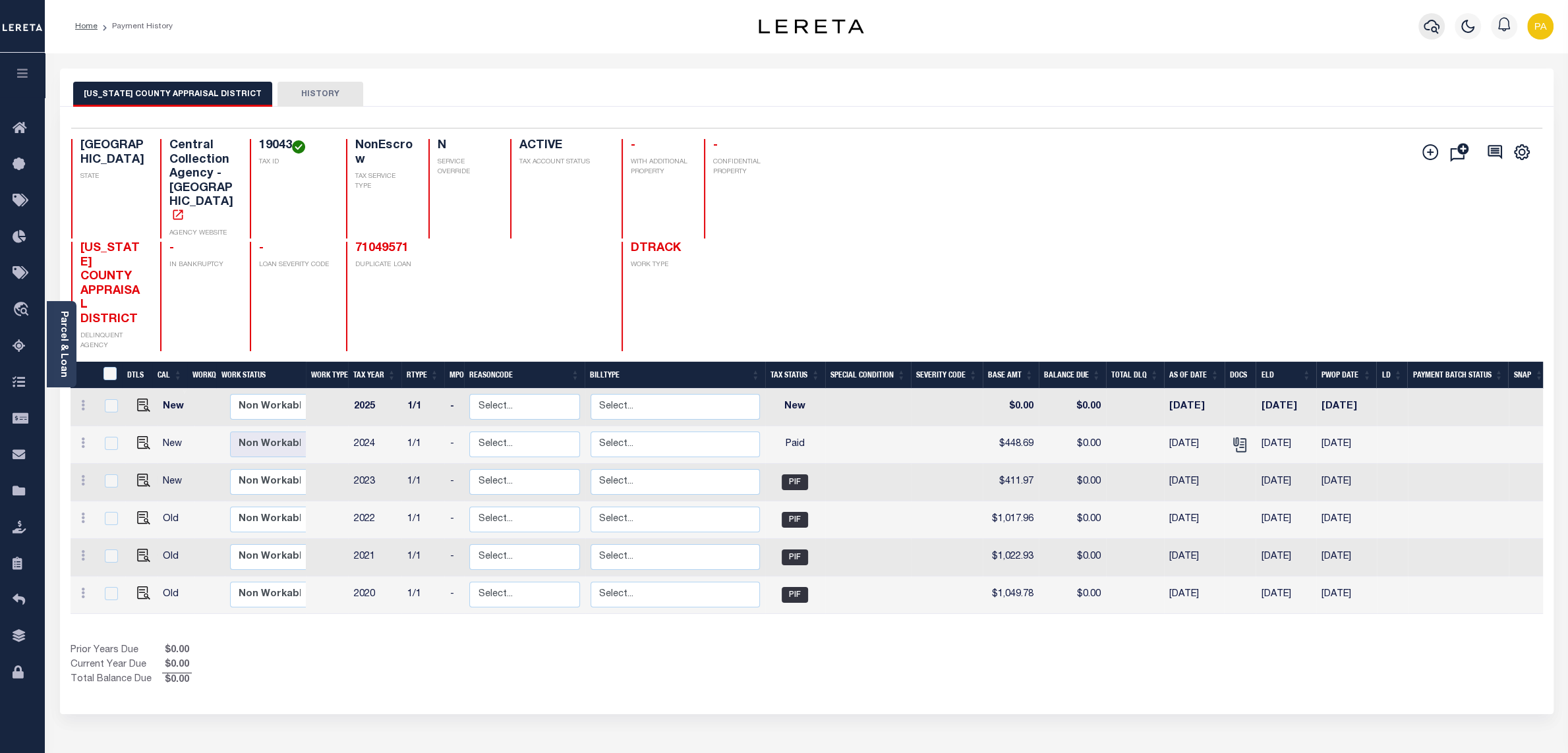
click at [1427, 23] on icon "button" at bounding box center [1432, 26] width 16 height 13
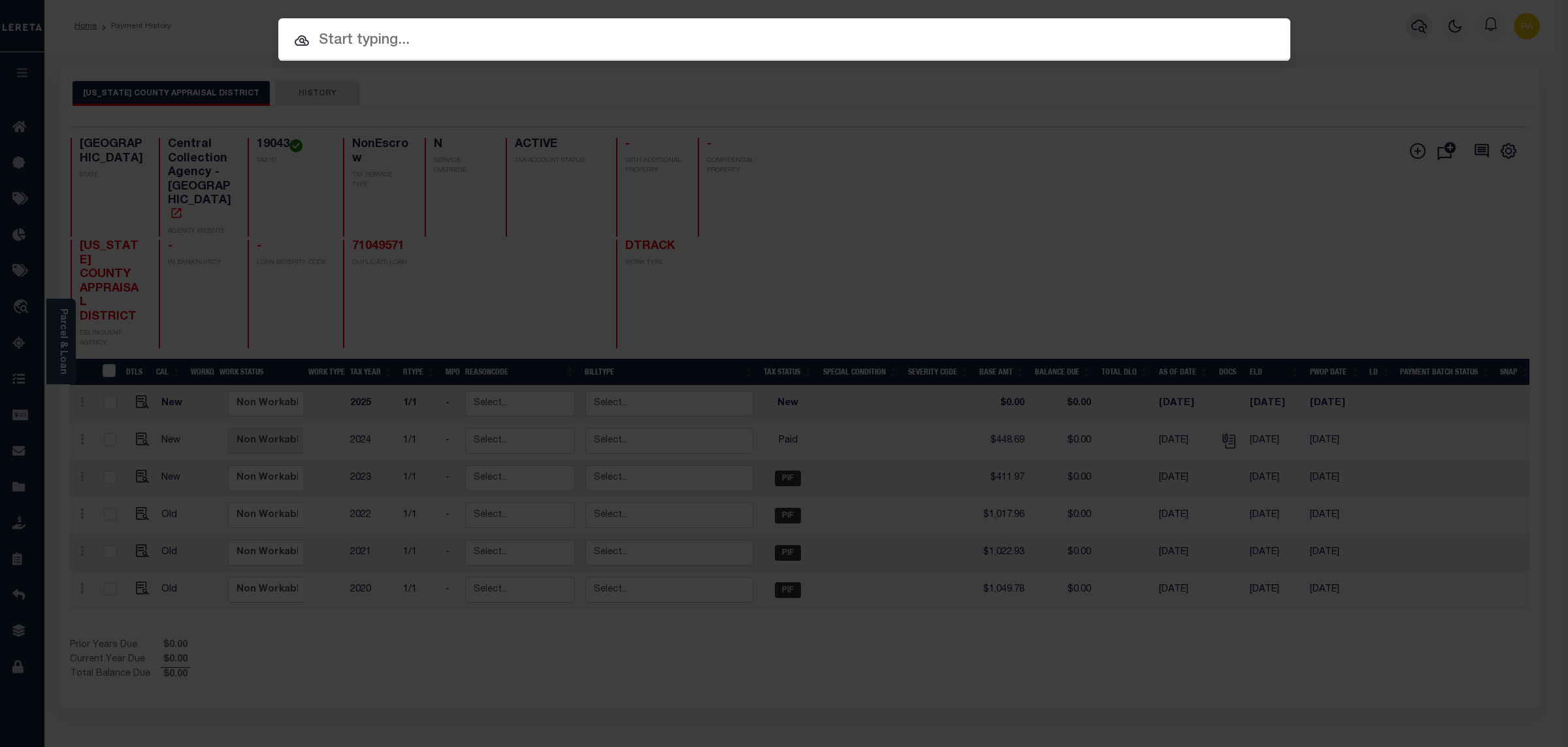
paste input "8001044678"
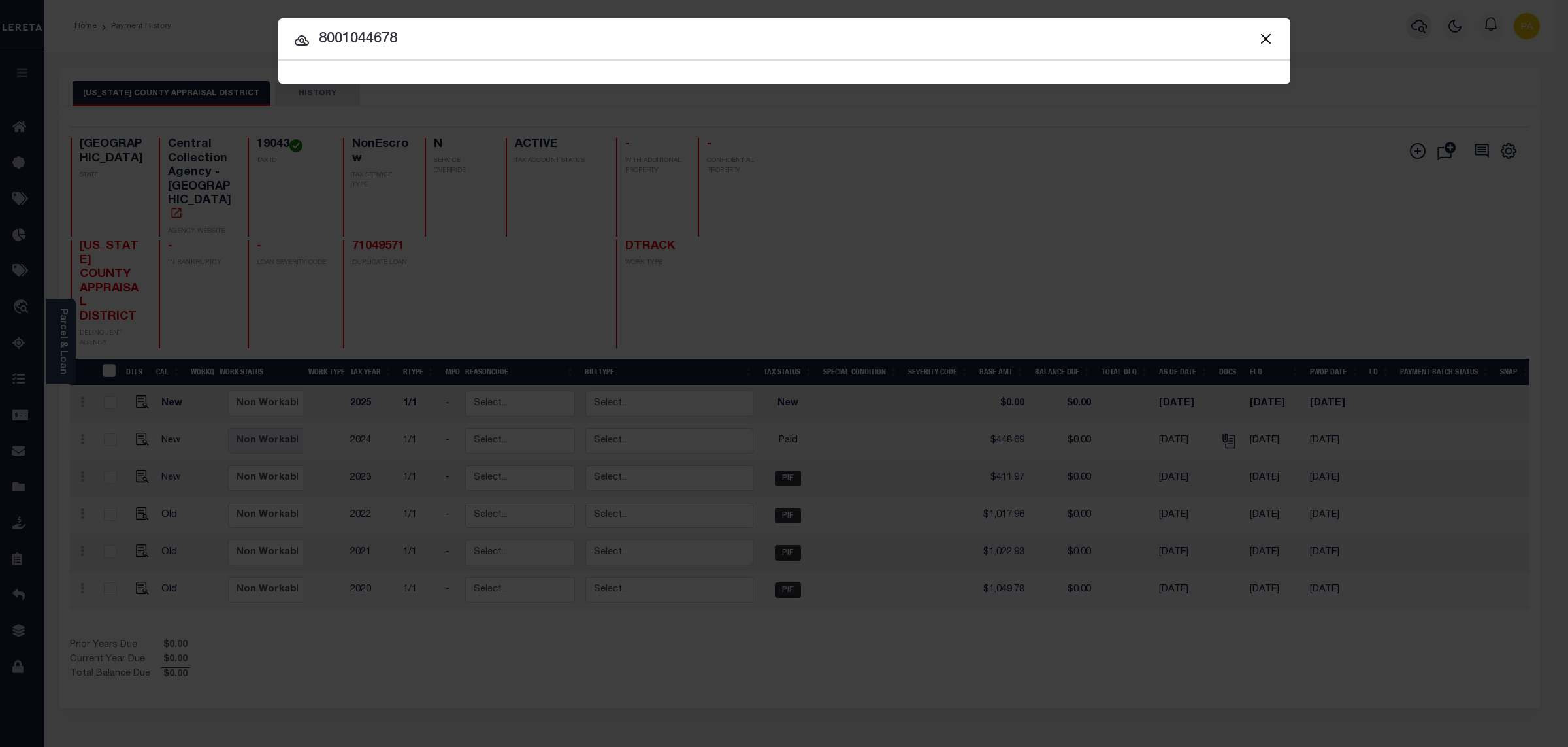
type input "8001044678"
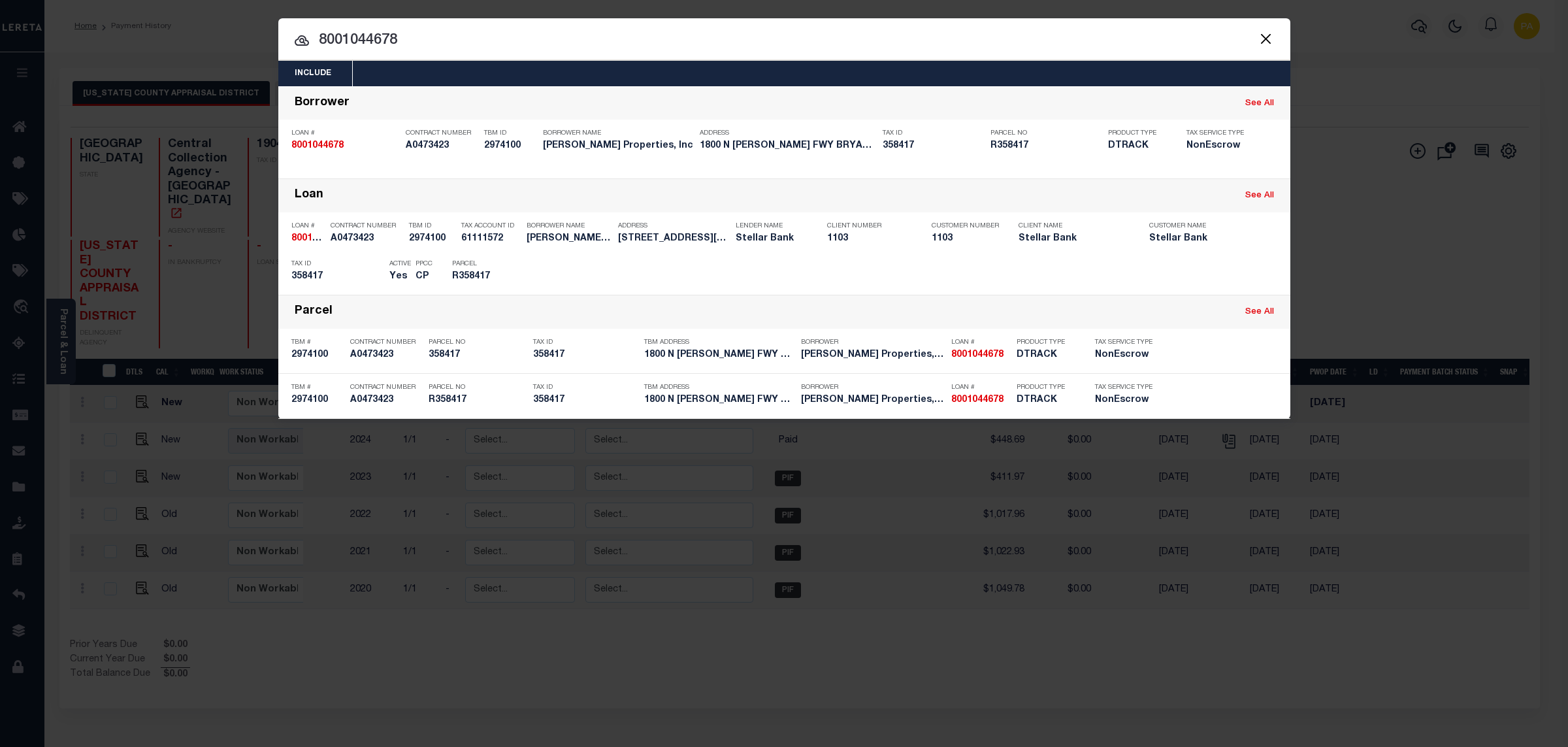
click at [850, 9] on div "Include Loans TBM Customers Borrowers Payments (Lender Non-Disb) Payments (Lend…" at bounding box center [784, 374] width 1568 height 747
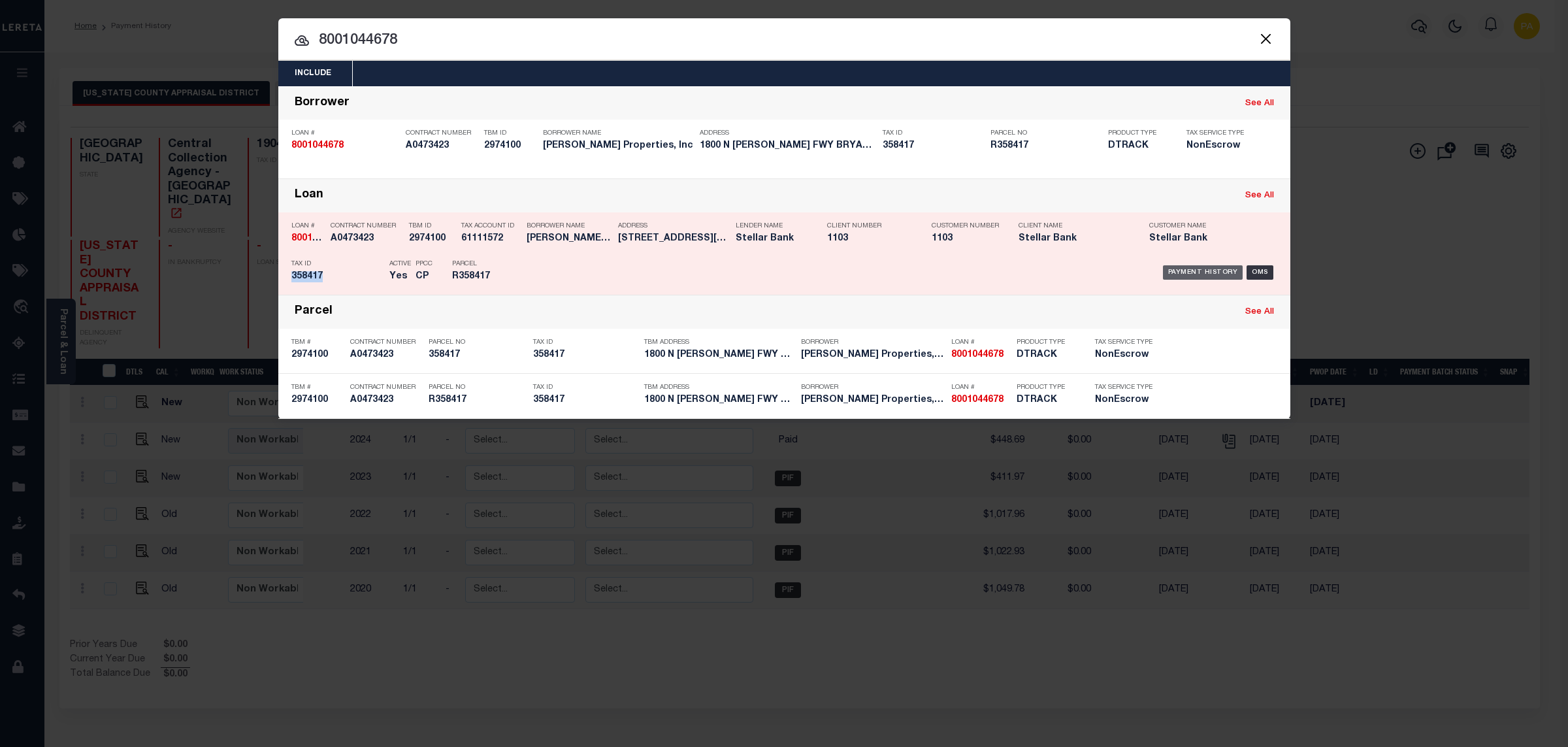
click at [1194, 268] on div "Payment History" at bounding box center [1203, 272] width 80 height 14
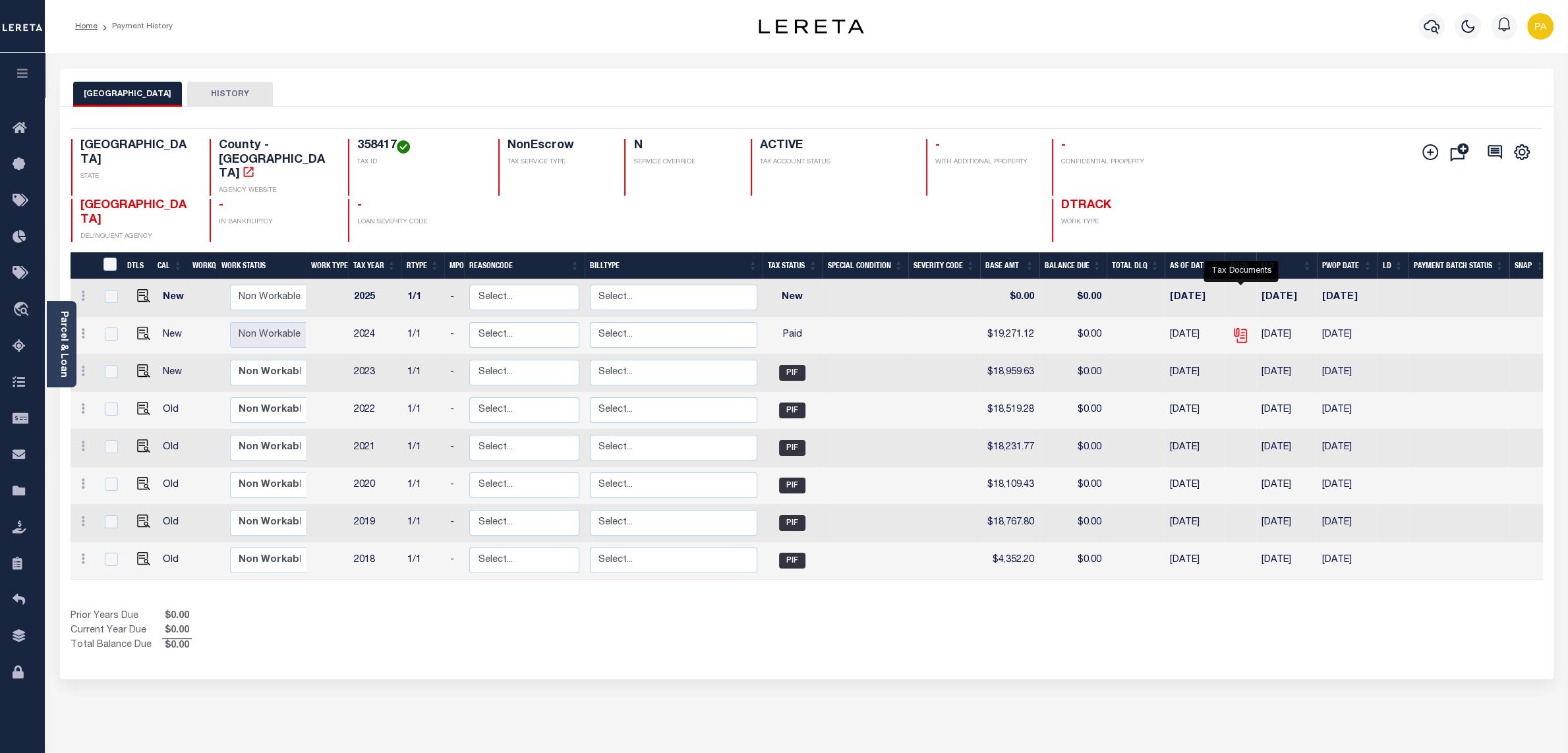
click at [1235, 327] on icon "" at bounding box center [1240, 335] width 17 height 17
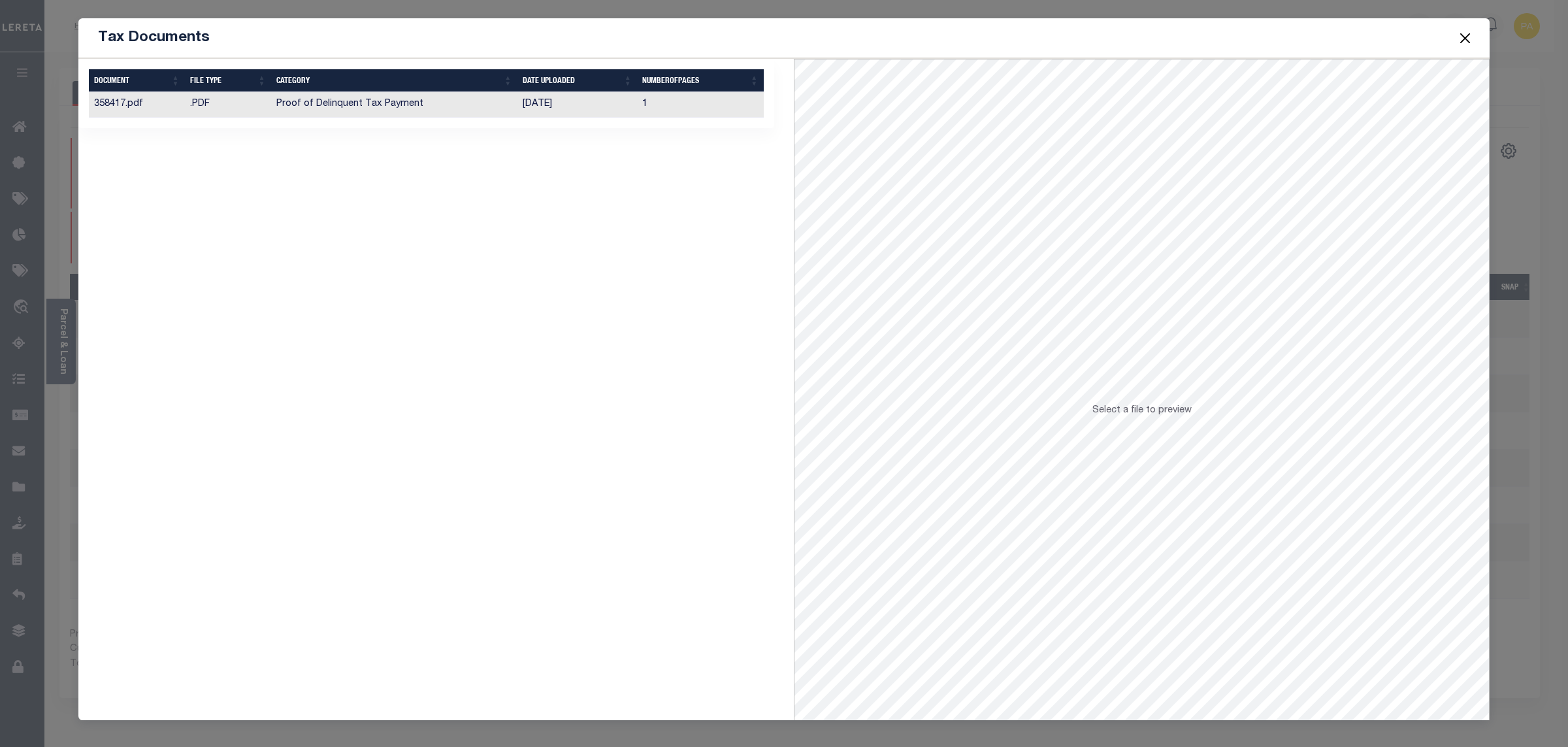
click at [532, 105] on td "[DATE]" at bounding box center [577, 105] width 120 height 25
click at [1466, 33] on button "Close" at bounding box center [1466, 38] width 17 height 17
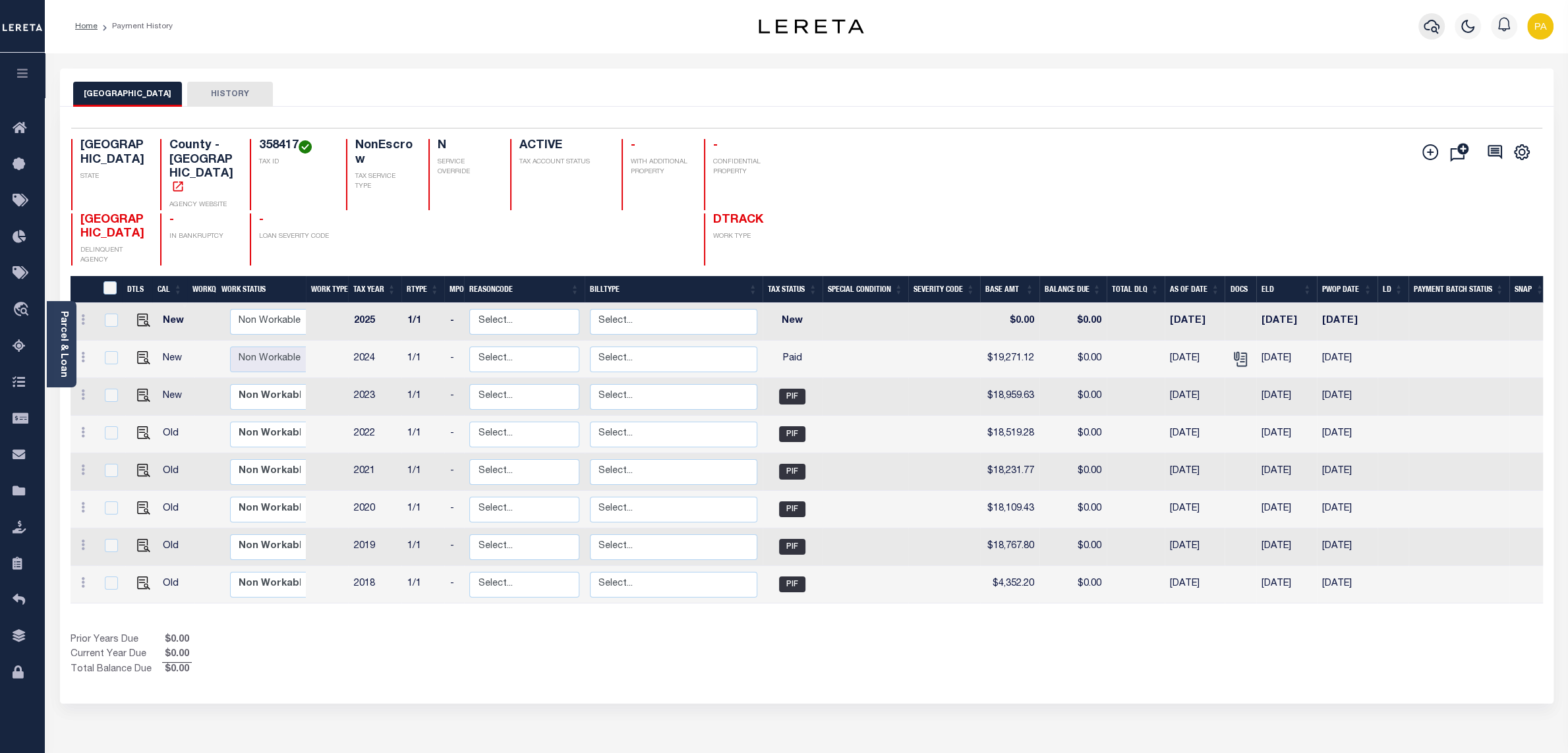
click at [1427, 26] on icon "button" at bounding box center [1432, 26] width 16 height 16
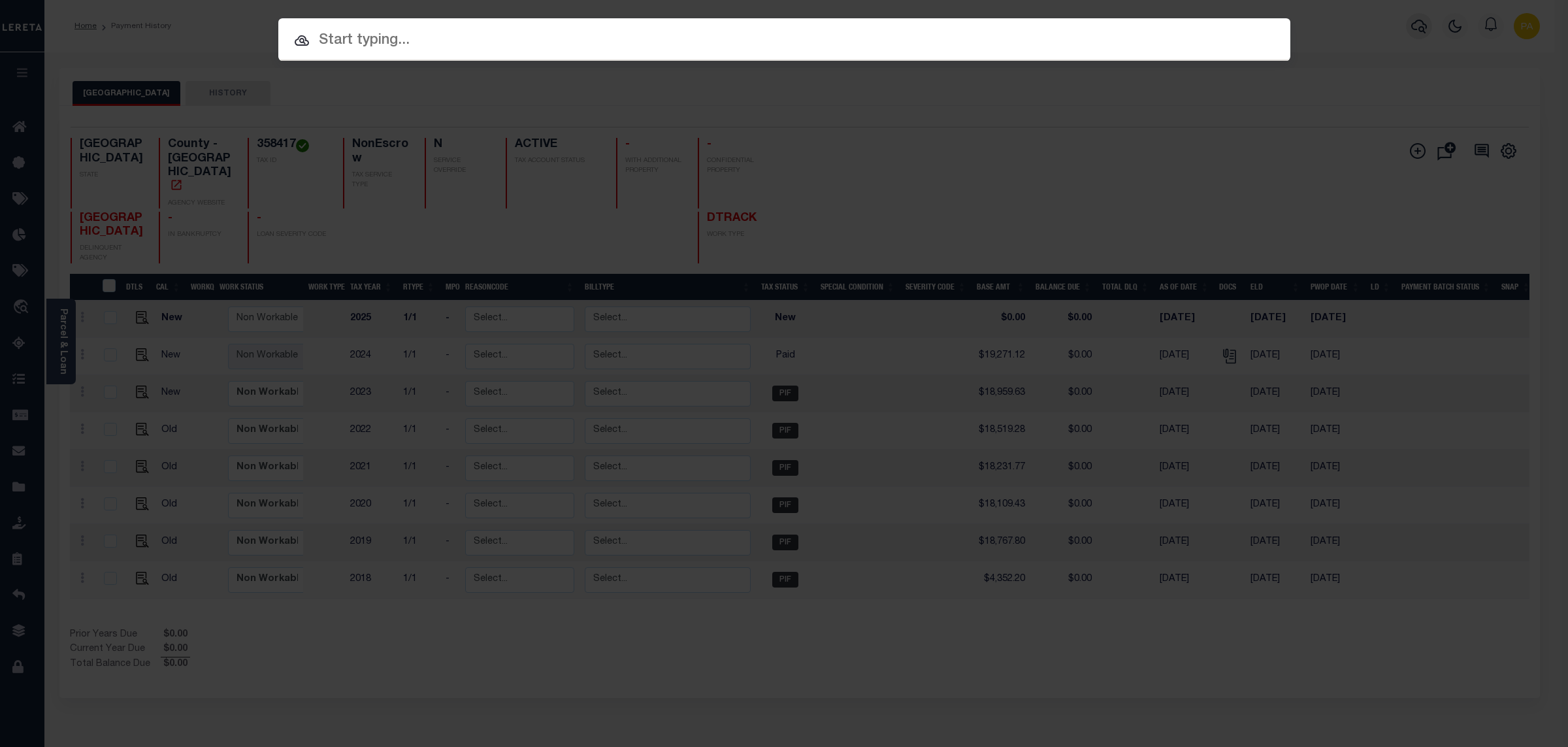
paste input "10088679"
type input "10088679"
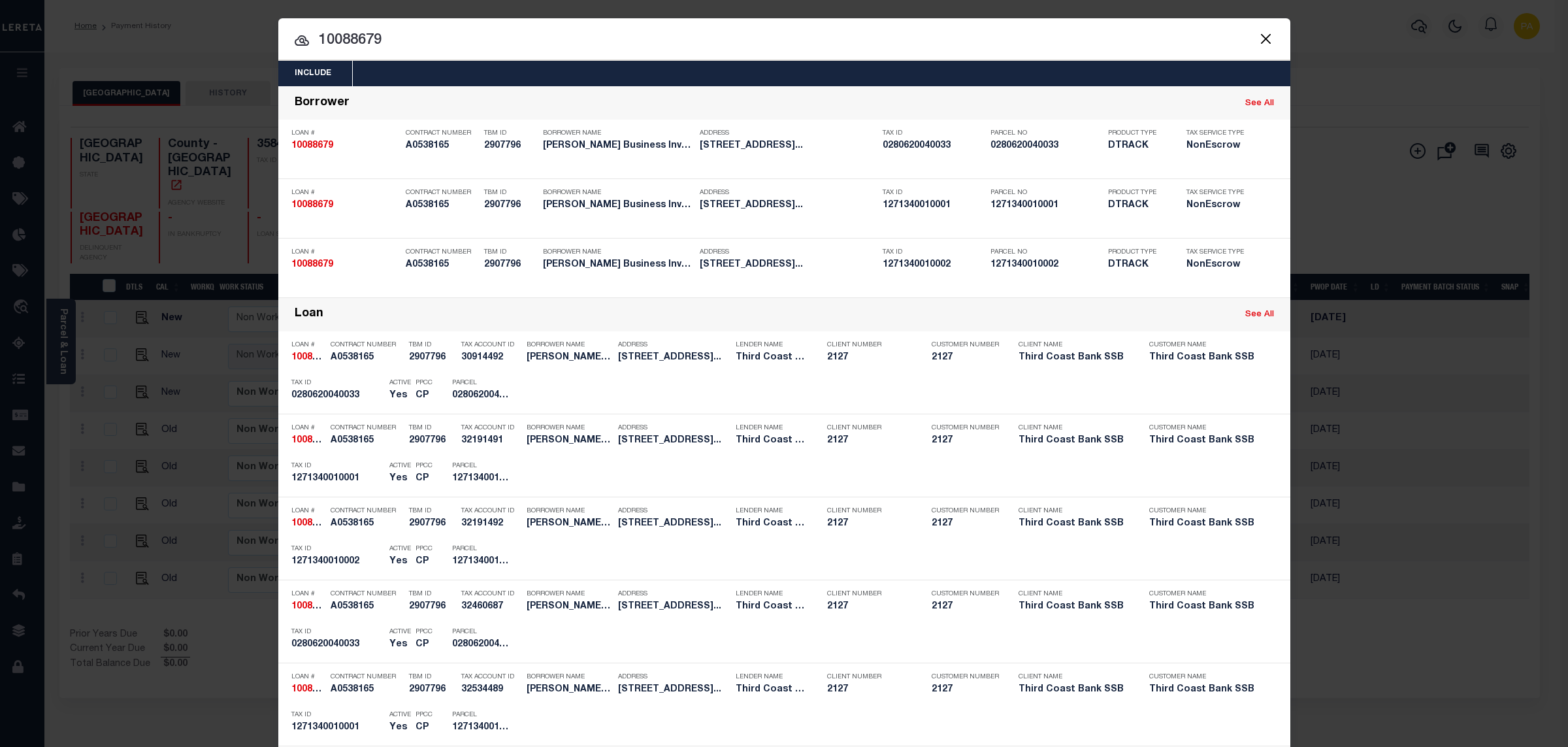
click at [866, 18] on div "Include Loans TBM Customers Borrowers Payments (Lender Non-Disb) Payments (Lend…" at bounding box center [784, 374] width 1568 height 747
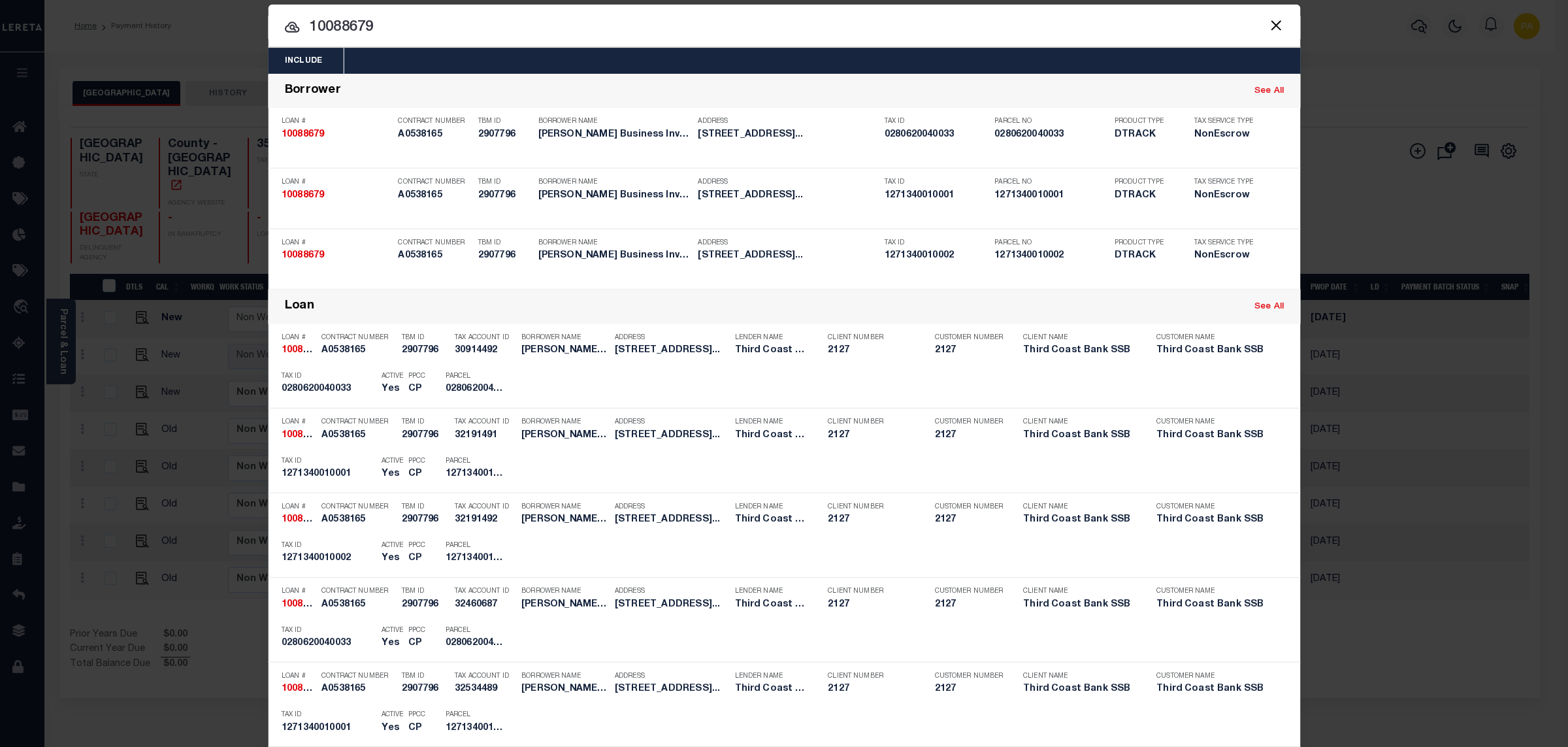
click at [865, 6] on div "Include Loans TBM Customers Borrowers Payments (Lender Non-Disb) Payments (Lend…" at bounding box center [784, 374] width 1568 height 747
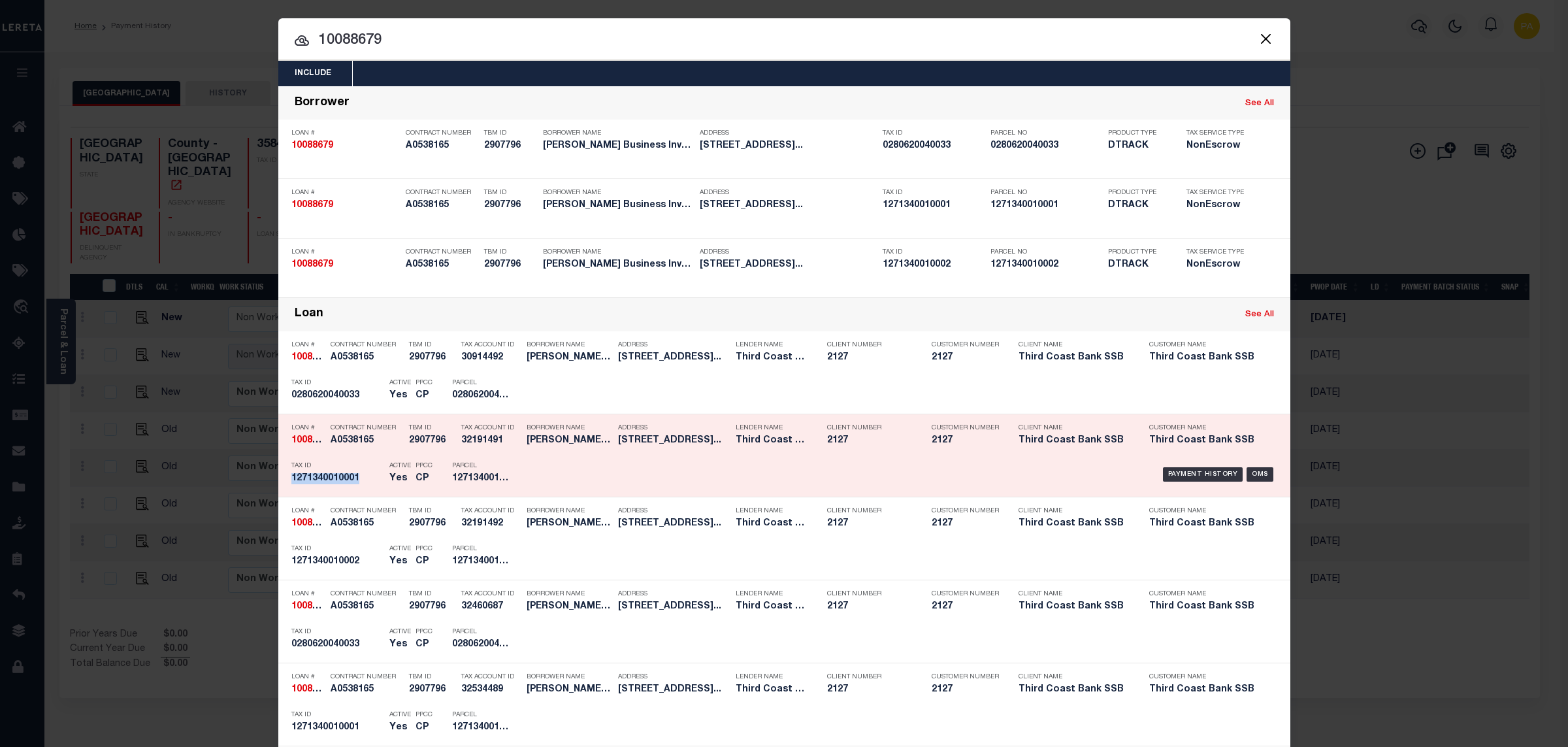
click at [1188, 465] on div "Payment History OMS" at bounding box center [904, 474] width 747 height 38
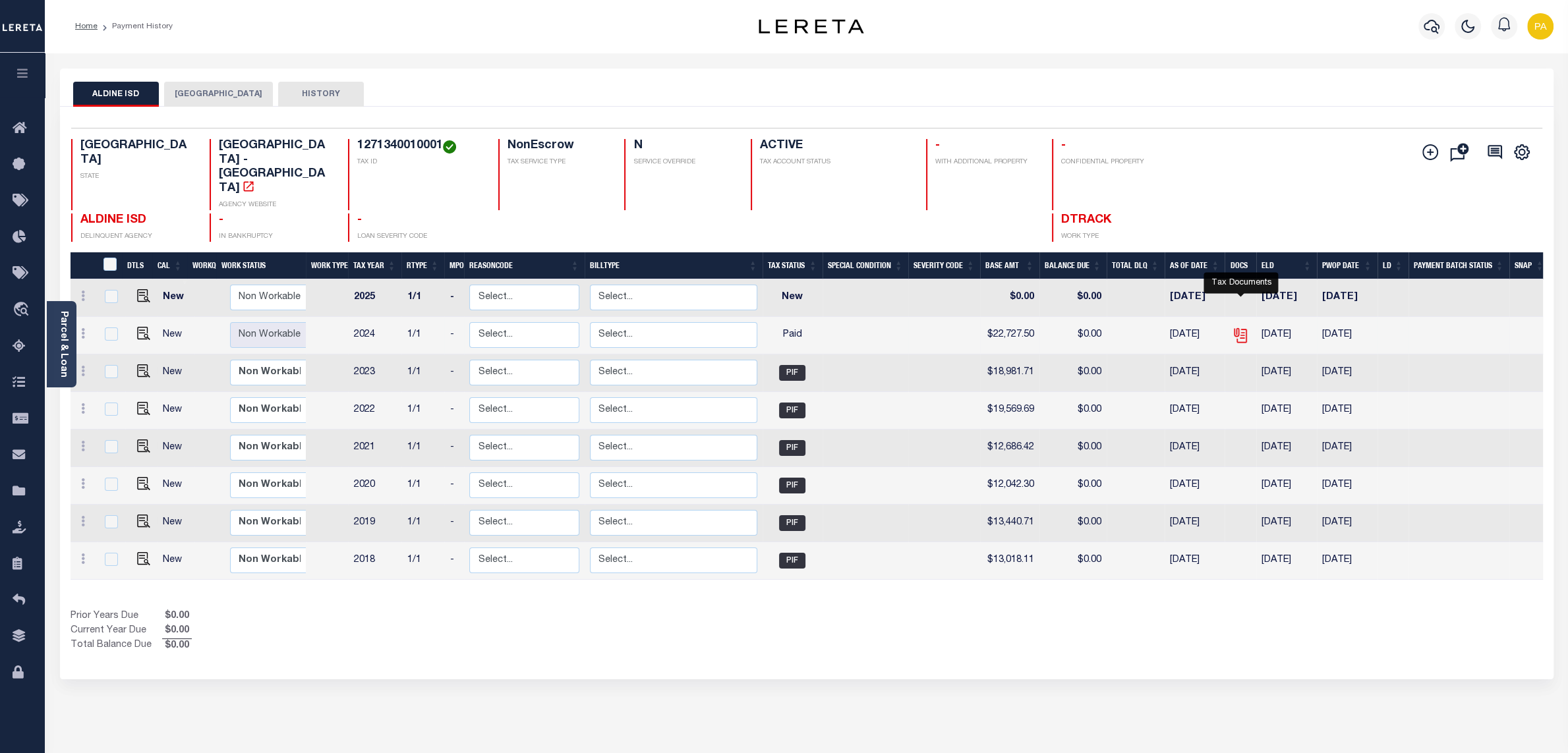
click at [1240, 327] on icon "" at bounding box center [1240, 335] width 17 height 17
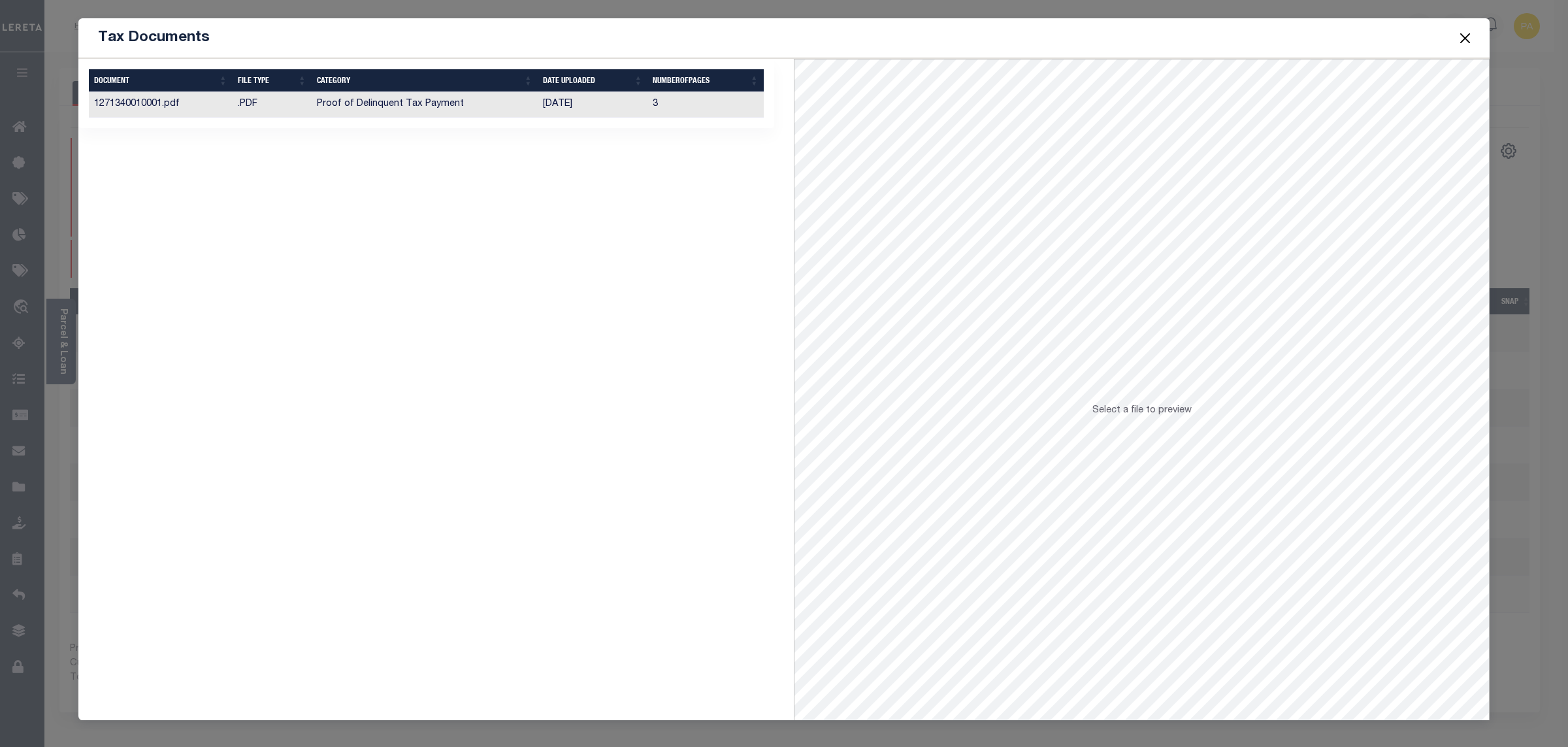
click at [547, 109] on td "[DATE]" at bounding box center [593, 105] width 110 height 25
click at [1461, 45] on button "Close" at bounding box center [1466, 38] width 17 height 17
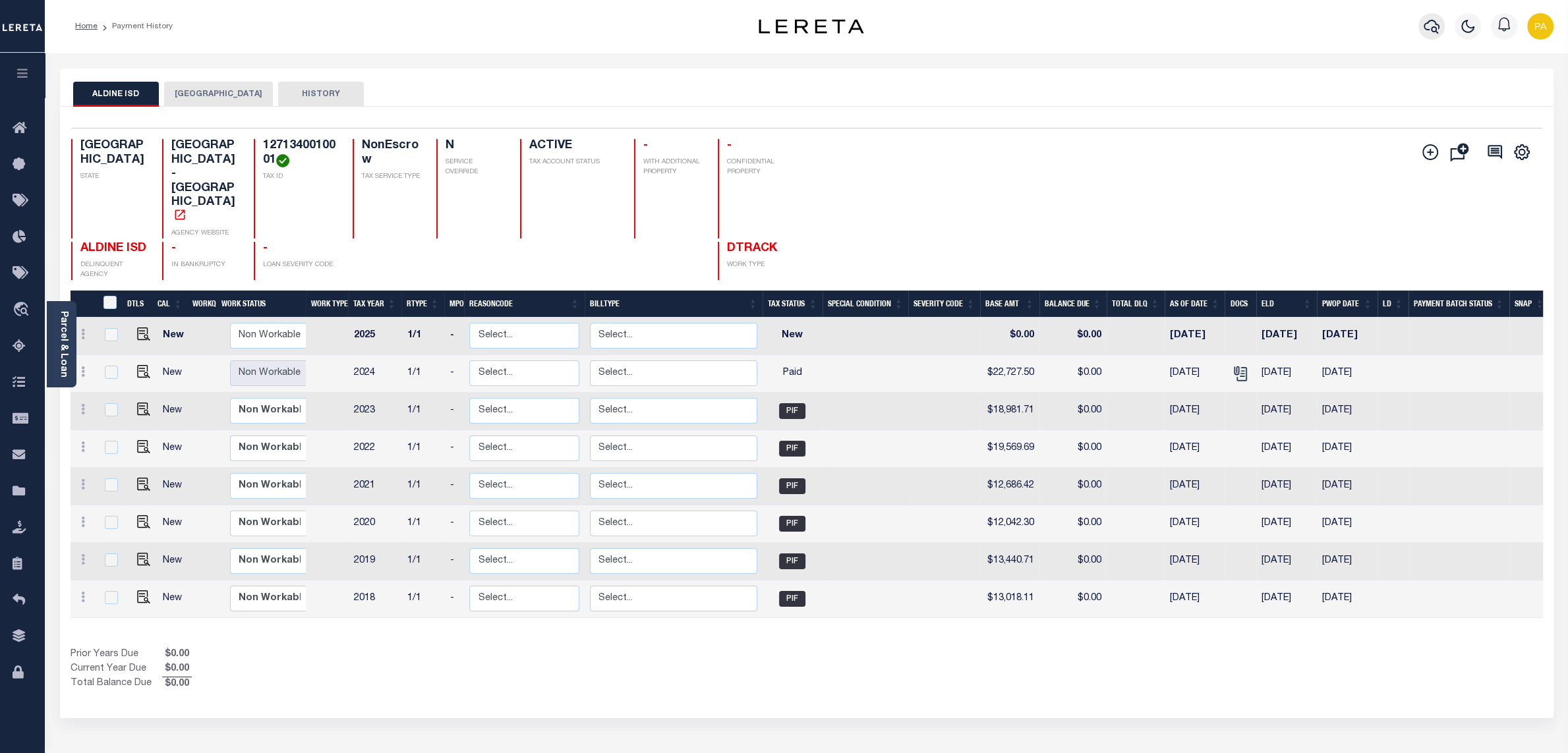
click at [1425, 34] on icon "button" at bounding box center [1432, 26] width 16 height 16
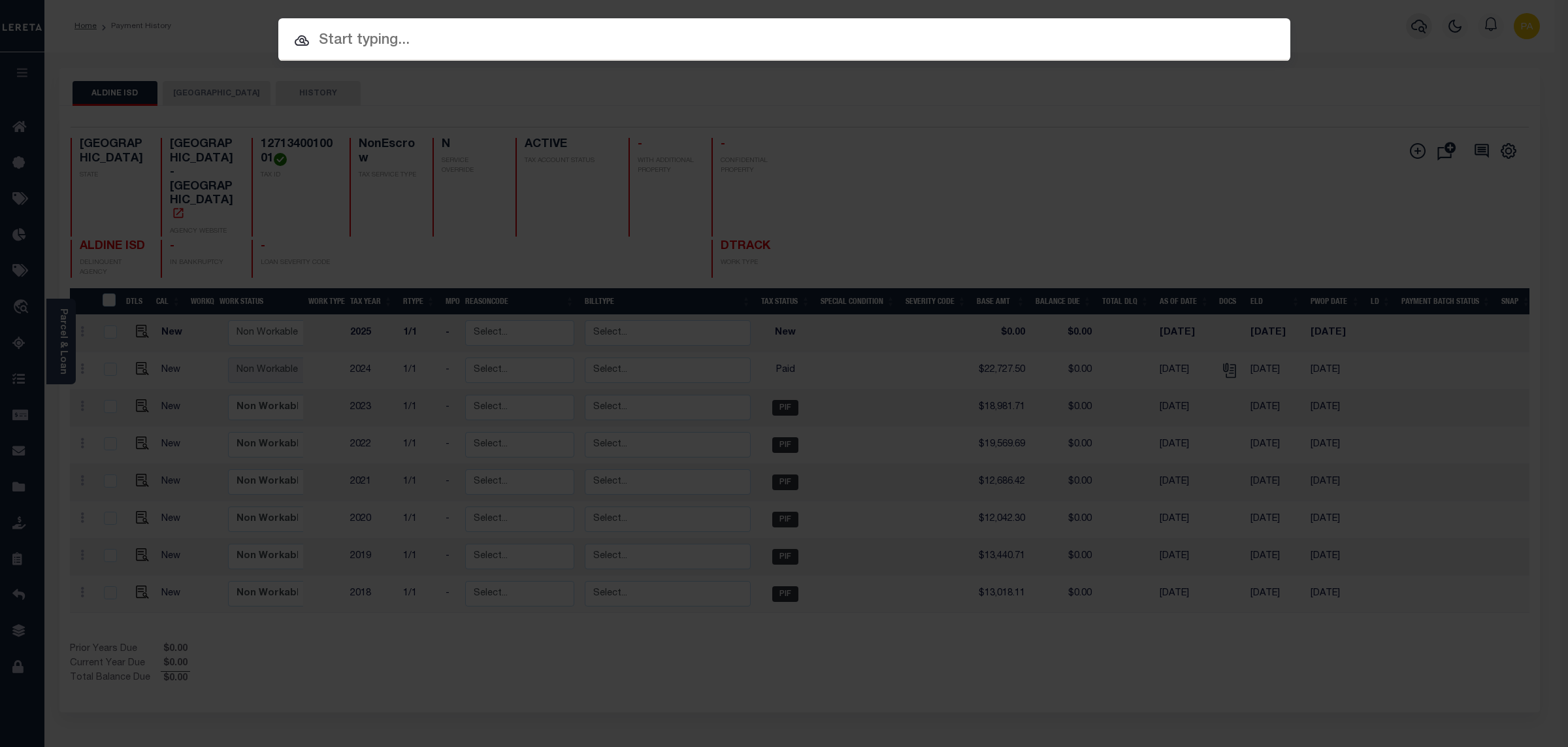
paste input "8001001022"
type input "8001001022"
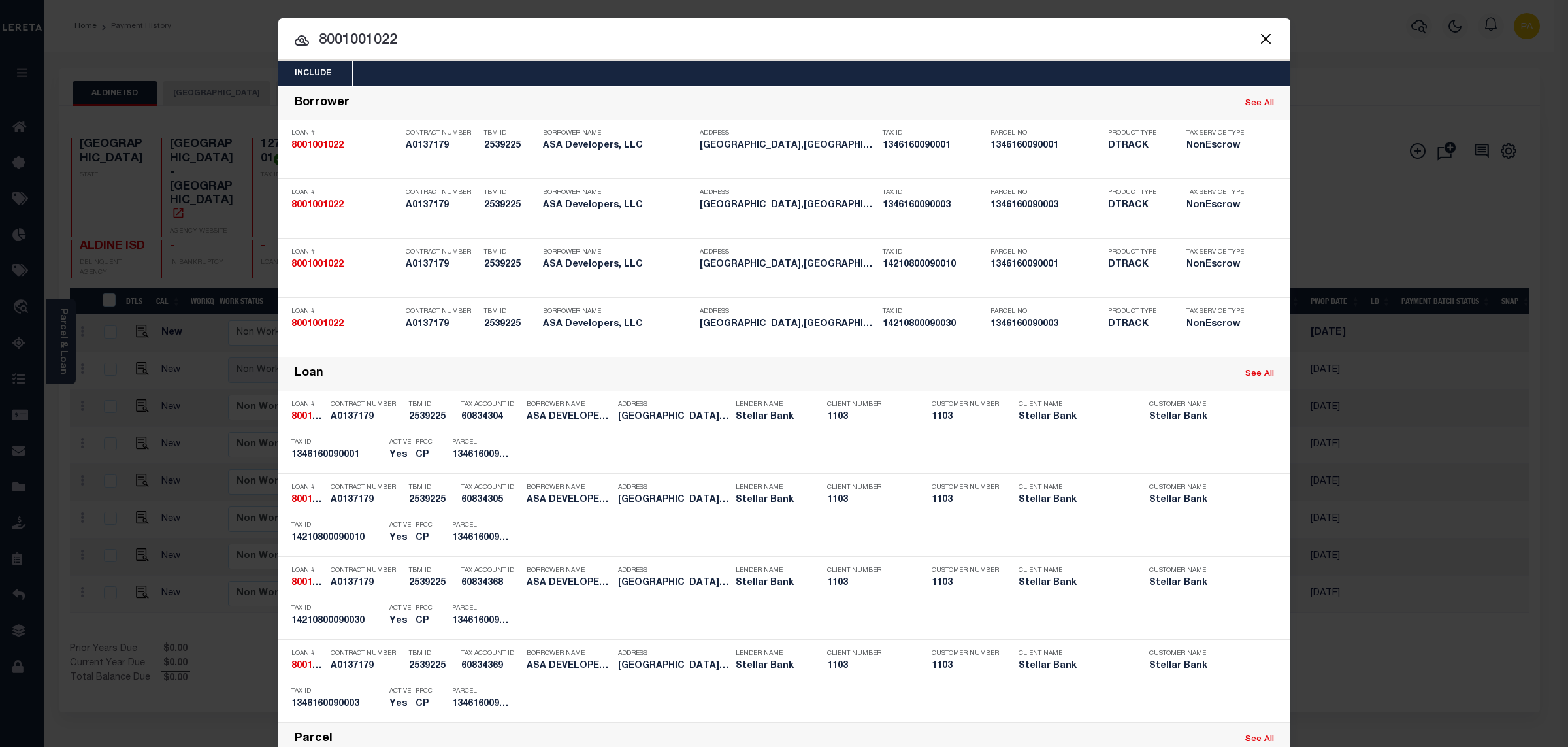
click at [756, 17] on div "Include Loans TBM Customers Borrowers Payments (Lender Non-Disb) Payments (Lend…" at bounding box center [784, 374] width 1568 height 747
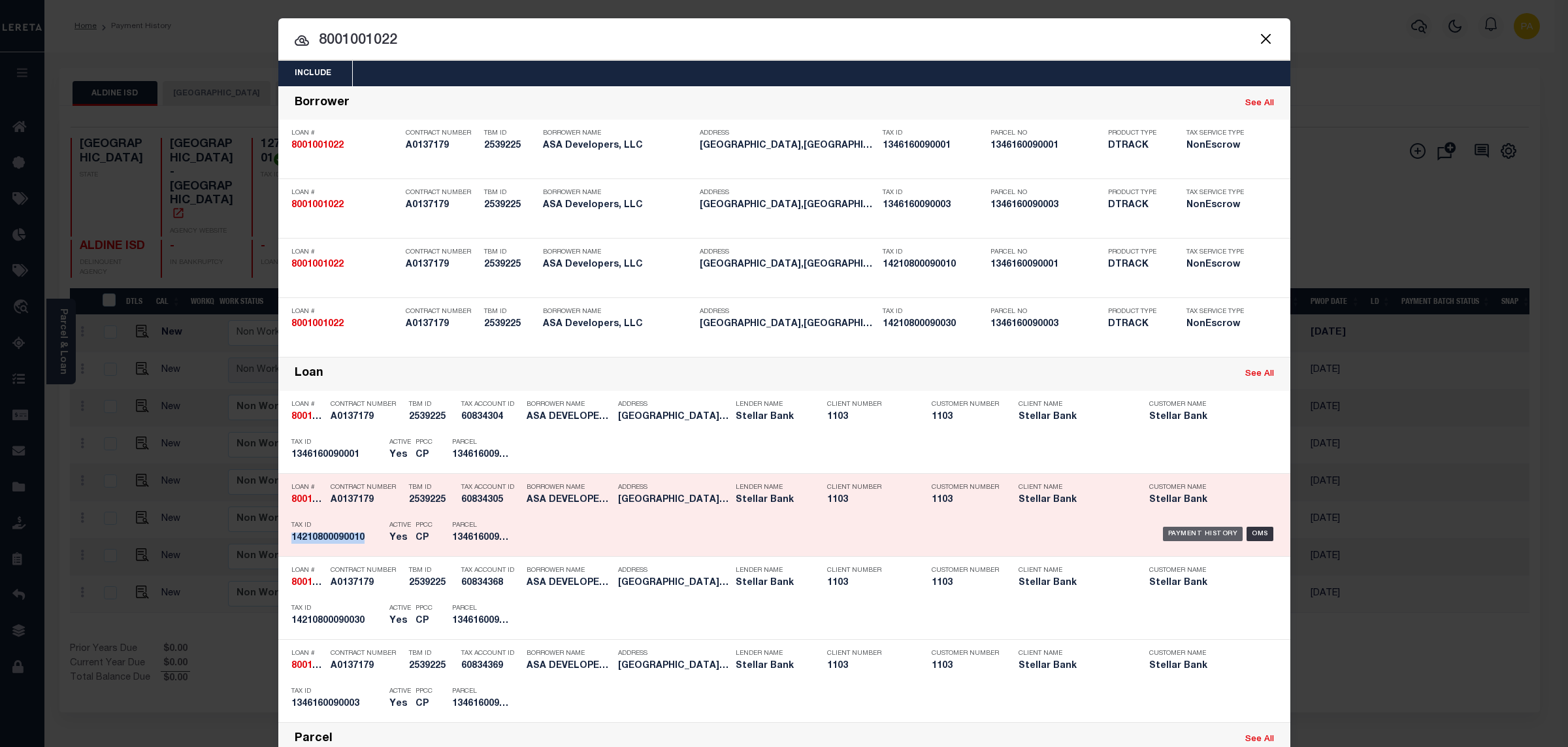
click at [1215, 532] on div "Payment History" at bounding box center [1203, 534] width 80 height 14
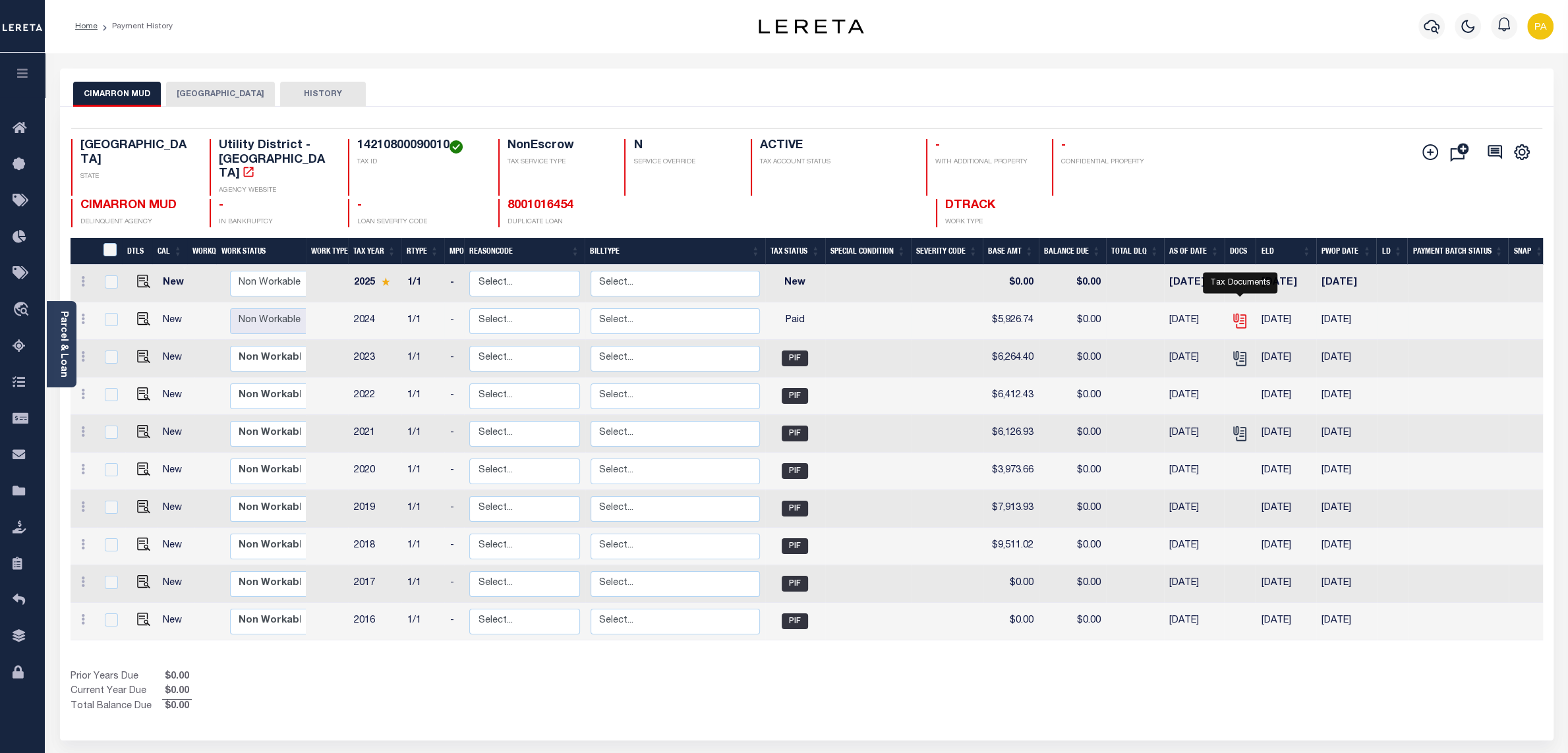
click at [1242, 314] on icon "" at bounding box center [1239, 319] width 10 height 10
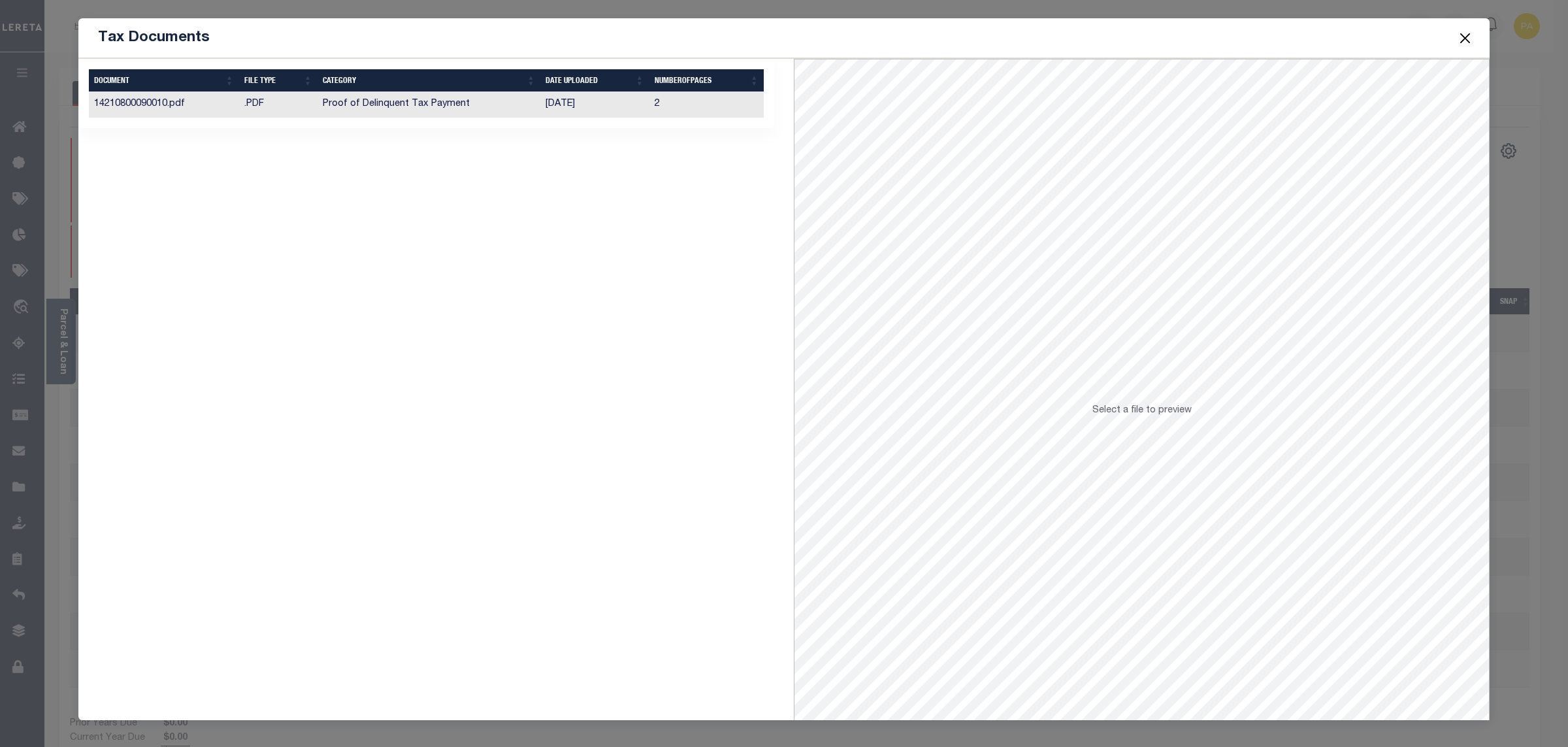
click at [580, 105] on td "[DATE]" at bounding box center [594, 105] width 109 height 25
click at [1470, 38] on button "Close" at bounding box center [1466, 38] width 17 height 17
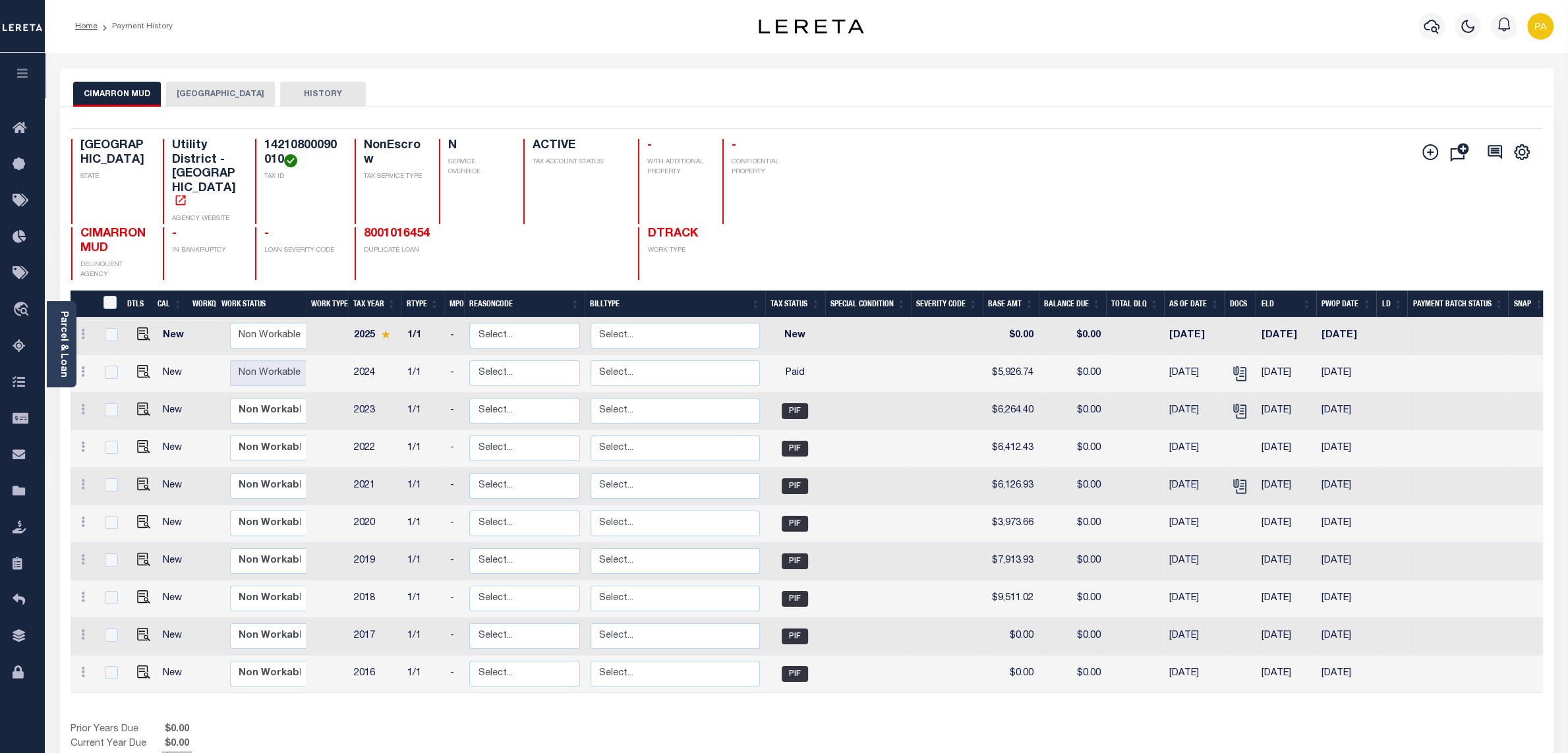
click at [980, 132] on div "Selected 10 Results 1 Items per page 25 50 100 TX STATE Utility District - TX A…" at bounding box center [806, 204] width 1492 height 152
click at [1430, 26] on icon "button" at bounding box center [1432, 26] width 16 height 16
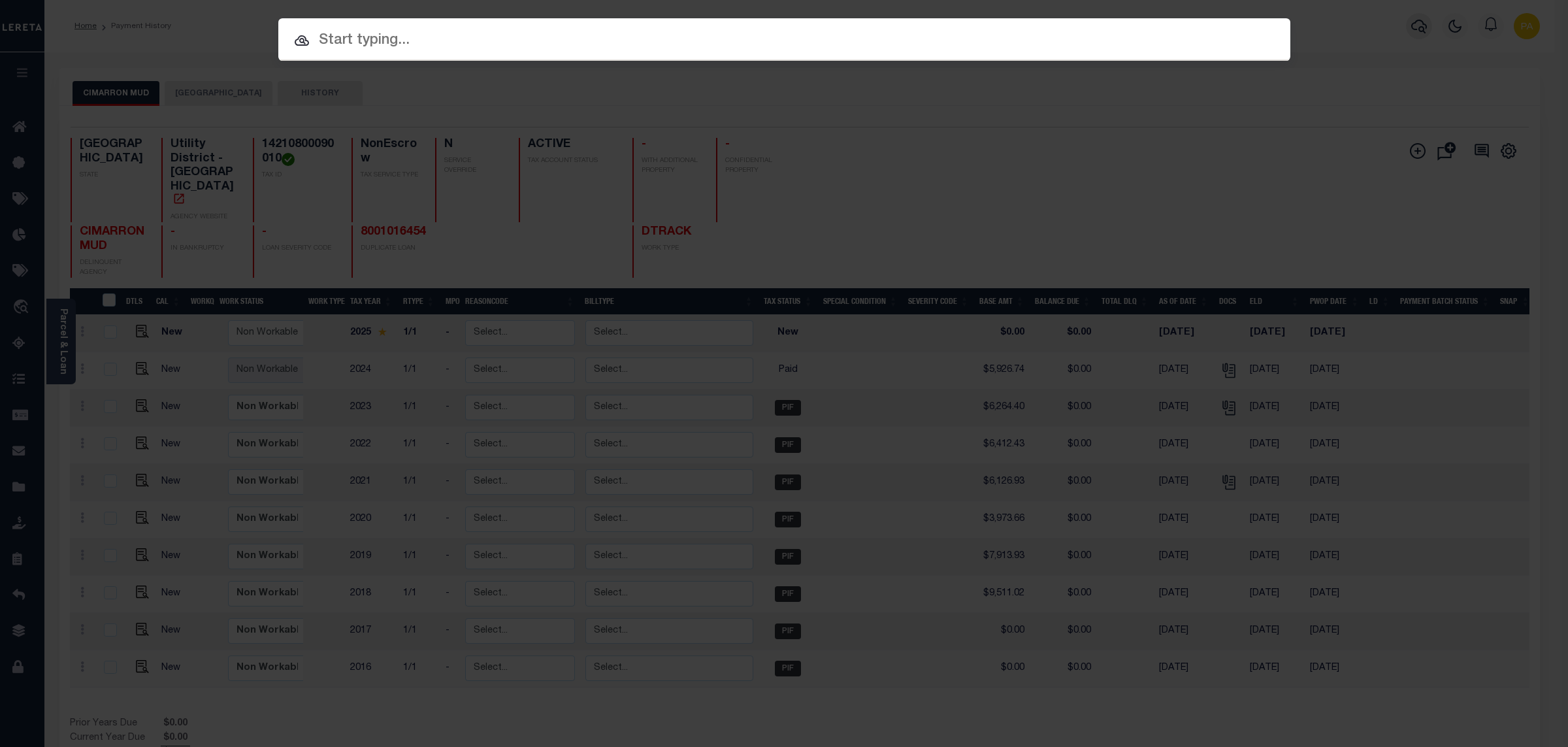
paste input "8001064898"
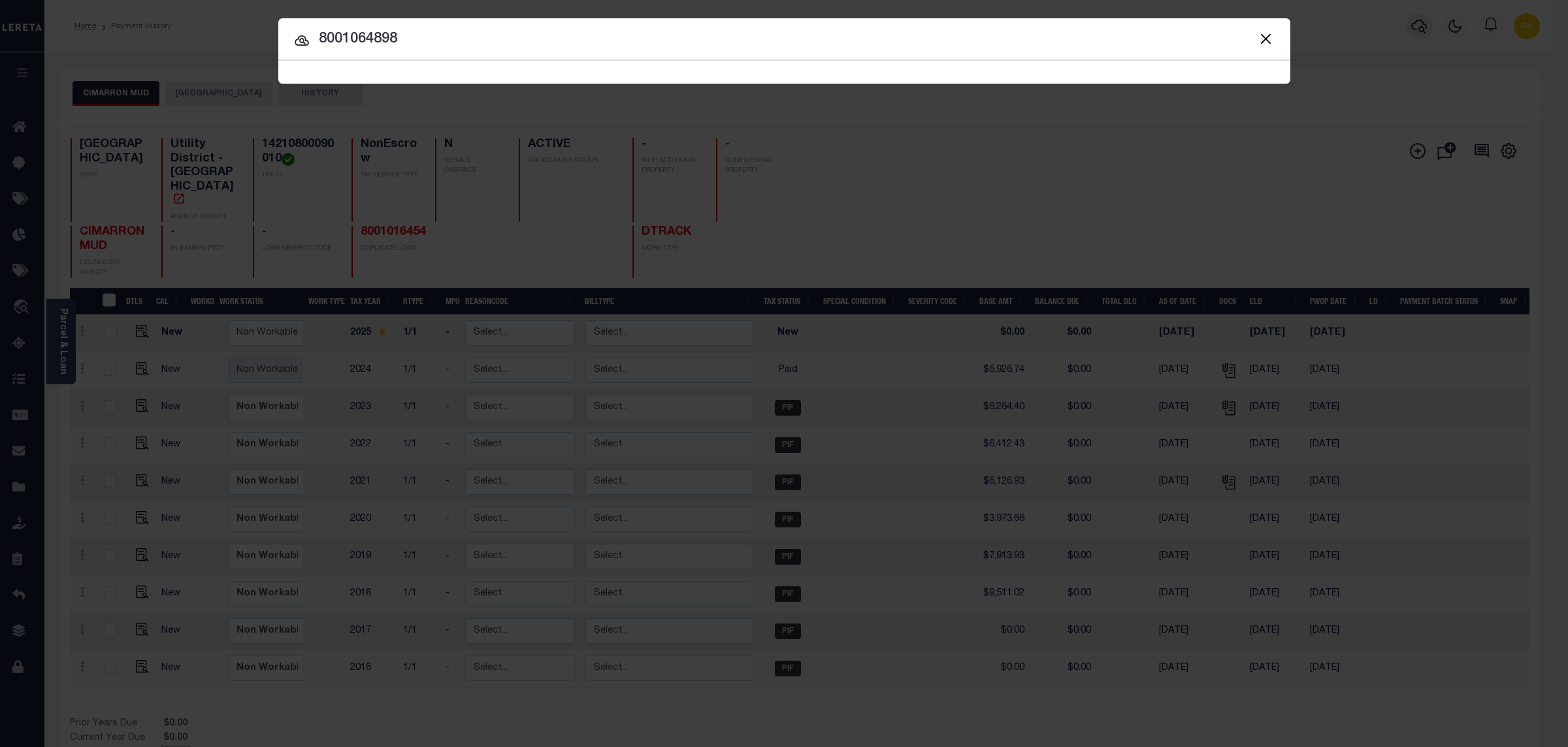
type input "8001064898"
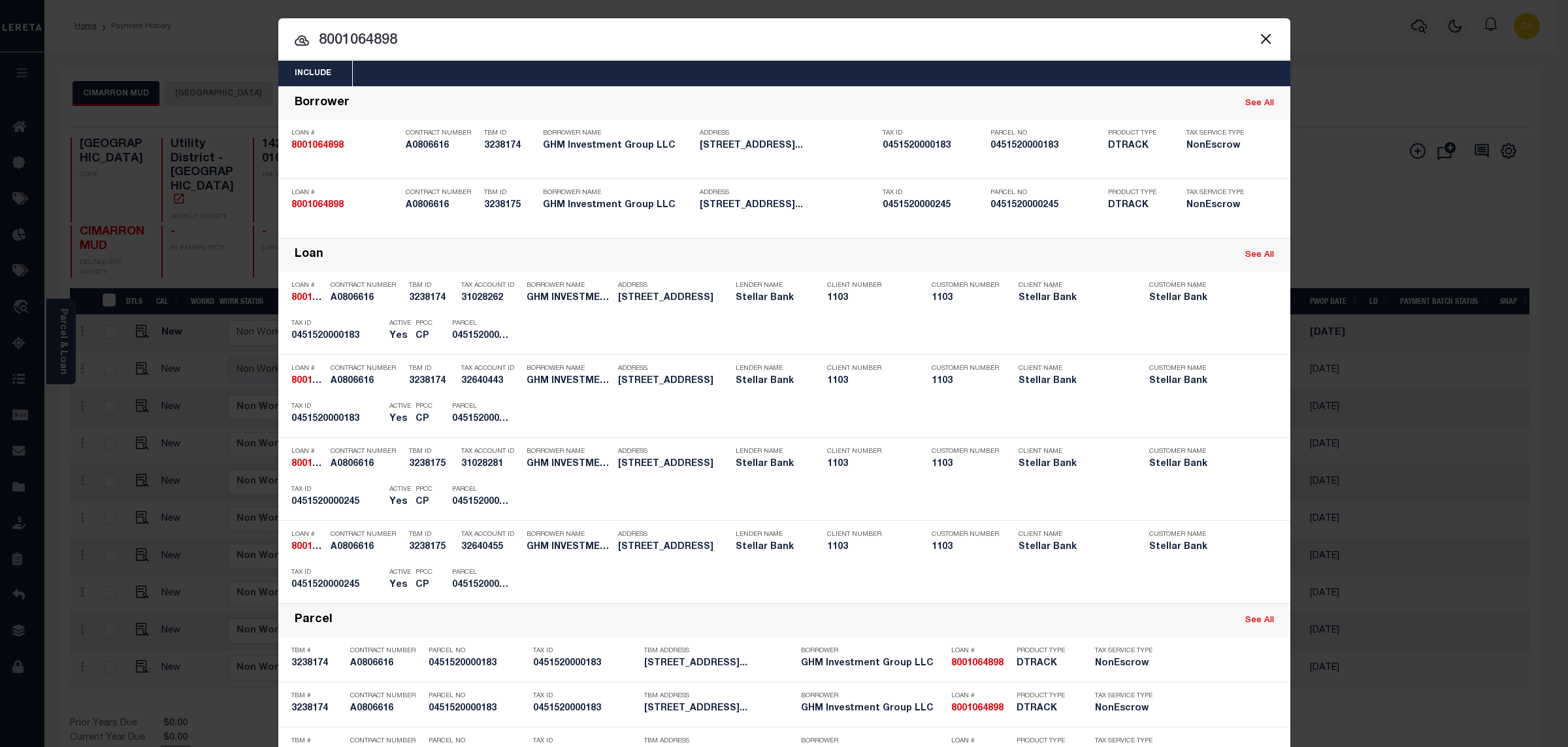
click at [843, 17] on div "Include Loans TBM Customers Borrowers Payments (Lender Non-Disb) Payments (Lend…" at bounding box center [784, 374] width 1568 height 747
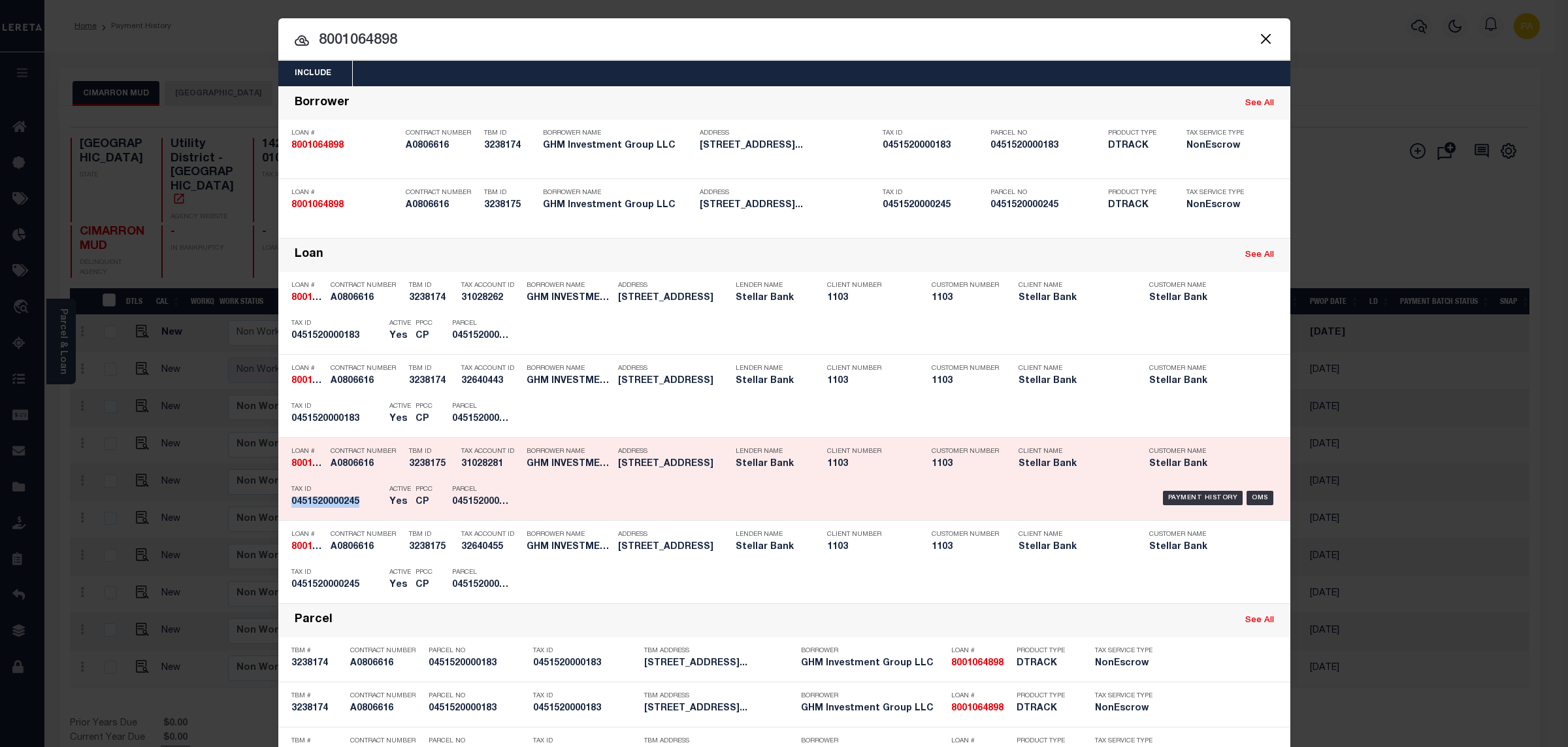
drag, startPoint x: 1185, startPoint y: 499, endPoint x: 1154, endPoint y: 477, distance: 38.0
click at [1185, 497] on div "Payment History" at bounding box center [1203, 498] width 80 height 14
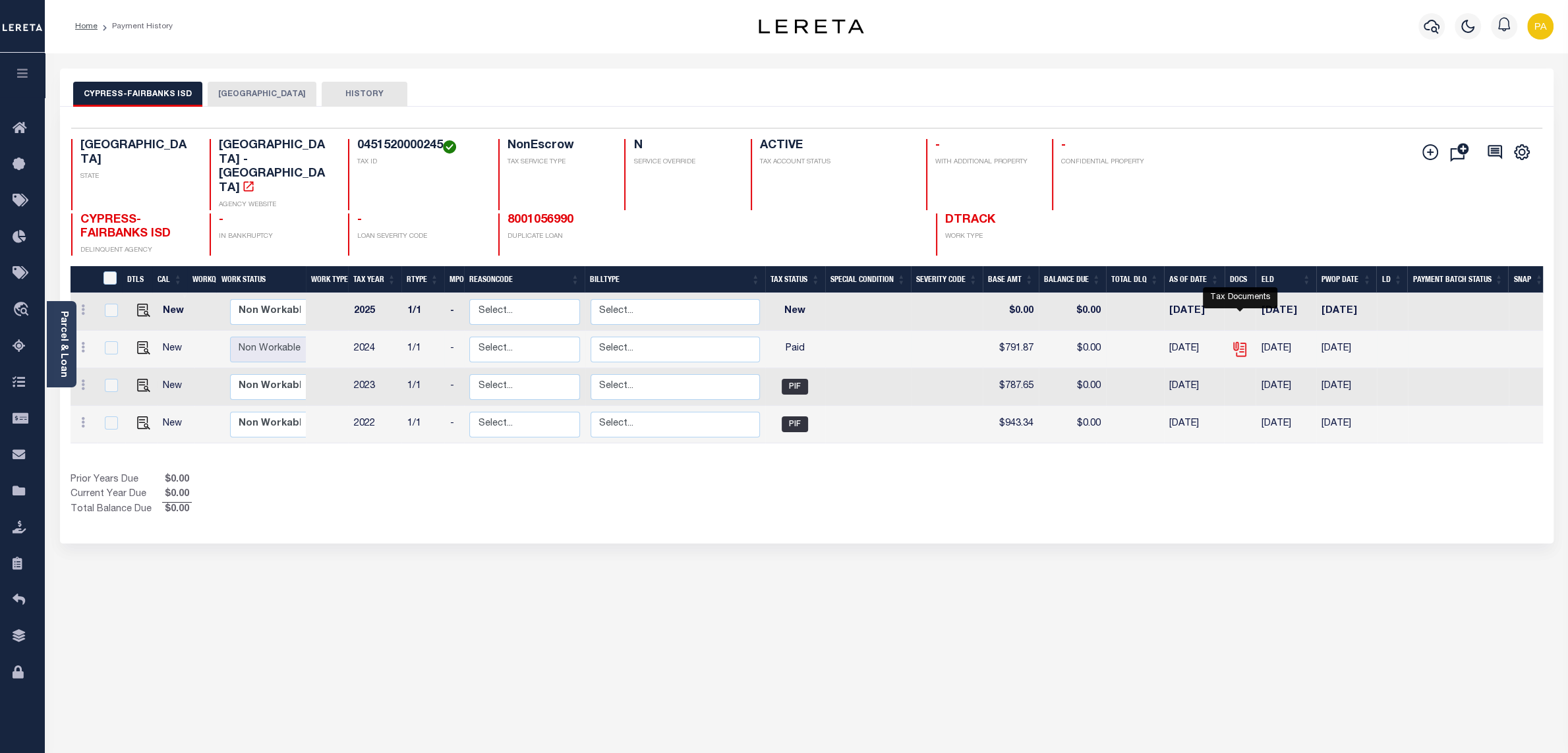
click at [1240, 342] on icon "" at bounding box center [1239, 346] width 10 height 10
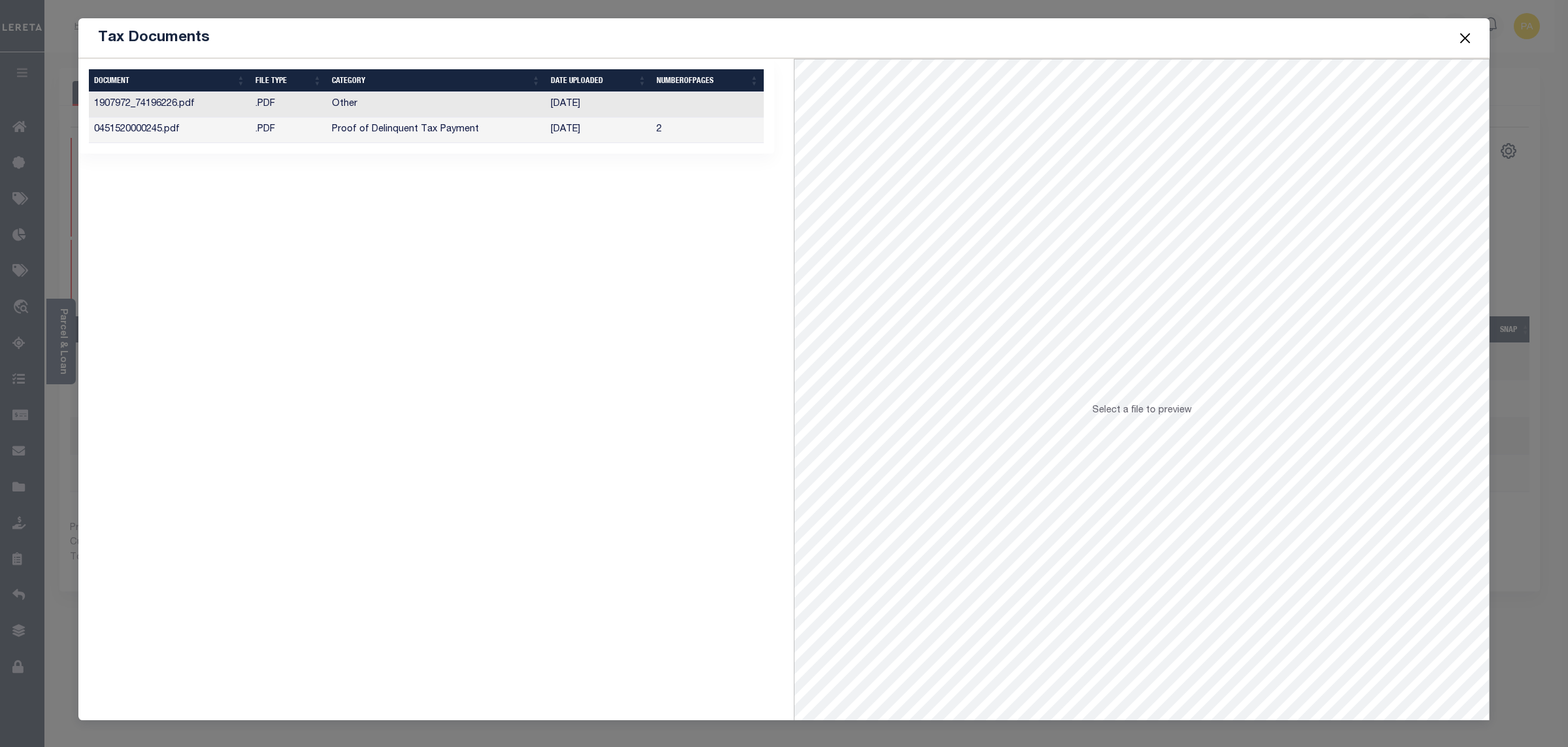
click at [577, 131] on td "[DATE]" at bounding box center [598, 131] width 106 height 25
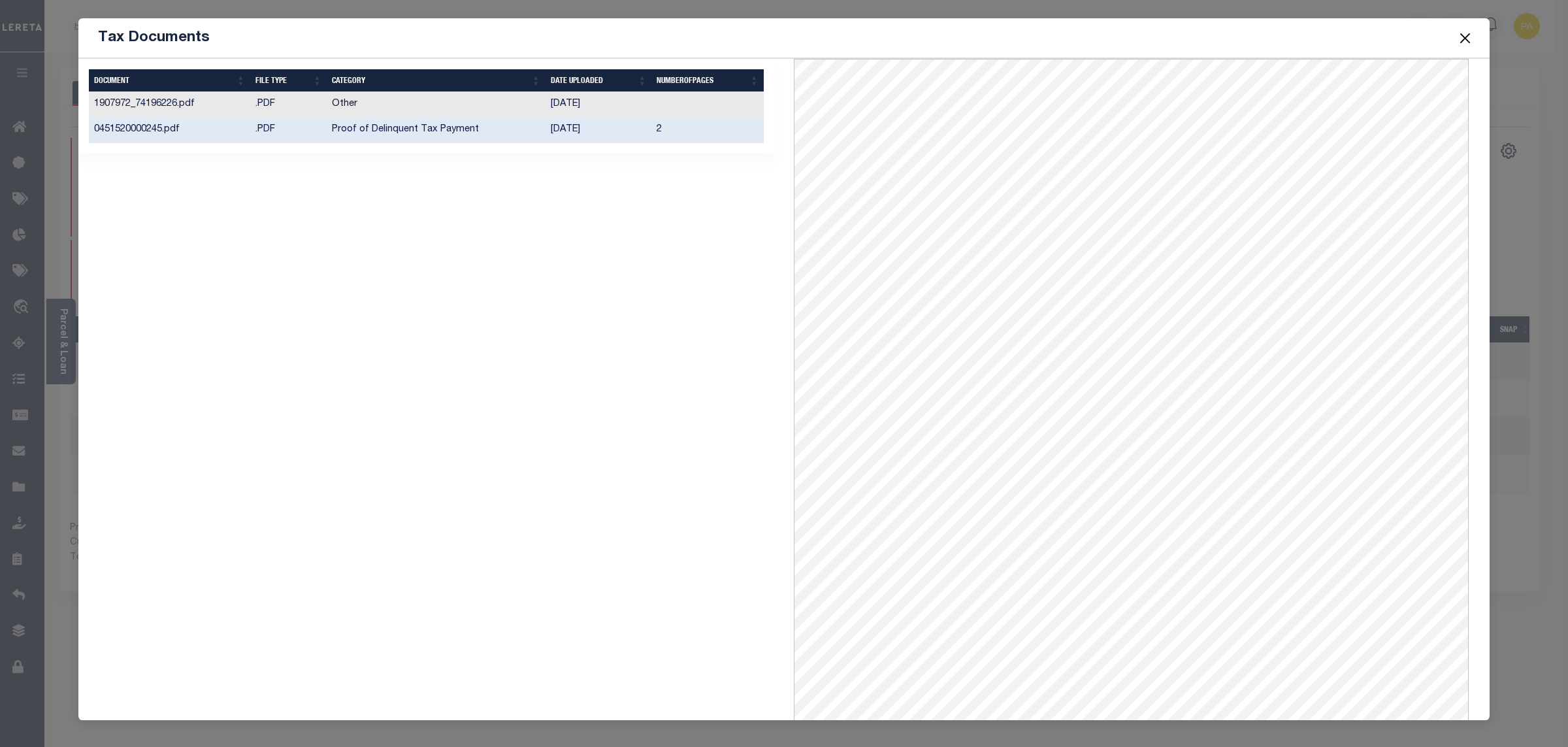
click at [1459, 43] on button "Close" at bounding box center [1466, 38] width 17 height 17
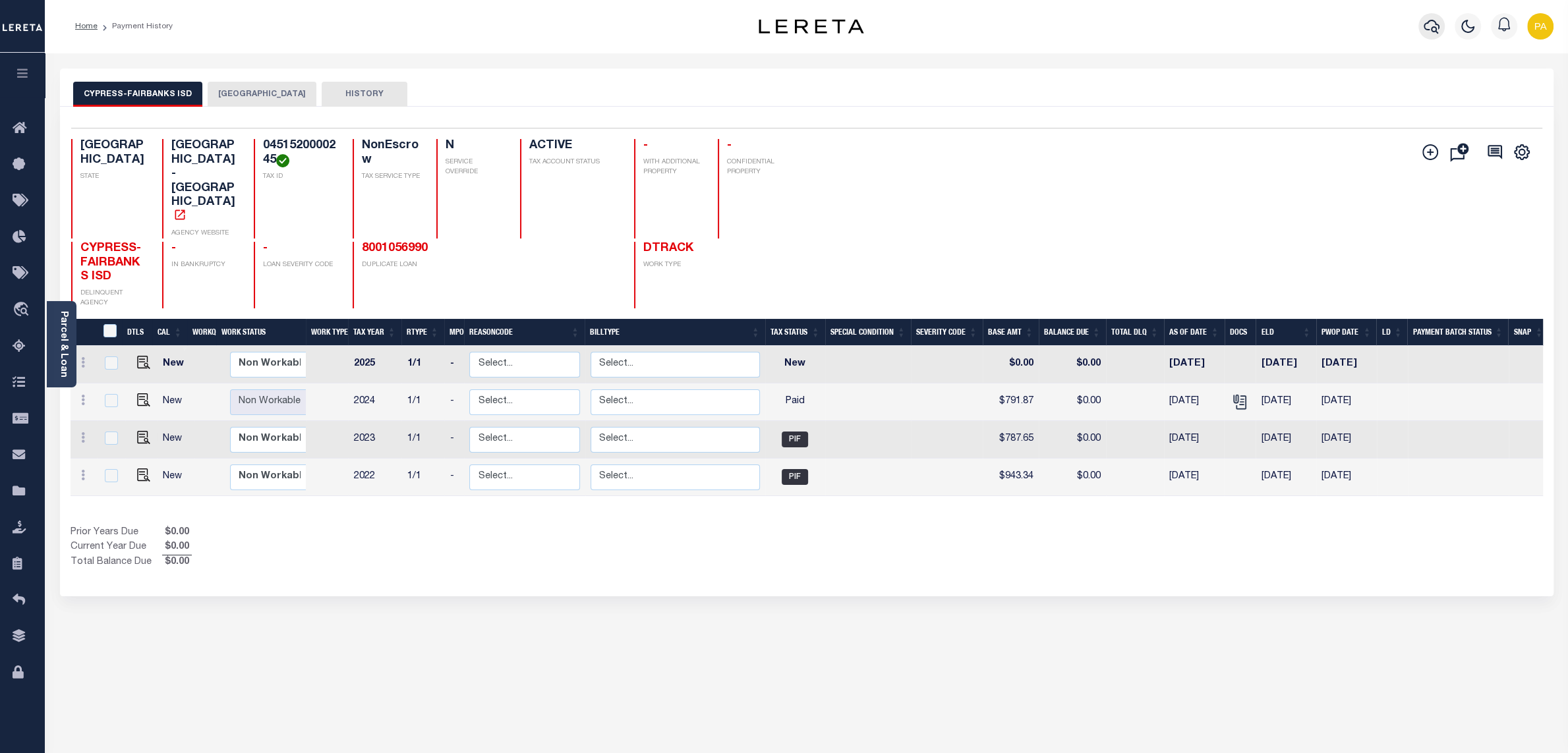
click at [1426, 32] on icon "button" at bounding box center [1432, 26] width 16 height 16
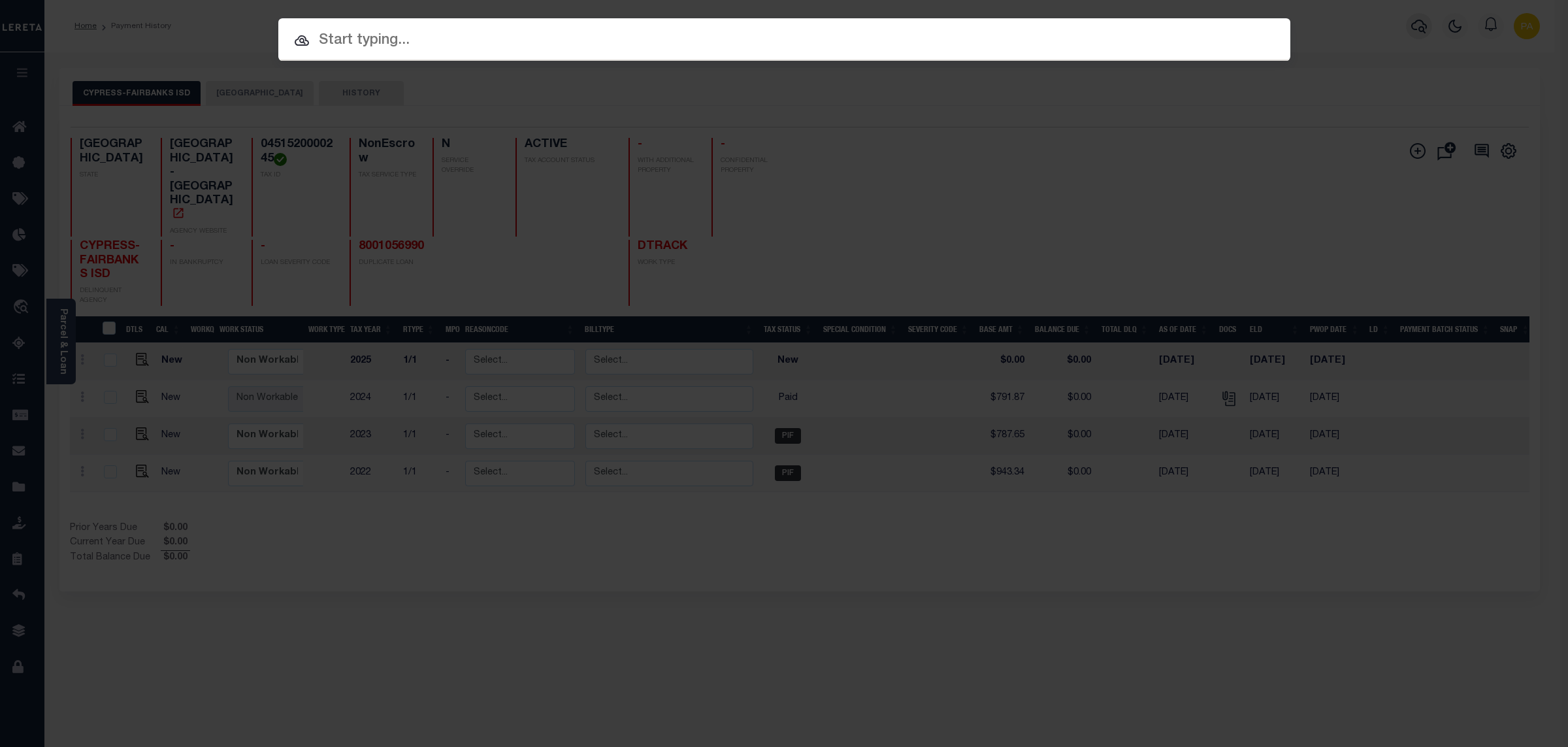
paste input "1110006939"
type input "1110006939"
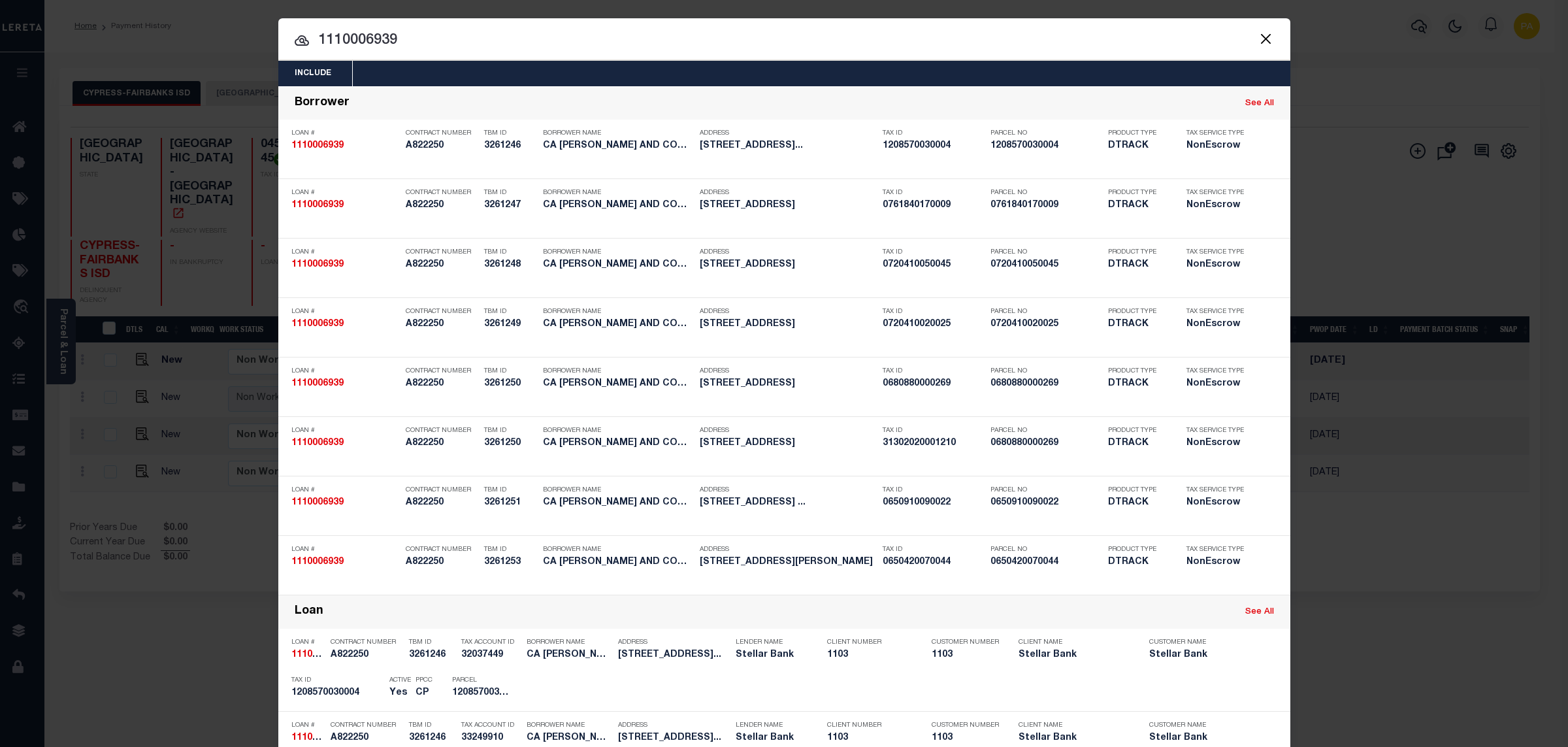
click at [801, 9] on div "Include Loans TBM Customers Borrowers Payments (Lender Non-Disb) Payments (Lend…" at bounding box center [784, 374] width 1568 height 747
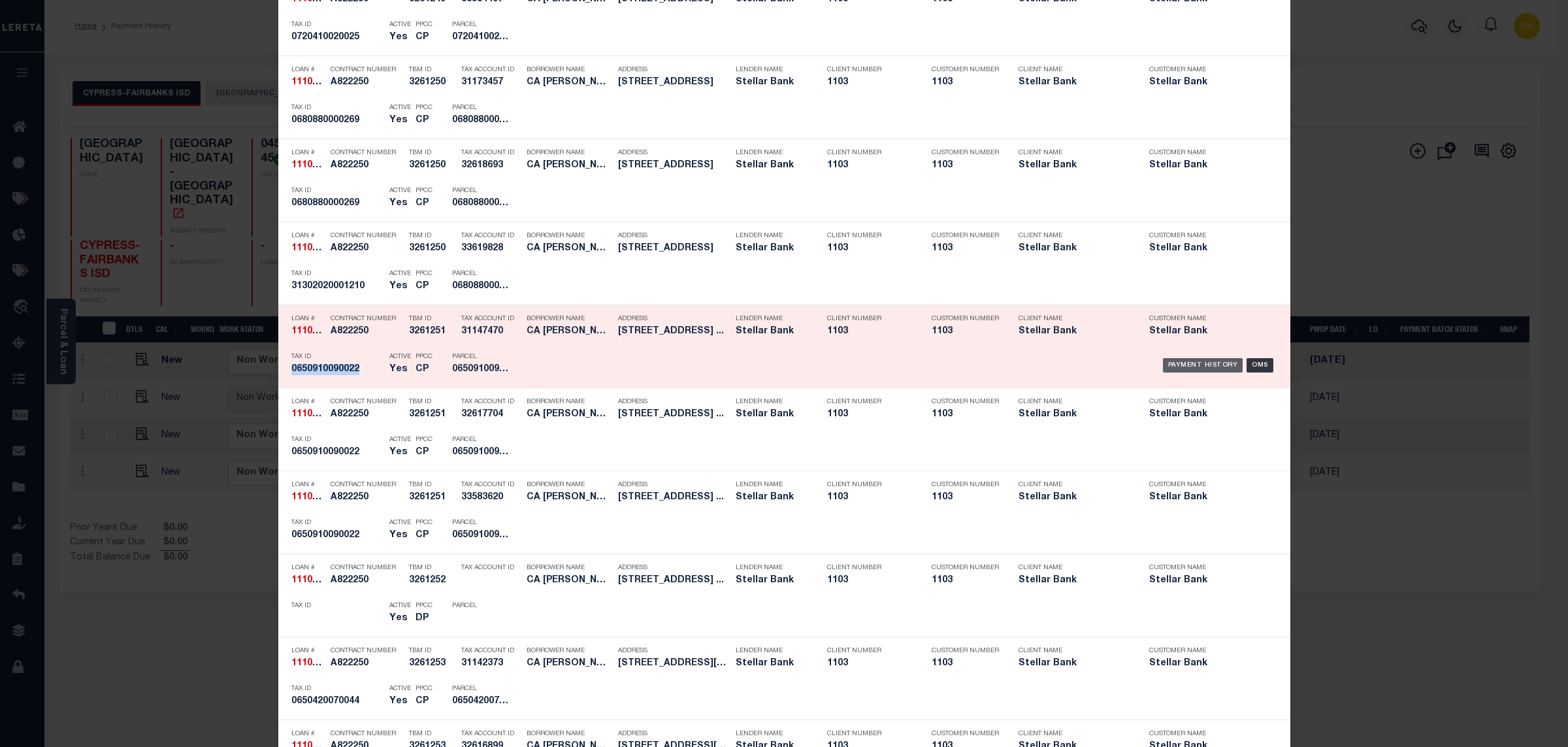
click at [1183, 369] on div "Payment History" at bounding box center [1203, 365] width 80 height 14
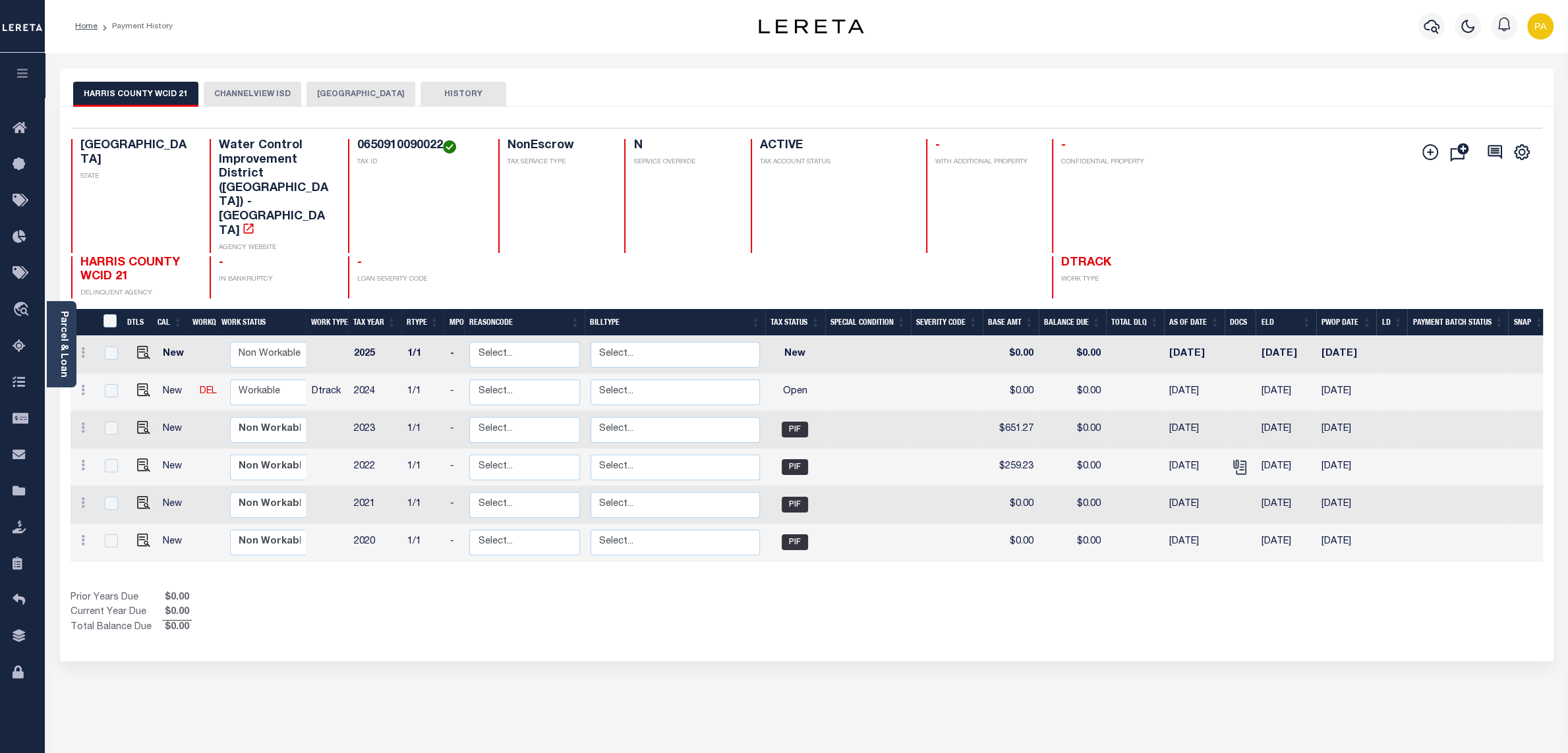
click at [232, 103] on button "CHANNELVIEW ISD" at bounding box center [252, 94] width 98 height 25
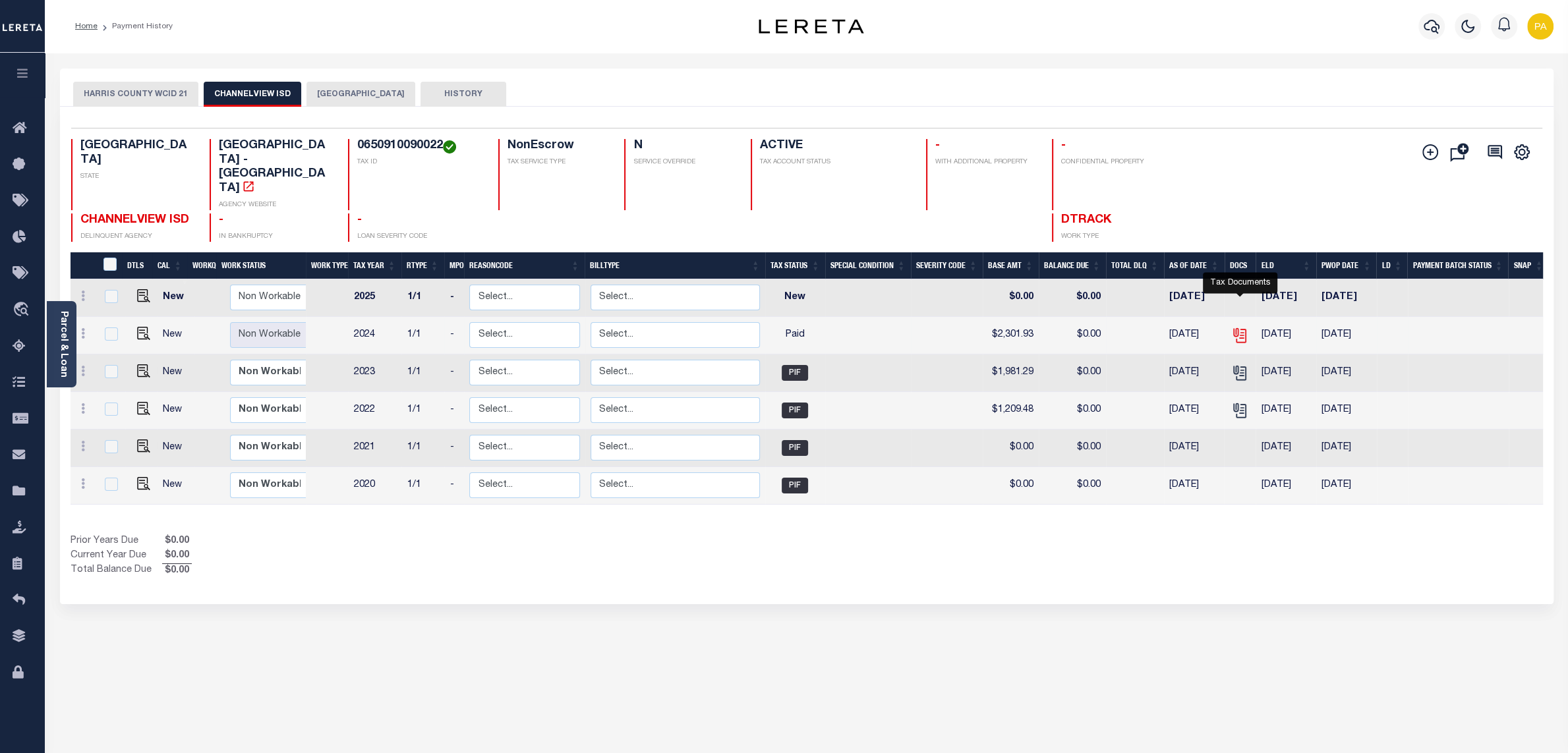
click at [1238, 327] on icon "" at bounding box center [1240, 335] width 17 height 17
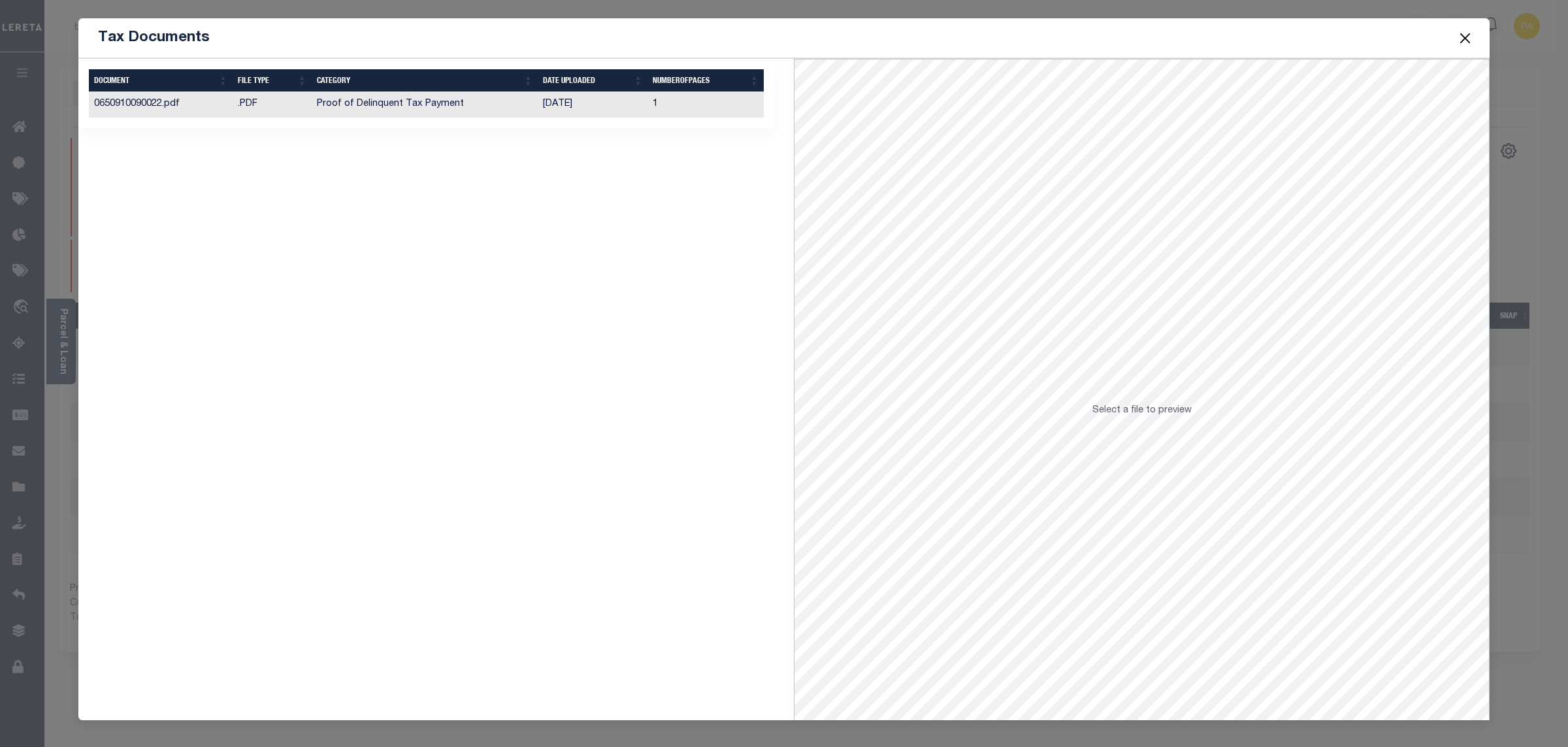
click at [493, 110] on td "Proof of Delinquent Tax Payment" at bounding box center [425, 105] width 226 height 25
click at [1467, 38] on button "Close" at bounding box center [1466, 38] width 17 height 17
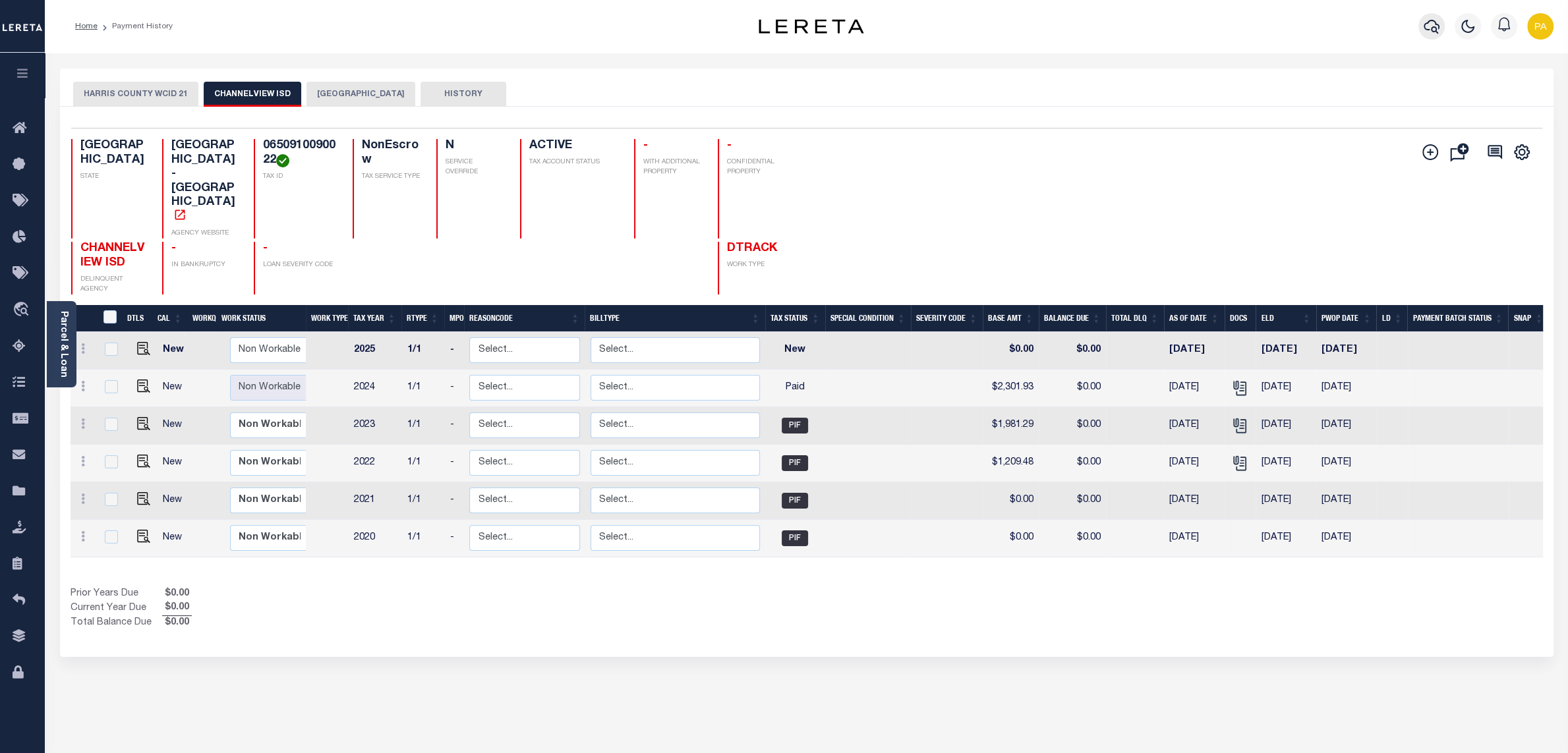
click at [1440, 20] on button "button" at bounding box center [1431, 26] width 26 height 26
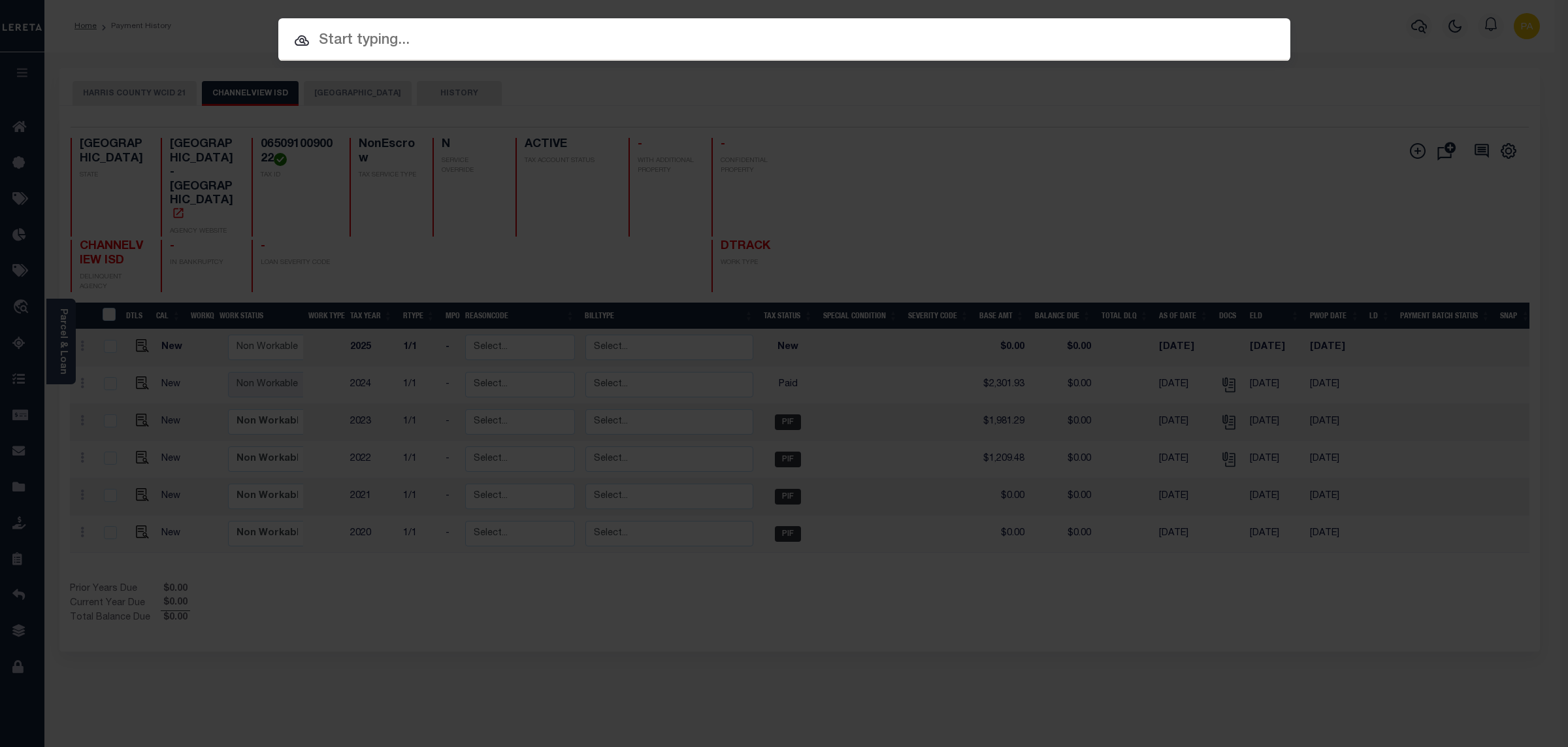
paste input "1110000394"
type input "1110000394"
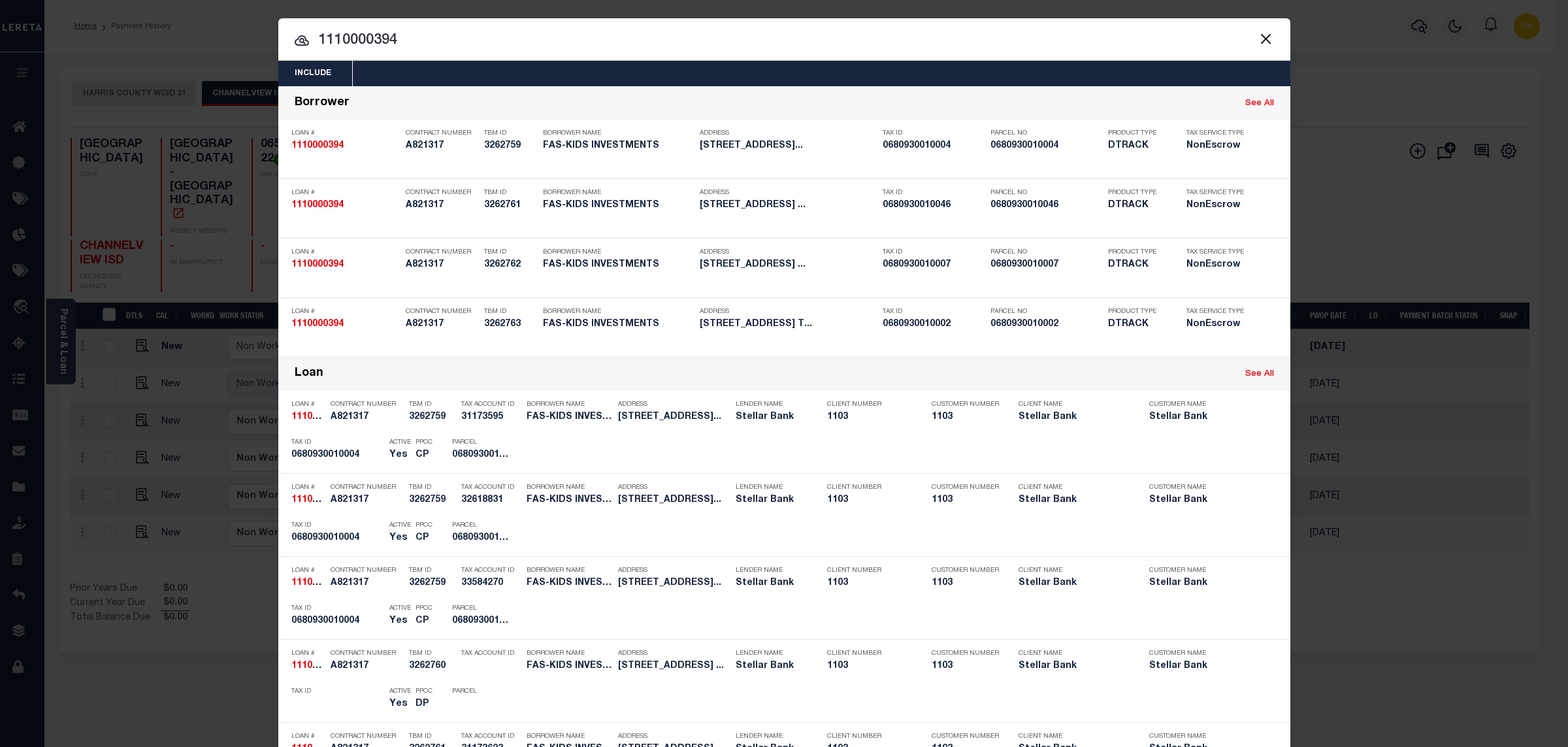
click at [764, 7] on div "Include Loans TBM Customers Borrowers Payments (Lender Non-Disb) Payments (Lend…" at bounding box center [784, 374] width 1568 height 747
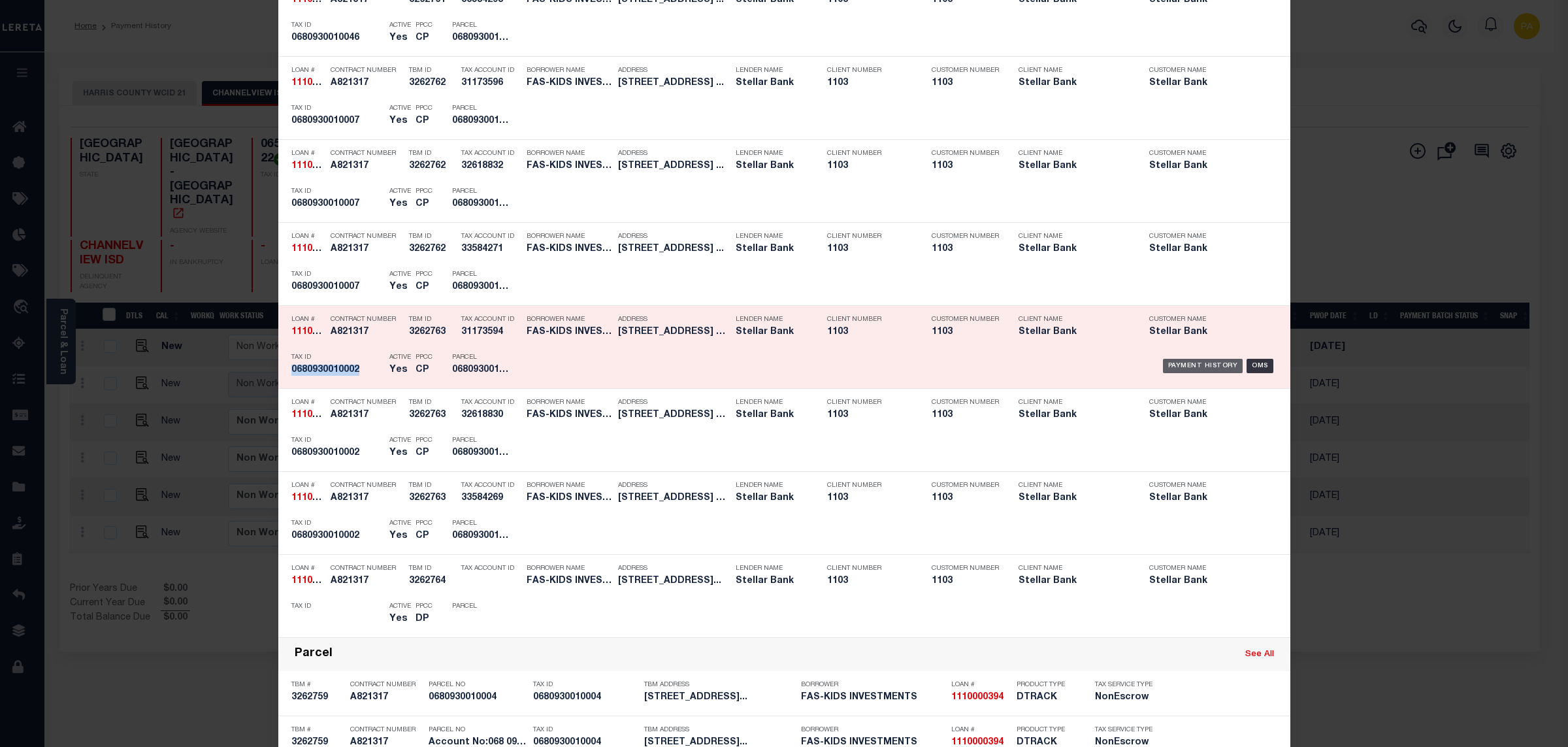
click at [1198, 366] on div "Payment History" at bounding box center [1203, 366] width 80 height 14
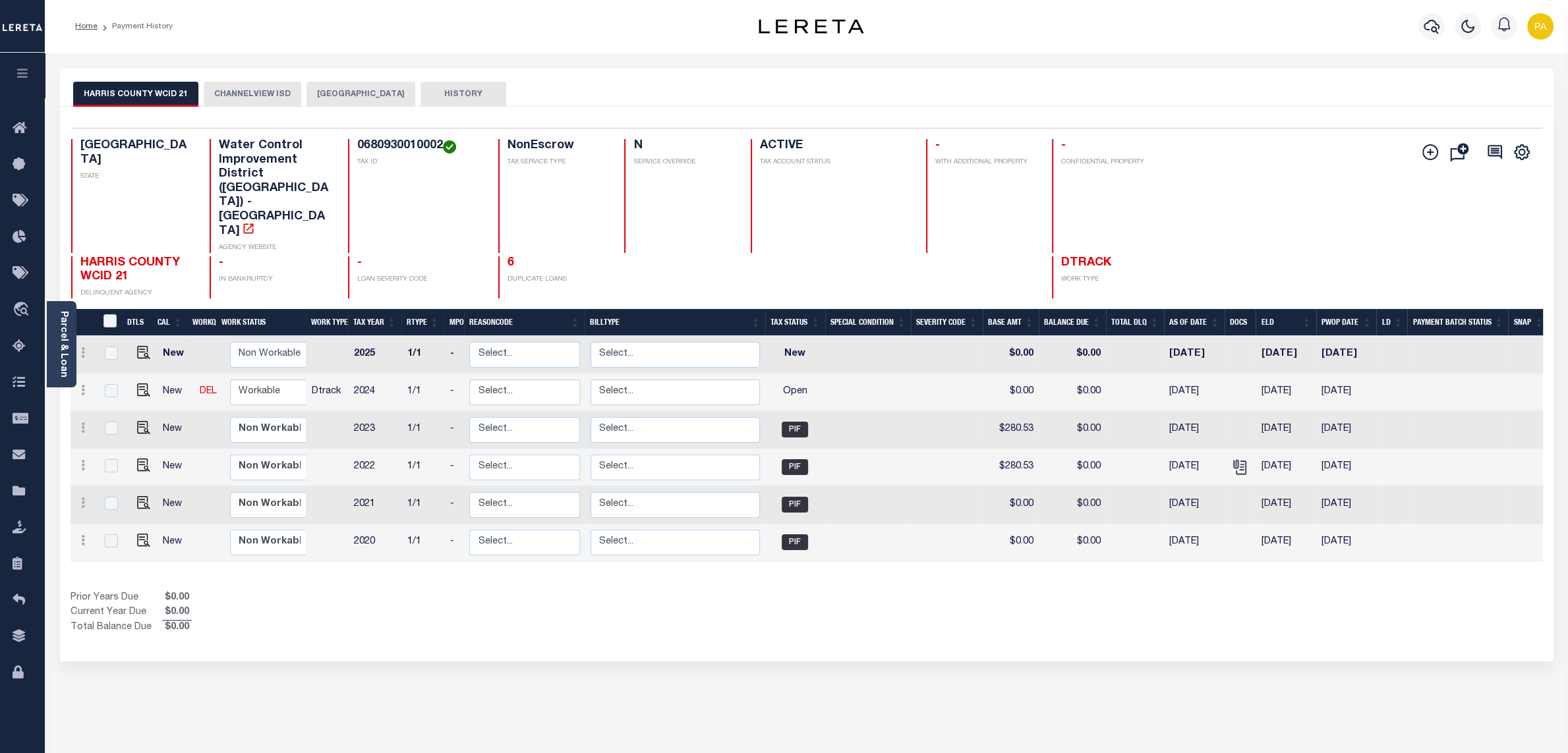
click at [274, 91] on button "CHANNELVIEW ISD" at bounding box center [252, 94] width 98 height 25
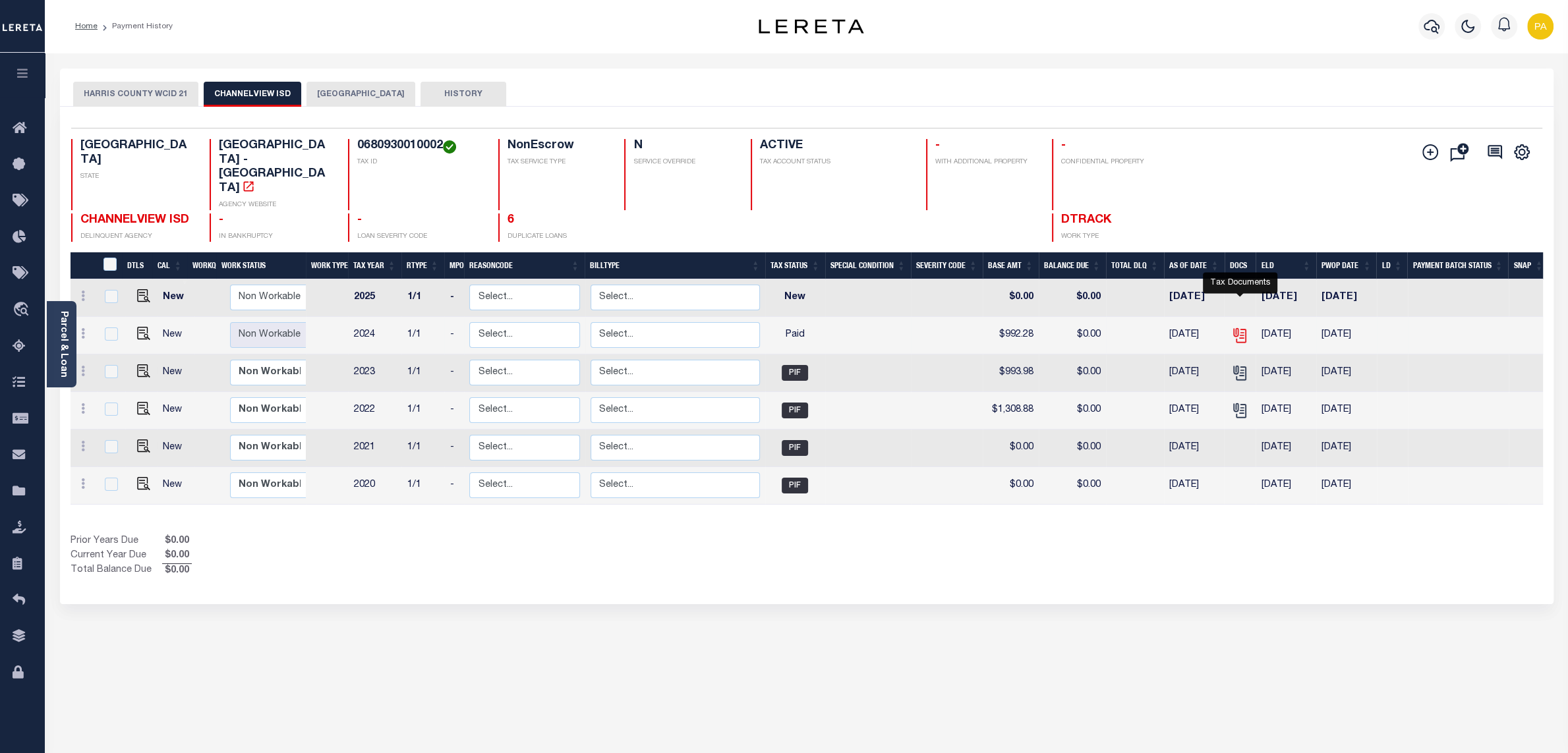
click at [1242, 327] on icon "" at bounding box center [1239, 332] width 10 height 10
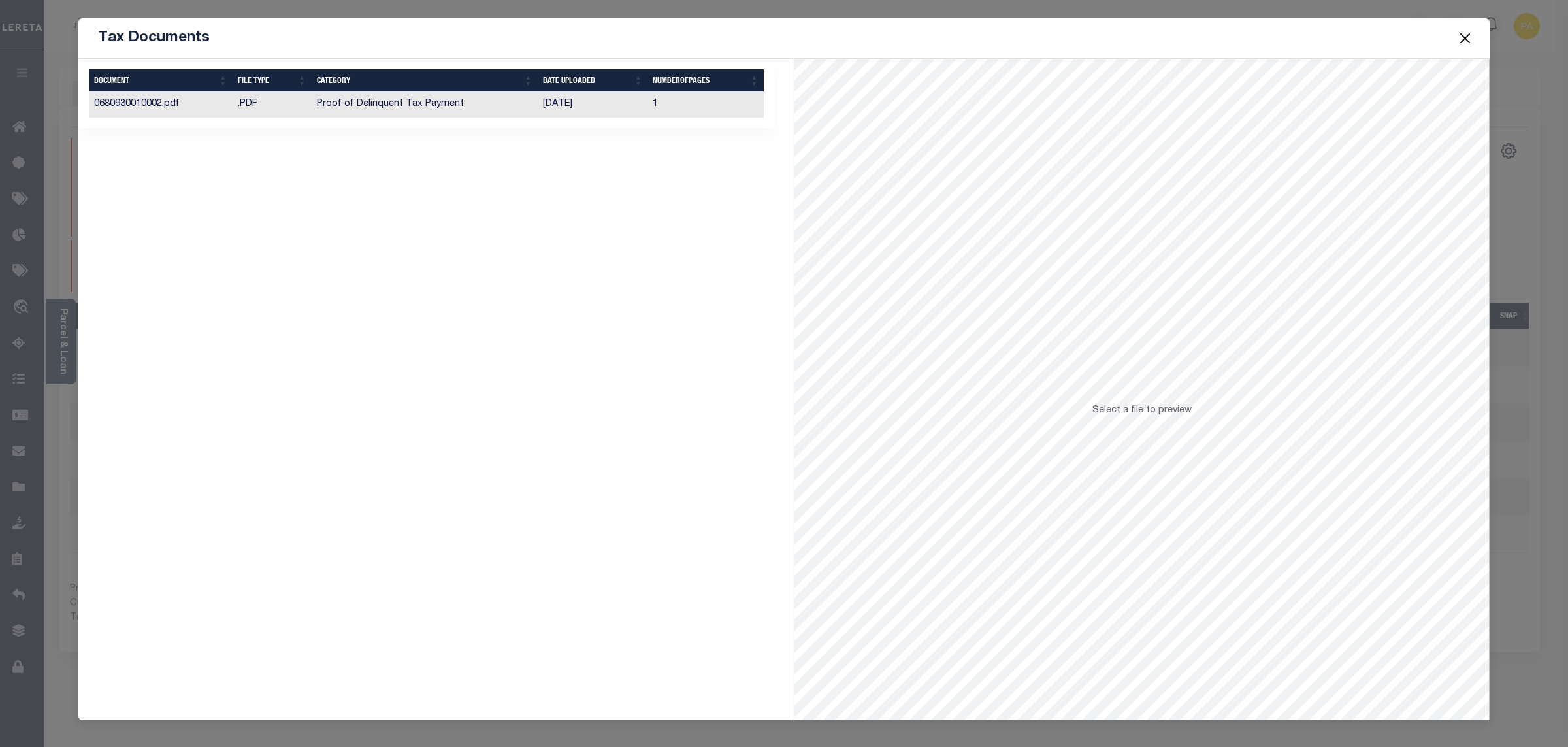
click at [548, 105] on td "[DATE]" at bounding box center [593, 105] width 110 height 25
click at [1467, 36] on button "Close" at bounding box center [1466, 38] width 17 height 17
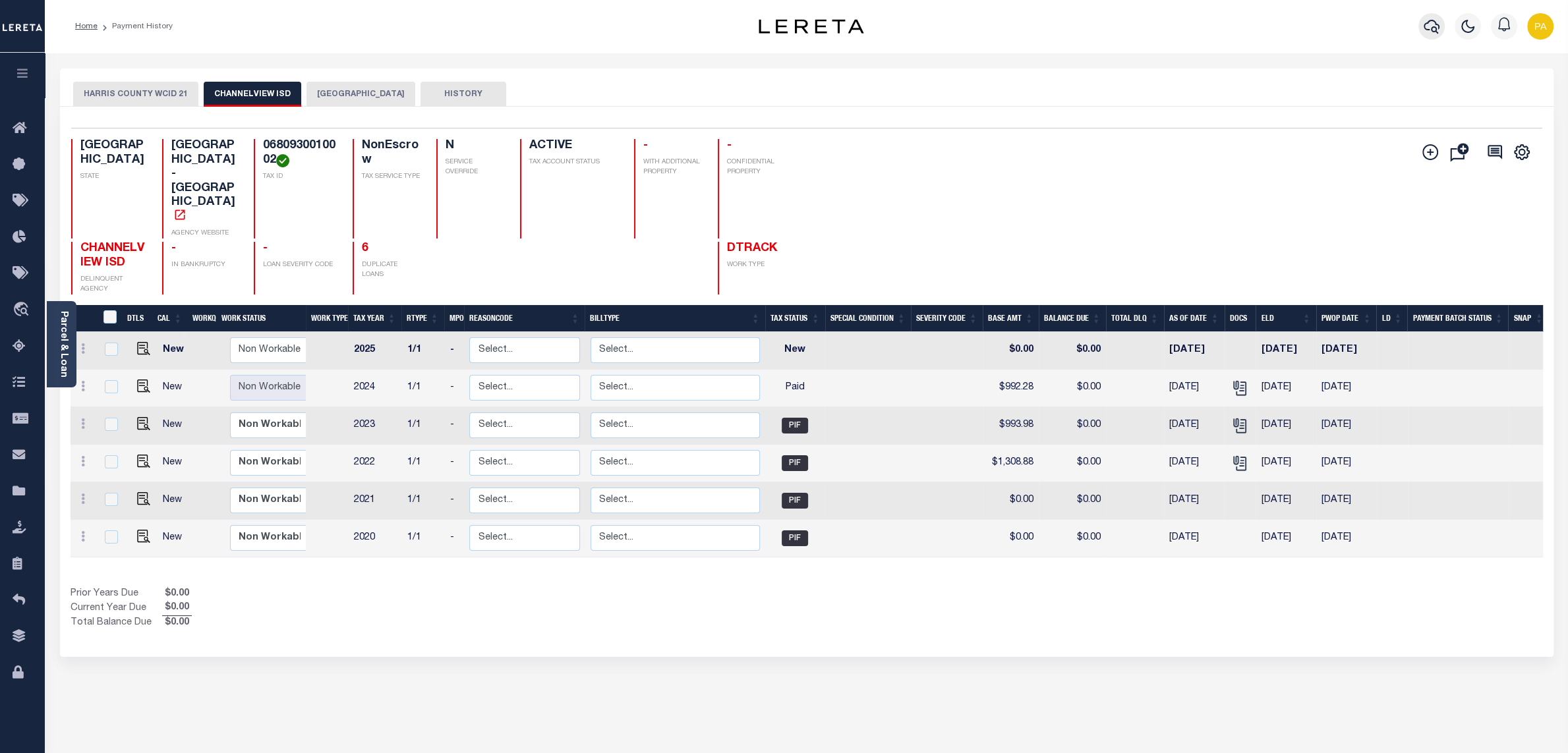
click at [1436, 24] on icon "button" at bounding box center [1432, 26] width 16 height 16
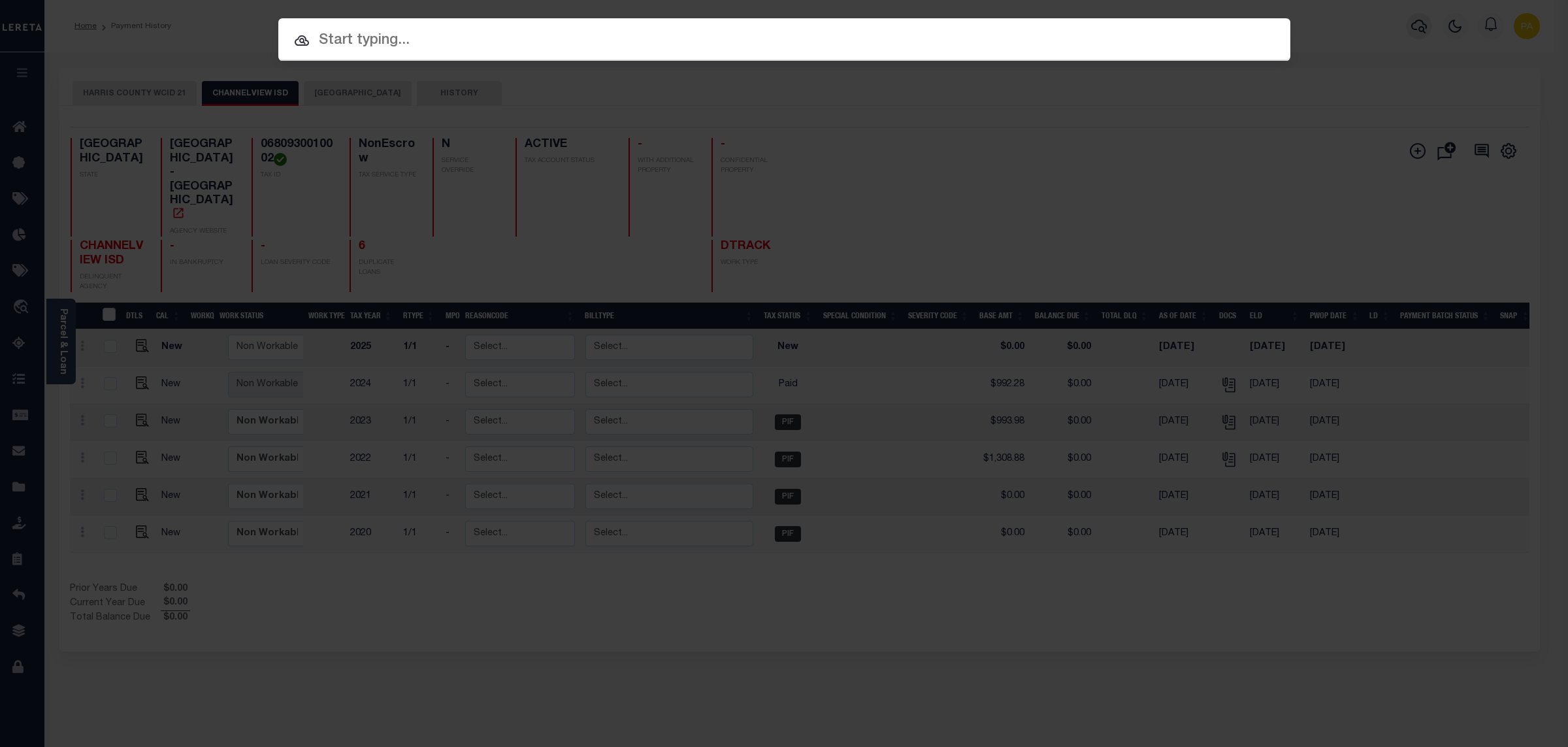
paste input "320162"
type input "320162"
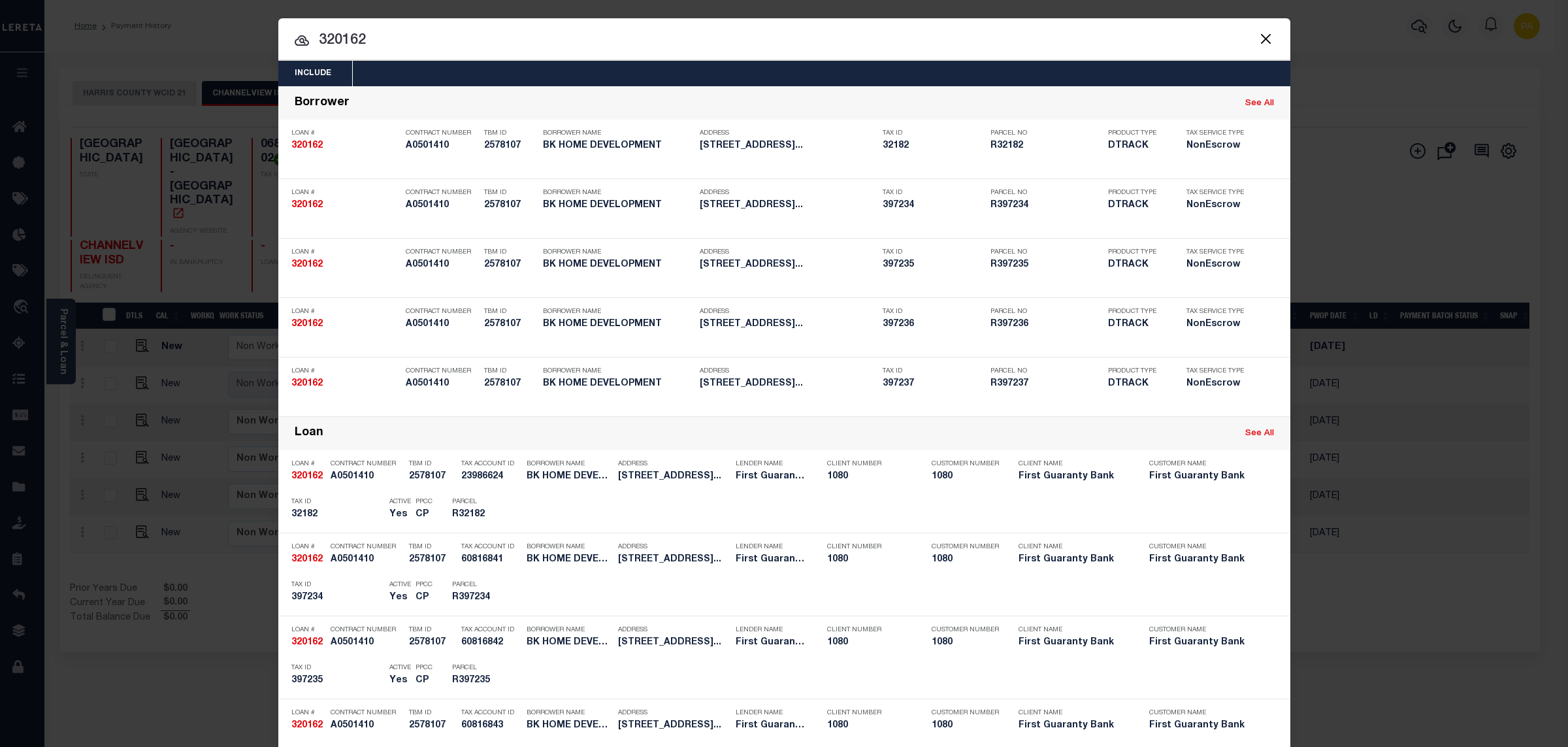
click at [891, 6] on div "Include Loans TBM Customers Borrowers Payments (Lender Non-Disb) Payments (Lend…" at bounding box center [784, 374] width 1568 height 747
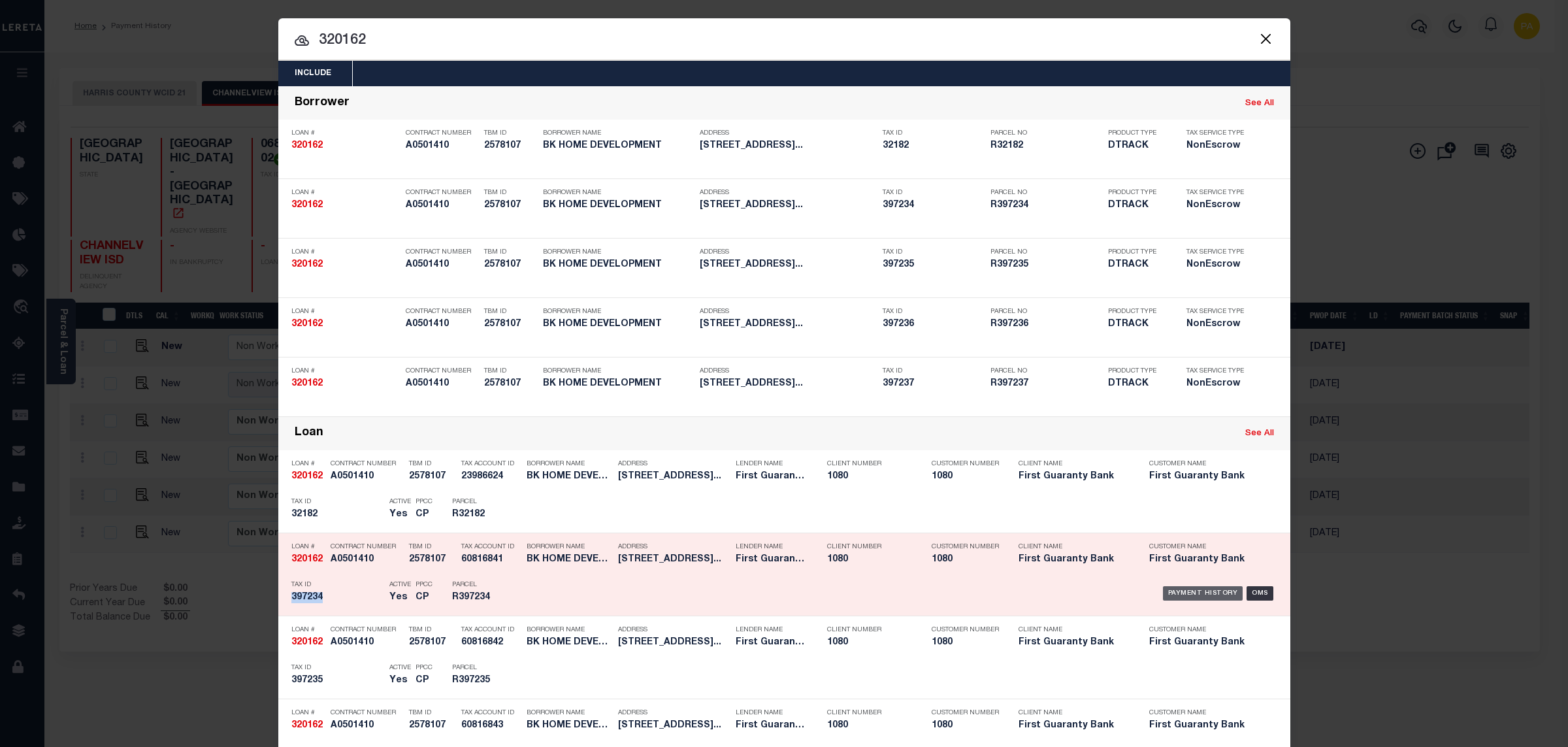
click at [1202, 594] on div "Payment History" at bounding box center [1203, 593] width 80 height 14
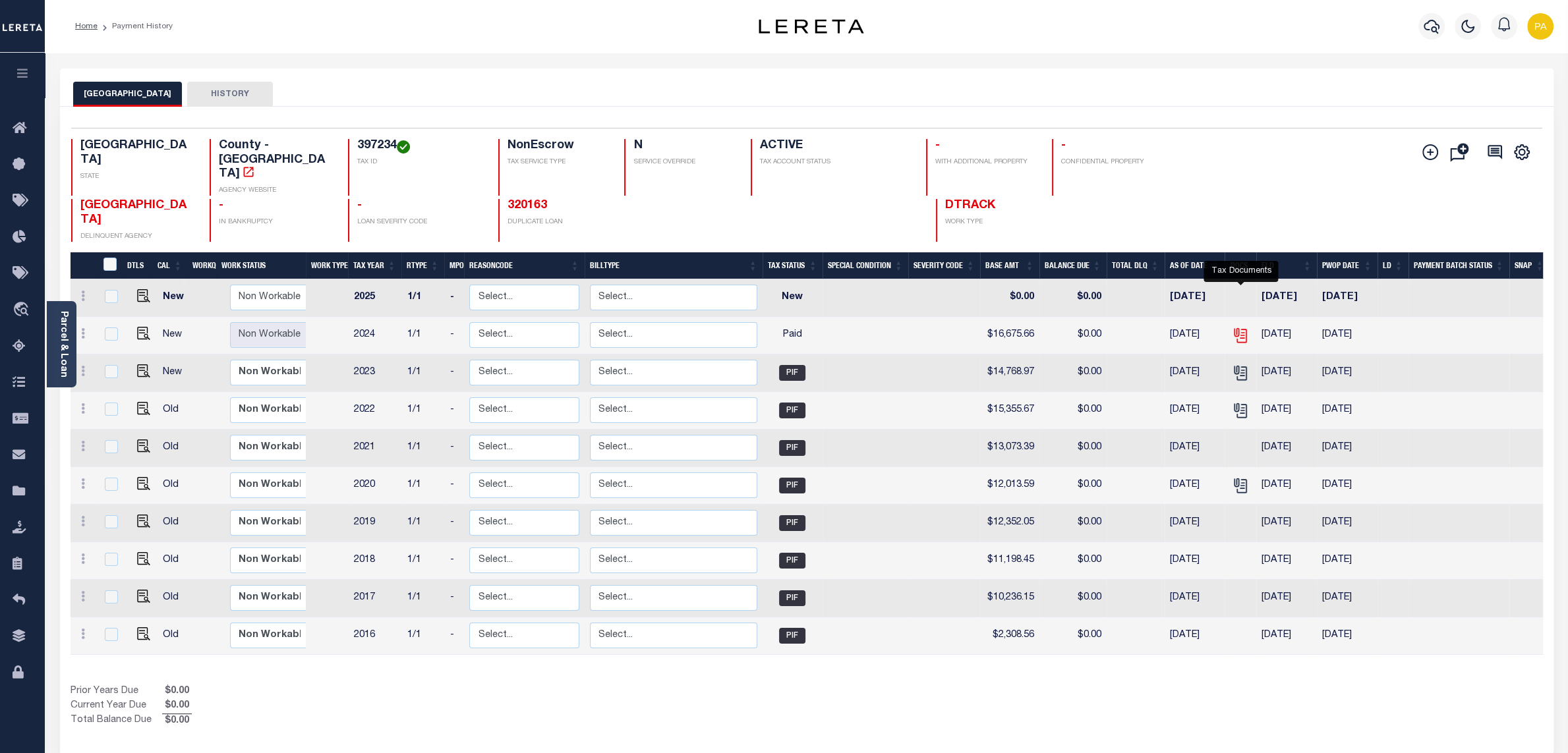
click at [1236, 327] on icon "" at bounding box center [1240, 335] width 17 height 17
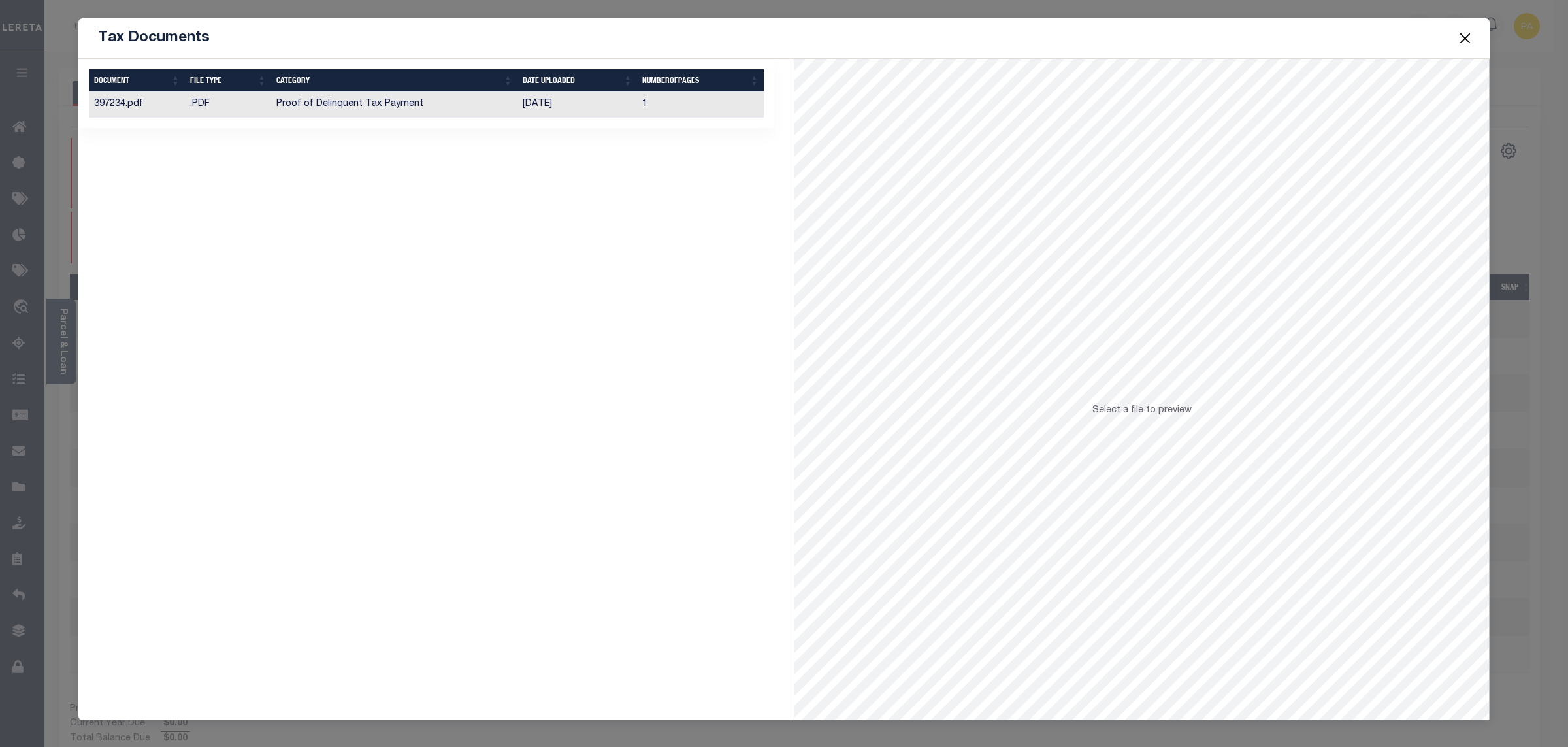
click at [543, 110] on td "[DATE]" at bounding box center [577, 105] width 120 height 25
click at [1469, 38] on button "Close" at bounding box center [1466, 38] width 17 height 17
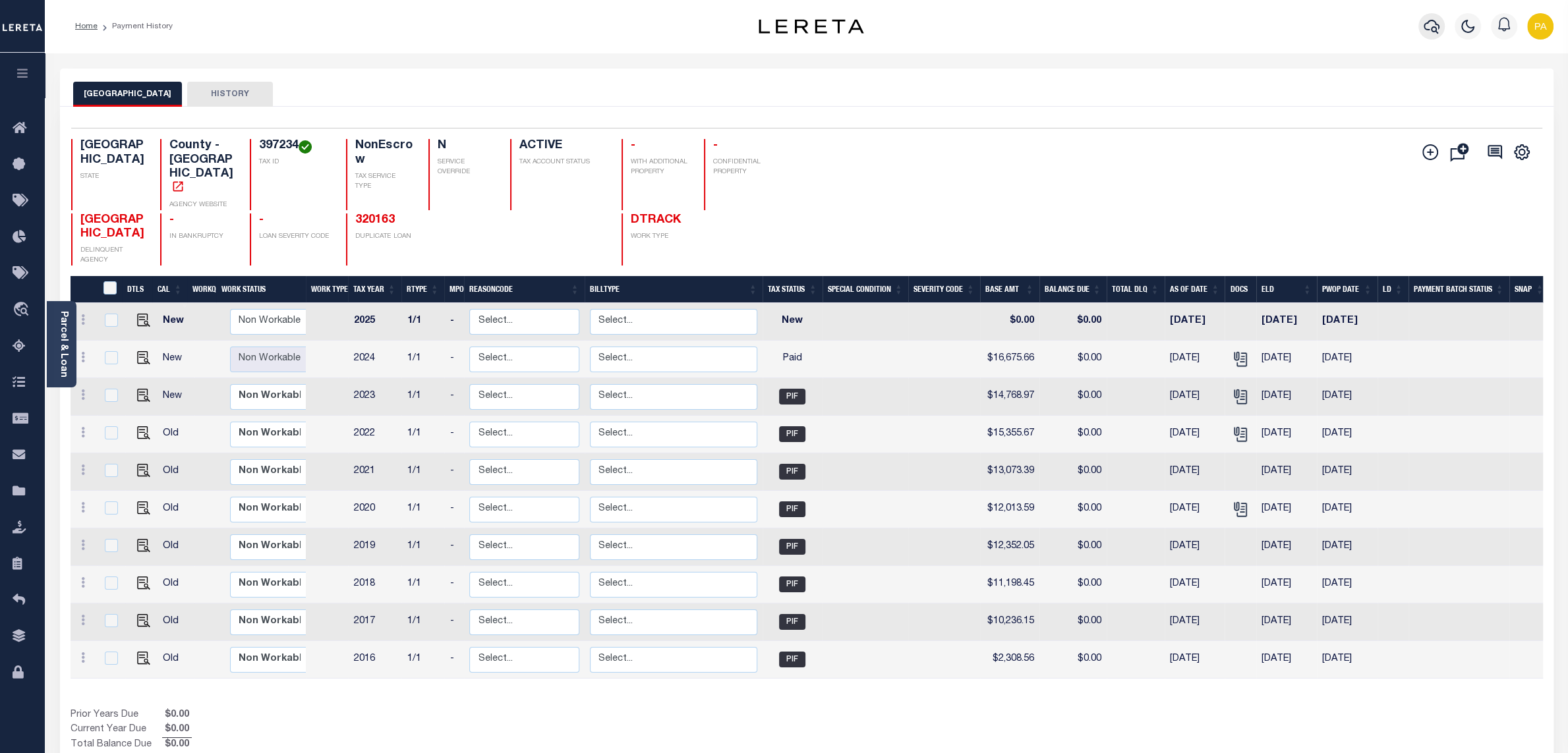
click at [1420, 29] on button "button" at bounding box center [1431, 26] width 26 height 26
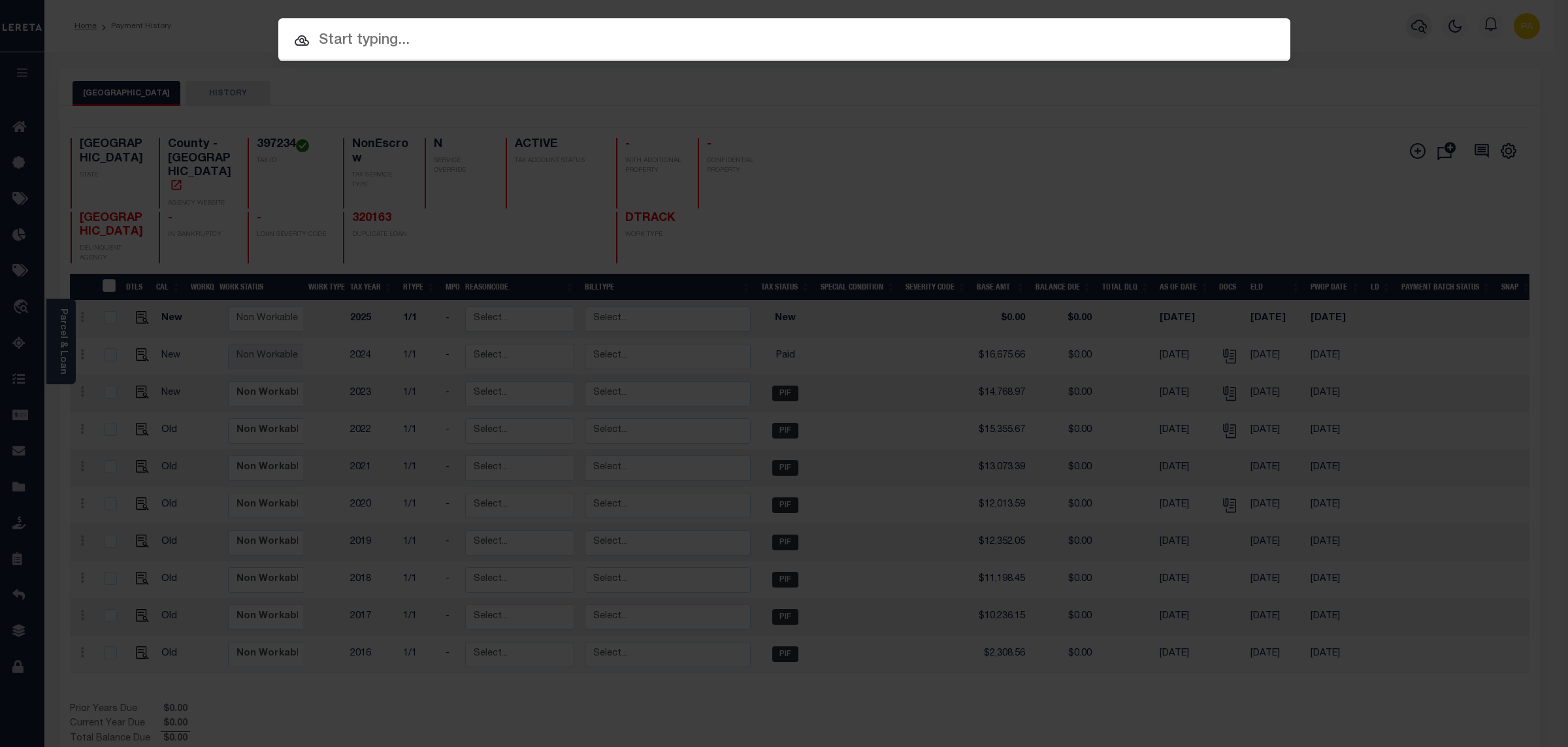
paste input "8001046414"
type input "8001046414"
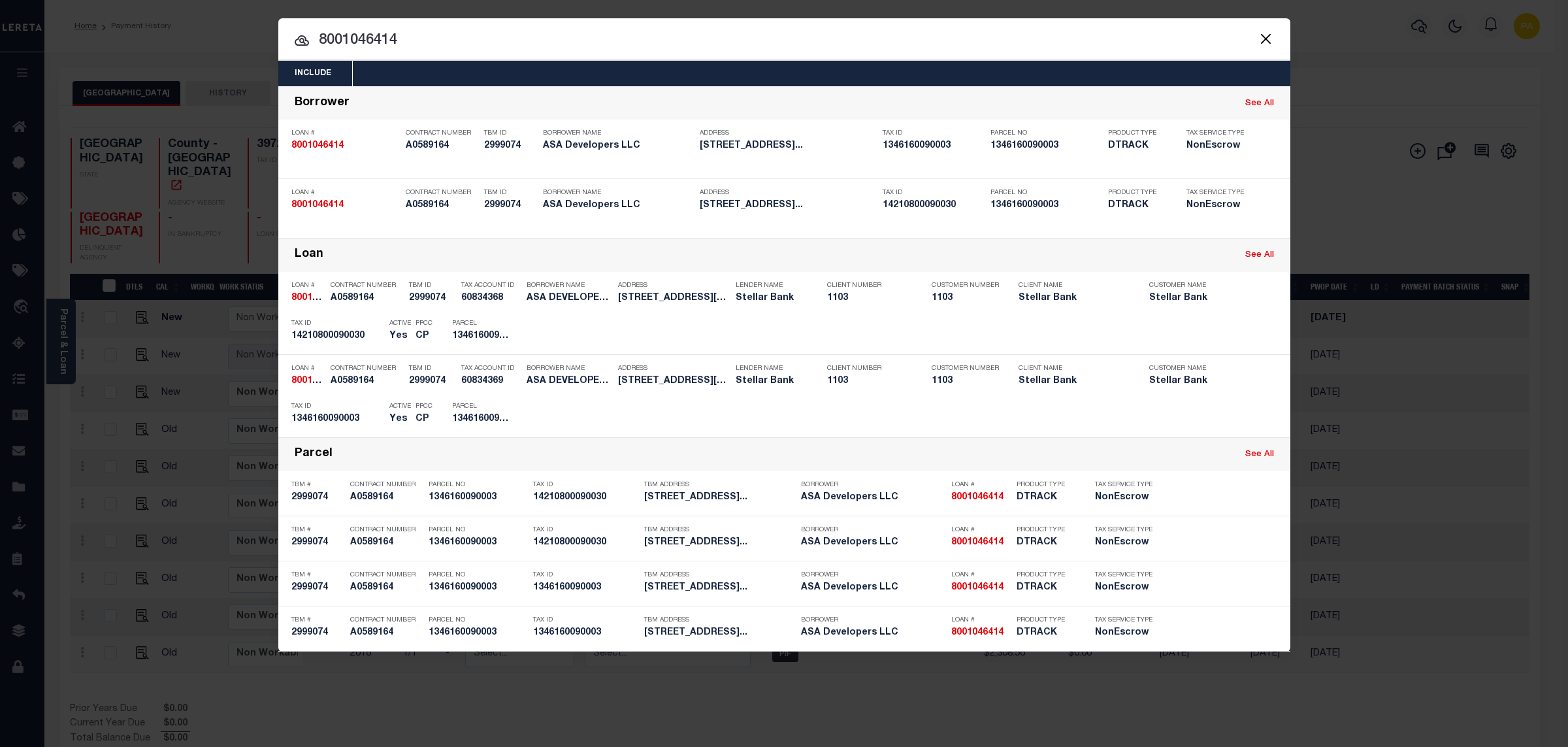
click at [760, 17] on div "Include Loans TBM Customers Borrowers Payments (Lender Non-Disb) Payments (Lend…" at bounding box center [784, 374] width 1568 height 747
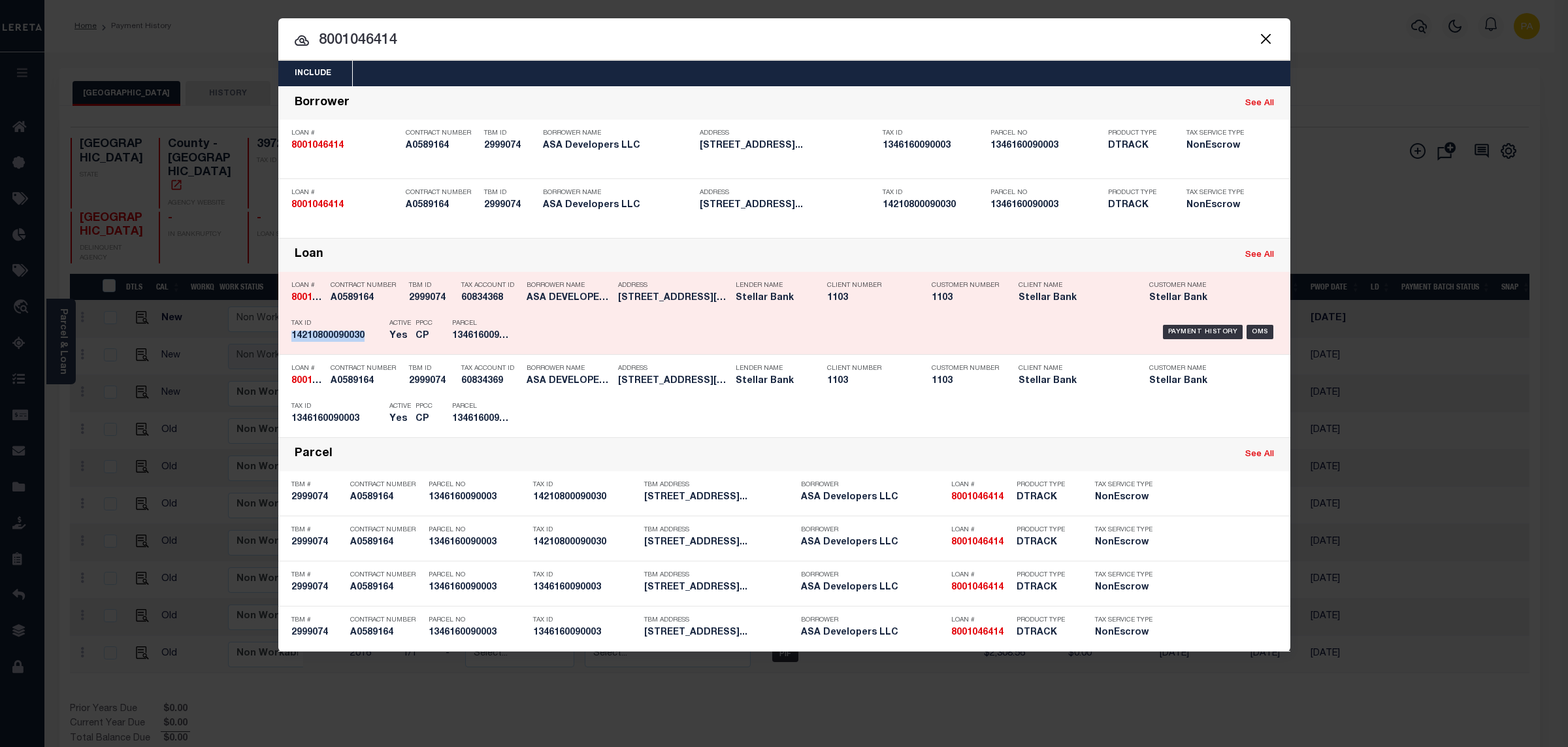
click at [1198, 322] on div "Payment History OMS" at bounding box center [904, 332] width 747 height 38
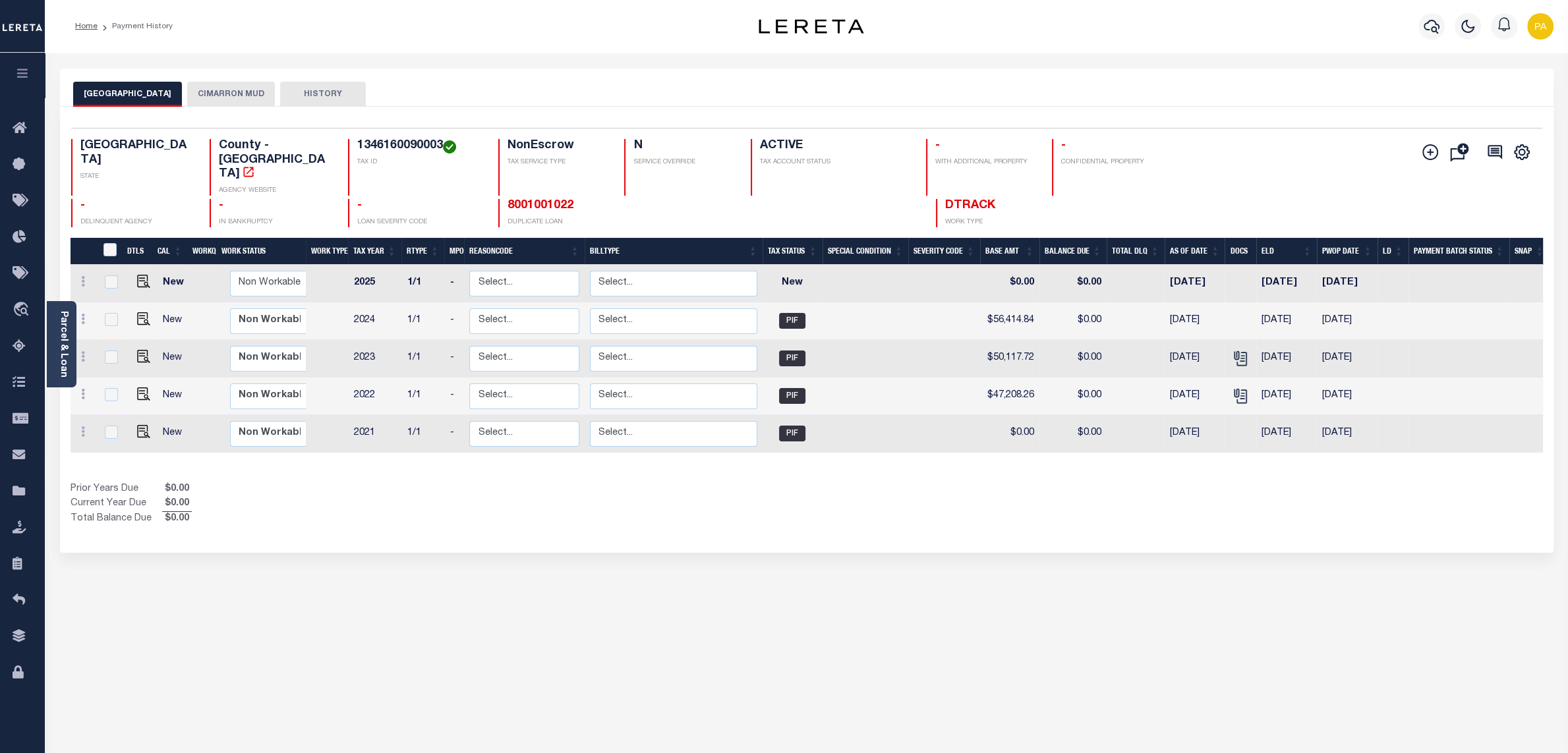
click at [217, 96] on button "CIMARRON MUD" at bounding box center [231, 94] width 88 height 25
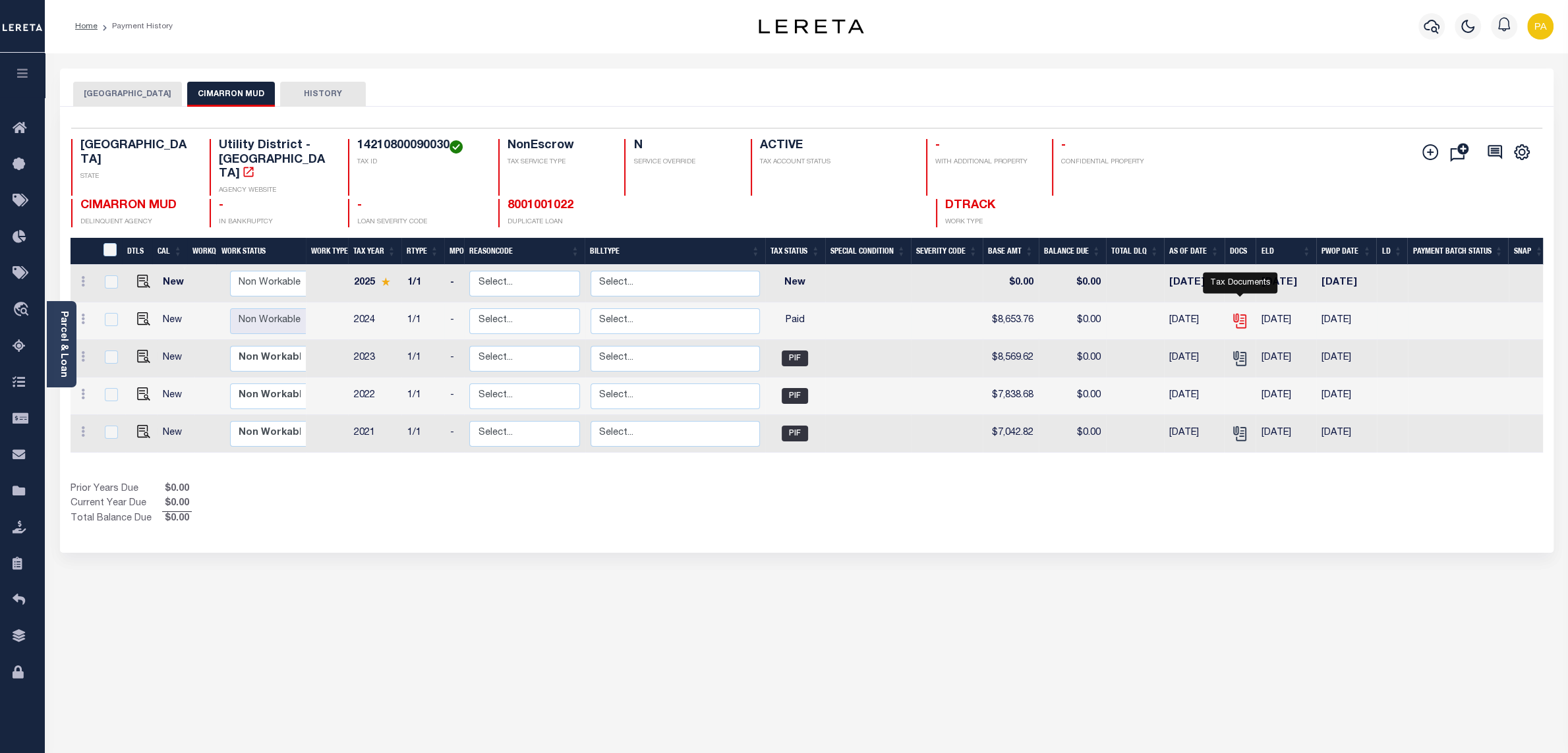
click at [1248, 312] on icon "" at bounding box center [1240, 321] width 17 height 17
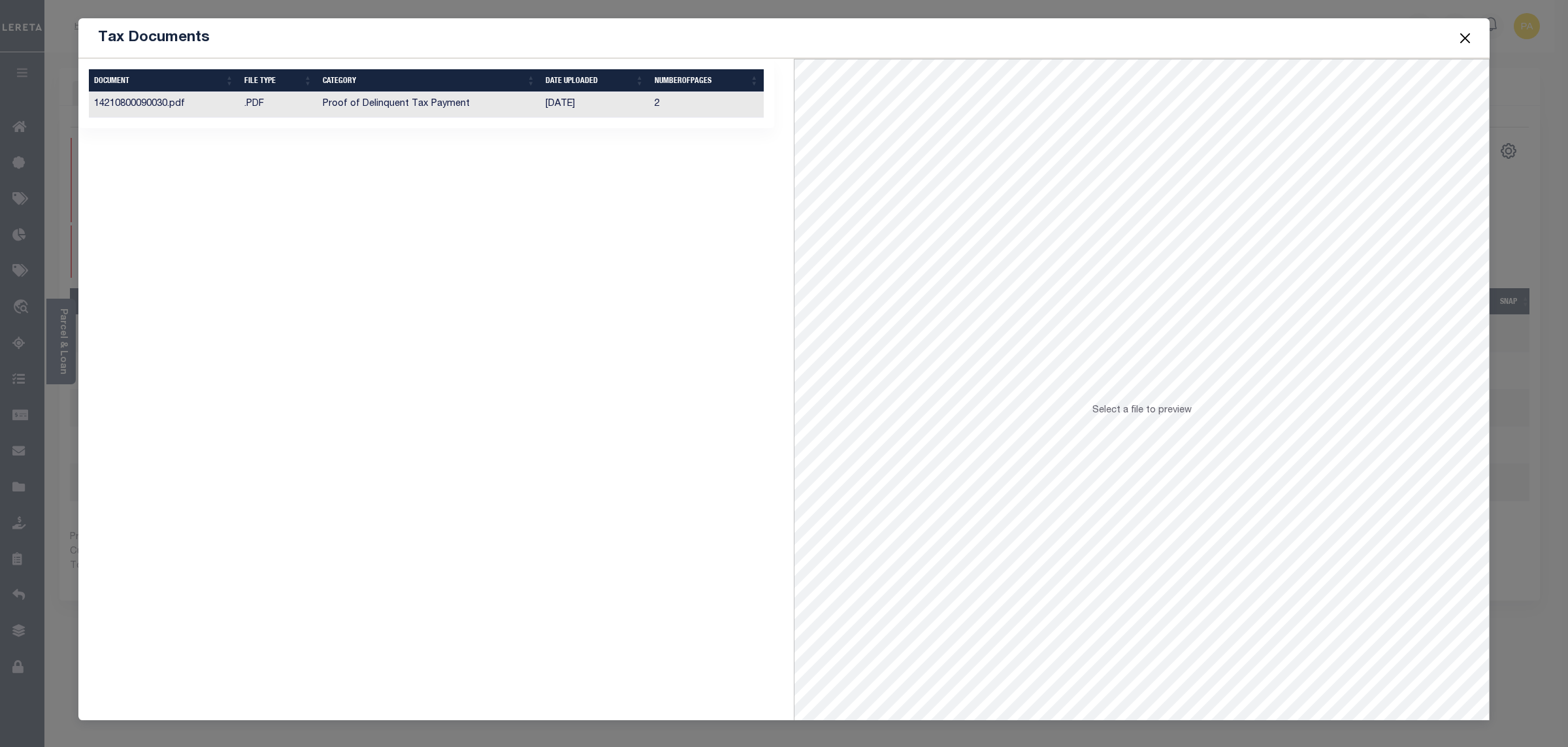
click at [565, 105] on td "[DATE]" at bounding box center [594, 105] width 109 height 25
click at [1463, 45] on button "Close" at bounding box center [1466, 38] width 17 height 17
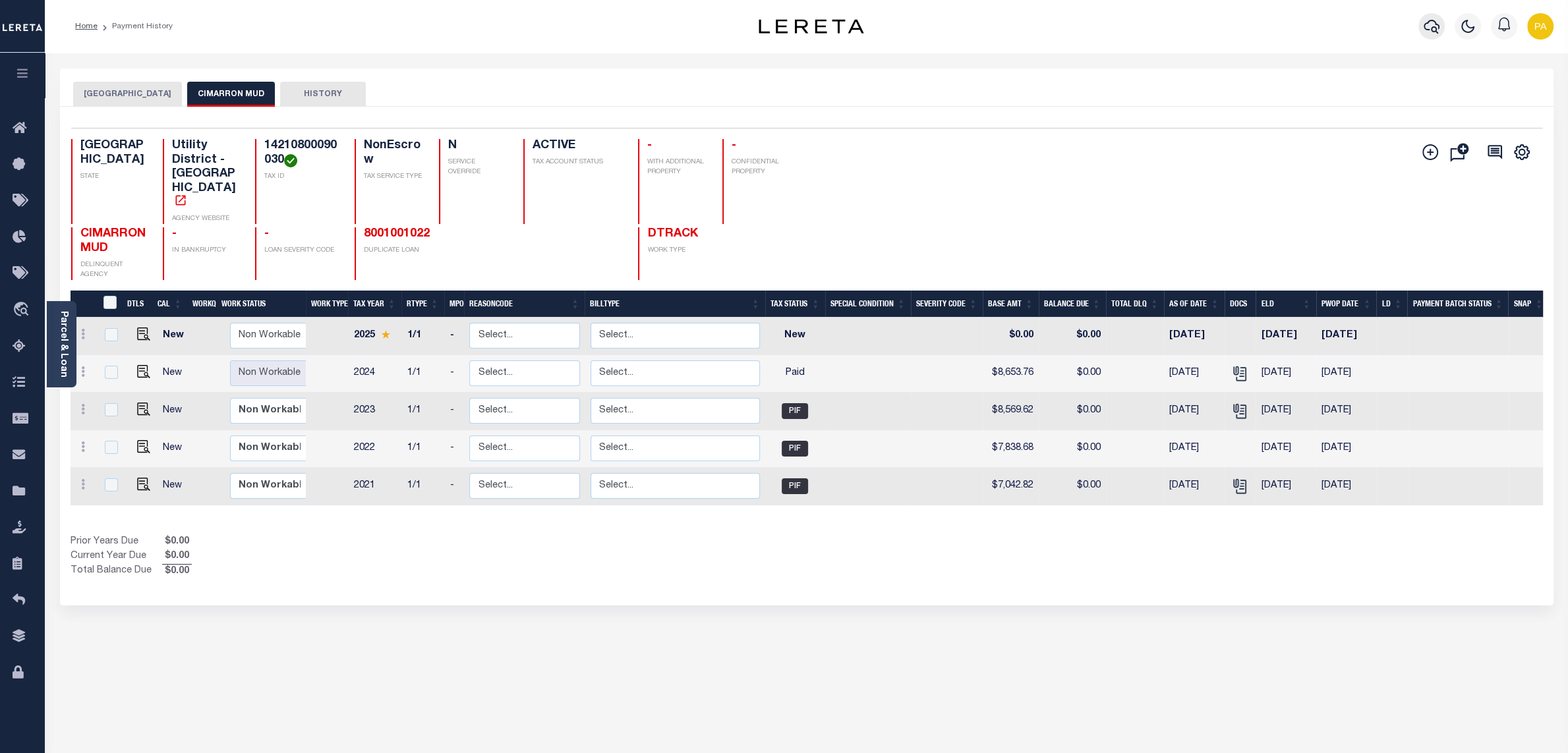
click at [1429, 26] on icon "button" at bounding box center [1432, 26] width 16 height 16
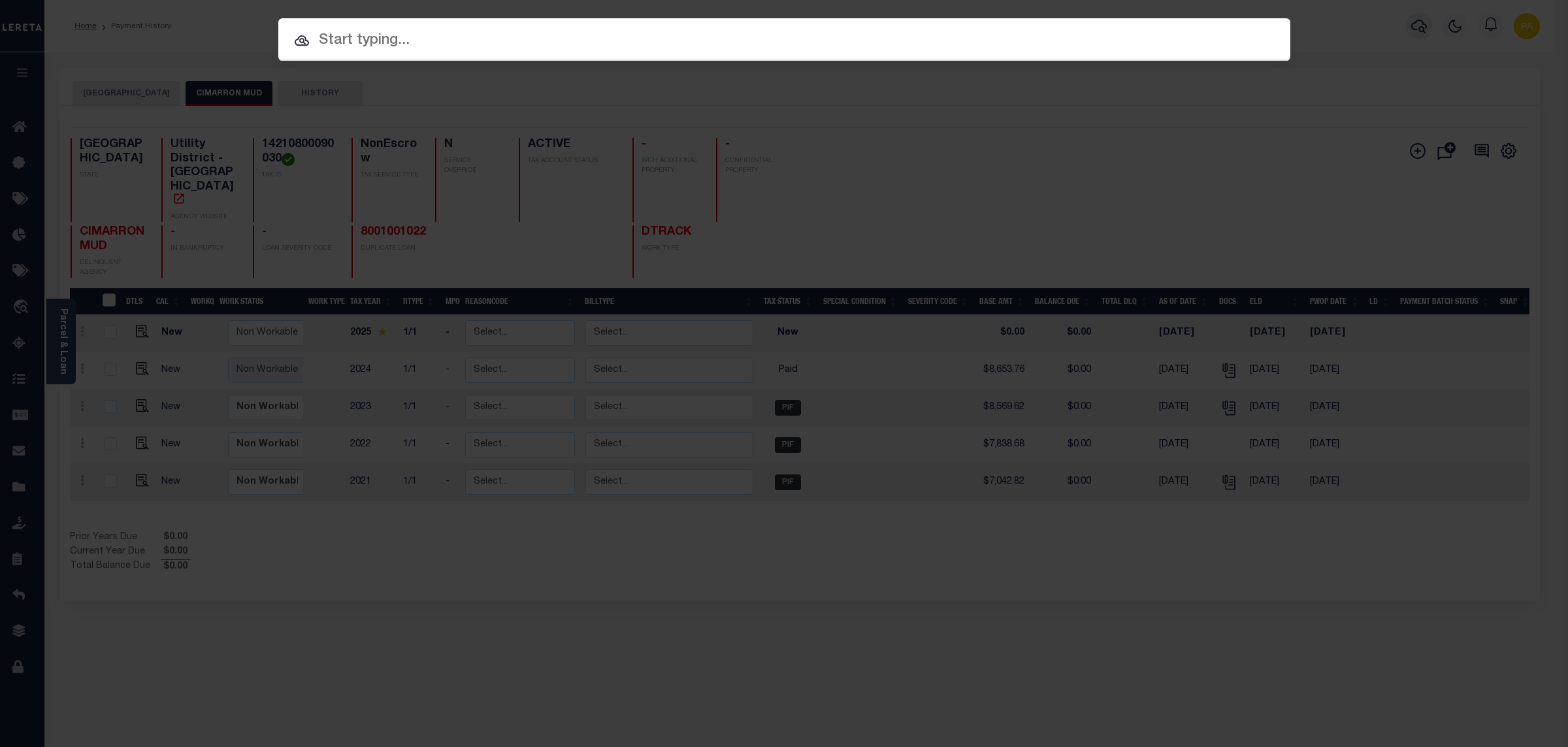
paste input "1110003200"
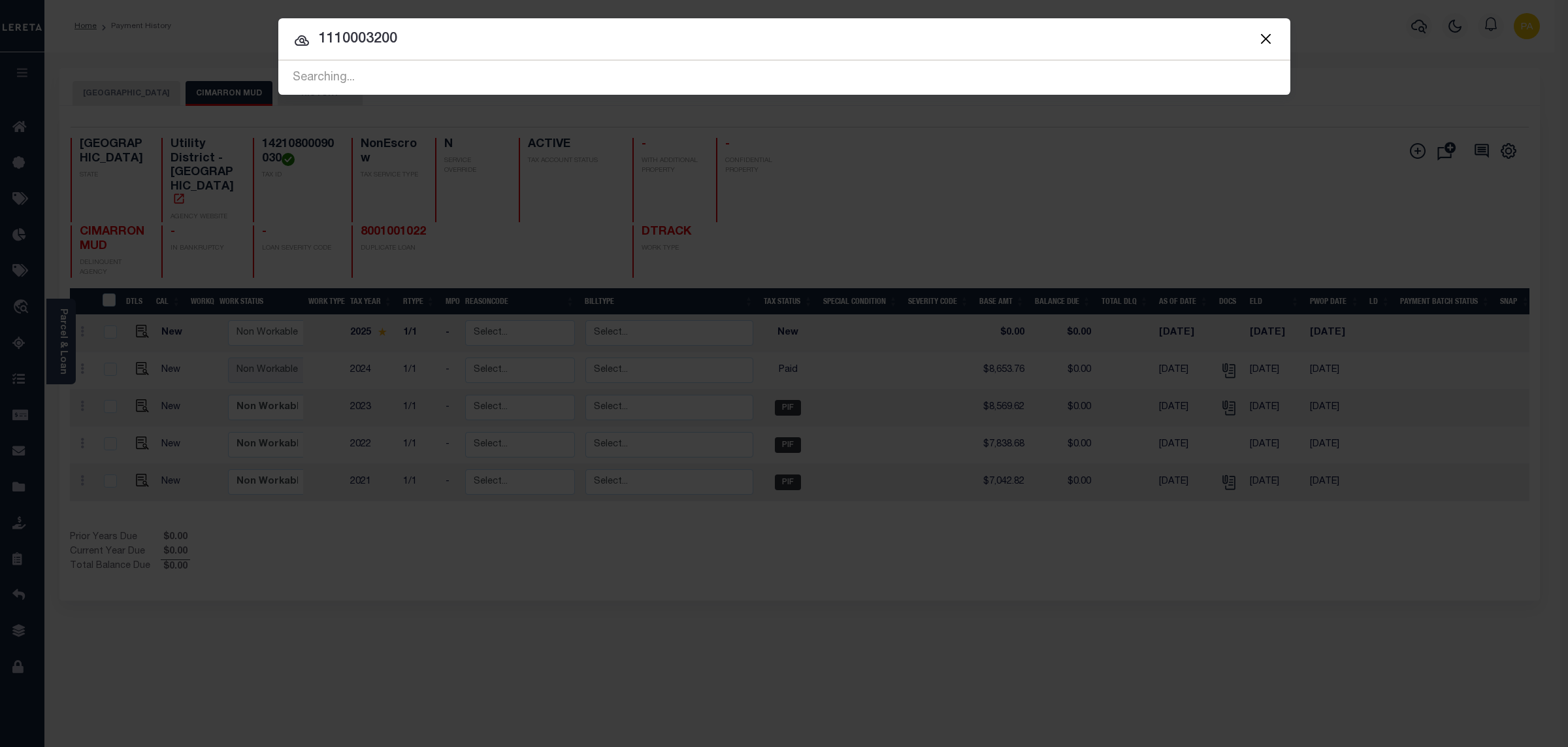
type input "1110003200"
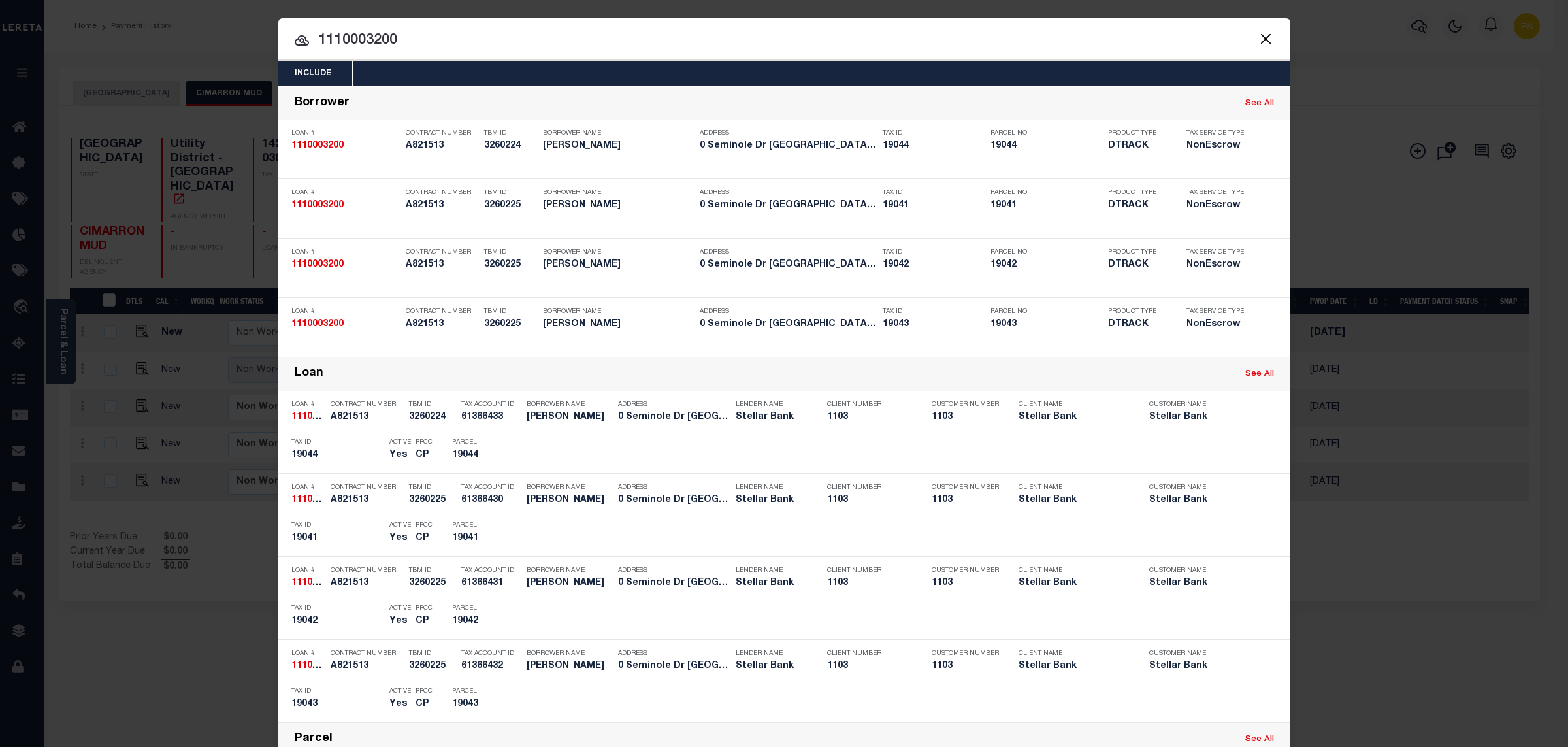
click at [764, 13] on div "Include Loans TBM Customers Borrowers Payments (Lender Non-Disb) Payments (Lend…" at bounding box center [784, 374] width 1568 height 747
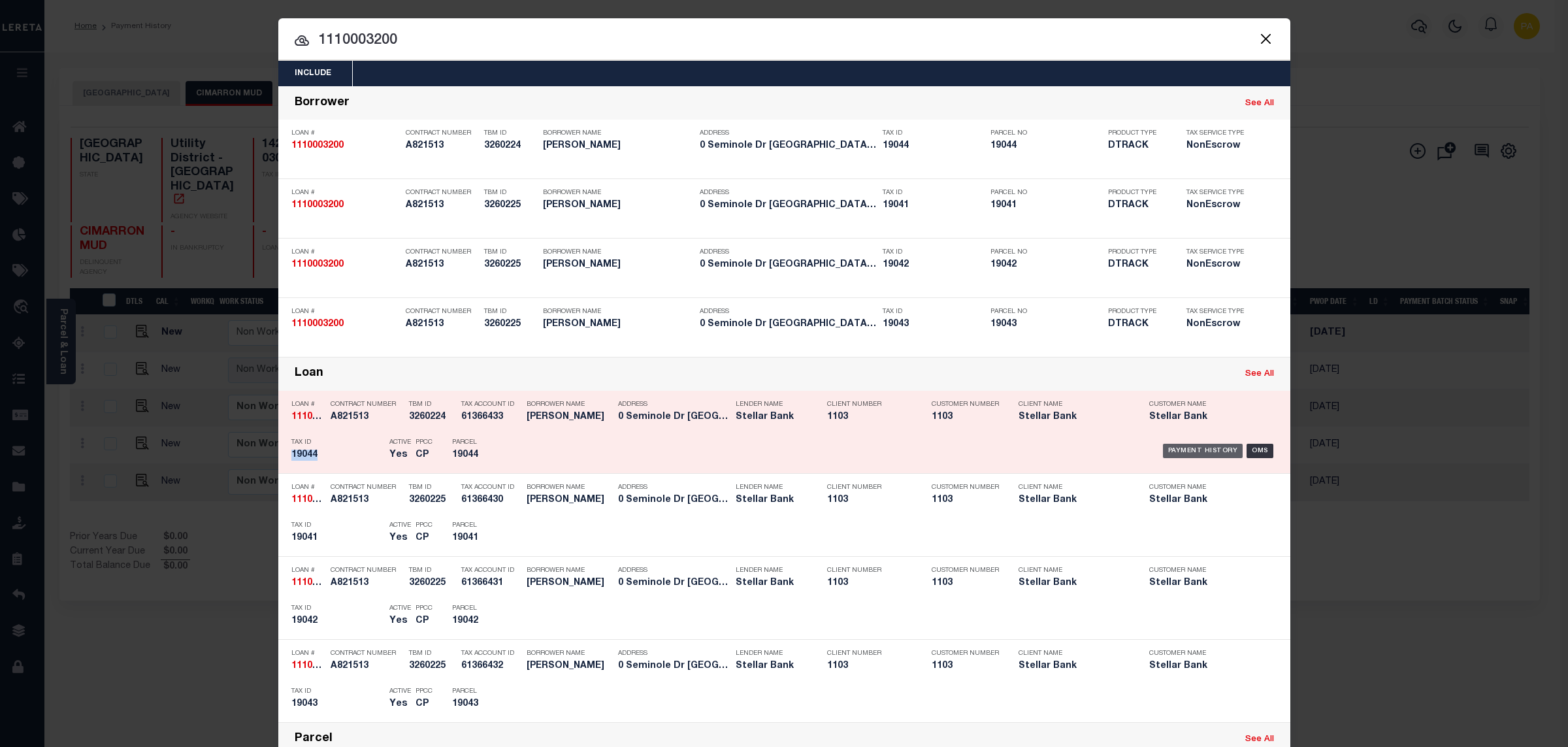
click at [1165, 451] on div "Payment History" at bounding box center [1203, 451] width 80 height 14
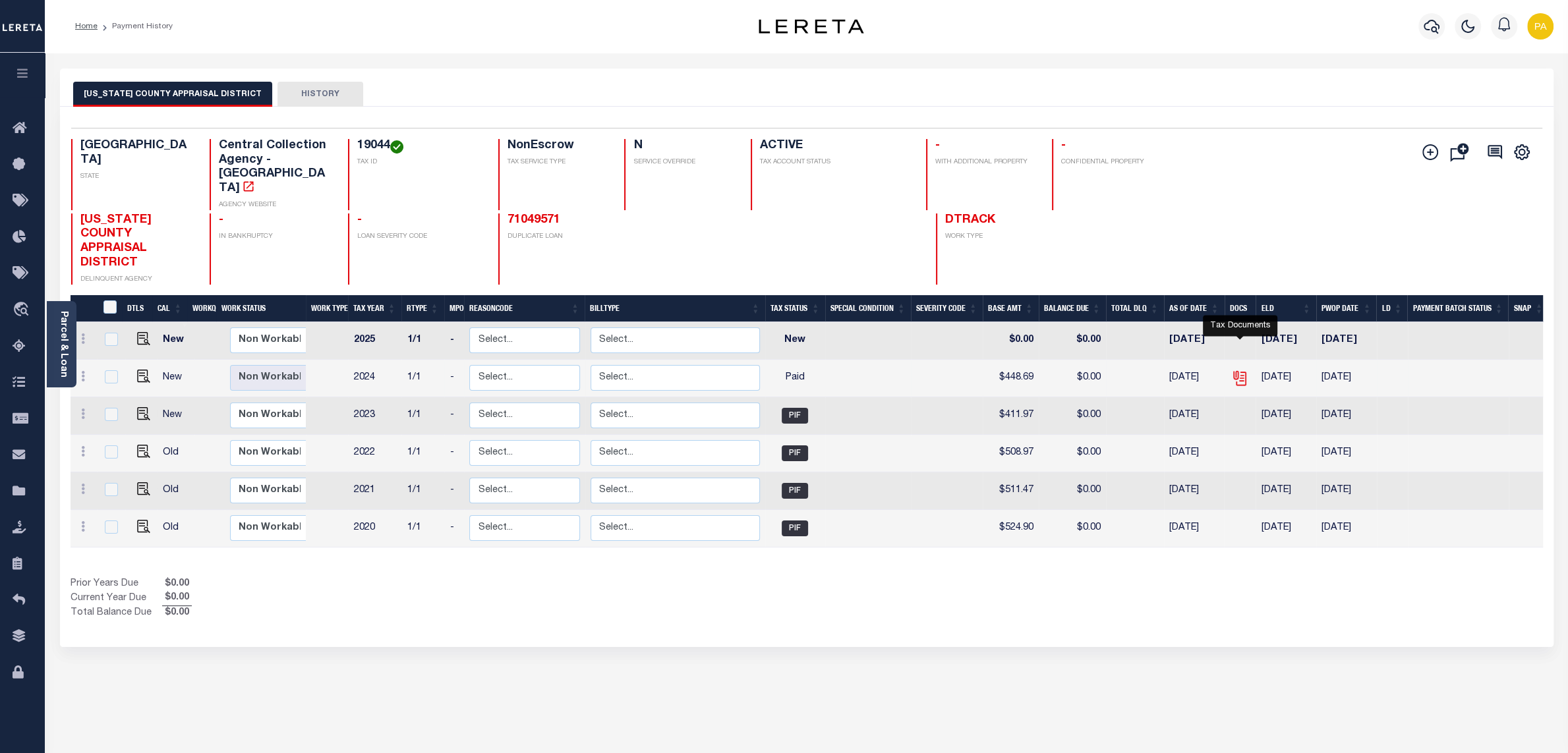
click at [1244, 369] on icon "" at bounding box center [1240, 378] width 17 height 17
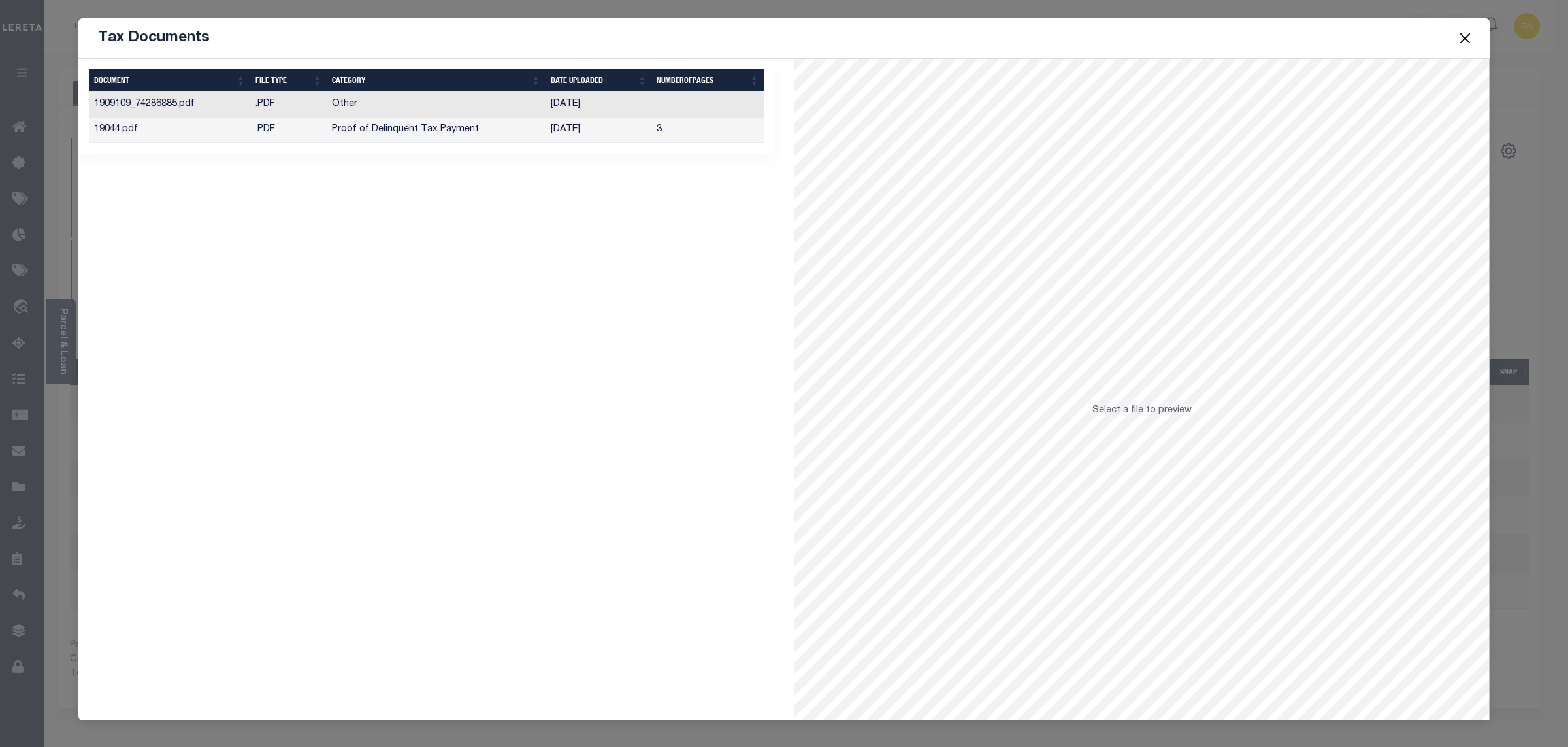
click at [572, 127] on td "[DATE]" at bounding box center [598, 131] width 106 height 25
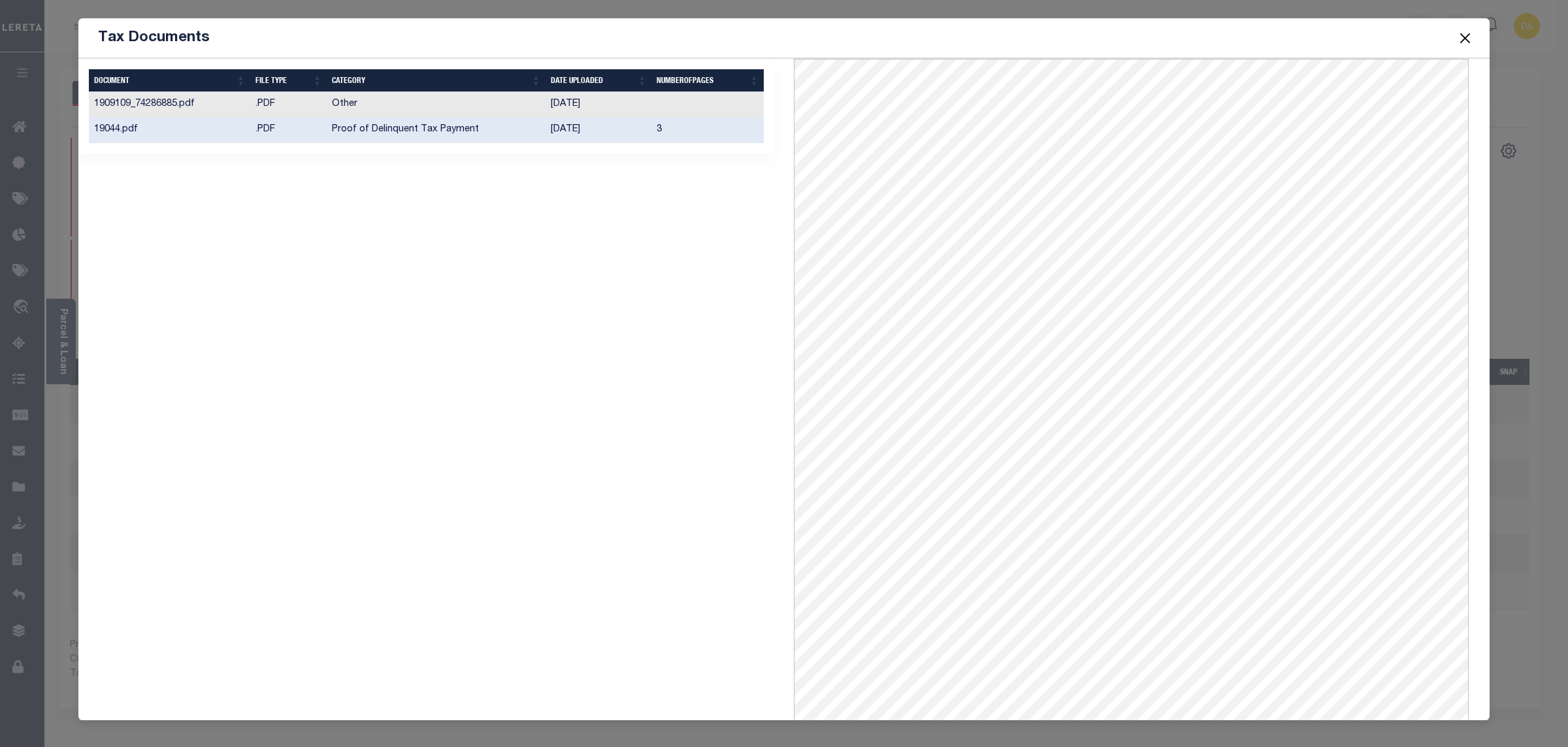
click at [1469, 38] on button "Close" at bounding box center [1466, 38] width 17 height 17
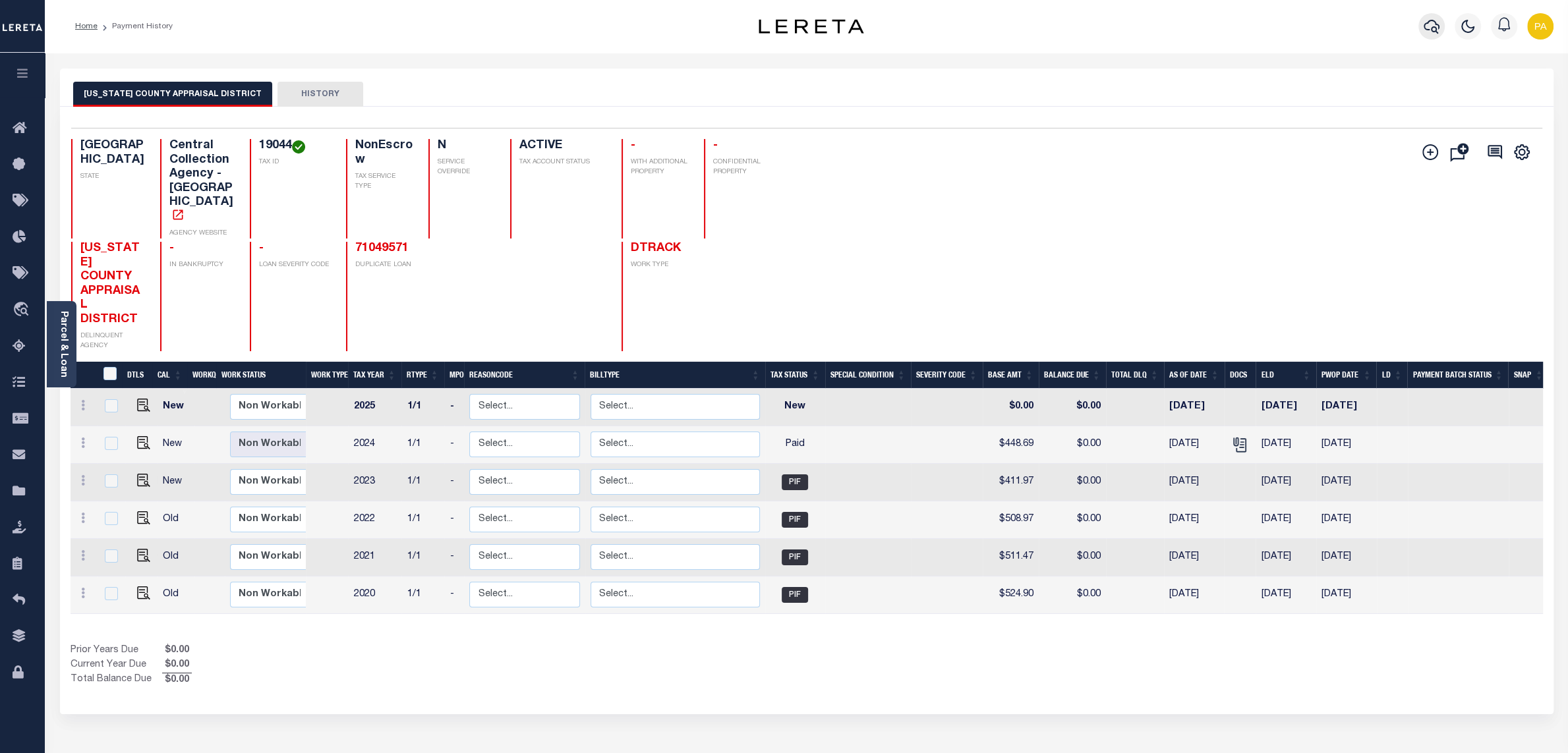
click at [1432, 30] on icon "button" at bounding box center [1432, 26] width 16 height 16
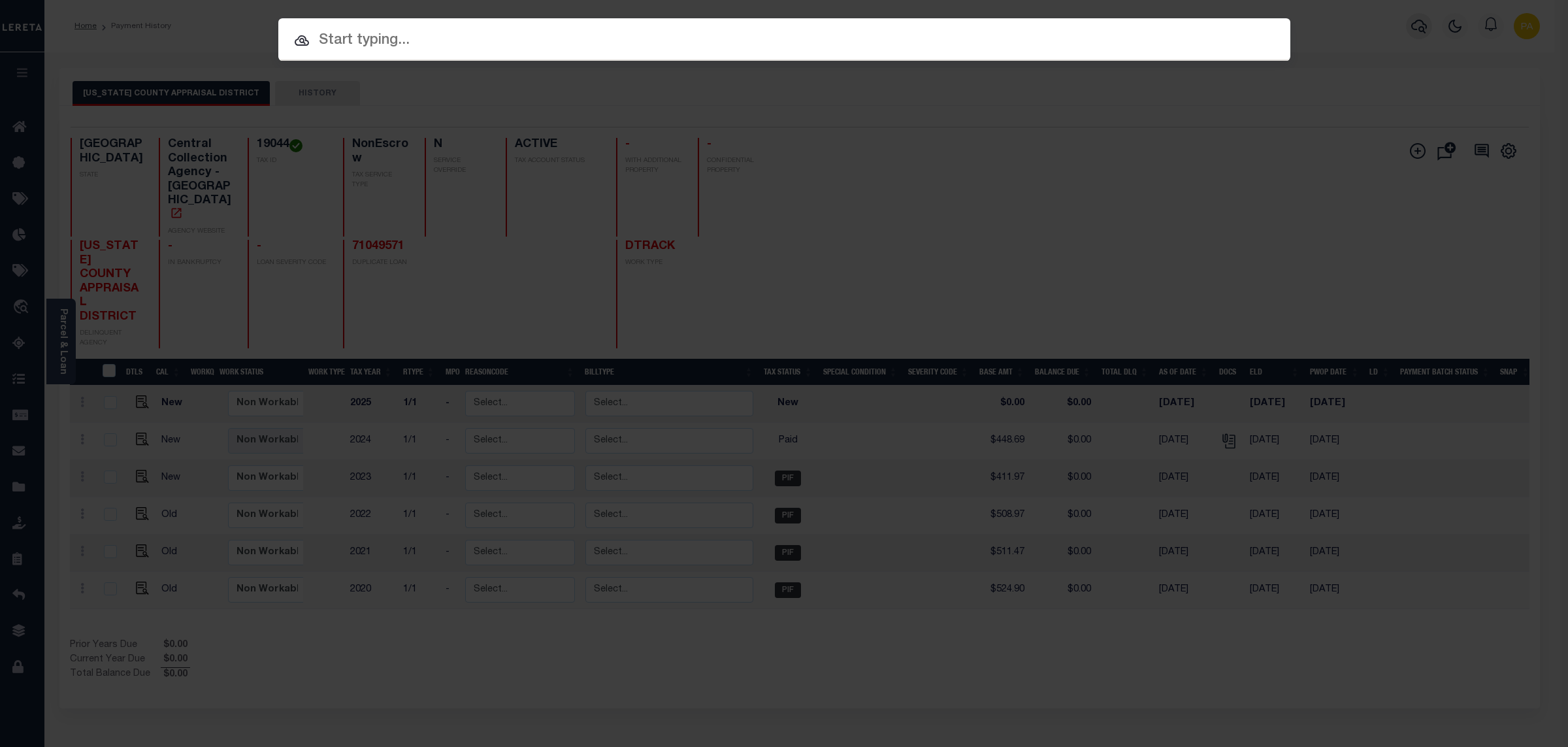
paste input "1892660-153"
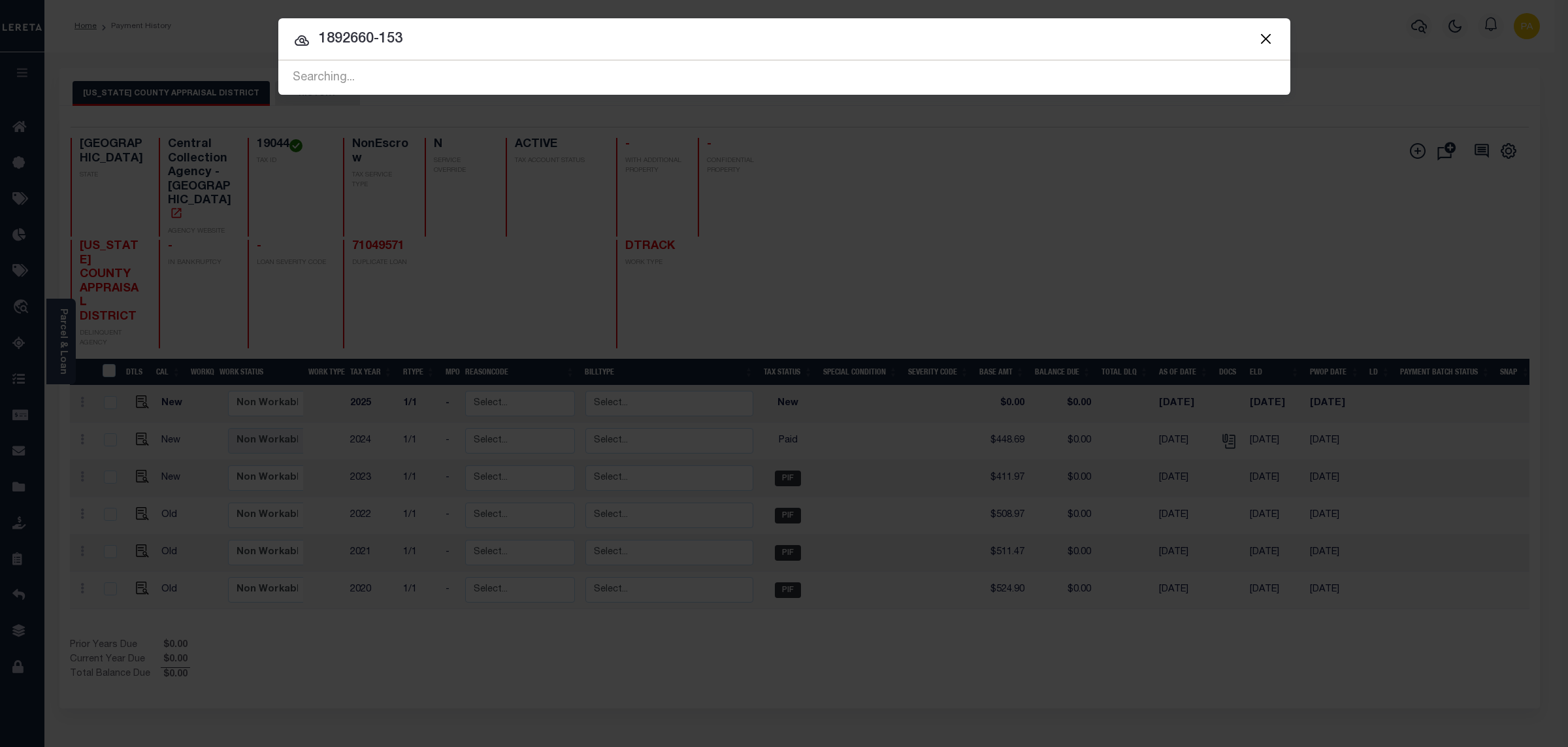
drag, startPoint x: 346, startPoint y: 38, endPoint x: 431, endPoint y: 69, distance: 90.5
click at [278, 38] on input "1892660-153" at bounding box center [784, 39] width 1012 height 23
type input "1892660-153"
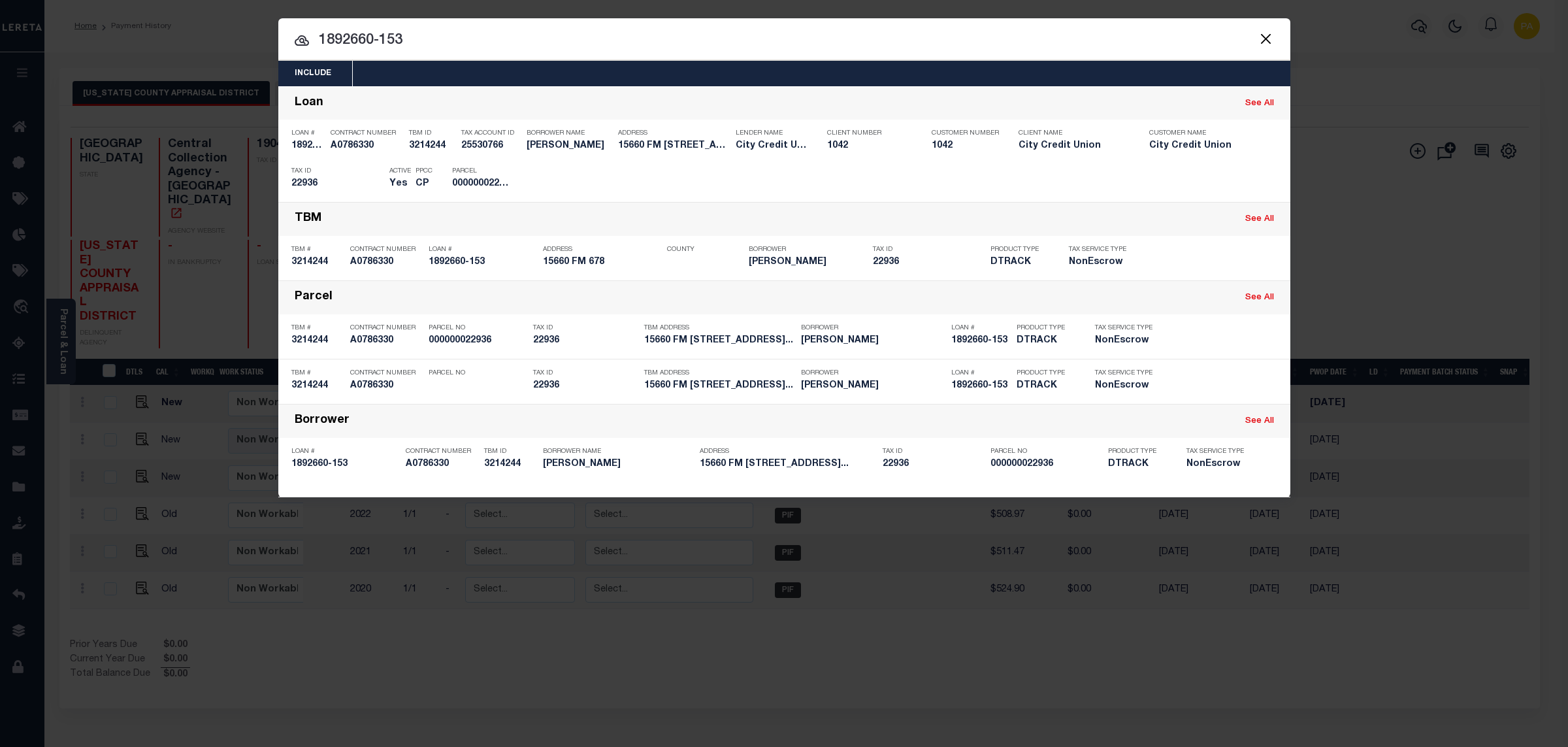
click at [424, 49] on input "1892660-153" at bounding box center [784, 40] width 1012 height 23
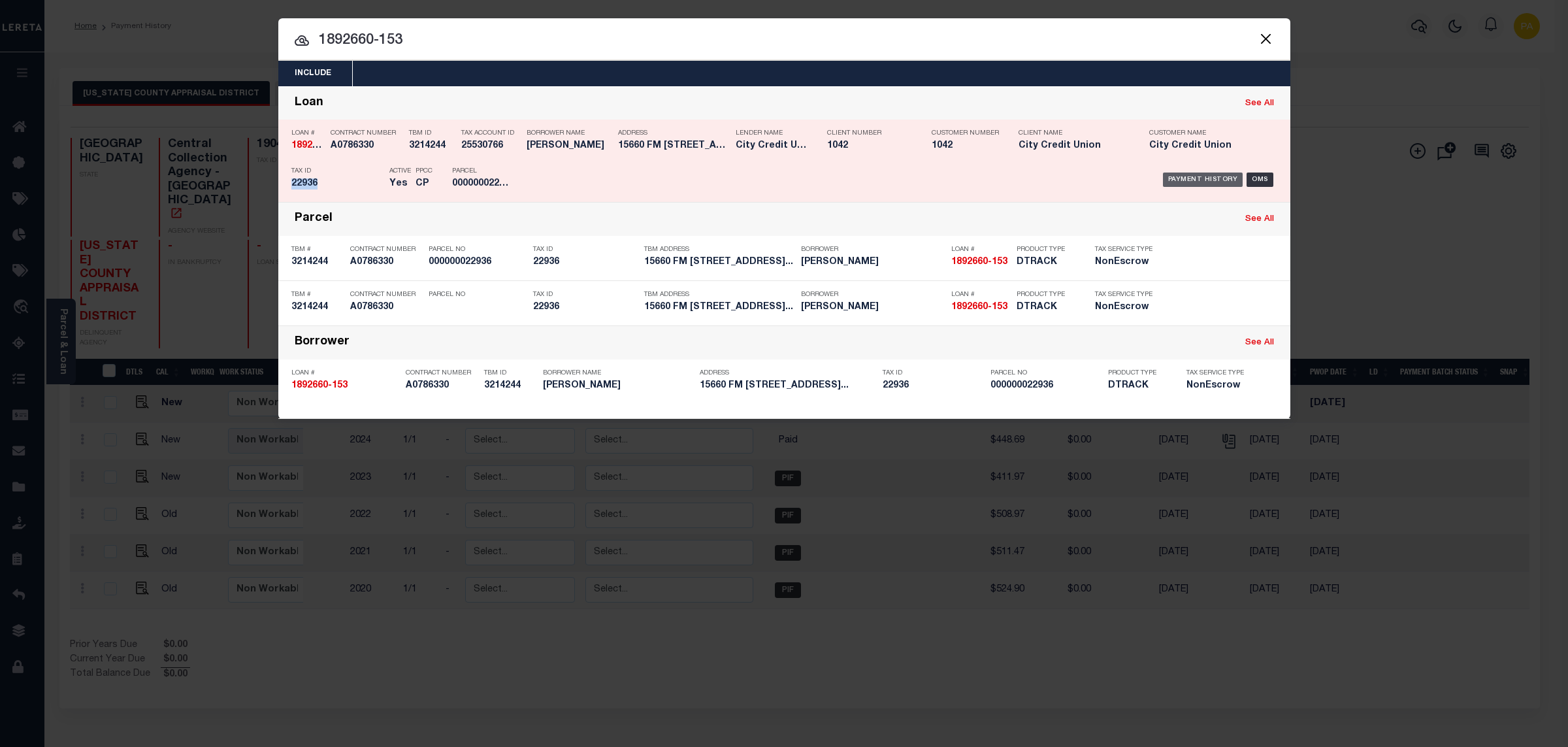
click at [1199, 185] on div "Payment History" at bounding box center [1203, 179] width 80 height 14
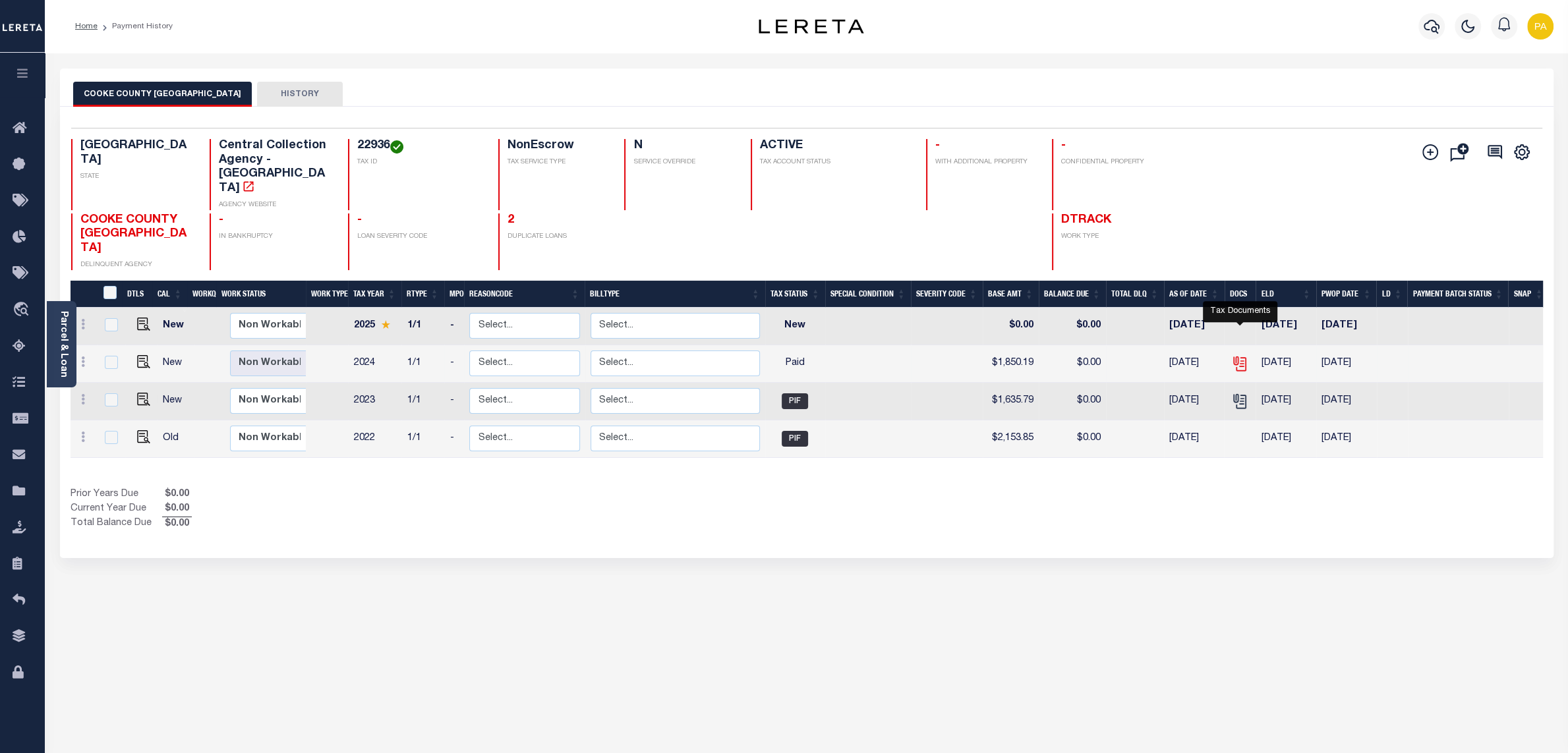
click at [1239, 355] on icon "" at bounding box center [1240, 364] width 17 height 17
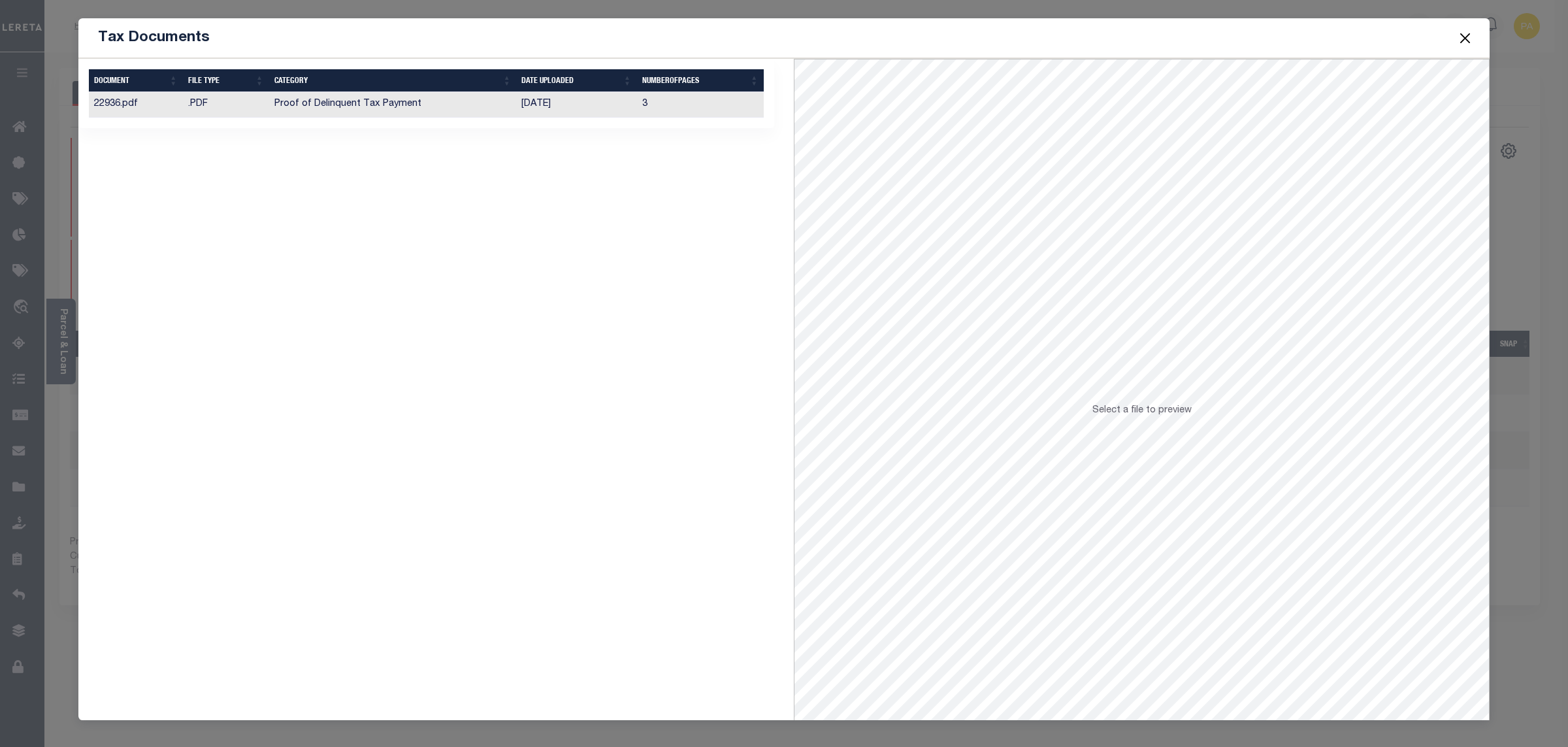
click at [543, 105] on td "[DATE]" at bounding box center [576, 105] width 120 height 25
click at [1459, 38] on button "Close" at bounding box center [1466, 38] width 17 height 17
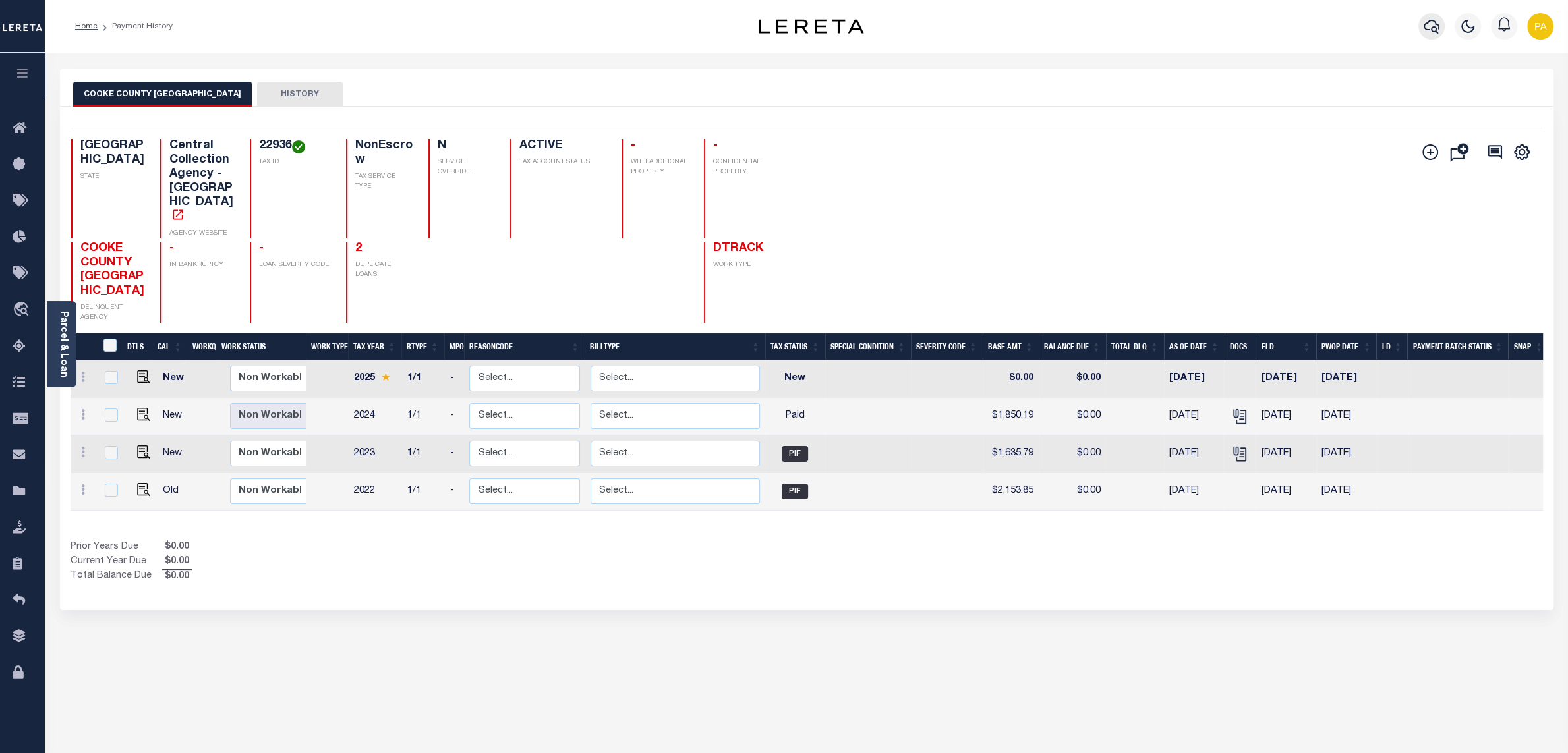
click at [1430, 24] on icon "button" at bounding box center [1432, 26] width 16 height 16
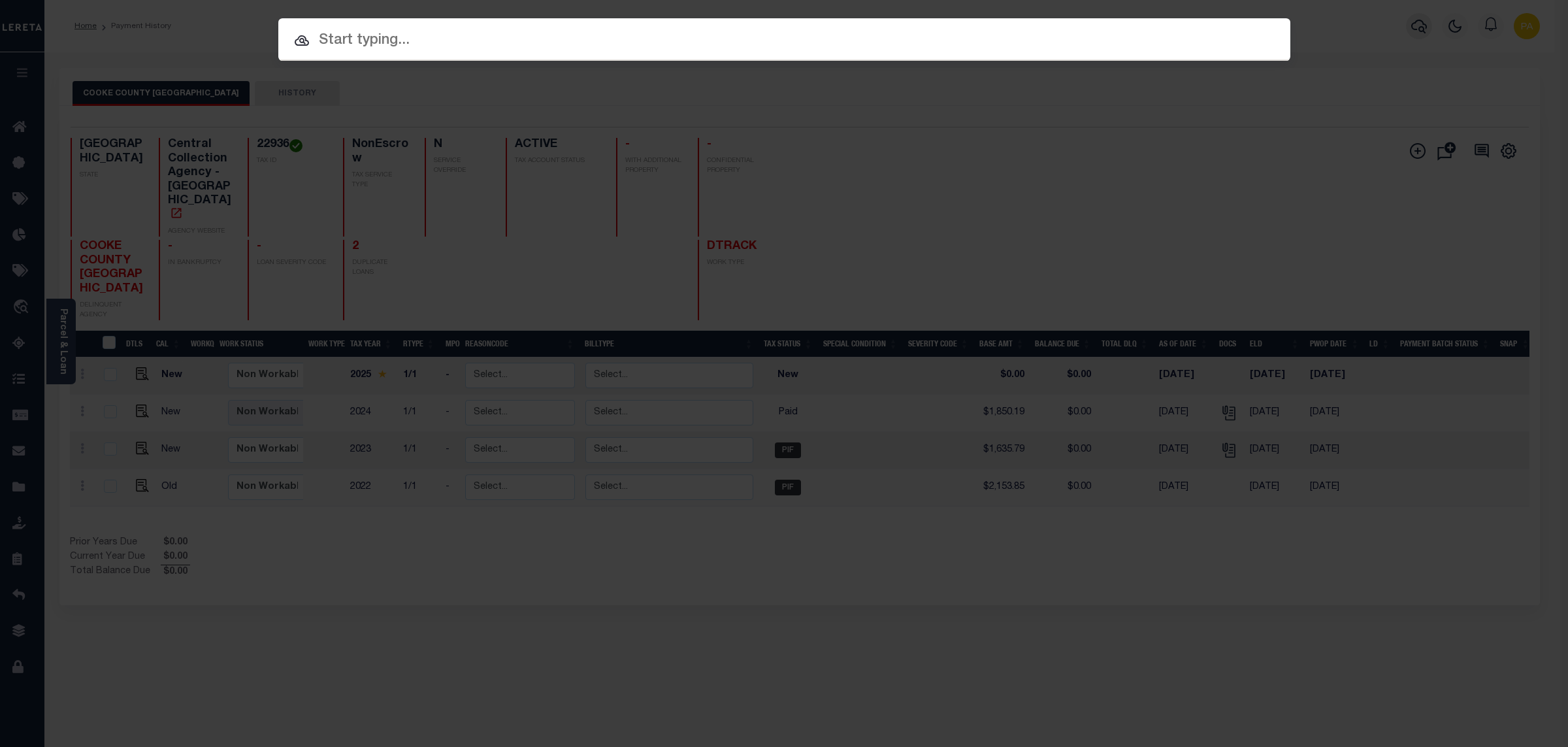
paste input "1110006081"
type input "1110006081"
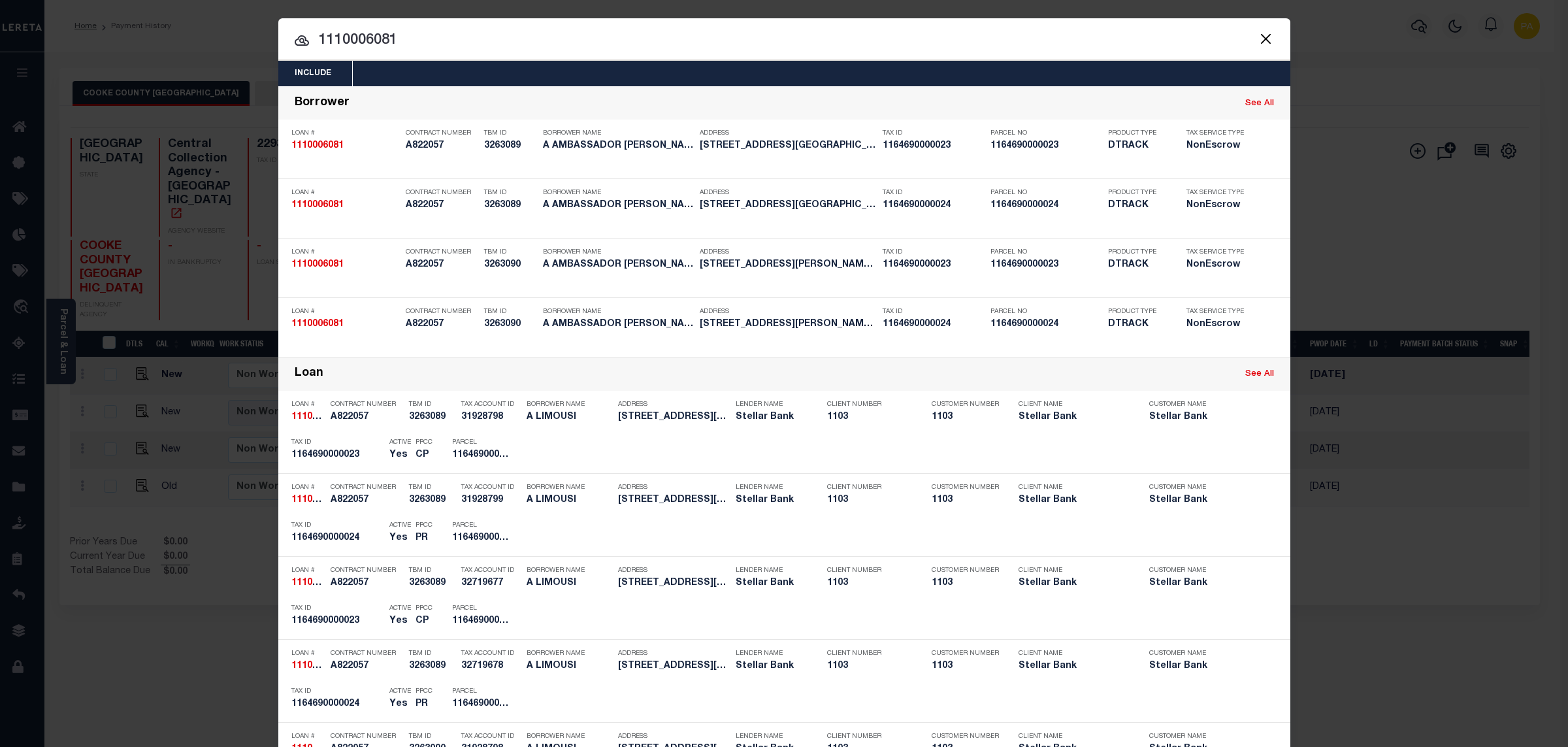
click at [716, 0] on div "Include Loans TBM Customers Borrowers Payments (Lender Non-Disb) Payments (Lend…" at bounding box center [784, 374] width 1568 height 747
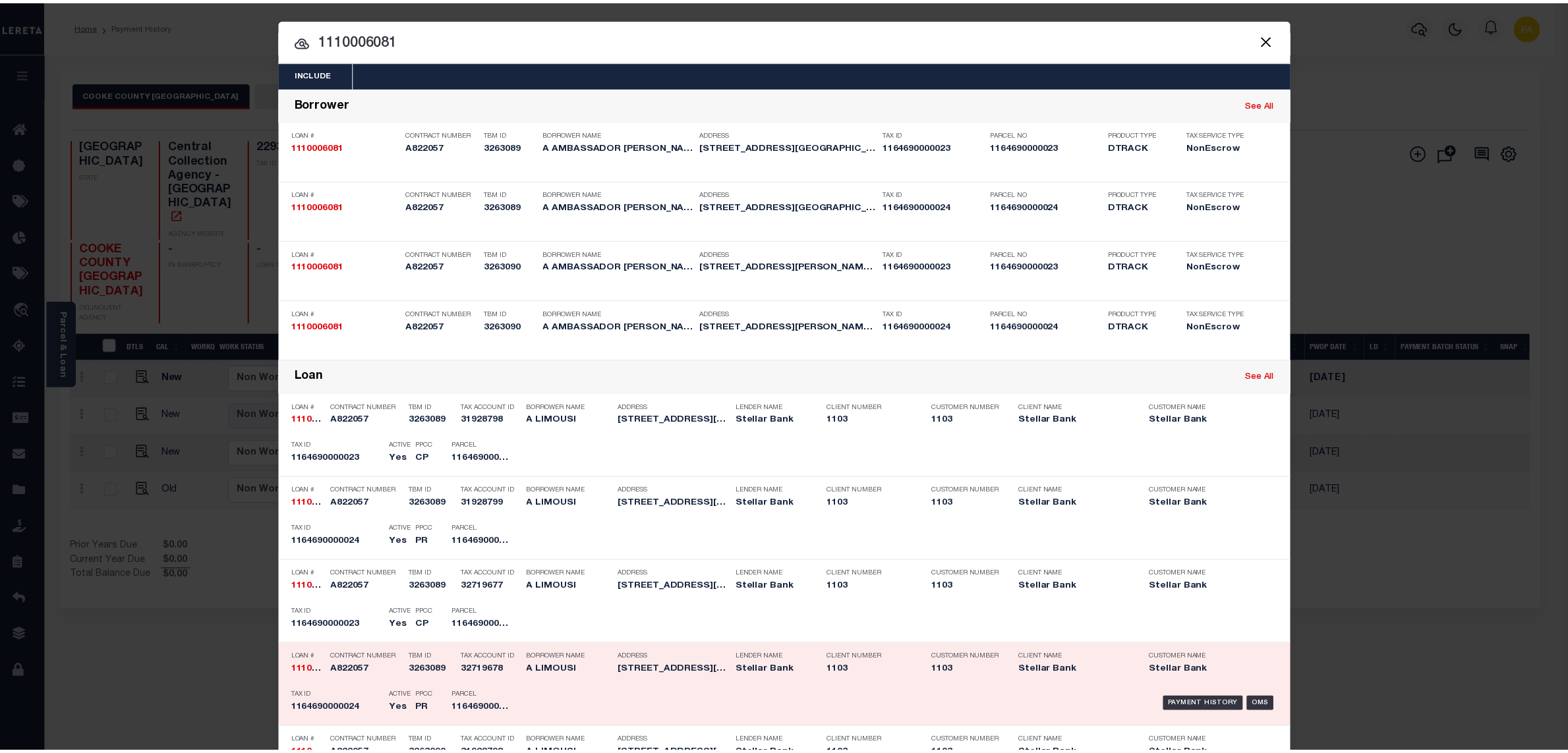
scroll to position [503, 0]
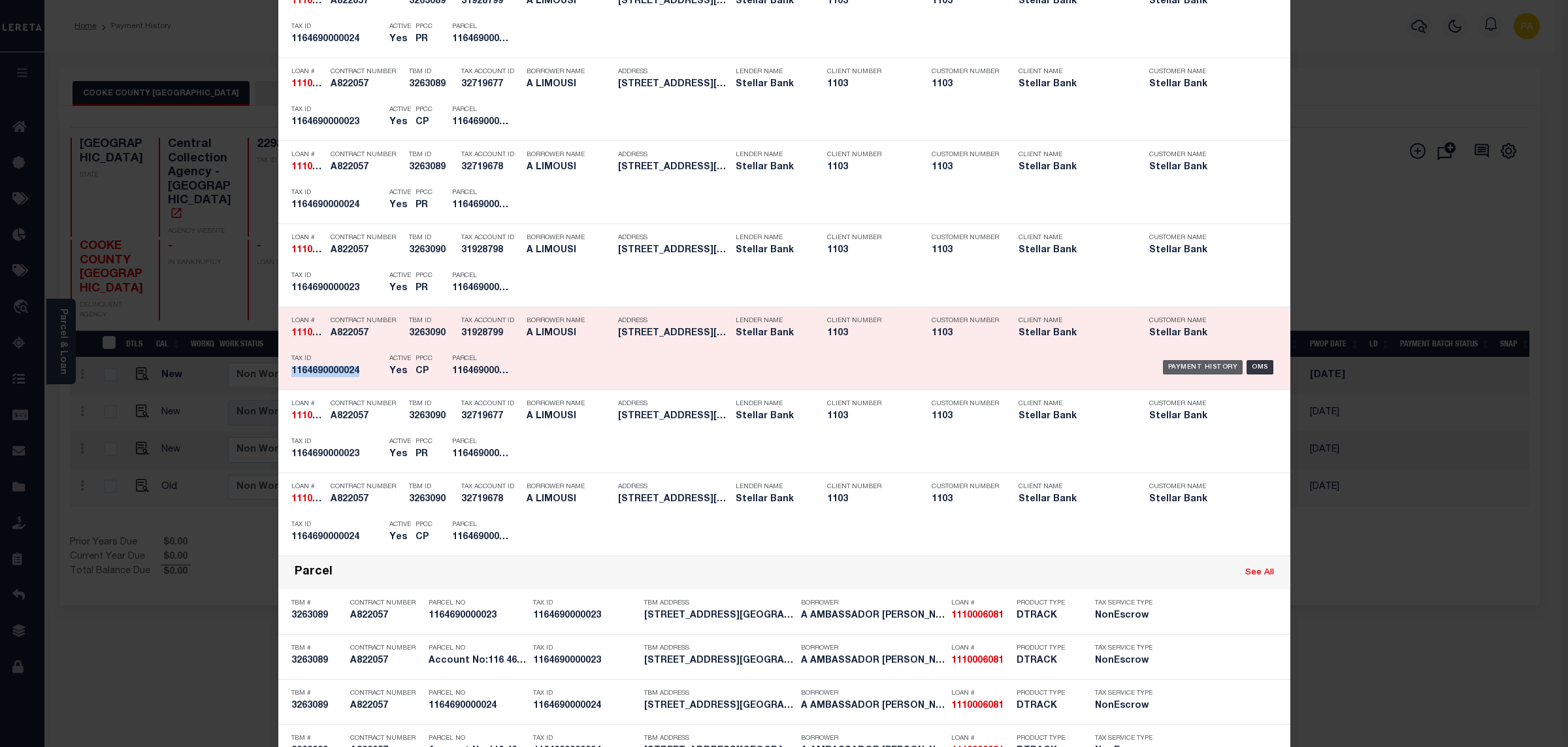
click at [1198, 371] on div "Payment History" at bounding box center [1203, 367] width 80 height 14
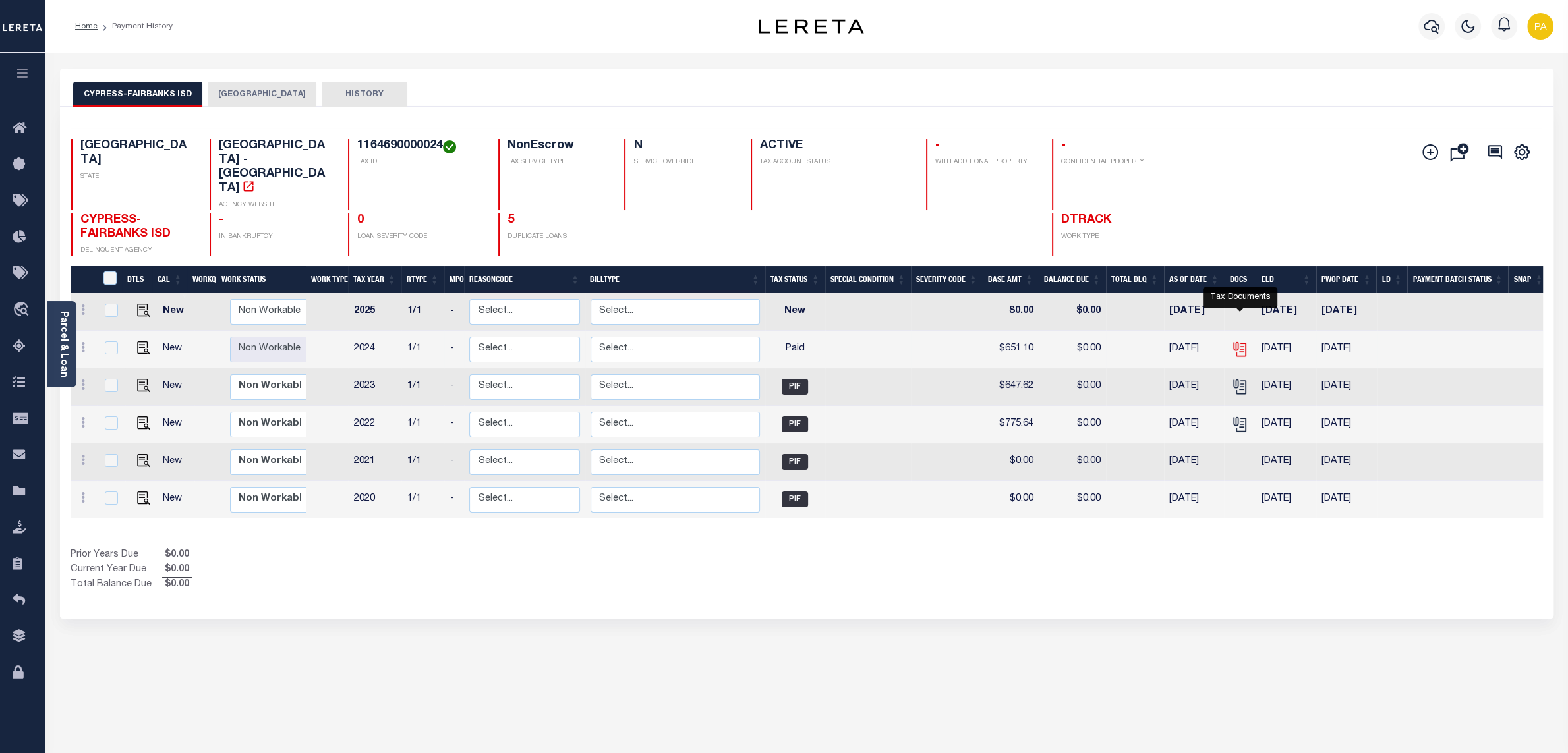
click at [1239, 341] on icon "" at bounding box center [1240, 350] width 17 height 17
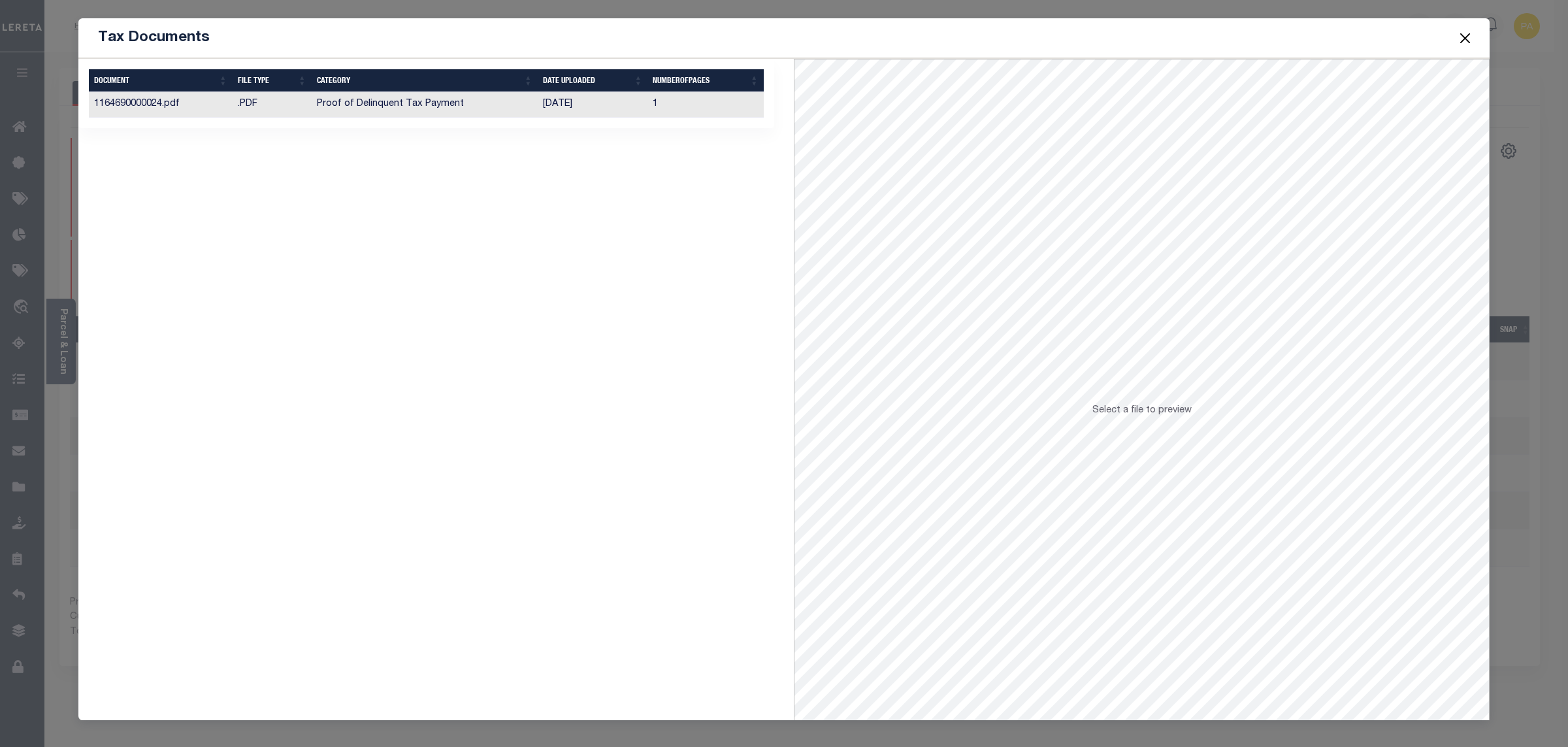
click at [550, 107] on td "[DATE]" at bounding box center [593, 105] width 110 height 25
click at [1463, 43] on button "Close" at bounding box center [1466, 38] width 17 height 17
